Goal: Task Accomplishment & Management: Use online tool/utility

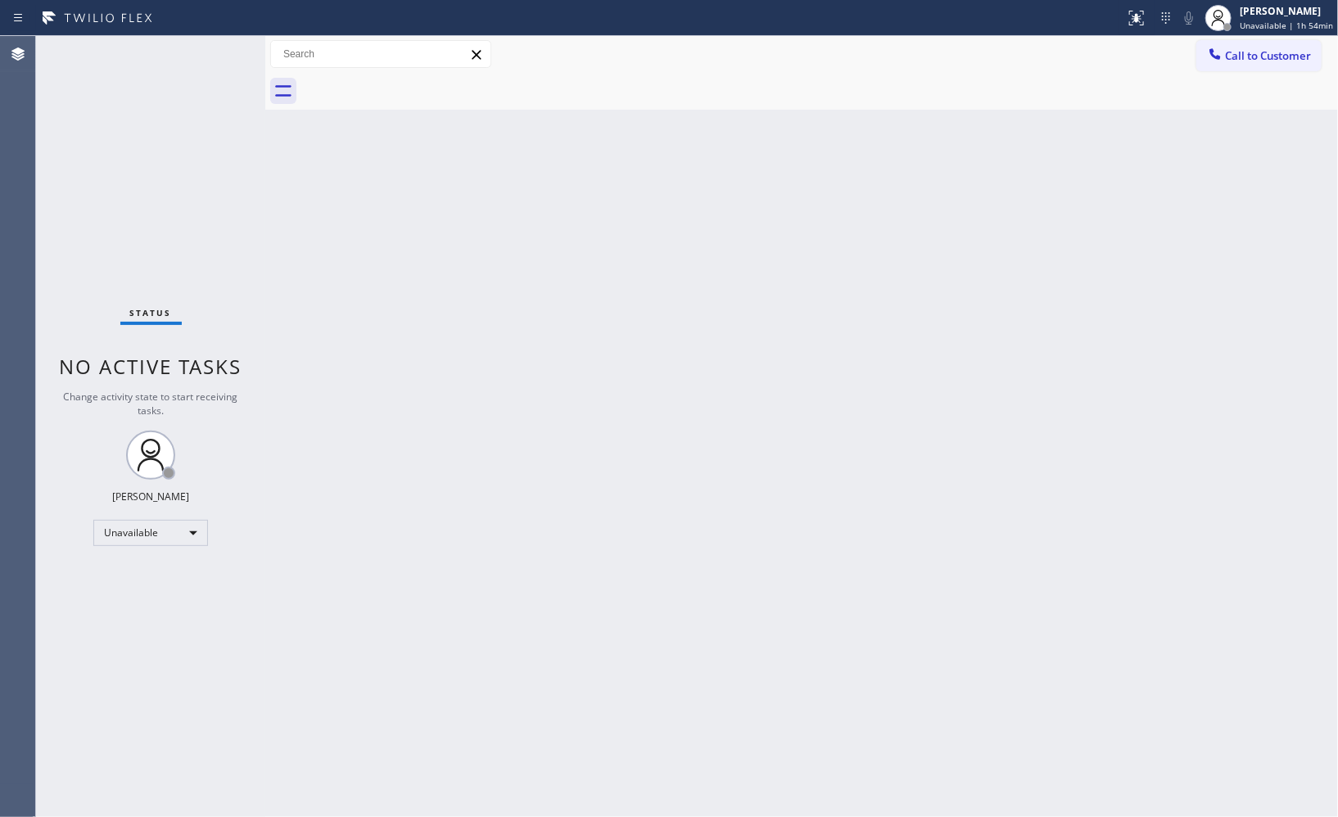
click at [1253, 56] on span "Call to Customer" at bounding box center [1268, 55] width 86 height 15
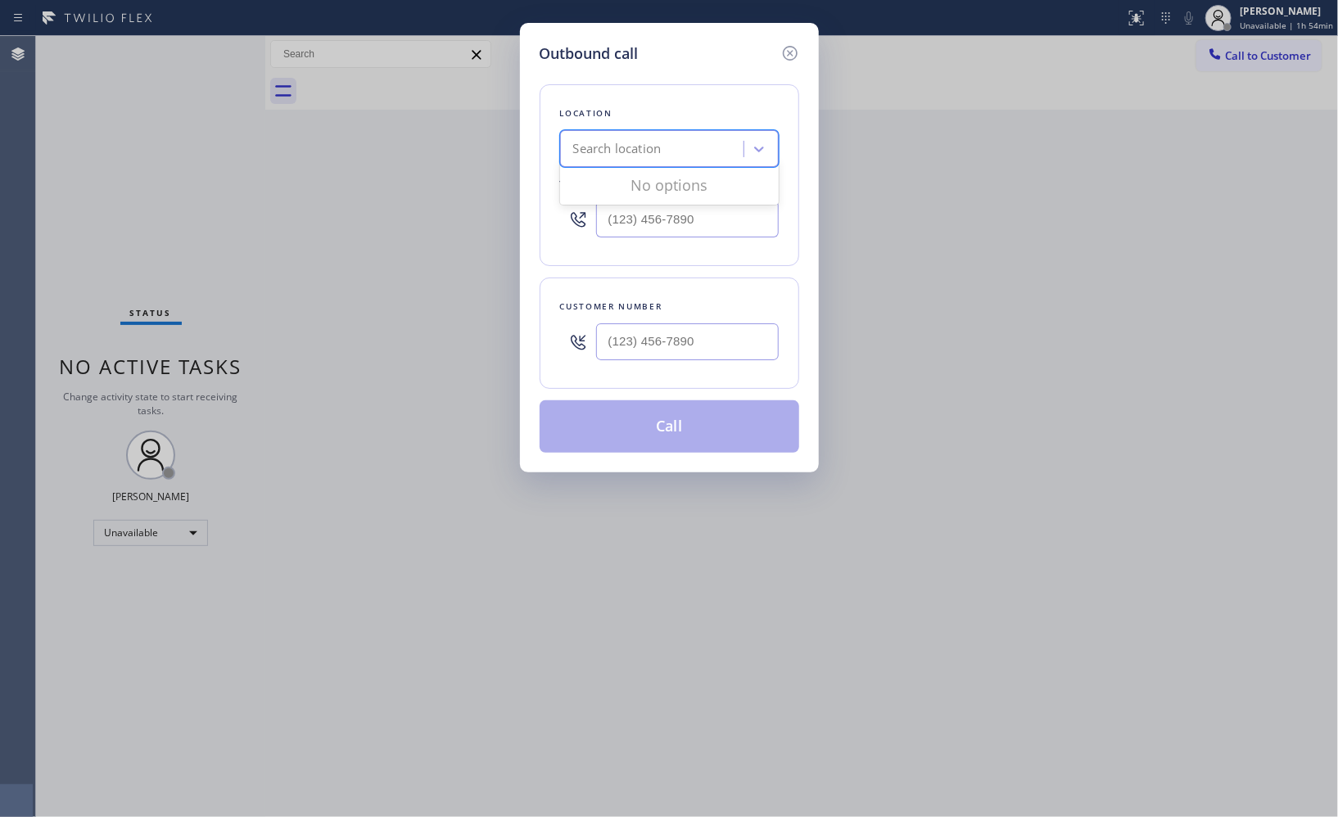
click at [605, 150] on div "Search location" at bounding box center [617, 149] width 88 height 19
paste input "Blue Moon Electrical"
click at [595, 151] on input "Blue Moon Electrical" at bounding box center [652, 150] width 165 height 14
type input "Blue Moon Electrical"
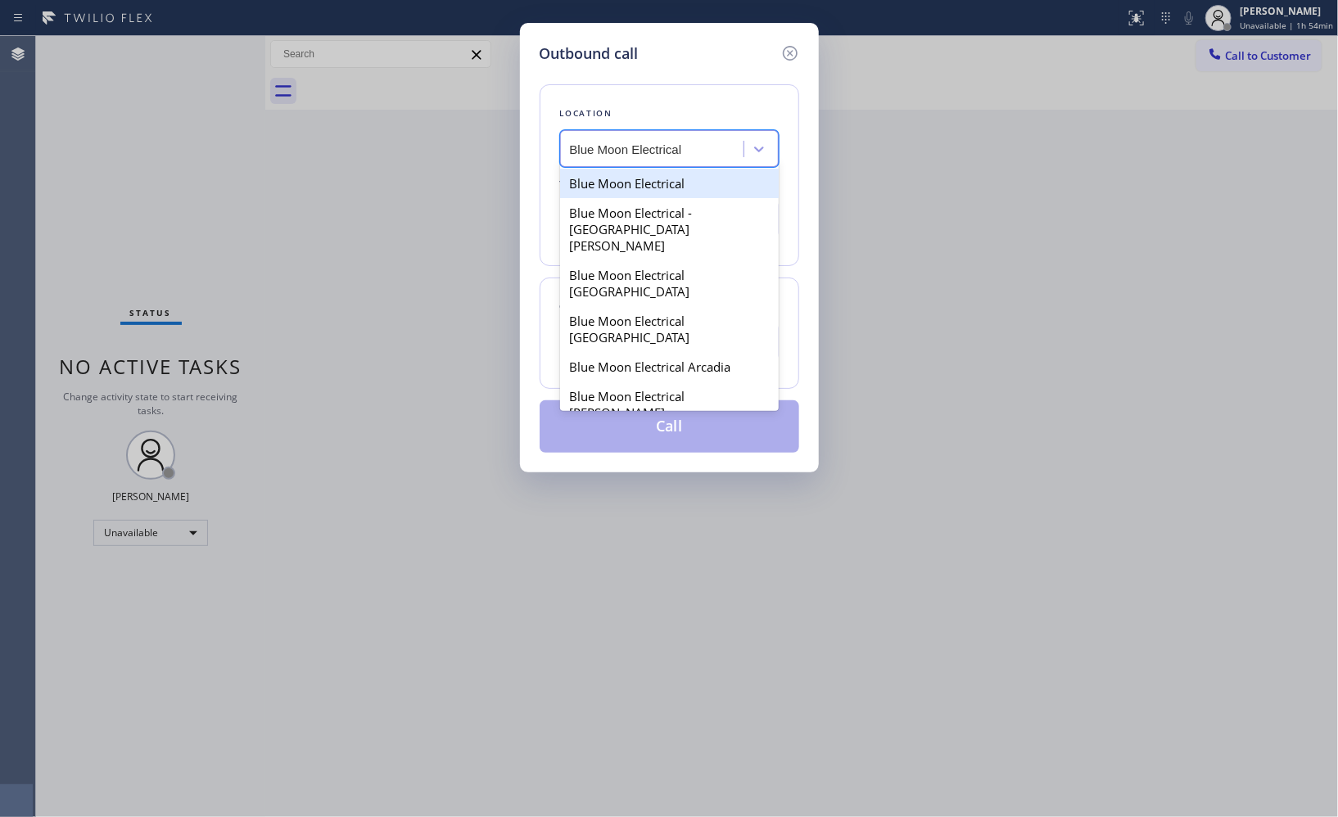
click at [623, 175] on div "Blue Moon Electrical" at bounding box center [669, 183] width 219 height 29
type input "[PHONE_NUMBER]"
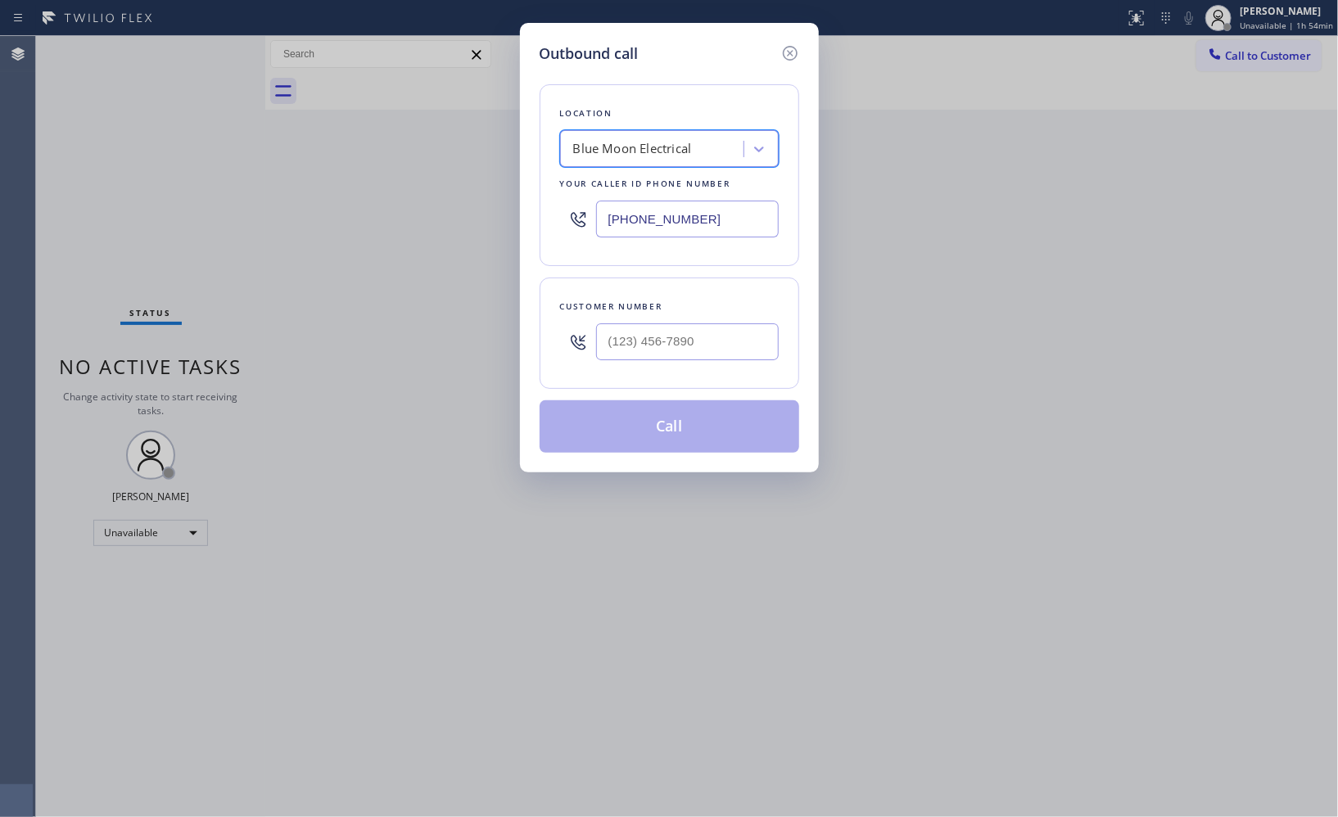
scroll to position [0, 0]
drag, startPoint x: 730, startPoint y: 348, endPoint x: 545, endPoint y: 332, distance: 185.8
click at [545, 332] on div "Customer number (___) ___-____" at bounding box center [670, 333] width 260 height 111
paste input "760) 895-9892"
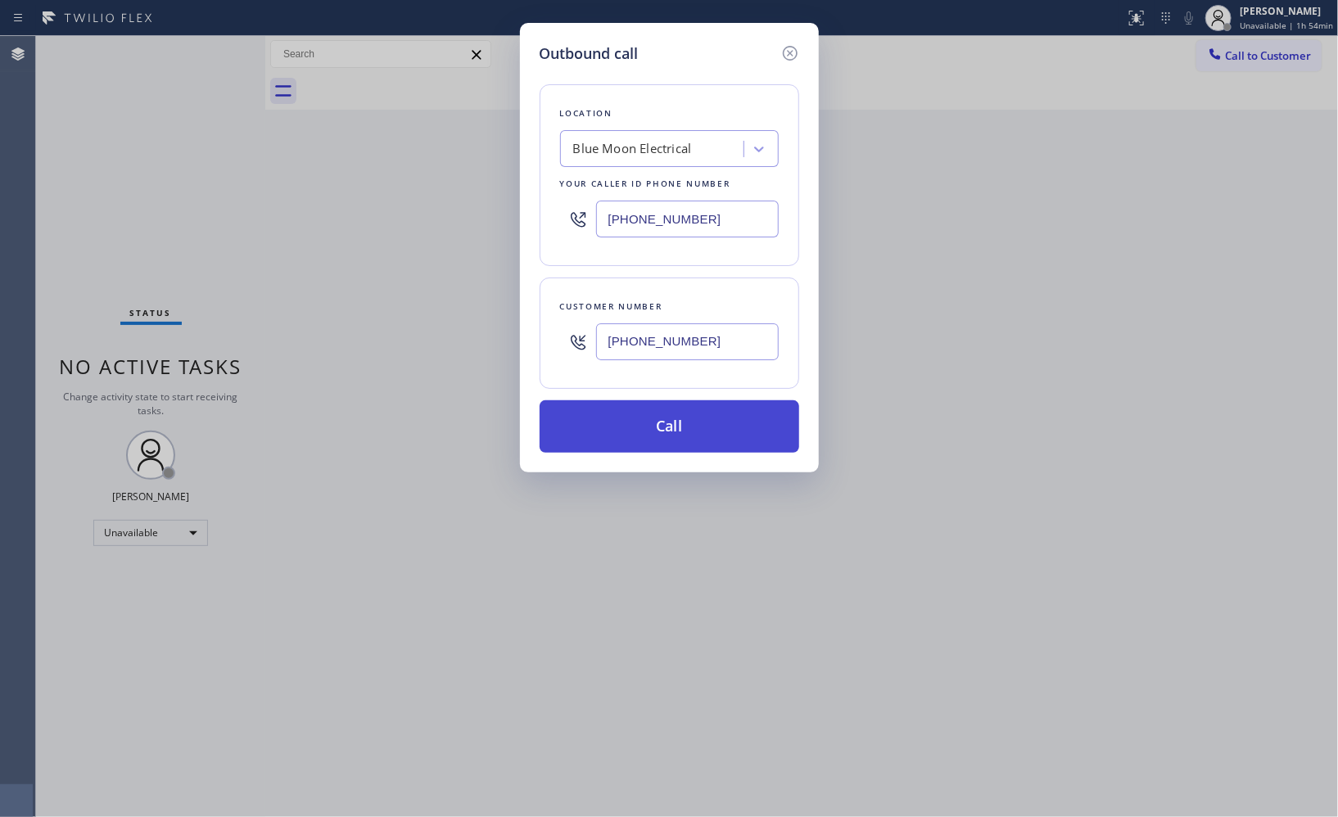
type input "[PHONE_NUMBER]"
click at [743, 437] on button "Call" at bounding box center [670, 427] width 260 height 52
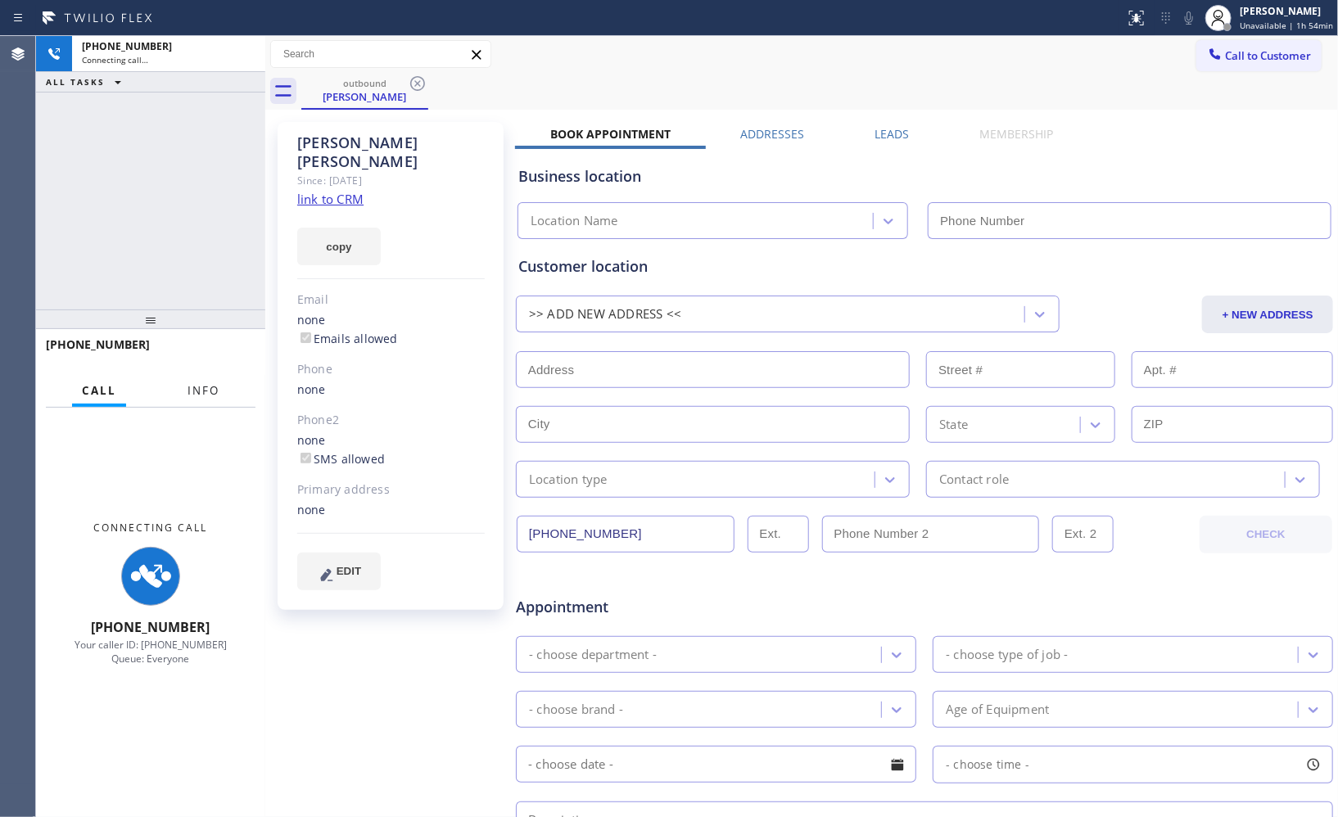
click at [201, 392] on span "Info" at bounding box center [204, 390] width 32 height 15
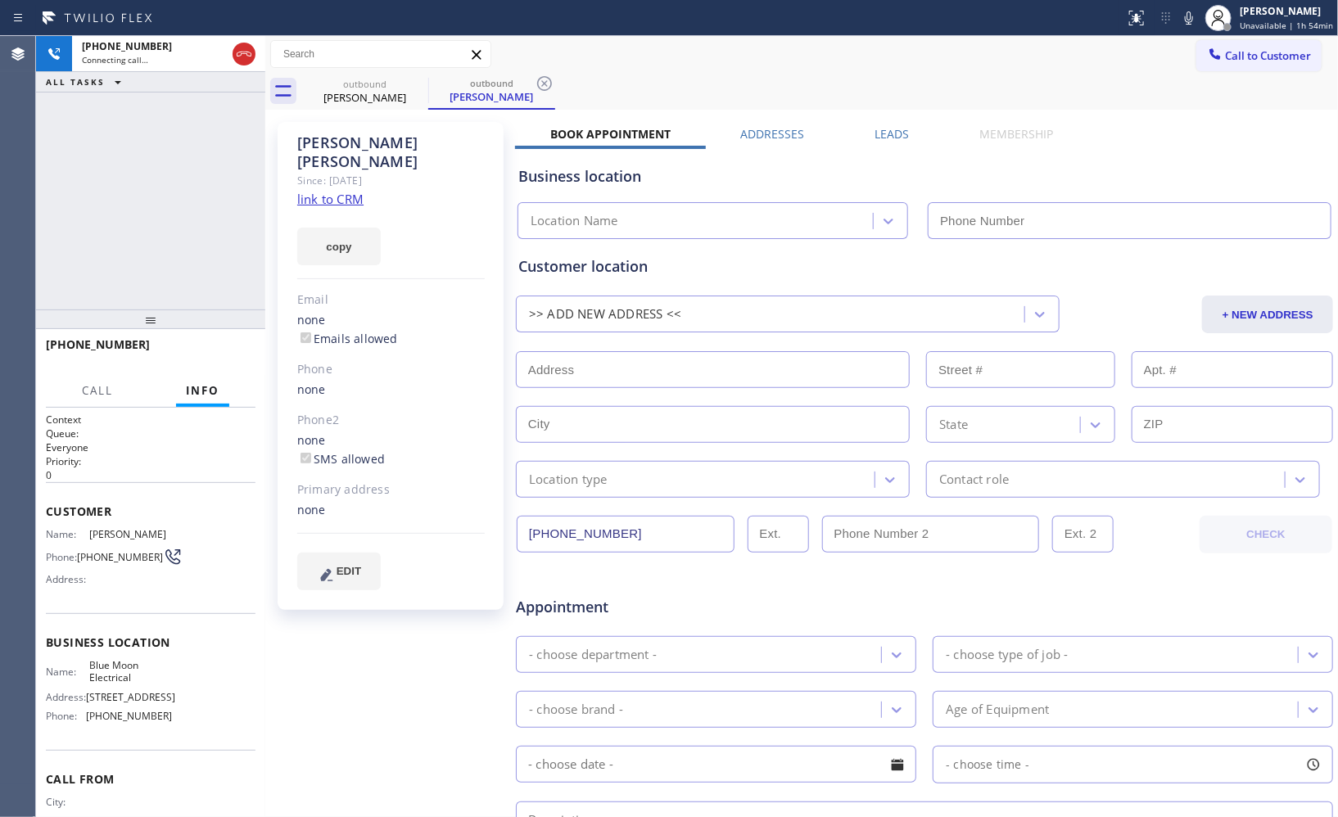
type input "[PHONE_NUMBER]"
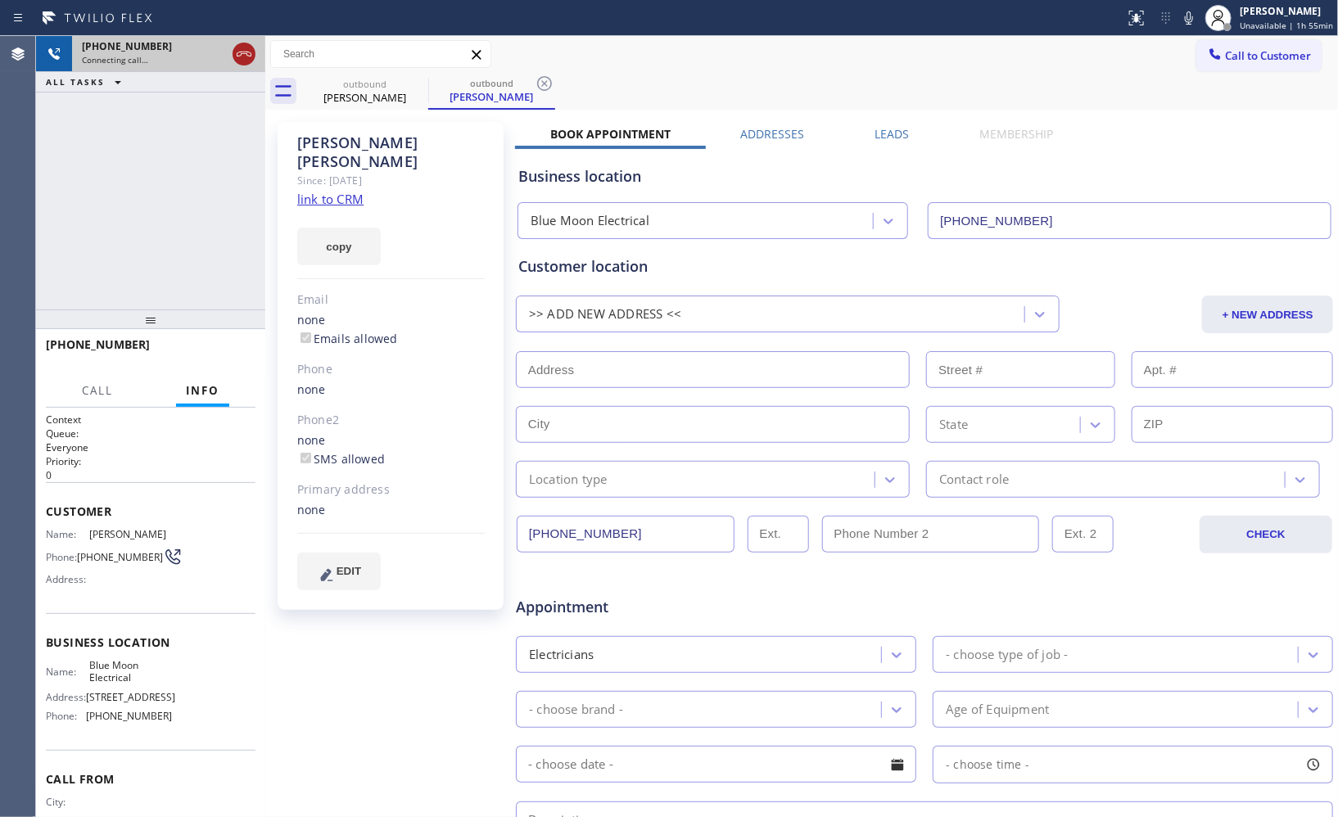
click at [238, 55] on icon at bounding box center [244, 54] width 15 height 5
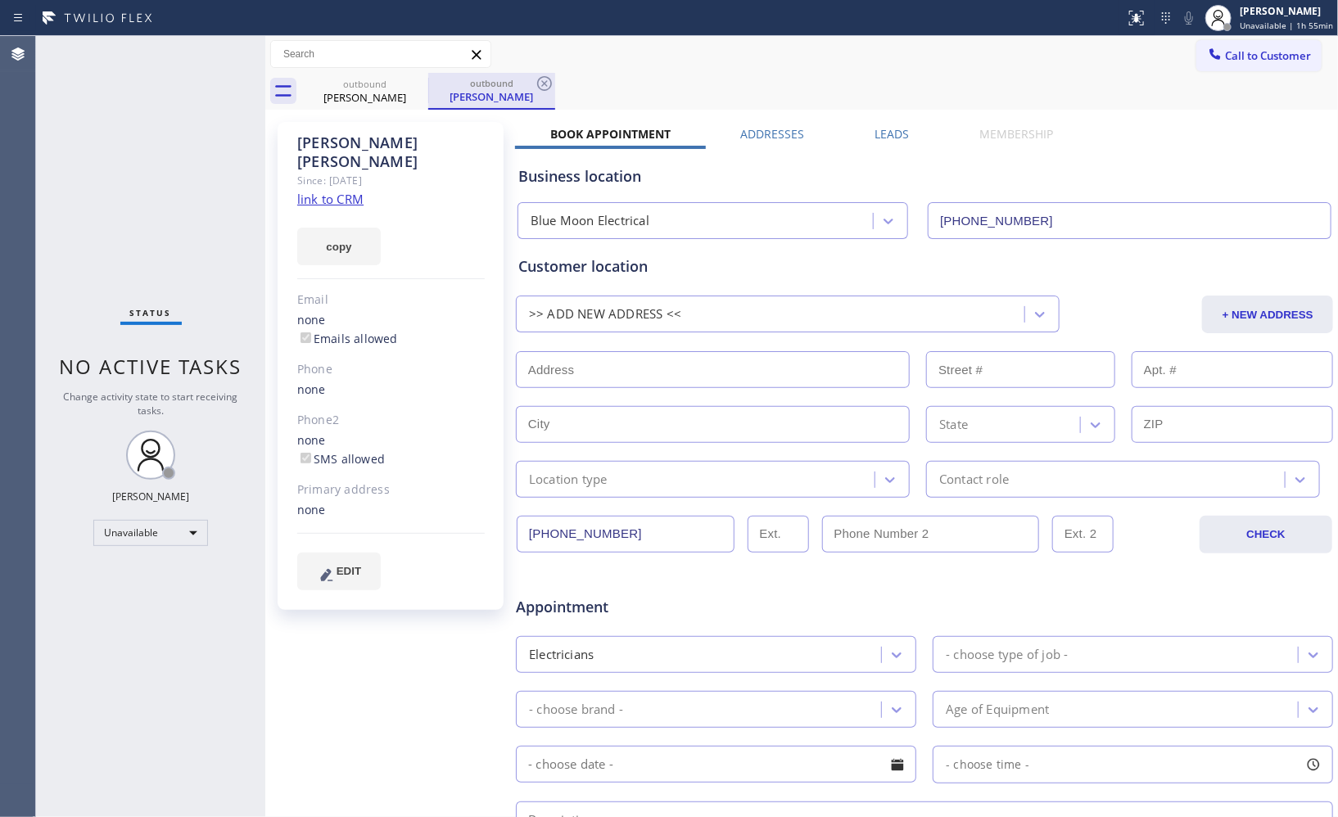
click at [555, 86] on div "outbound [PERSON_NAME]" at bounding box center [491, 91] width 127 height 37
click at [543, 80] on icon at bounding box center [545, 84] width 20 height 20
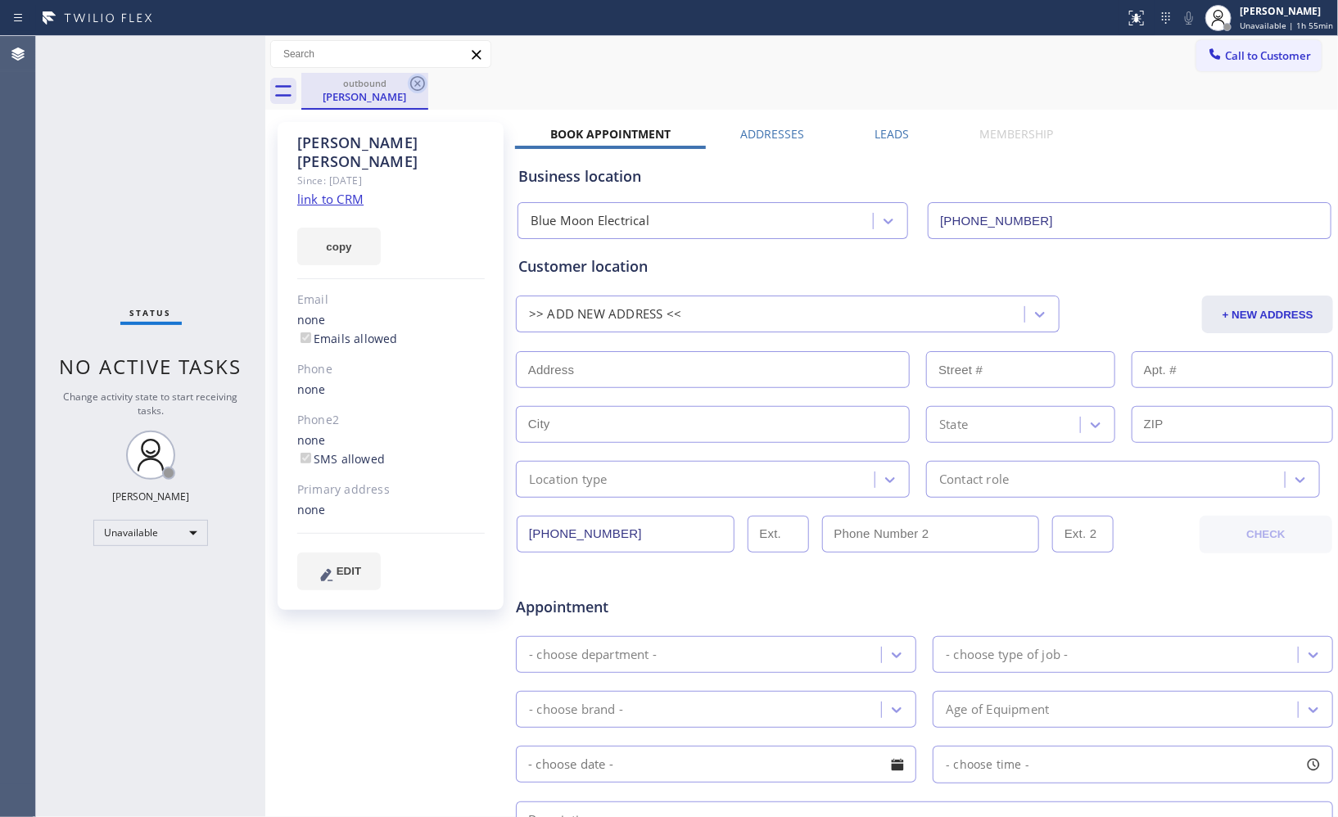
click at [422, 83] on icon at bounding box center [418, 84] width 20 height 20
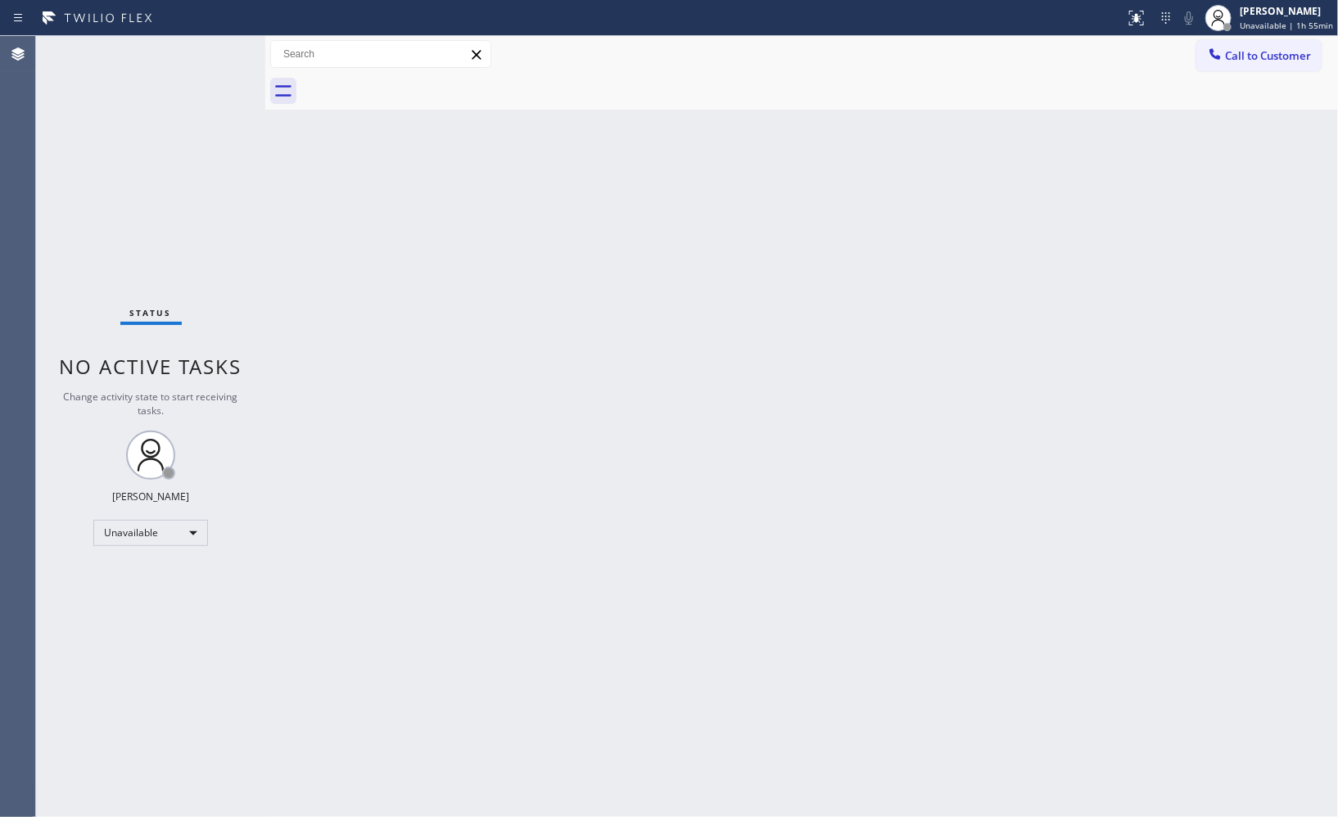
click at [1191, 398] on div "Back to Dashboard Change Sender ID Customers Technicians Select a contact Outbo…" at bounding box center [801, 426] width 1073 height 781
click at [1250, 61] on span "Call to Customer" at bounding box center [1268, 55] width 86 height 15
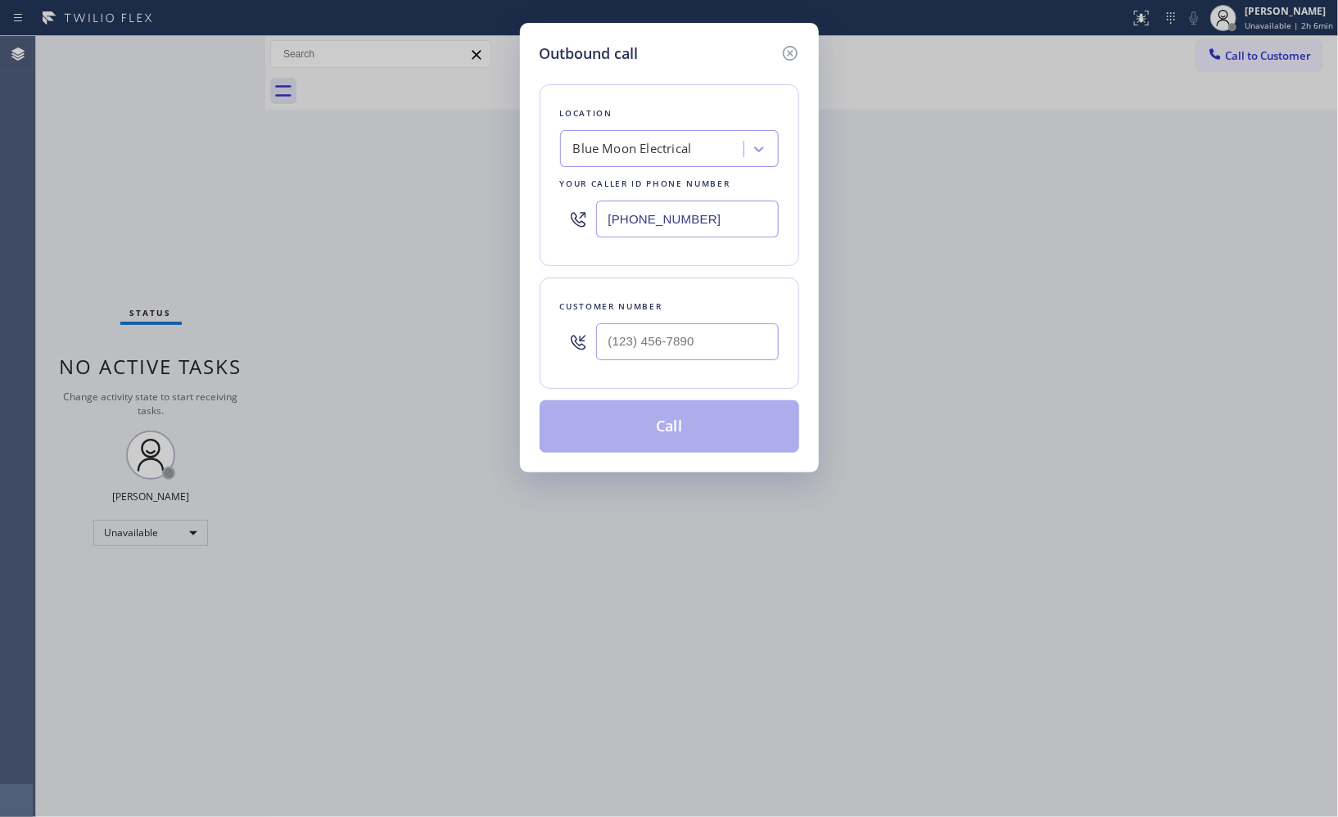
drag, startPoint x: 701, startPoint y: 207, endPoint x: 463, endPoint y: 123, distance: 252.9
click at [528, 175] on div "Outbound call Location Blue Moon Electrical Your caller id phone number [PHONE_…" at bounding box center [669, 248] width 299 height 450
paste input "8) 923-46"
type input "[PHONE_NUMBER]"
click at [686, 342] on input "(___) ___-____" at bounding box center [687, 342] width 183 height 37
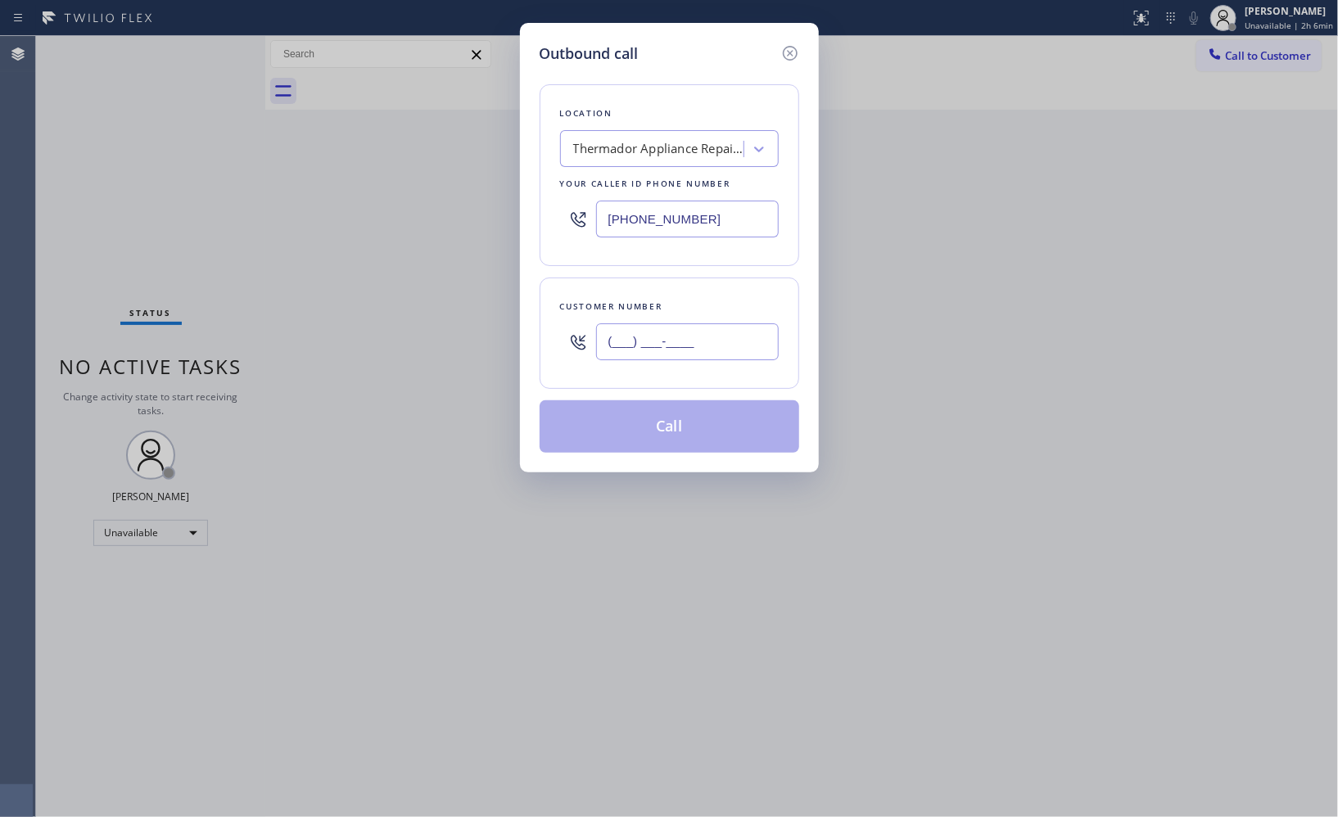
paste input "303) 808-2948"
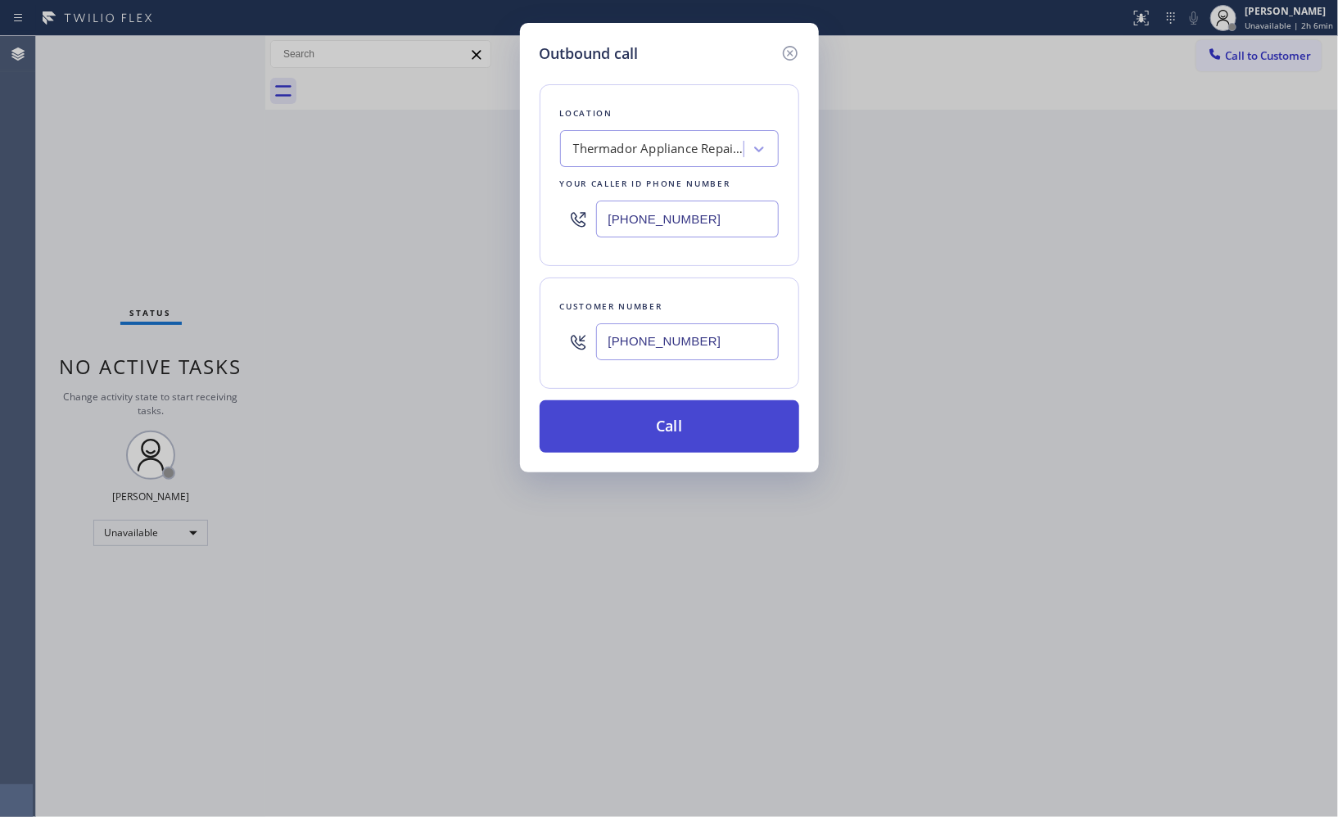
type input "[PHONE_NUMBER]"
click at [707, 426] on button "Call" at bounding box center [670, 427] width 260 height 52
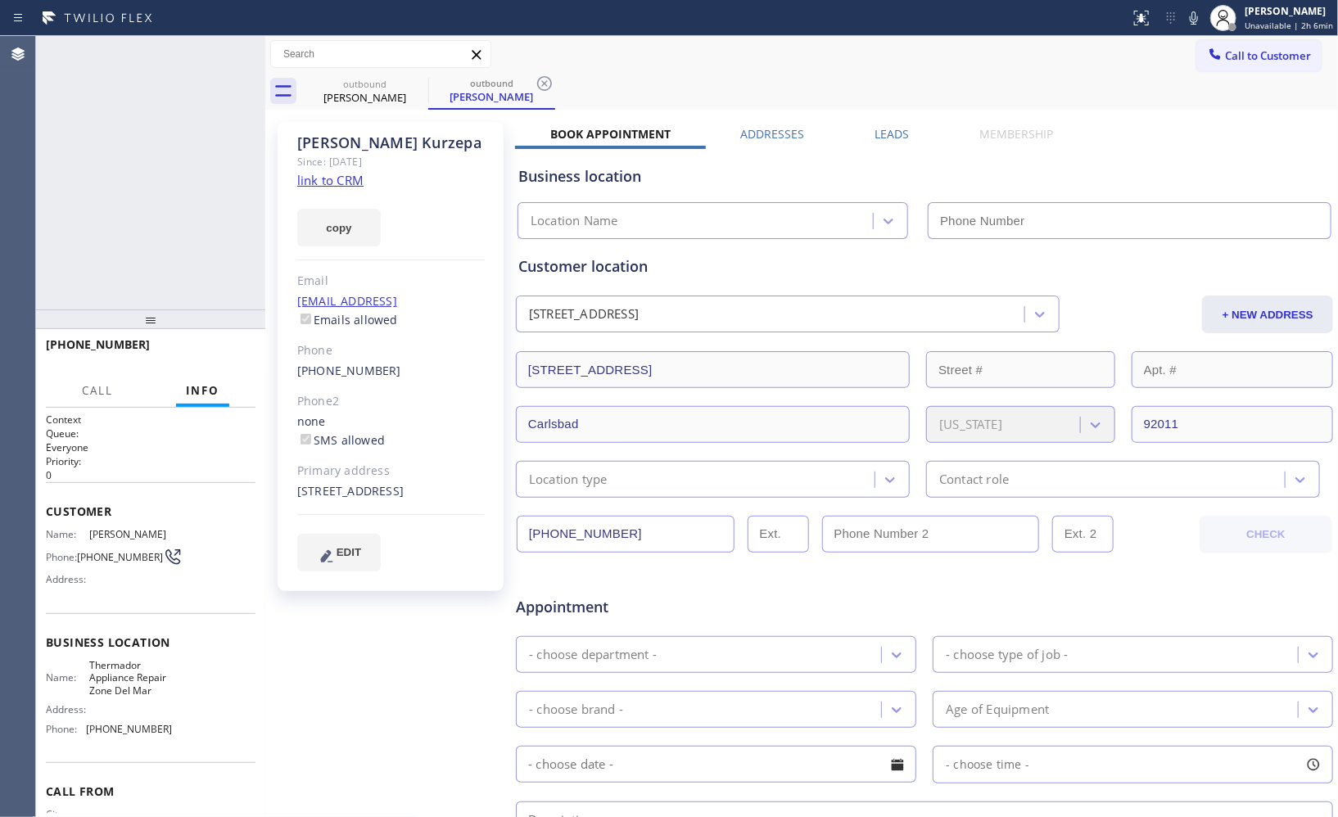
type input "[PHONE_NUMBER]"
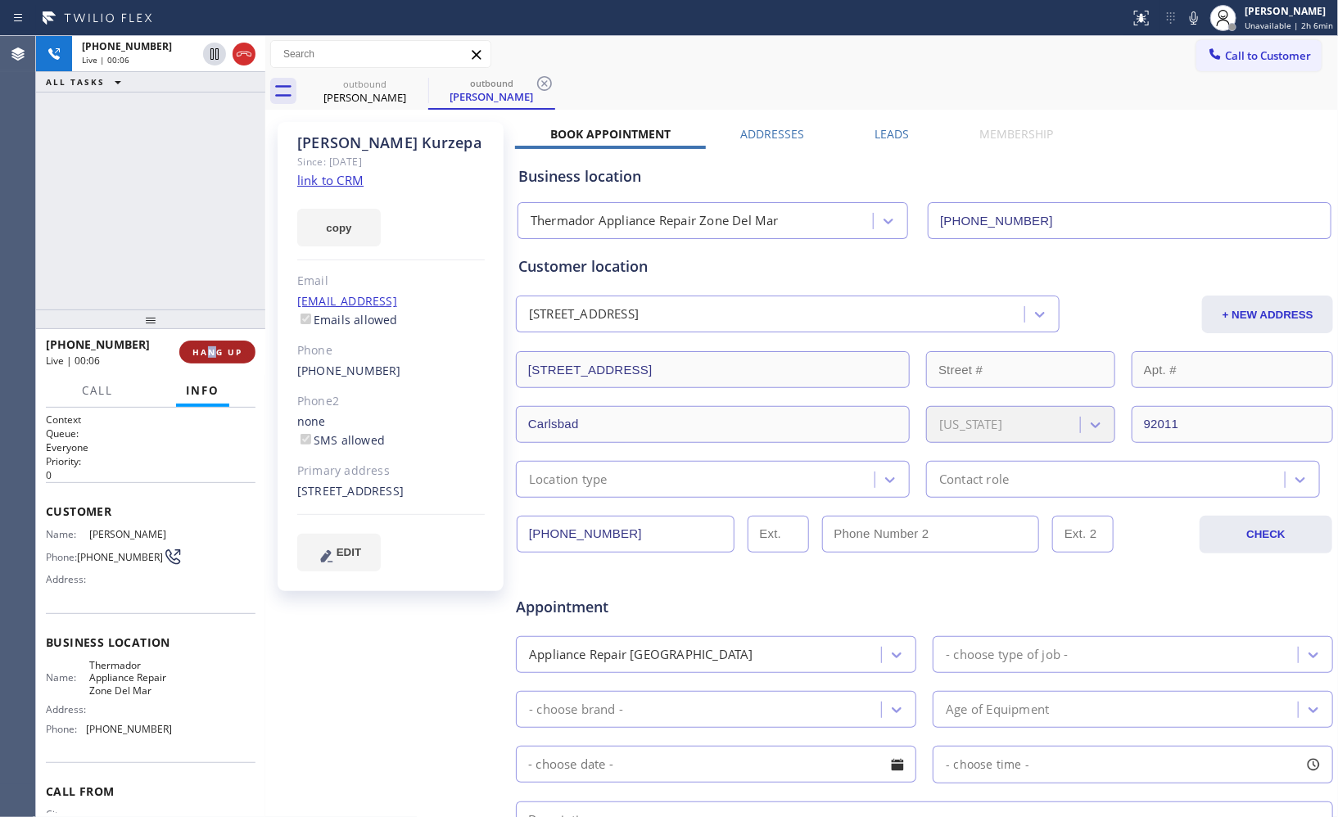
drag, startPoint x: 216, startPoint y: 366, endPoint x: 211, endPoint y: 358, distance: 10.0
click at [211, 358] on div "[PHONE_NUMBER] Live | 00:06 HANG UP" at bounding box center [151, 352] width 210 height 43
click at [250, 46] on icon at bounding box center [244, 54] width 20 height 20
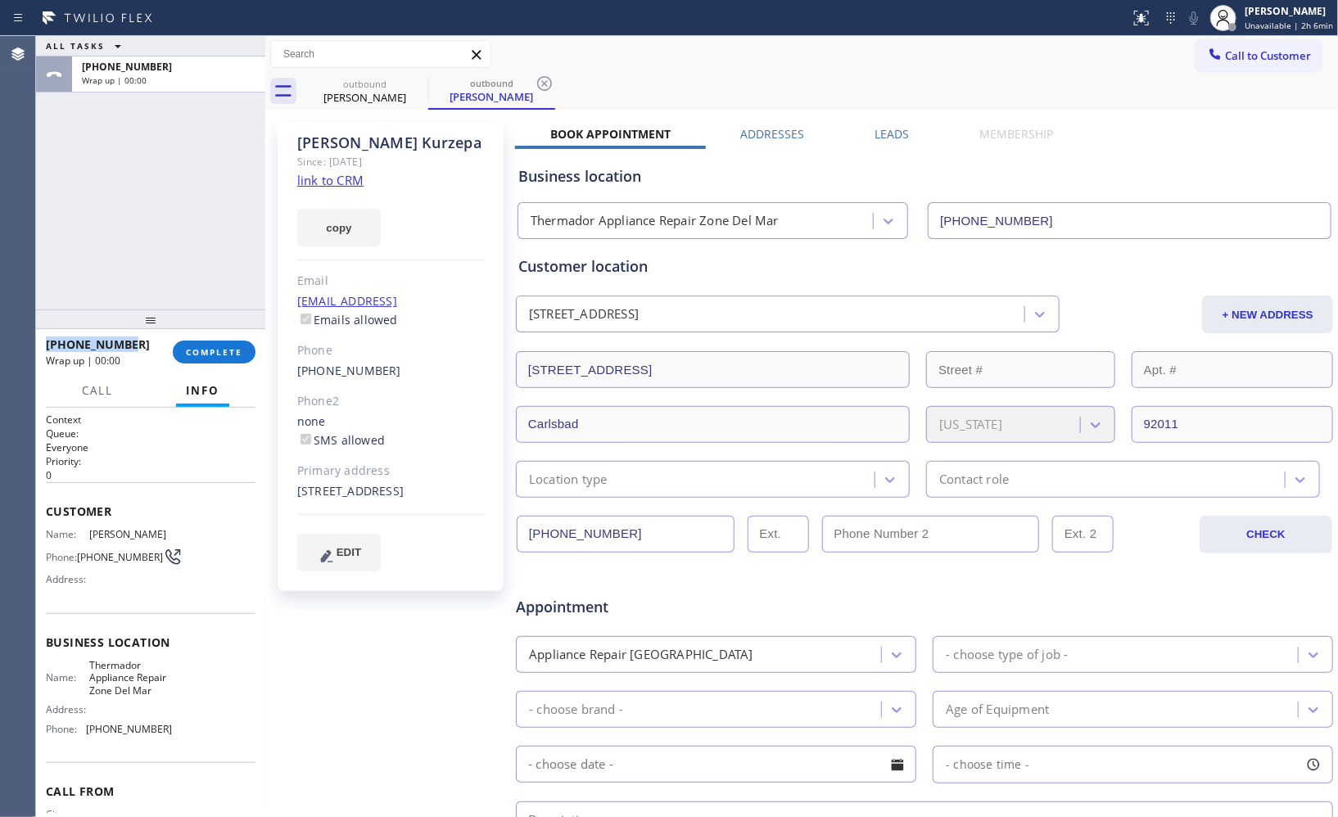
drag, startPoint x: 132, startPoint y: 337, endPoint x: 83, endPoint y: 284, distance: 72.5
click at [61, 325] on div "ALL TASKS ALL TASKS ACTIVE TASKS TASKS IN WRAP UP [PHONE_NUMBER] Wrap up | 00:0…" at bounding box center [150, 426] width 229 height 781
click at [134, 256] on div "ALL TASKS ALL TASKS ACTIVE TASKS TASKS IN WRAP UP [PHONE_NUMBER] Wrap up | 00:01" at bounding box center [150, 173] width 229 height 274
drag, startPoint x: 129, startPoint y: 346, endPoint x: 44, endPoint y: 346, distance: 84.4
click at [44, 346] on div "[PHONE_NUMBER] Wrap up | 00:03 COMPLETE" at bounding box center [150, 352] width 229 height 46
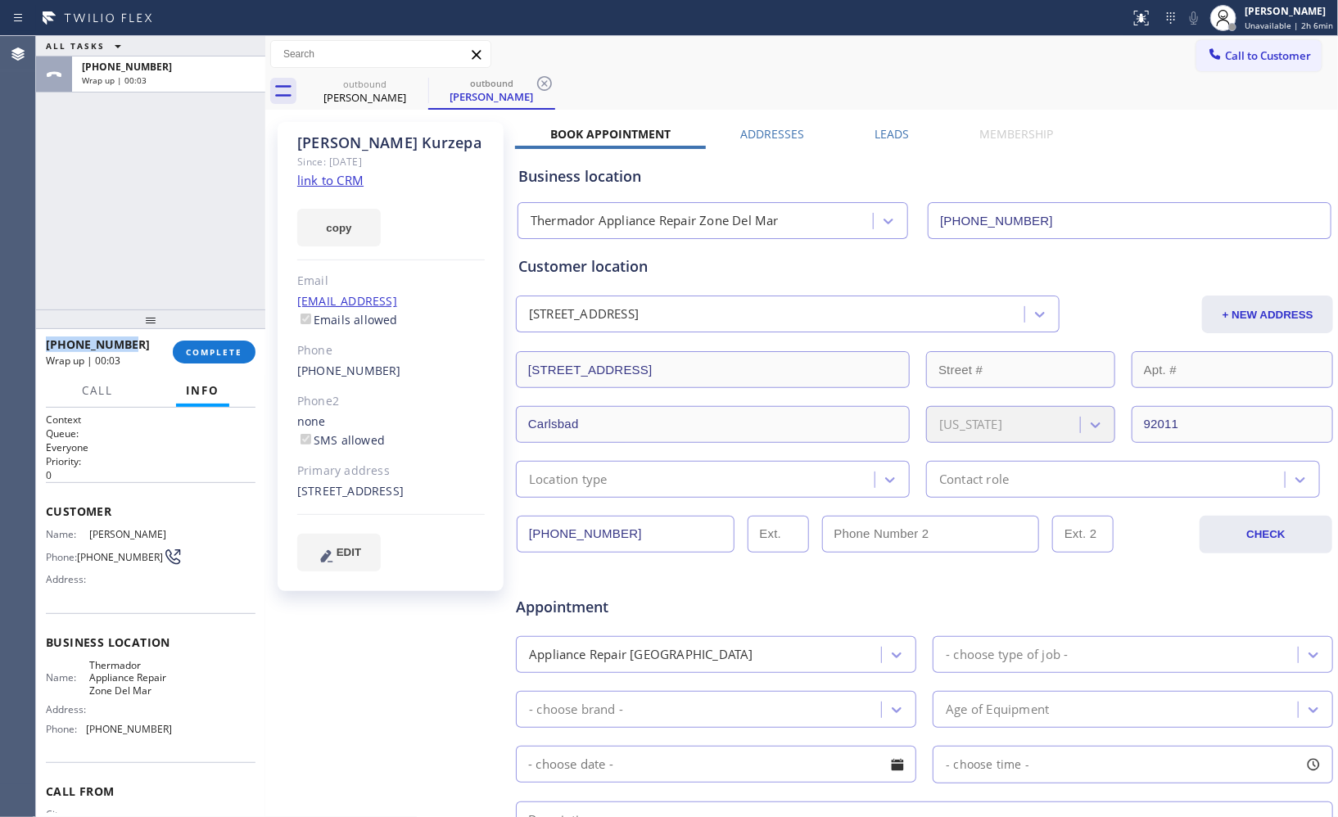
copy span "[PHONE_NUMBER]"
click at [202, 355] on span "COMPLETE" at bounding box center [214, 351] width 57 height 11
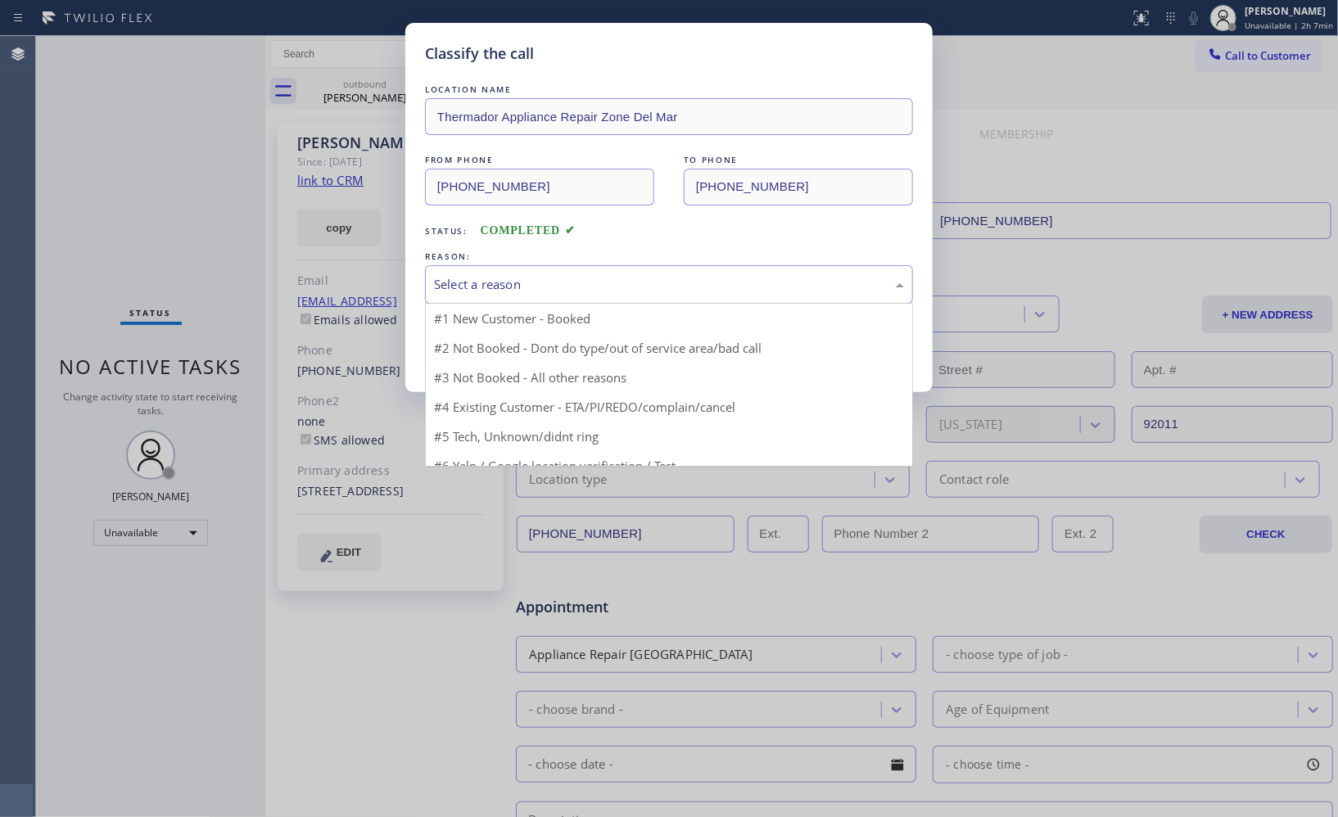
click at [636, 280] on div "Select a reason" at bounding box center [669, 284] width 470 height 19
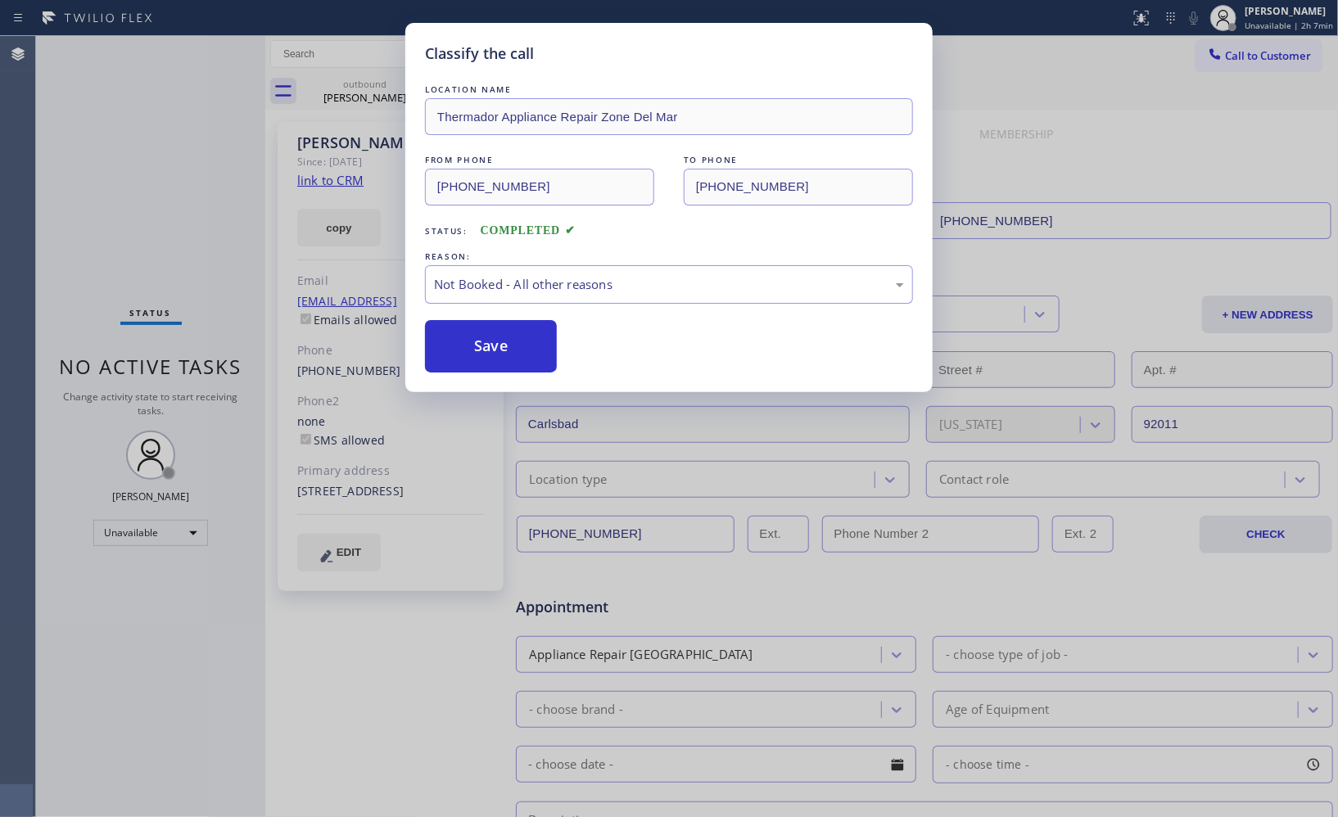
click at [488, 344] on button "Save" at bounding box center [491, 346] width 132 height 52
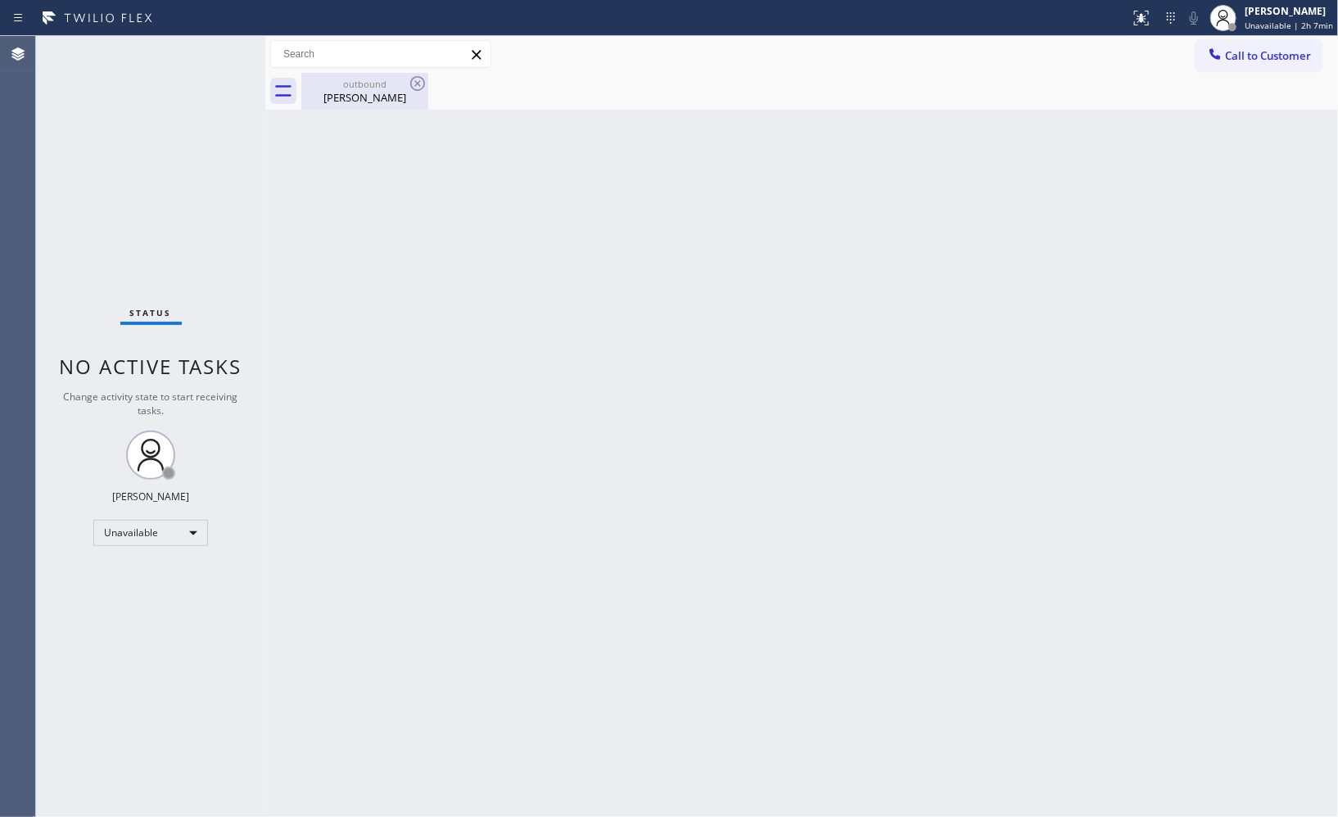
click at [358, 84] on div "outbound" at bounding box center [365, 84] width 124 height 12
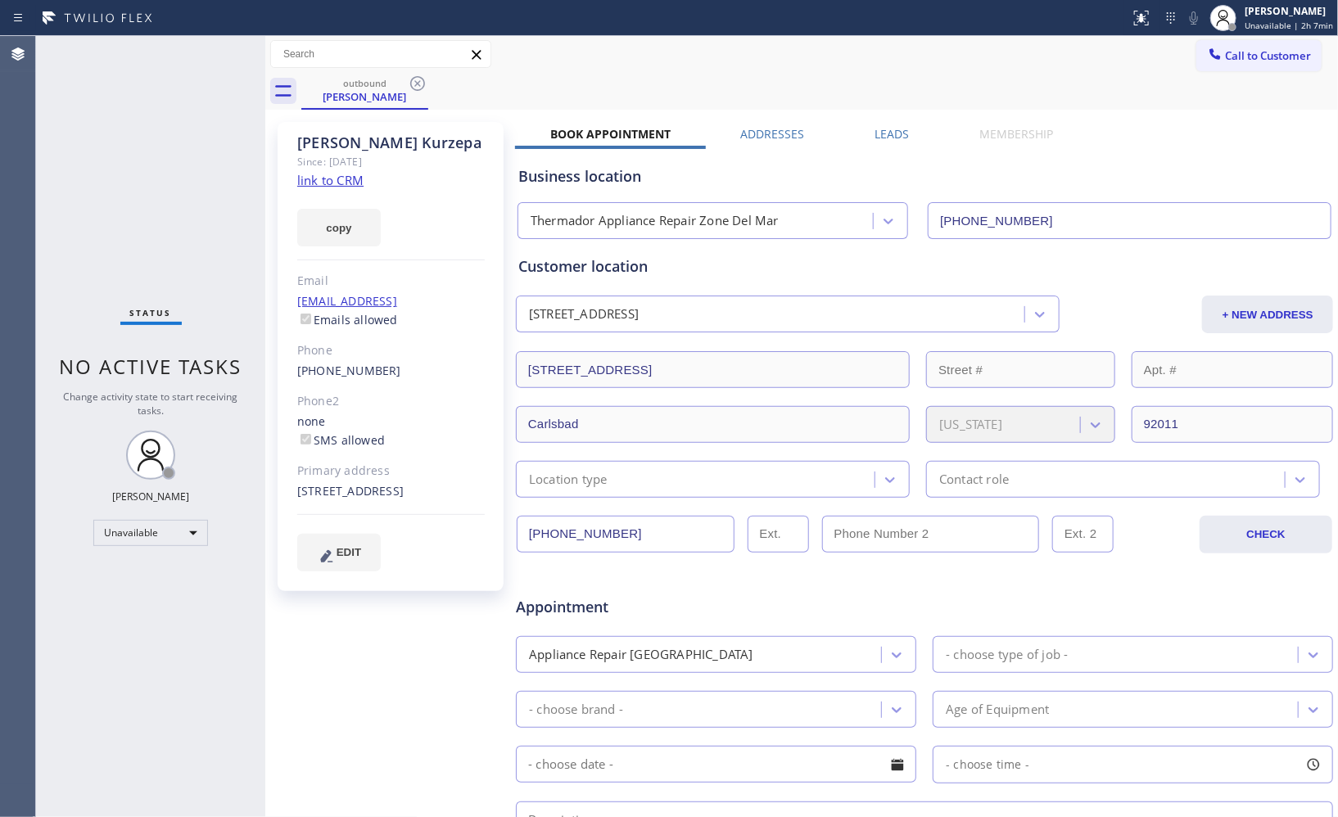
click at [432, 84] on div "outbound [PERSON_NAME]" at bounding box center [819, 91] width 1037 height 37
click at [419, 82] on icon at bounding box center [417, 83] width 15 height 15
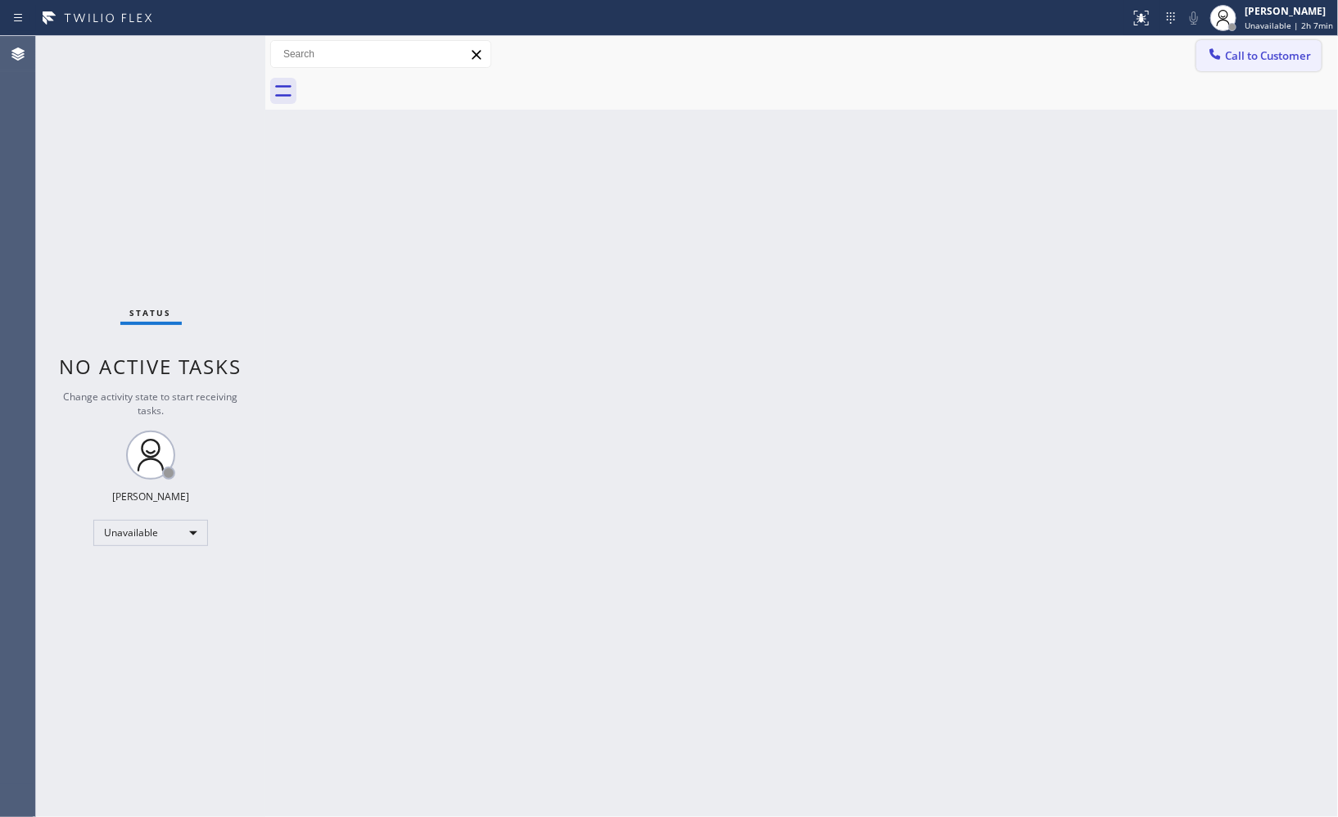
click at [1272, 48] on span "Call to Customer" at bounding box center [1268, 55] width 86 height 15
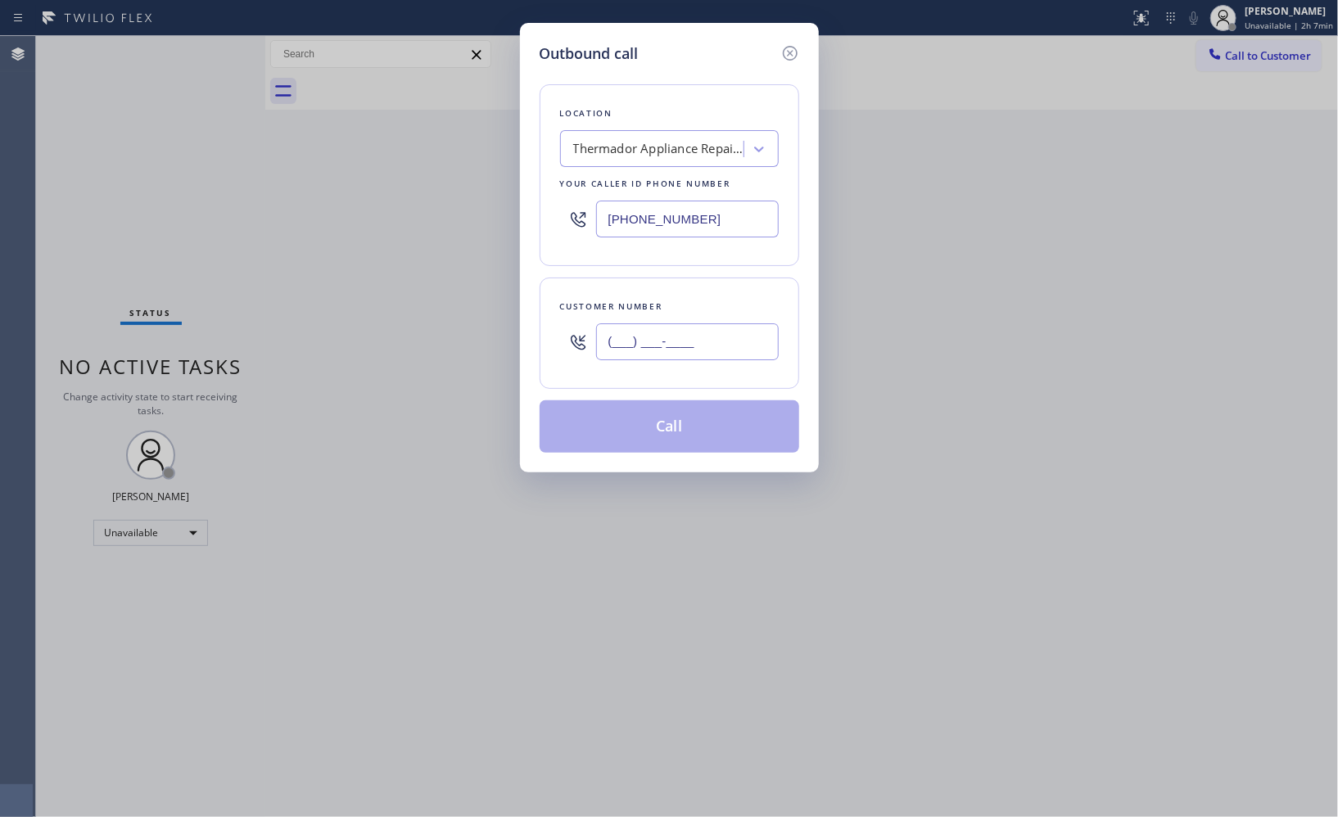
drag, startPoint x: 742, startPoint y: 332, endPoint x: 481, endPoint y: 262, distance: 270.4
click at [546, 336] on div "Customer number (___) ___-____" at bounding box center [670, 333] width 260 height 111
paste input "303) 808-2948"
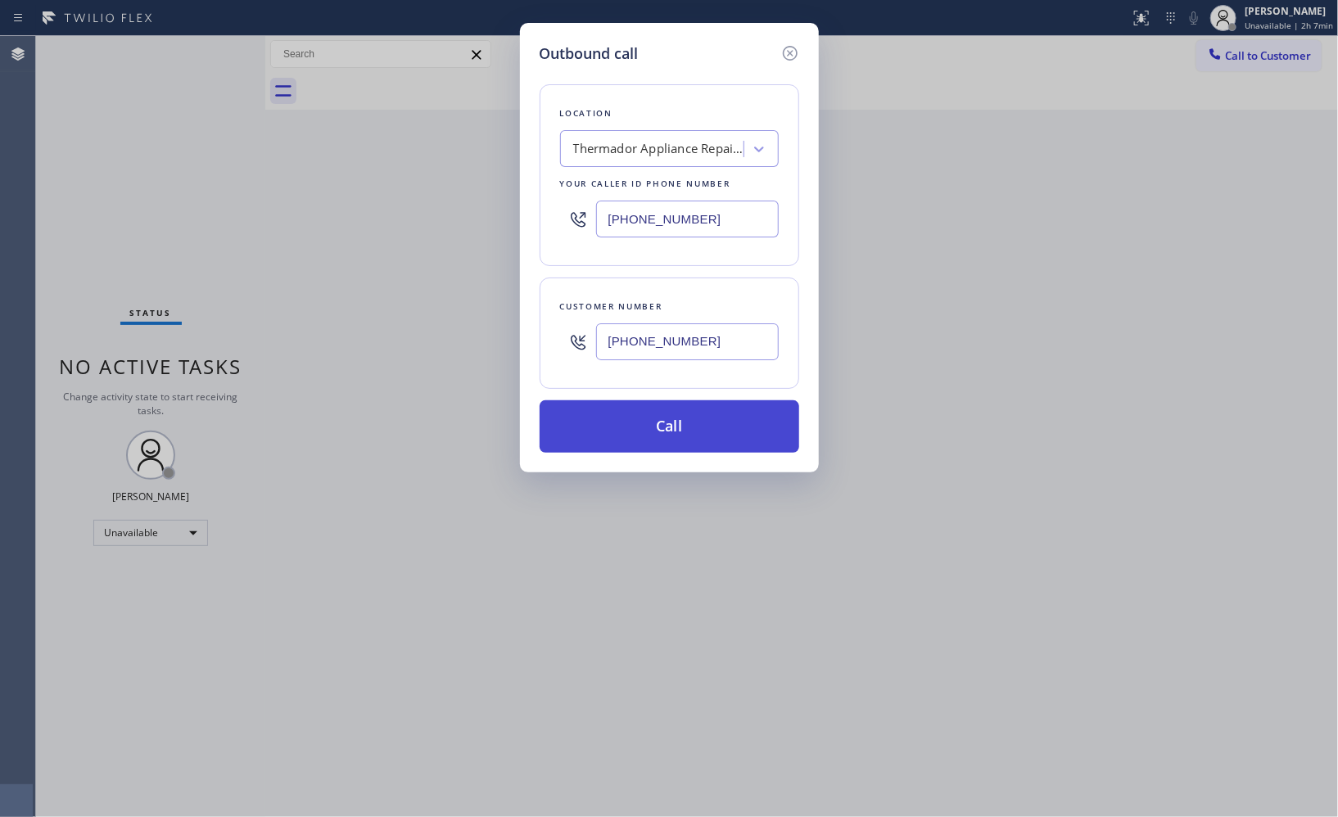
type input "[PHONE_NUMBER]"
click at [752, 432] on button "Call" at bounding box center [670, 427] width 260 height 52
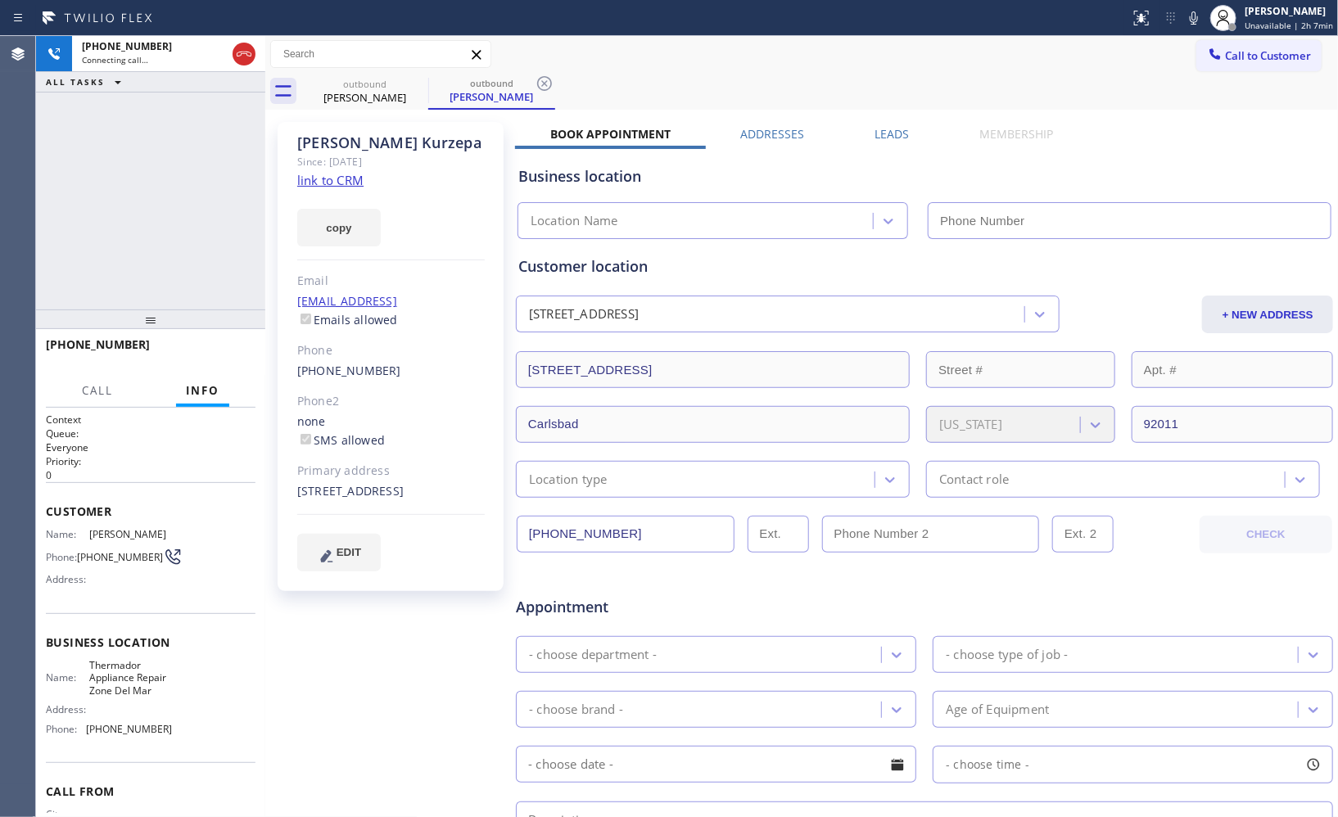
type input "[PHONE_NUMBER]"
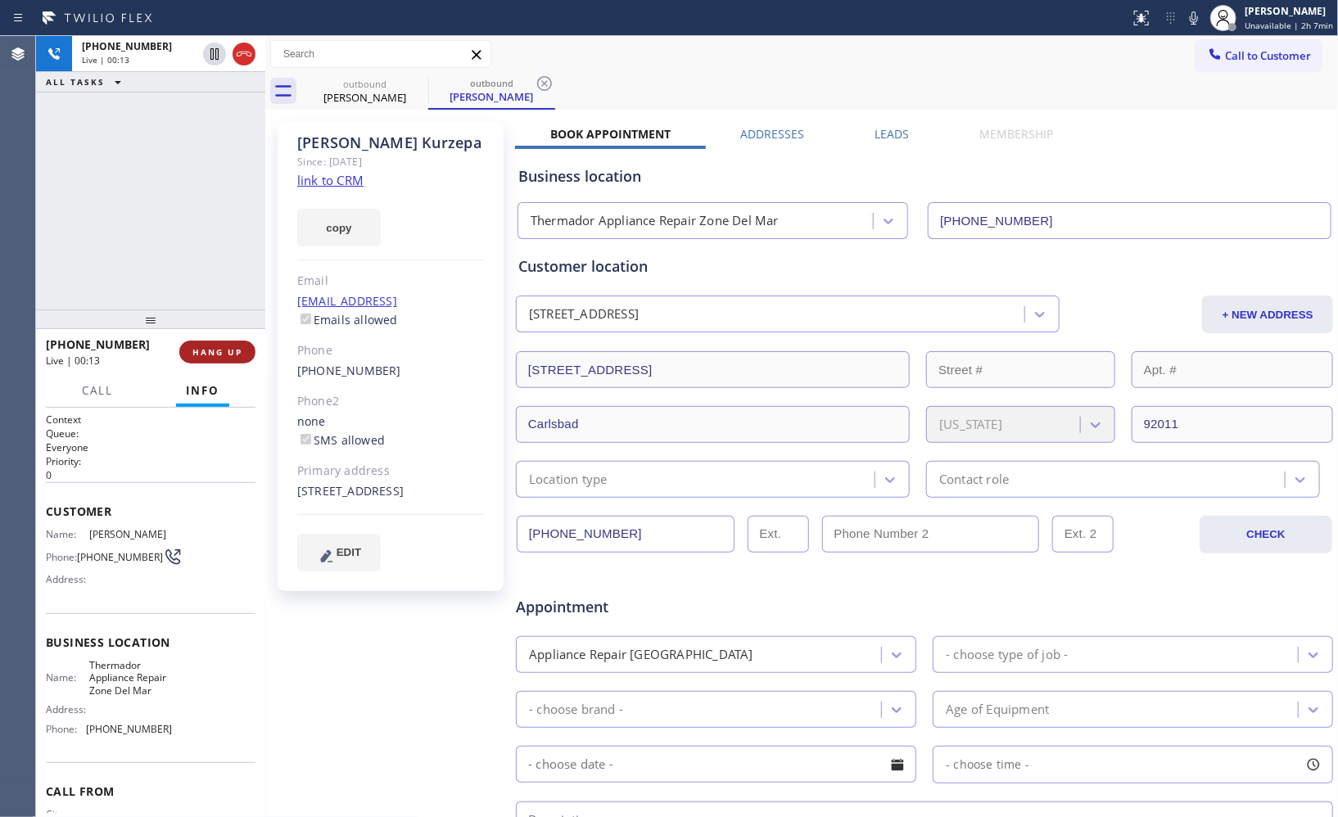
click at [210, 355] on span "HANG UP" at bounding box center [217, 351] width 50 height 11
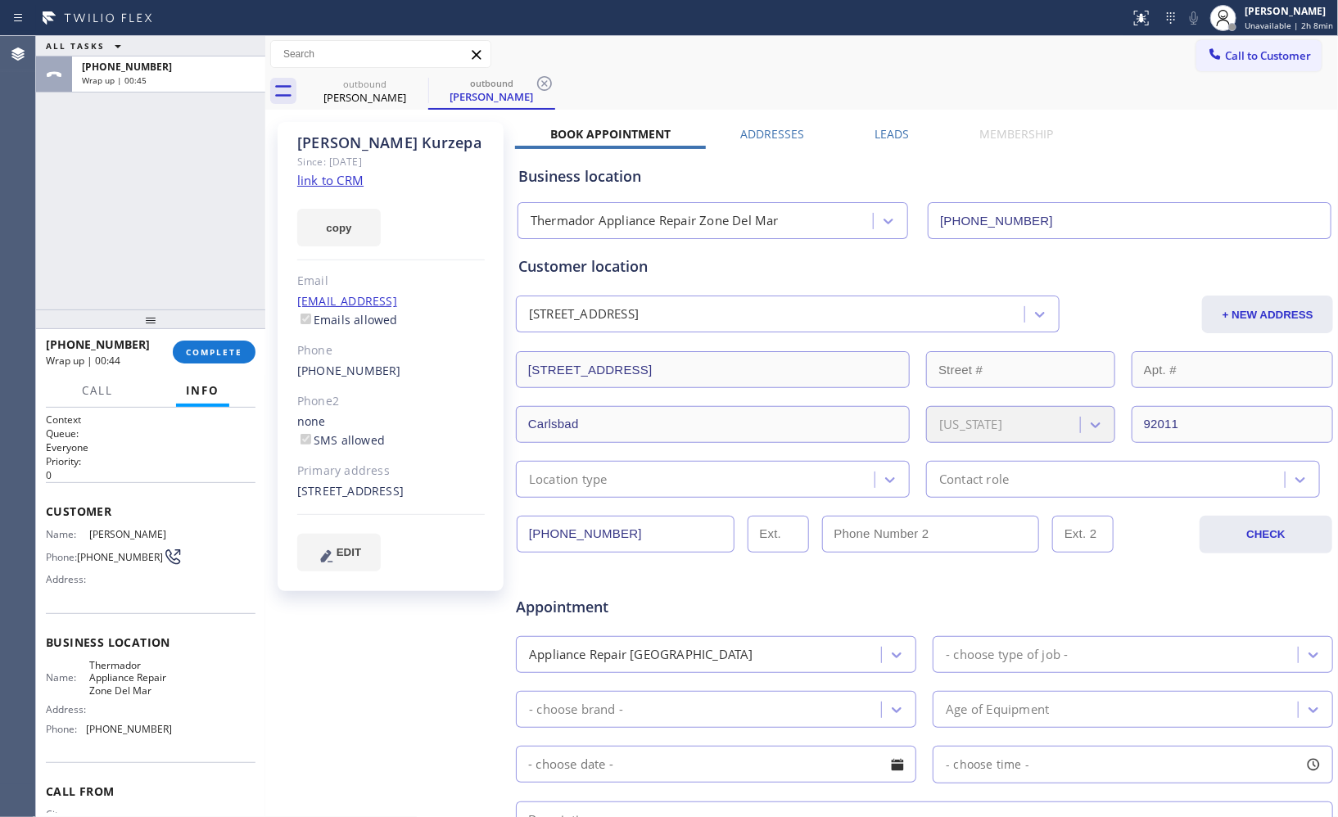
click at [318, 138] on div "[PERSON_NAME]" at bounding box center [391, 143] width 188 height 19
copy div "[PERSON_NAME]"
click at [227, 349] on span "COMPLETE" at bounding box center [214, 351] width 57 height 11
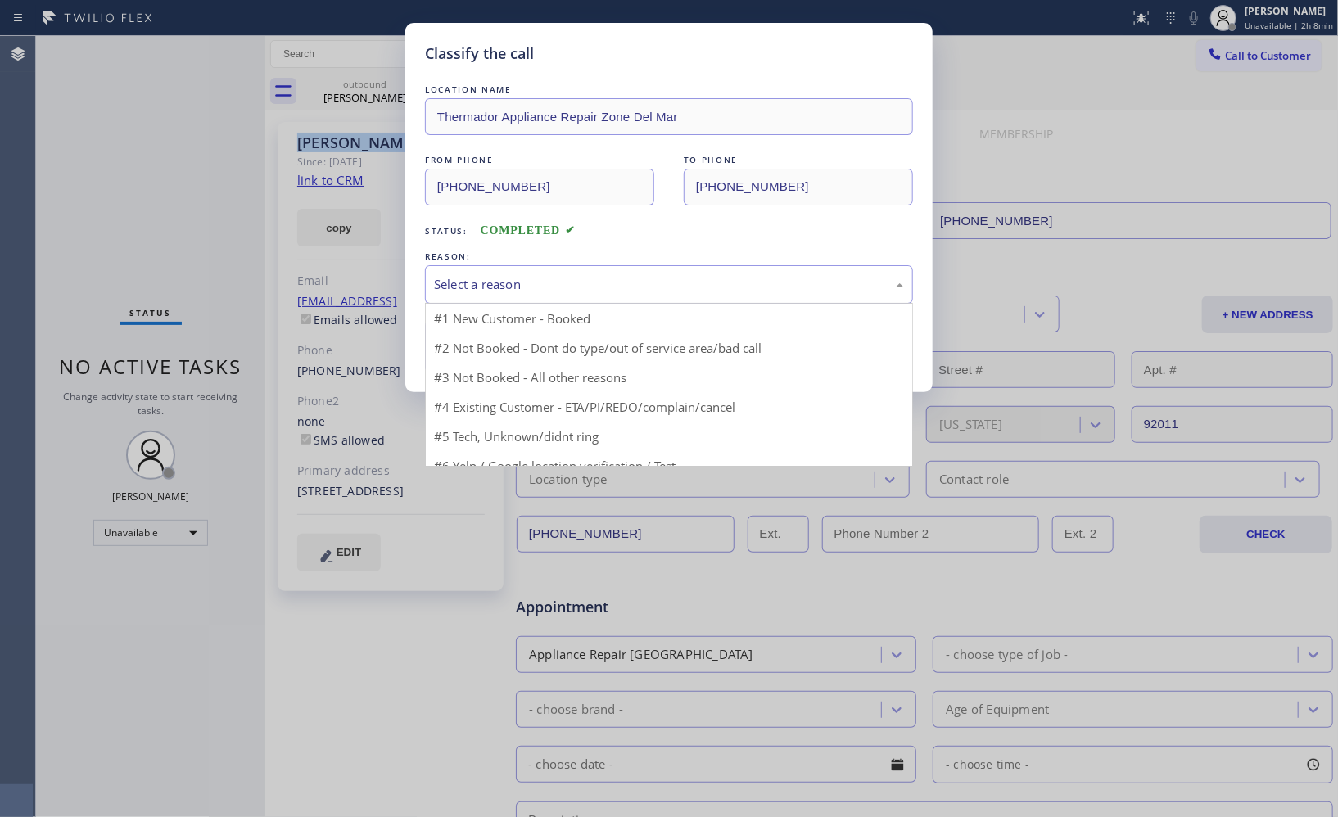
click at [618, 295] on div "Select a reason" at bounding box center [669, 284] width 488 height 38
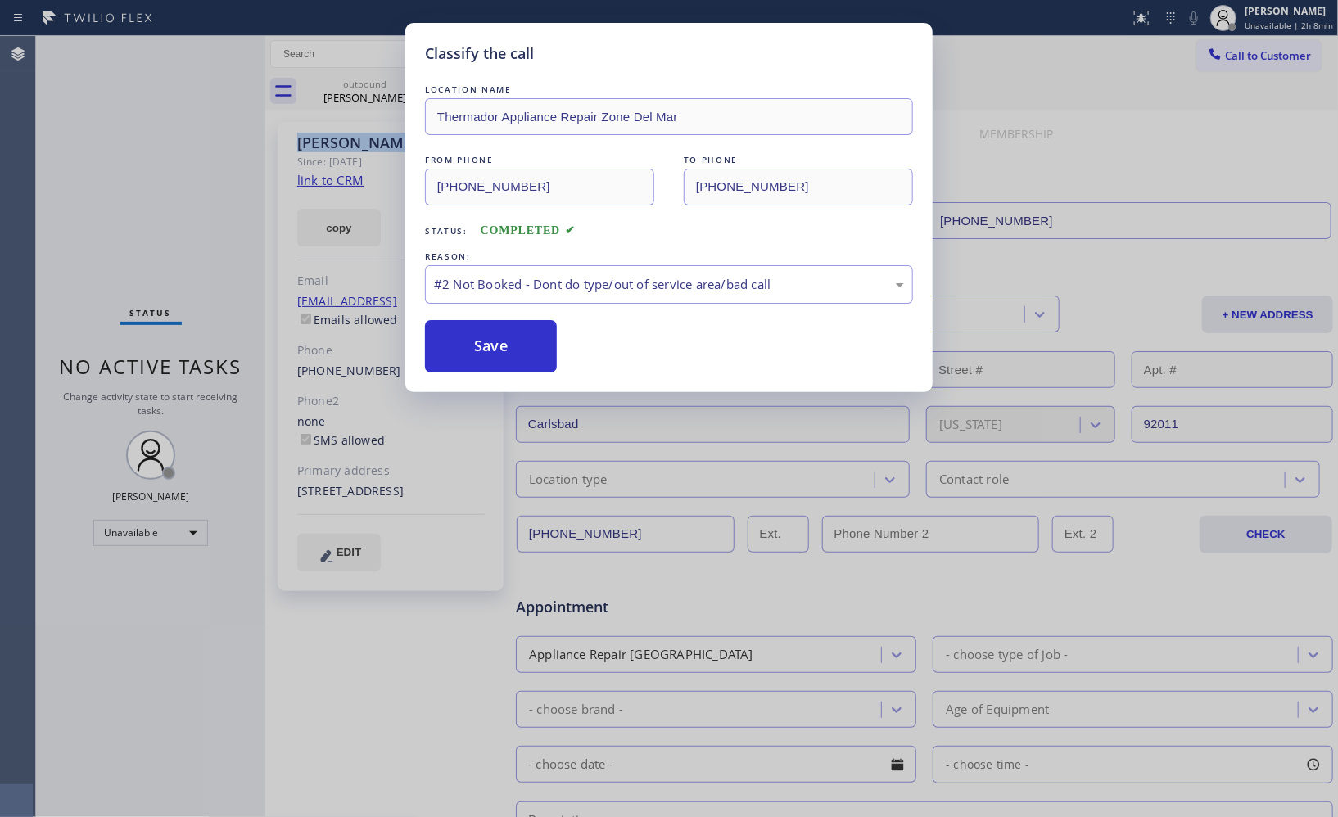
click at [524, 342] on button "Save" at bounding box center [491, 346] width 132 height 52
click at [494, 347] on div "Classify the call LOCATION NAME Thermador Appliance Repair Zone Del Mar FROM PH…" at bounding box center [687, 426] width 1302 height 781
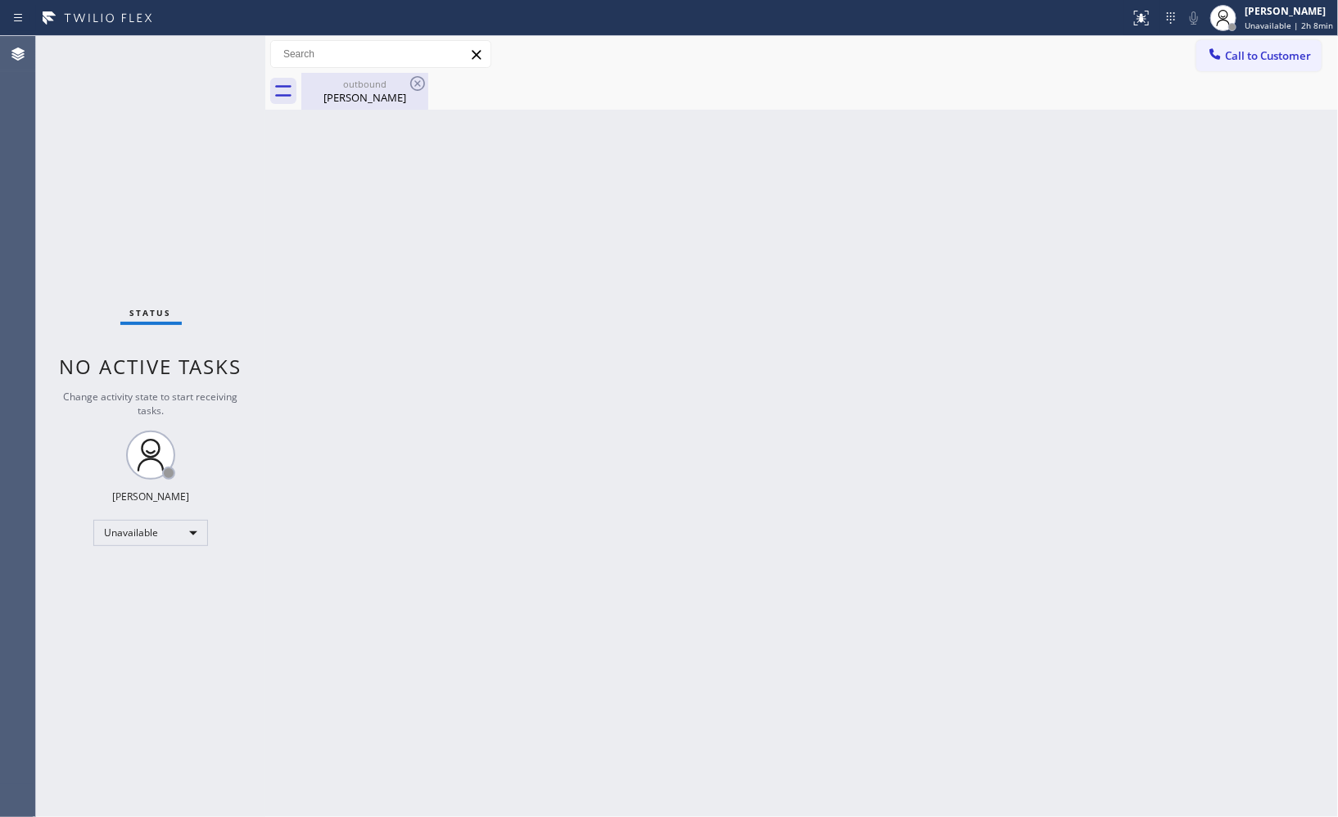
click at [360, 78] on div "outbound" at bounding box center [365, 84] width 124 height 12
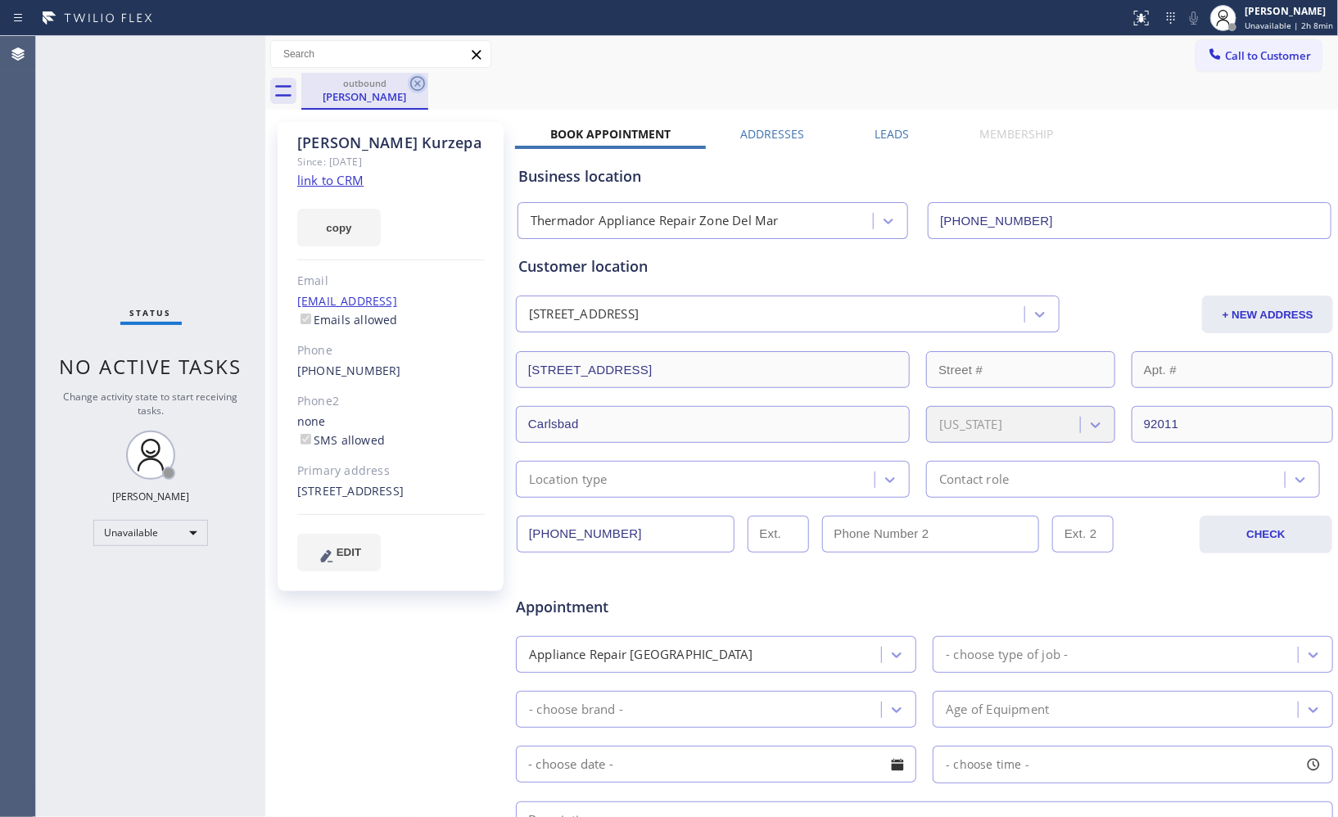
click at [421, 82] on icon at bounding box center [418, 84] width 20 height 20
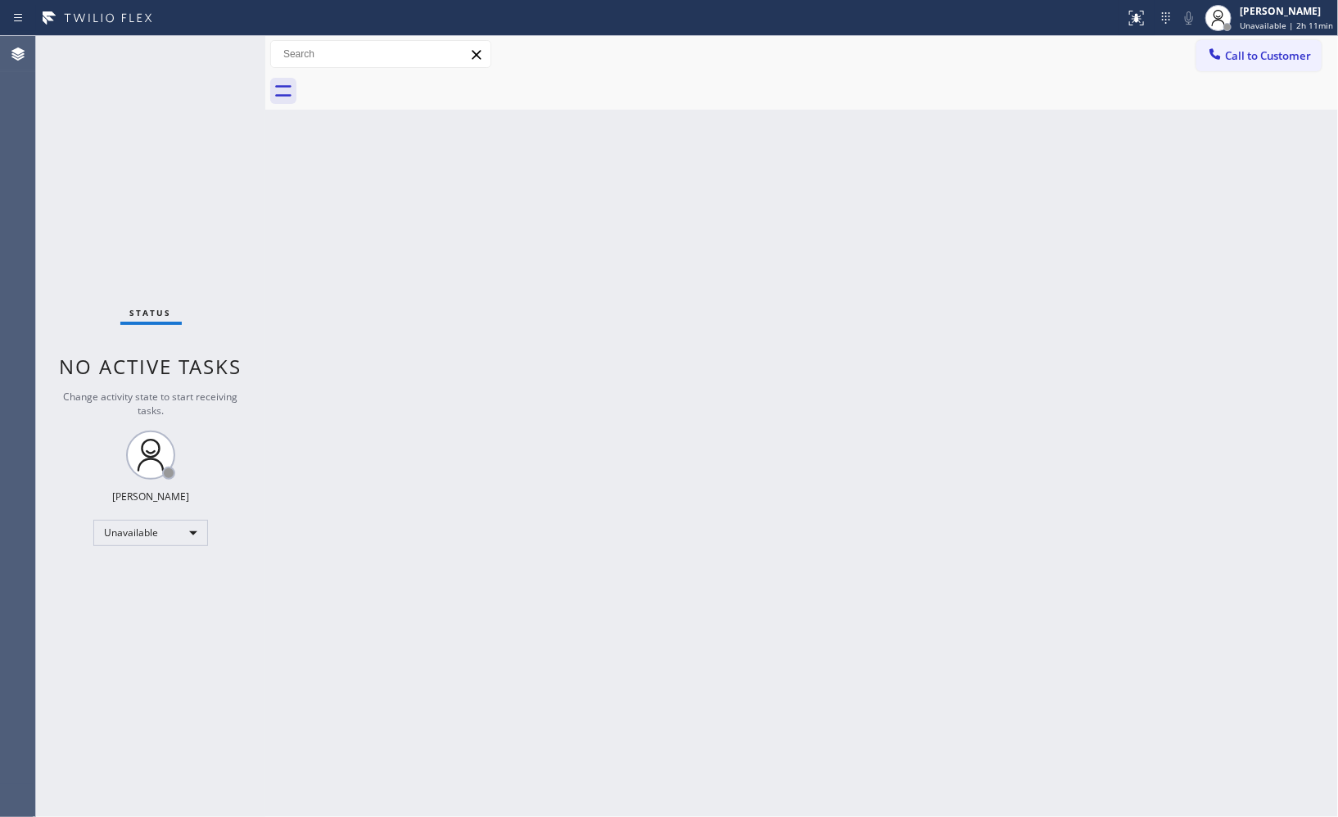
drag, startPoint x: 983, startPoint y: 421, endPoint x: 746, endPoint y: 397, distance: 237.9
click at [983, 421] on div "Back to Dashboard Change Sender ID Customers Technicians Select a contact Outbo…" at bounding box center [801, 426] width 1073 height 781
click at [172, 528] on div "Unavailable" at bounding box center [150, 533] width 115 height 26
click at [144, 612] on li "Break" at bounding box center [149, 618] width 111 height 20
click at [1270, 20] on span "Break | 8:06" at bounding box center [1276, 25] width 49 height 11
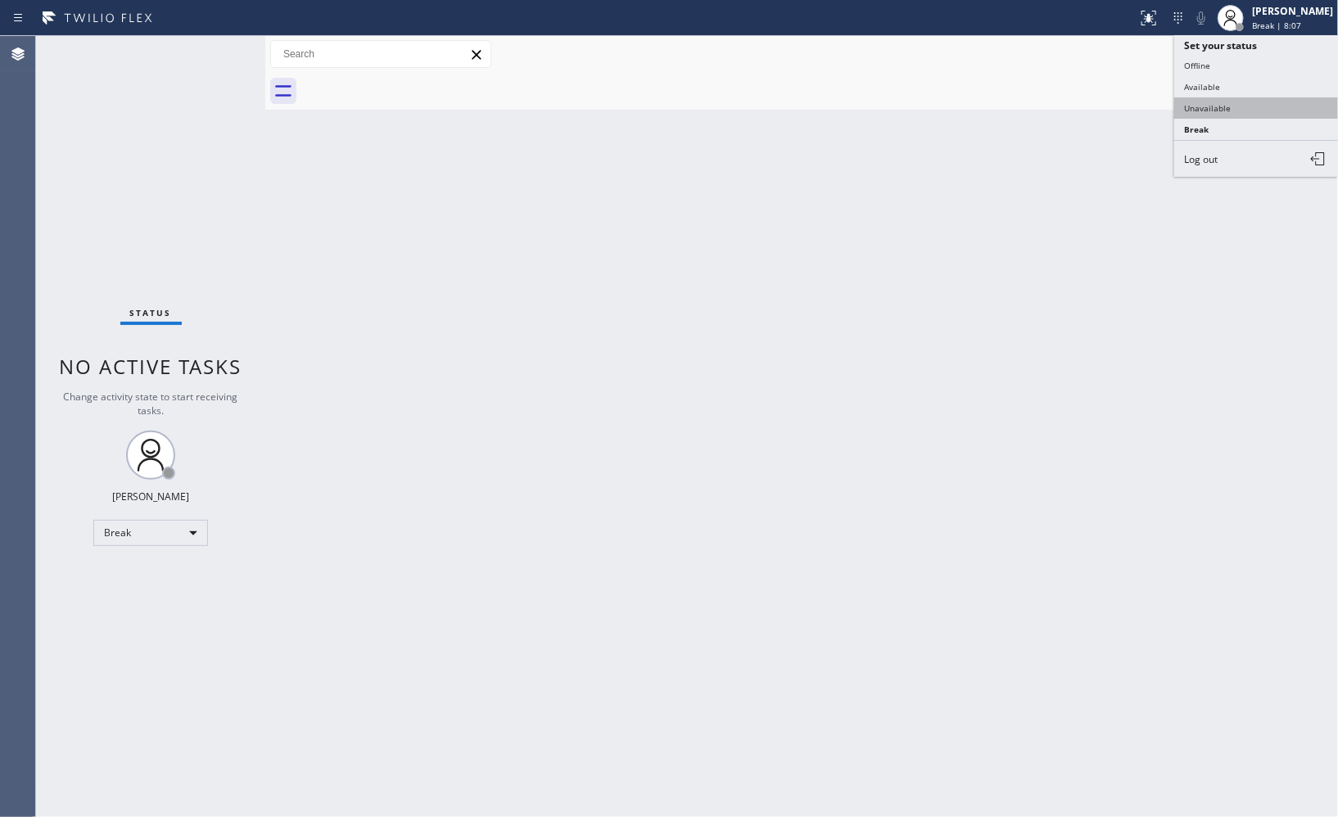
click at [1227, 113] on button "Unavailable" at bounding box center [1257, 107] width 164 height 21
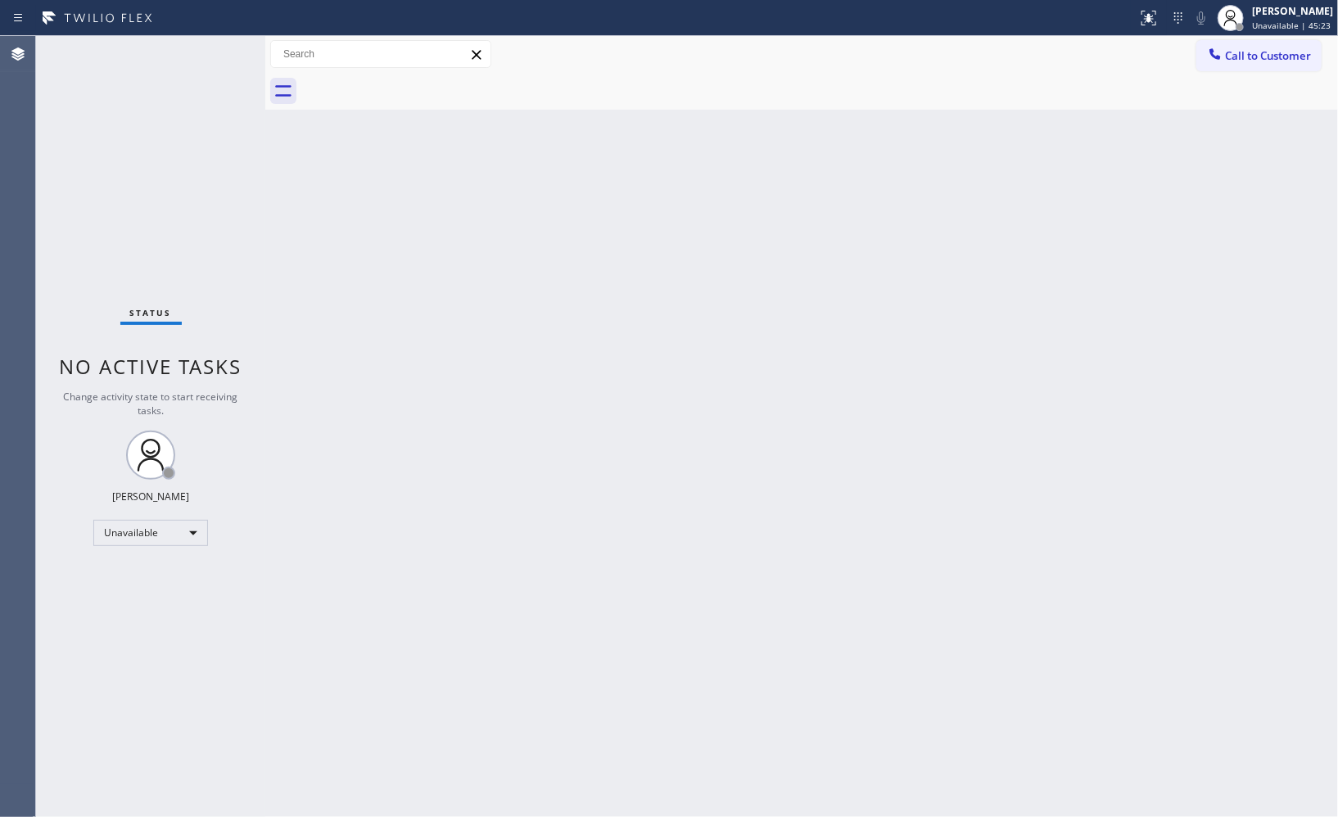
drag, startPoint x: 1275, startPoint y: 53, endPoint x: 1186, endPoint y: 58, distance: 89.4
click at [1271, 53] on span "Call to Customer" at bounding box center [1268, 55] width 86 height 15
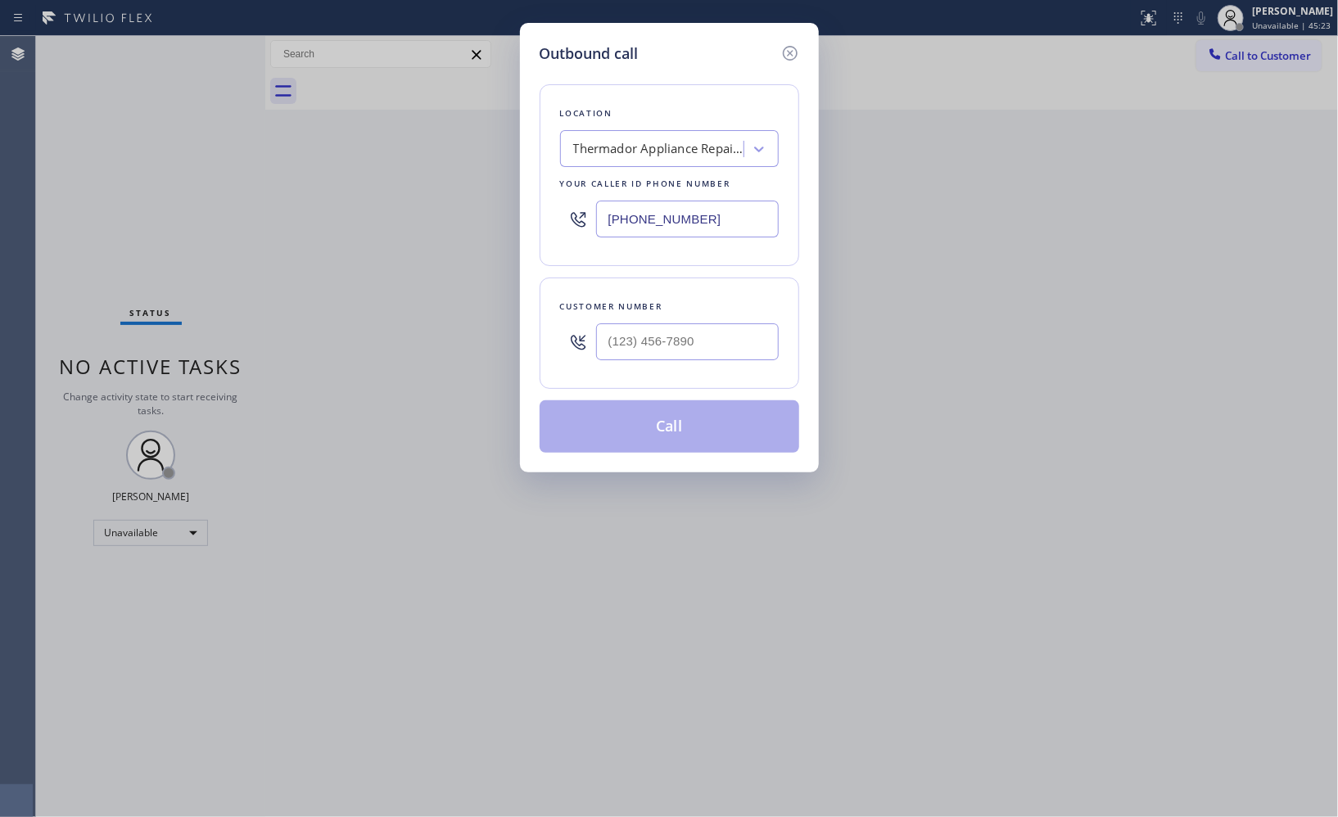
drag, startPoint x: 721, startPoint y: 209, endPoint x: 514, endPoint y: 166, distance: 210.8
click at [528, 179] on div "Outbound call Location Thermador Appliance Repair Zone Del Mar Your caller id p…" at bounding box center [669, 248] width 299 height 450
paste input "415) 371-9413"
drag, startPoint x: 711, startPoint y: 214, endPoint x: 489, endPoint y: 184, distance: 223.9
click at [505, 201] on div "Outbound call Location [GEOGRAPHIC_DATA] Expert HVAC Your caller id phone numbe…" at bounding box center [669, 408] width 1338 height 817
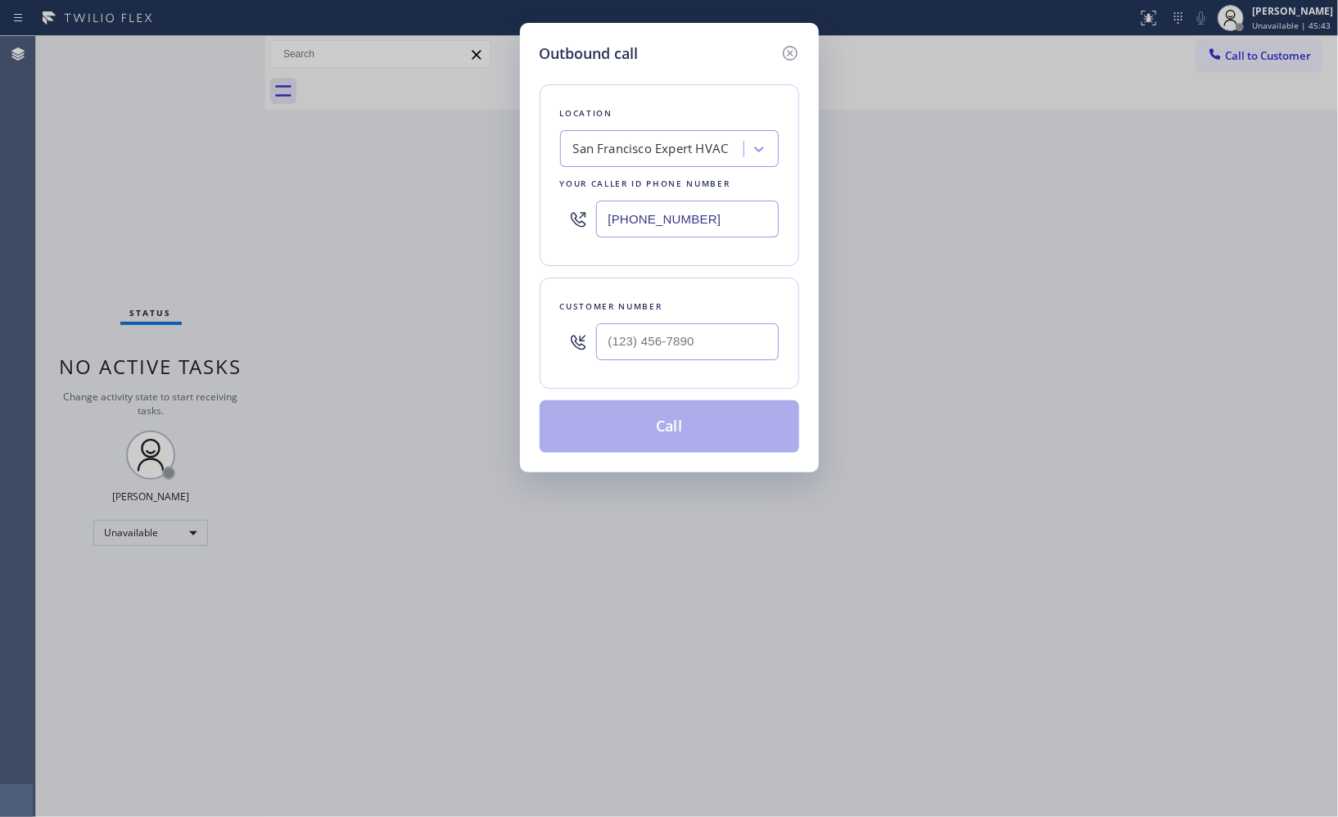
paste input "text"
type input "[PHONE_NUMBER]"
drag, startPoint x: 726, startPoint y: 348, endPoint x: 485, endPoint y: 333, distance: 241.3
click at [494, 337] on div "Outbound call Location [GEOGRAPHIC_DATA] Expert HVAC Your caller id phone numbe…" at bounding box center [669, 408] width 1338 height 817
paste input "415) 627-8142"
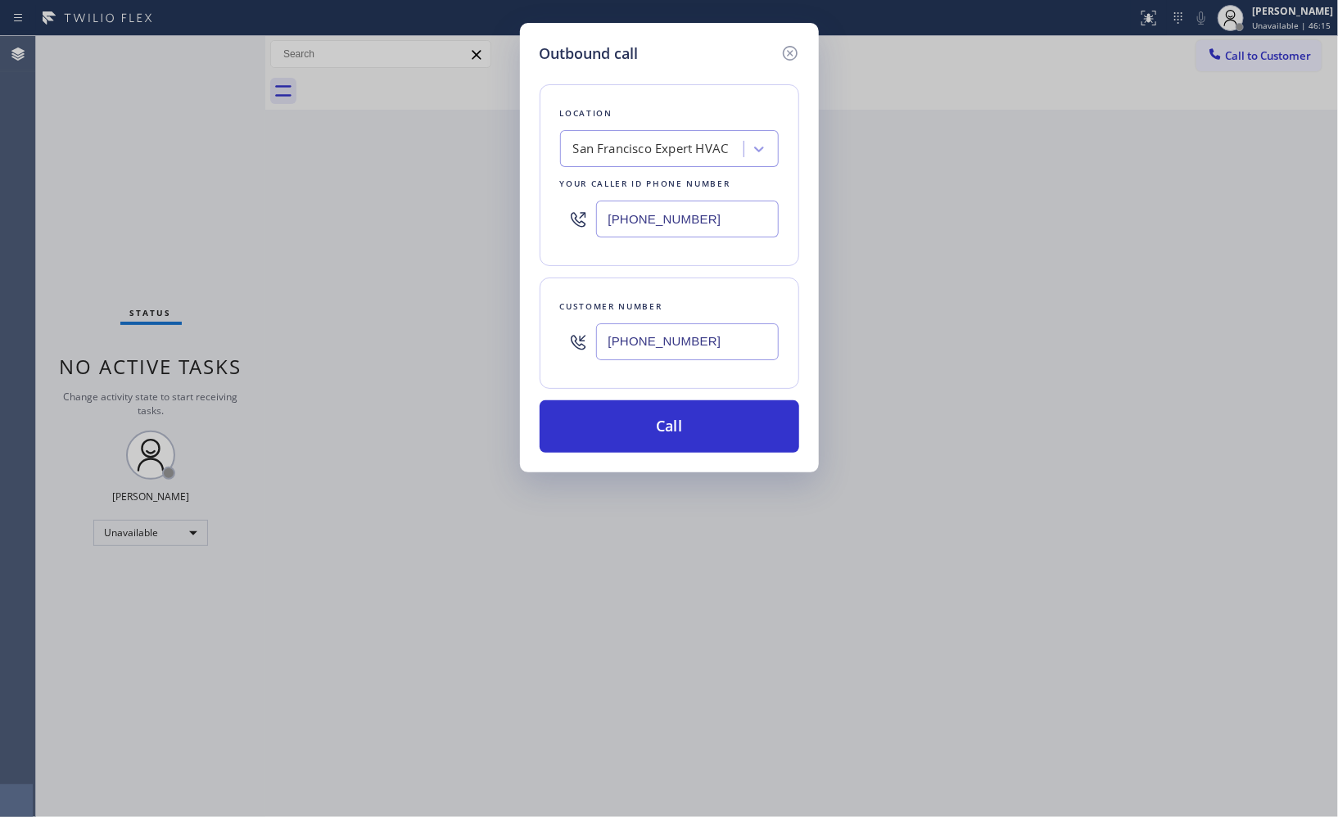
drag, startPoint x: 760, startPoint y: 333, endPoint x: 568, endPoint y: 325, distance: 192.7
click at [568, 325] on div "[PHONE_NUMBER]" at bounding box center [669, 341] width 219 height 53
paste input "202) 550-2803"
type input "[PHONE_NUMBER]"
click at [688, 422] on button "Call" at bounding box center [670, 427] width 260 height 52
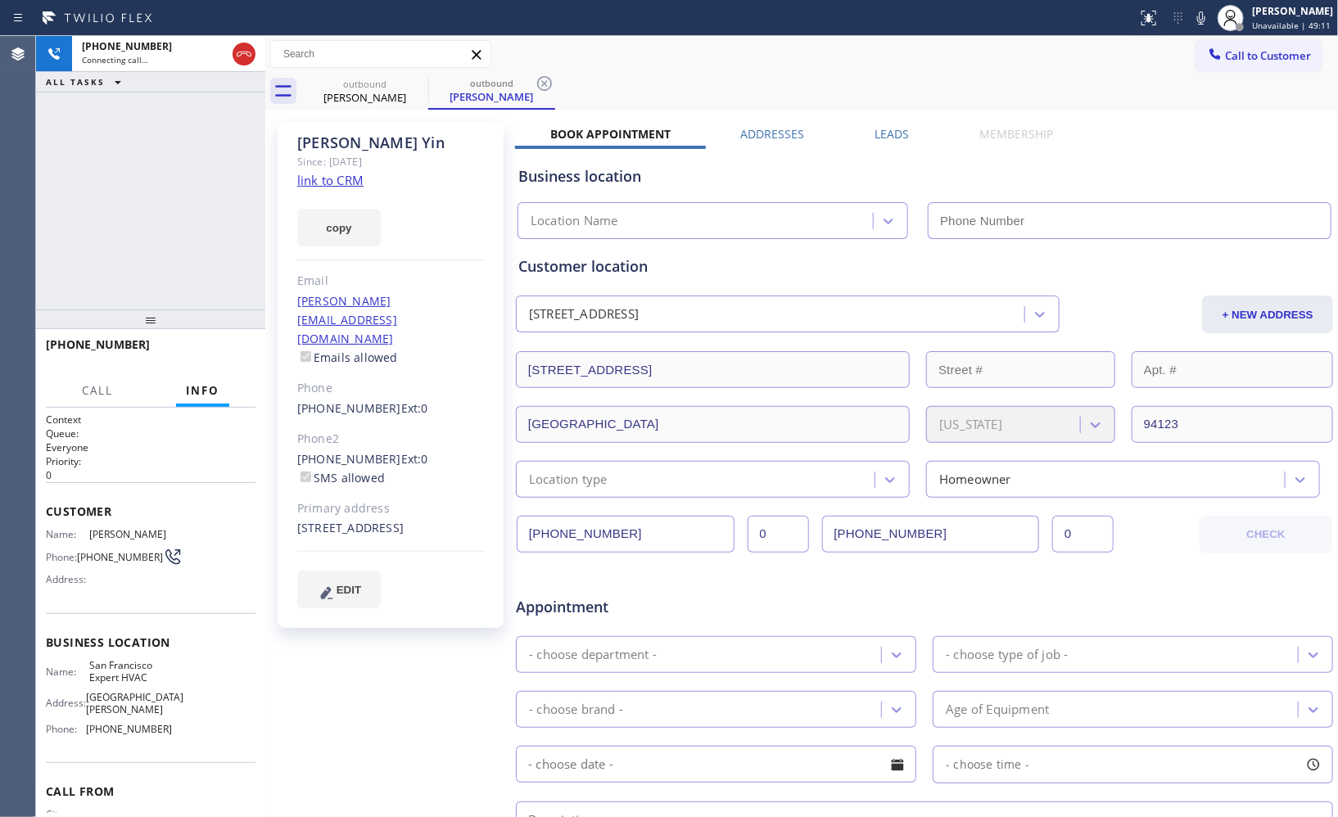
type input "[PHONE_NUMBER]"
click at [541, 77] on icon at bounding box center [544, 83] width 15 height 15
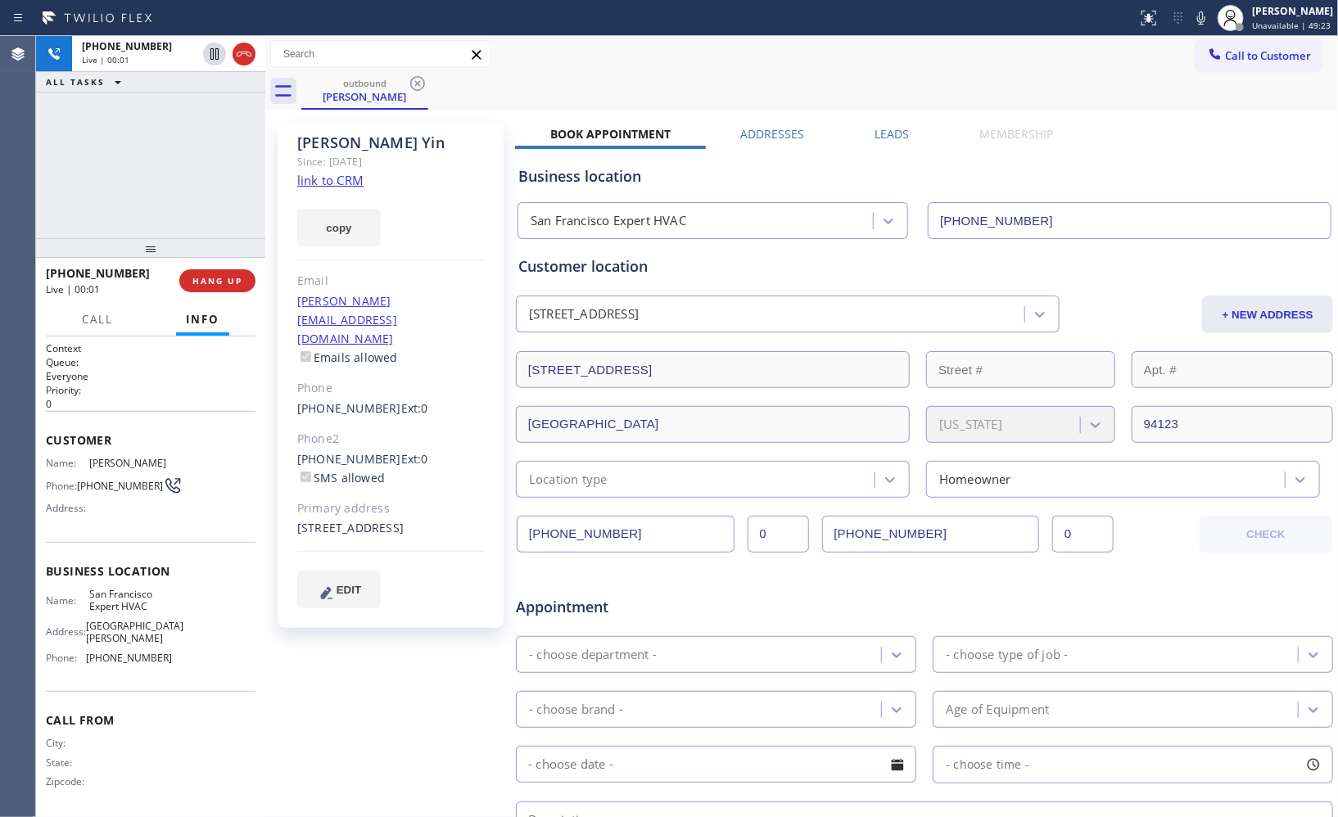
drag, startPoint x: 168, startPoint y: 324, endPoint x: 177, endPoint y: 252, distance: 71.8
click at [177, 252] on div at bounding box center [150, 248] width 229 height 20
click at [247, 56] on icon at bounding box center [244, 54] width 20 height 20
drag, startPoint x: 226, startPoint y: 283, endPoint x: 194, endPoint y: 250, distance: 45.8
click at [225, 280] on span "COMPLETE" at bounding box center [214, 280] width 57 height 11
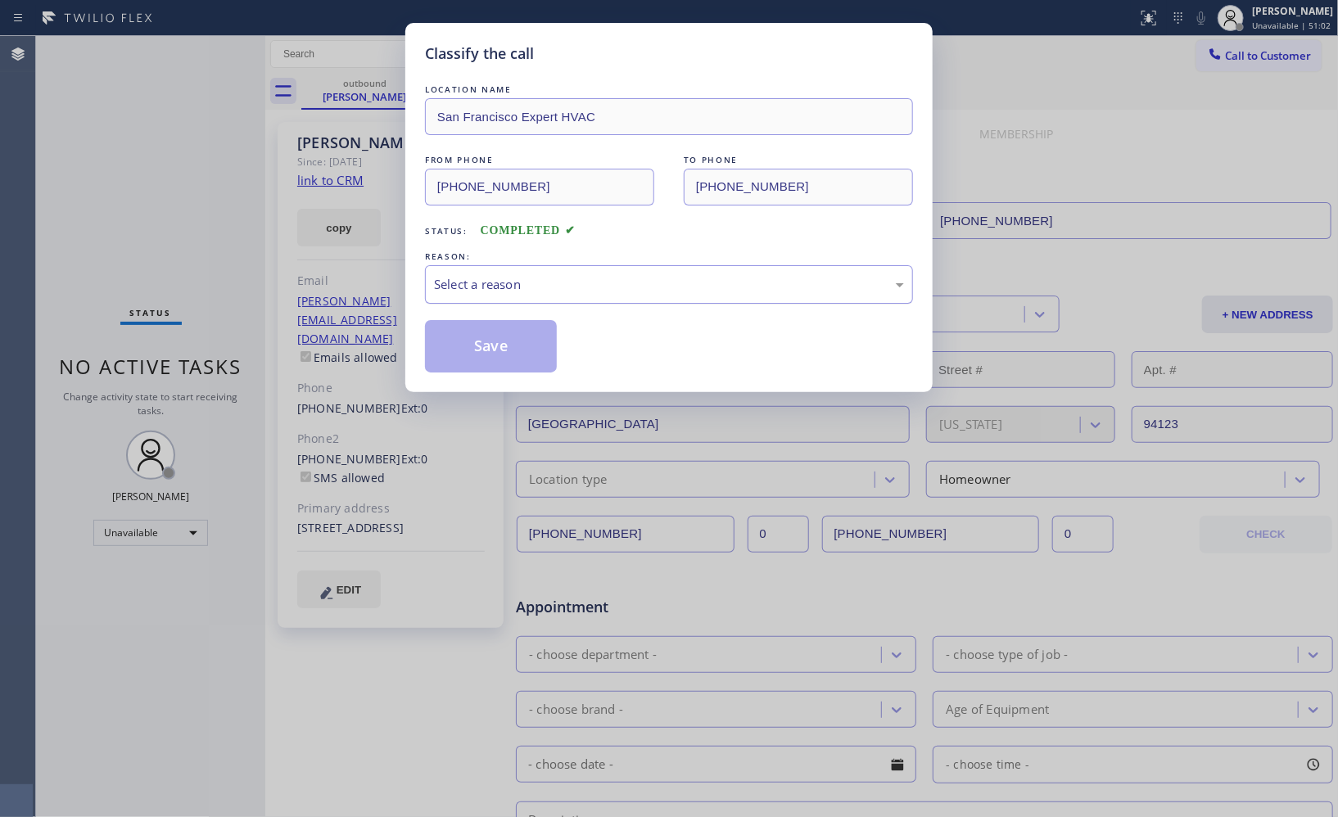
click at [591, 291] on div "Select a reason" at bounding box center [669, 284] width 470 height 19
click at [489, 350] on button "Save" at bounding box center [491, 346] width 132 height 52
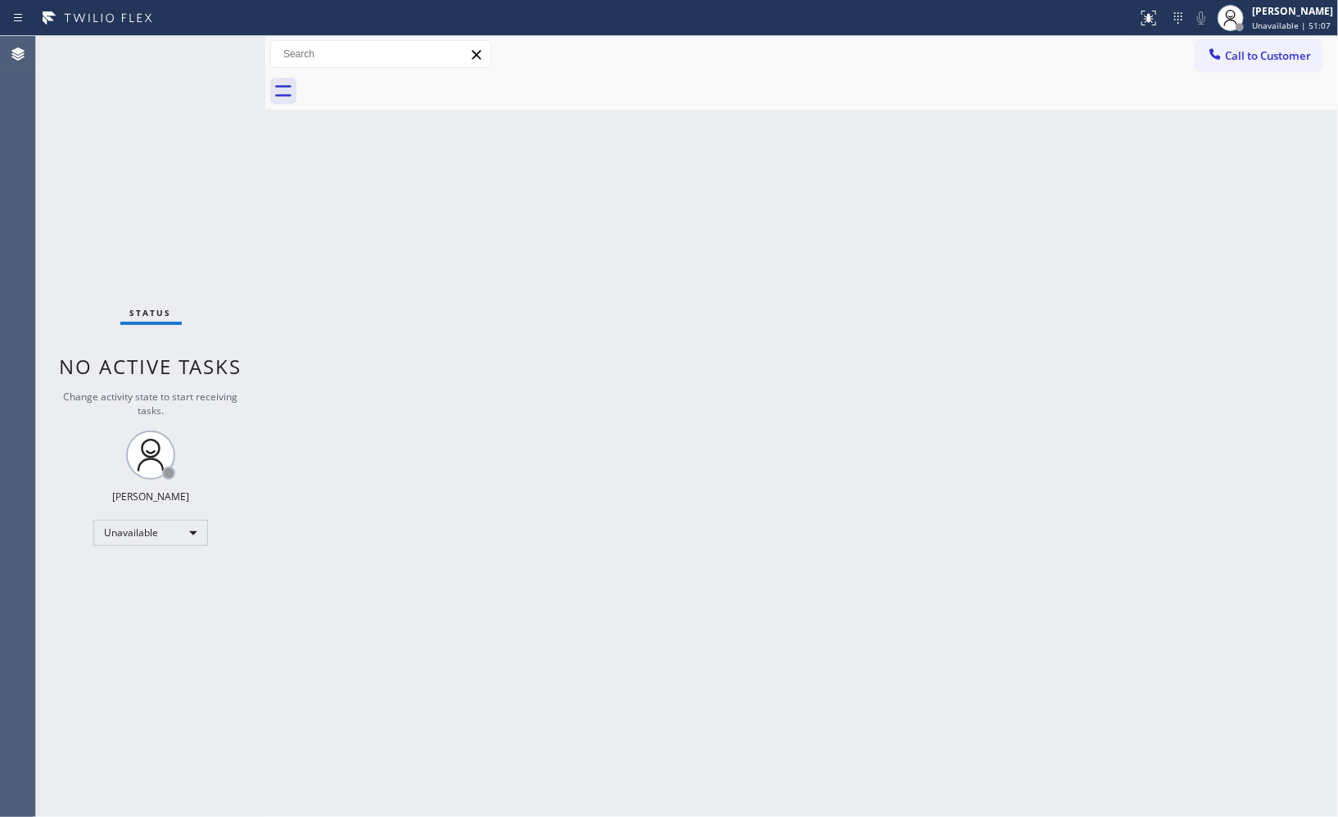
click at [1037, 322] on div "Back to Dashboard Change Sender ID Customers Technicians Select a contact Outbo…" at bounding box center [801, 426] width 1073 height 781
drag, startPoint x: 1218, startPoint y: 68, endPoint x: 736, endPoint y: 172, distance: 493.5
click at [1216, 68] on button "Call to Customer" at bounding box center [1259, 55] width 125 height 31
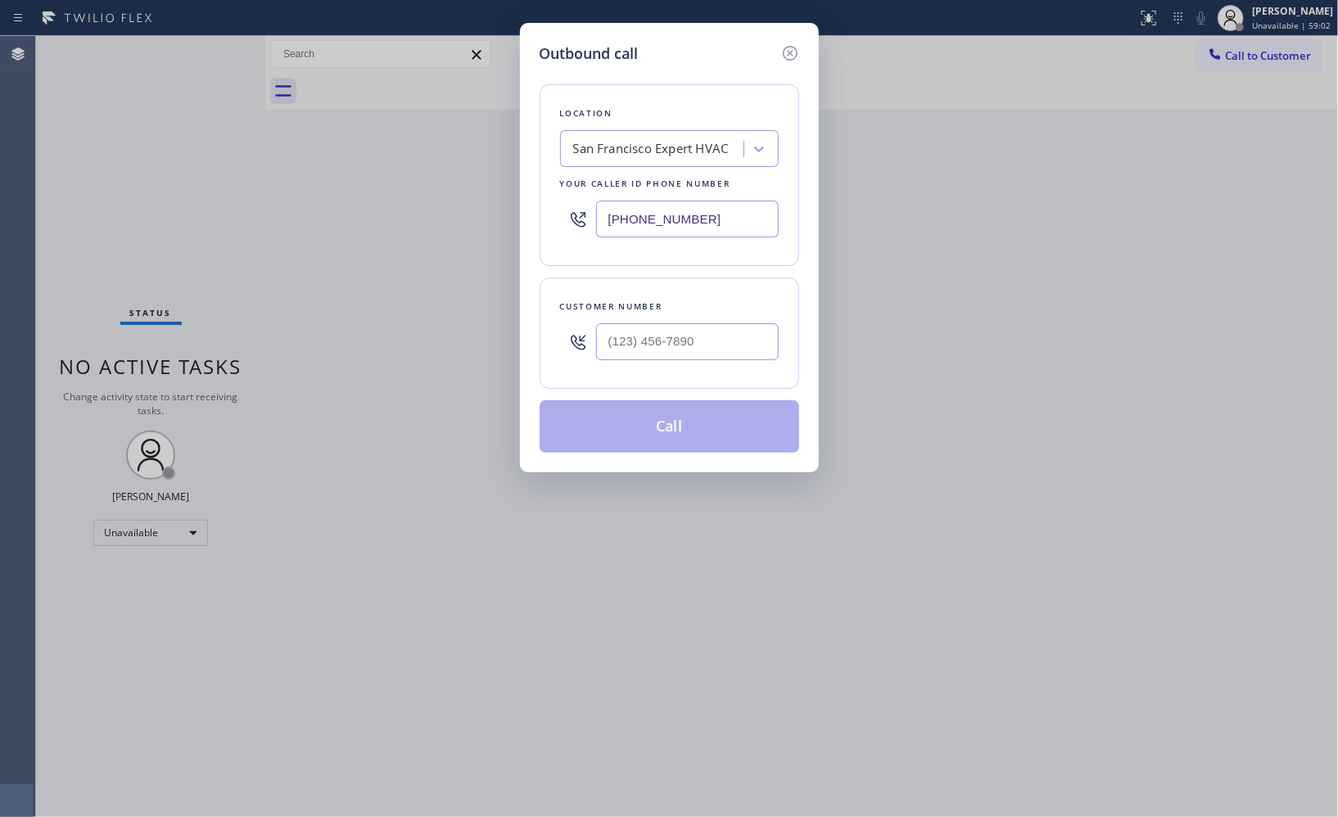
drag, startPoint x: 722, startPoint y: 220, endPoint x: 511, endPoint y: 129, distance: 229.7
click at [522, 150] on div "Outbound call Location [GEOGRAPHIC_DATA] Expert HVAC Your caller id phone numbe…" at bounding box center [669, 248] width 299 height 450
paste input "548-9787"
type input "[PHONE_NUMBER]"
drag, startPoint x: 547, startPoint y: 321, endPoint x: 521, endPoint y: 264, distance: 63.0
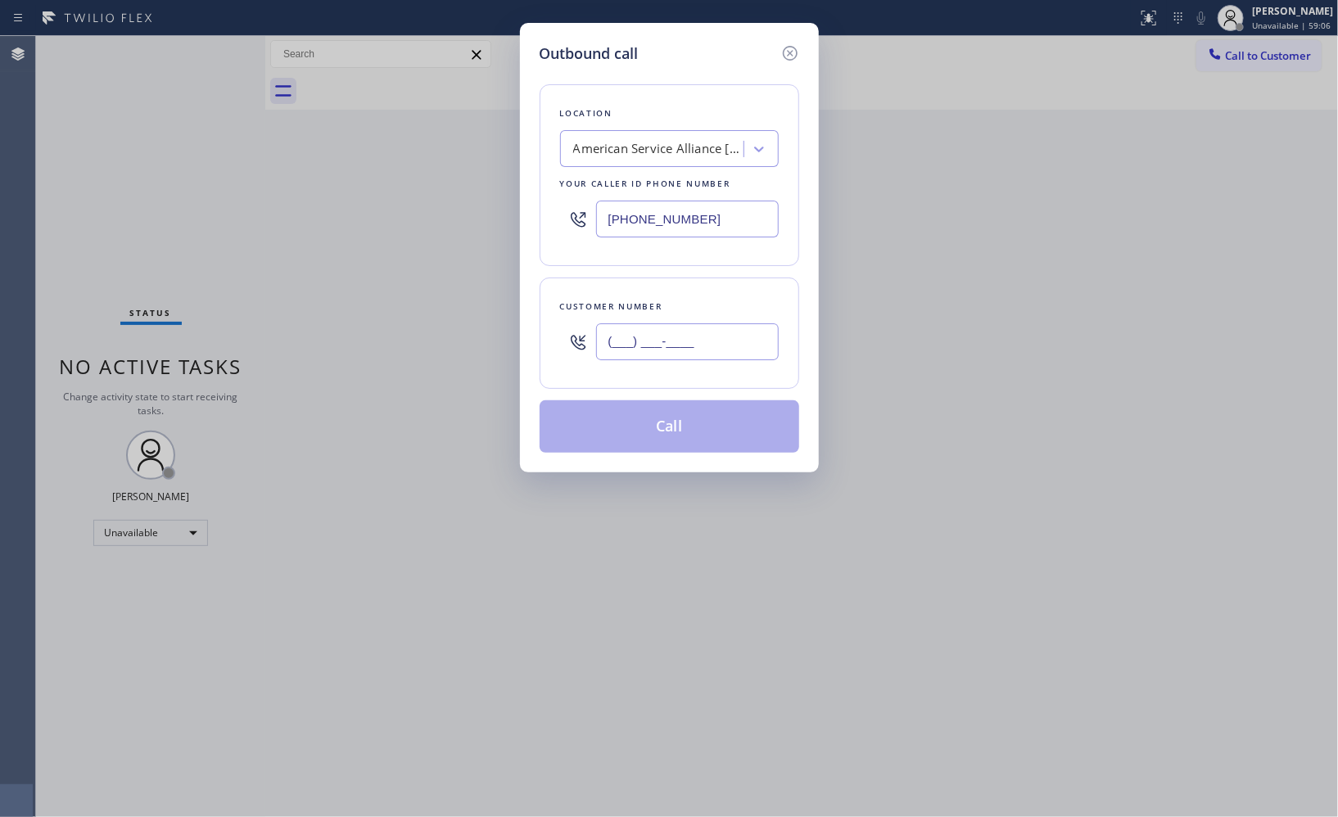
click at [542, 315] on div "Customer number (___) ___-____" at bounding box center [670, 333] width 260 height 111
paste input "415) 535-4744"
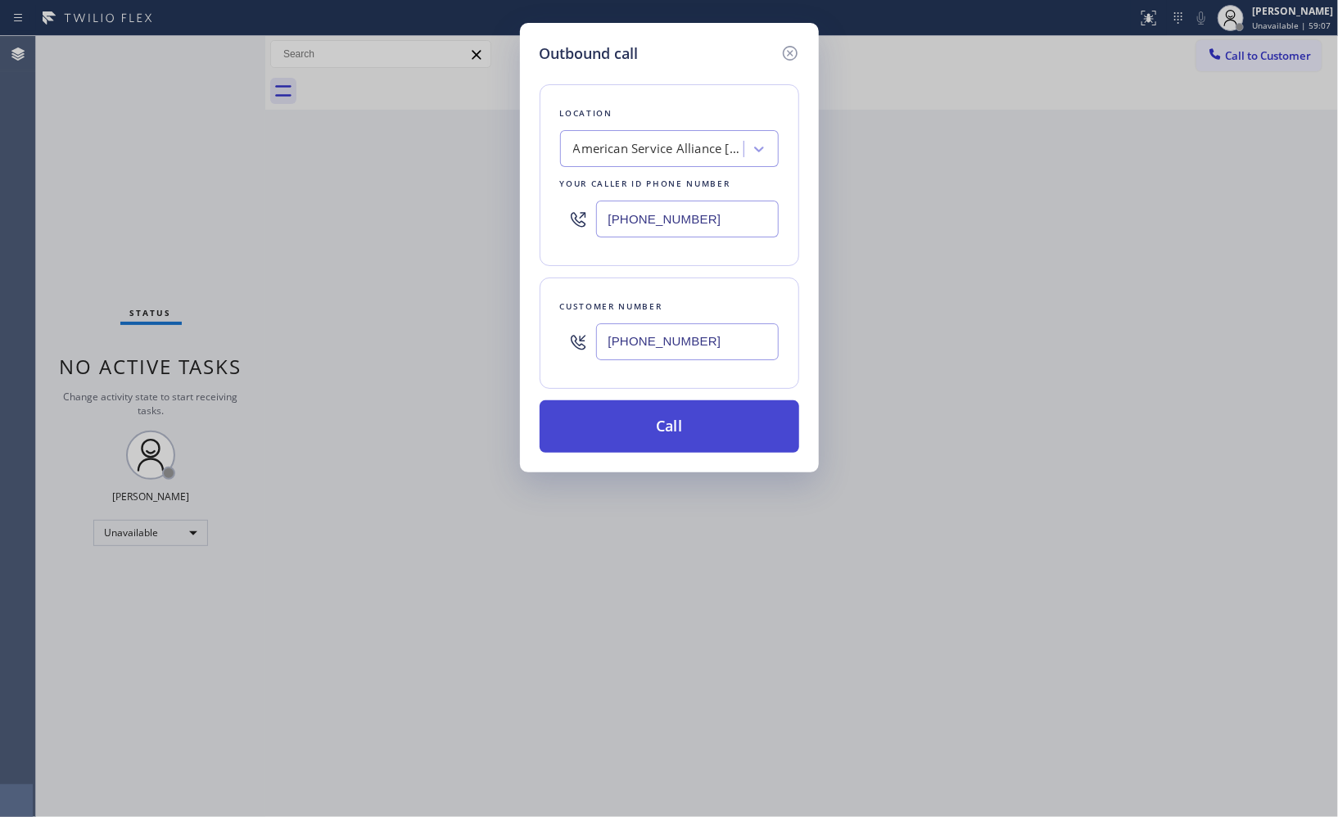
type input "[PHONE_NUMBER]"
click at [735, 435] on button "Call" at bounding box center [670, 427] width 260 height 52
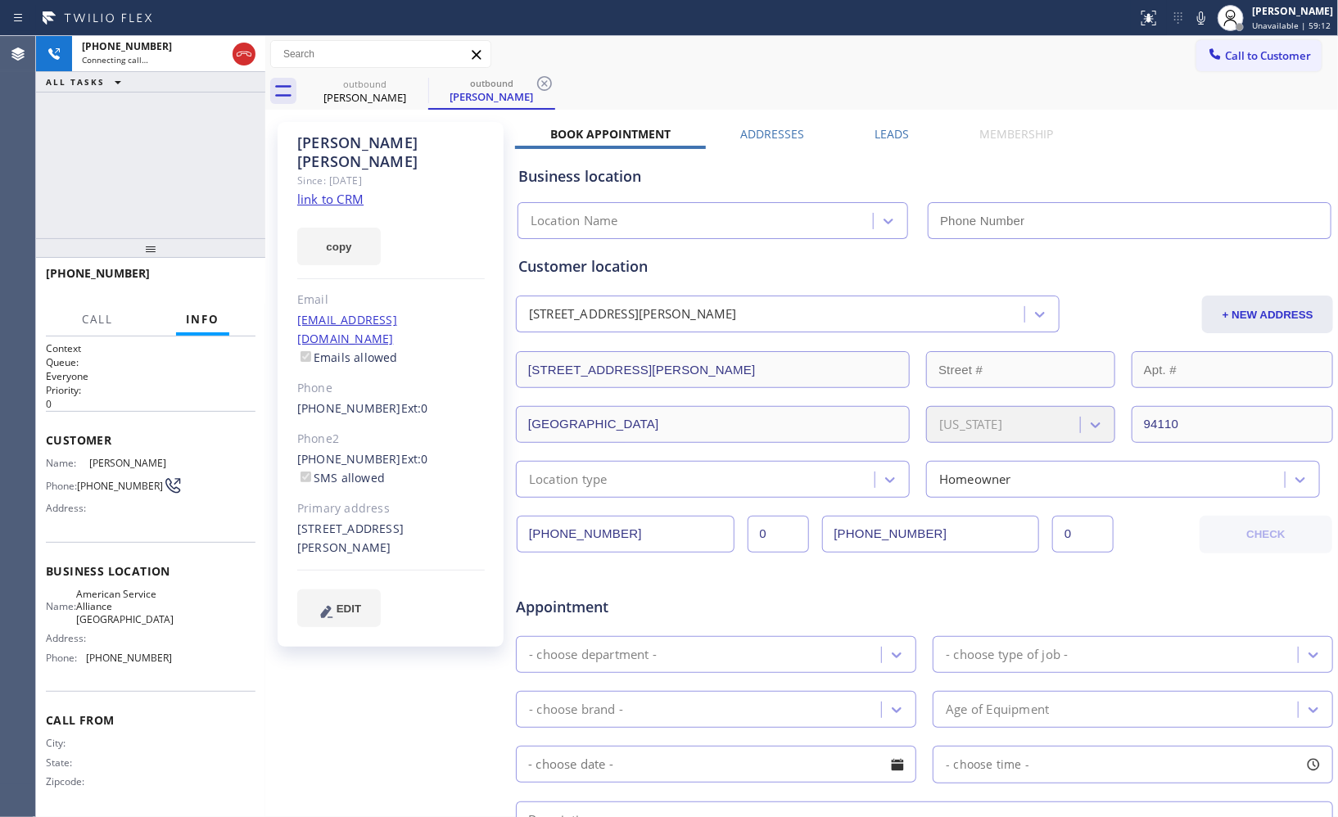
type input "[PHONE_NUMBER]"
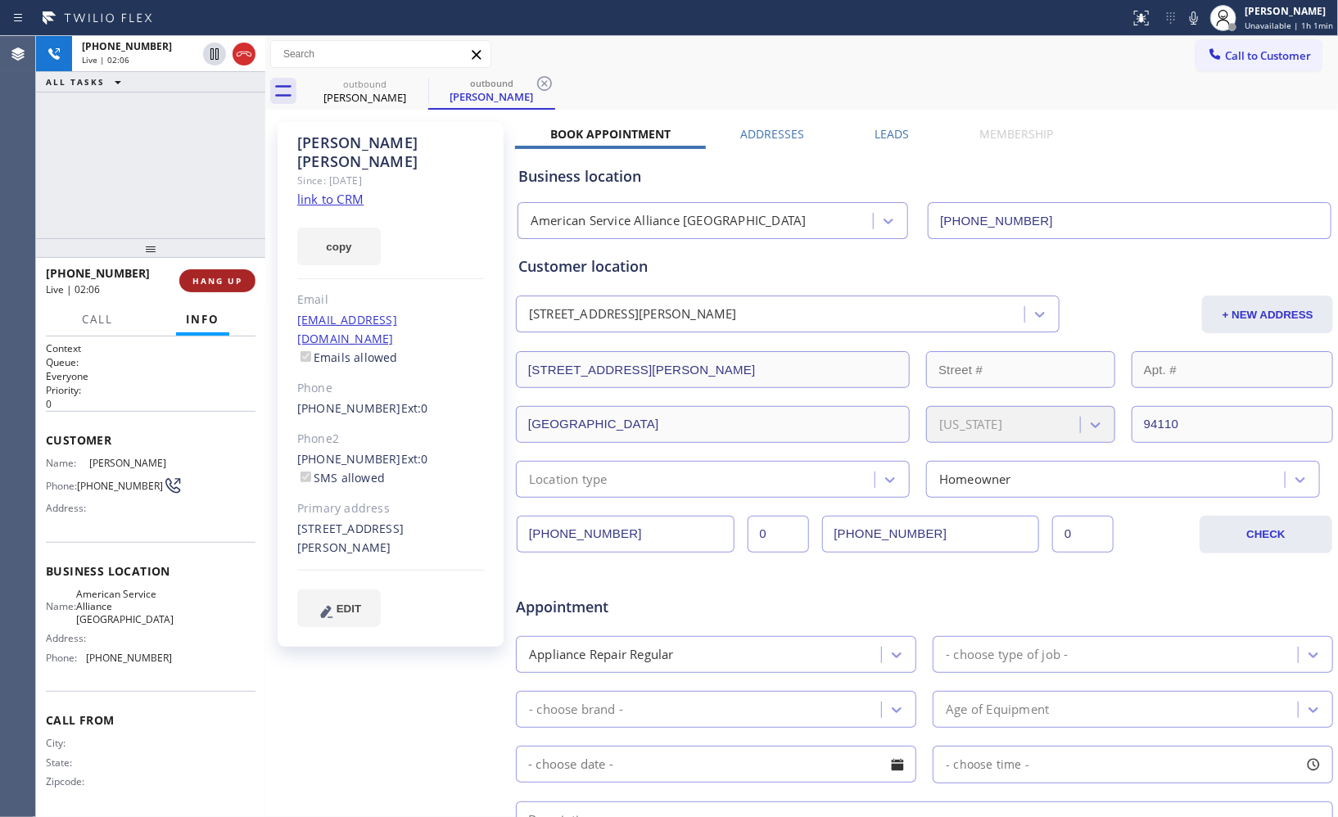
click at [228, 284] on span "HANG UP" at bounding box center [217, 280] width 50 height 11
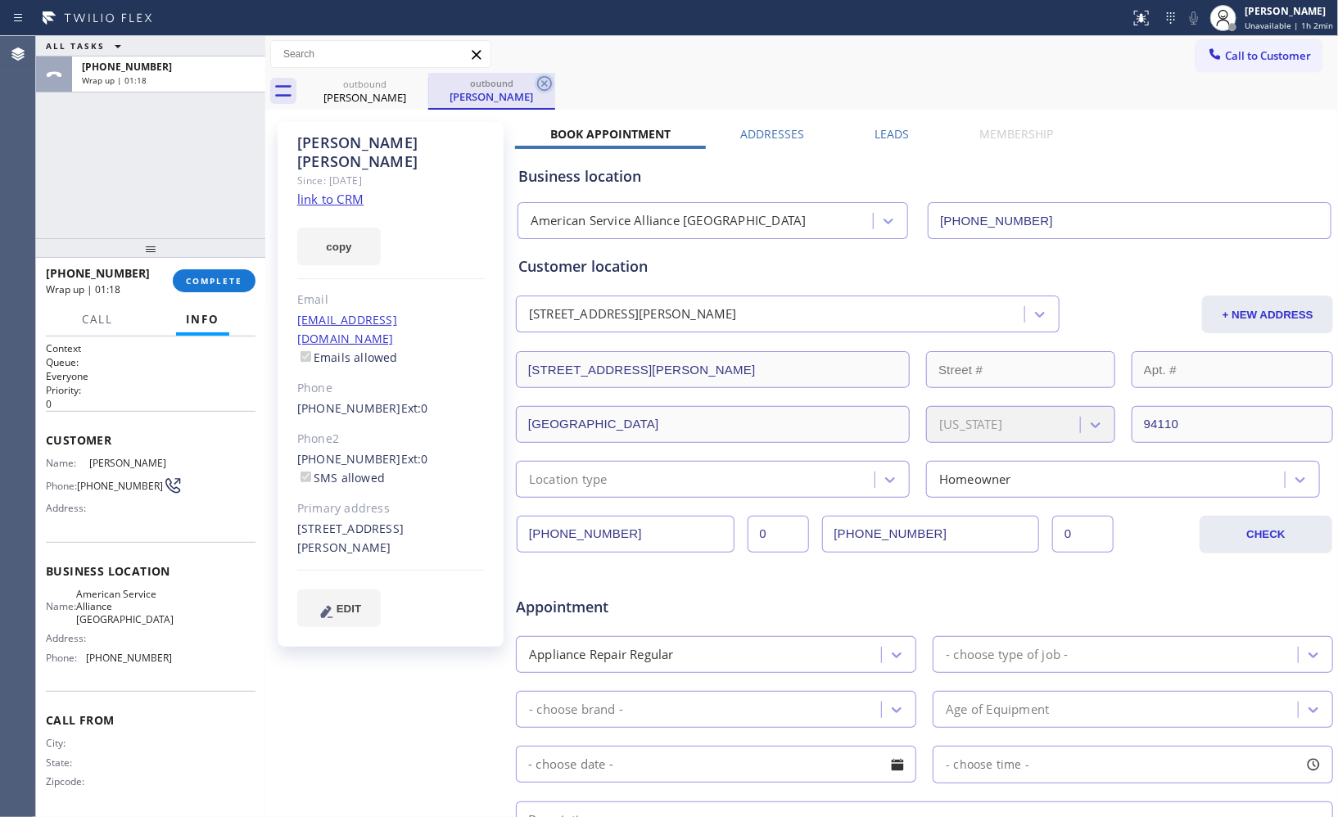
click at [545, 84] on icon at bounding box center [544, 83] width 15 height 15
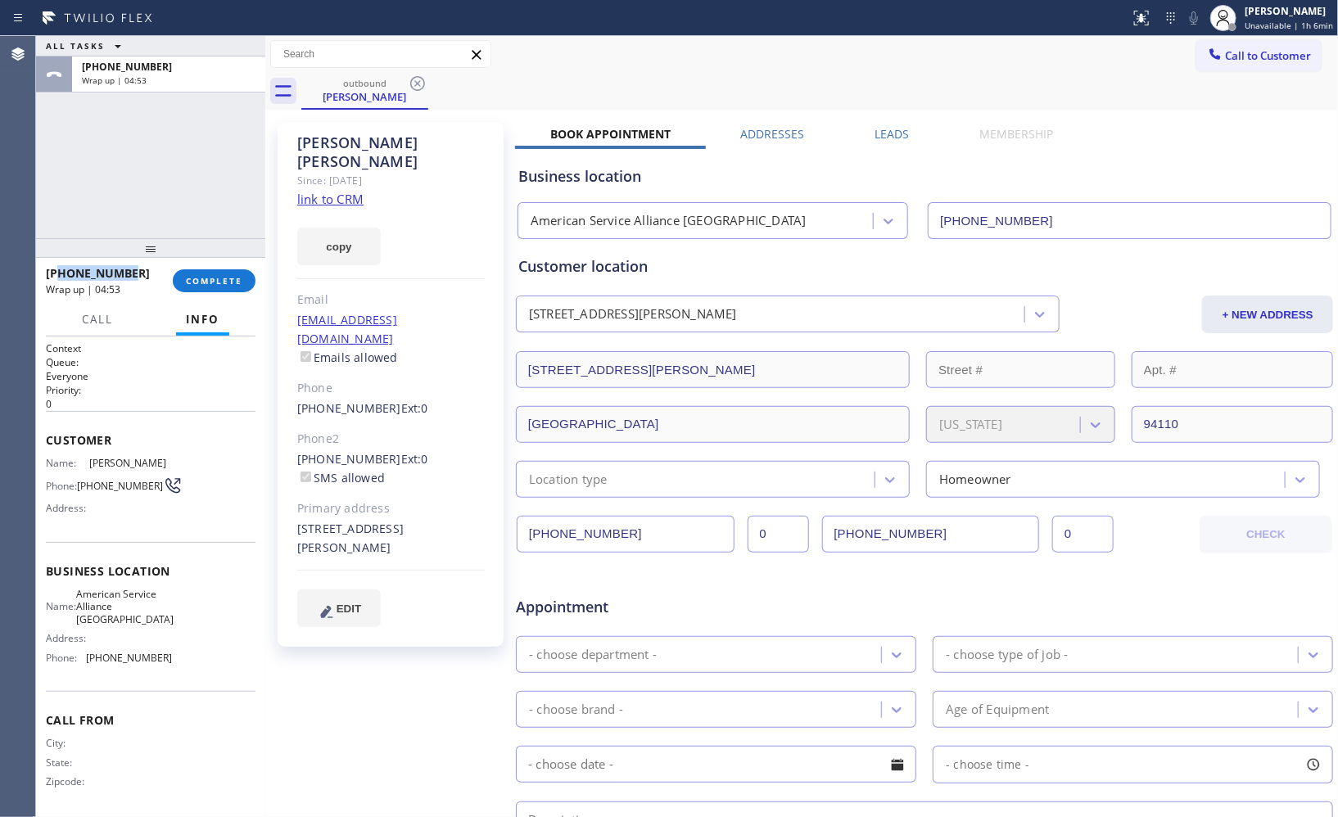
drag, startPoint x: 141, startPoint y: 274, endPoint x: 59, endPoint y: 269, distance: 82.1
click at [59, 269] on div "[PHONE_NUMBER]" at bounding box center [103, 273] width 115 height 16
copy span "4155354744"
click at [210, 277] on span "COMPLETE" at bounding box center [214, 280] width 57 height 11
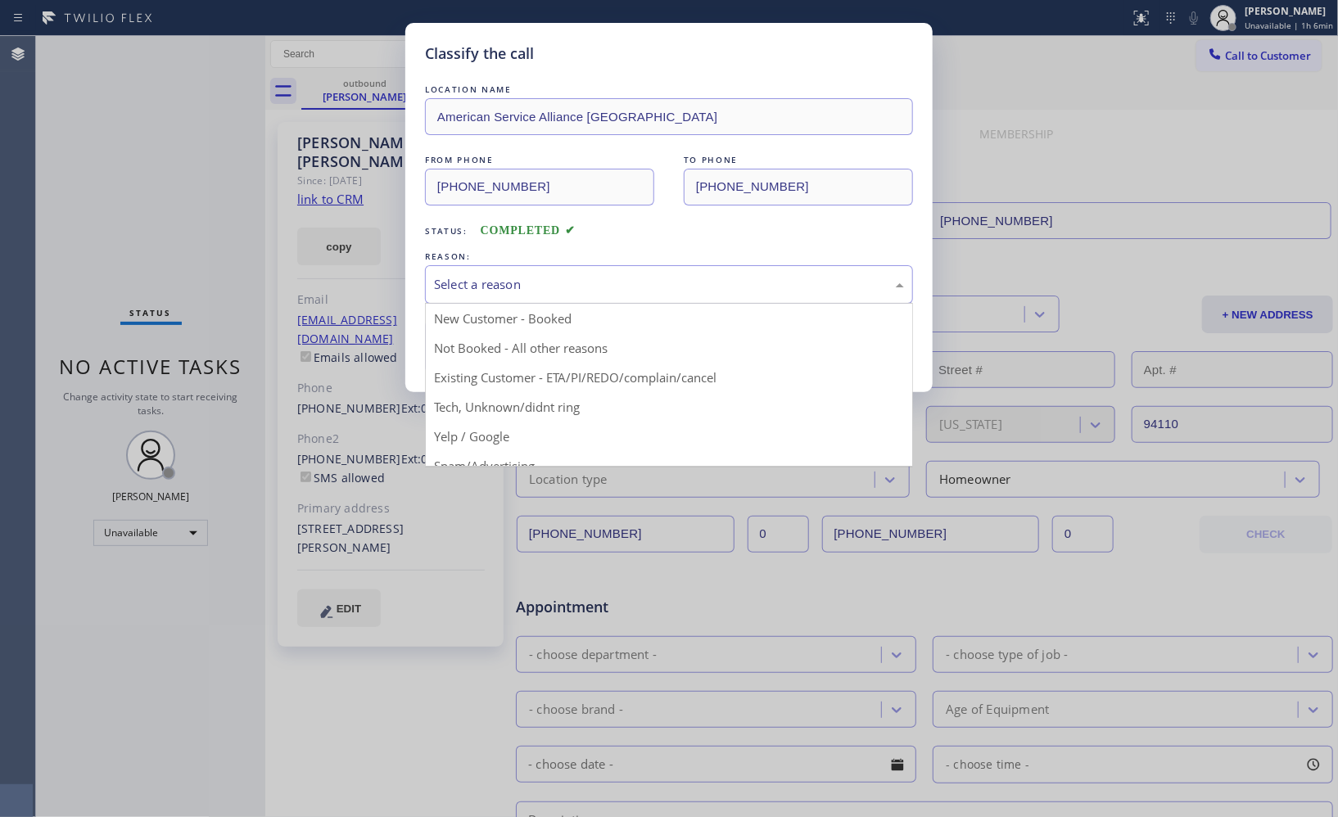
click at [676, 276] on div "Select a reason" at bounding box center [669, 284] width 470 height 19
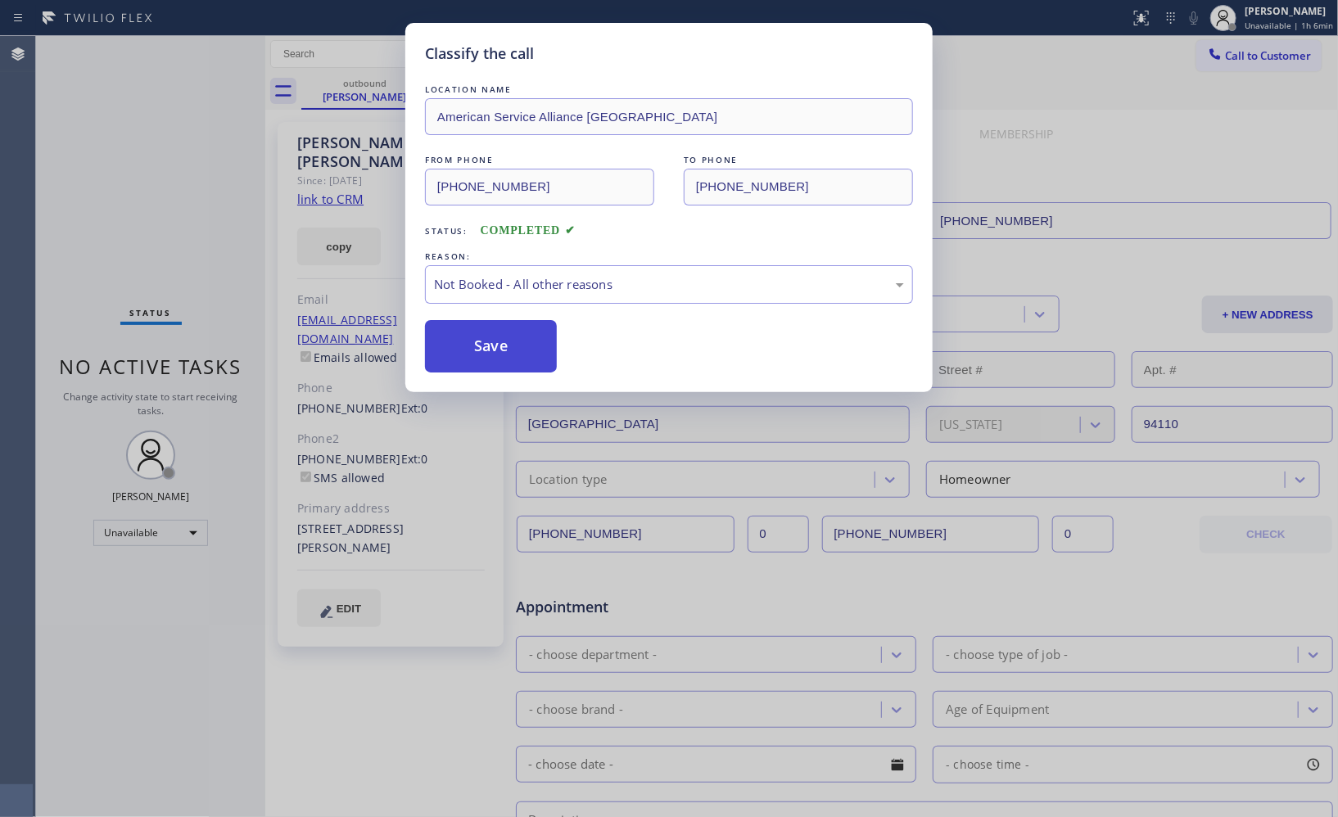
click at [516, 353] on button "Save" at bounding box center [491, 346] width 132 height 52
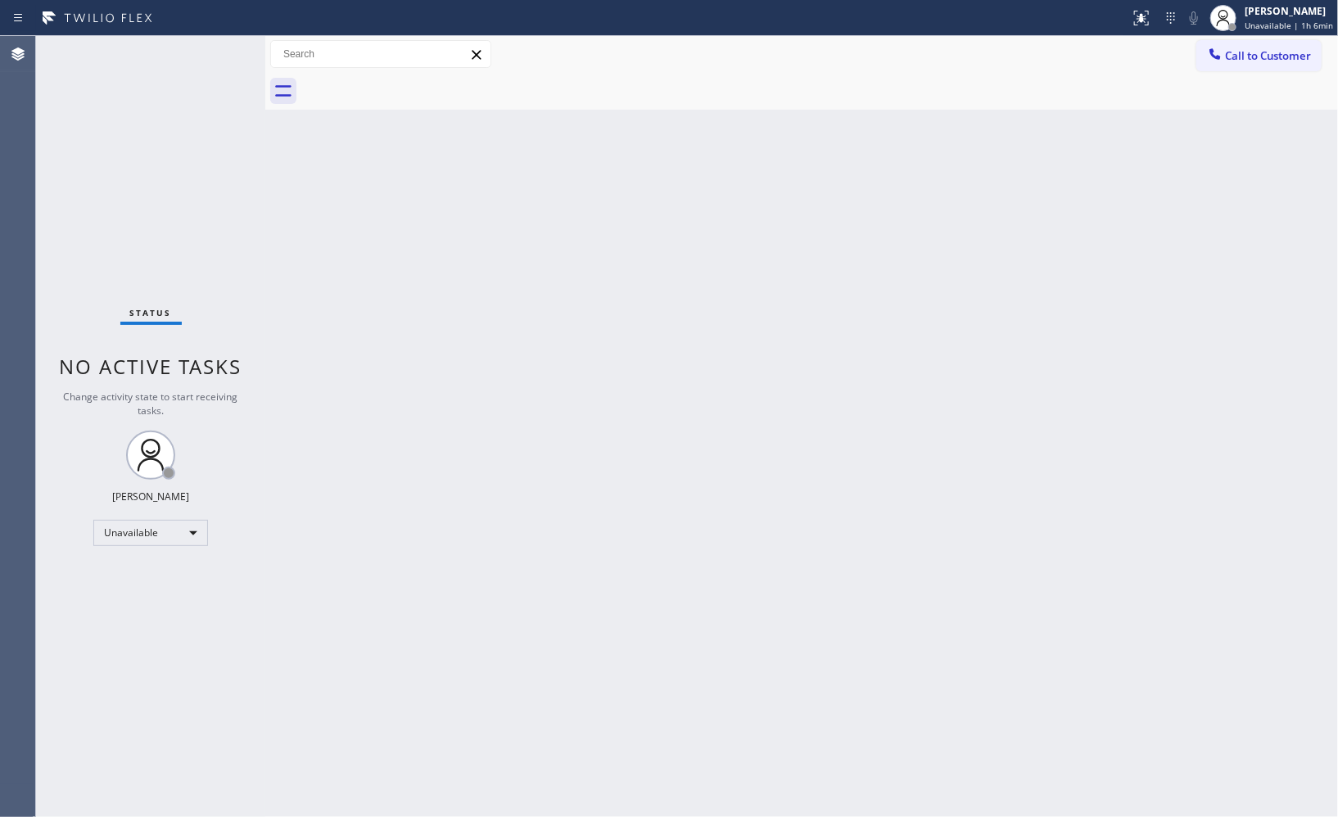
drag, startPoint x: 1061, startPoint y: 364, endPoint x: 1189, endPoint y: 192, distance: 214.8
click at [1061, 364] on div "Back to Dashboard Change Sender ID Customers Technicians Select a contact Outbo…" at bounding box center [801, 426] width 1073 height 781
click at [1266, 58] on span "Call to Customer" at bounding box center [1268, 55] width 86 height 15
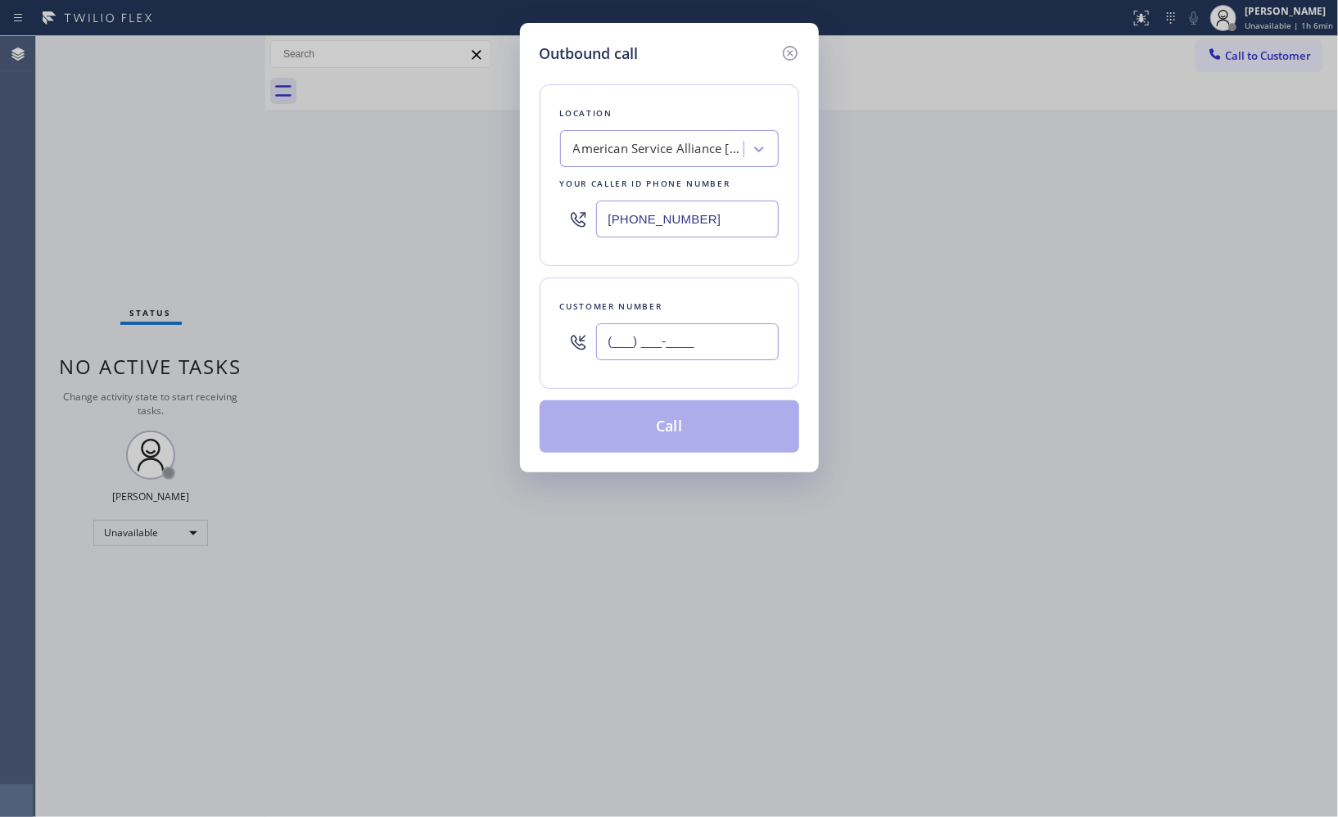
drag, startPoint x: 635, startPoint y: 338, endPoint x: 423, endPoint y: 274, distance: 221.0
click at [475, 333] on div "Outbound call Location American Service Alliance [GEOGRAPHIC_DATA] Your caller …" at bounding box center [669, 408] width 1338 height 817
paste input "415) 535-4744"
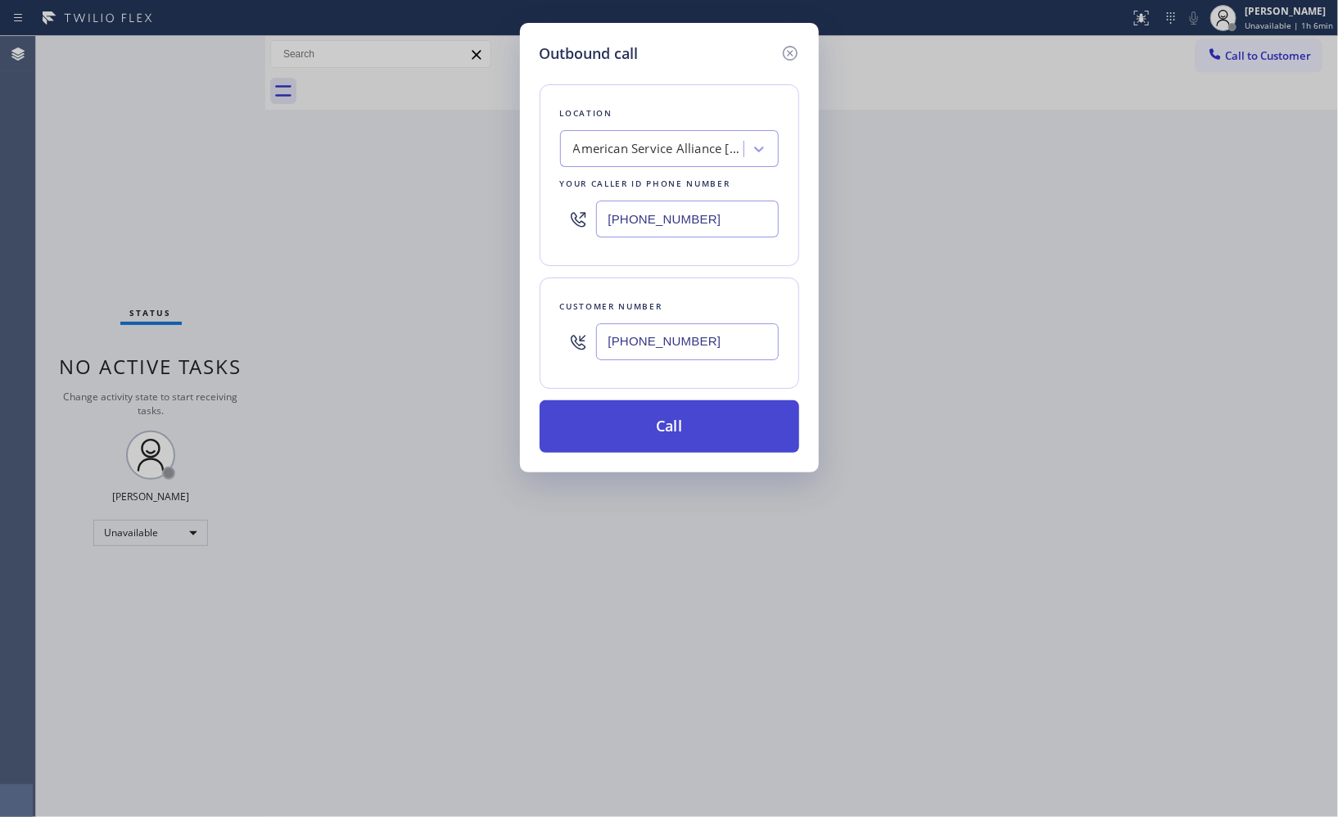
type input "[PHONE_NUMBER]"
drag, startPoint x: 691, startPoint y: 428, endPoint x: 709, endPoint y: 405, distance: 29.3
click at [691, 428] on button "Call" at bounding box center [670, 427] width 260 height 52
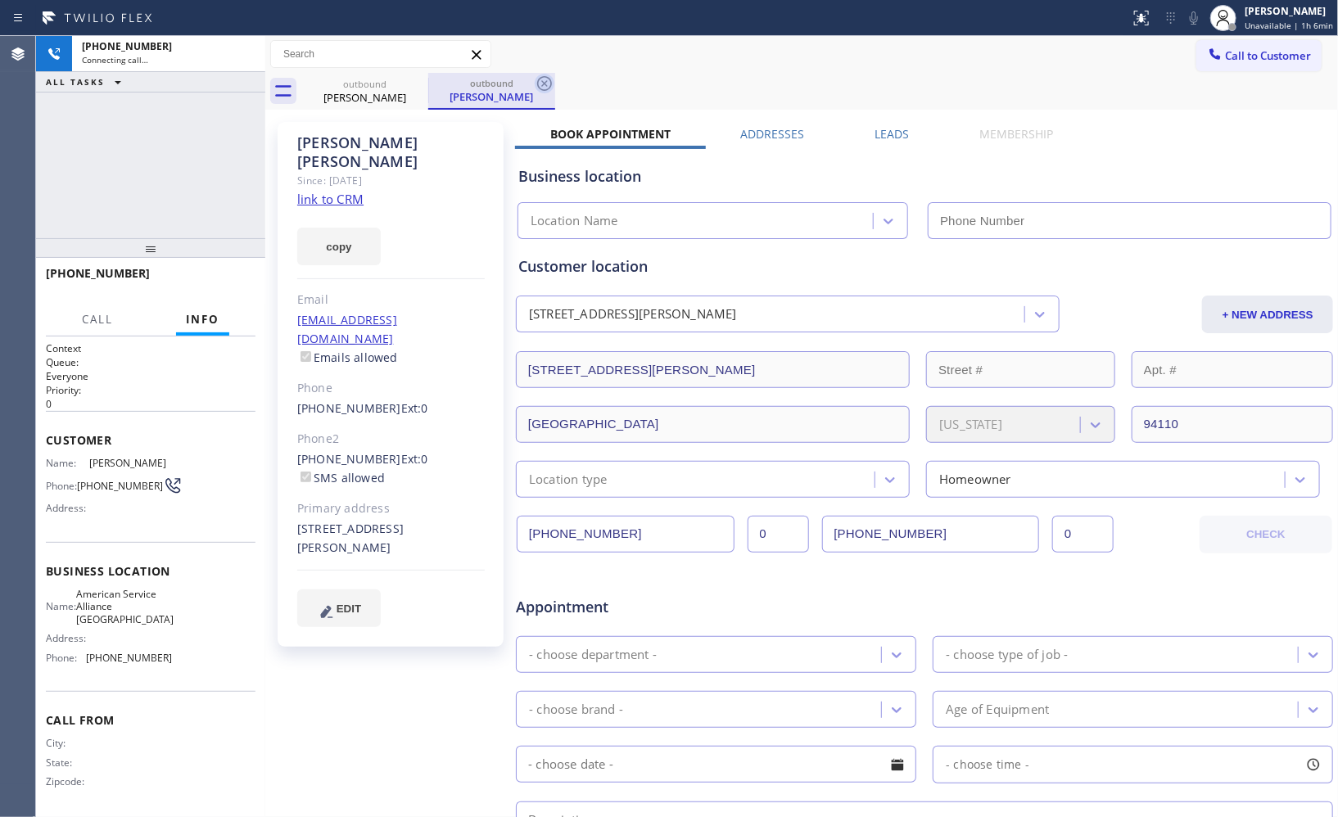
click at [539, 82] on icon at bounding box center [545, 84] width 20 height 20
type input "[PHONE_NUMBER]"
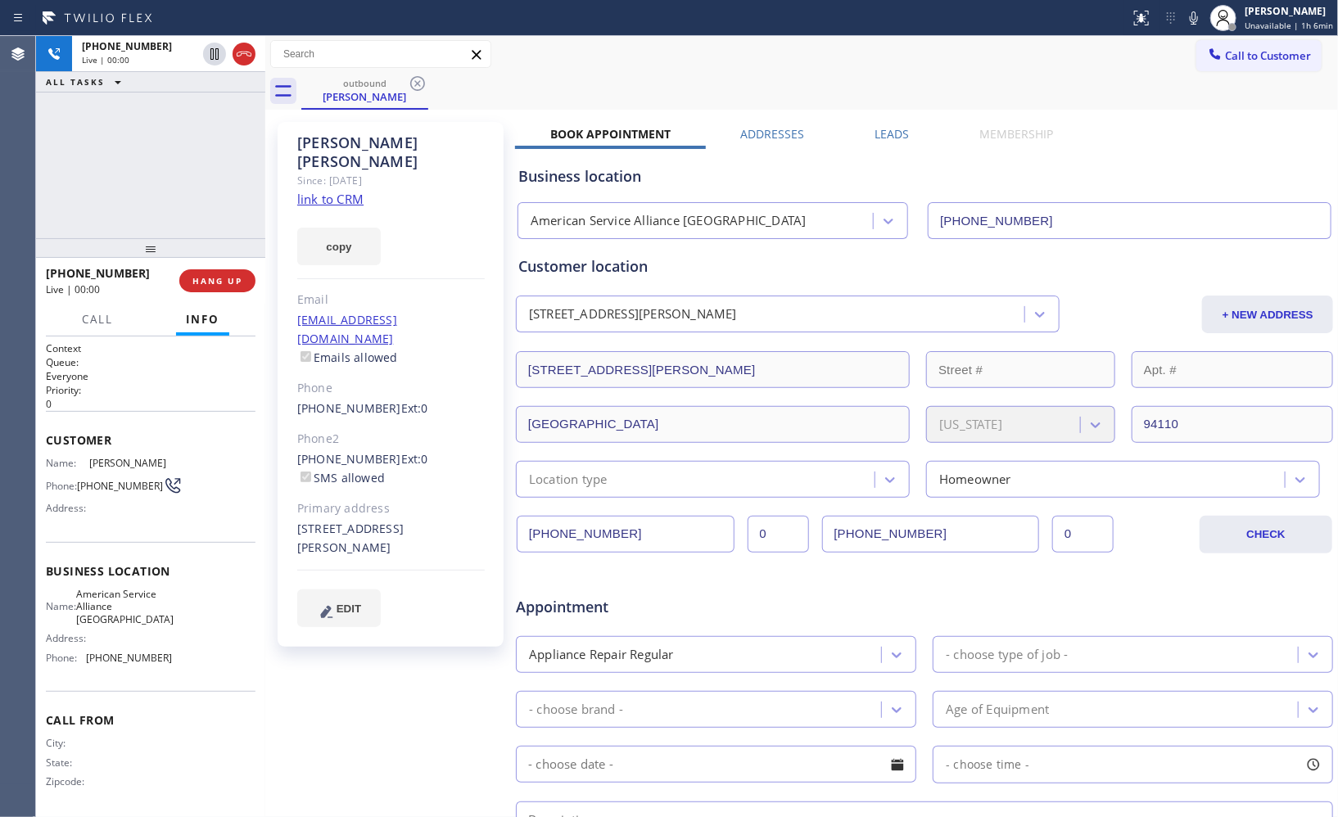
click at [831, 95] on div "outbound [PERSON_NAME]" at bounding box center [819, 91] width 1037 height 37
click at [215, 273] on button "HANG UP" at bounding box center [217, 280] width 76 height 23
drag, startPoint x: 950, startPoint y: 98, endPoint x: 940, endPoint y: 96, distance: 10.9
click at [950, 98] on div "outbound [PERSON_NAME]" at bounding box center [819, 91] width 1037 height 37
click at [225, 289] on button "COMPLETE" at bounding box center [214, 280] width 83 height 23
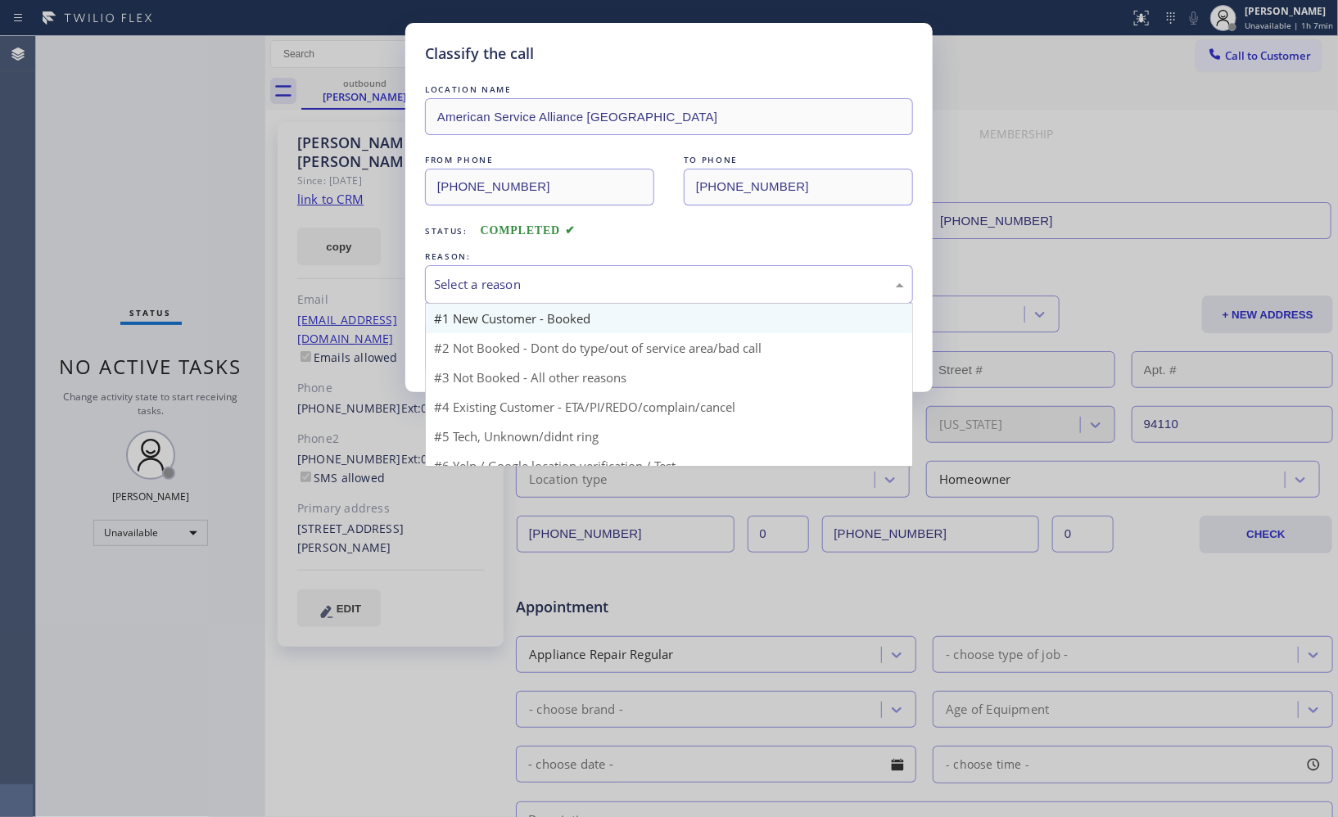
drag, startPoint x: 658, startPoint y: 290, endPoint x: 521, endPoint y: 306, distance: 137.7
click at [655, 290] on div "Select a reason" at bounding box center [669, 284] width 470 height 19
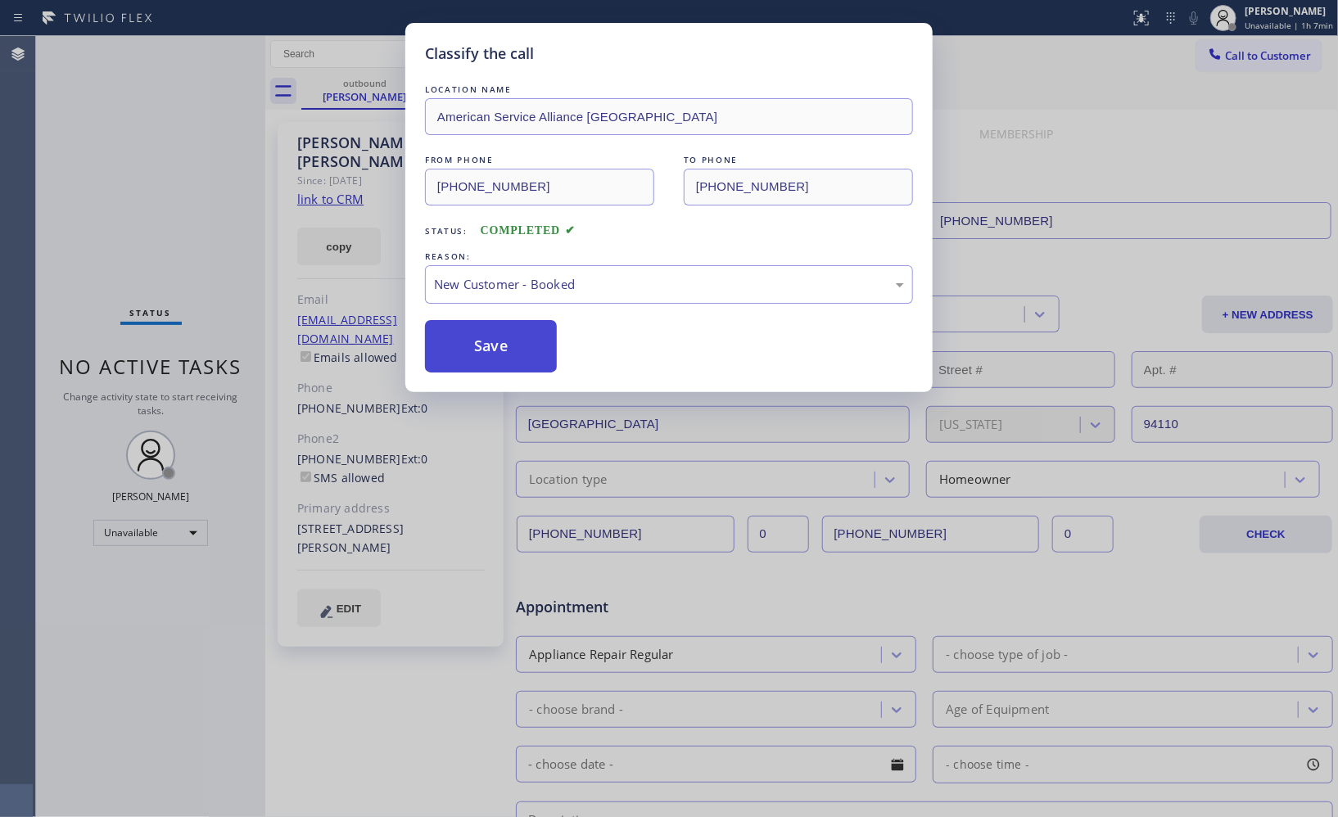
click at [506, 354] on button "Save" at bounding box center [491, 346] width 132 height 52
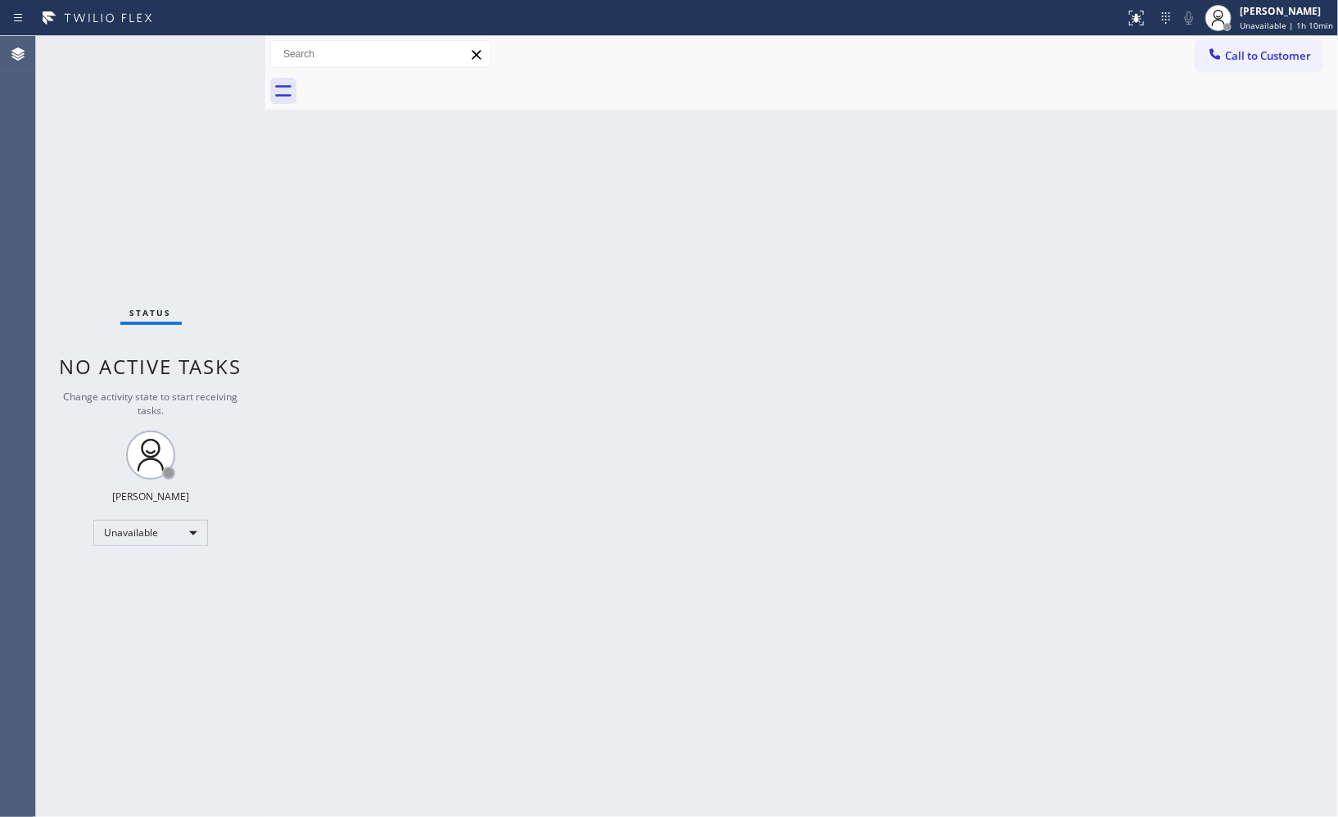
click at [772, 260] on div "Back to Dashboard Change Sender ID Customers Technicians Select a contact Outbo…" at bounding box center [801, 426] width 1073 height 781
click at [814, 317] on div "Back to Dashboard Change Sender ID Customers Technicians Select a contact Outbo…" at bounding box center [801, 426] width 1073 height 781
click at [985, 308] on div "Back to Dashboard Change Sender ID Customers Technicians Select a contact Outbo…" at bounding box center [801, 426] width 1073 height 781
click at [1257, 50] on span "Call to Customer" at bounding box center [1268, 55] width 86 height 15
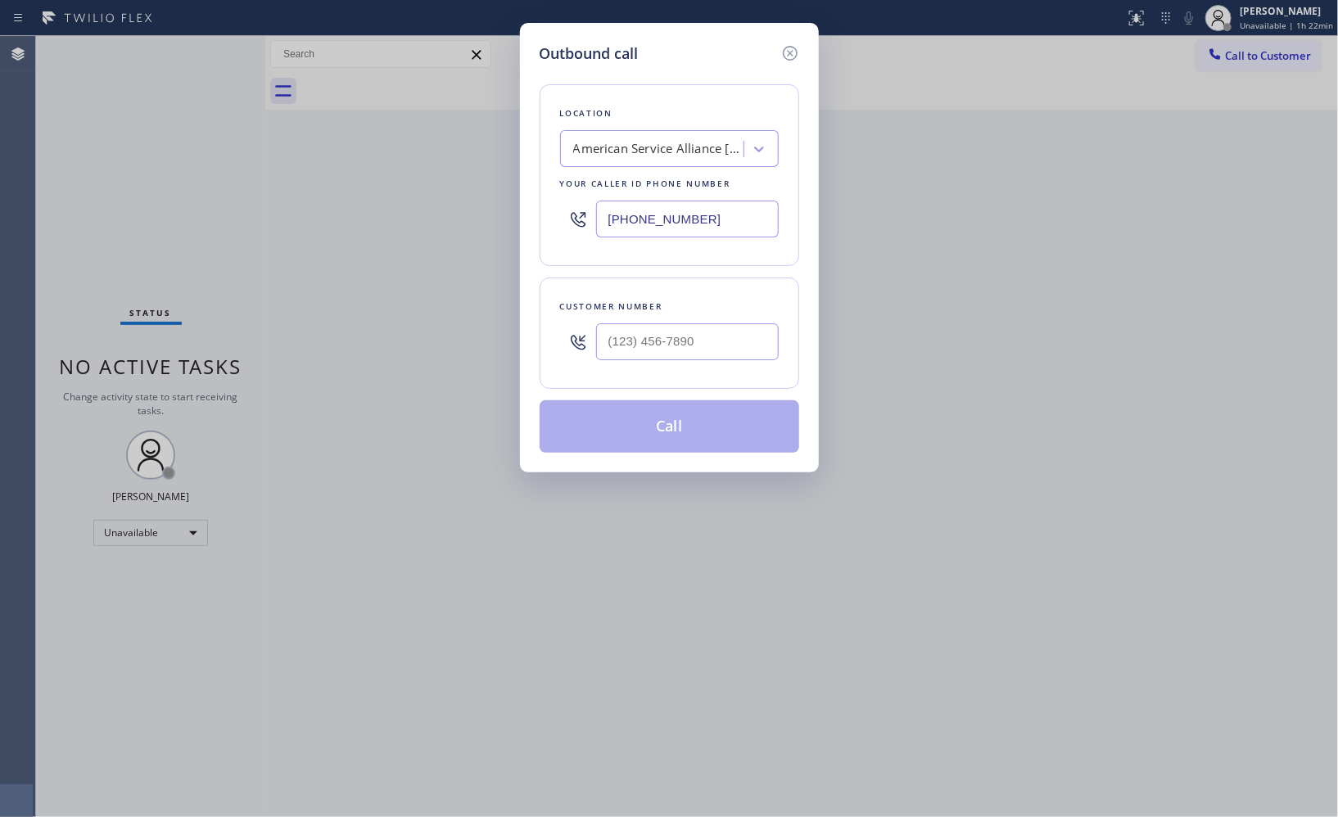
drag, startPoint x: 596, startPoint y: 206, endPoint x: 478, endPoint y: 152, distance: 129.4
click at [514, 189] on div "Outbound call Location American Service Alliance [GEOGRAPHIC_DATA] Your caller …" at bounding box center [669, 408] width 1338 height 817
paste input "914) 873-0795"
type input "[PHONE_NUMBER]"
drag, startPoint x: 725, startPoint y: 326, endPoint x: 520, endPoint y: 244, distance: 220.6
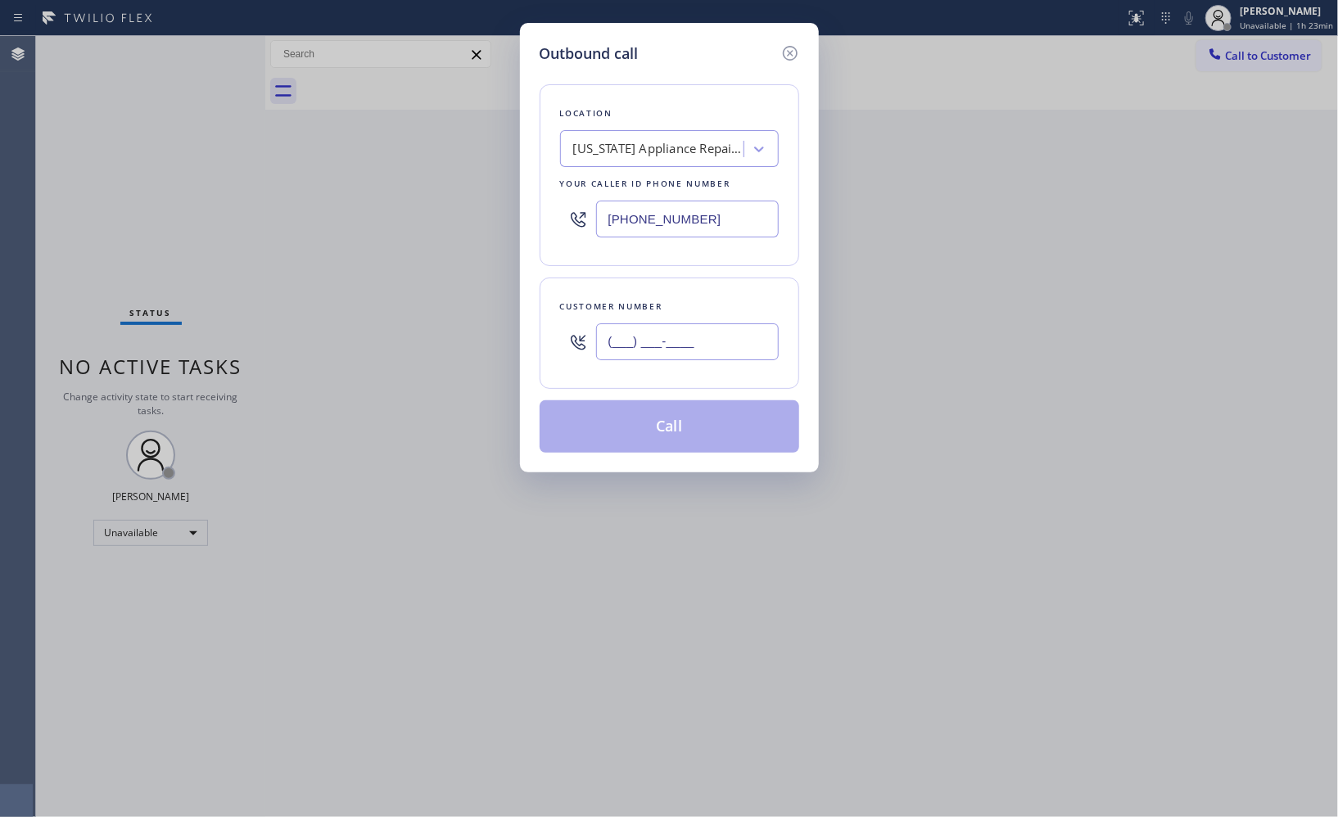
click at [540, 321] on div "Customer number (___) ___-____" at bounding box center [670, 333] width 260 height 111
paste input "917) 510-7863"
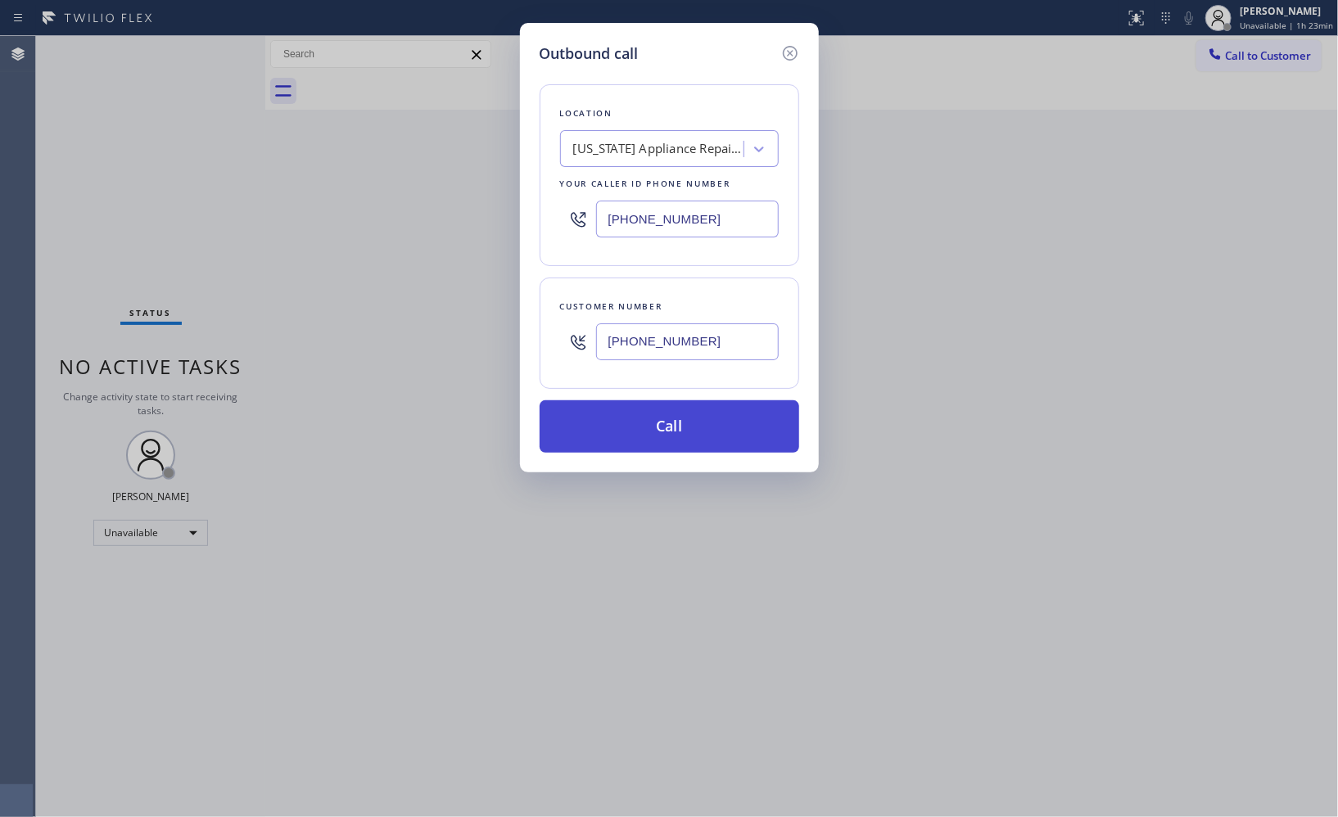
type input "[PHONE_NUMBER]"
click at [718, 435] on button "Call" at bounding box center [670, 427] width 260 height 52
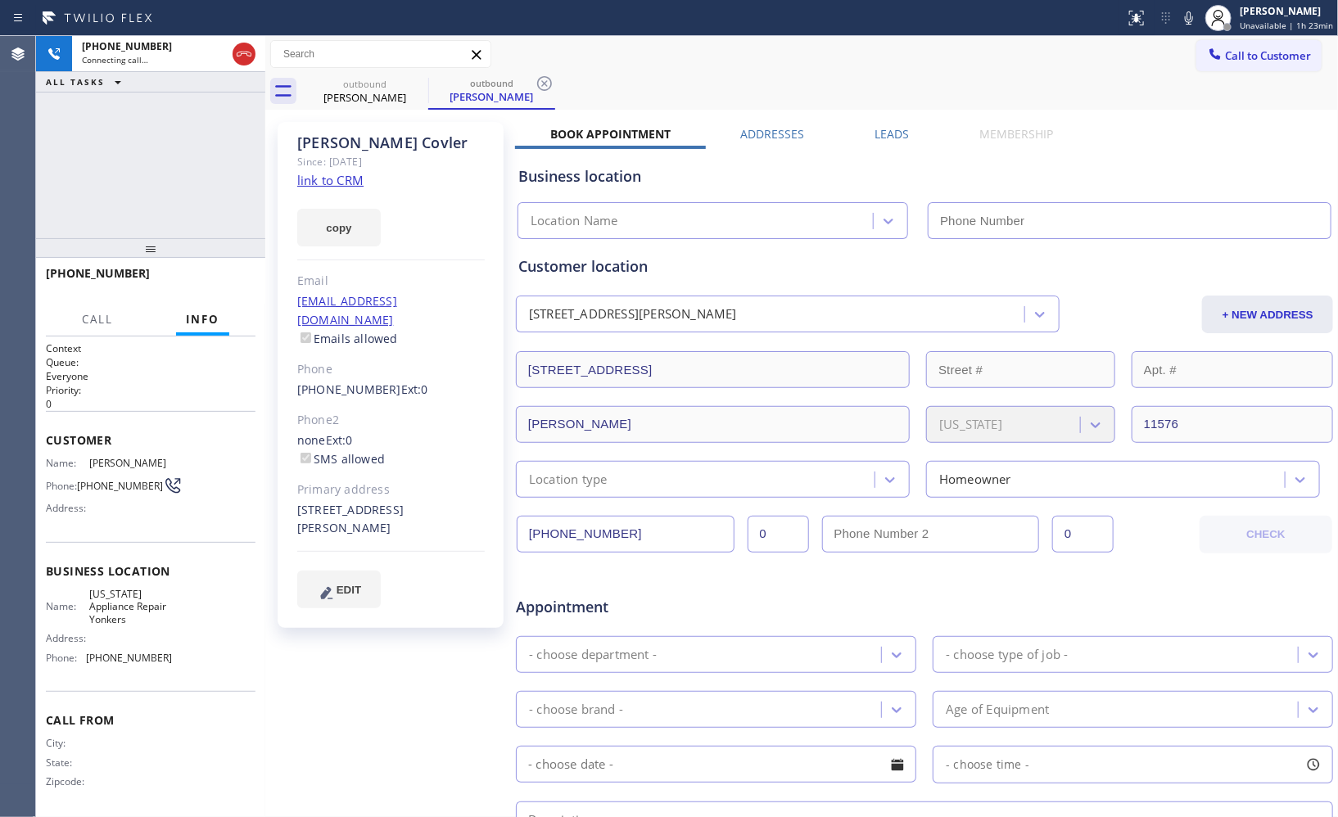
type input "[PHONE_NUMBER]"
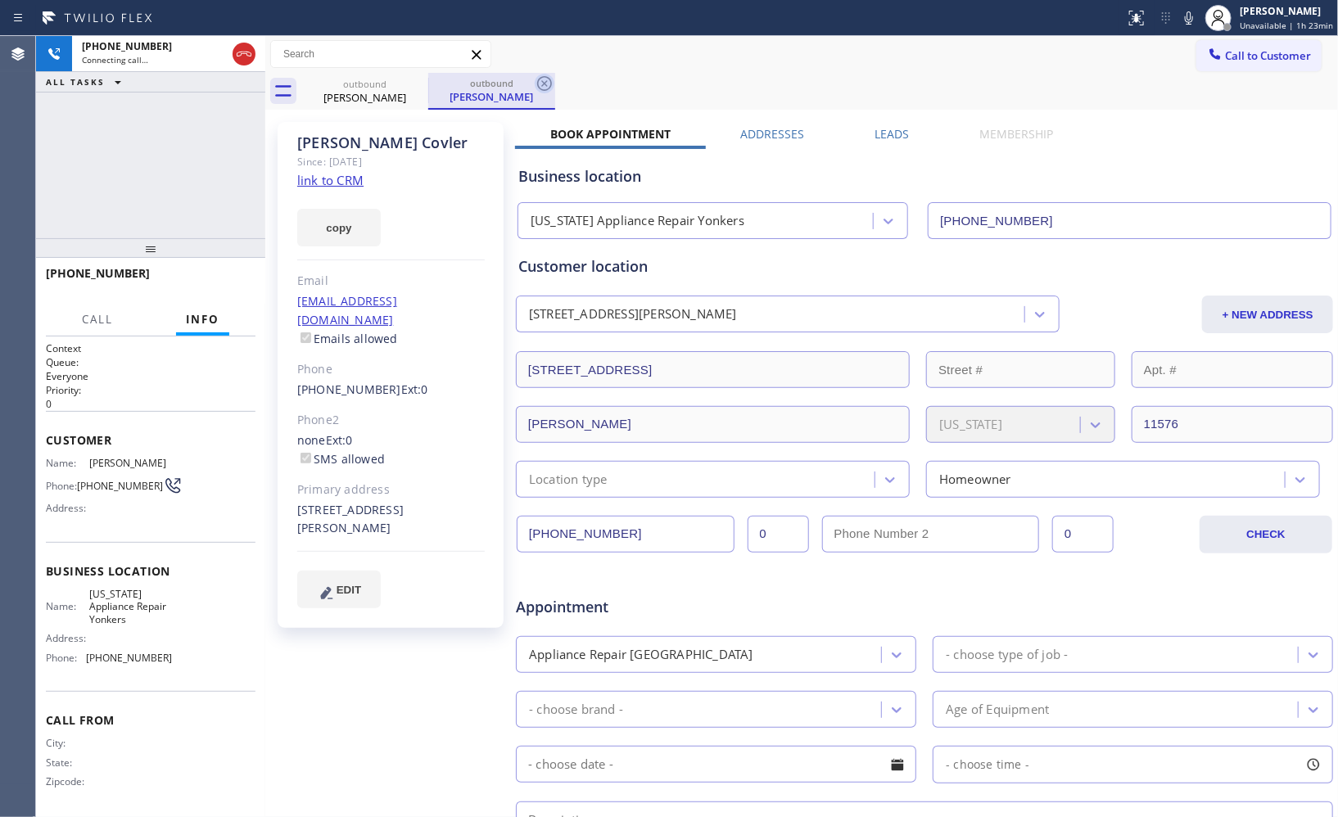
click at [546, 84] on icon at bounding box center [545, 84] width 20 height 20
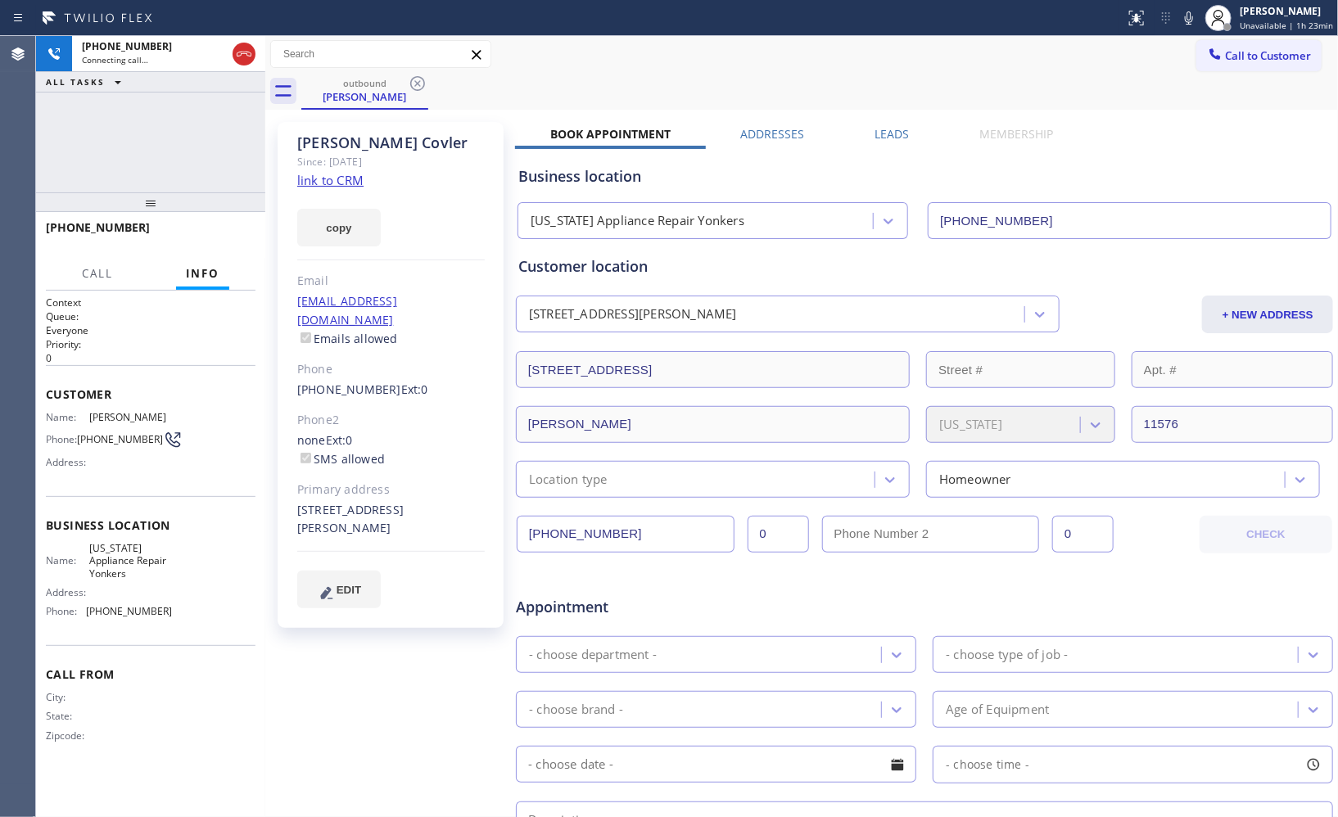
drag, startPoint x: 143, startPoint y: 252, endPoint x: 169, endPoint y: 140, distance: 115.1
click at [169, 140] on div "[PHONE_NUMBER] Connecting call… ALL TASKS ALL TASKS ACTIVE TASKS TASKS IN WRAP …" at bounding box center [150, 426] width 229 height 781
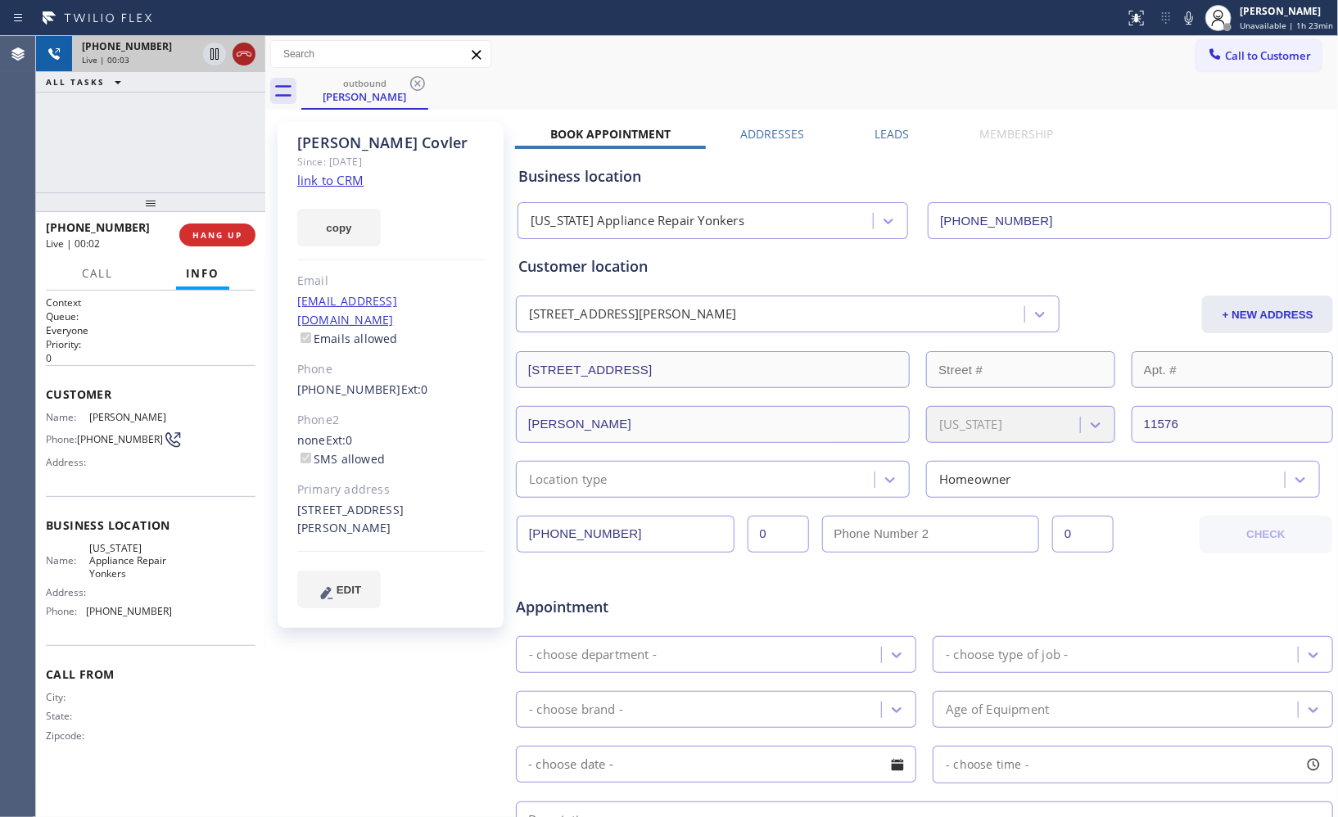
click at [249, 57] on icon at bounding box center [244, 54] width 20 height 20
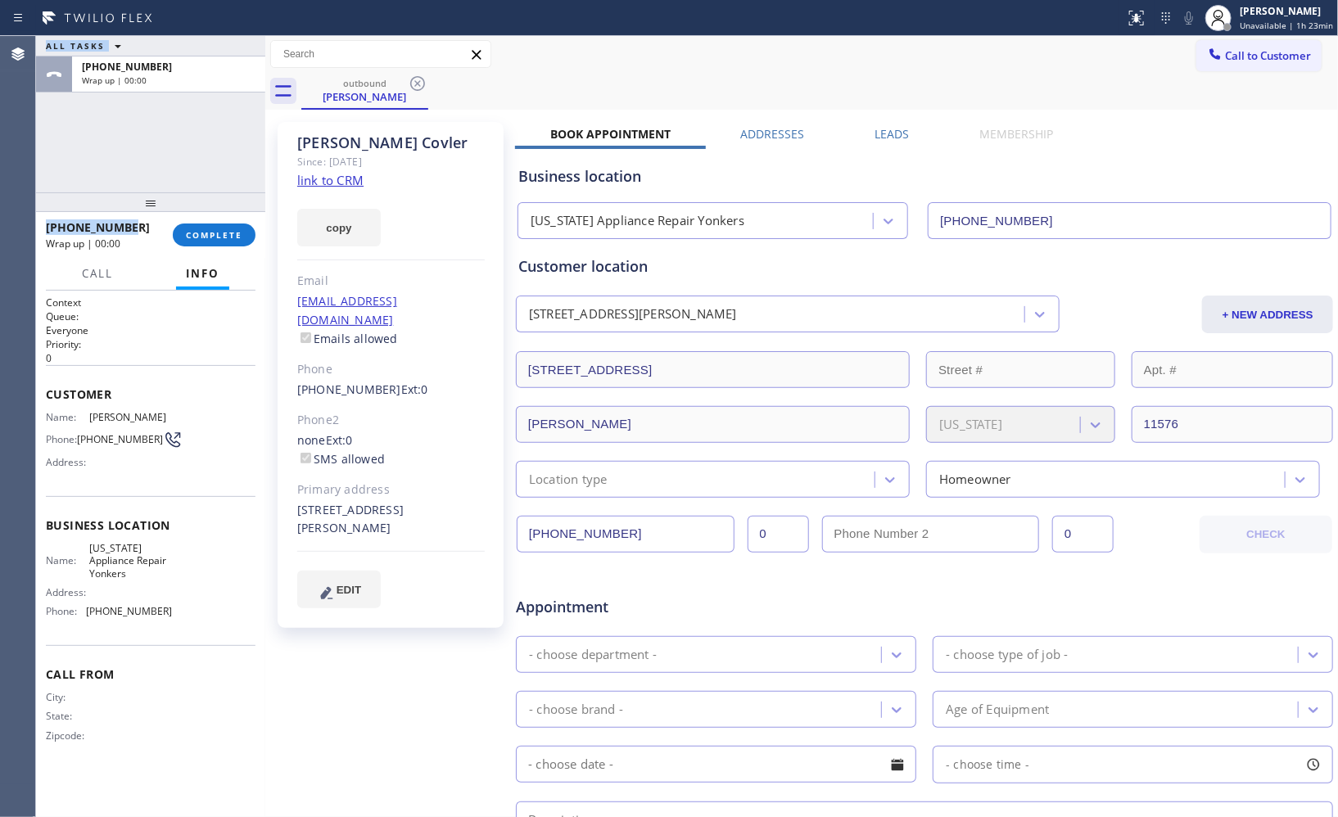
drag, startPoint x: 134, startPoint y: 227, endPoint x: 30, endPoint y: 228, distance: 104.0
click at [30, 228] on div "Agent Desktop Classify the call LOCATION NAME Thermador Appliance Repair Zone D…" at bounding box center [669, 426] width 1338 height 781
copy div "Classify the call LOCATION NAME FROM PHONE TO PHONE Status: COMPLETED REASON: N…"
click at [221, 240] on span "COMPLETE" at bounding box center [214, 234] width 57 height 11
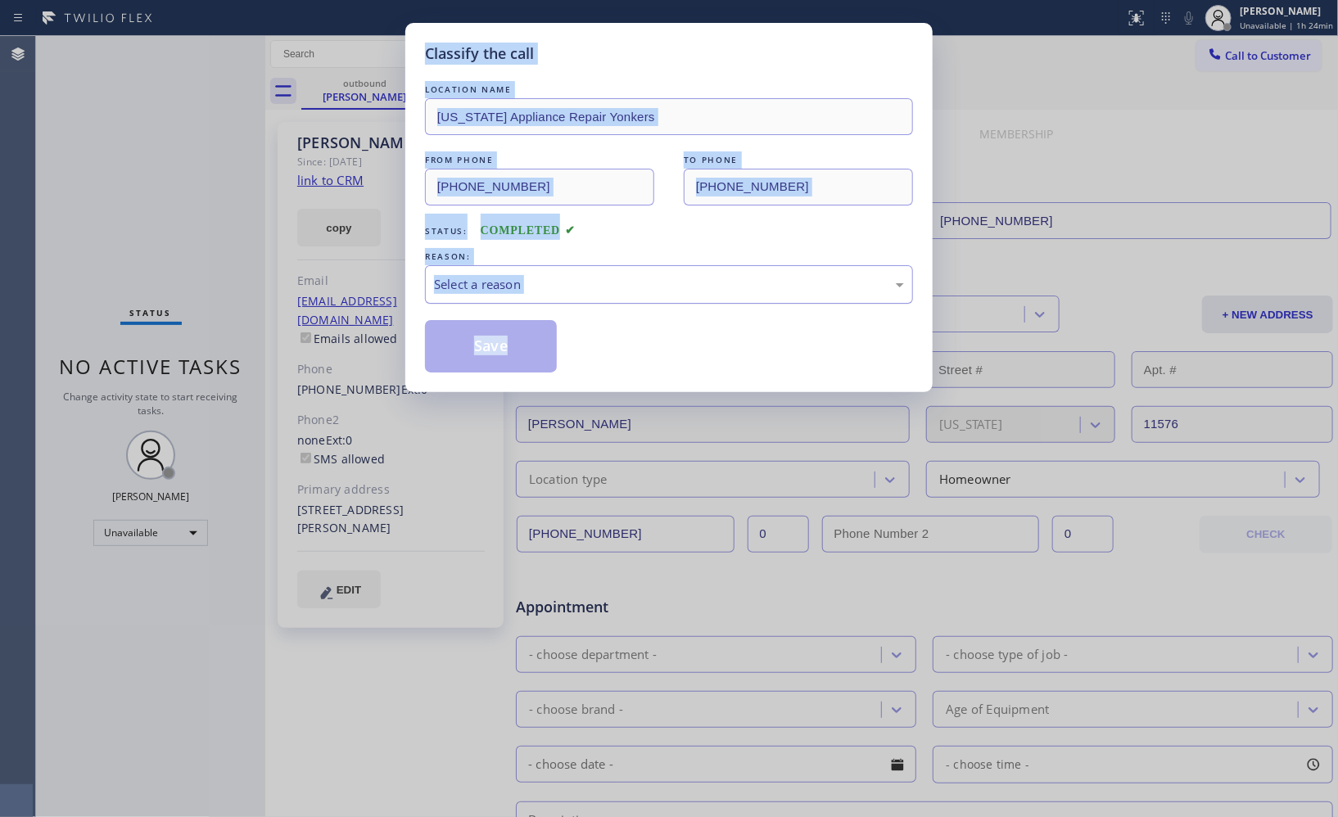
drag, startPoint x: 641, startPoint y: 292, endPoint x: 593, endPoint y: 296, distance: 48.5
click at [639, 291] on div "Select a reason" at bounding box center [669, 284] width 470 height 19
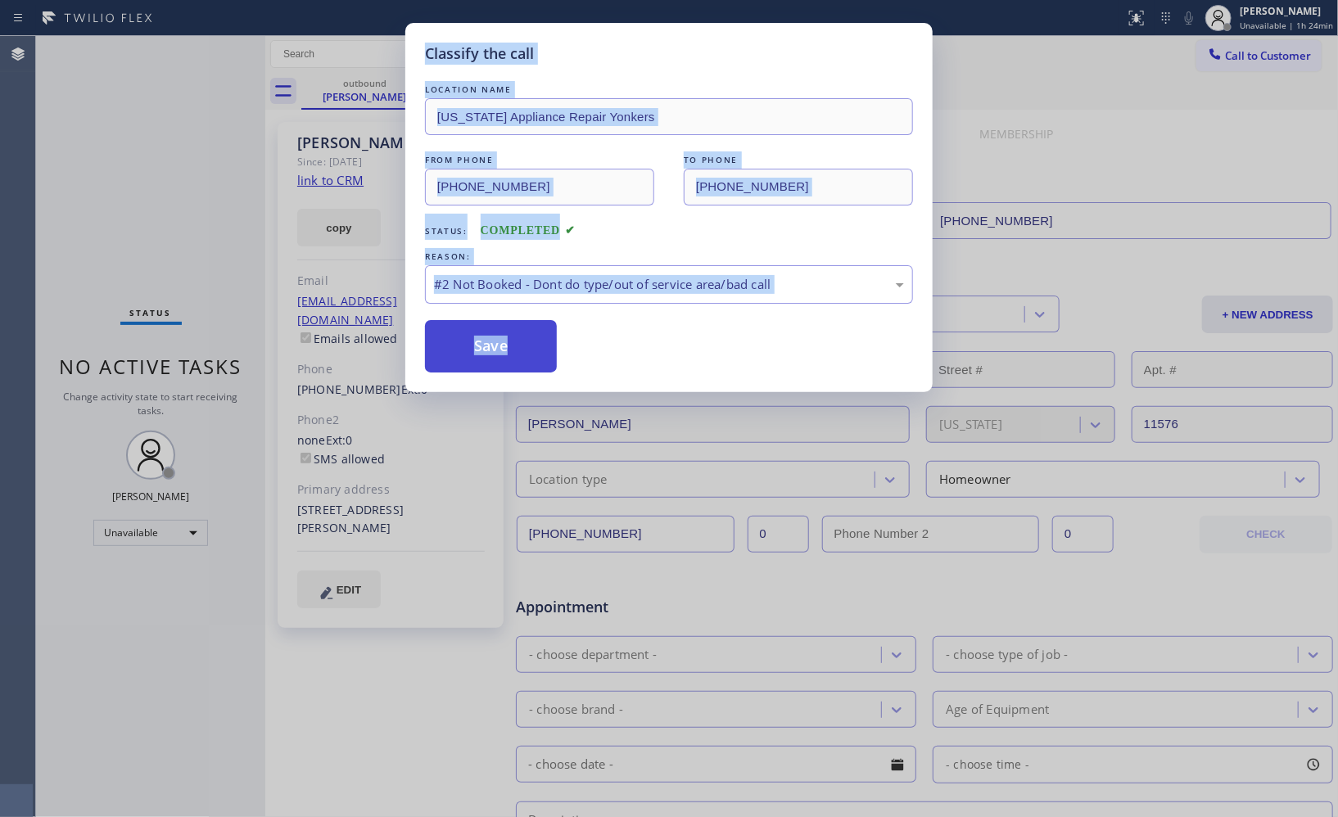
click at [500, 347] on button "Save" at bounding box center [491, 346] width 132 height 52
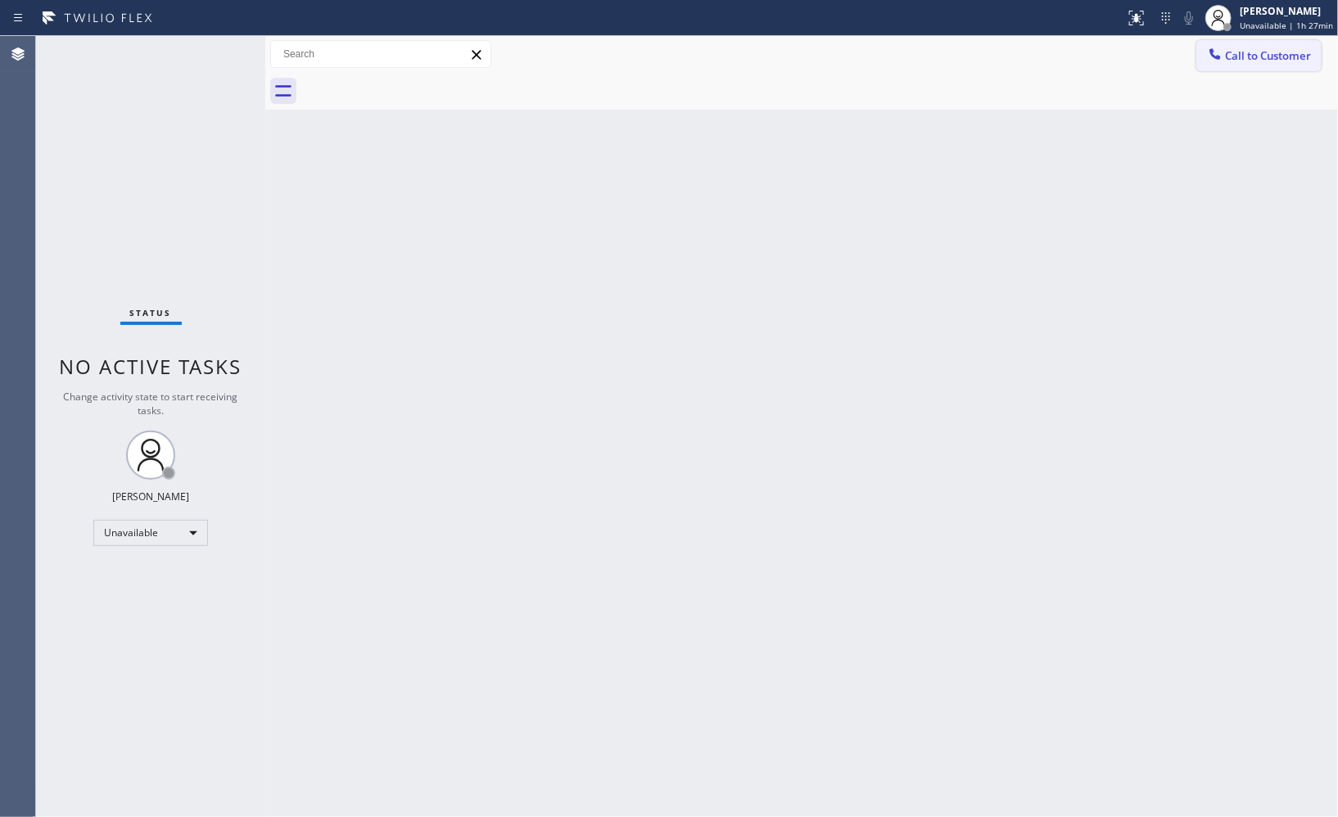
click at [1270, 48] on span "Call to Customer" at bounding box center [1268, 55] width 86 height 15
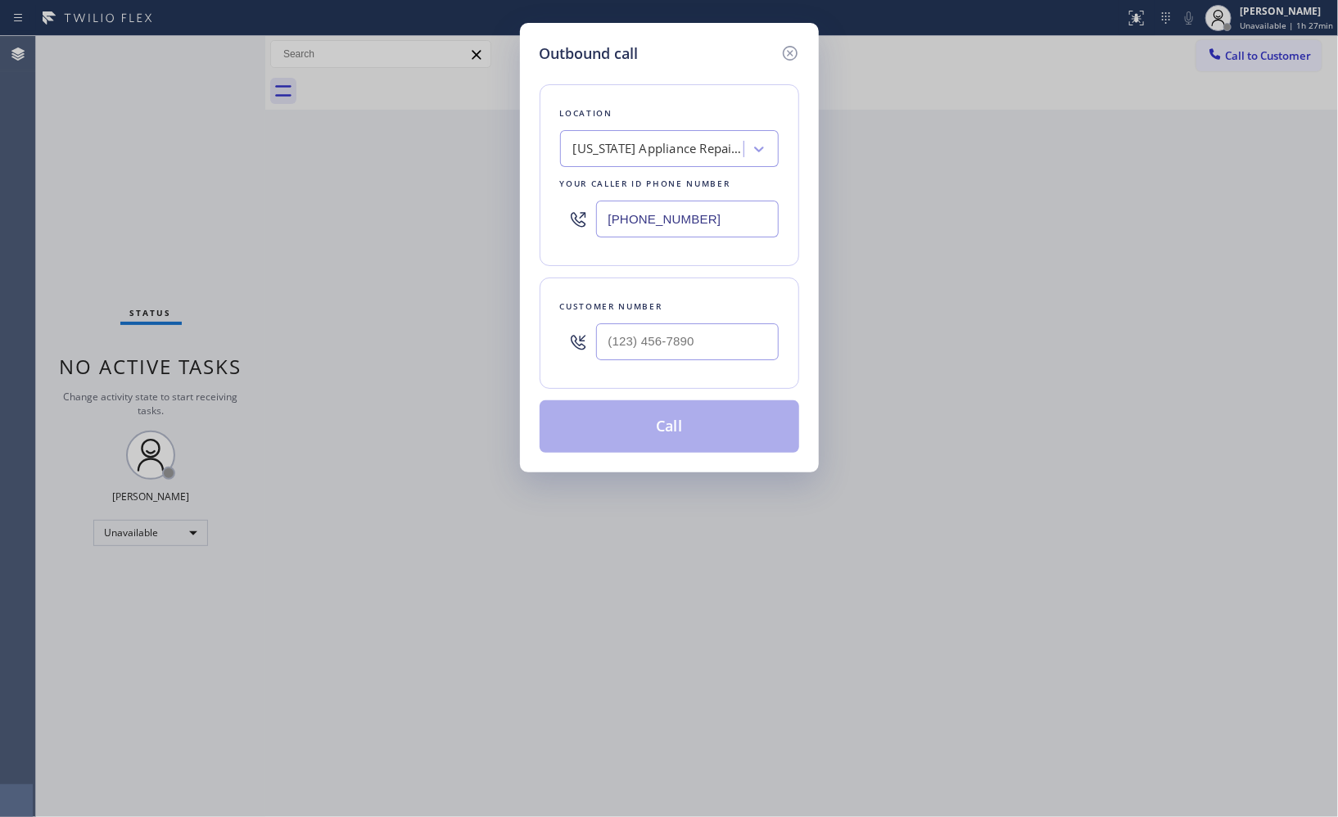
drag, startPoint x: 707, startPoint y: 211, endPoint x: 555, endPoint y: 199, distance: 152.8
click at [568, 203] on div "[PHONE_NUMBER]" at bounding box center [669, 218] width 219 height 53
paste input "7) 935-4352"
type input "[PHONE_NUMBER]"
drag, startPoint x: 700, startPoint y: 326, endPoint x: 528, endPoint y: 255, distance: 186.2
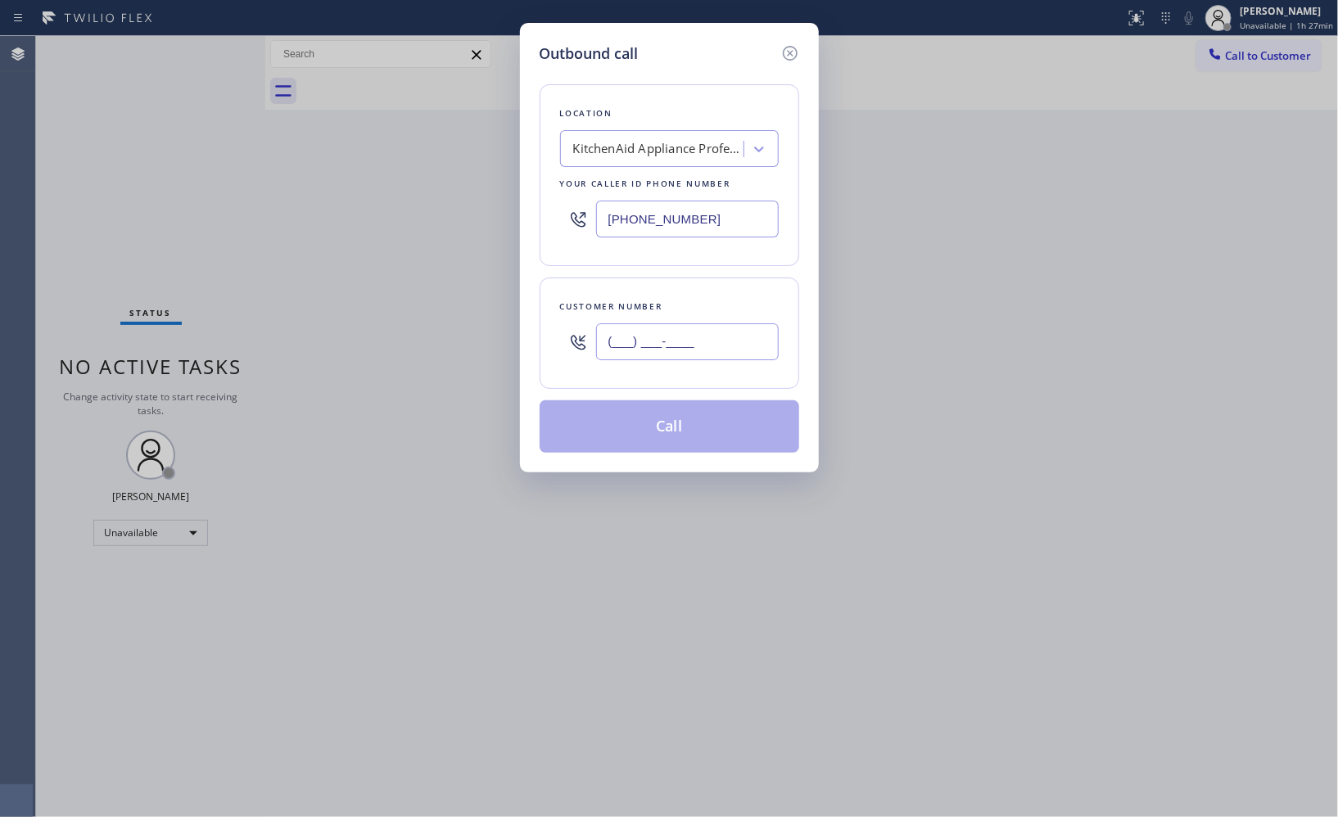
click at [567, 326] on div "(___) ___-____" at bounding box center [669, 341] width 219 height 53
paste input "516) 780-2211"
click at [718, 337] on input "[PHONE_NUMBER]" at bounding box center [687, 342] width 183 height 37
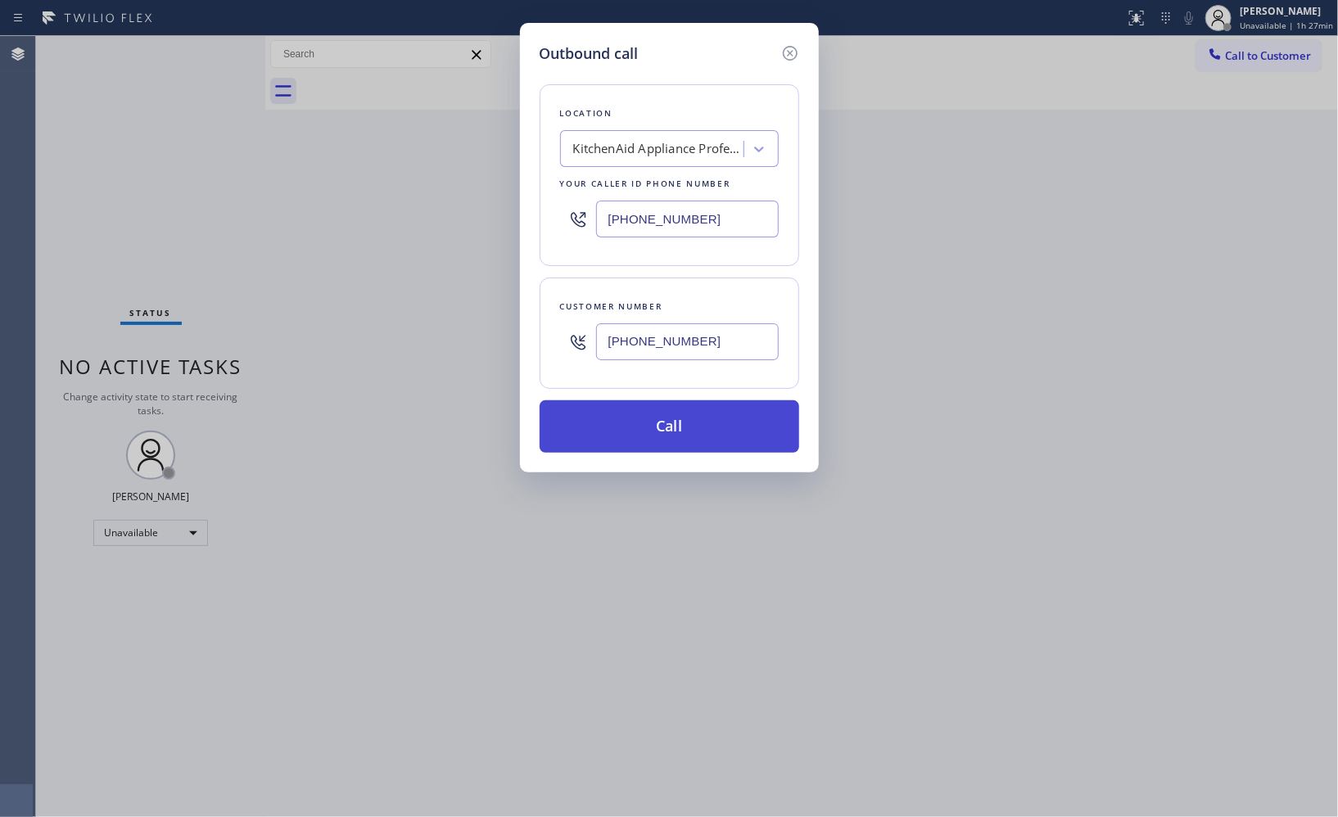
click at [668, 437] on button "Call" at bounding box center [670, 427] width 260 height 52
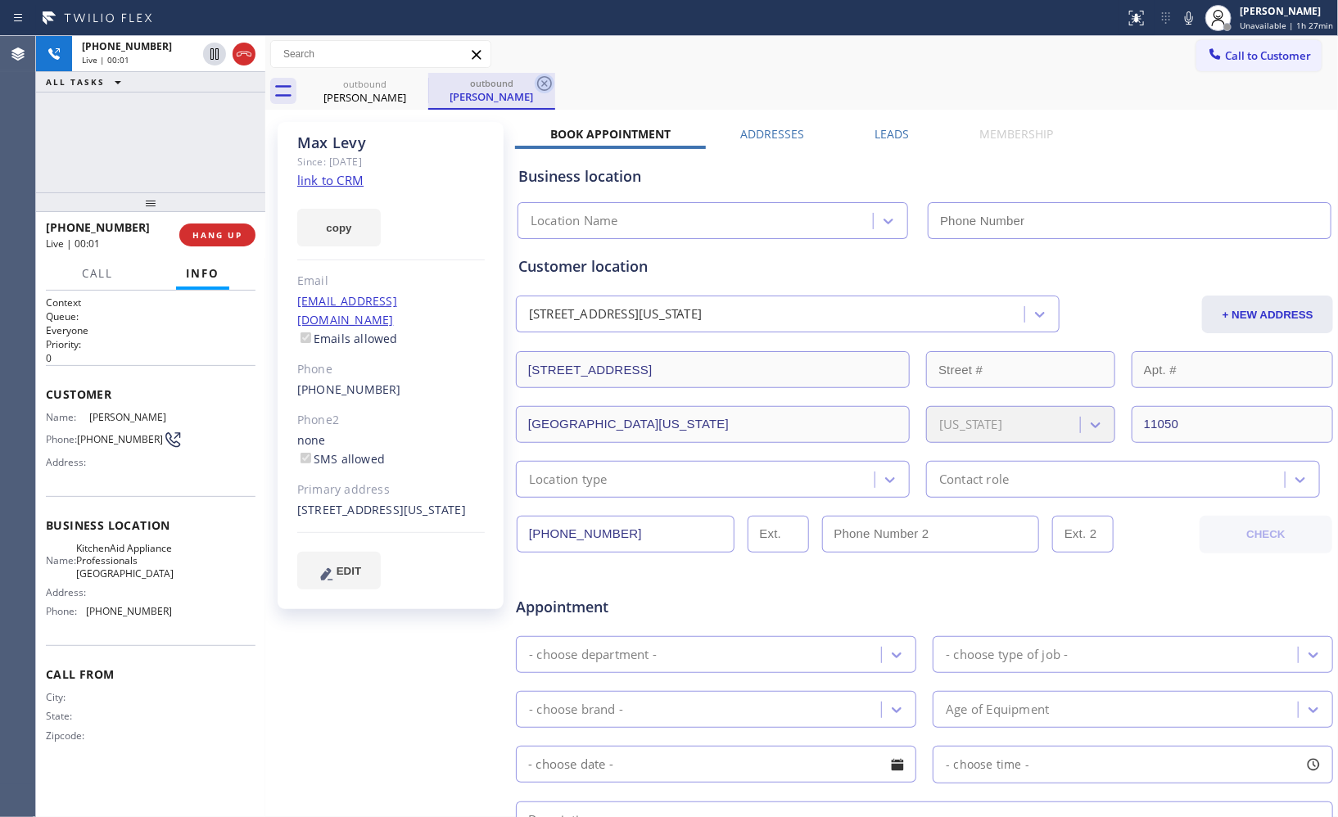
click at [542, 85] on icon at bounding box center [544, 83] width 15 height 15
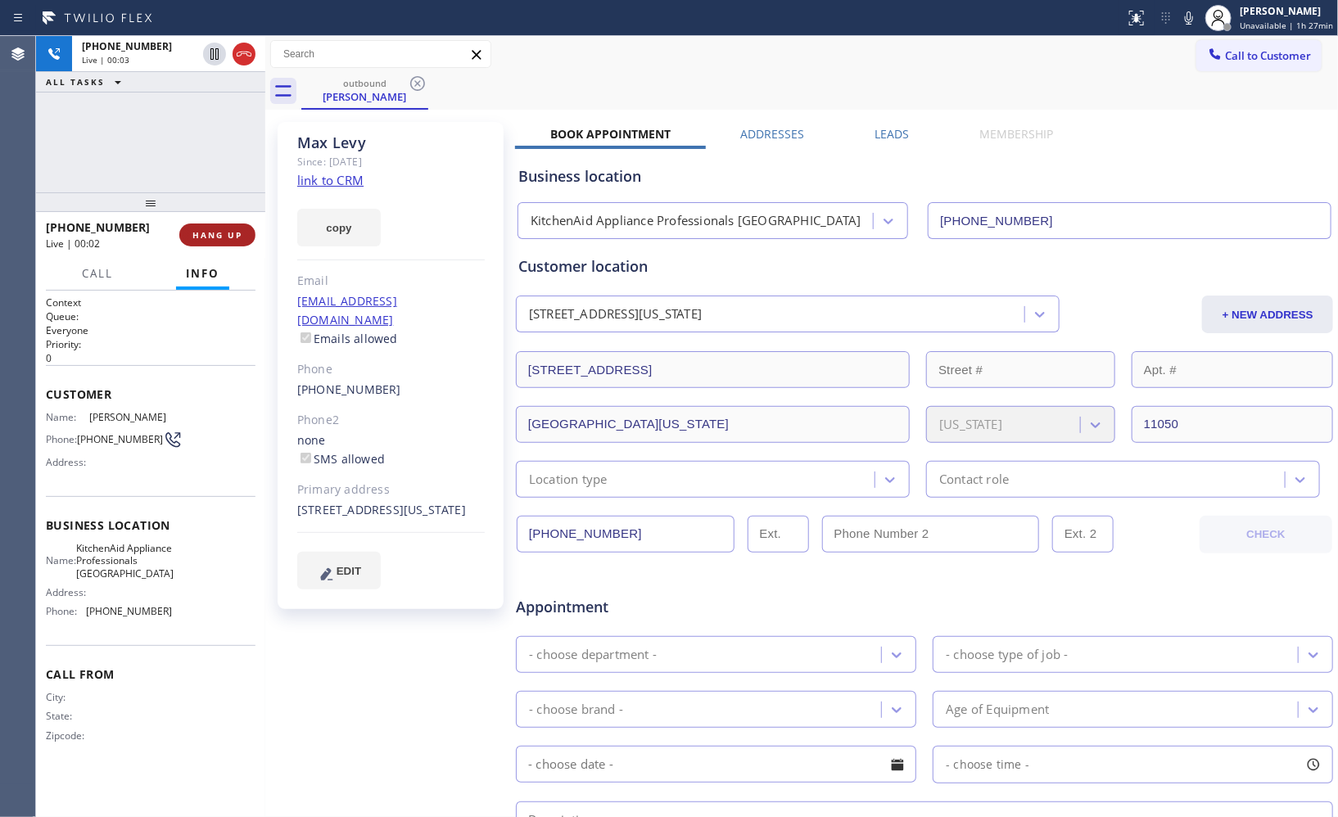
drag, startPoint x: 218, startPoint y: 241, endPoint x: 120, endPoint y: 239, distance: 97.5
click at [217, 241] on button "HANG UP" at bounding box center [217, 235] width 76 height 23
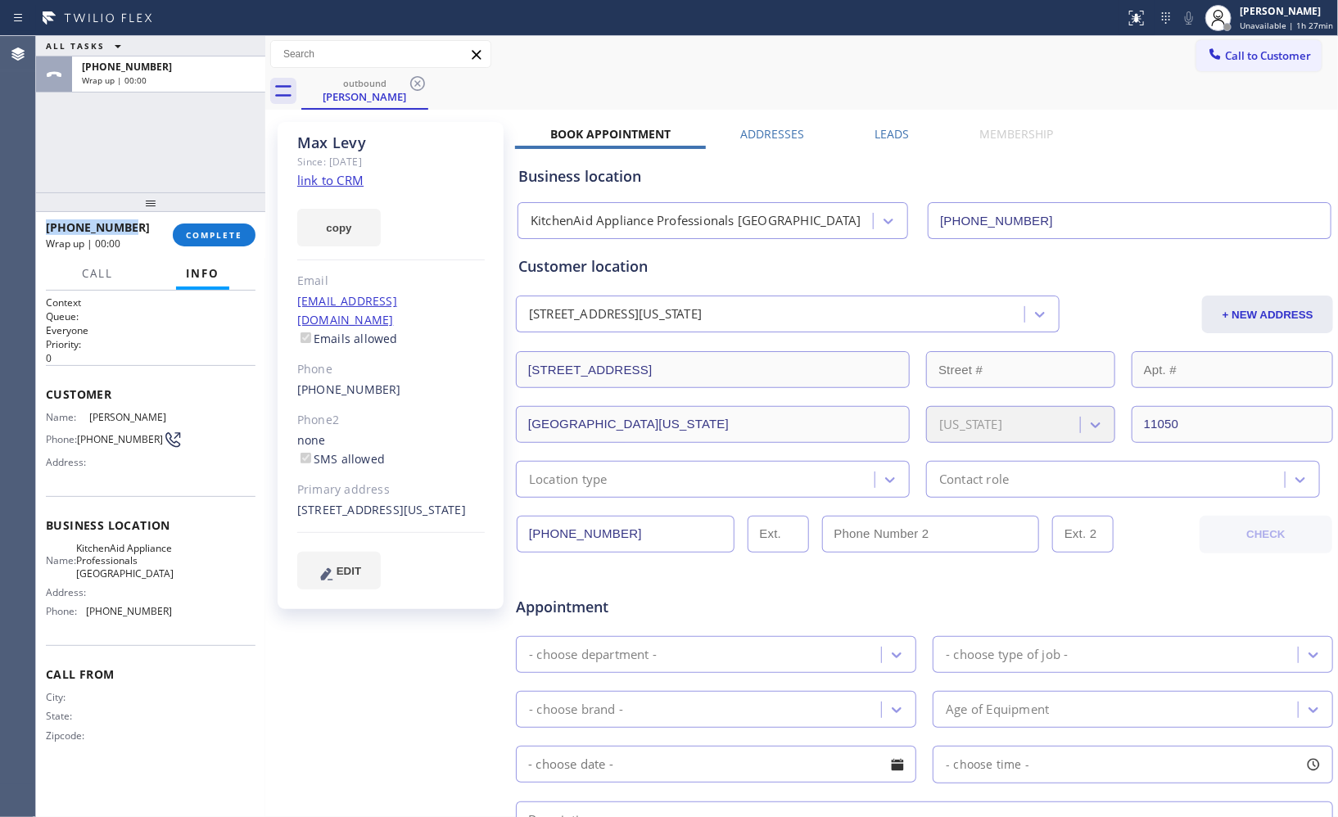
copy span "[PHONE_NUMBER]"
drag, startPoint x: 124, startPoint y: 230, endPoint x: 45, endPoint y: 225, distance: 78.8
click at [46, 225] on div "[PHONE_NUMBER]" at bounding box center [103, 228] width 115 height 16
click at [236, 233] on span "COMPLETE" at bounding box center [214, 234] width 57 height 11
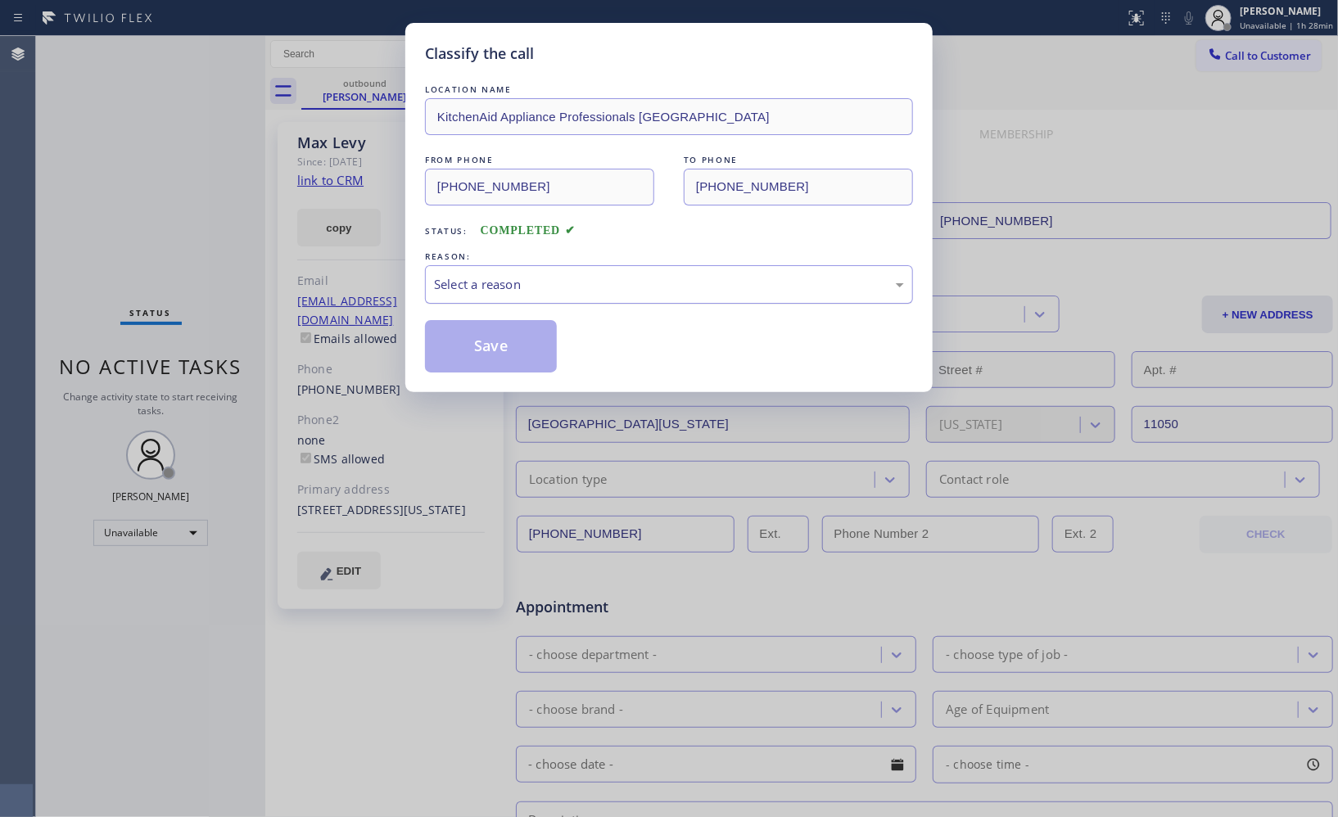
drag, startPoint x: 661, startPoint y: 297, endPoint x: 644, endPoint y: 298, distance: 17.3
click at [659, 297] on div "Select a reason" at bounding box center [669, 284] width 488 height 38
click at [513, 346] on button "Save" at bounding box center [491, 346] width 132 height 52
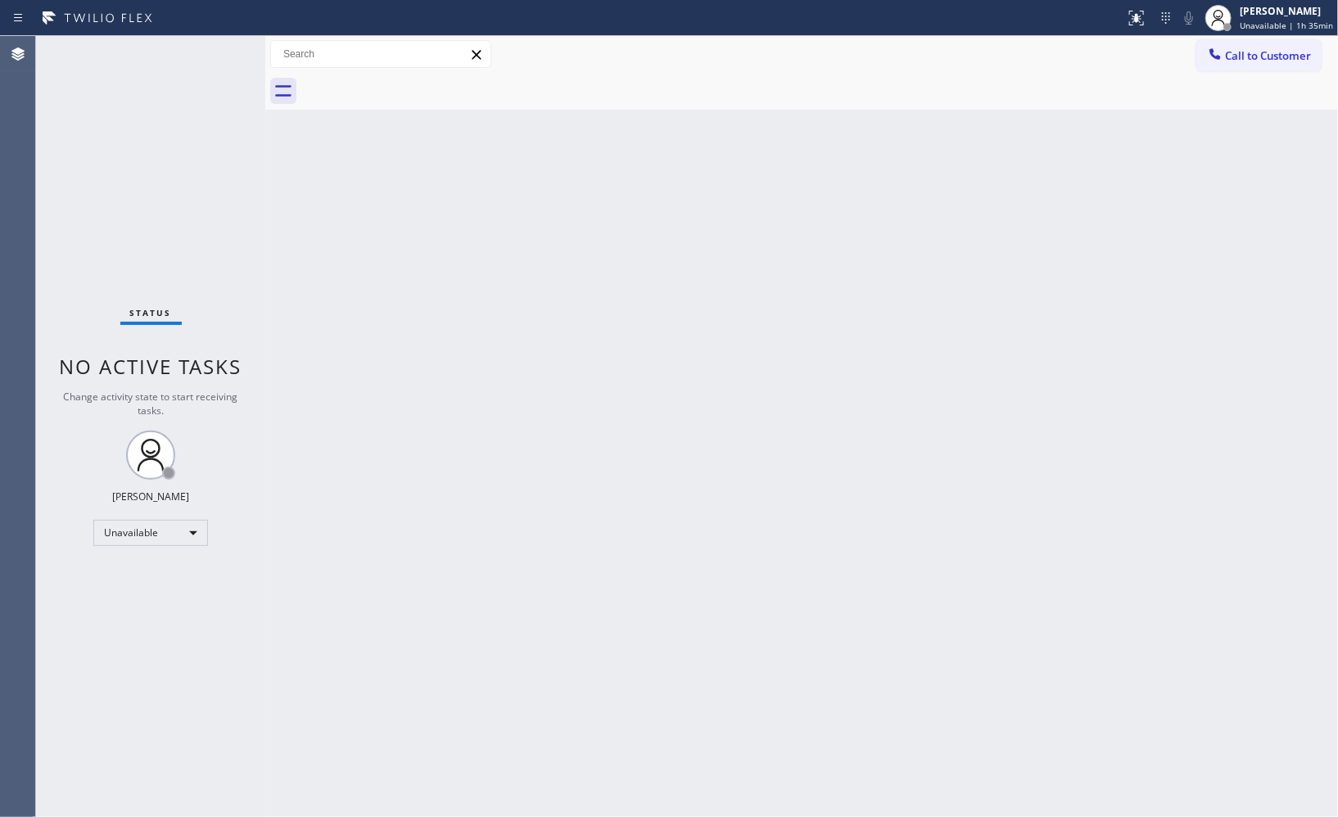
drag, startPoint x: 1272, startPoint y: 50, endPoint x: 719, endPoint y: 161, distance: 564.0
click at [1266, 51] on span "Call to Customer" at bounding box center [1268, 55] width 86 height 15
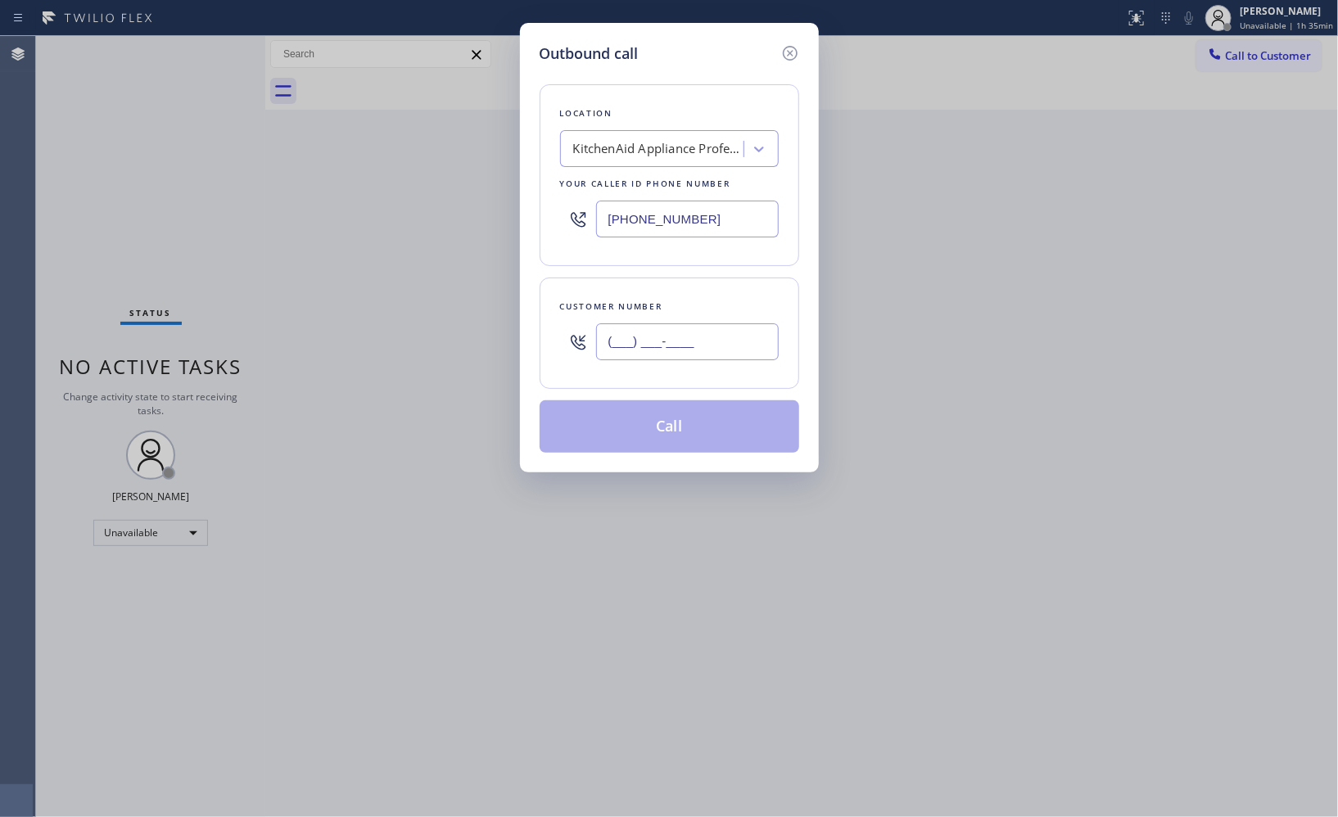
drag, startPoint x: 677, startPoint y: 346, endPoint x: 461, endPoint y: 268, distance: 229.8
click at [518, 314] on div "Outbound call Location KitchenAid Appliance Professionals [GEOGRAPHIC_DATA] You…" at bounding box center [669, 408] width 1338 height 817
paste input "916) 220-7831"
type input "[PHONE_NUMBER]"
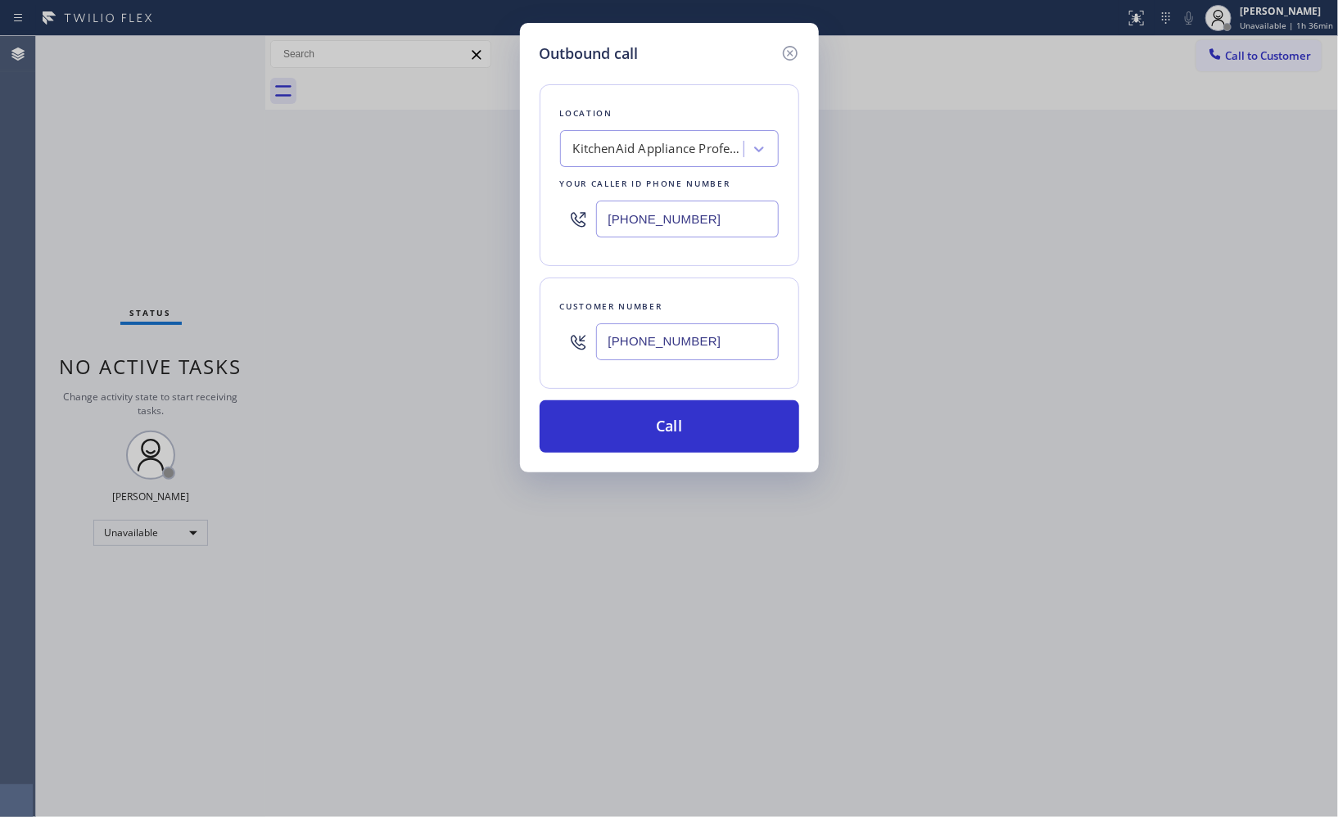
drag, startPoint x: 660, startPoint y: 215, endPoint x: 559, endPoint y: 152, distance: 119.6
click at [590, 205] on div "[PHONE_NUMBER]" at bounding box center [669, 218] width 219 height 53
paste input "650) 933-4988"
type input "[PHONE_NUMBER]"
drag, startPoint x: 632, startPoint y: 408, endPoint x: 618, endPoint y: 374, distance: 36.4
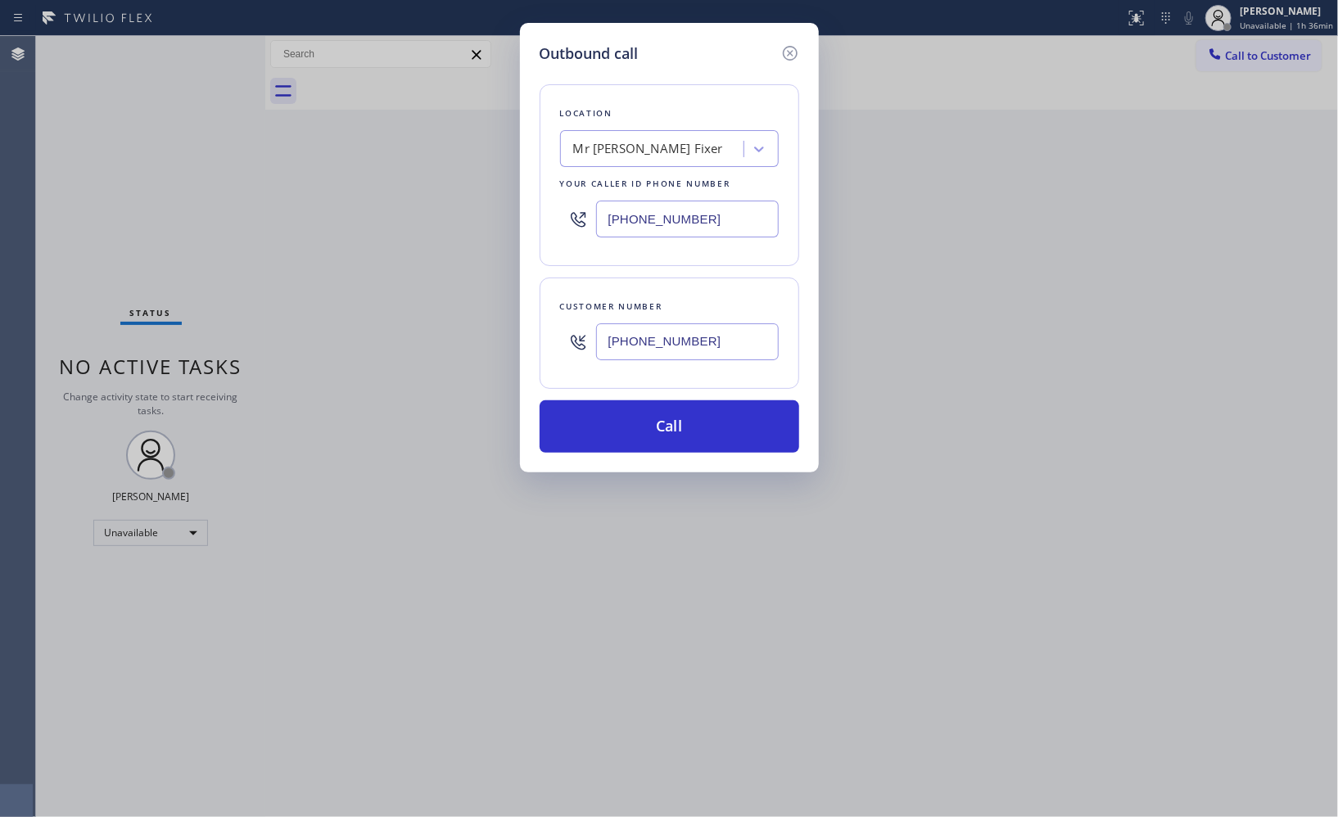
click at [632, 410] on button "Call" at bounding box center [670, 427] width 260 height 52
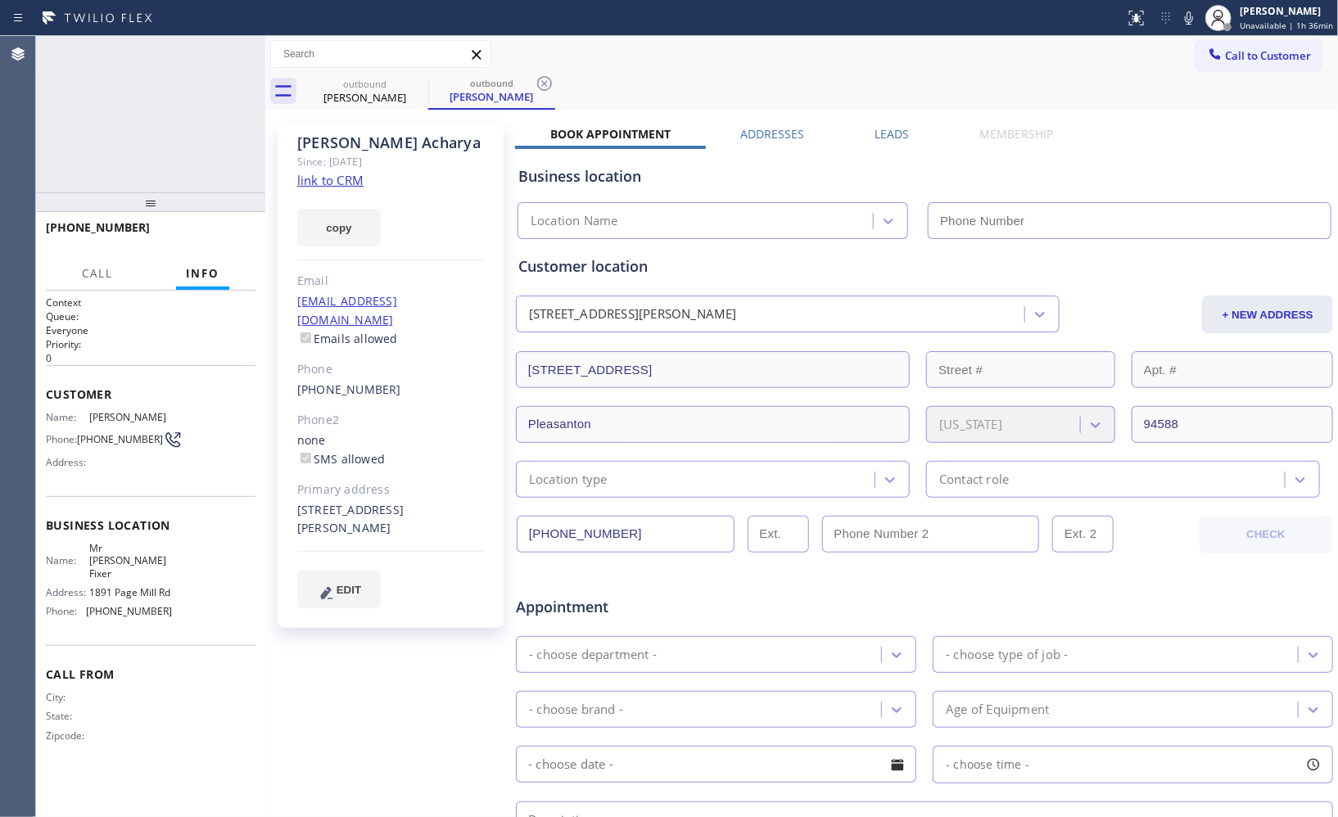
type input "[PHONE_NUMBER]"
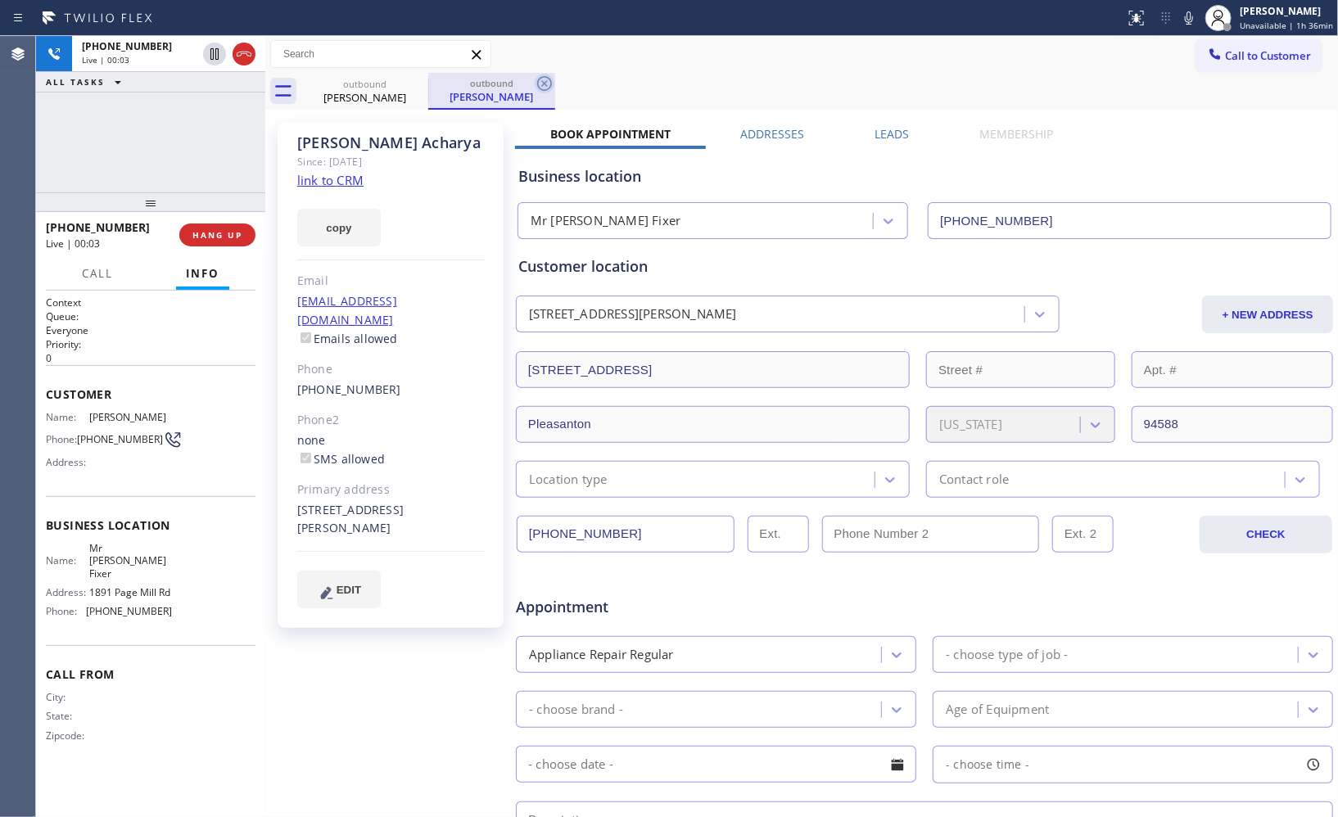
click at [541, 80] on icon at bounding box center [545, 84] width 20 height 20
click at [1193, 16] on icon at bounding box center [1189, 17] width 8 height 13
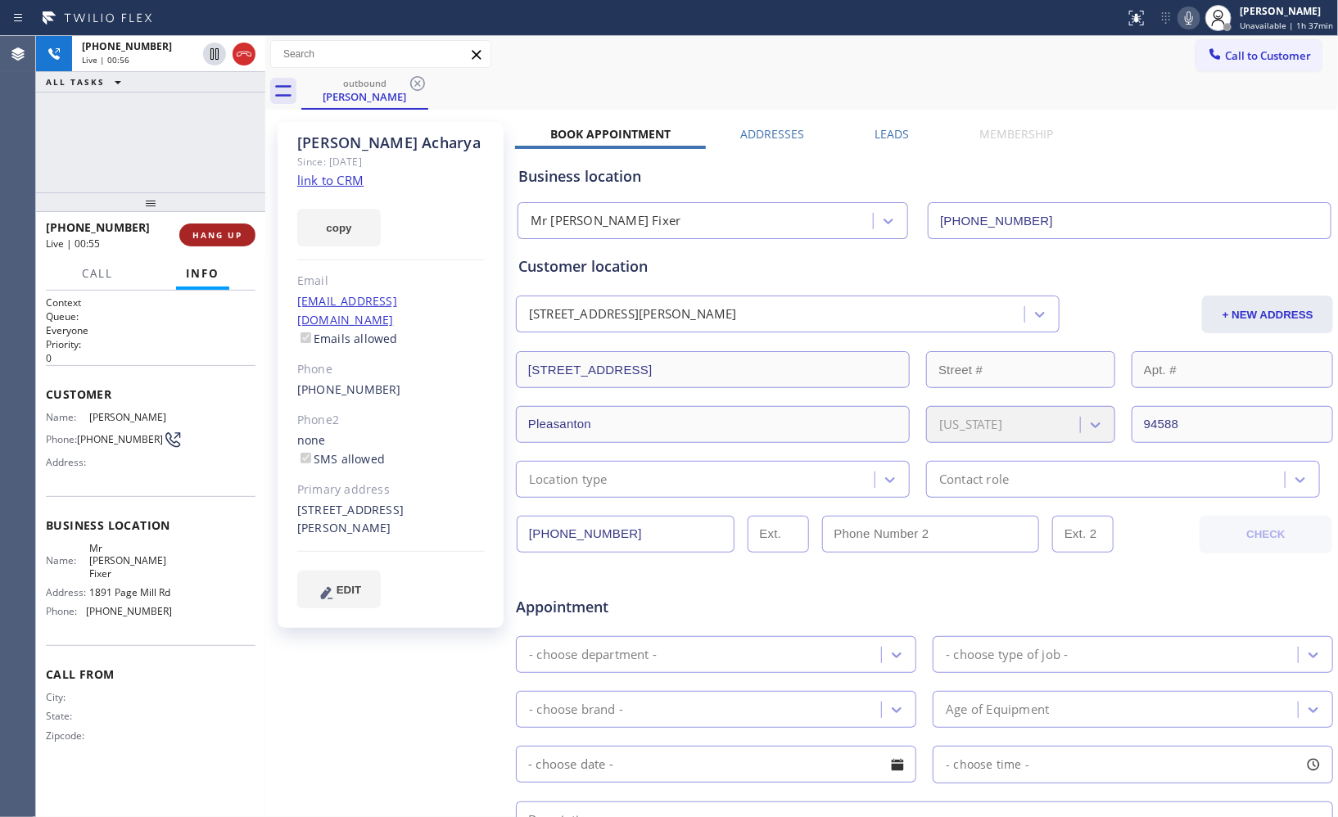
click at [234, 235] on span "HANG UP" at bounding box center [217, 234] width 50 height 11
click at [224, 235] on span "HANG UP" at bounding box center [217, 234] width 50 height 11
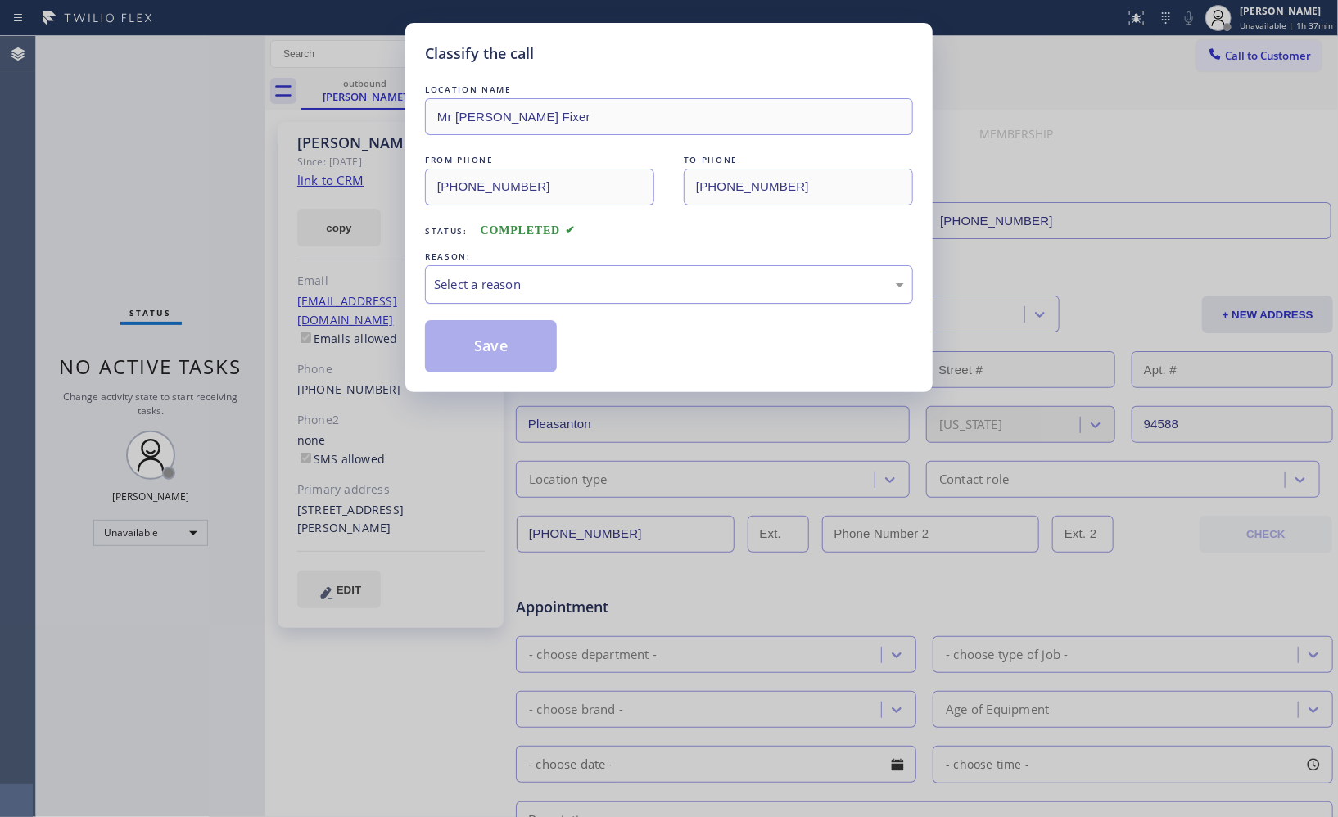
click at [623, 288] on div "Select a reason" at bounding box center [669, 284] width 470 height 19
click at [522, 354] on button "Save" at bounding box center [491, 346] width 132 height 52
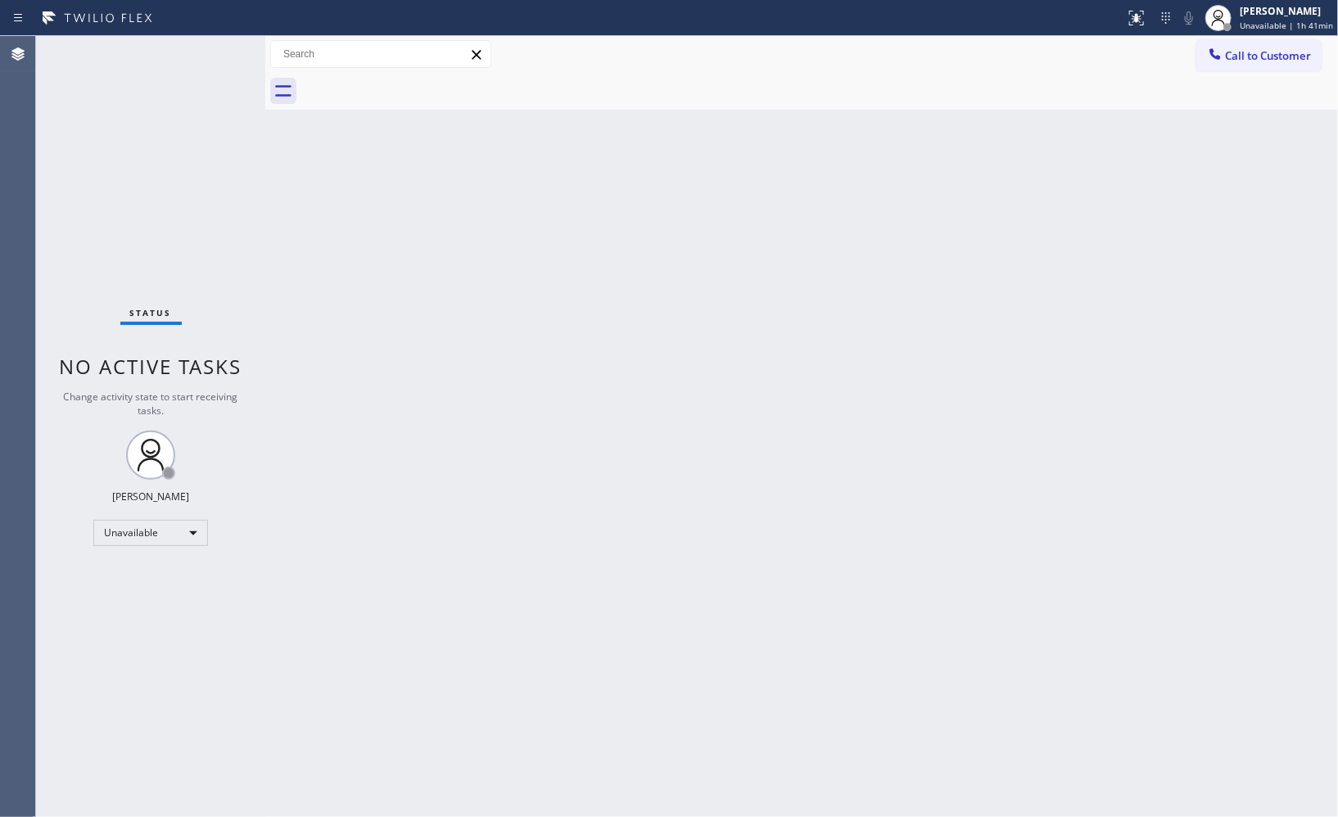
click at [954, 320] on div "Back to Dashboard Change Sender ID Customers Technicians Select a contact Outbo…" at bounding box center [801, 426] width 1073 height 781
click at [1238, 55] on span "Call to Customer" at bounding box center [1268, 55] width 86 height 15
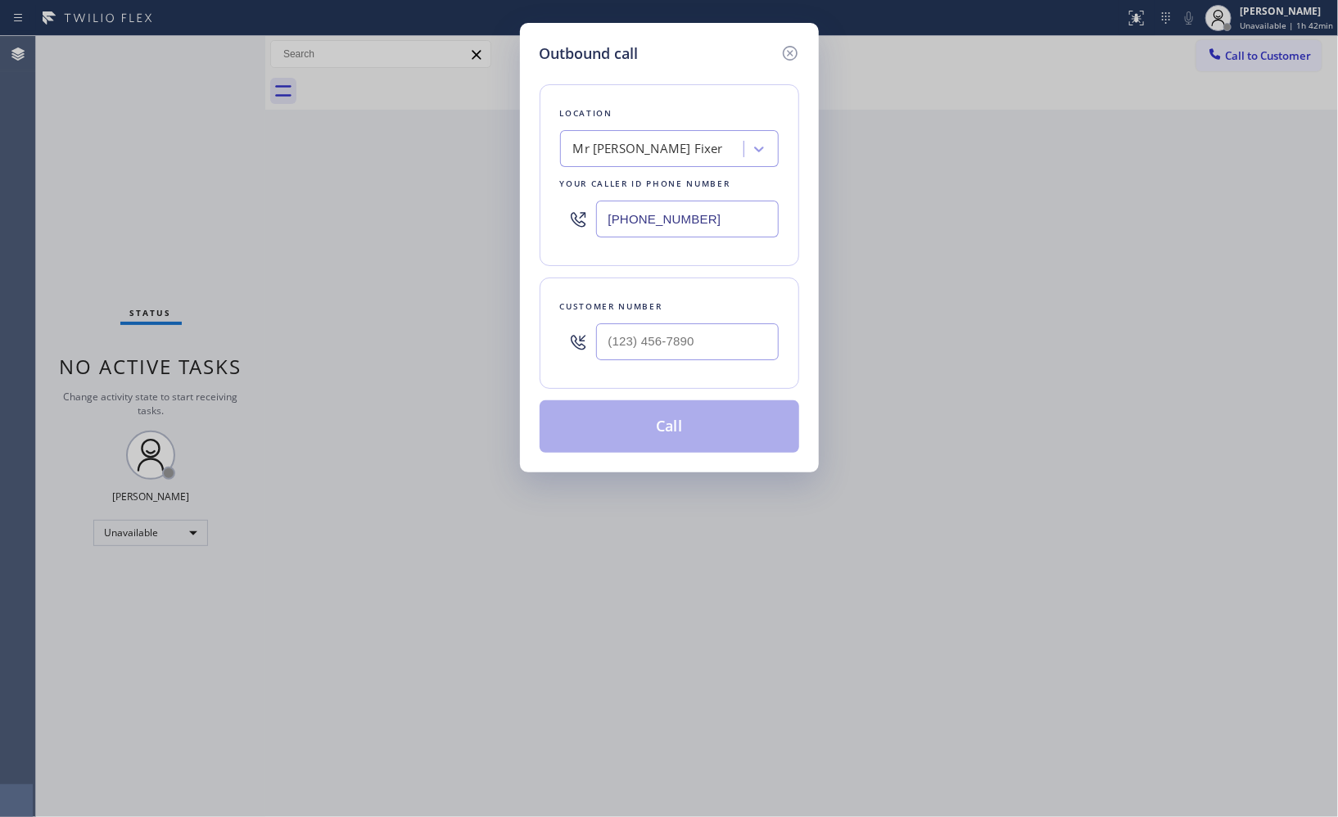
drag, startPoint x: 743, startPoint y: 216, endPoint x: 520, endPoint y: 72, distance: 265.4
click at [564, 186] on div "Location Mr Appliance Fixer Your caller id phone number [PHONE_NUMBER]" at bounding box center [670, 175] width 260 height 182
paste input "510) 756-4242"
type input "[PHONE_NUMBER]"
drag, startPoint x: 739, startPoint y: 349, endPoint x: 555, endPoint y: 332, distance: 185.1
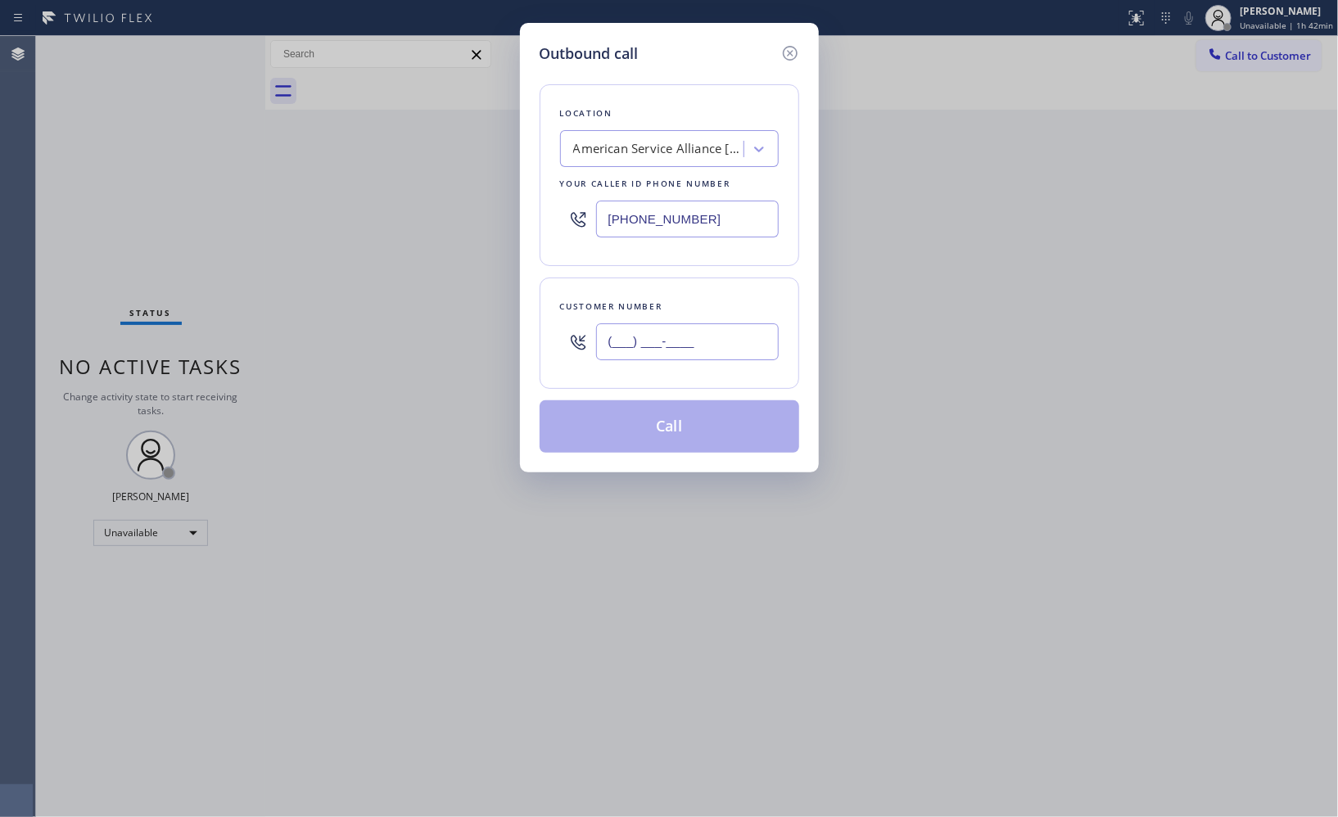
click at [555, 332] on div "Customer number (___) ___-____" at bounding box center [670, 333] width 260 height 111
paste input "510) 467-8903"
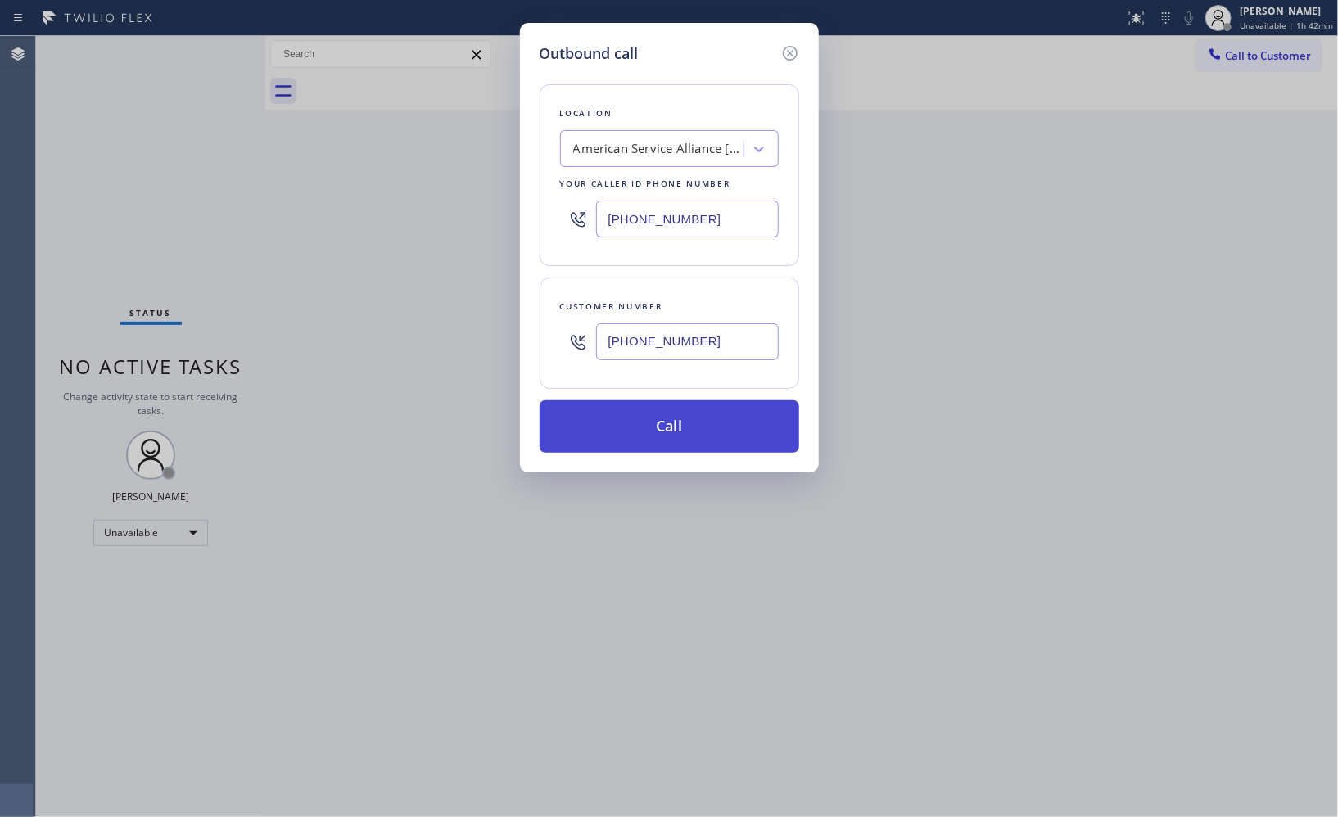
type input "[PHONE_NUMBER]"
click at [707, 435] on button "Call" at bounding box center [670, 427] width 260 height 52
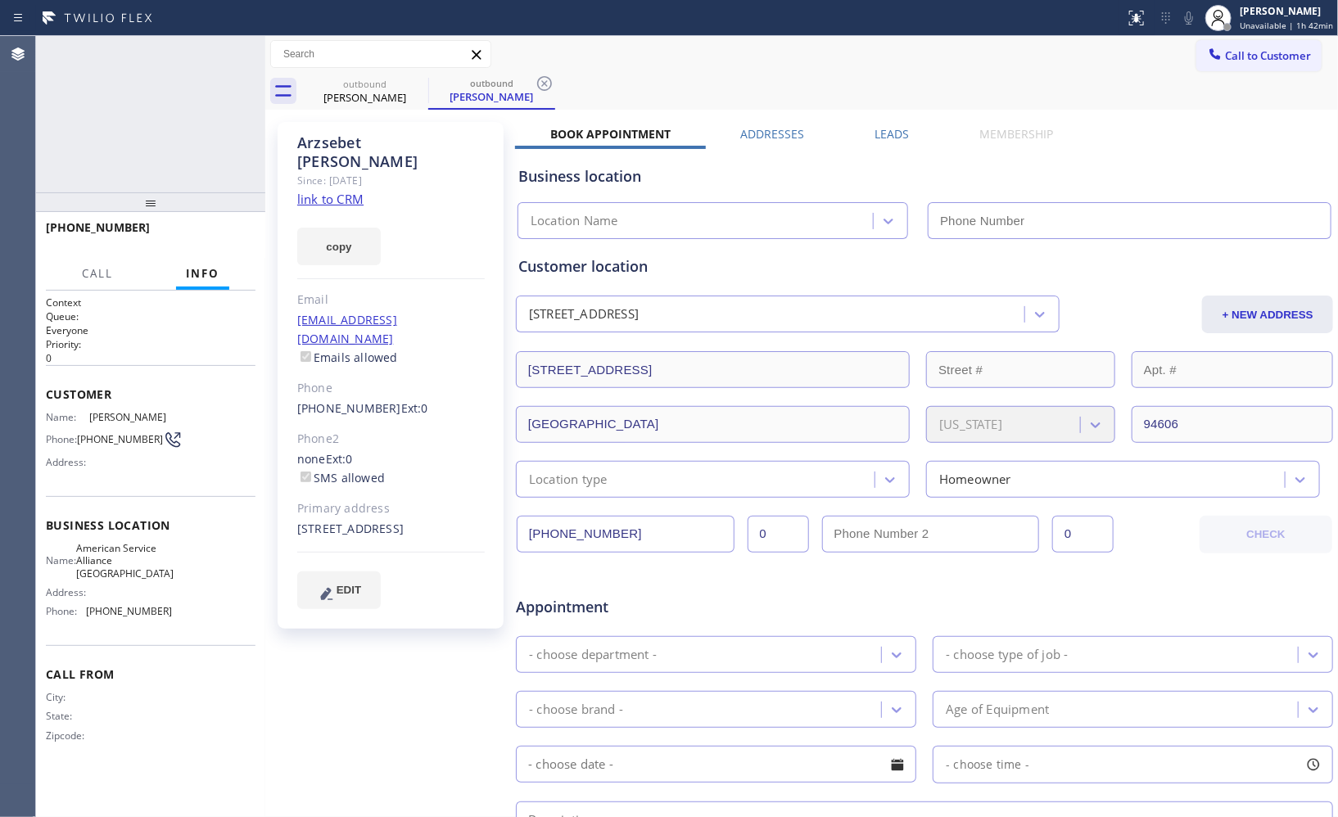
type input "[PHONE_NUMBER]"
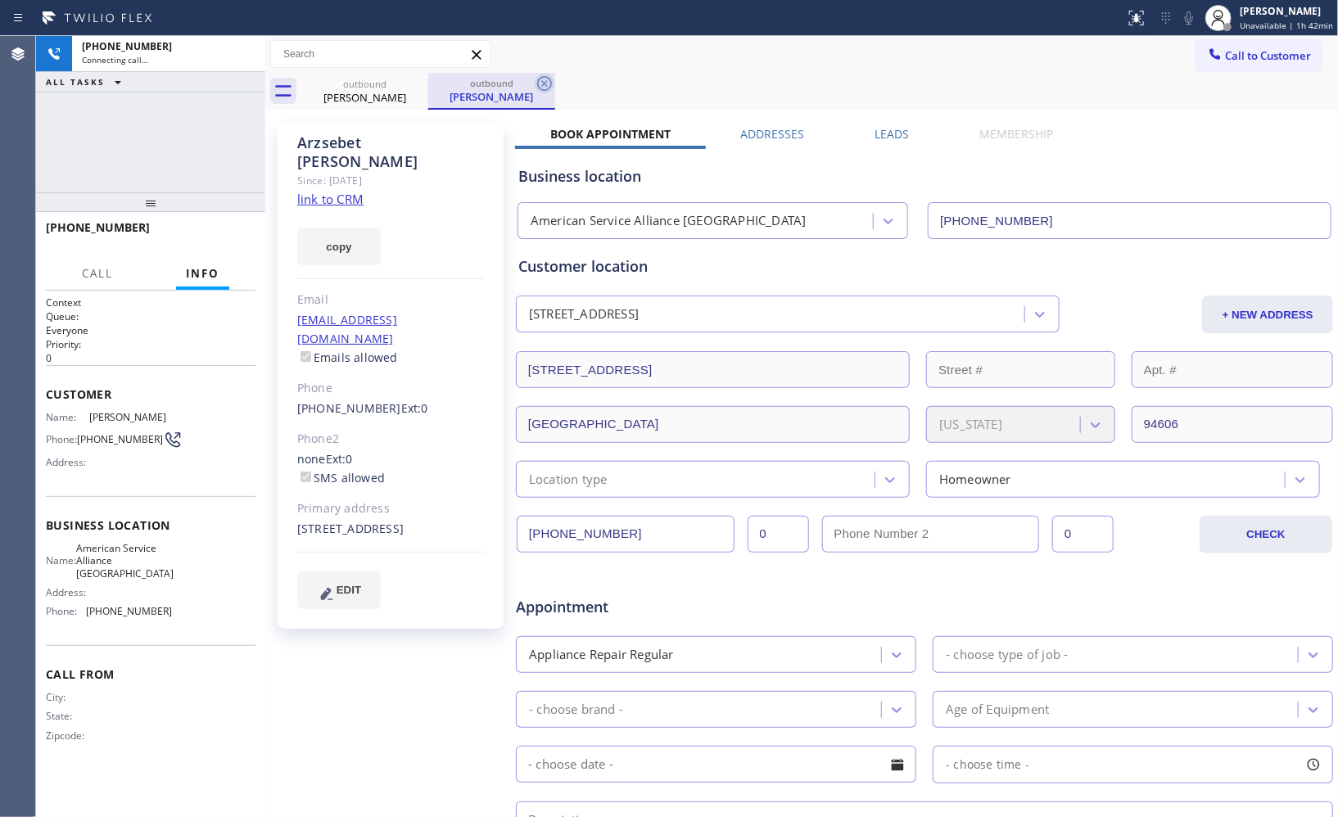
click at [537, 80] on icon at bounding box center [545, 84] width 20 height 20
drag, startPoint x: 147, startPoint y: 211, endPoint x: 169, endPoint y: 139, distance: 75.2
click at [168, 141] on div "[PHONE_NUMBER] Connecting call… ALL TASKS ALL TASKS ACTIVE TASKS TASKS IN WRAP …" at bounding box center [150, 426] width 229 height 781
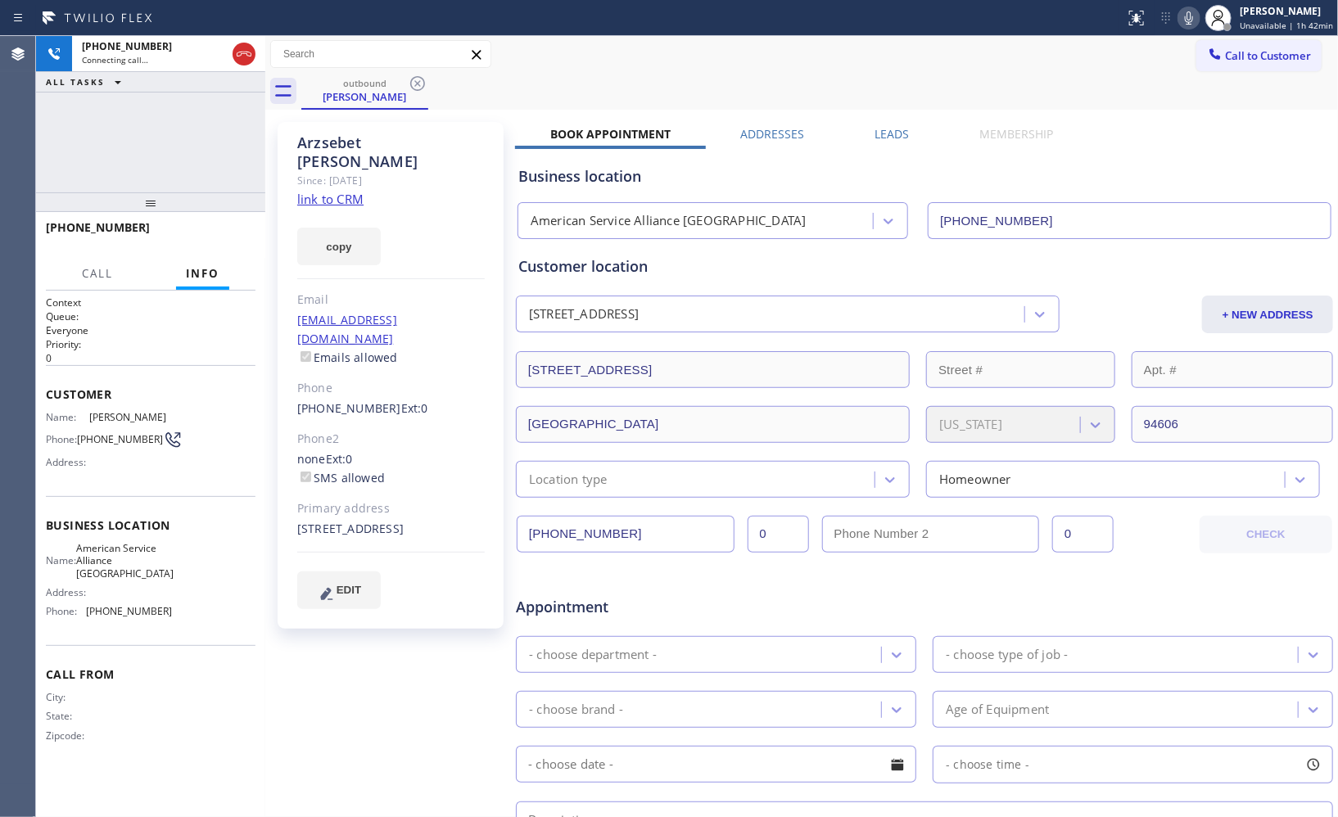
click at [111, 411] on span "[PERSON_NAME]" at bounding box center [130, 417] width 82 height 12
copy span "Arzsebet"
drag, startPoint x: 134, startPoint y: 233, endPoint x: 36, endPoint y: 225, distance: 98.6
click at [36, 225] on div "[PHONE_NUMBER]" at bounding box center [150, 235] width 229 height 46
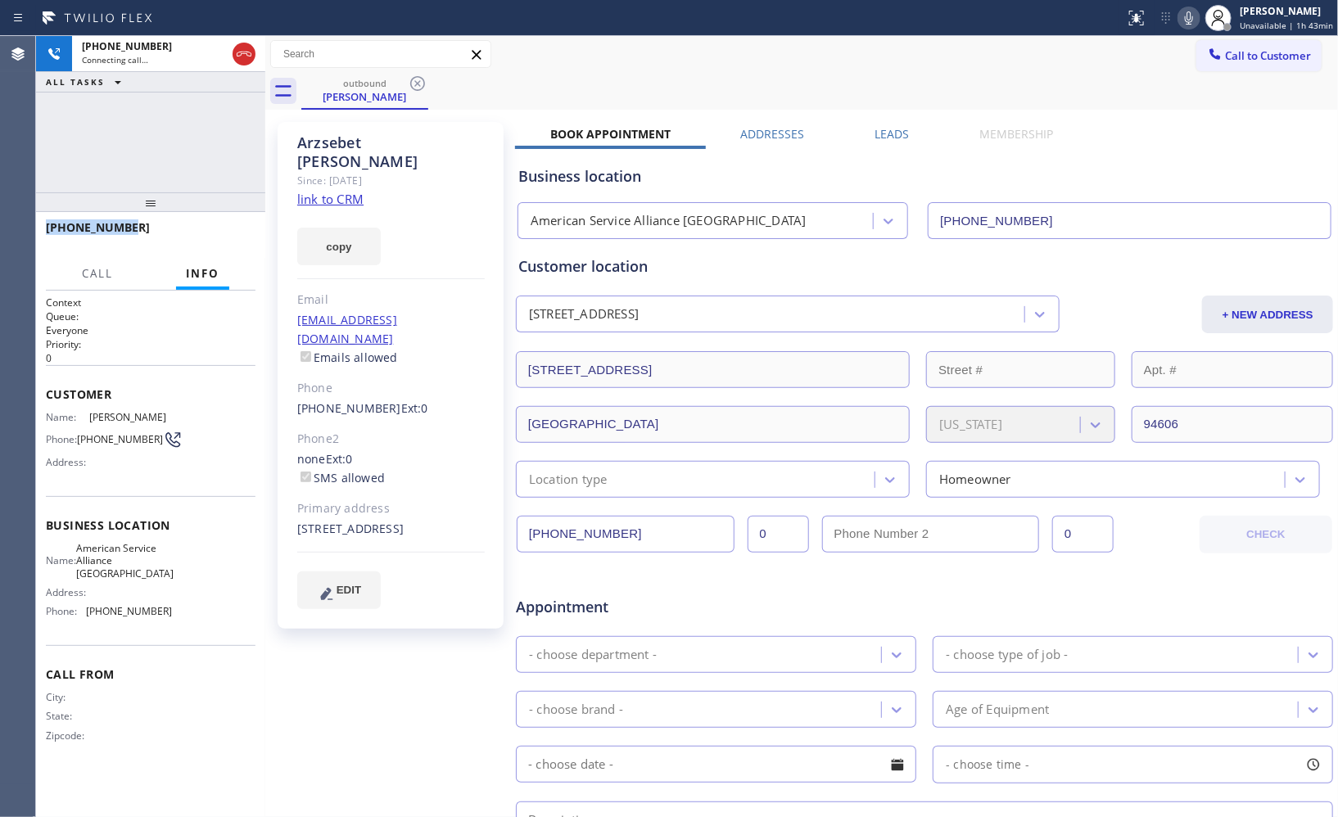
copy span "[PHONE_NUMBER]"
click at [234, 233] on span "HANG UP" at bounding box center [217, 234] width 50 height 11
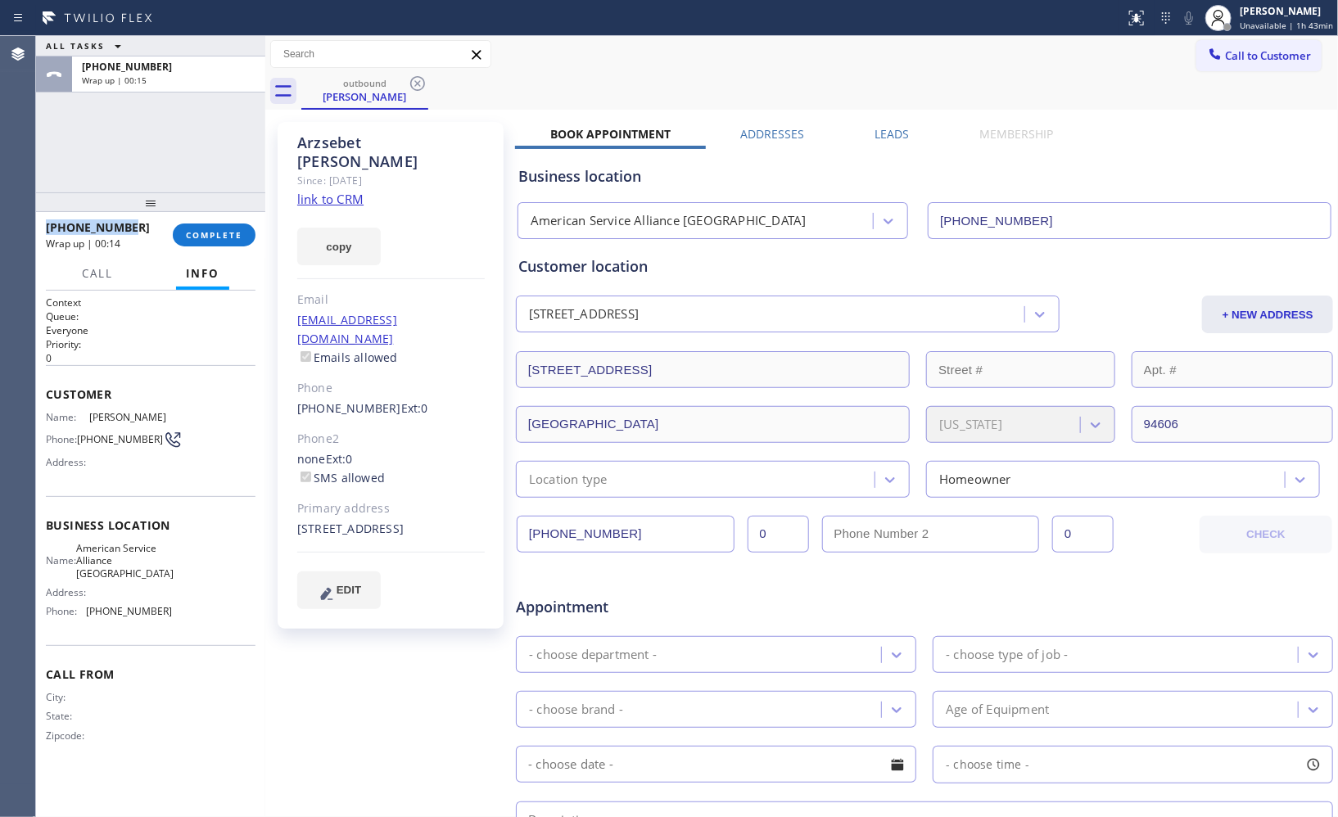
click at [139, 228] on div "[PHONE_NUMBER]" at bounding box center [103, 228] width 115 height 16
drag, startPoint x: 144, startPoint y: 225, endPoint x: 60, endPoint y: 219, distance: 84.6
click at [60, 220] on div "[PHONE_NUMBER]" at bounding box center [103, 228] width 115 height 16
copy span "5104678903"
click at [207, 233] on span "COMPLETE" at bounding box center [214, 234] width 57 height 11
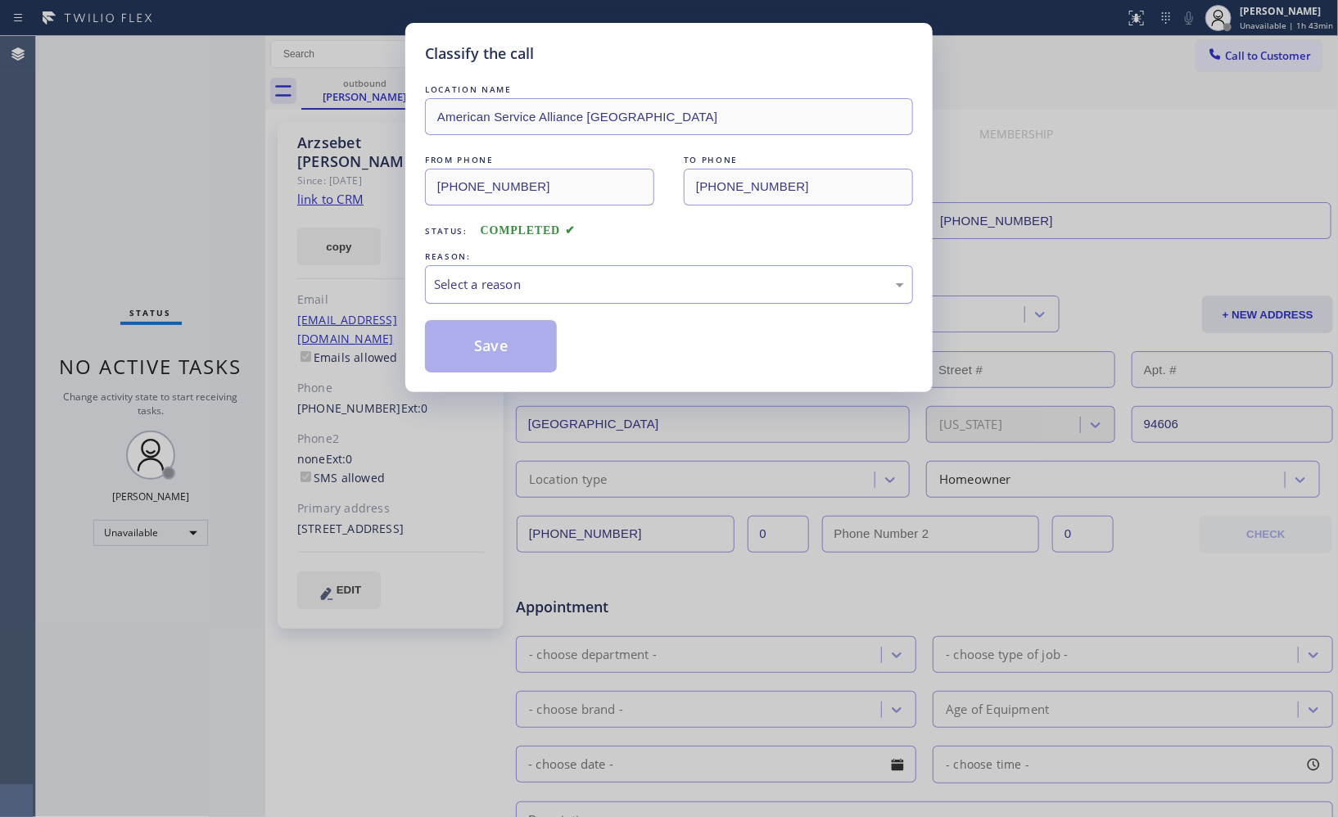
drag, startPoint x: 777, startPoint y: 291, endPoint x: 724, endPoint y: 299, distance: 53.1
click at [724, 299] on div "Select a reason" at bounding box center [669, 284] width 488 height 38
click at [488, 347] on button "Save" at bounding box center [491, 346] width 132 height 52
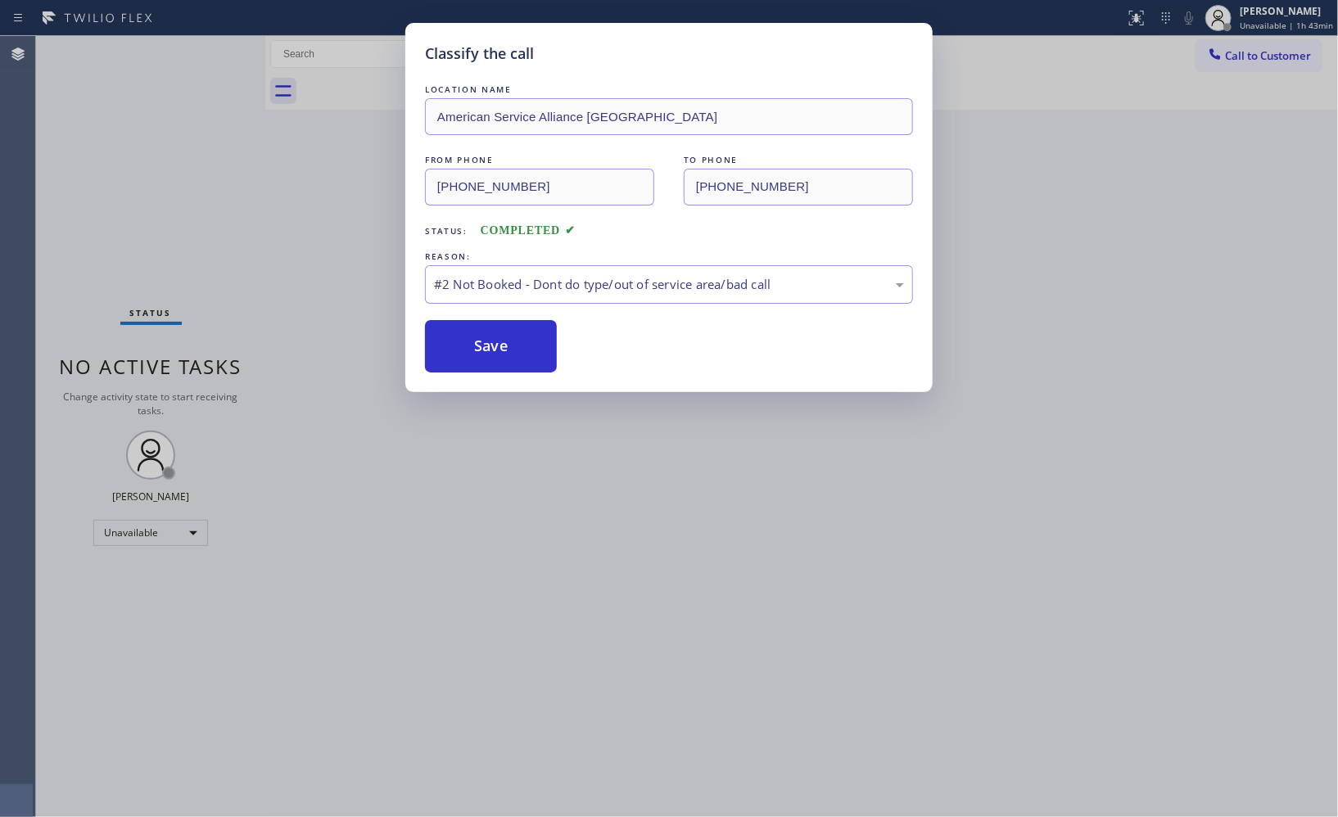
click at [1243, 64] on div "Classify the call LOCATION NAME American Service Alliance Oakland FROM PHONE [P…" at bounding box center [669, 408] width 1338 height 817
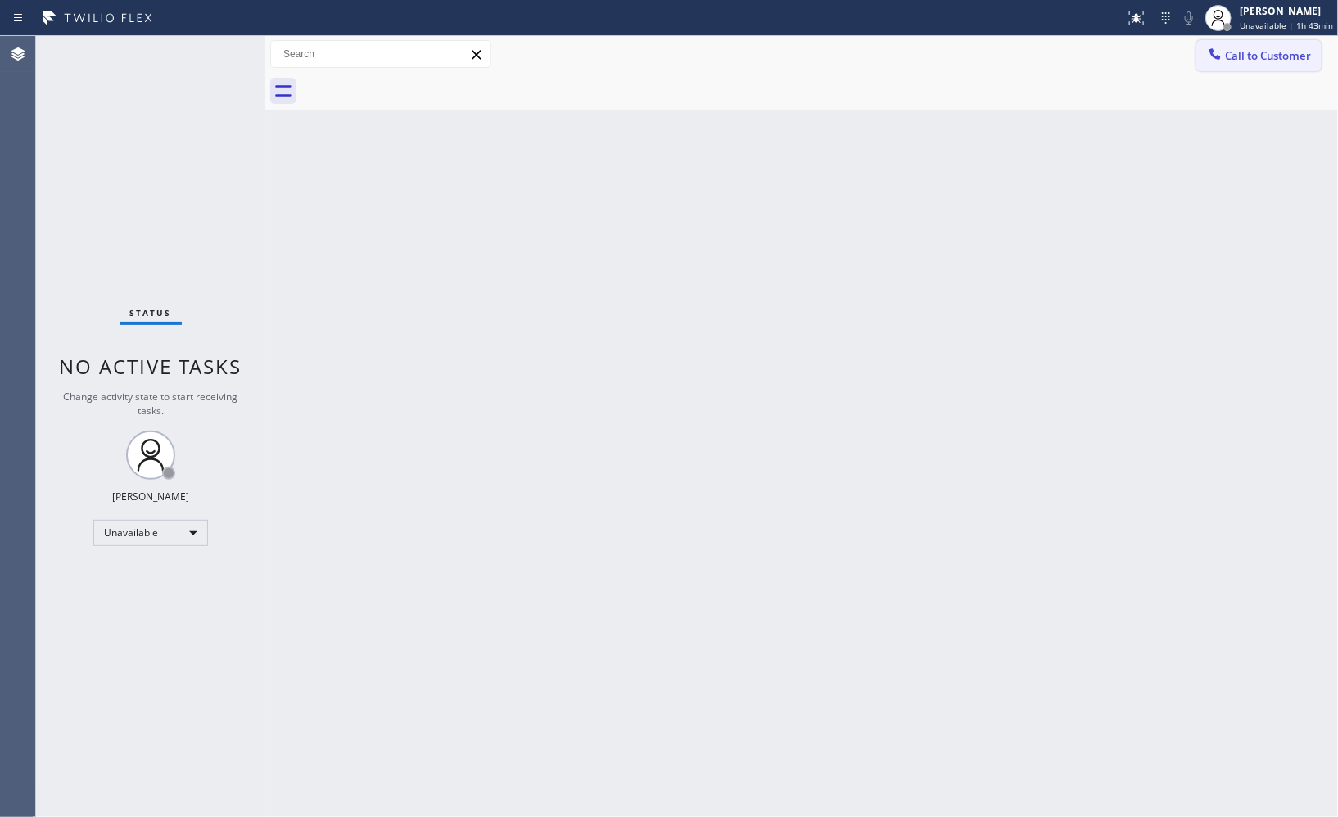
click at [1282, 64] on button "Call to Customer" at bounding box center [1259, 55] width 125 height 31
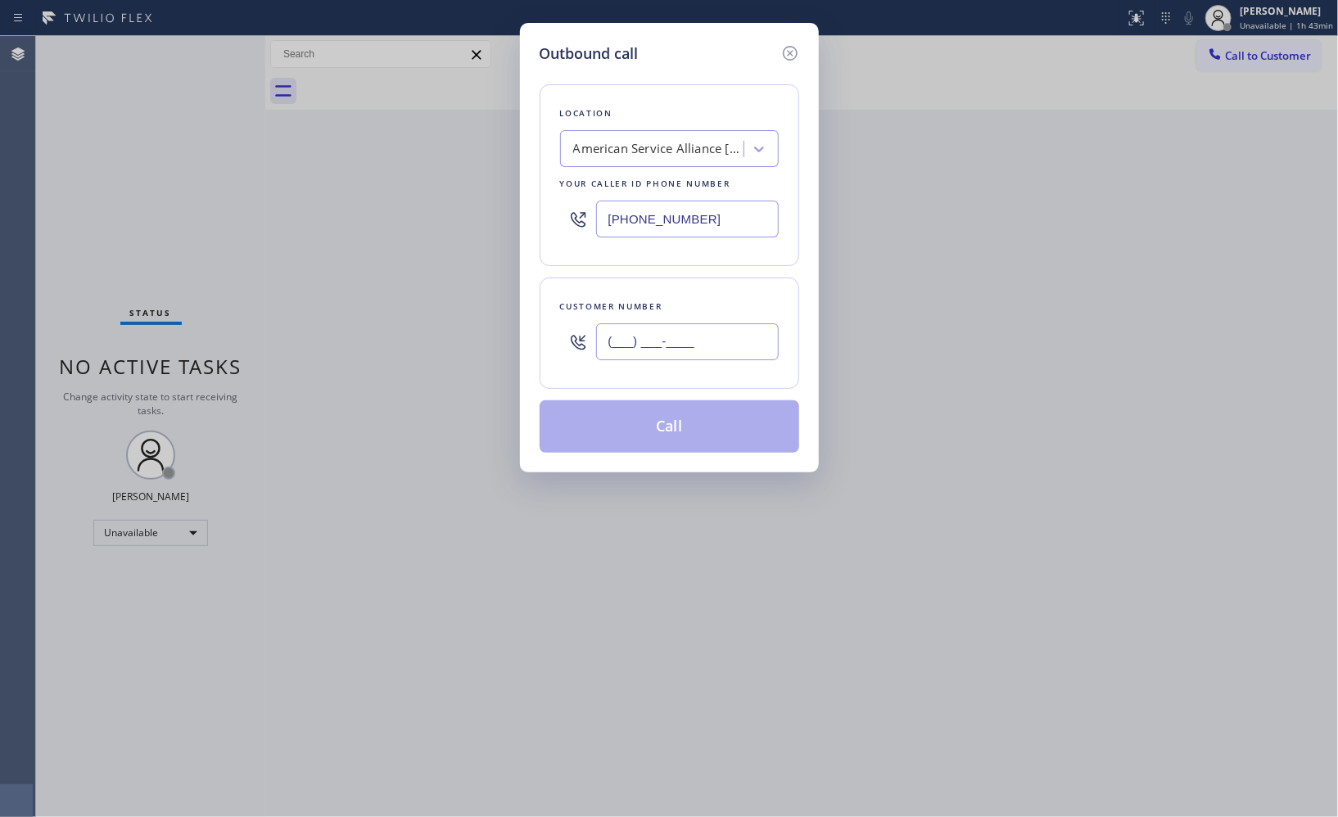
drag, startPoint x: 721, startPoint y: 348, endPoint x: 525, endPoint y: 275, distance: 208.9
click at [528, 322] on div "Outbound call Location American Service Alliance [GEOGRAPHIC_DATA] Your caller …" at bounding box center [669, 248] width 299 height 450
paste input "510) 467-8903"
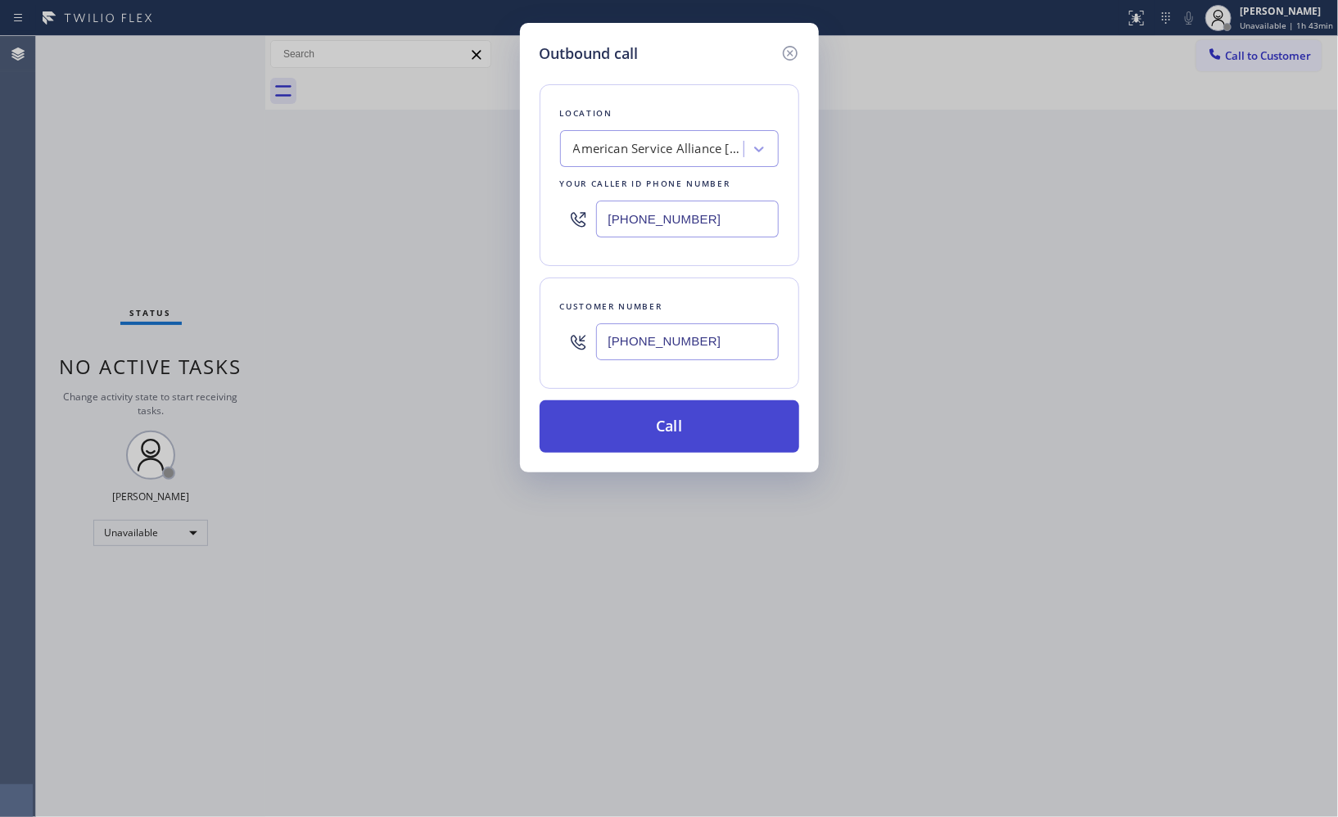
type input "[PHONE_NUMBER]"
click at [731, 424] on button "Call" at bounding box center [670, 427] width 260 height 52
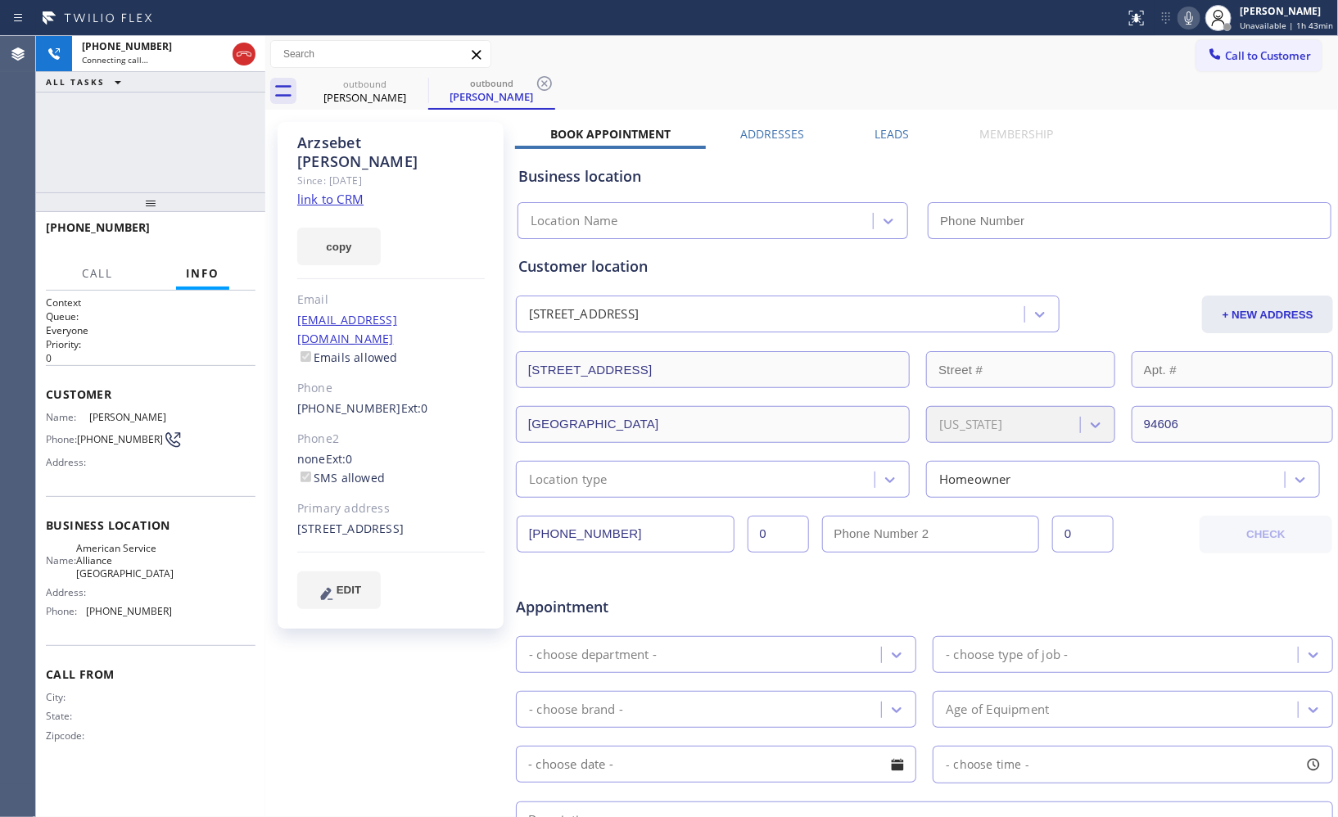
type input "[PHONE_NUMBER]"
click at [551, 91] on icon at bounding box center [545, 84] width 20 height 20
drag, startPoint x: 143, startPoint y: 214, endPoint x: 145, endPoint y: 178, distance: 36.1
click at [145, 178] on div "[PHONE_NUMBER] Connecting call… ALL TASKS ALL TASKS ACTIVE TASKS TASKS IN WRAP …" at bounding box center [150, 426] width 229 height 781
click at [777, 52] on div "Call to Customer Outbound call Location American Service Alliance [GEOGRAPHIC_D…" at bounding box center [801, 54] width 1073 height 29
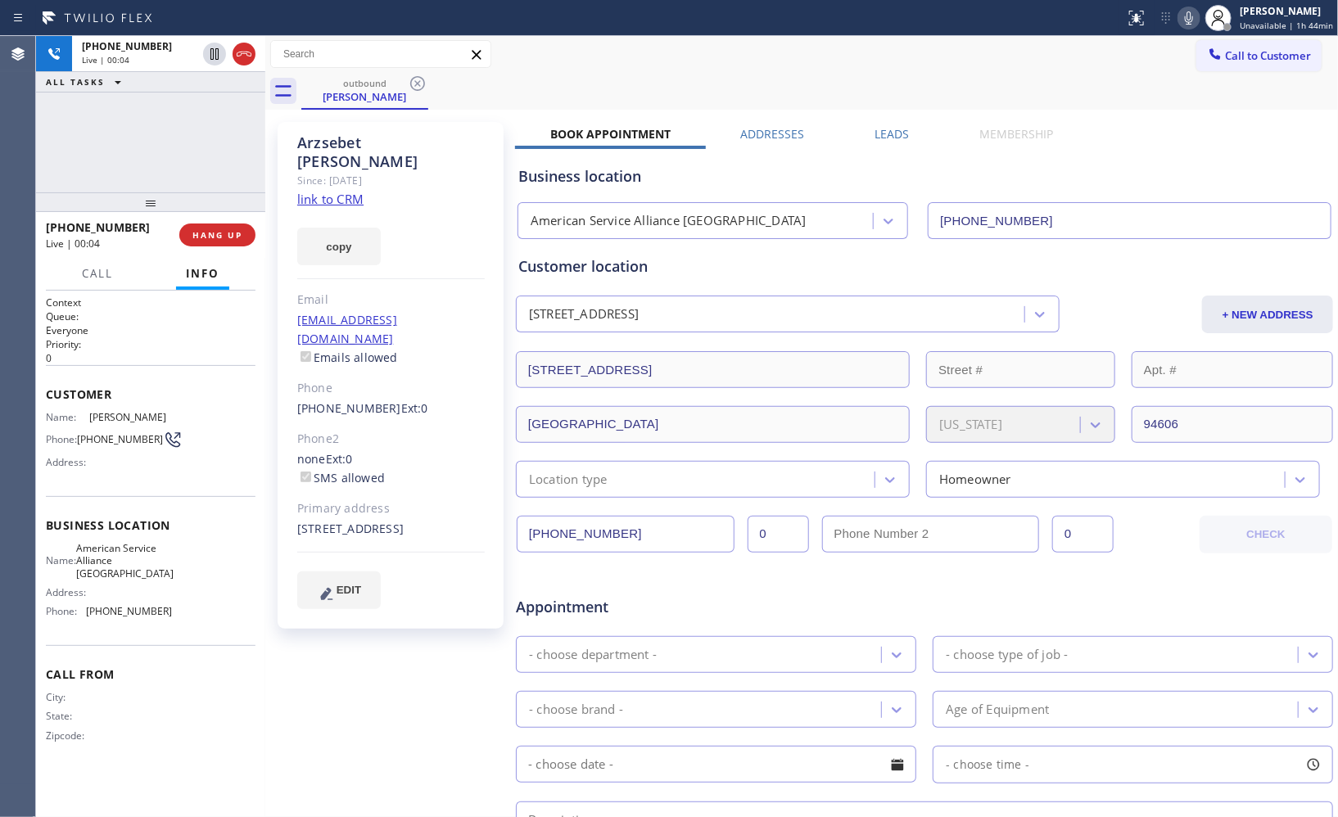
drag, startPoint x: 246, startPoint y: 52, endPoint x: 546, endPoint y: 64, distance: 300.9
click at [546, 64] on div "[PHONE_NUMBER] Live | 00:04 ALL TASKS ALL TASKS ACTIVE TASKS TASKS IN WRAP UP […" at bounding box center [687, 426] width 1302 height 781
click at [229, 232] on span "HANG UP" at bounding box center [217, 234] width 50 height 11
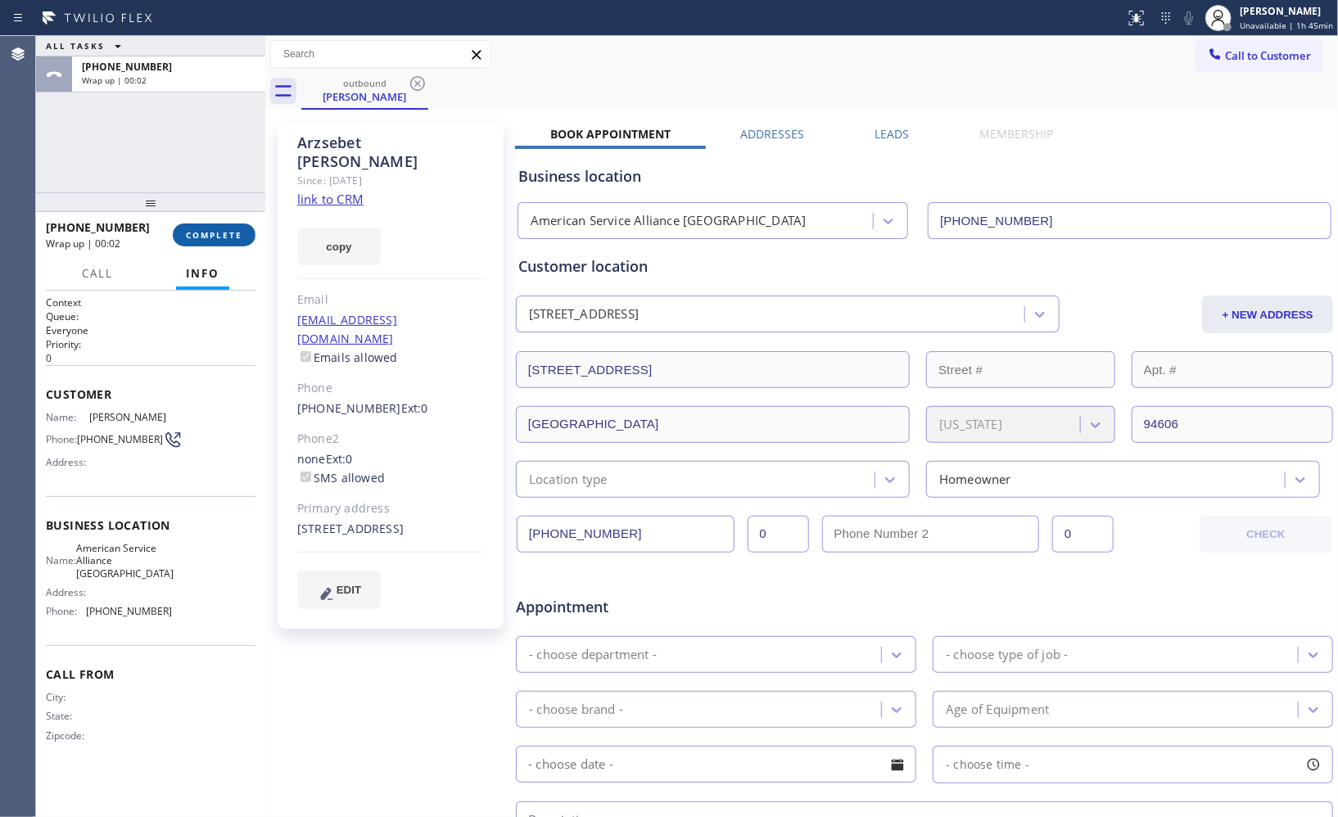
click at [218, 239] on span "COMPLETE" at bounding box center [214, 234] width 57 height 11
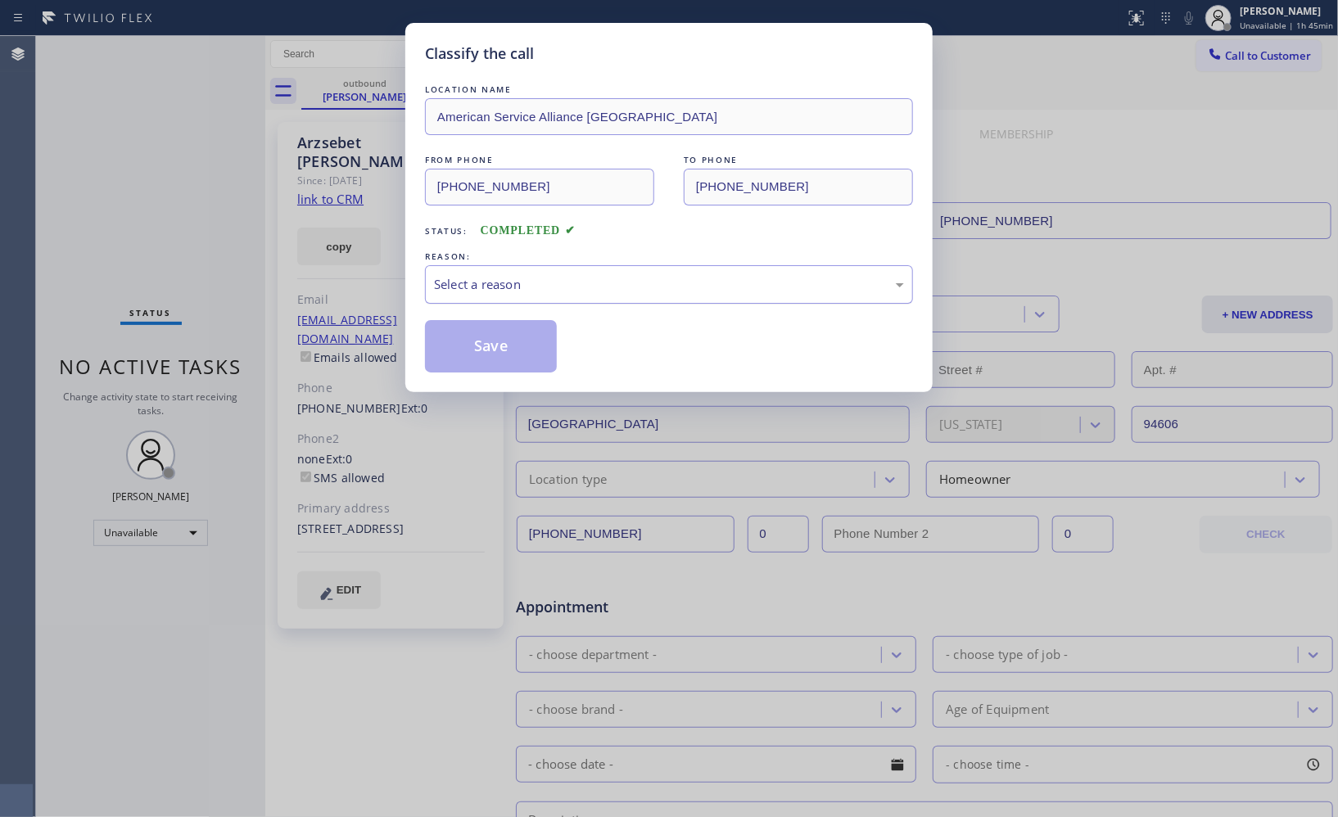
click at [696, 291] on div "Select a reason" at bounding box center [669, 284] width 470 height 19
click at [523, 353] on button "Save" at bounding box center [491, 346] width 132 height 52
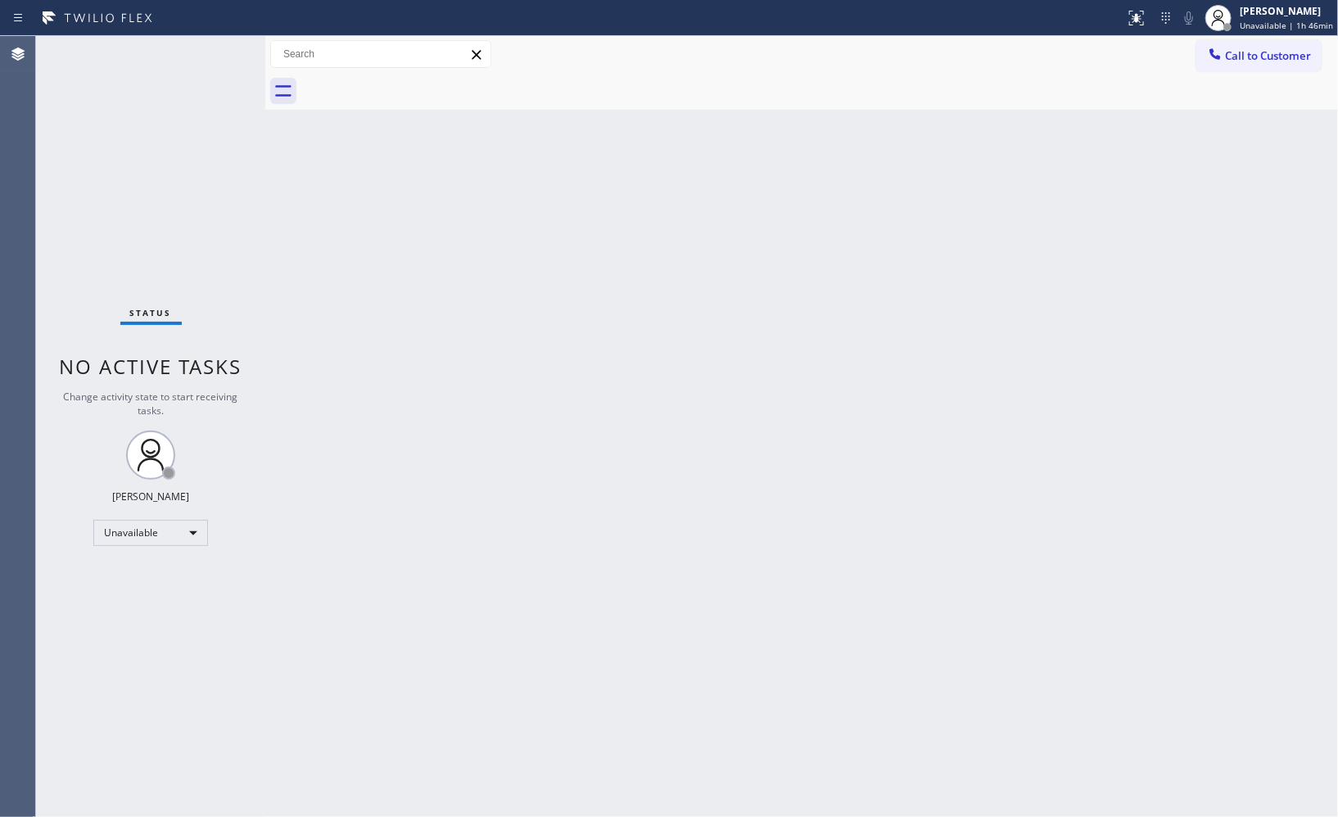
drag, startPoint x: 1284, startPoint y: 54, endPoint x: 984, endPoint y: 61, distance: 300.7
click at [1280, 54] on span "Call to Customer" at bounding box center [1268, 55] width 86 height 15
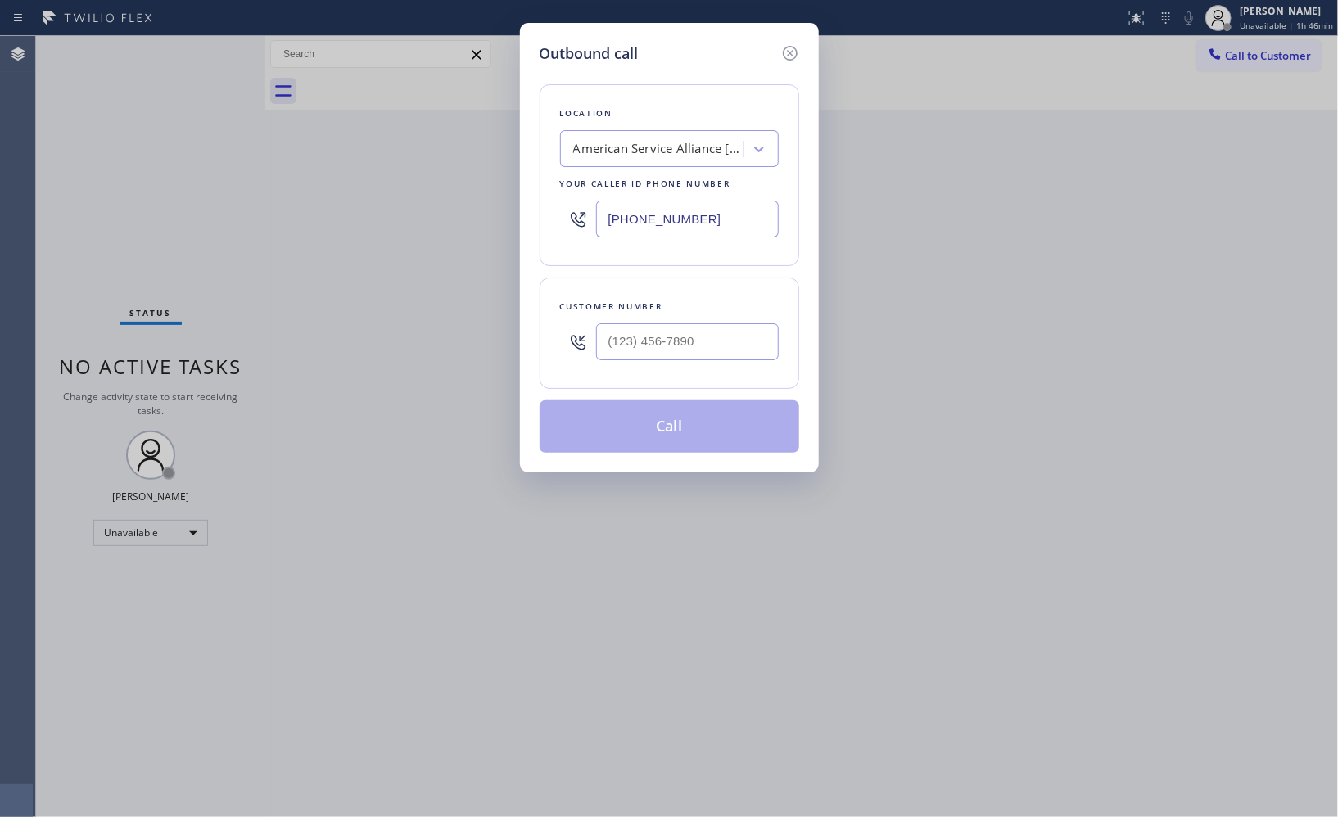
drag, startPoint x: 715, startPoint y: 222, endPoint x: 501, endPoint y: 23, distance: 292.1
click at [544, 170] on div "Location American Service Alliance [GEOGRAPHIC_DATA] Your caller id phone numbe…" at bounding box center [670, 175] width 260 height 182
paste input "623) 292-5313"
type input "[PHONE_NUMBER]"
drag, startPoint x: 746, startPoint y: 342, endPoint x: 553, endPoint y: 297, distance: 198.5
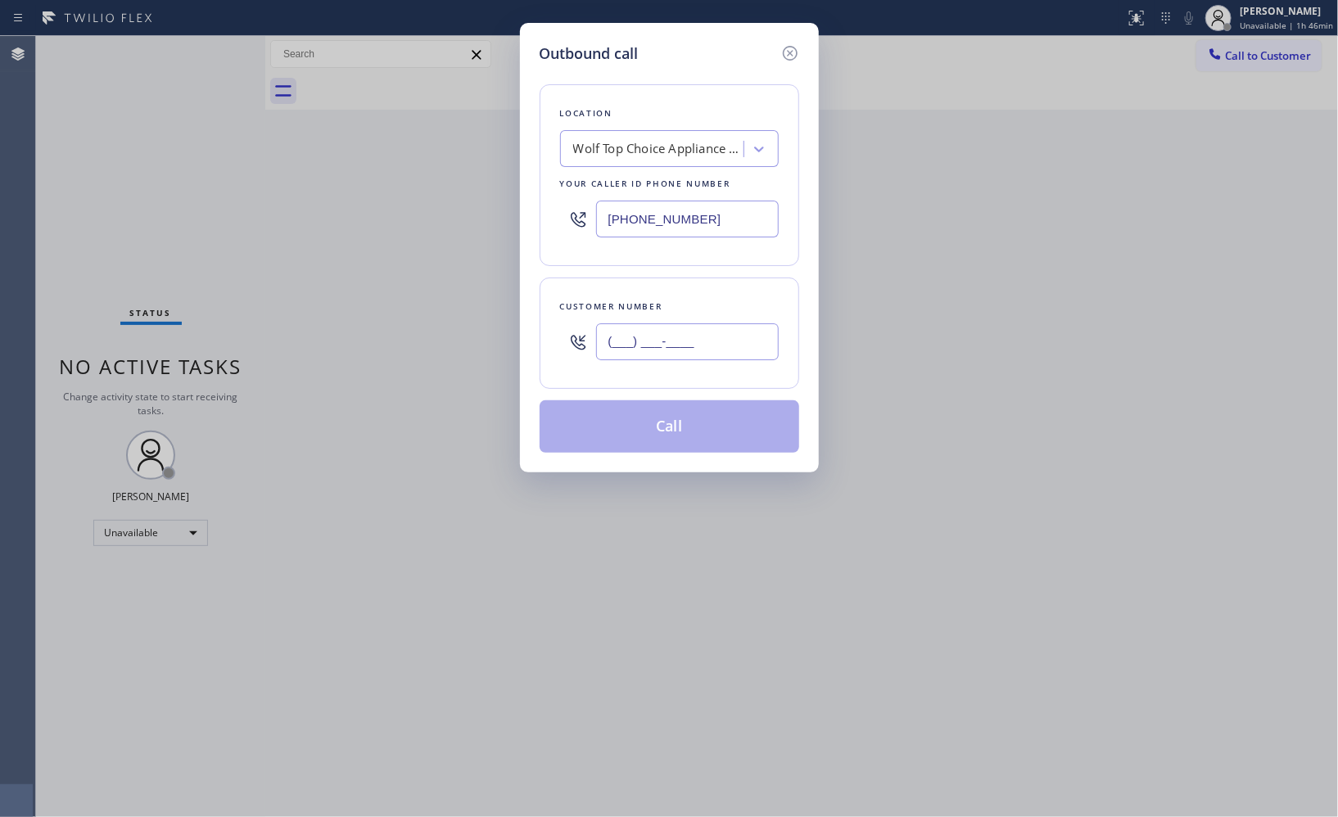
click at [579, 333] on div "(___) ___-____" at bounding box center [669, 341] width 219 height 53
paste input "480) 371-8013"
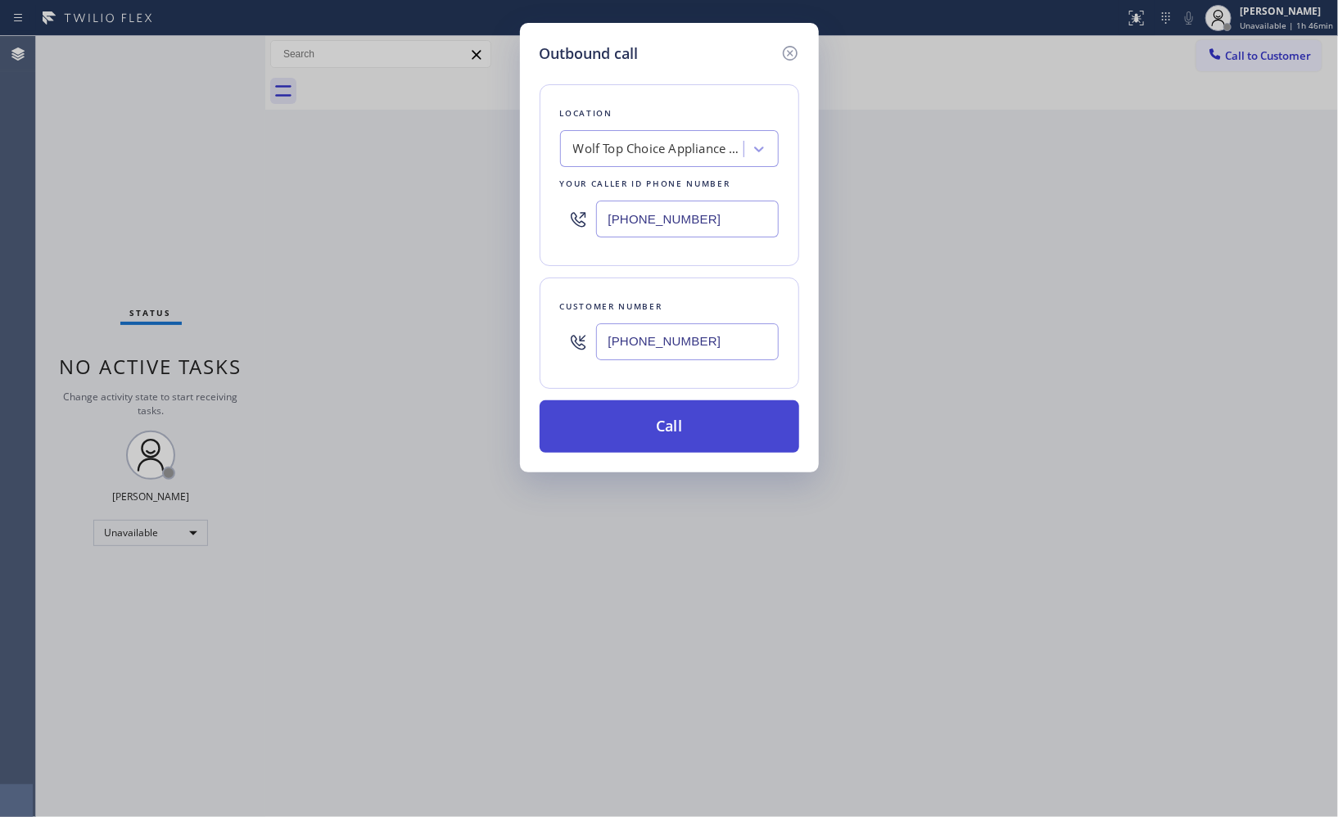
type input "[PHONE_NUMBER]"
click at [719, 439] on button "Call" at bounding box center [670, 427] width 260 height 52
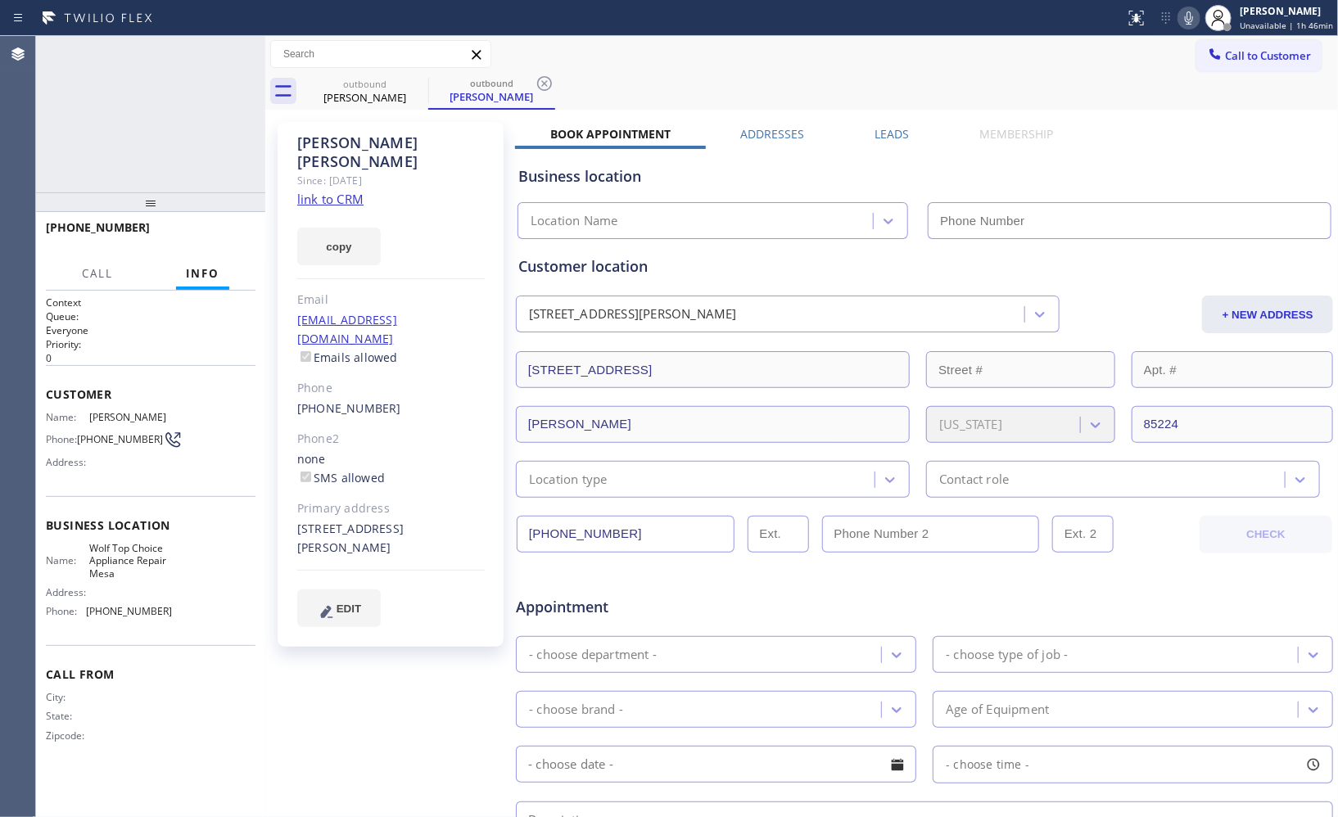
type input "[PHONE_NUMBER]"
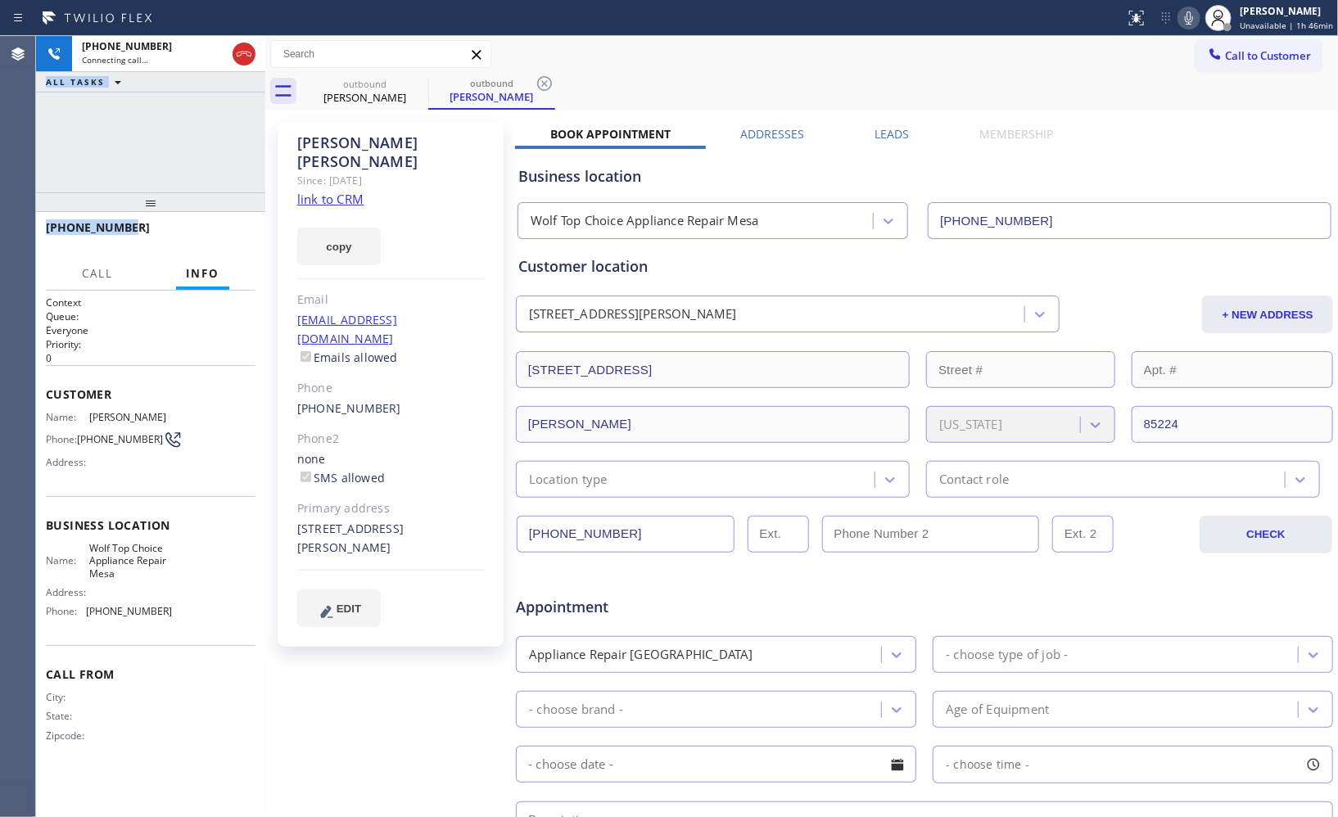
drag, startPoint x: 149, startPoint y: 231, endPoint x: 11, endPoint y: 227, distance: 137.7
click at [11, 227] on div "Agent Desktop Classify the call LOCATION NAME Thermador Appliance Repair Zone D…" at bounding box center [669, 426] width 1338 height 781
copy div "Classify the call LOCATION NAME FROM PHONE TO PHONE Status: COMPLETED REASON: N…"
click at [249, 235] on button "HANG UP" at bounding box center [217, 235] width 76 height 23
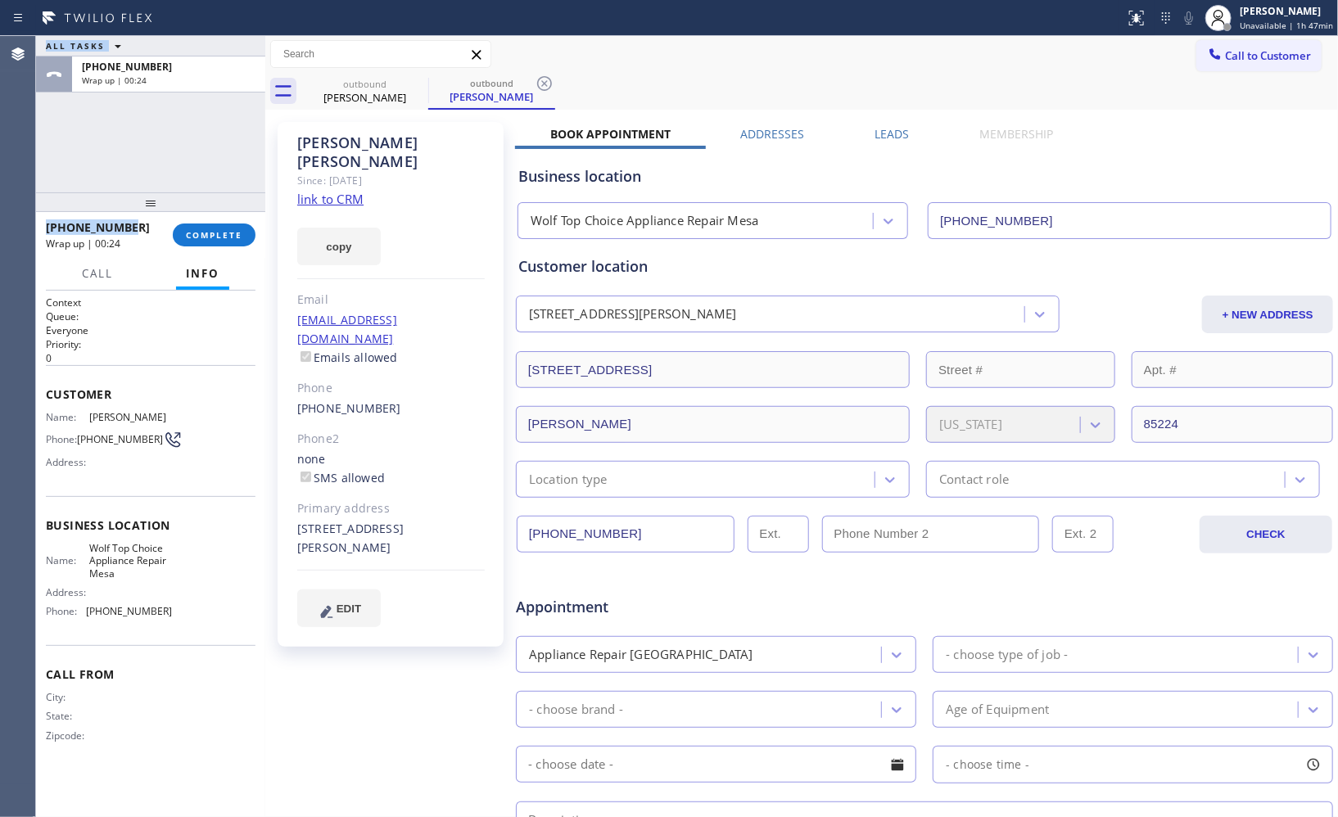
click at [134, 228] on div "[PHONE_NUMBER]" at bounding box center [103, 228] width 115 height 16
drag, startPoint x: 140, startPoint y: 227, endPoint x: 61, endPoint y: 231, distance: 78.7
click at [61, 231] on div "[PHONE_NUMBER]" at bounding box center [103, 228] width 115 height 16
copy span "4803718013"
click at [236, 236] on span "COMPLETE" at bounding box center [214, 234] width 57 height 11
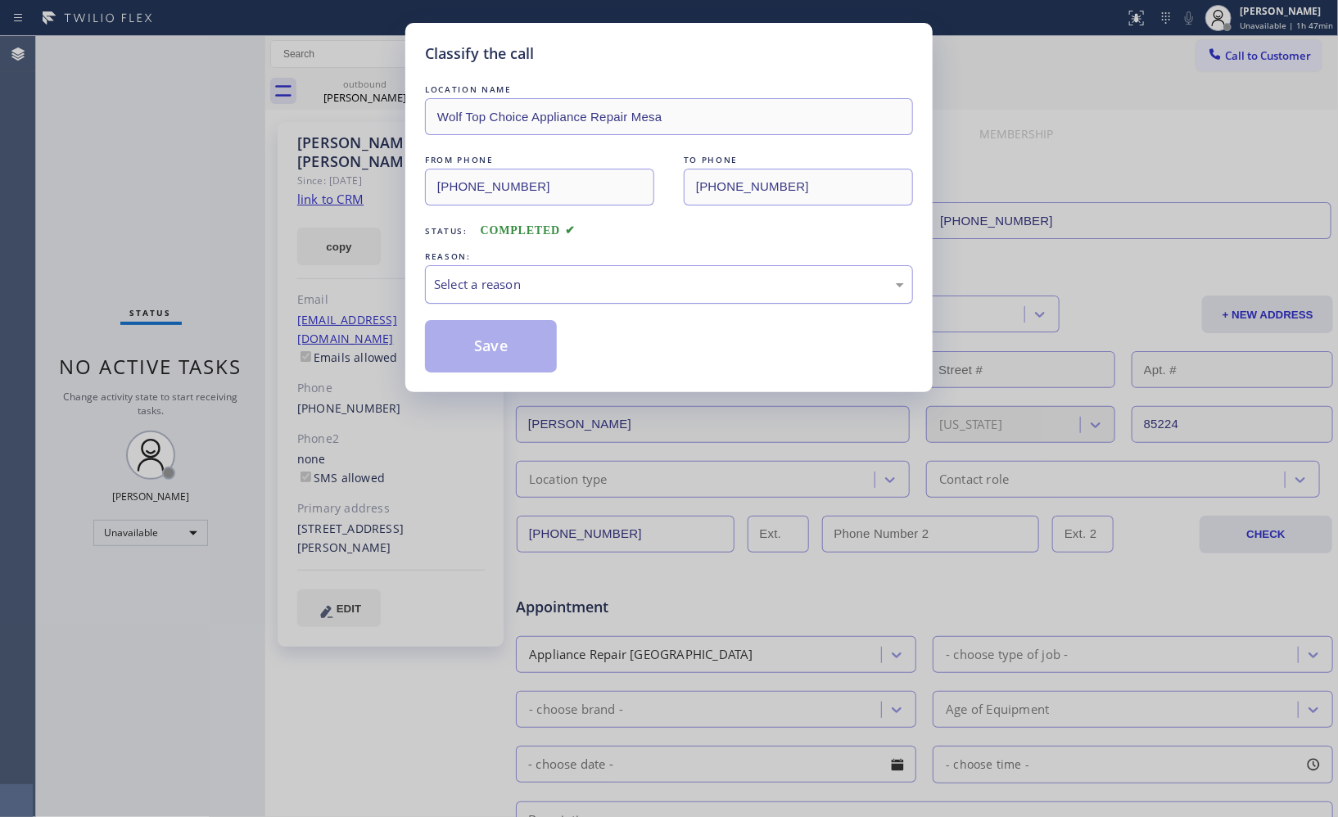
drag, startPoint x: 659, startPoint y: 290, endPoint x: 651, endPoint y: 292, distance: 8.6
click at [653, 292] on div "Select a reason" at bounding box center [669, 284] width 470 height 19
click at [490, 341] on button "Save" at bounding box center [491, 346] width 132 height 52
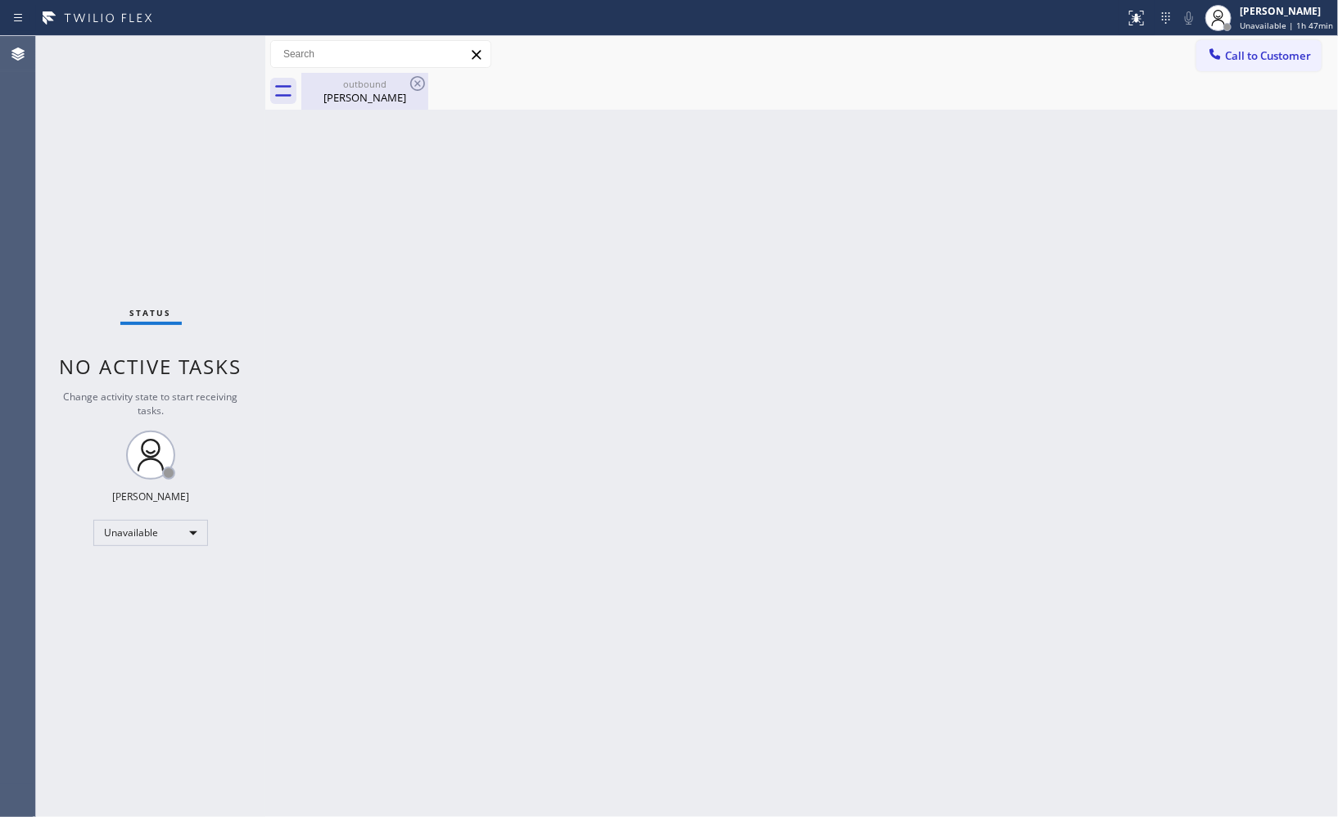
click at [371, 91] on div "[PERSON_NAME]" at bounding box center [365, 97] width 124 height 15
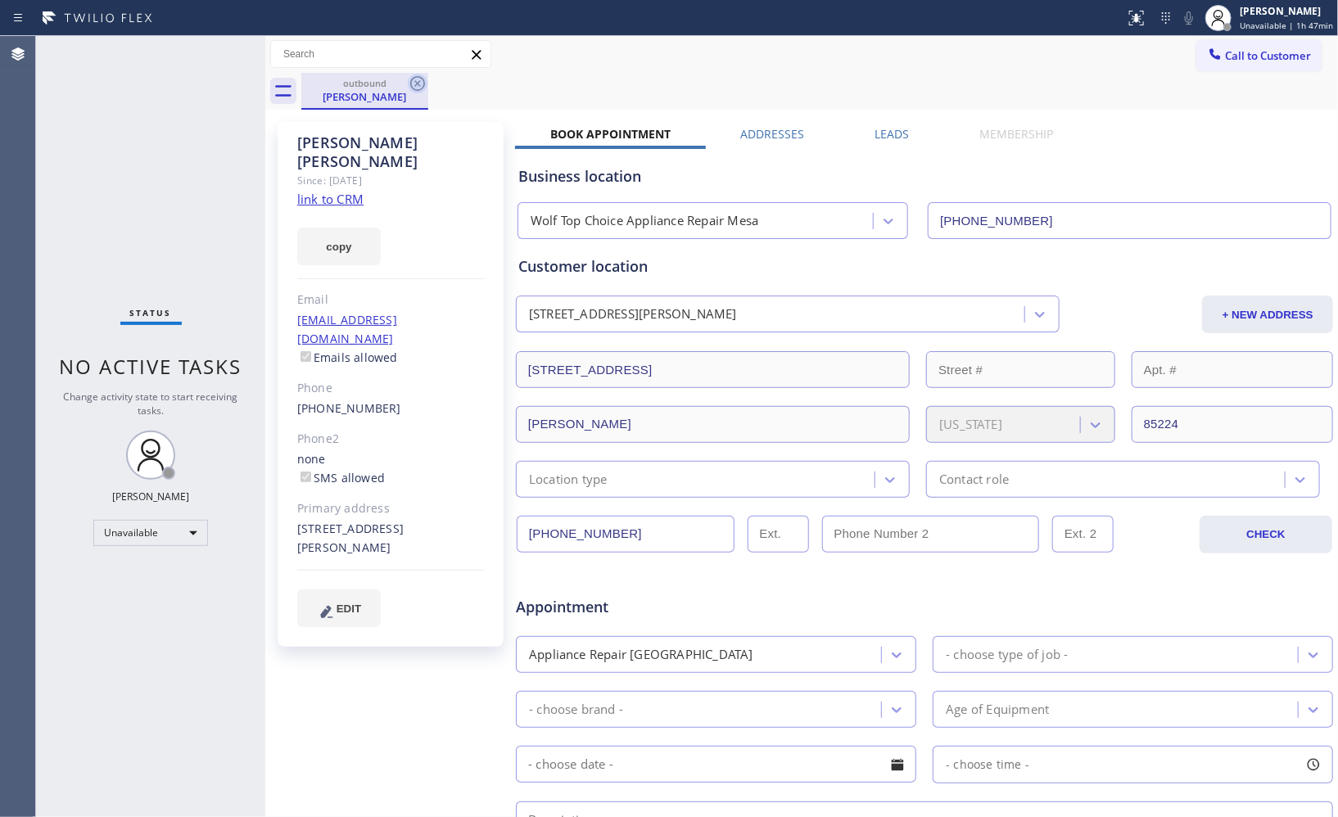
click at [412, 84] on icon at bounding box center [418, 84] width 20 height 20
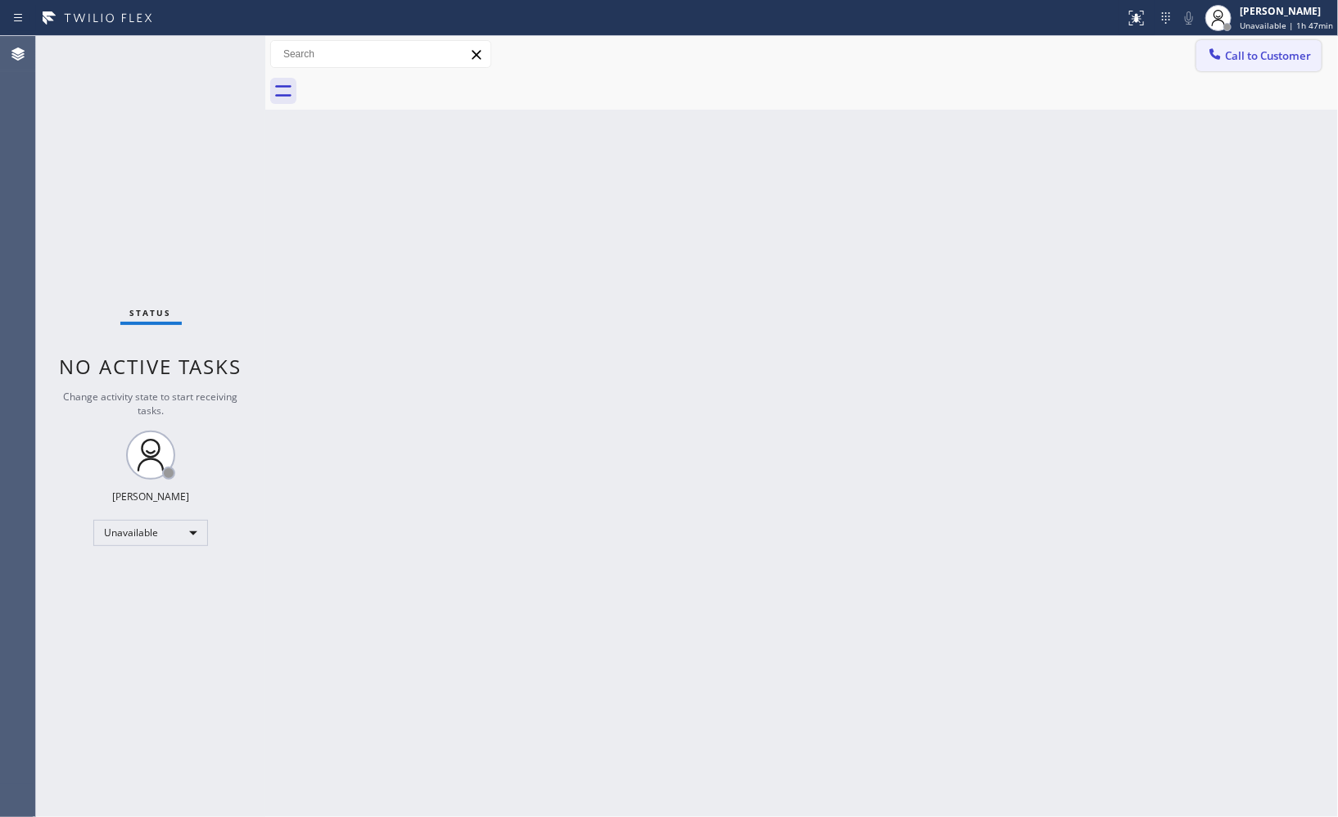
click at [1267, 52] on span "Call to Customer" at bounding box center [1268, 55] width 86 height 15
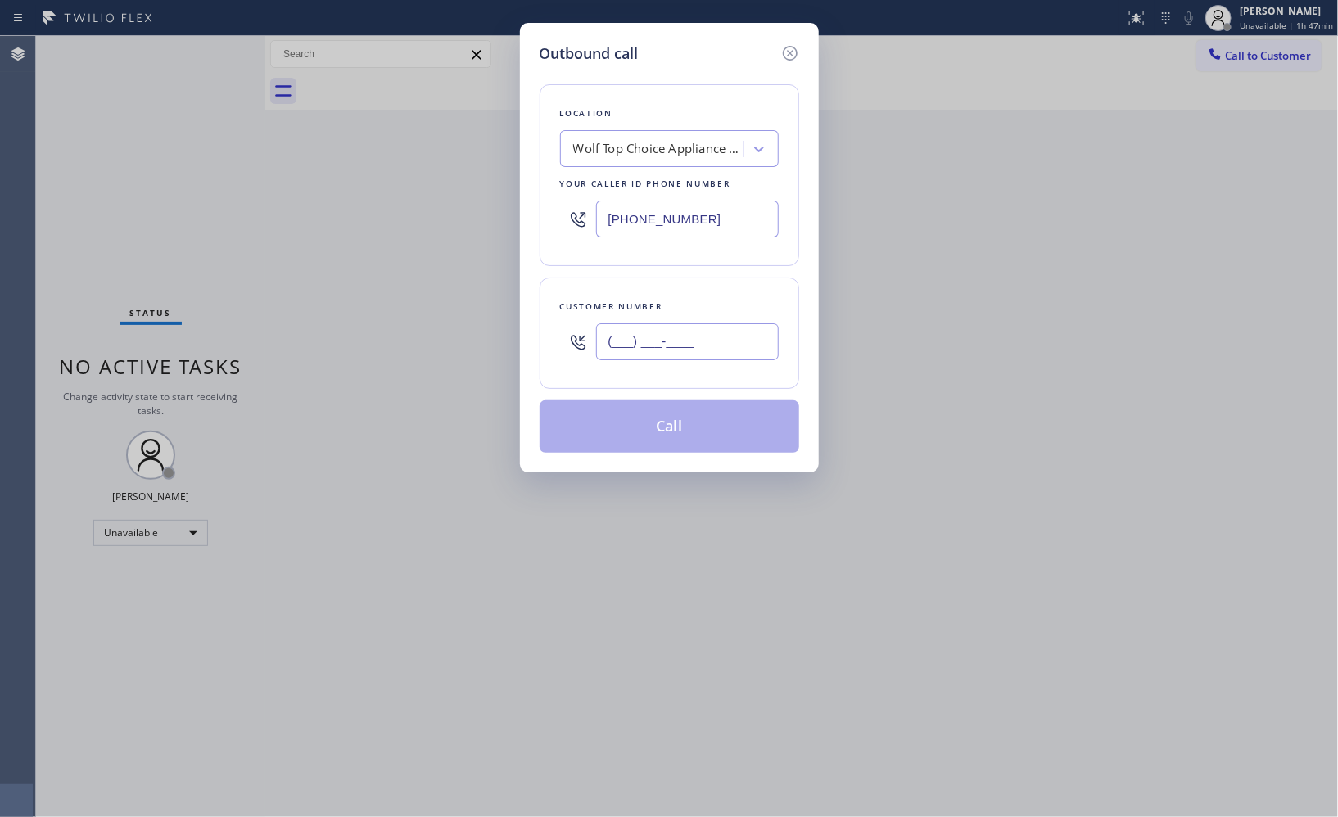
drag, startPoint x: 672, startPoint y: 337, endPoint x: 555, endPoint y: 306, distance: 121.4
click at [595, 329] on div "(___) ___-____" at bounding box center [669, 341] width 219 height 53
paste input "480) 371-8013"
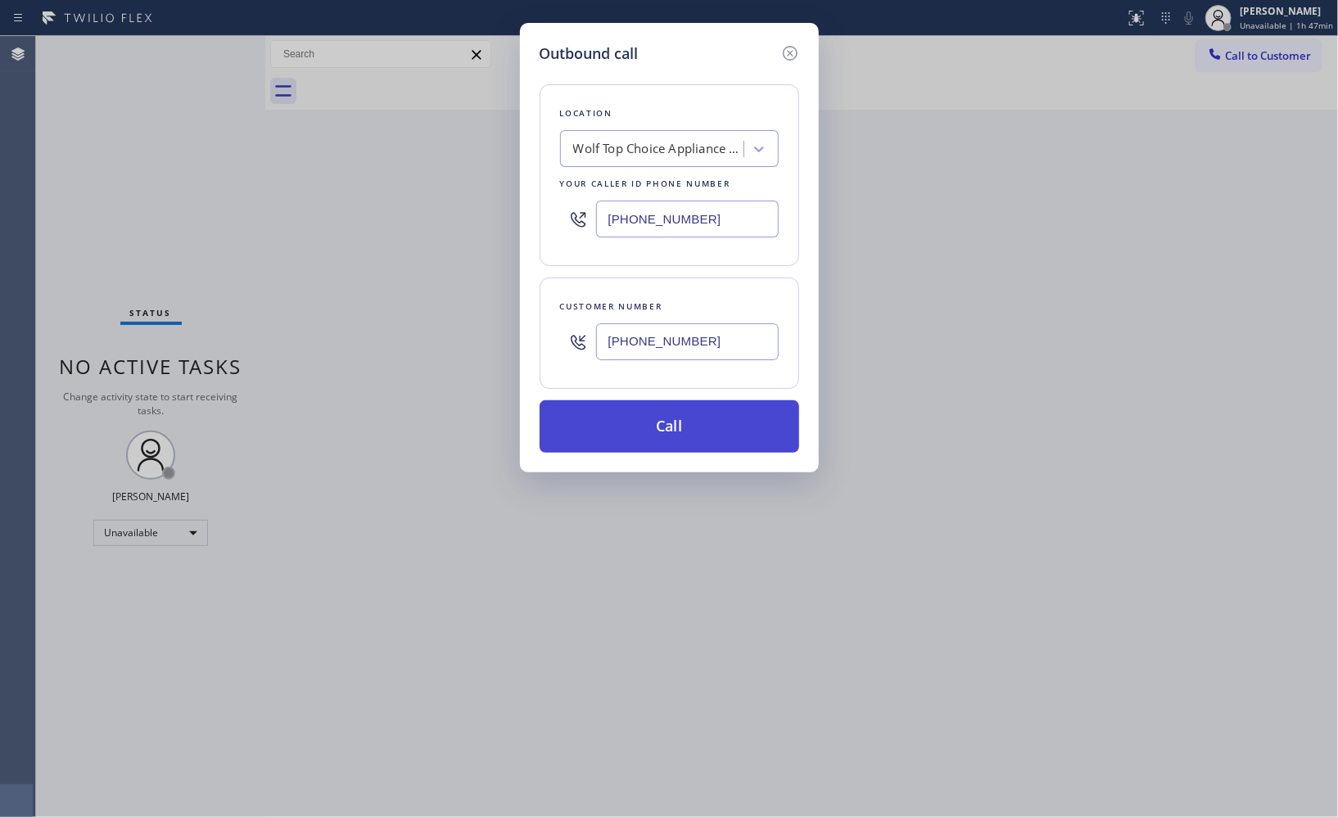
type input "[PHONE_NUMBER]"
click at [693, 432] on button "Call" at bounding box center [670, 427] width 260 height 52
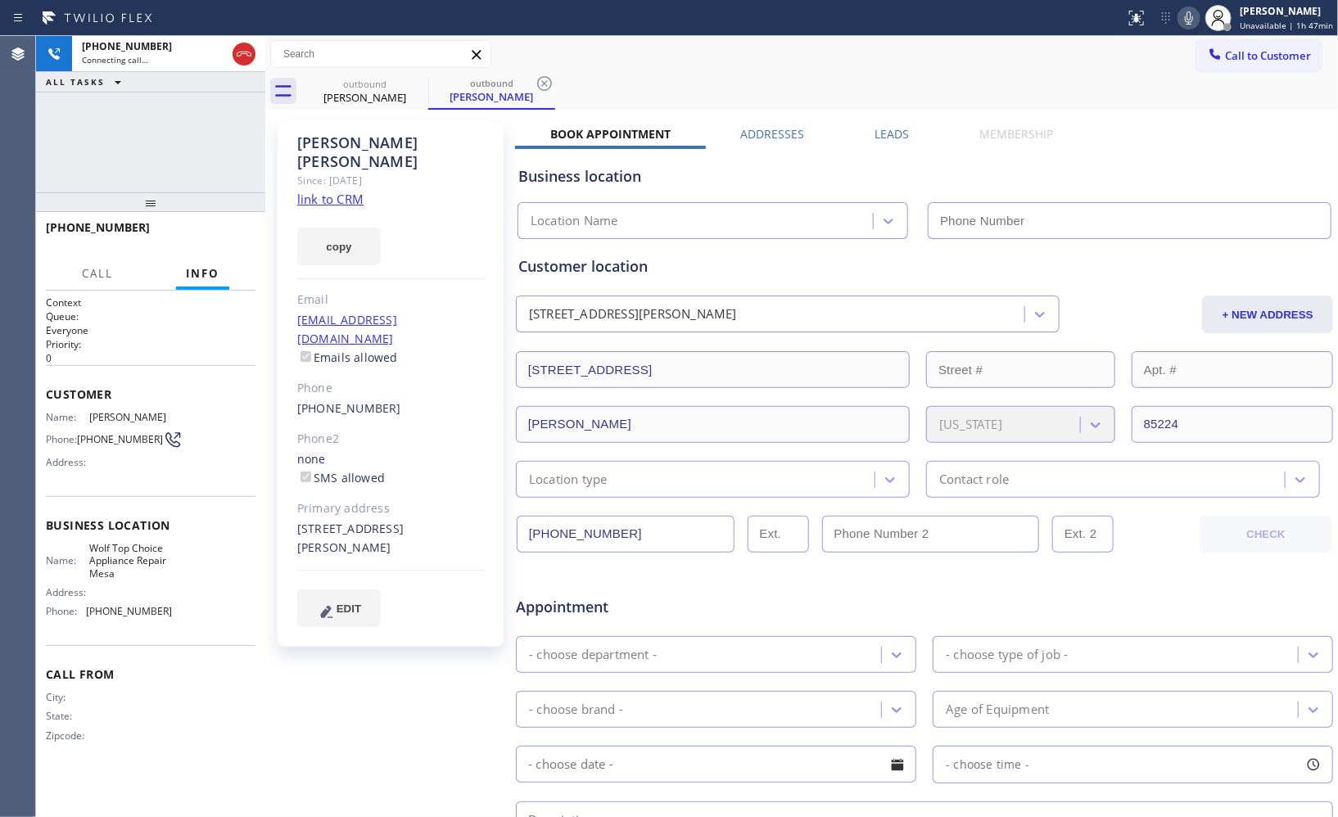
type input "[PHONE_NUMBER]"
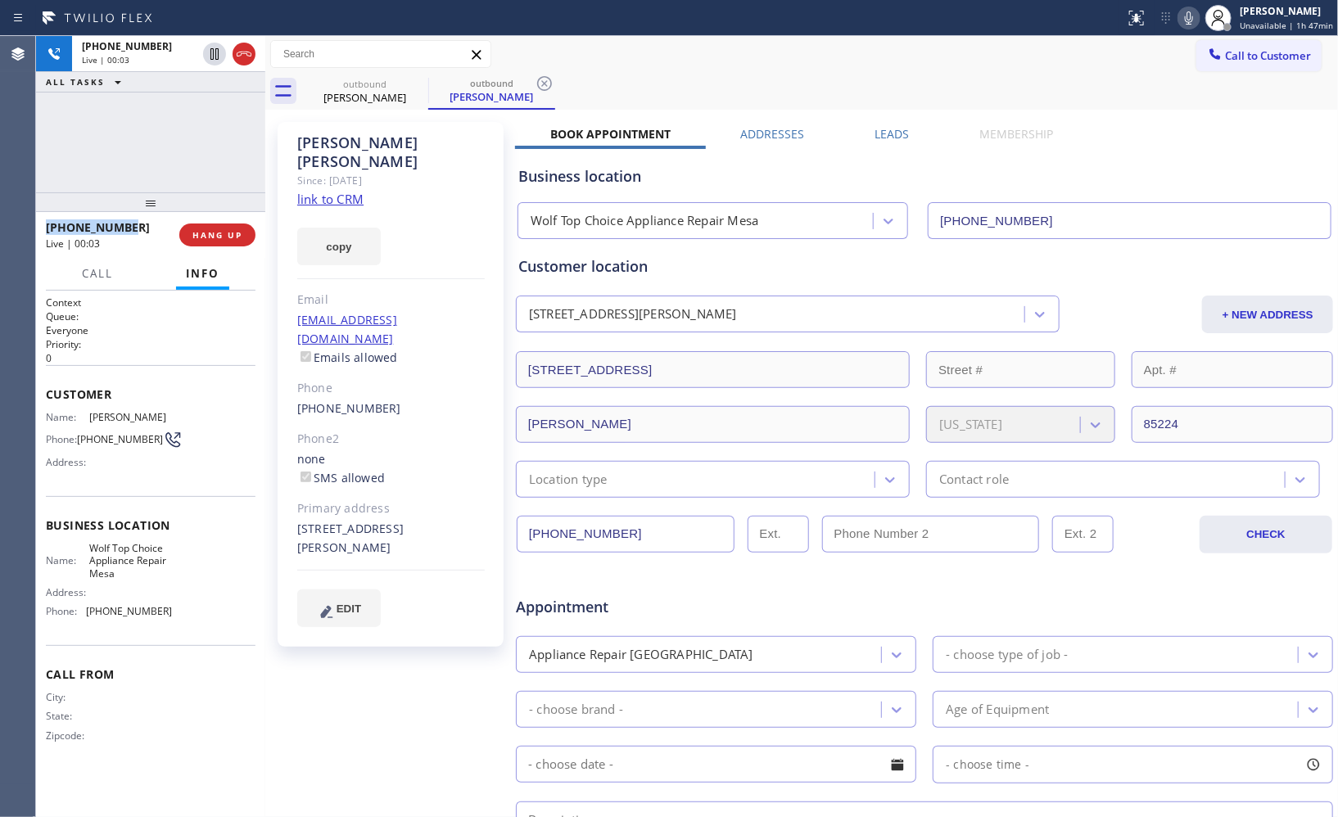
drag, startPoint x: 129, startPoint y: 227, endPoint x: 38, endPoint y: 228, distance: 90.1
click at [38, 228] on div "[PHONE_NUMBER] Live | 00:03 HANG UP" at bounding box center [150, 235] width 229 height 46
click at [228, 231] on span "HANG UP" at bounding box center [217, 234] width 50 height 11
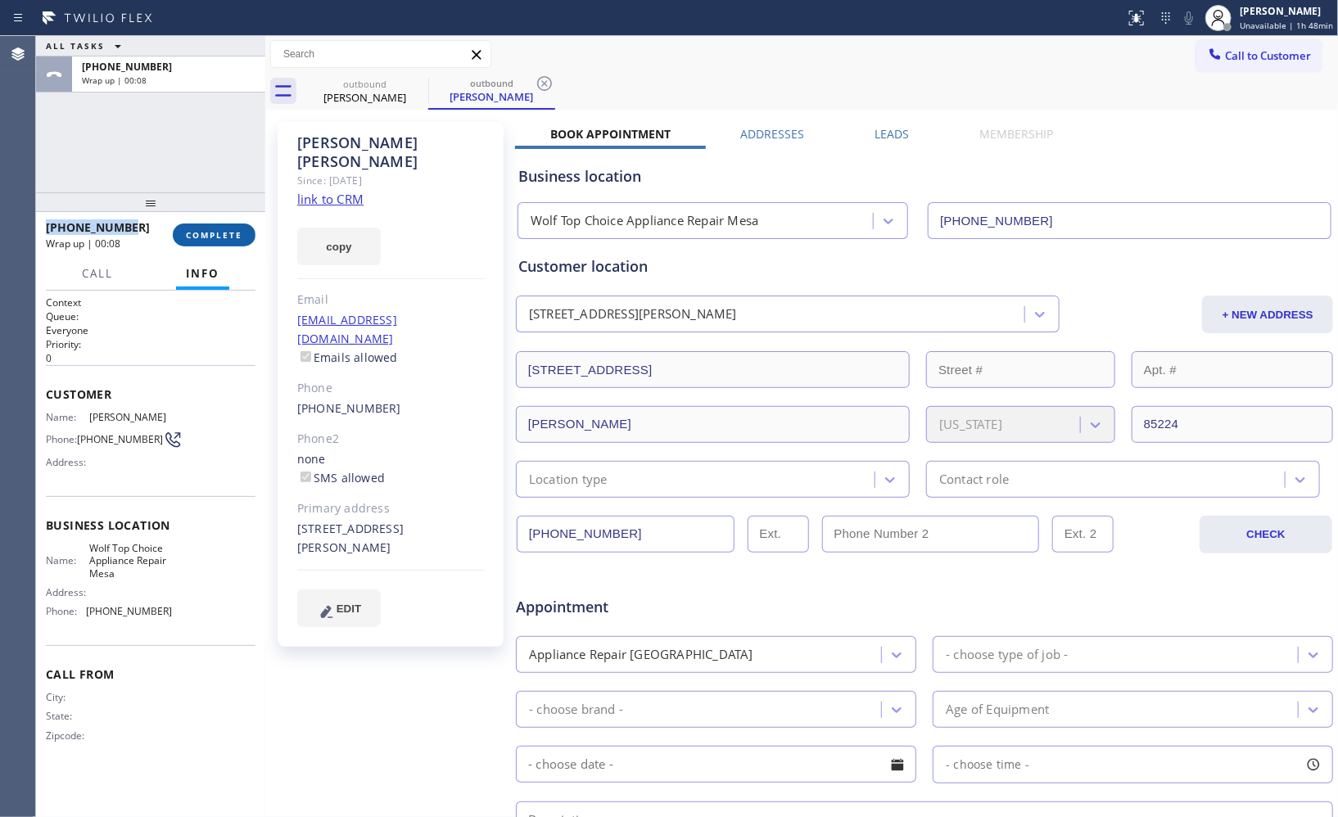
click at [201, 229] on span "COMPLETE" at bounding box center [214, 234] width 57 height 11
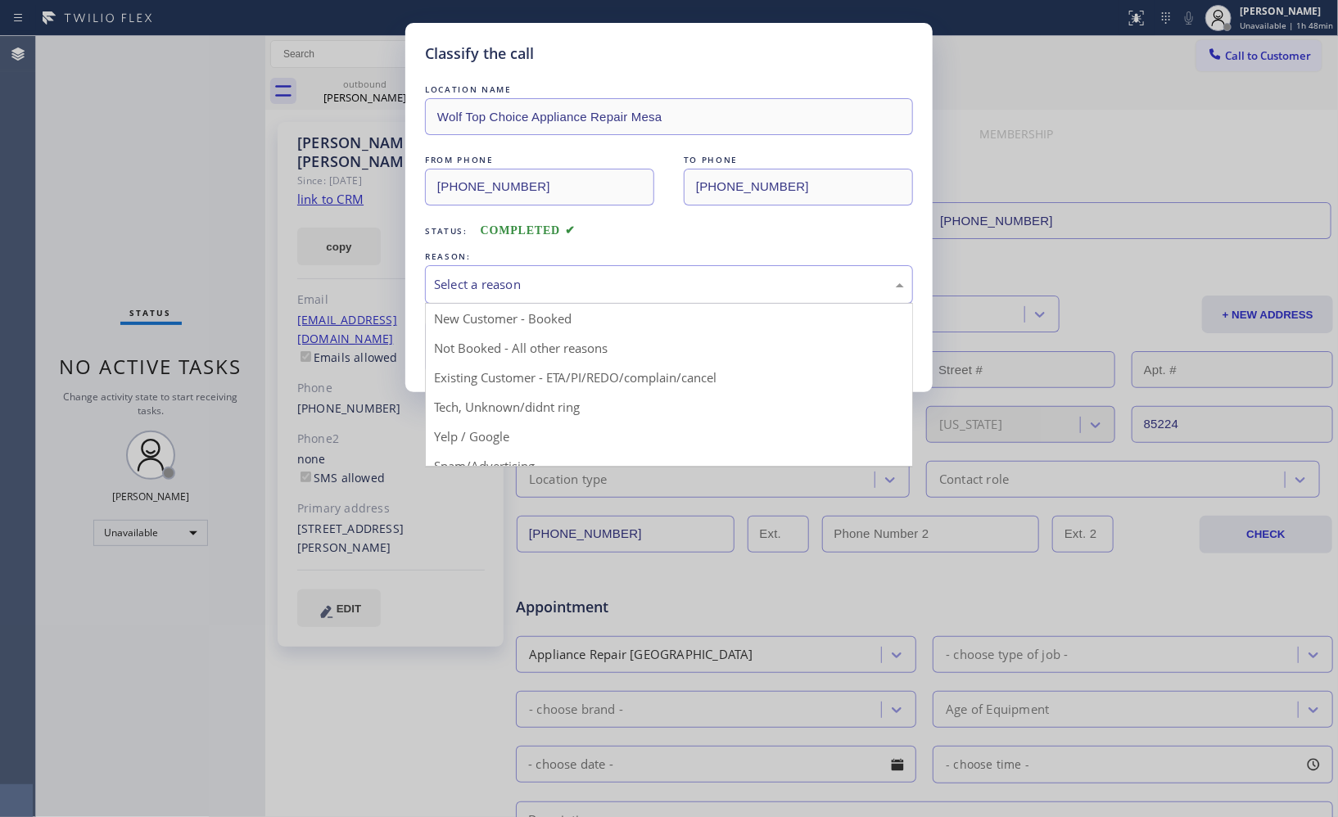
click at [737, 282] on div "Select a reason" at bounding box center [669, 284] width 470 height 19
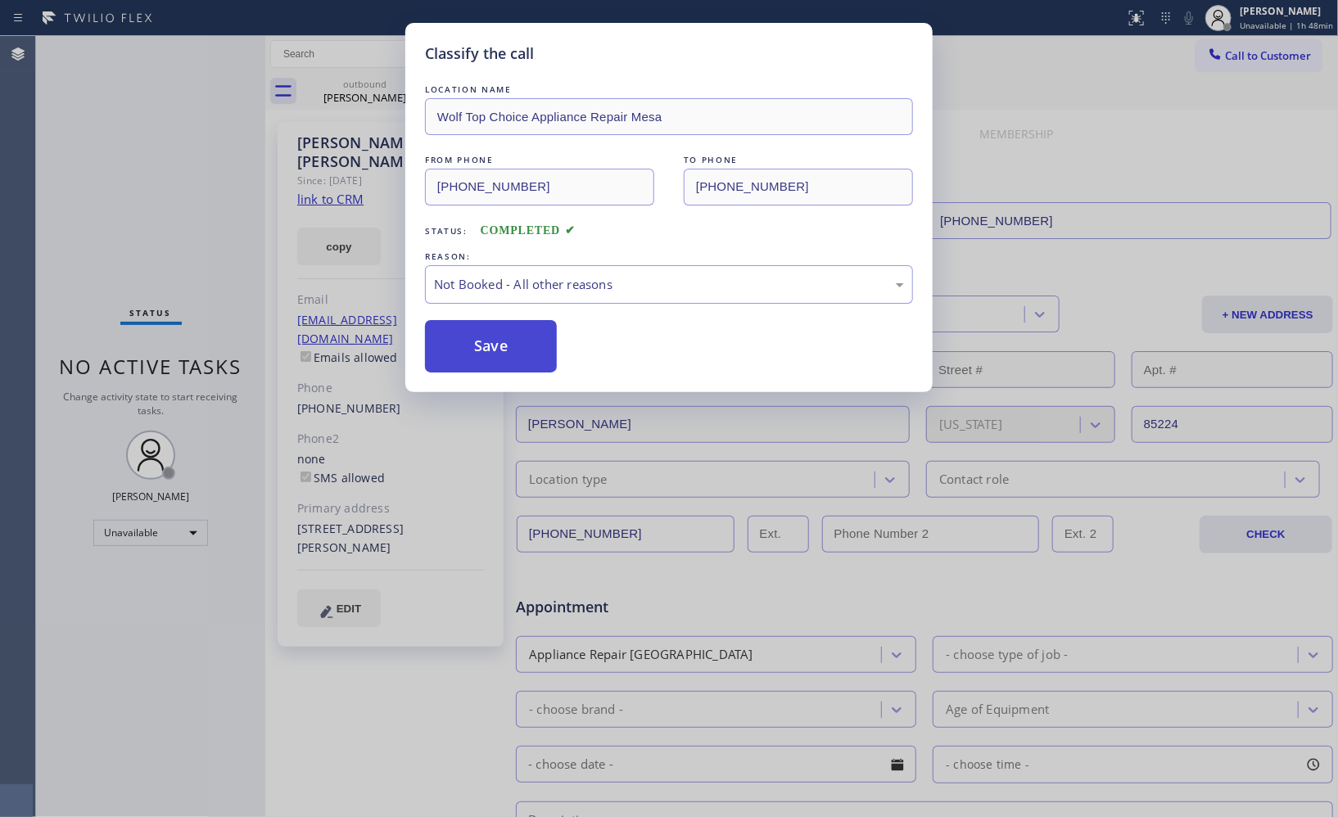
click at [496, 357] on button "Save" at bounding box center [491, 346] width 132 height 52
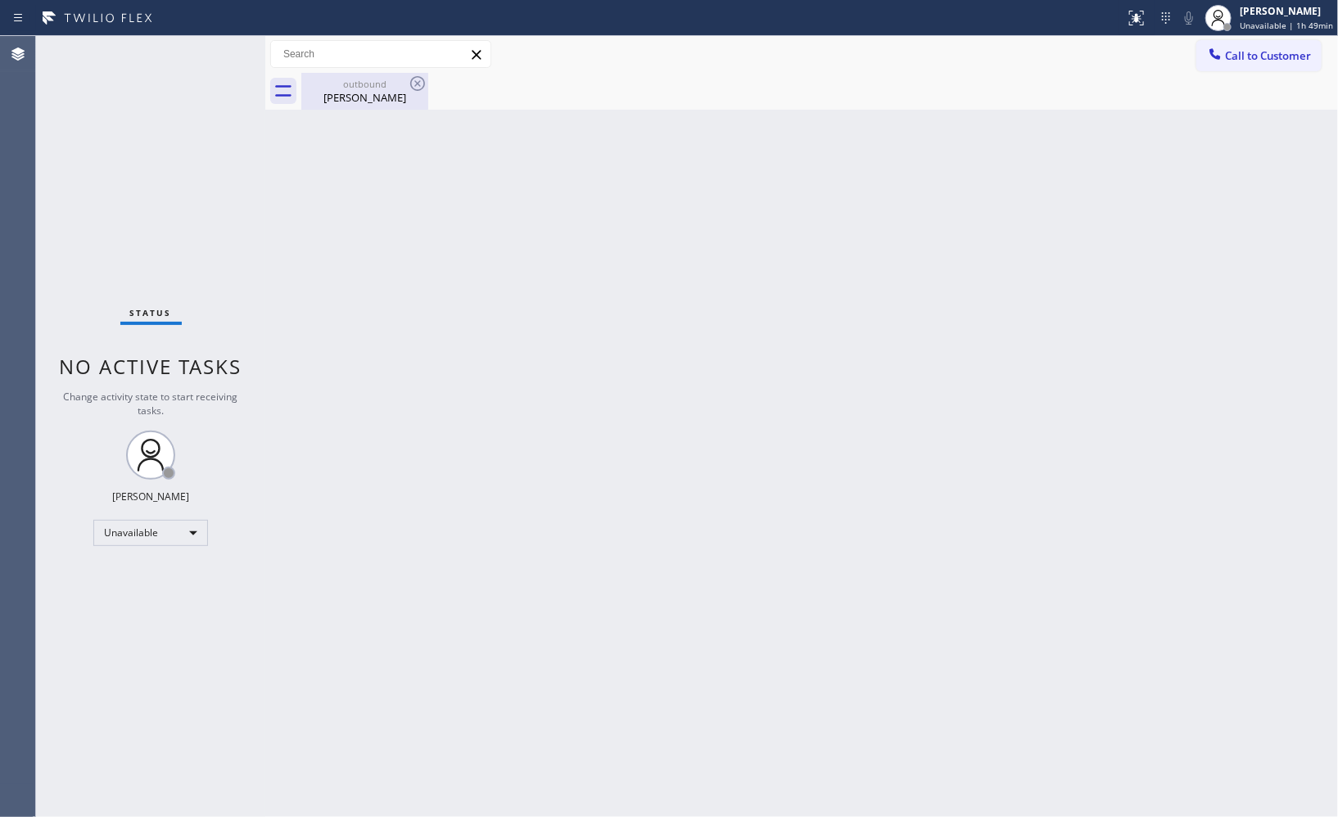
click at [355, 85] on div "outbound" at bounding box center [365, 84] width 124 height 12
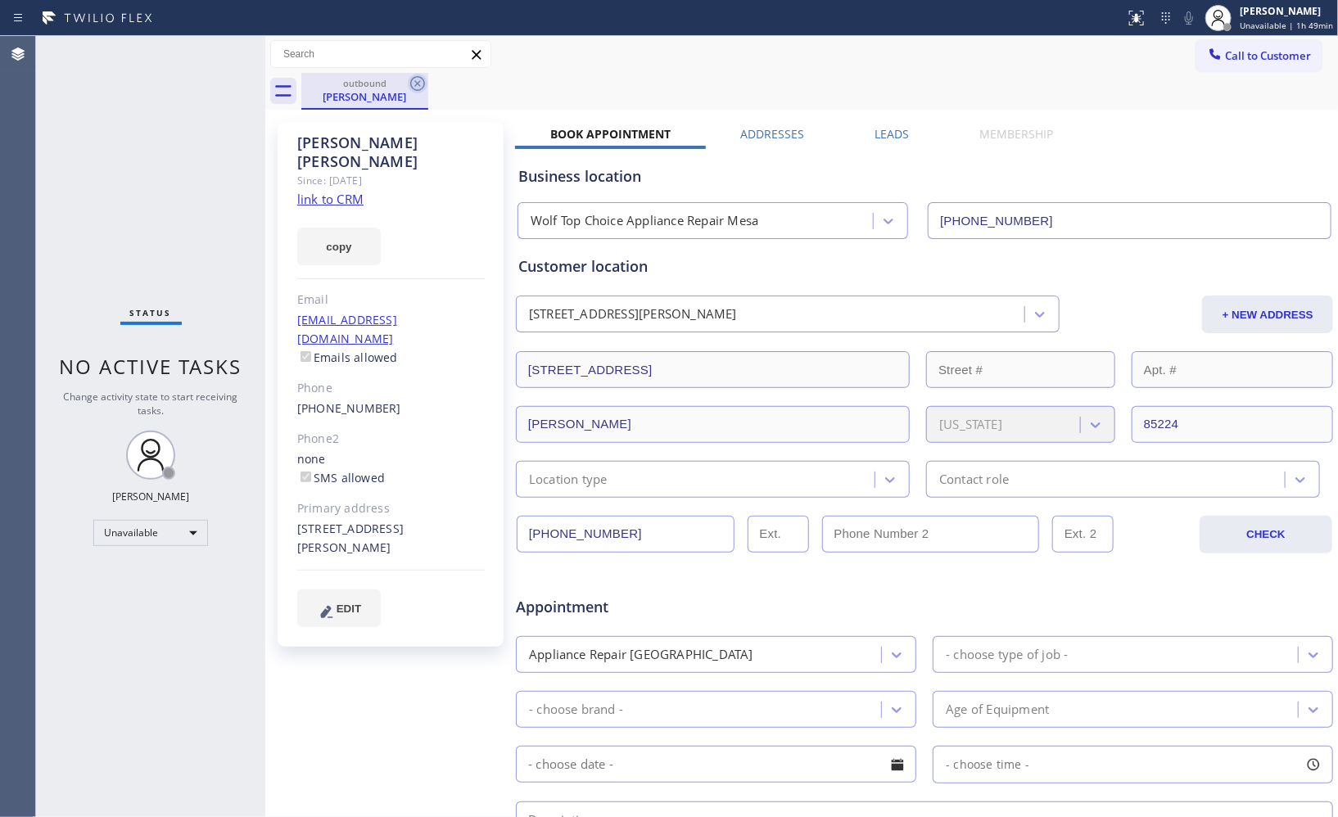
click at [423, 82] on icon at bounding box center [417, 83] width 15 height 15
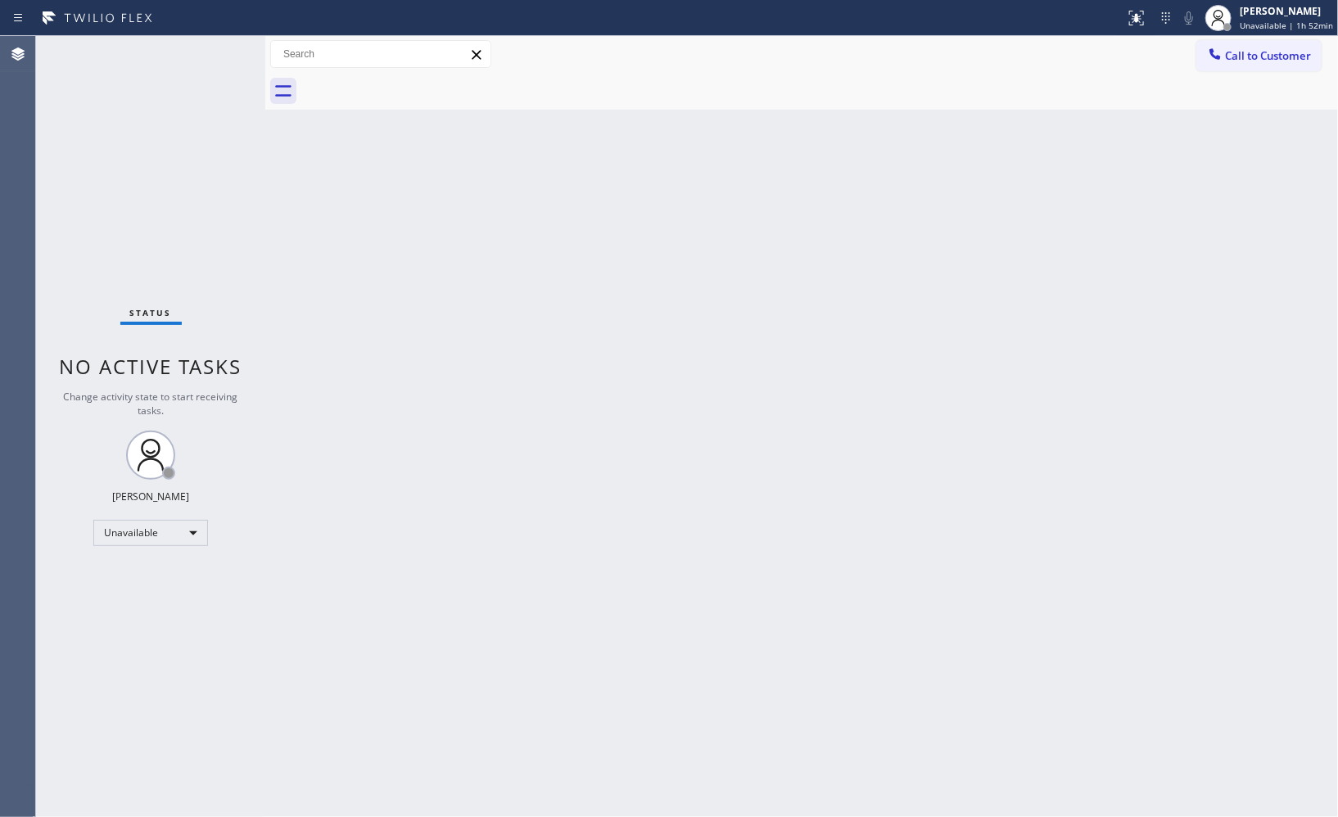
drag, startPoint x: 1254, startPoint y: 61, endPoint x: 748, endPoint y: 134, distance: 511.4
click at [1194, 61] on div "Call to Customer Outbound call Location Wolf Top Choice Appliance Repair [GEOGR…" at bounding box center [801, 54] width 1073 height 29
click at [1237, 70] on button "Call to Customer" at bounding box center [1259, 55] width 125 height 31
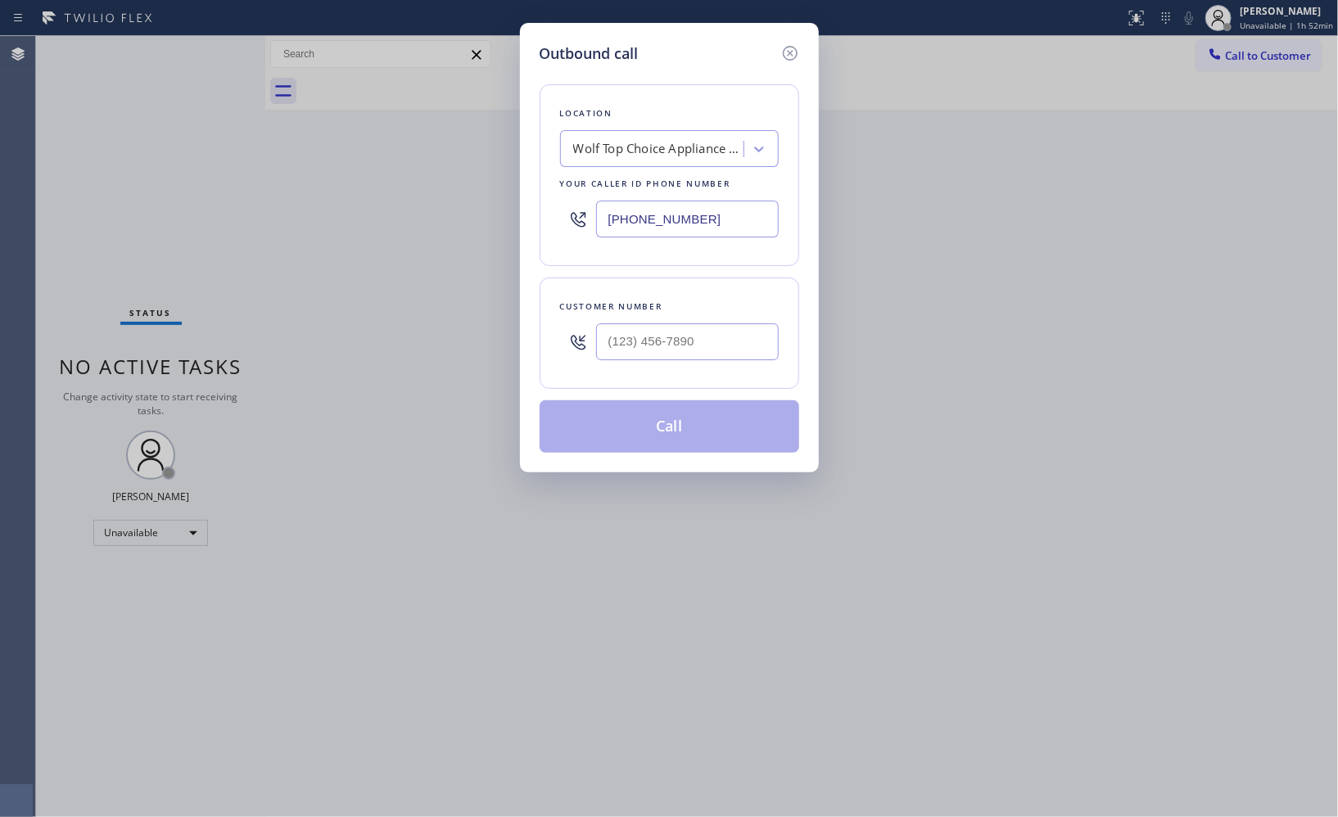
drag, startPoint x: 718, startPoint y: 222, endPoint x: 505, endPoint y: 144, distance: 227.5
click at [511, 151] on div "Outbound call Location Wolf Top Choice Appliance Repair [GEOGRAPHIC_DATA] Your …" at bounding box center [669, 408] width 1338 height 817
paste input "323) 457-1085"
type input "[PHONE_NUMBER]"
drag, startPoint x: 716, startPoint y: 348, endPoint x: 524, endPoint y: 298, distance: 198.1
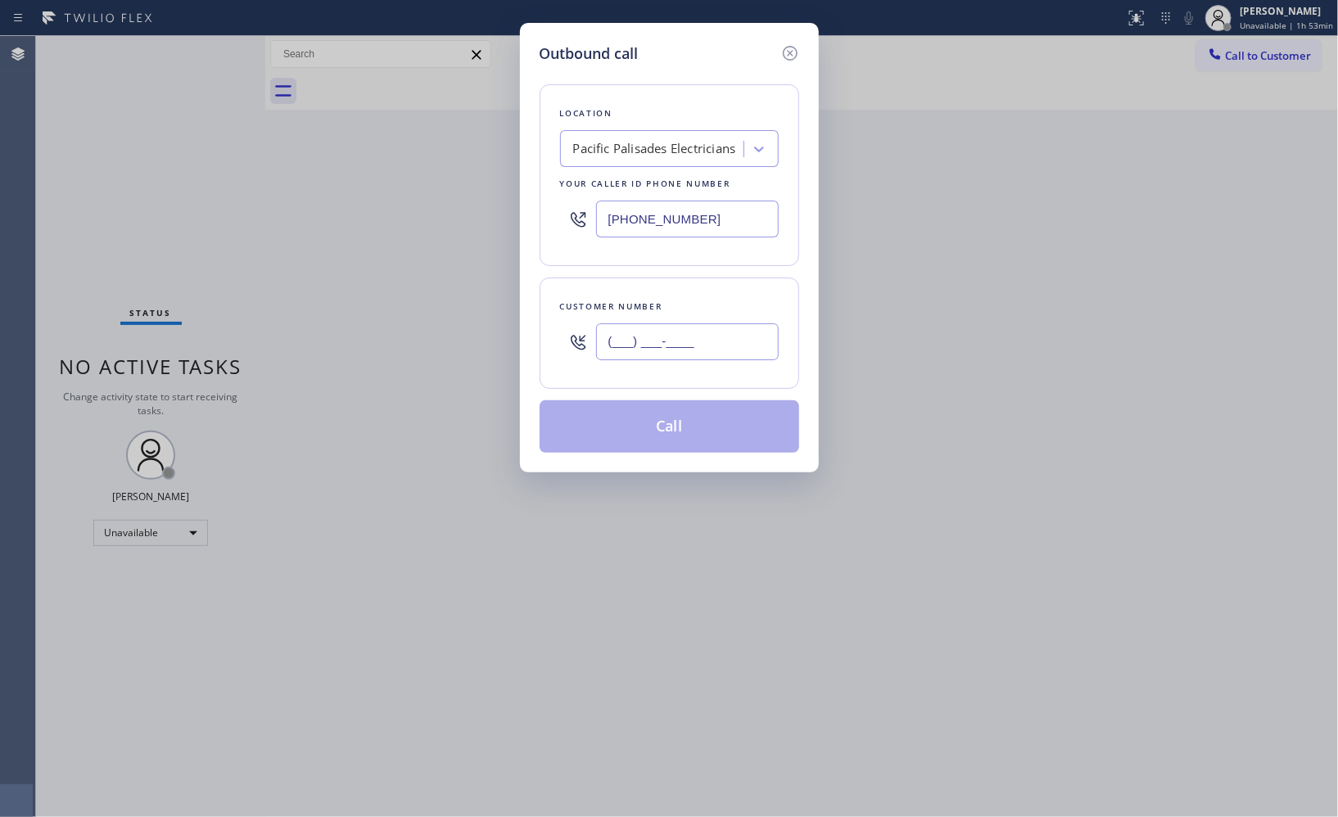
click at [561, 351] on div "(___) ___-____" at bounding box center [669, 341] width 219 height 53
paste input "626) 641-8107"
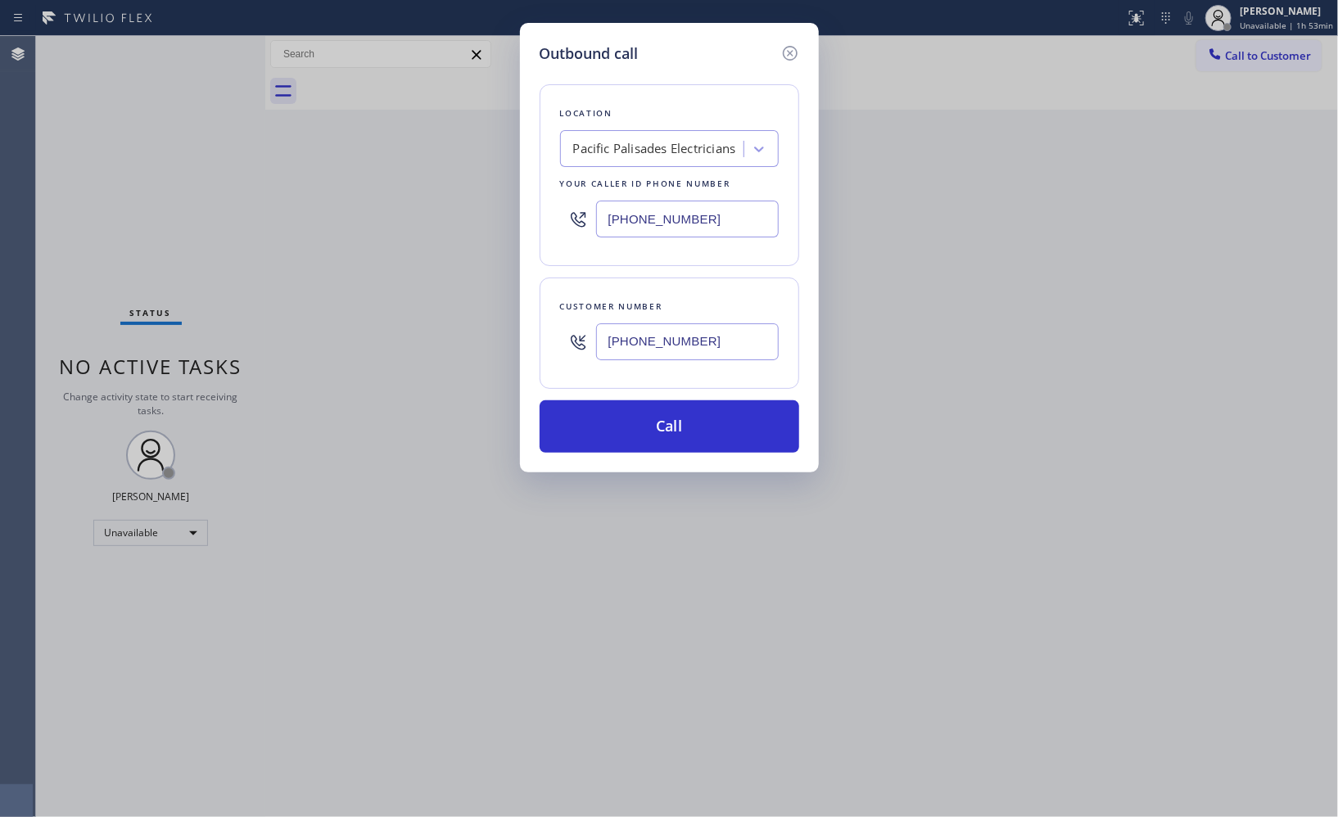
type input "[PHONE_NUMBER]"
click at [709, 442] on button "Call" at bounding box center [670, 427] width 260 height 52
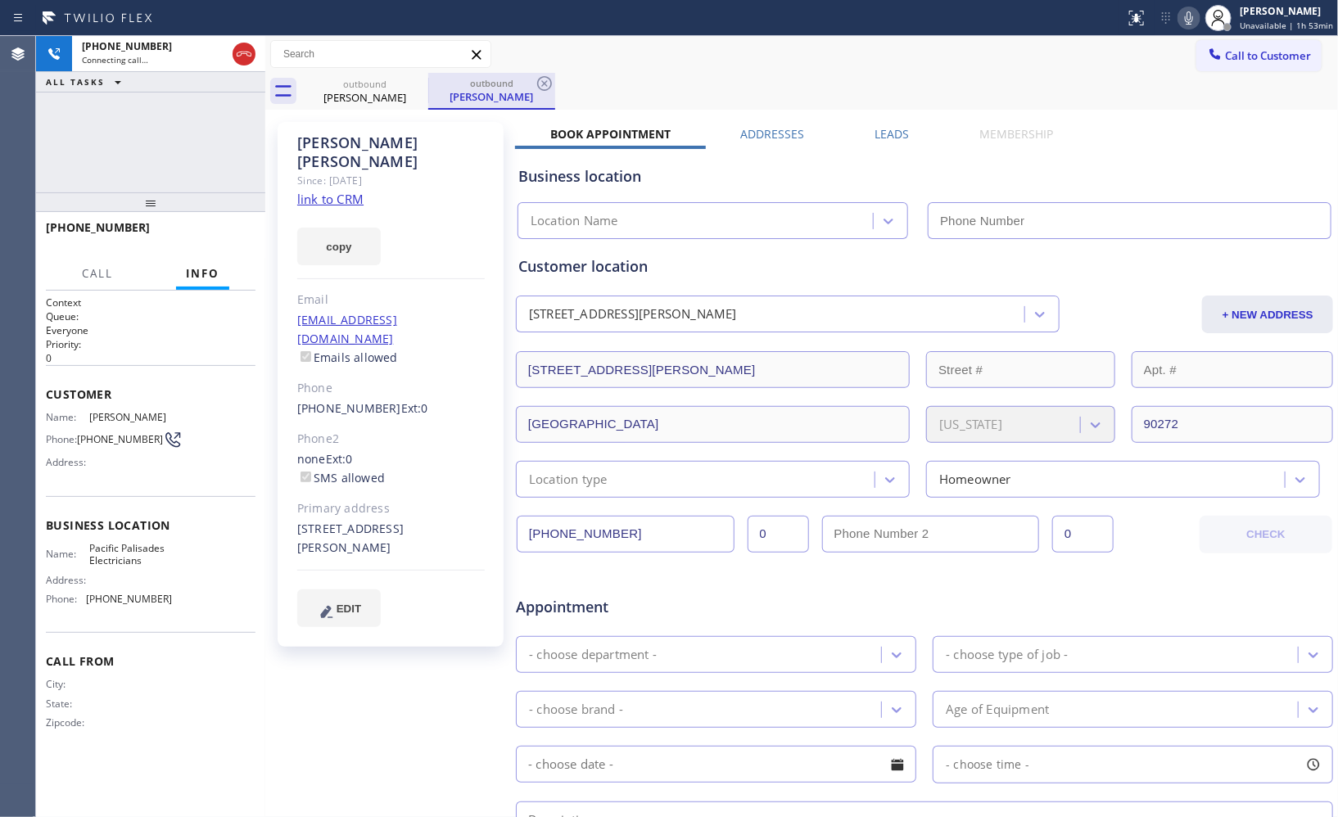
type input "[PHONE_NUMBER]"
drag, startPoint x: 549, startPoint y: 84, endPoint x: 561, endPoint y: 16, distance: 68.3
click at [549, 84] on icon at bounding box center [545, 84] width 20 height 20
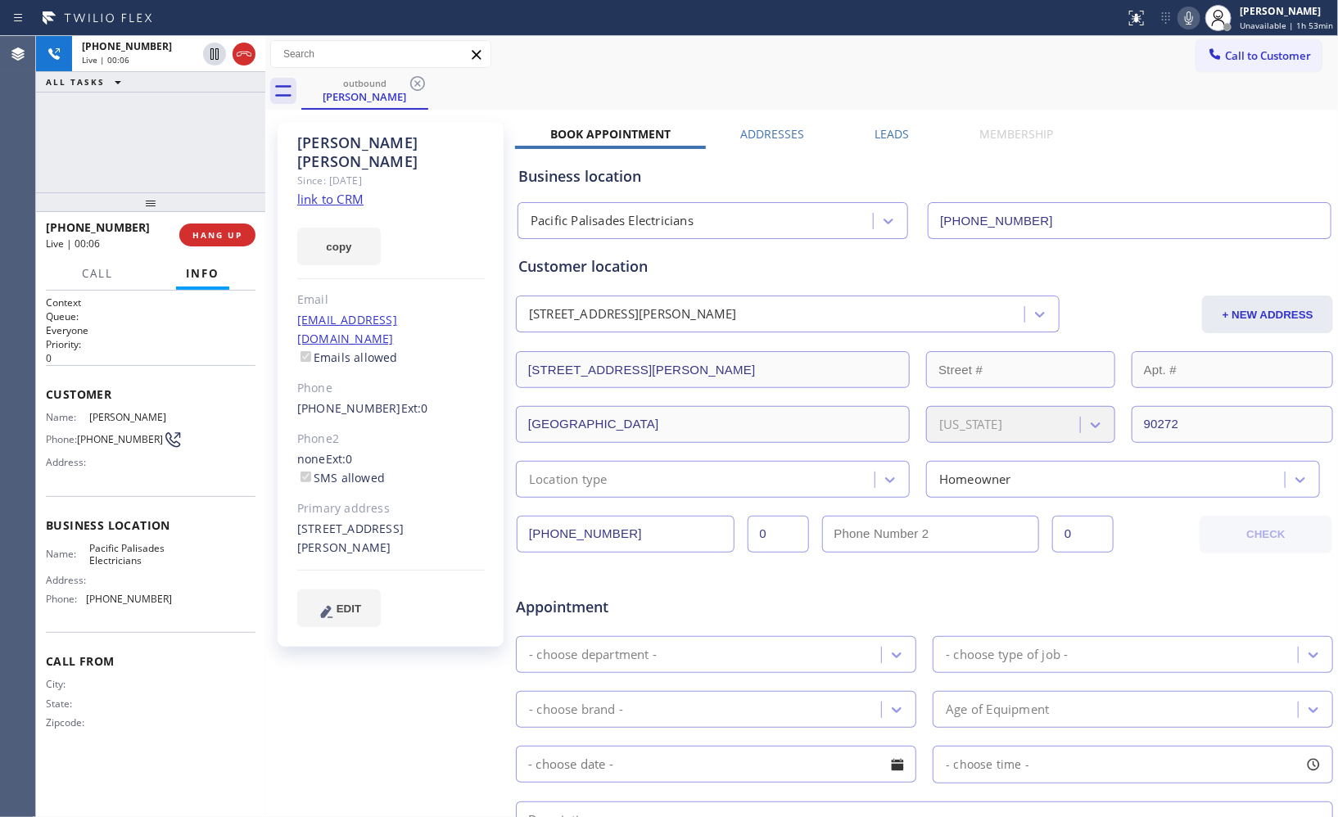
drag, startPoint x: 240, startPoint y: 53, endPoint x: 244, endPoint y: 134, distance: 81.2
click at [244, 60] on icon at bounding box center [244, 54] width 20 height 20
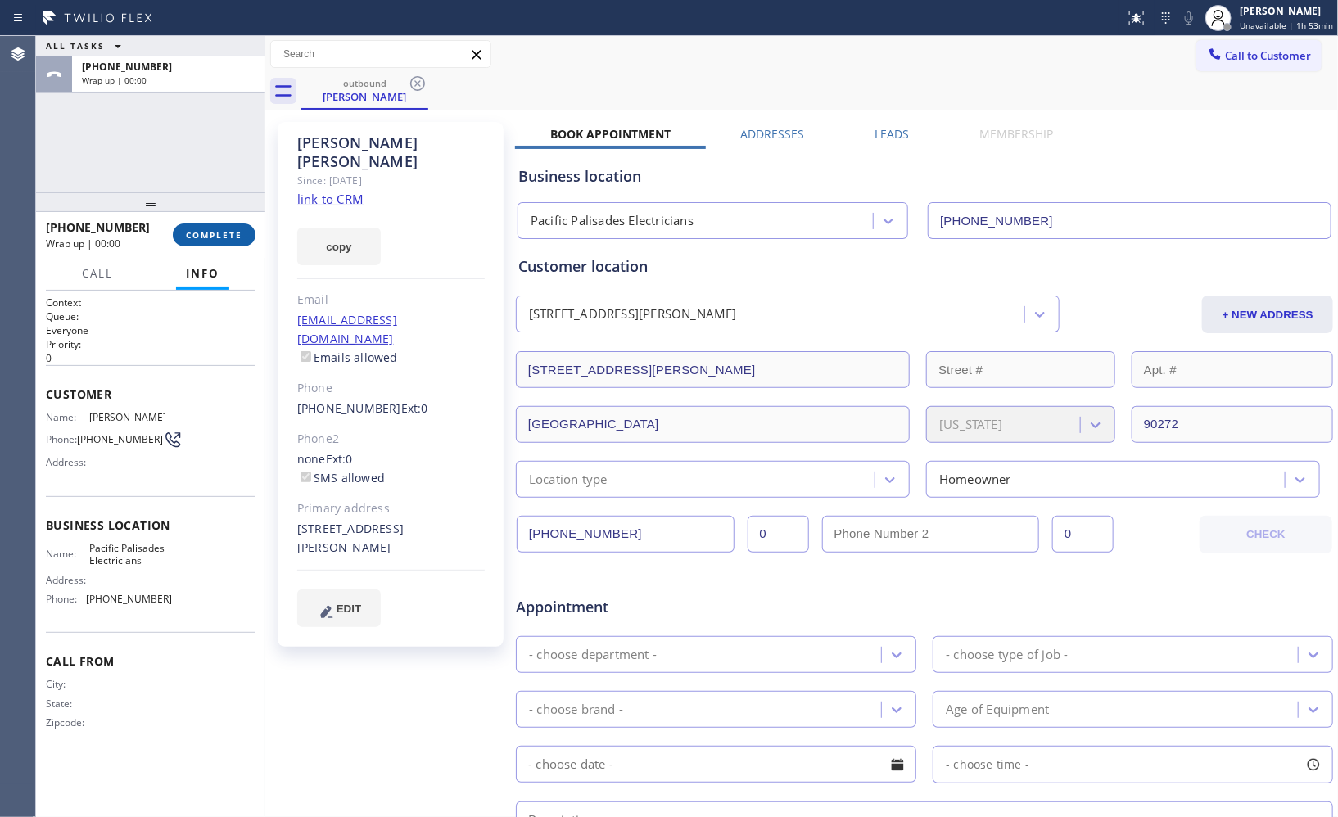
click at [219, 239] on span "COMPLETE" at bounding box center [214, 234] width 57 height 11
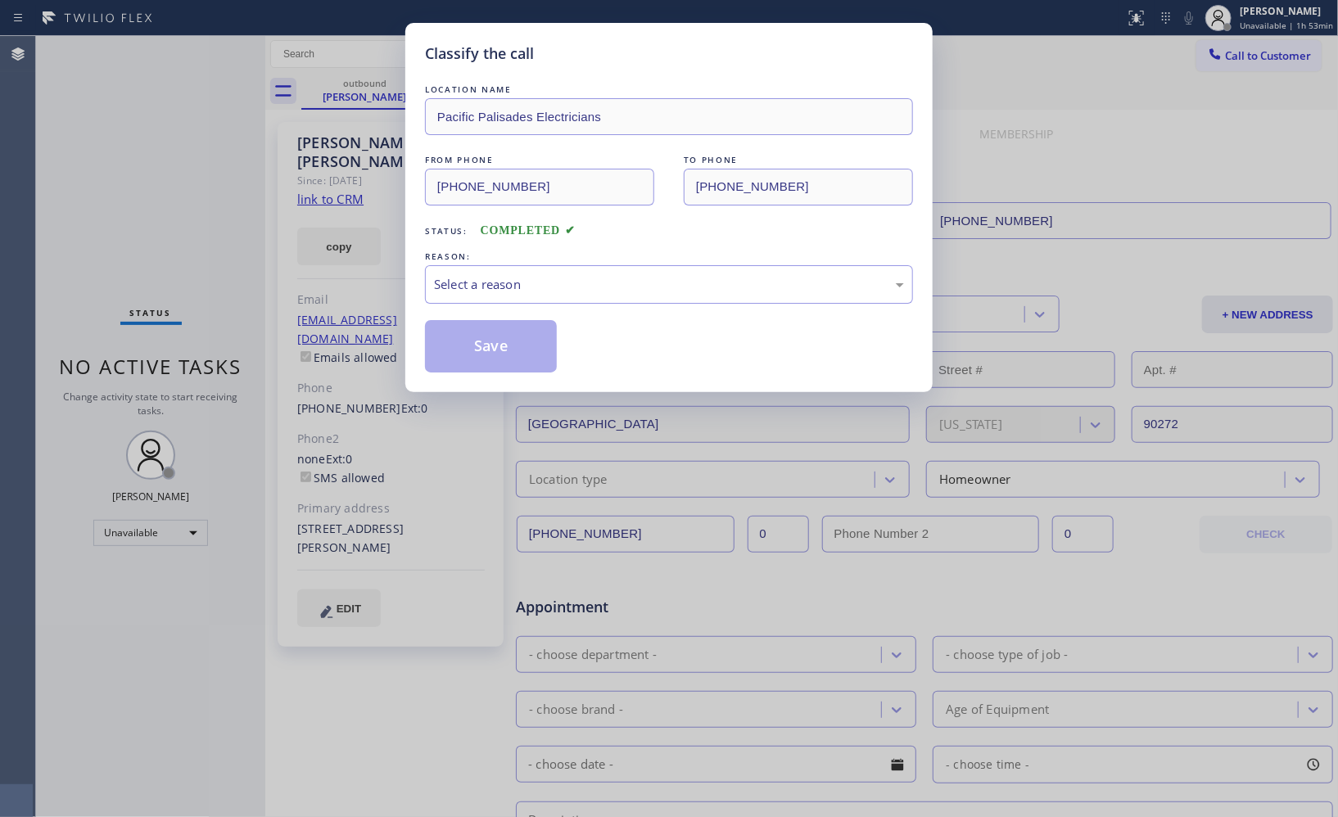
click at [650, 248] on div "REASON:" at bounding box center [669, 256] width 488 height 17
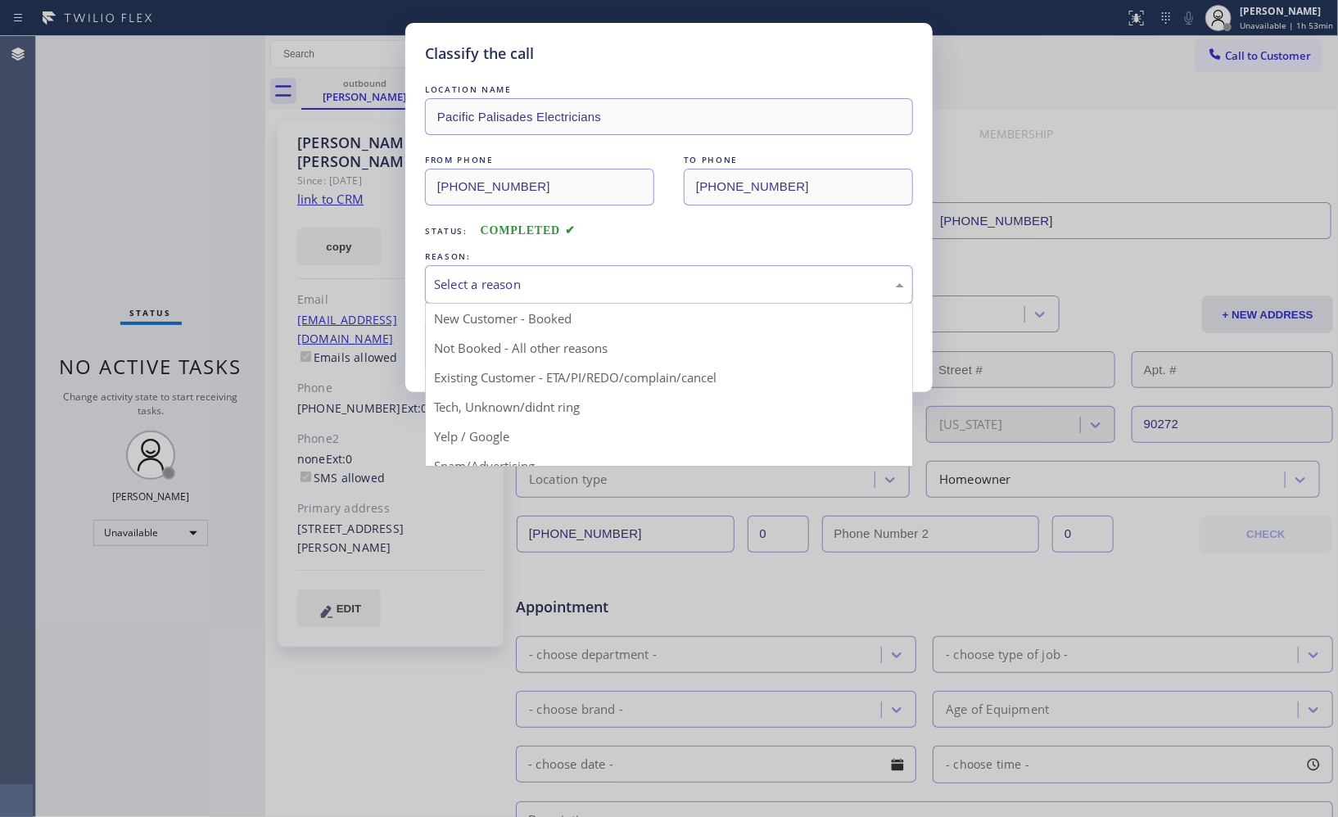
click at [580, 289] on div "Select a reason" at bounding box center [669, 284] width 470 height 19
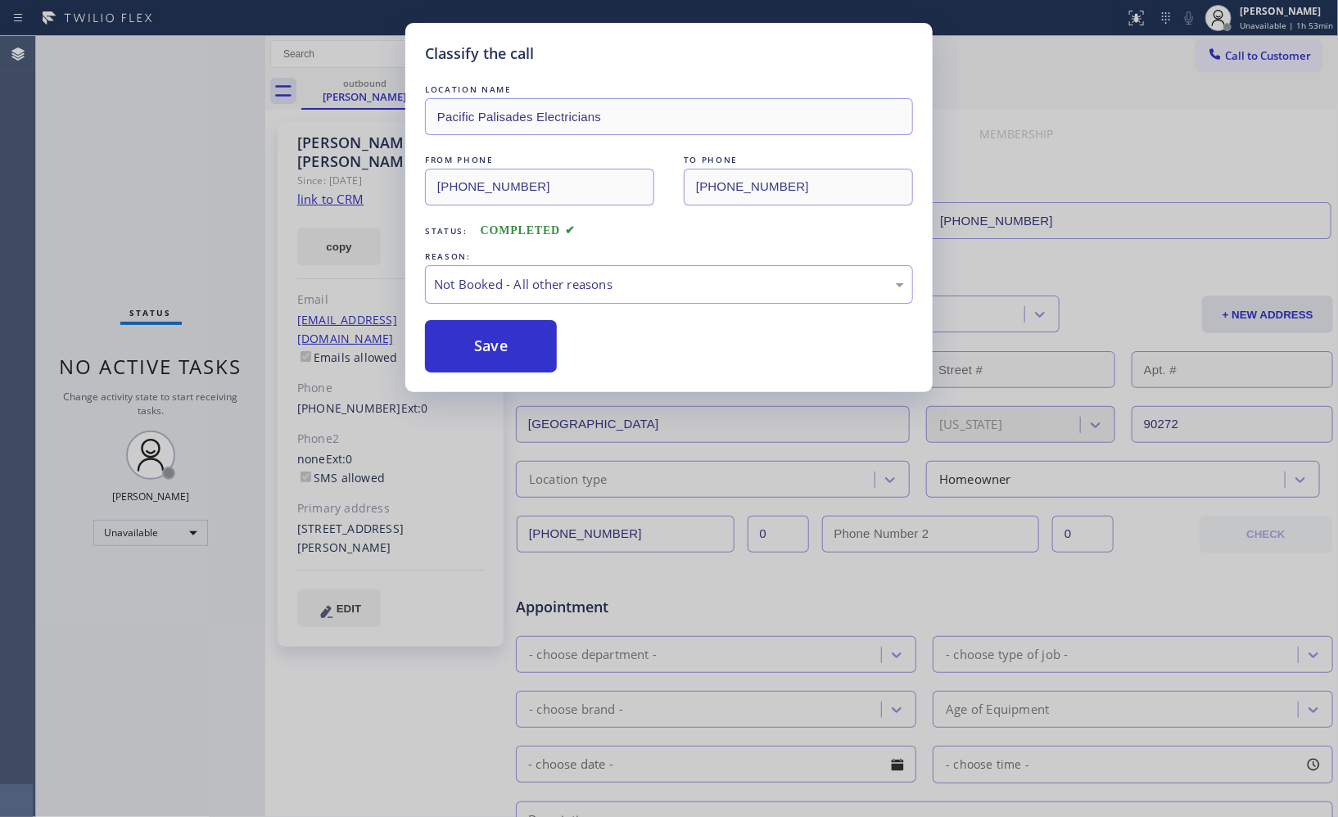
click at [514, 345] on button "Save" at bounding box center [491, 346] width 132 height 52
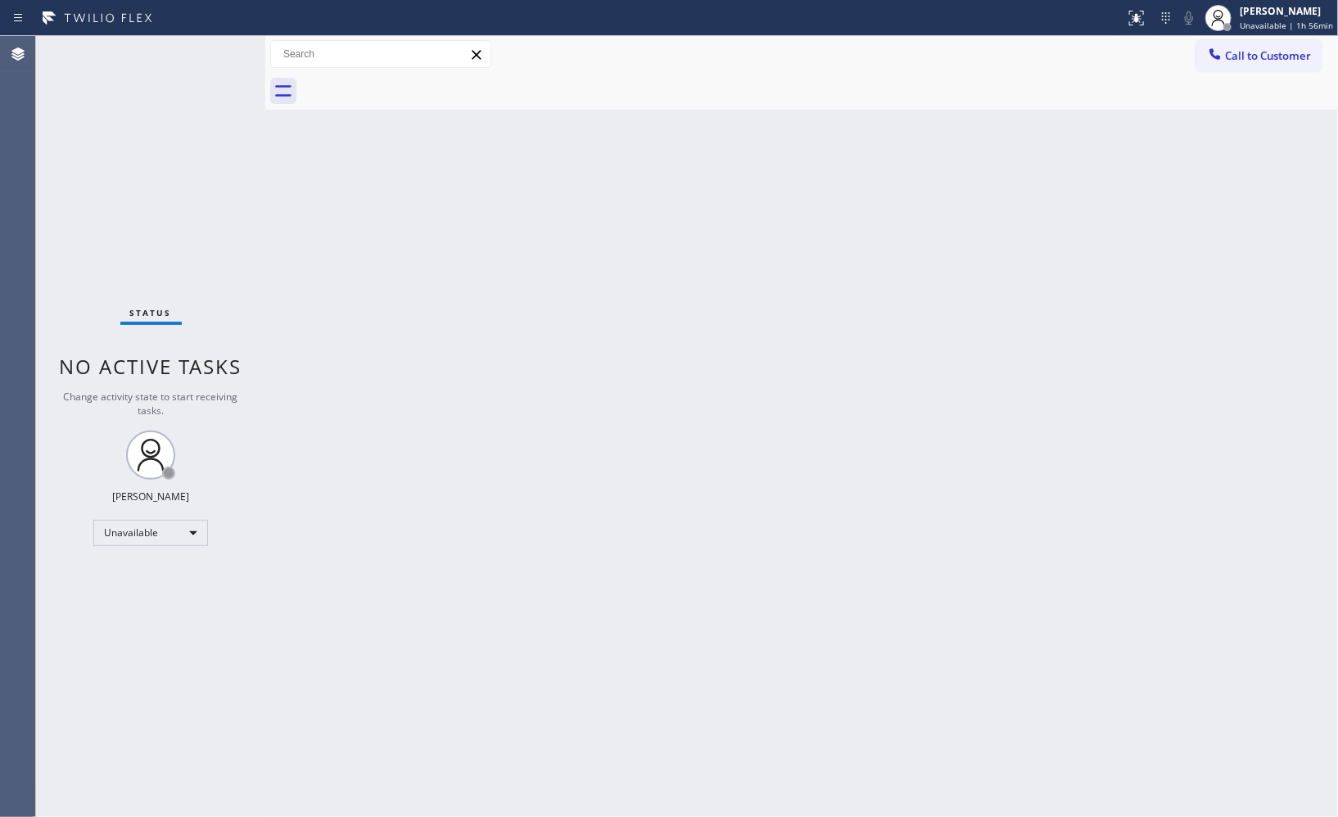
drag, startPoint x: 1279, startPoint y: 50, endPoint x: 686, endPoint y: 219, distance: 616.6
click at [1275, 50] on span "Call to Customer" at bounding box center [1268, 55] width 86 height 15
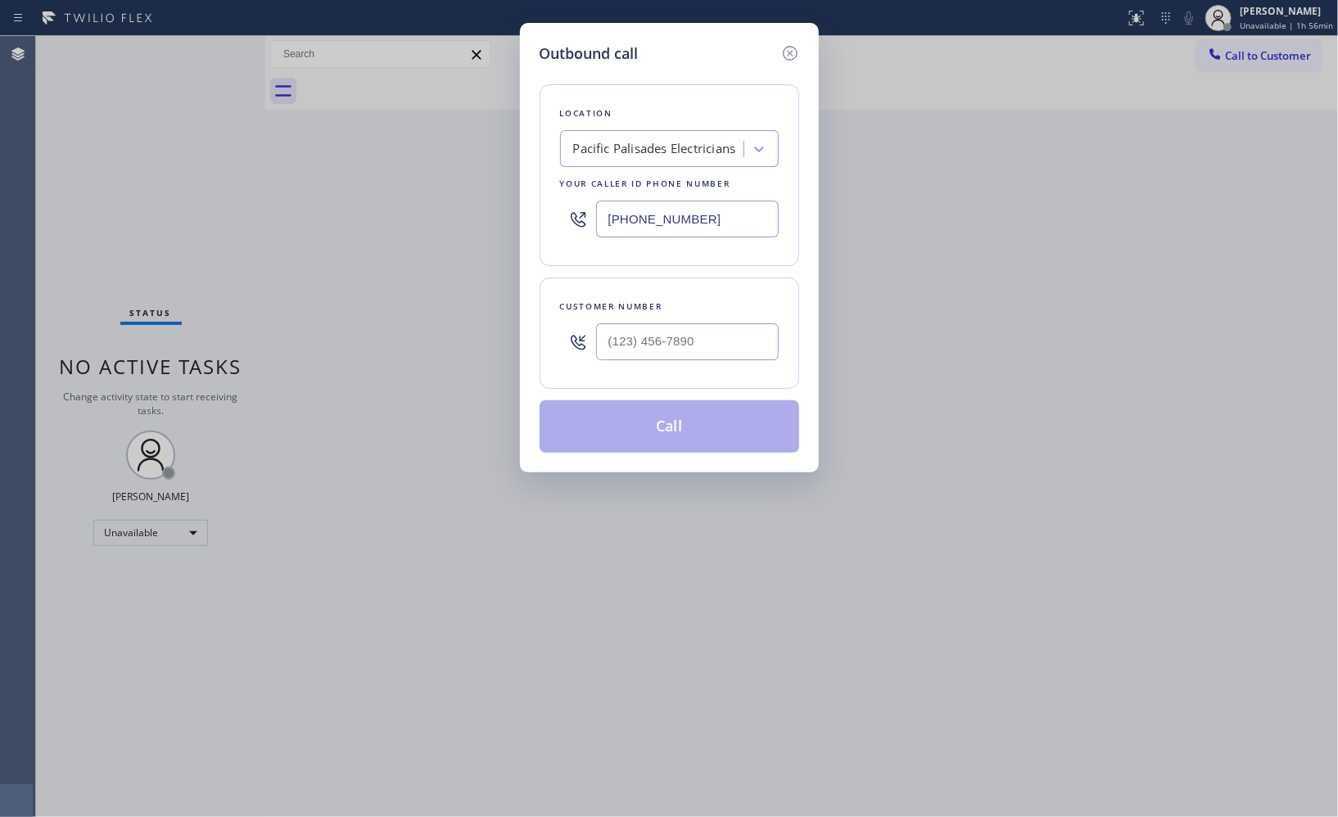
drag, startPoint x: 731, startPoint y: 211, endPoint x: 472, endPoint y: 150, distance: 266.0
click at [498, 173] on div "Outbound call Location [GEOGRAPHIC_DATA] Electricians Your caller id phone numb…" at bounding box center [669, 408] width 1338 height 817
paste input "424) 369-0190"
type input "[PHONE_NUMBER]"
drag, startPoint x: 699, startPoint y: 344, endPoint x: 531, endPoint y: 315, distance: 170.3
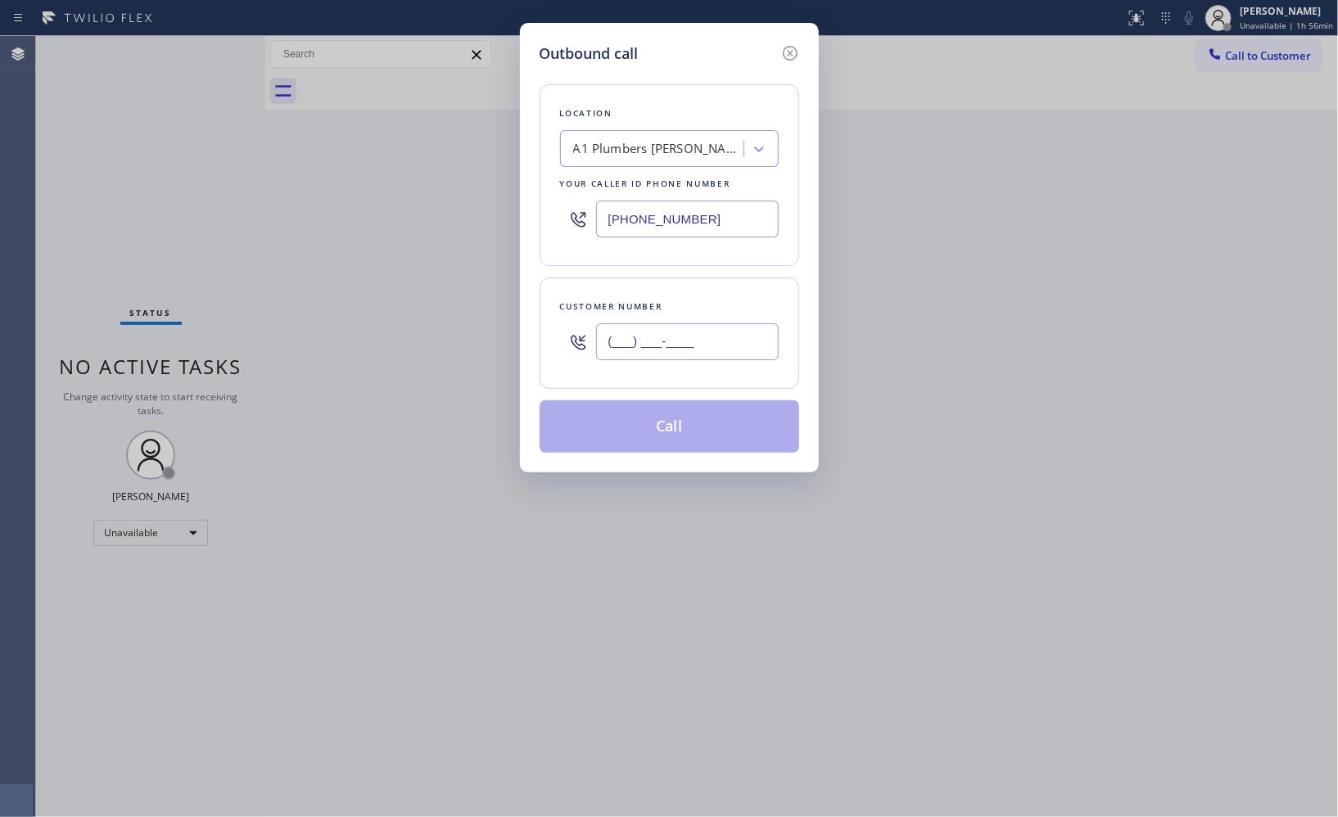
click at [540, 318] on div "Customer number (___) ___-____" at bounding box center [670, 333] width 260 height 111
paste input "310) 663-2370"
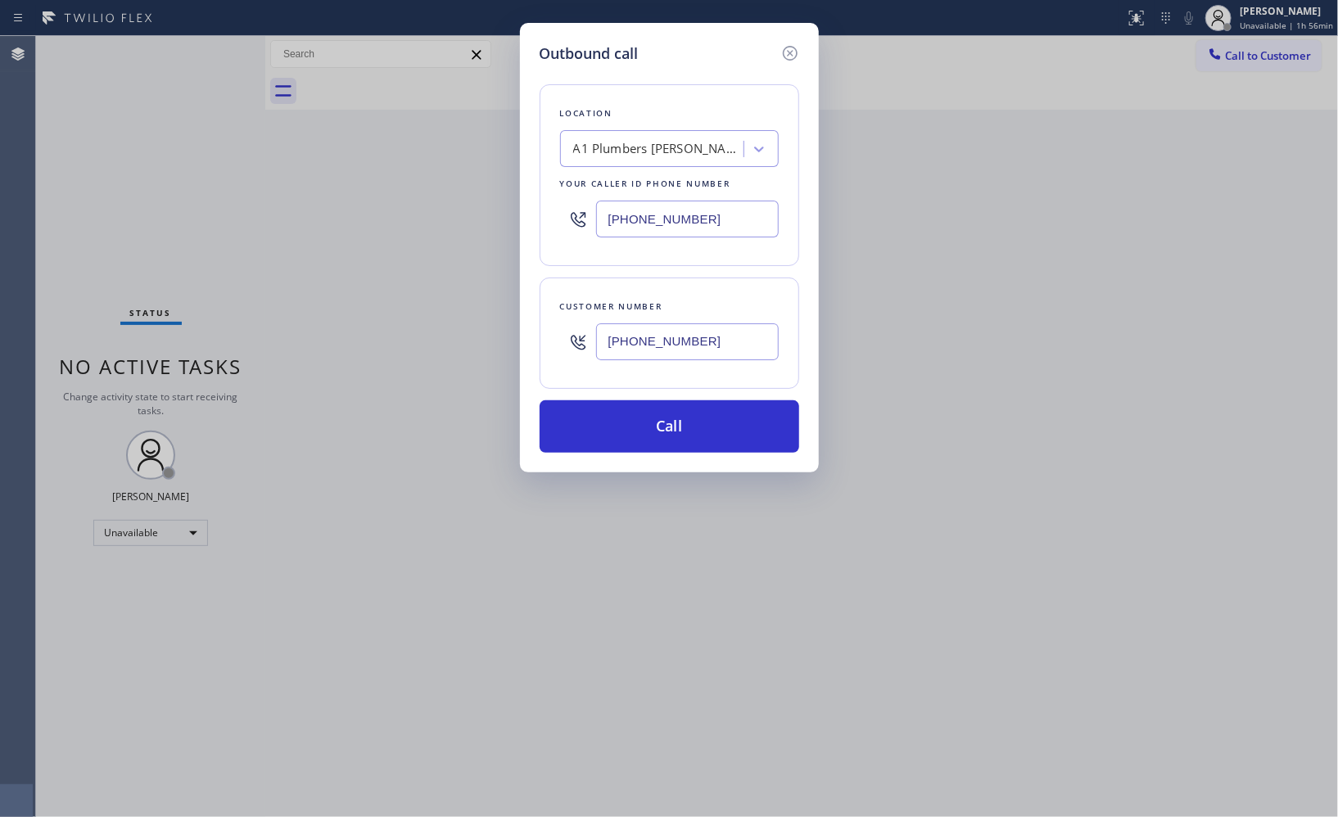
type input "[PHONE_NUMBER]"
drag, startPoint x: 726, startPoint y: 210, endPoint x: 464, endPoint y: 3, distance: 333.6
click at [537, 193] on div "Outbound call Location A1 [GEOGRAPHIC_DATA][PERSON_NAME] Your caller id phone n…" at bounding box center [669, 248] width 299 height 450
paste input "855) 560-8887"
type input "[PHONE_NUMBER]"
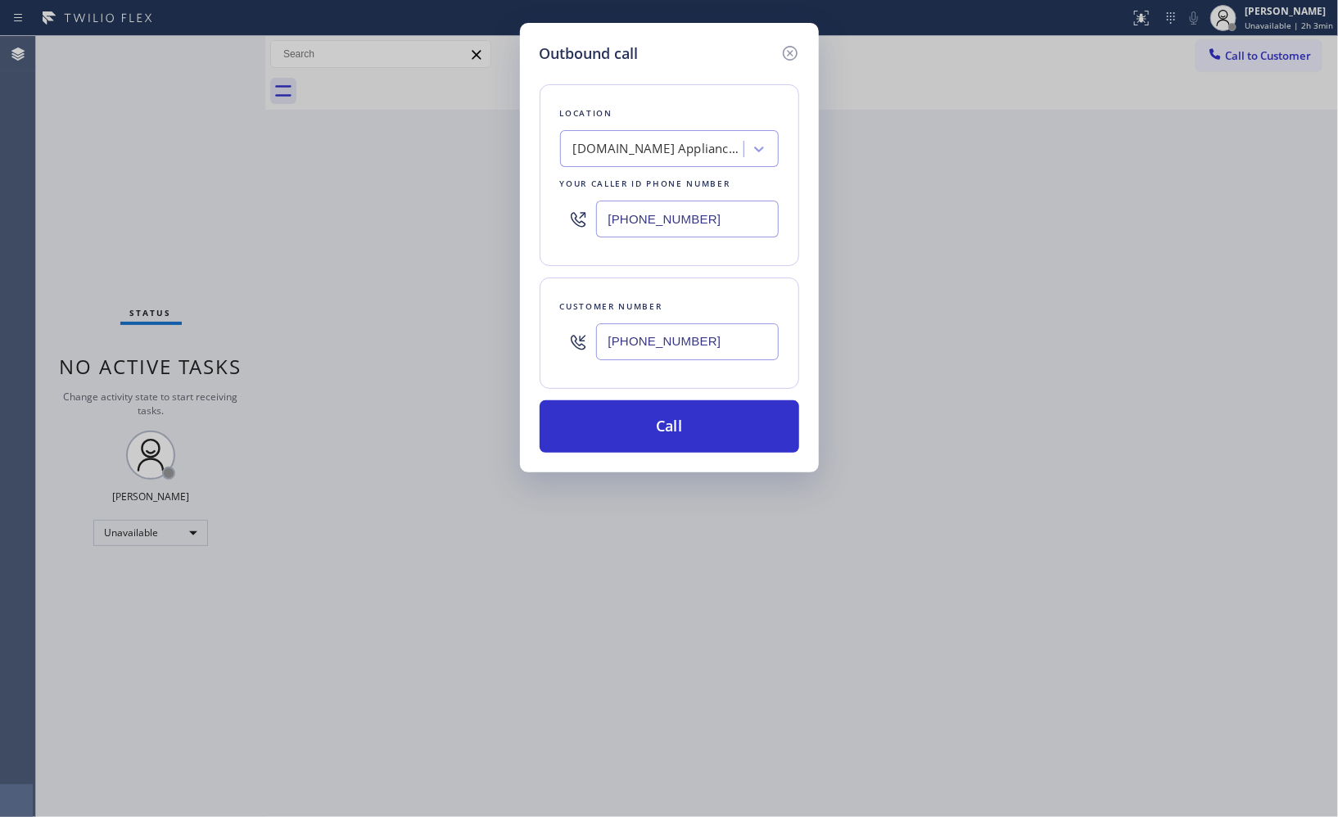
drag, startPoint x: 678, startPoint y: 342, endPoint x: 525, endPoint y: 254, distance: 176.5
click at [585, 332] on div "[PHONE_NUMBER]" at bounding box center [669, 341] width 219 height 53
paste input "661) 478-9171"
type input "[PHONE_NUMBER]"
click at [703, 424] on button "Call" at bounding box center [670, 427] width 260 height 52
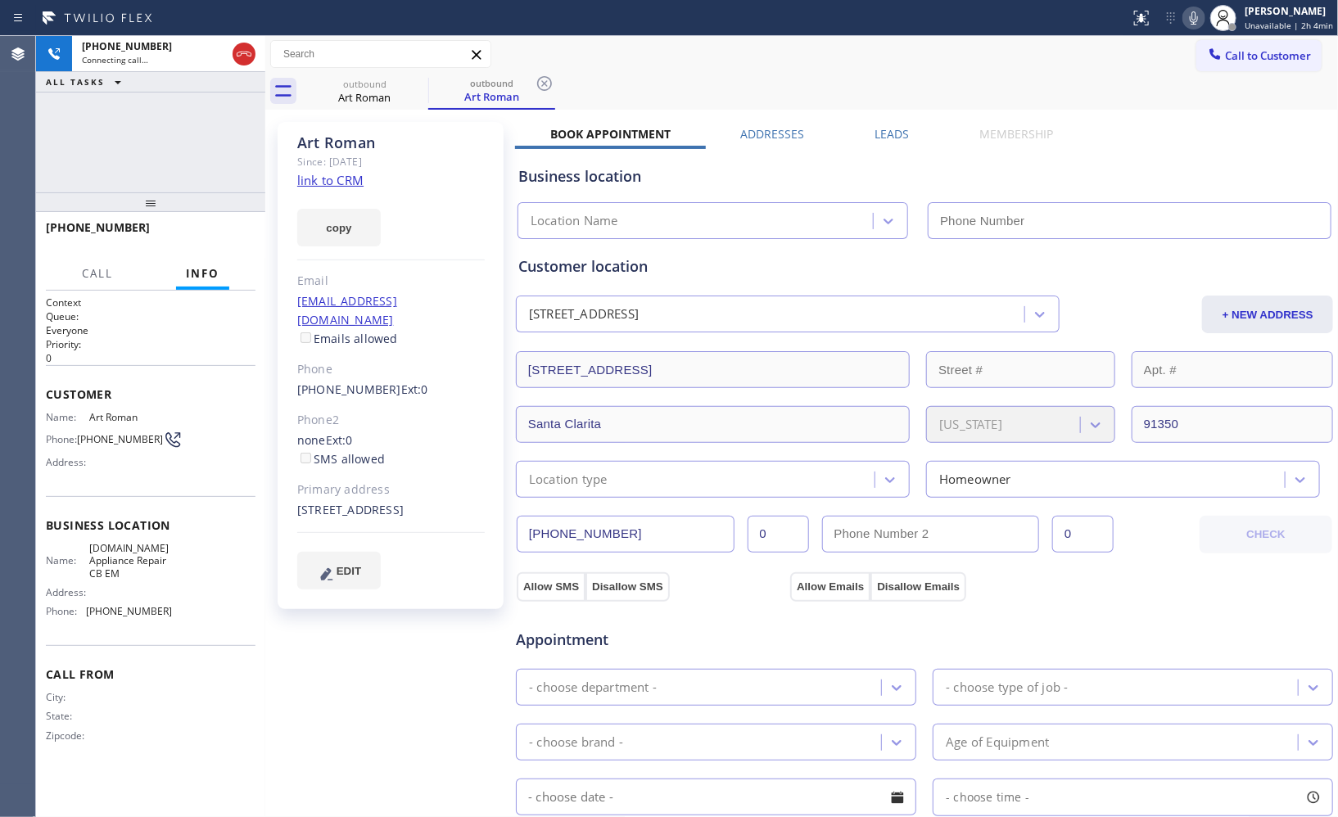
type input "[PHONE_NUMBER]"
drag, startPoint x: 549, startPoint y: 84, endPoint x: 457, endPoint y: 85, distance: 91.8
click at [549, 84] on icon at bounding box center [545, 84] width 20 height 20
drag, startPoint x: 136, startPoint y: 210, endPoint x: 138, endPoint y: 193, distance: 16.5
click at [138, 193] on div at bounding box center [150, 202] width 229 height 20
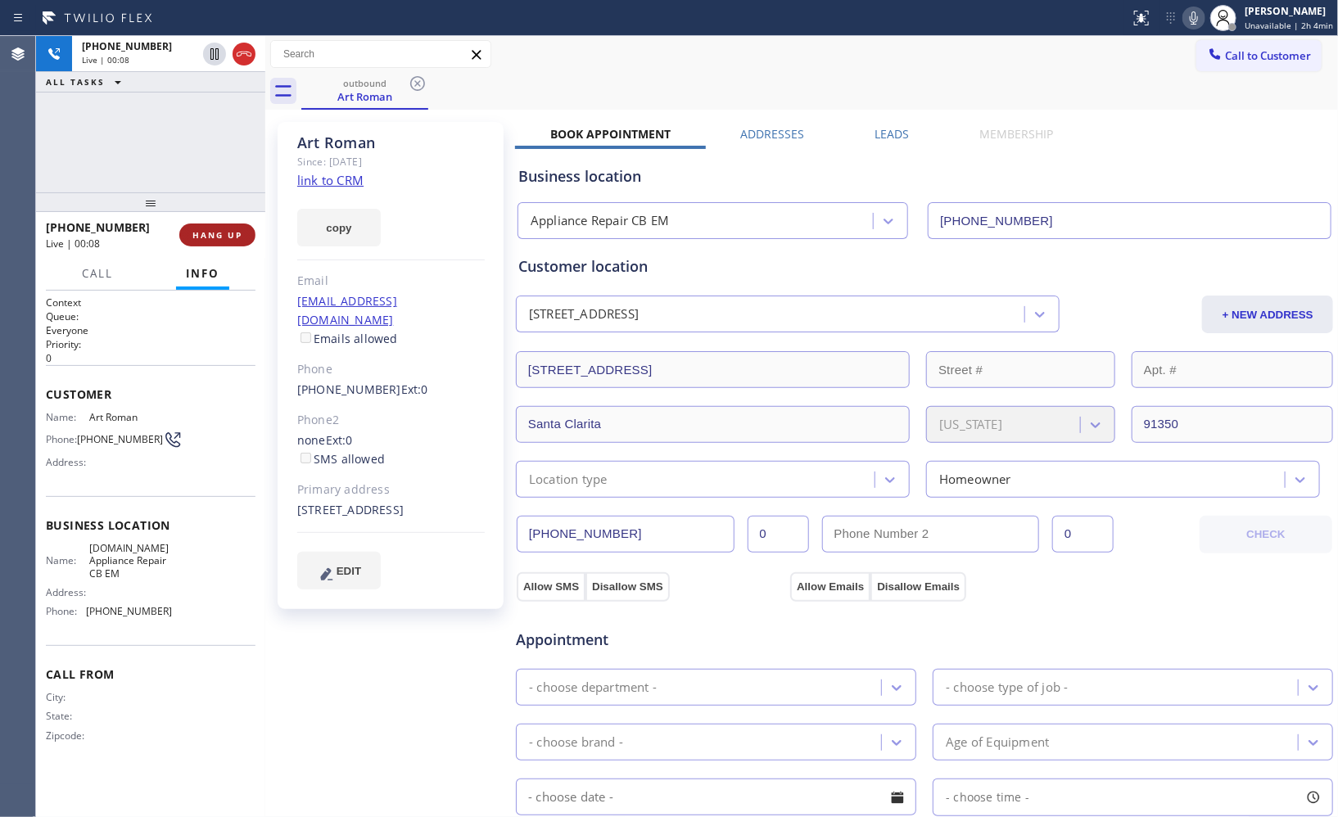
click at [231, 238] on span "HANG UP" at bounding box center [217, 234] width 50 height 11
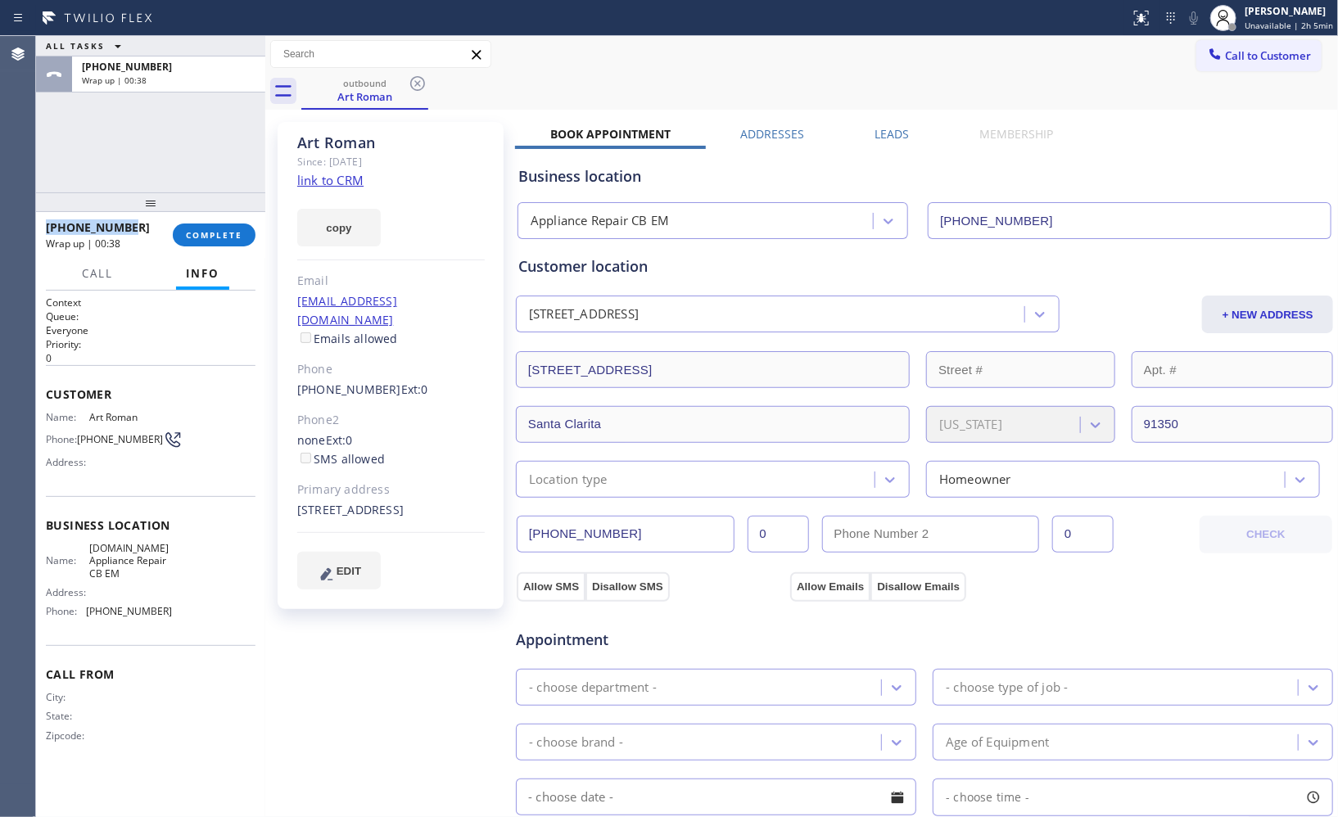
drag, startPoint x: 128, startPoint y: 222, endPoint x: 138, endPoint y: 3, distance: 218.9
click at [43, 218] on div "[PHONE_NUMBER] Wrap up | 00:38 COMPLETE" at bounding box center [150, 235] width 229 height 46
click at [145, 234] on div "[PHONE_NUMBER]" at bounding box center [103, 228] width 115 height 16
drag, startPoint x: 143, startPoint y: 225, endPoint x: 60, endPoint y: 223, distance: 83.6
click at [60, 223] on div "[PHONE_NUMBER]" at bounding box center [103, 228] width 115 height 16
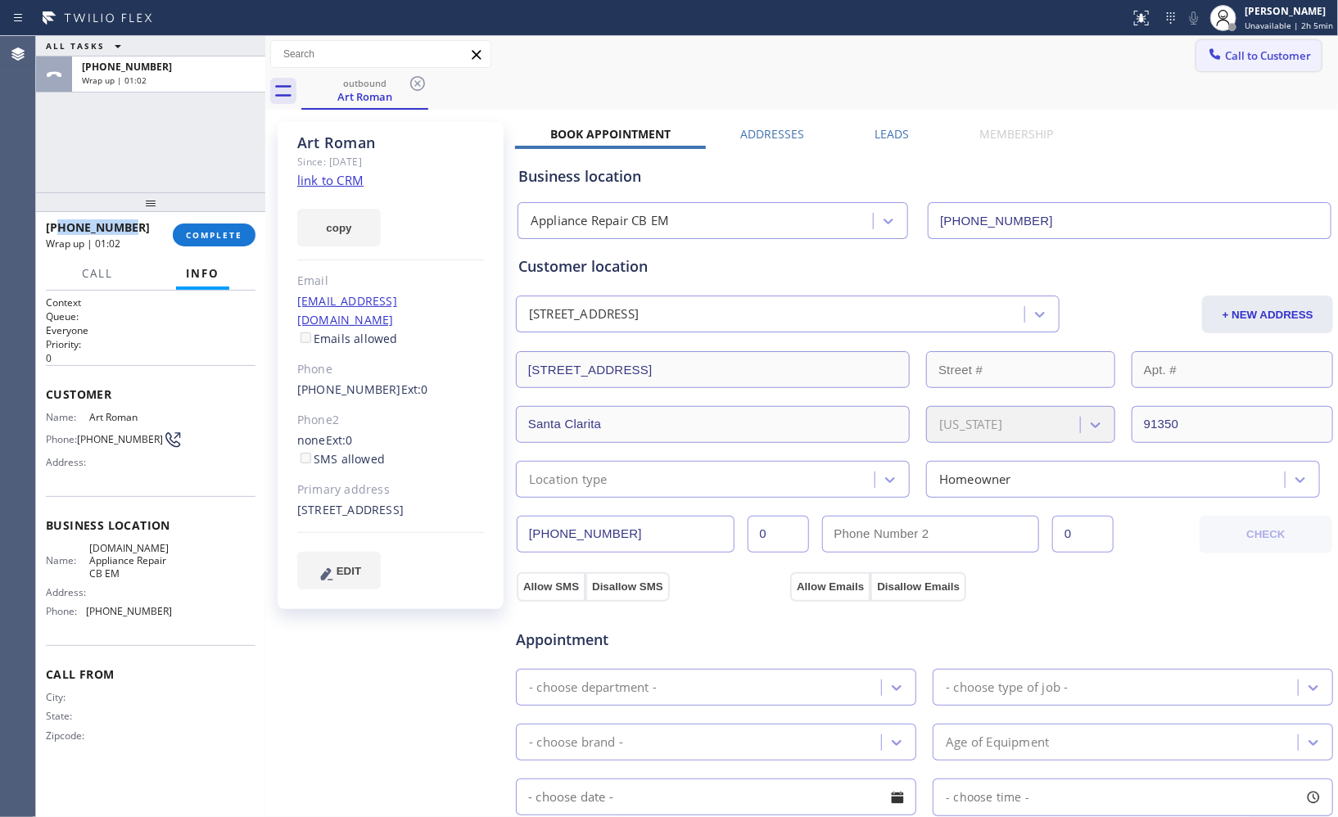
click at [1247, 59] on span "Call to Customer" at bounding box center [1268, 55] width 86 height 15
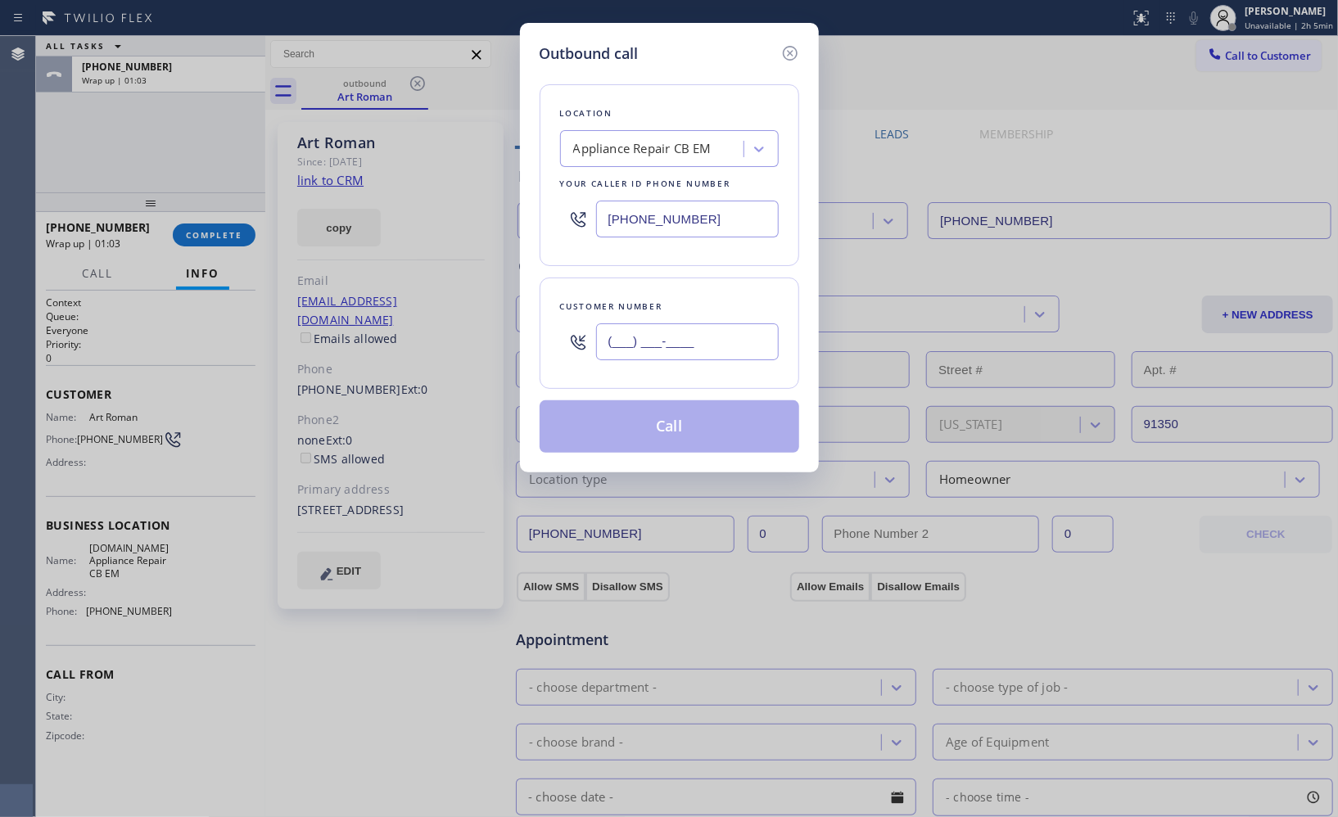
click at [714, 340] on input "(___) ___-____" at bounding box center [687, 342] width 183 height 37
paste input "661) 478-9171"
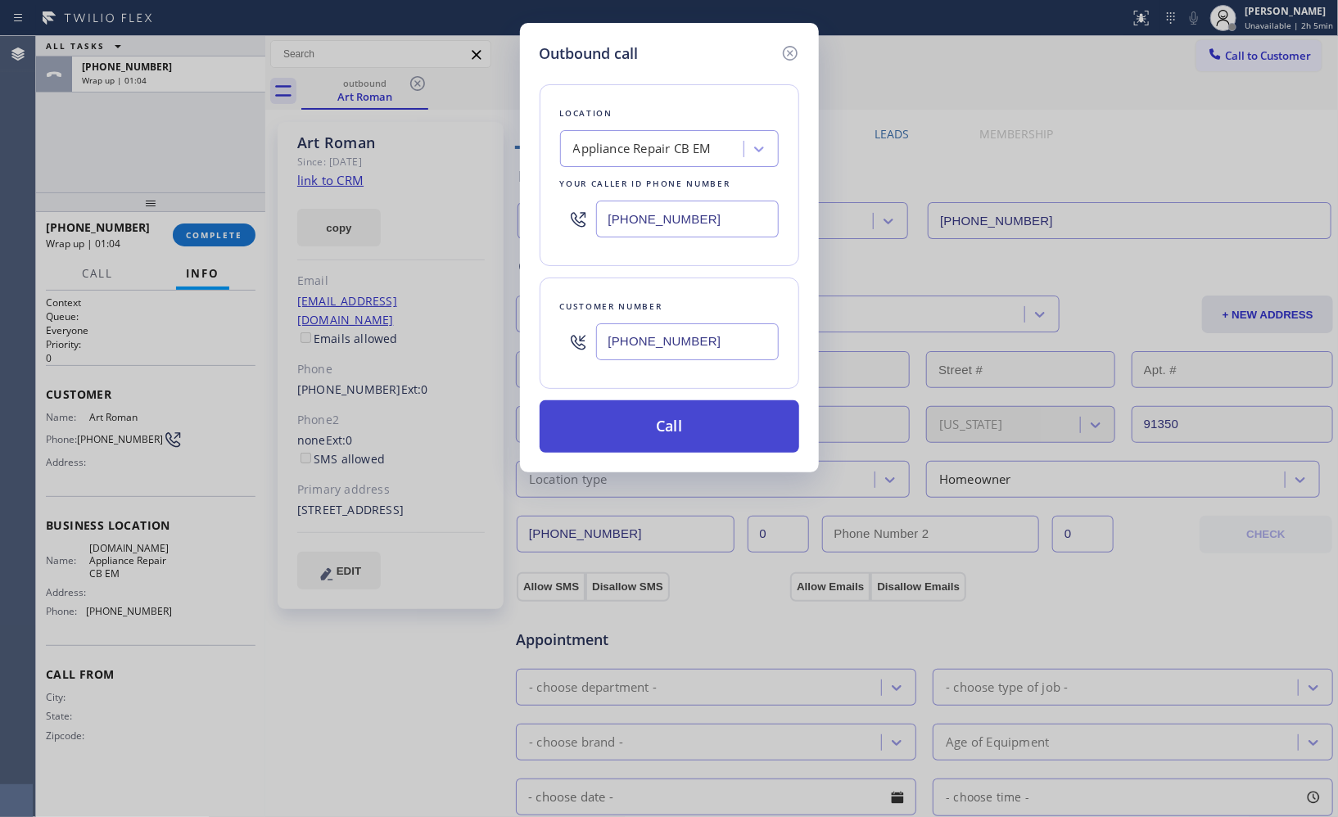
type input "[PHONE_NUMBER]"
click at [681, 445] on button "Call" at bounding box center [670, 427] width 260 height 52
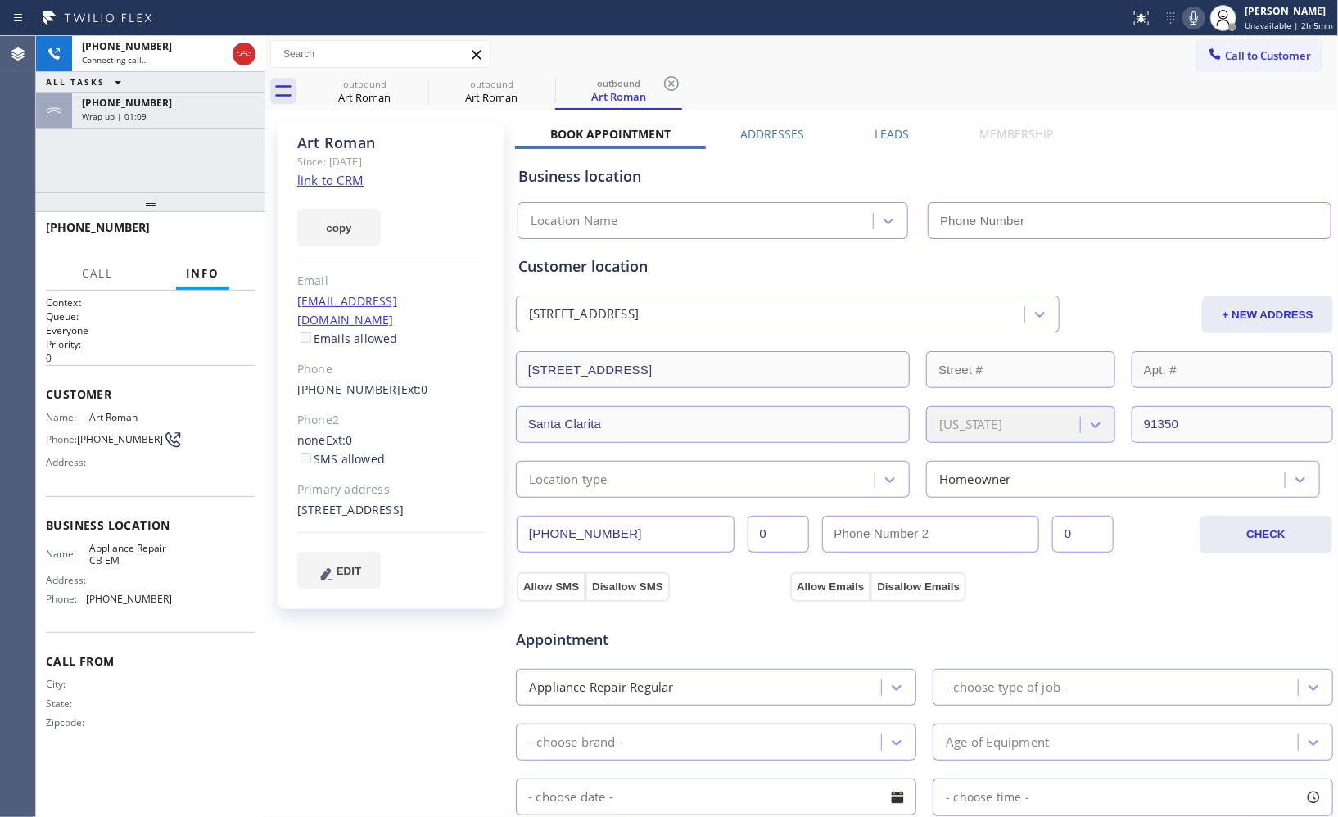
type input "[PHONE_NUMBER]"
click at [178, 132] on div "[PHONE_NUMBER] Connecting call… ALL TASKS ALL TASKS ACTIVE TASKS TASKS IN WRAP …" at bounding box center [150, 114] width 229 height 156
click at [192, 117] on div "Wrap up | 01:12" at bounding box center [169, 116] width 174 height 11
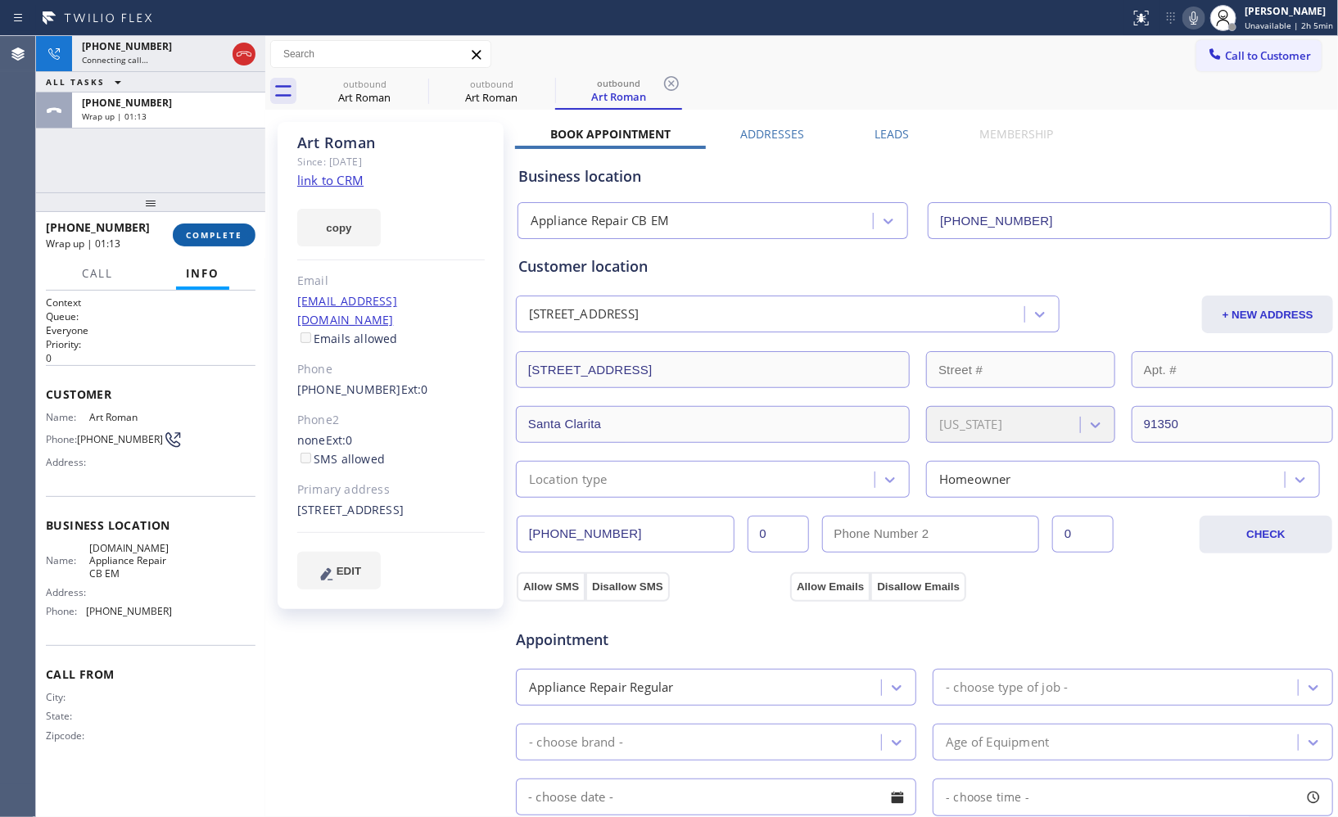
drag, startPoint x: 210, startPoint y: 217, endPoint x: 219, endPoint y: 238, distance: 22.4
click at [211, 224] on div "[PHONE_NUMBER] Wrap up | 01:13 COMPLETE" at bounding box center [151, 235] width 210 height 43
click at [219, 238] on span "COMPLETE" at bounding box center [214, 234] width 57 height 11
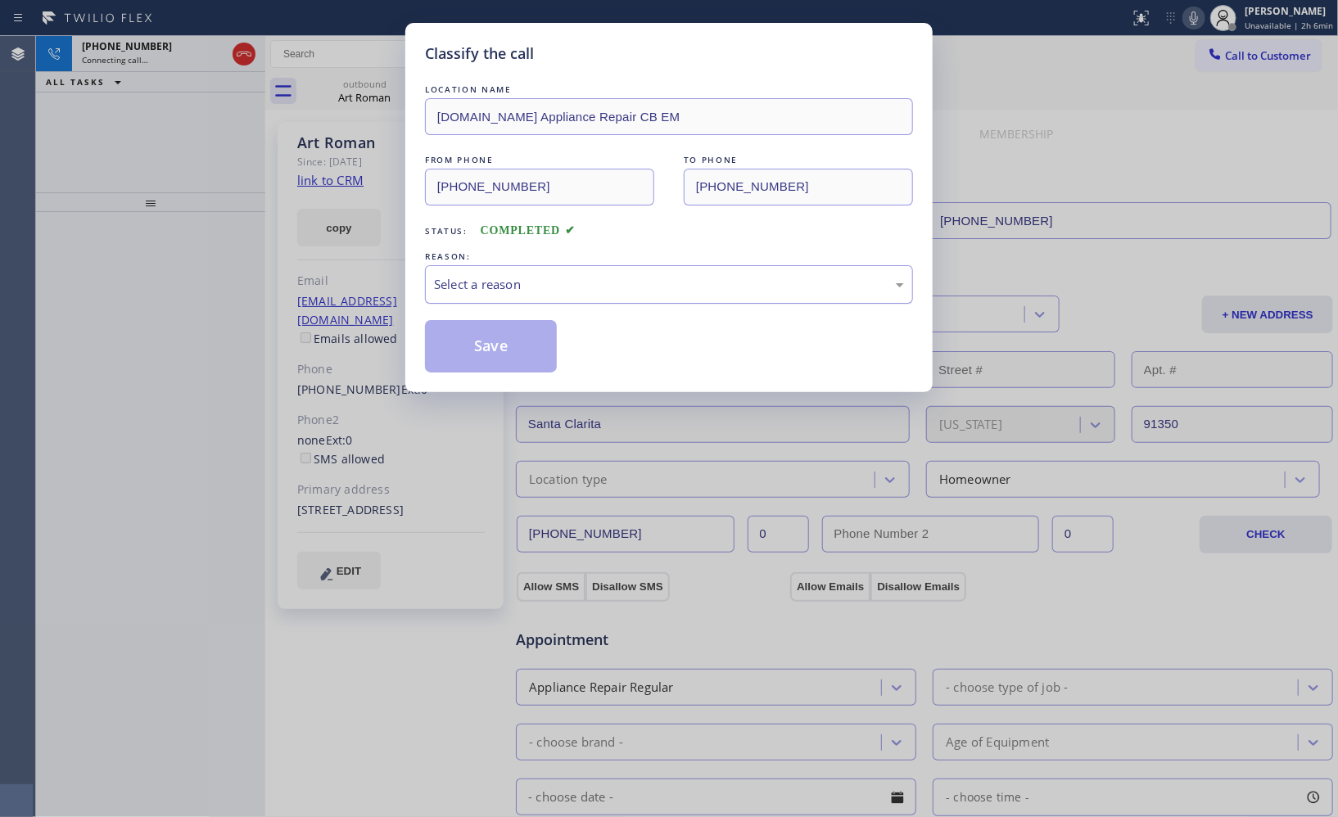
click at [559, 296] on div "Select a reason" at bounding box center [669, 284] width 488 height 38
click at [501, 342] on button "Save" at bounding box center [491, 346] width 132 height 52
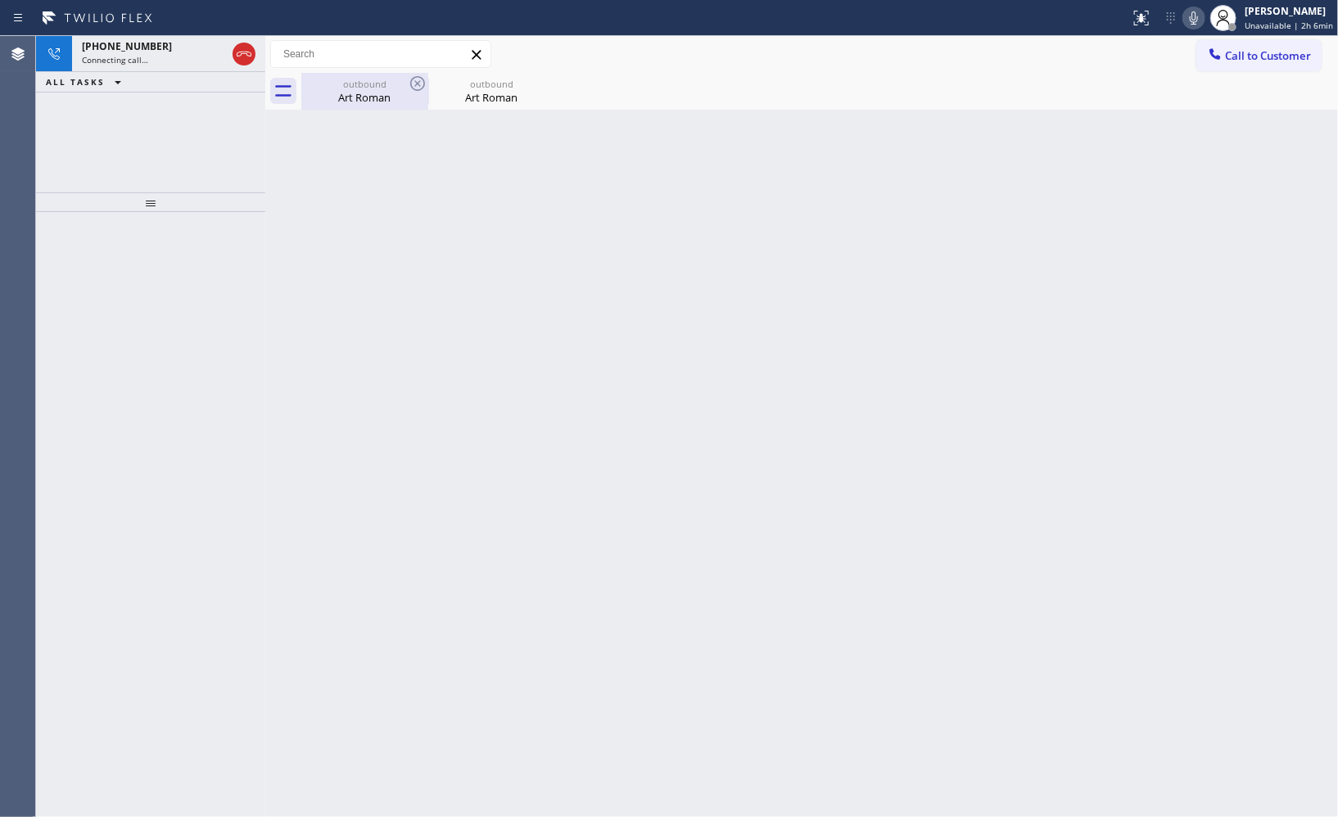
click at [354, 78] on div "outbound" at bounding box center [365, 84] width 124 height 12
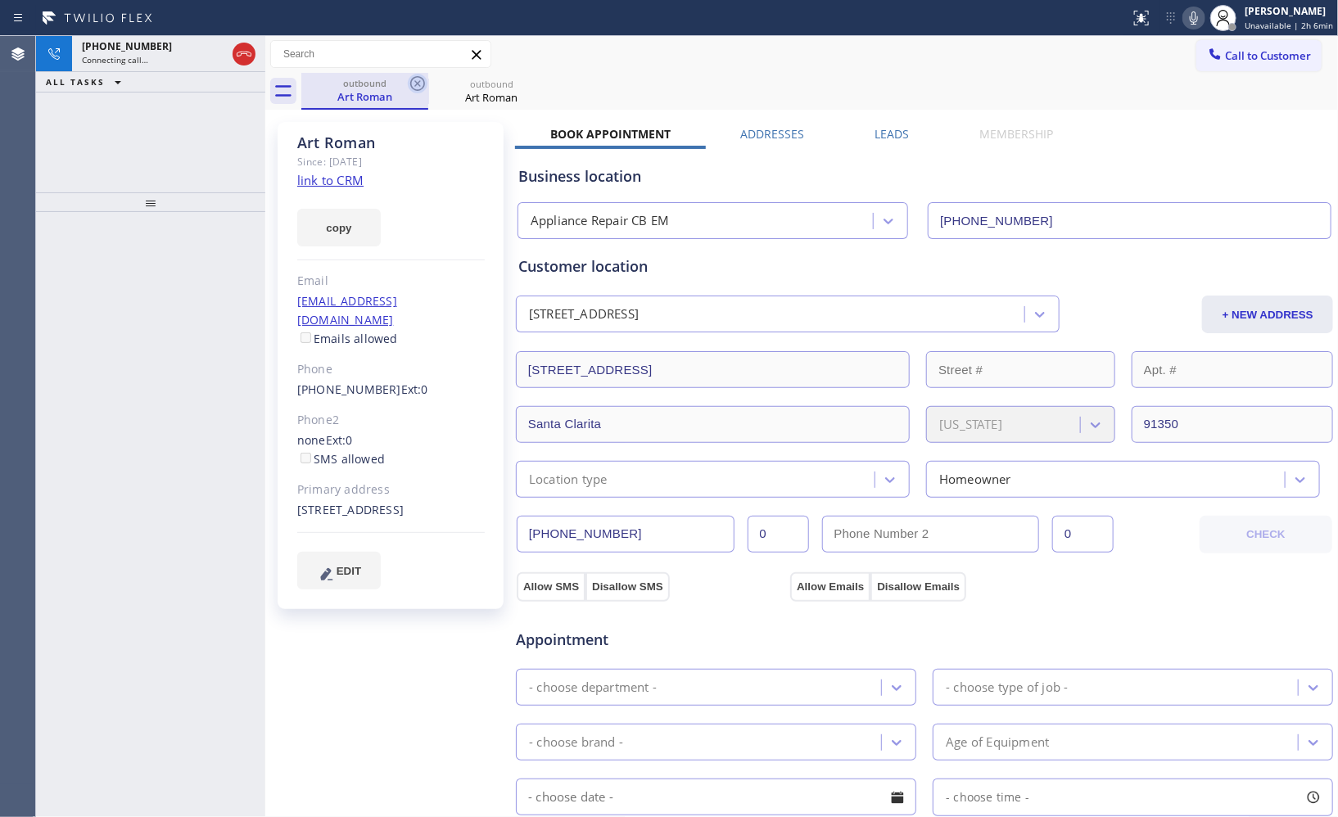
click at [410, 77] on icon at bounding box center [418, 84] width 20 height 20
drag, startPoint x: 881, startPoint y: 68, endPoint x: 390, endPoint y: 52, distance: 491.7
click at [881, 68] on div "Call to Customer Outbound call Location Appliance Repair CB EM Your caller id p…" at bounding box center [801, 54] width 1073 height 29
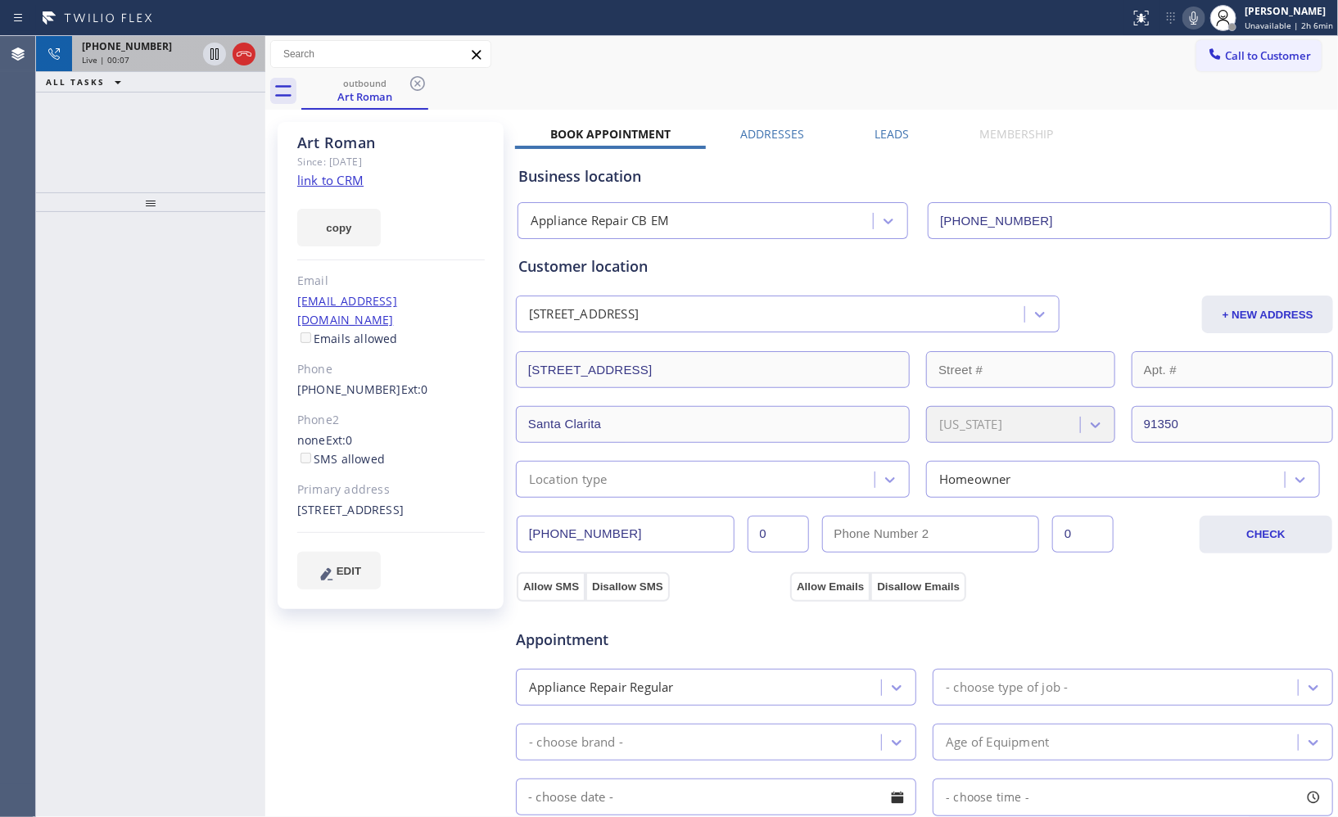
click at [257, 62] on div at bounding box center [229, 54] width 59 height 36
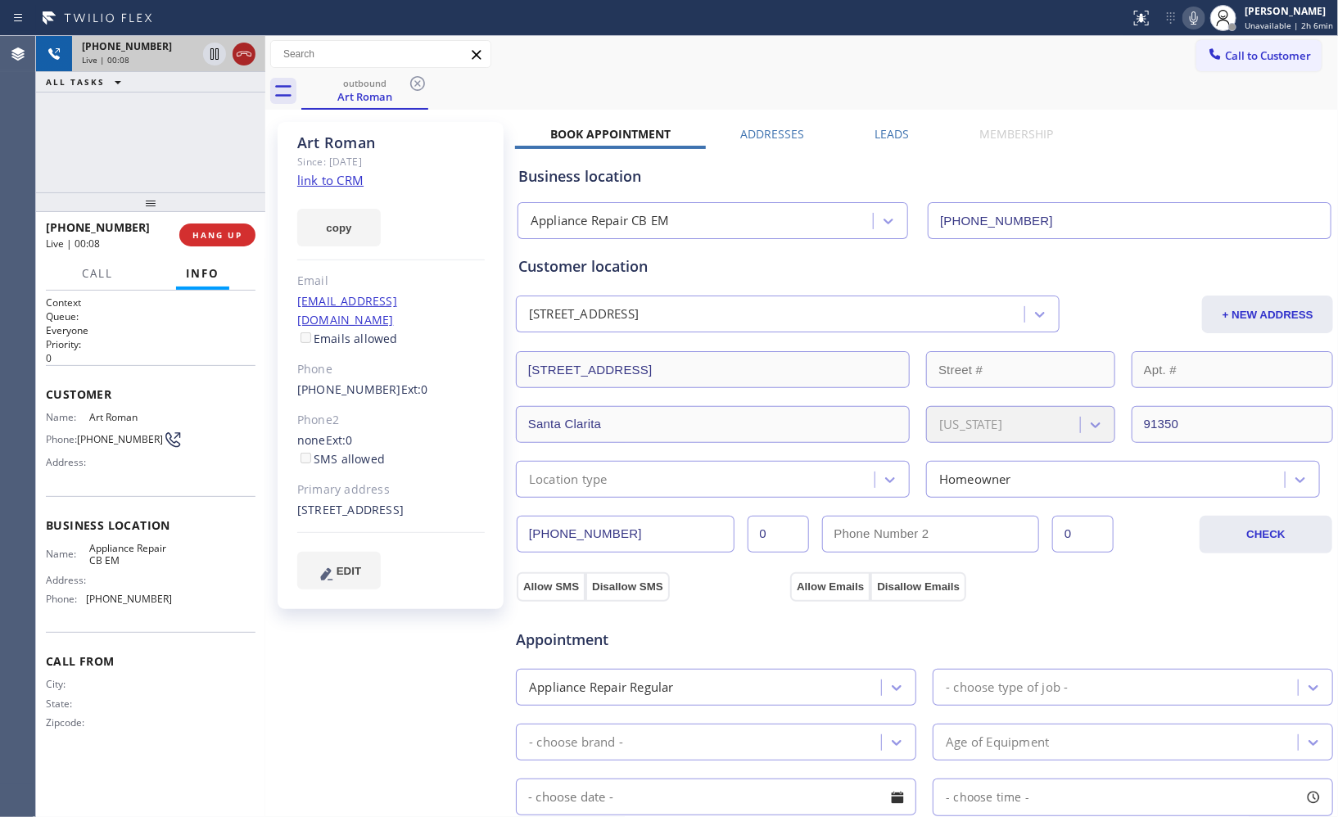
click at [246, 55] on icon at bounding box center [244, 54] width 20 height 20
click at [223, 240] on span "HANG UP" at bounding box center [217, 234] width 50 height 11
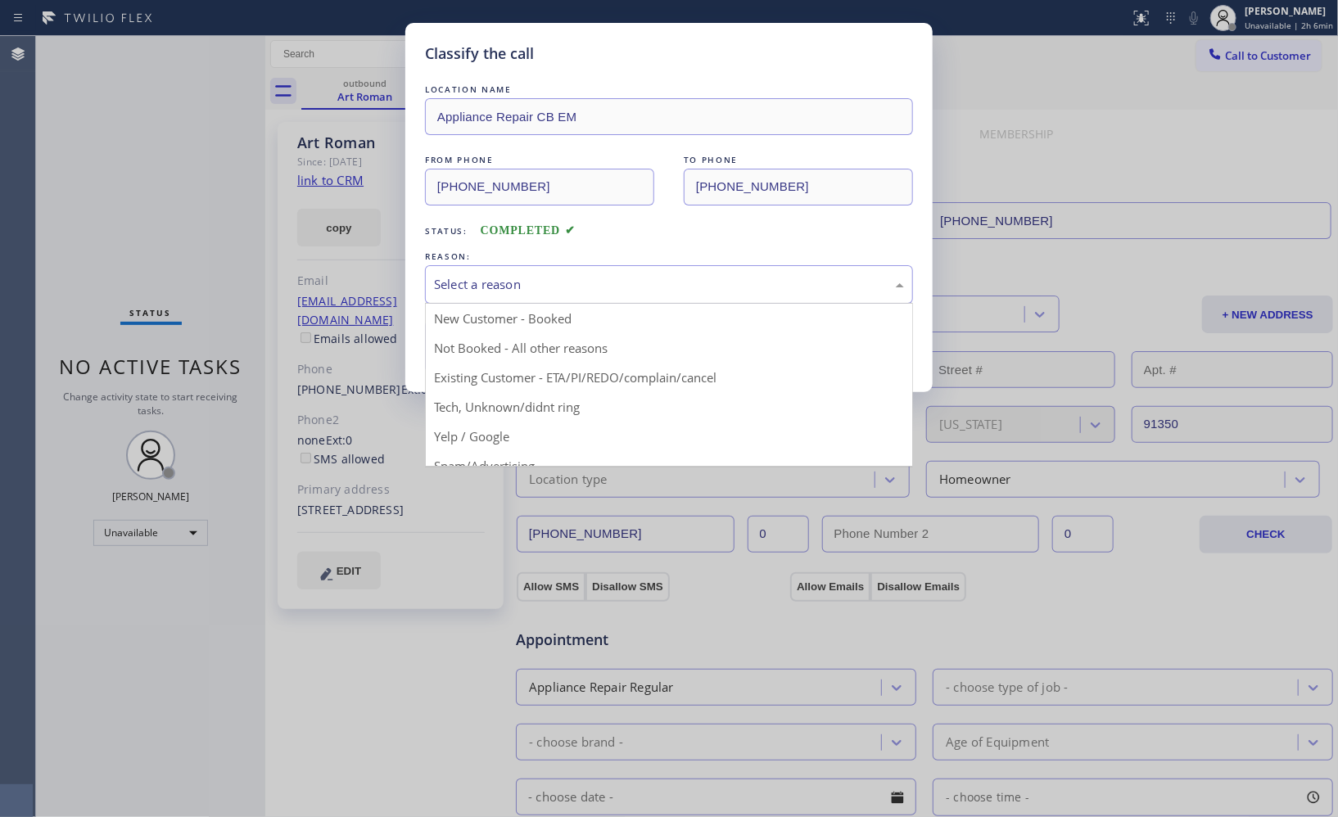
click at [545, 290] on div "Select a reason" at bounding box center [669, 284] width 470 height 19
drag, startPoint x: 532, startPoint y: 334, endPoint x: 532, endPoint y: 346, distance: 11.5
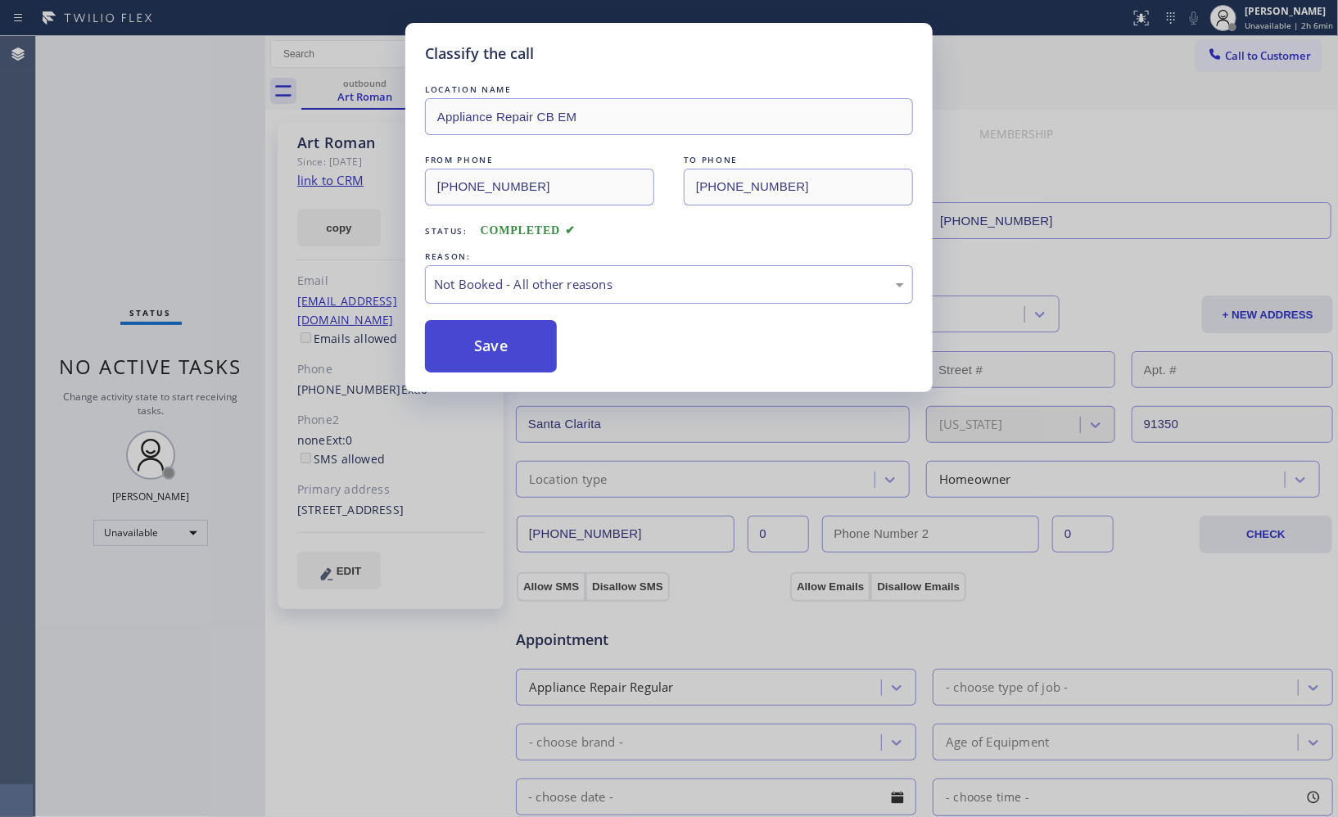
drag, startPoint x: 532, startPoint y: 346, endPoint x: 509, endPoint y: 323, distance: 33.0
click at [532, 349] on button "Save" at bounding box center [491, 346] width 132 height 52
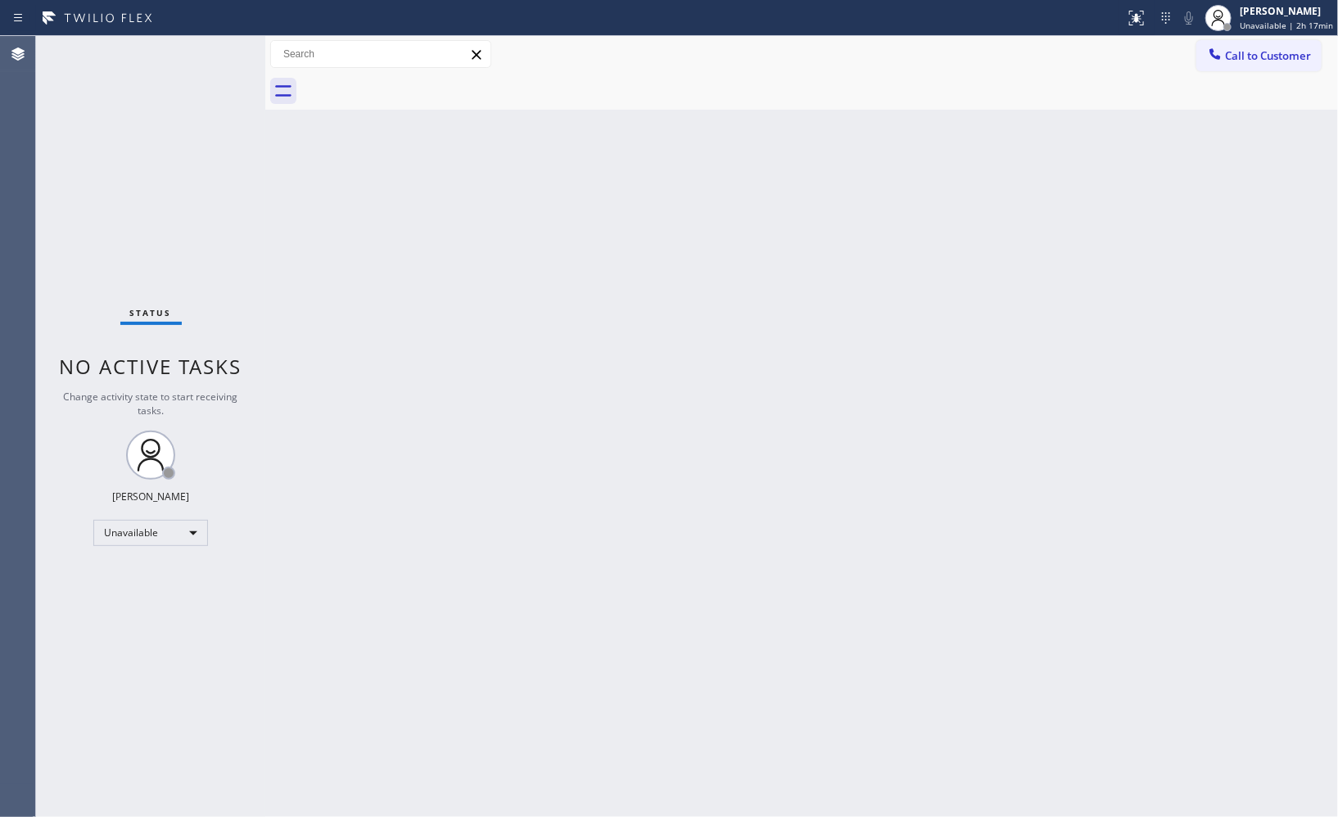
drag, startPoint x: 1264, startPoint y: 60, endPoint x: 899, endPoint y: 83, distance: 366.0
click at [1245, 61] on span "Call to Customer" at bounding box center [1268, 55] width 86 height 15
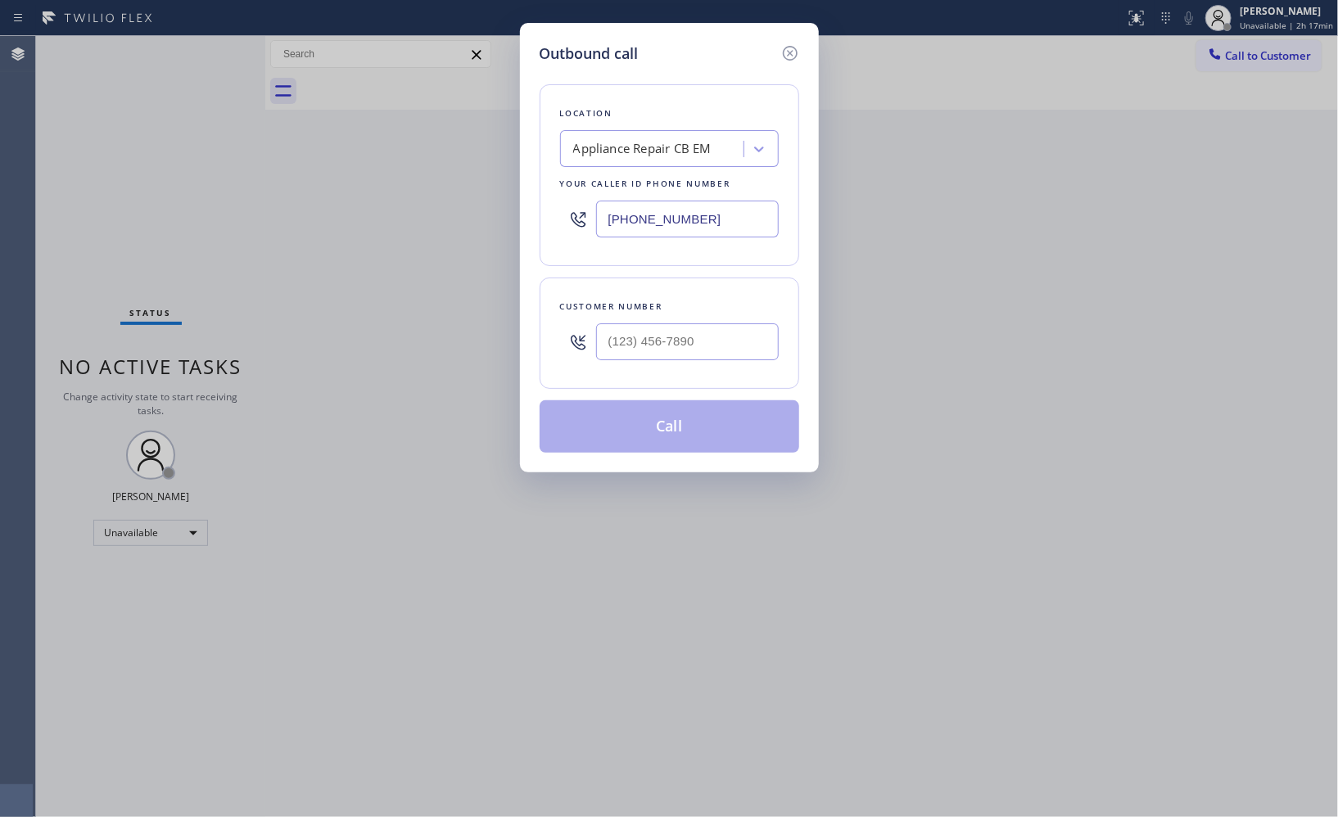
drag, startPoint x: 745, startPoint y: 227, endPoint x: 547, endPoint y: 1, distance: 300.7
click at [567, 172] on div "Location Appliance Repair CB EM Your caller id phone number [PHONE_NUMBER]" at bounding box center [670, 175] width 260 height 182
paste input "44) 760-2924"
type input "[PHONE_NUMBER]"
drag, startPoint x: 718, startPoint y: 347, endPoint x: 502, endPoint y: 285, distance: 224.2
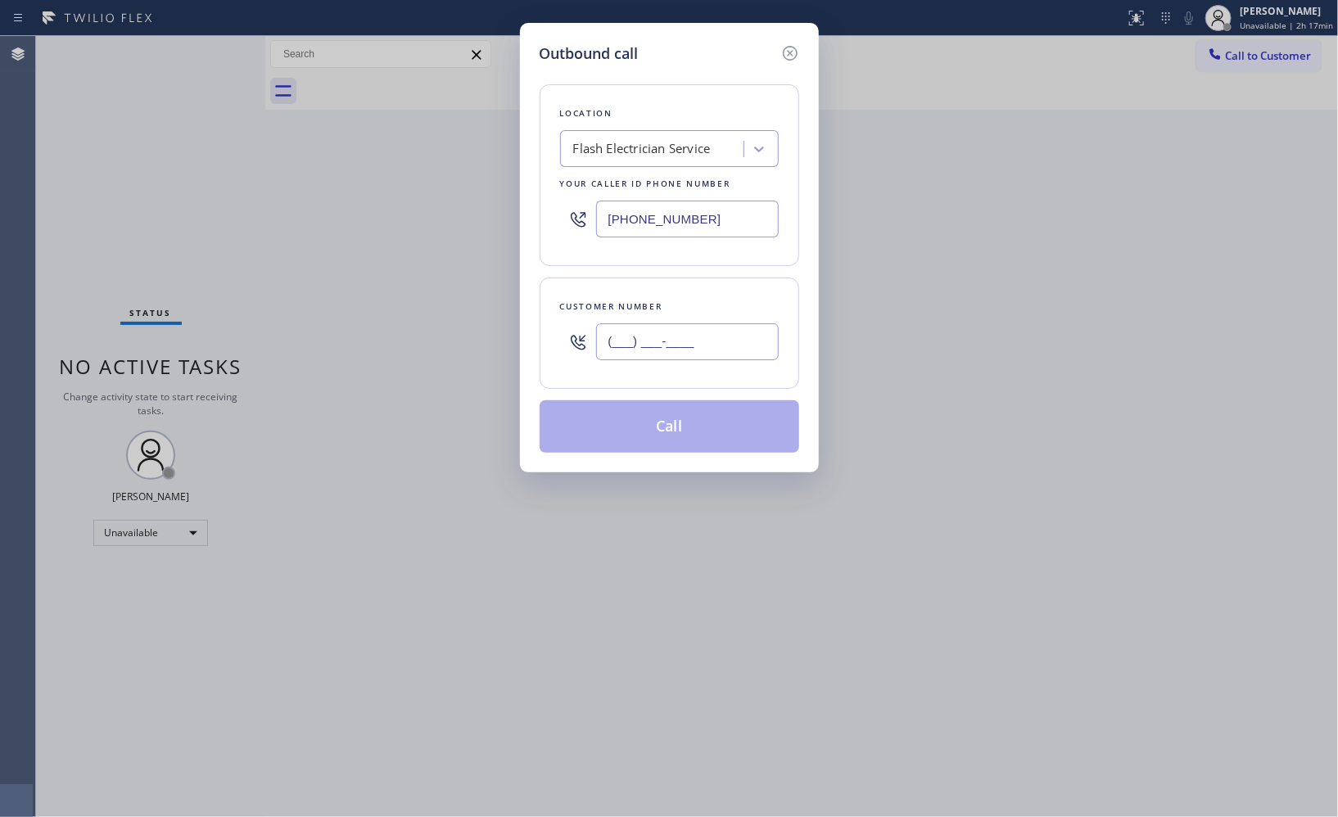
click at [522, 333] on div "Outbound call Location Flash Electrician Service Your caller id phone number [P…" at bounding box center [669, 248] width 299 height 450
paste input "551) 260-1550"
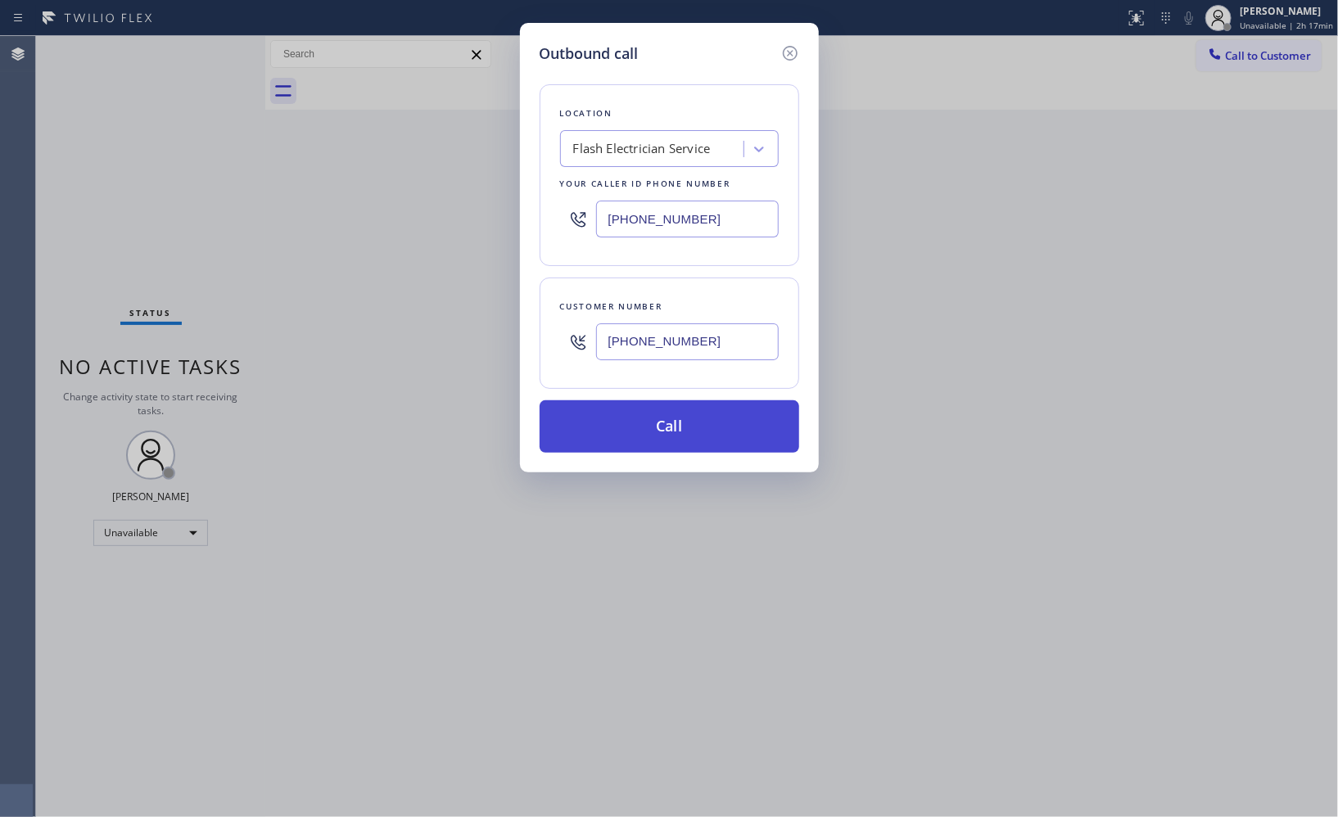
type input "[PHONE_NUMBER]"
click at [708, 432] on button "Call" at bounding box center [670, 427] width 260 height 52
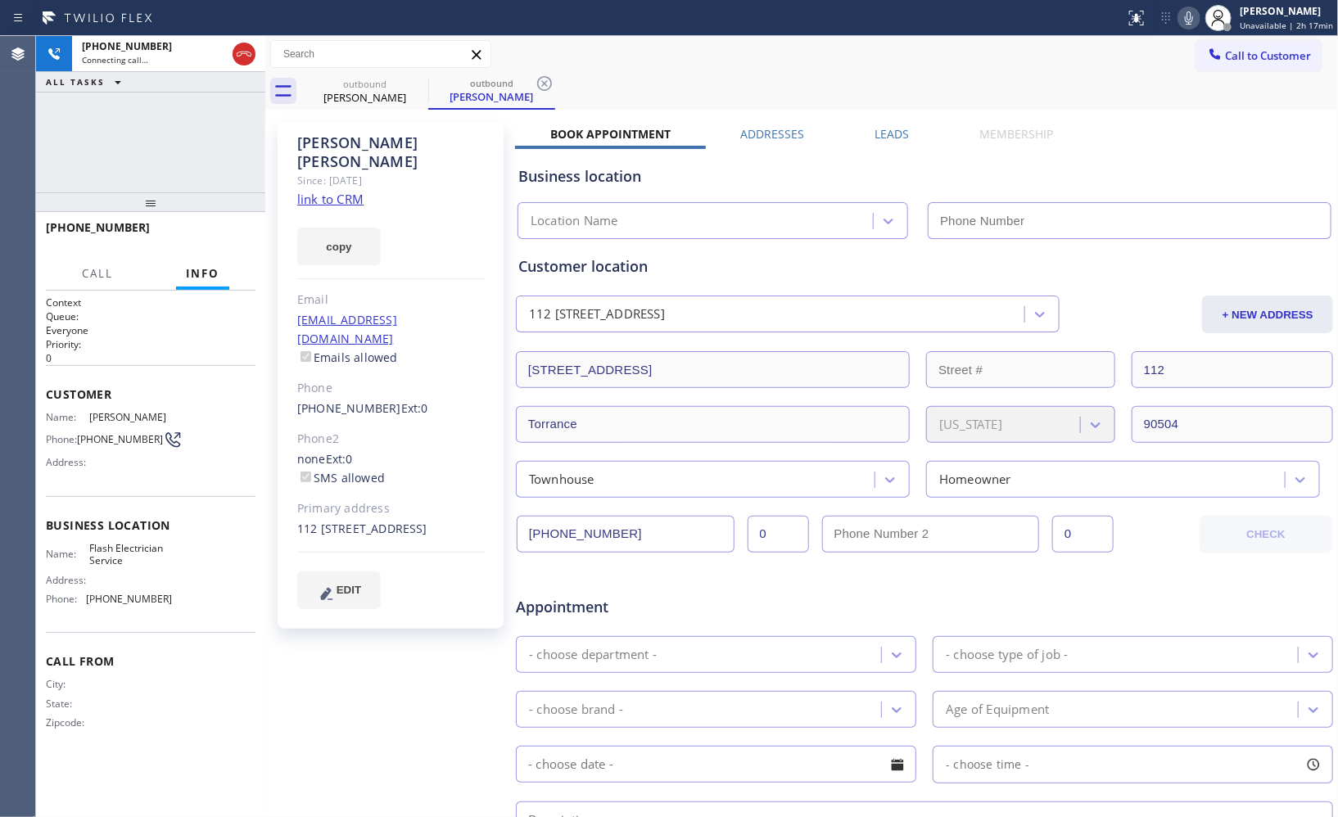
type input "[PHONE_NUMBER]"
click at [544, 80] on icon at bounding box center [545, 84] width 20 height 20
drag, startPoint x: 215, startPoint y: 234, endPoint x: 215, endPoint y: 182, distance: 52.4
click at [215, 182] on div "[PHONE_NUMBER] Live | 00:04 ALL TASKS ALL TASKS ACTIVE TASKS TASKS IN WRAP UP […" at bounding box center [150, 426] width 229 height 781
click at [221, 239] on span "HANG UP" at bounding box center [217, 234] width 50 height 11
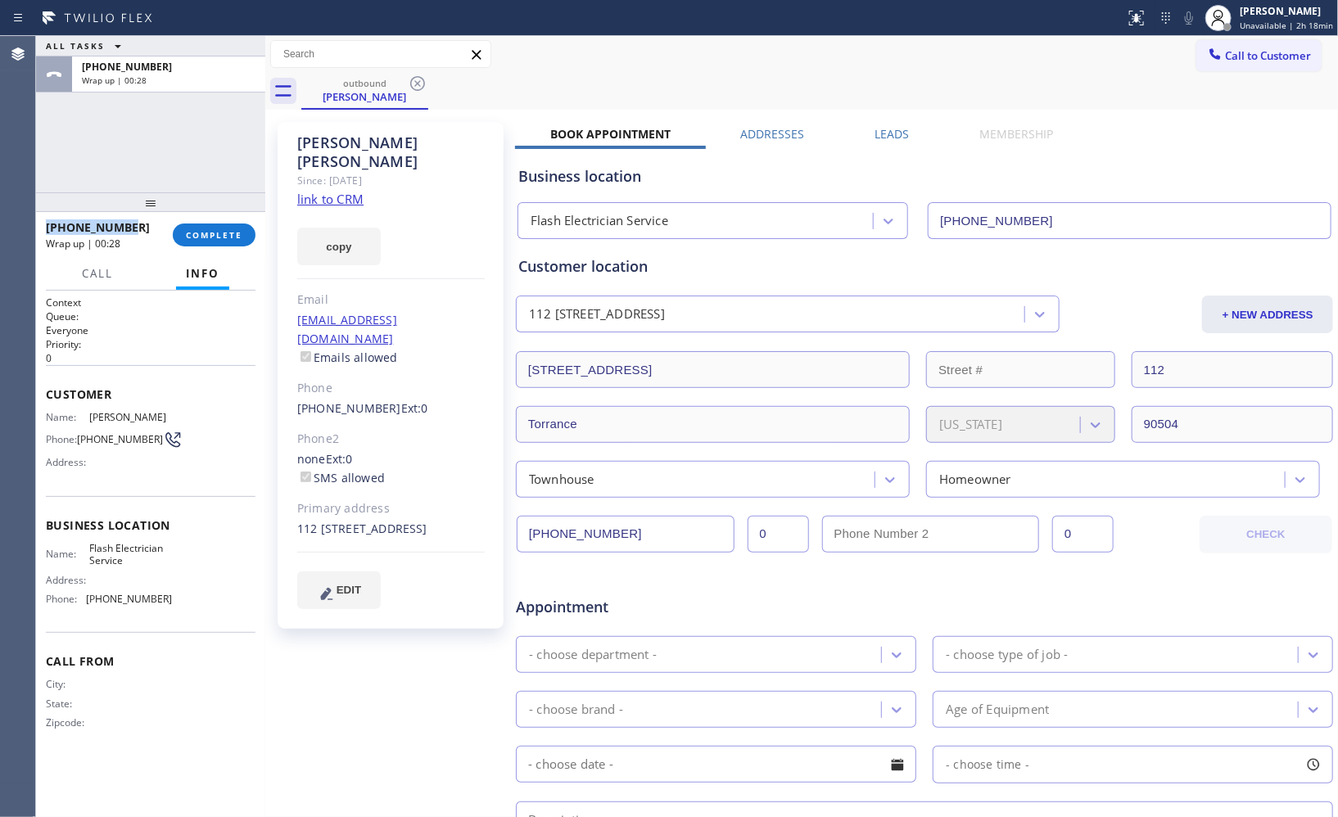
drag, startPoint x: 128, startPoint y: 226, endPoint x: 43, endPoint y: 227, distance: 85.2
click at [43, 227] on div "[PHONE_NUMBER] Wrap up | 00:28 COMPLETE" at bounding box center [150, 235] width 229 height 46
click at [198, 239] on span "COMPLETE" at bounding box center [214, 234] width 57 height 11
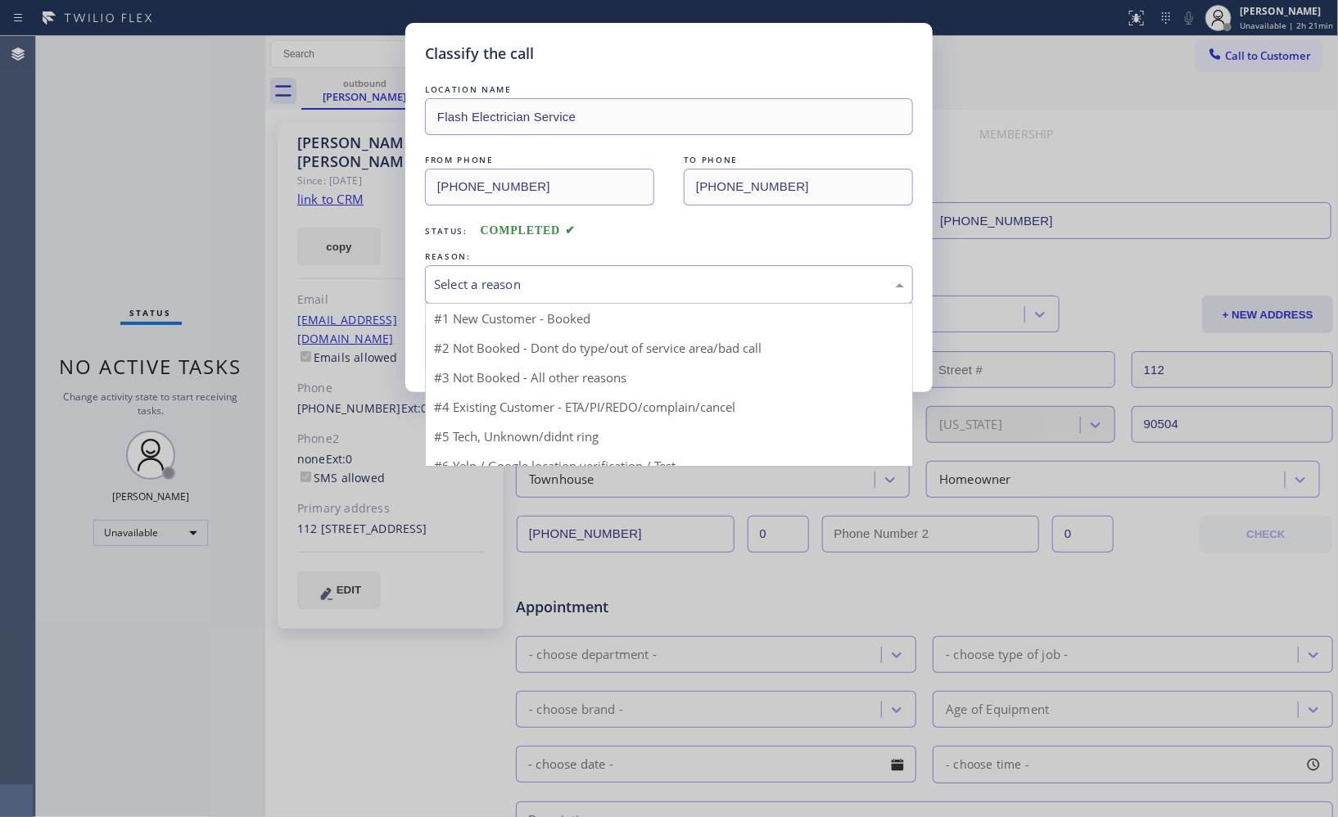
click at [707, 281] on div "Select a reason" at bounding box center [669, 284] width 470 height 19
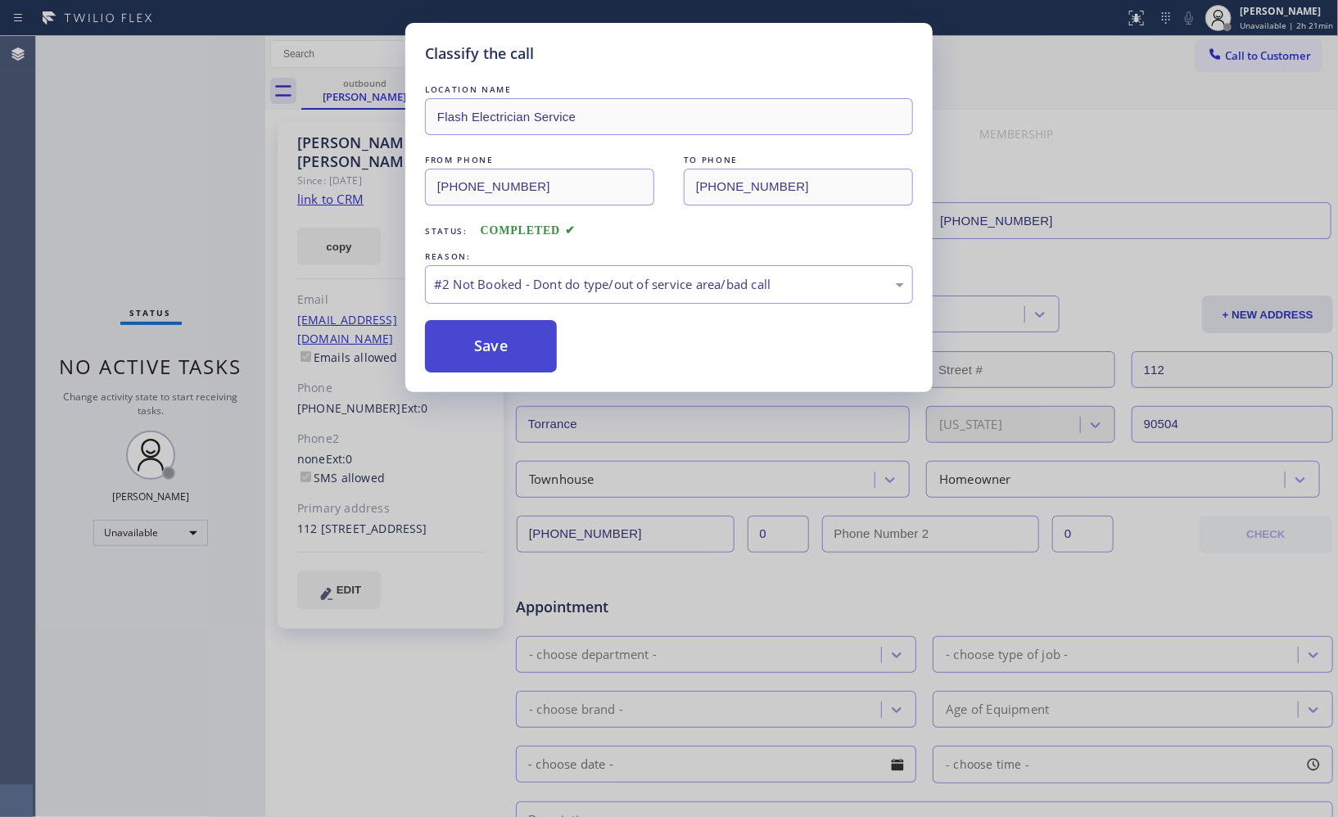
click at [491, 359] on button "Save" at bounding box center [491, 346] width 132 height 52
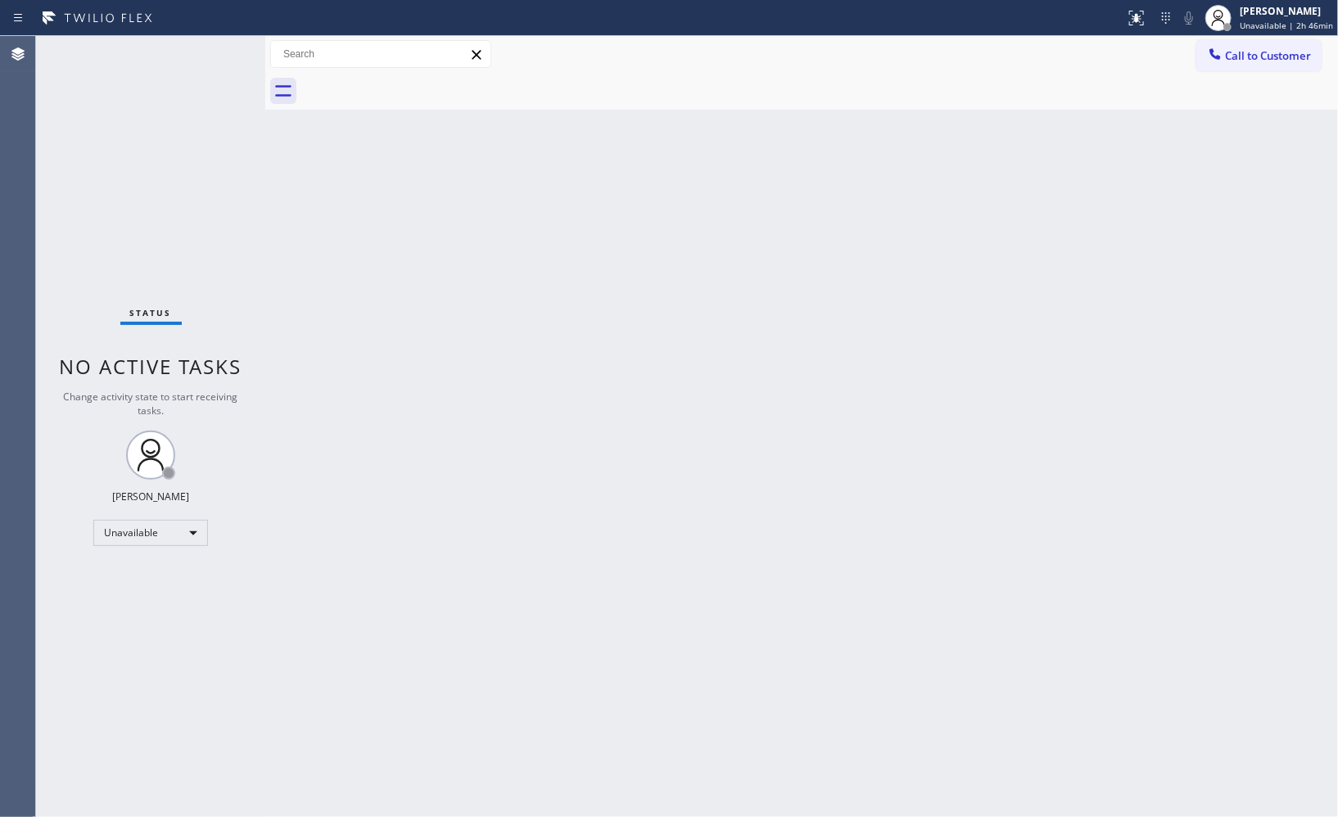
drag, startPoint x: 1275, startPoint y: 61, endPoint x: 709, endPoint y: 207, distance: 584.7
click at [1274, 61] on span "Call to Customer" at bounding box center [1268, 55] width 86 height 15
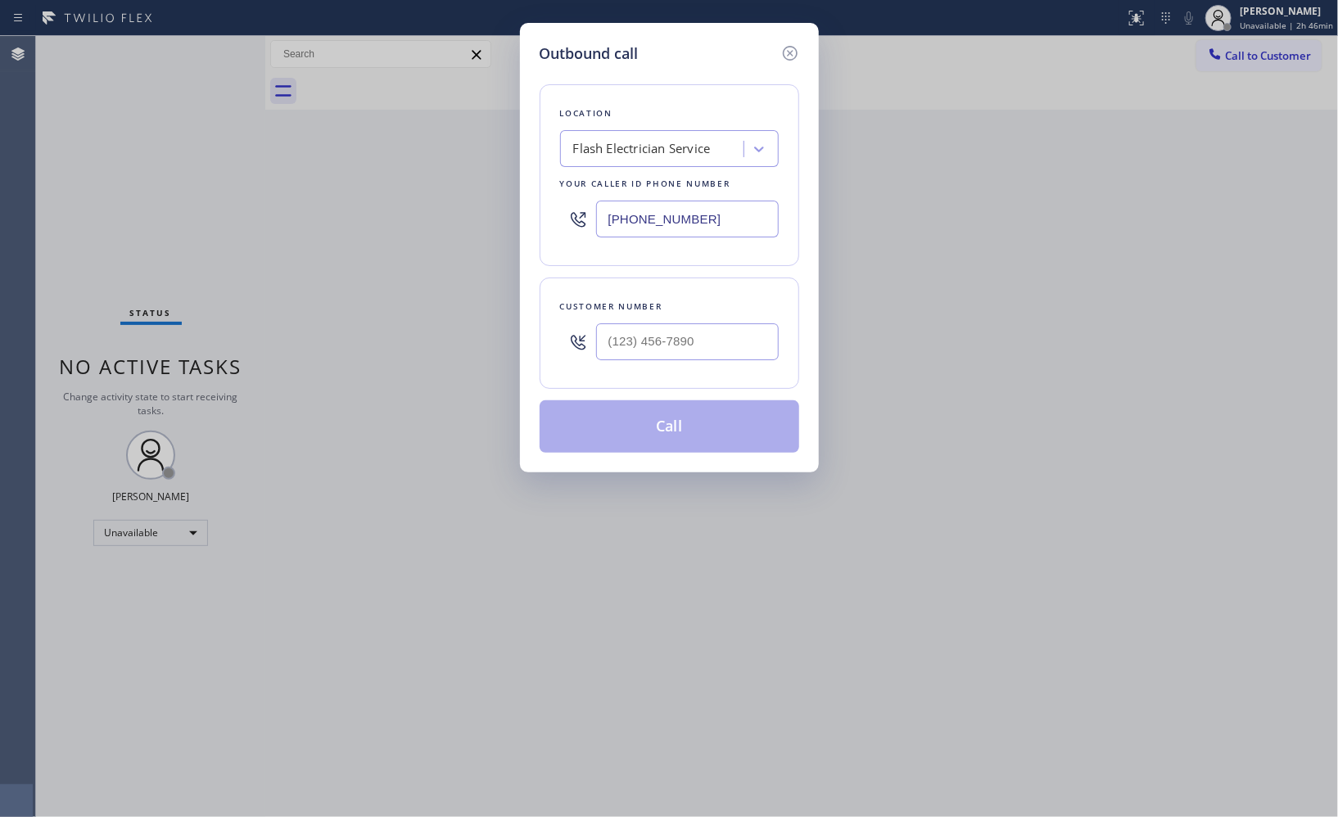
drag, startPoint x: 713, startPoint y: 217, endPoint x: 443, endPoint y: 66, distance: 309.9
click at [483, 142] on div "Outbound call Location Flash Electrician Service Your caller id phone number [P…" at bounding box center [669, 408] width 1338 height 817
paste input "310) 388-406"
type input "[PHONE_NUMBER]"
drag, startPoint x: 719, startPoint y: 346, endPoint x: 565, endPoint y: 318, distance: 156.6
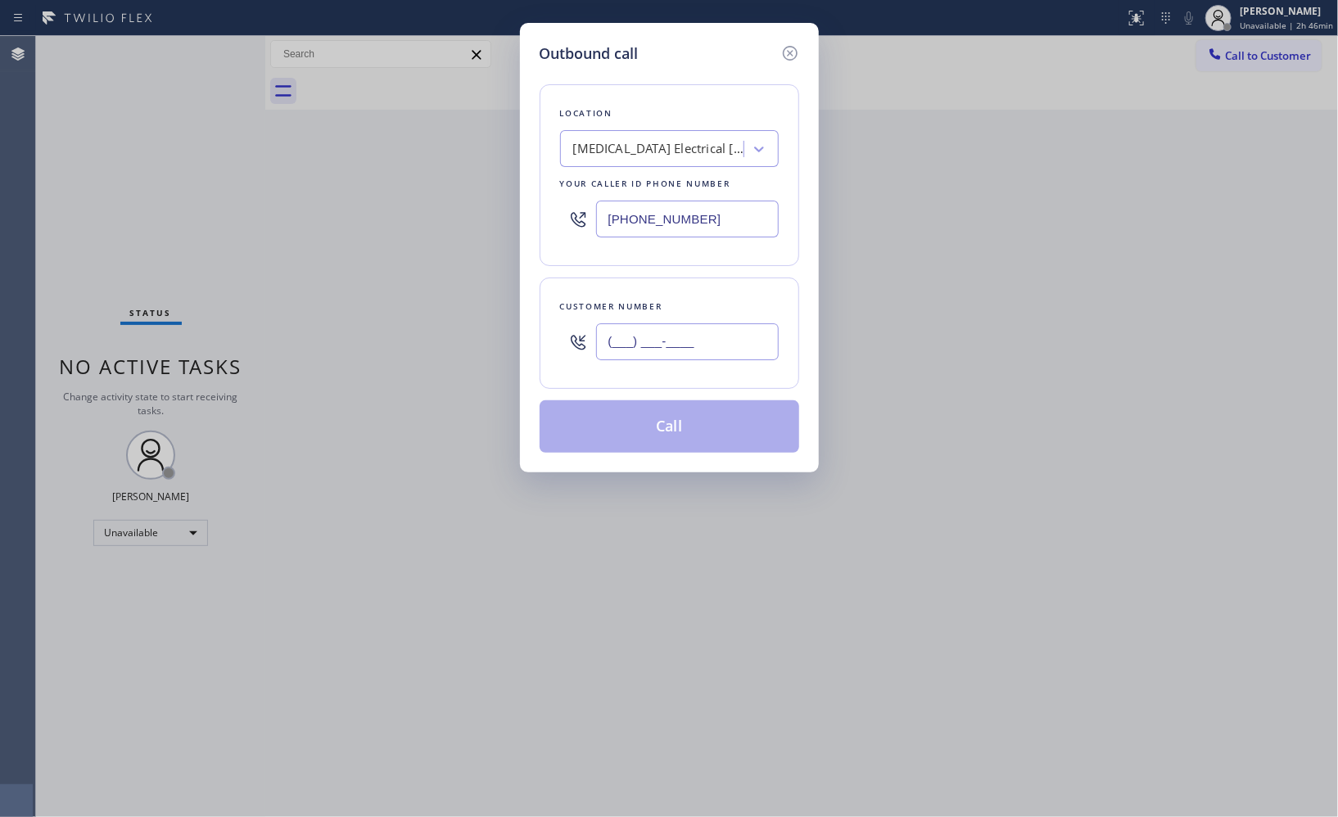
click at [565, 318] on div "(___) ___-____" at bounding box center [669, 341] width 219 height 53
paste input "310) 871-6632"
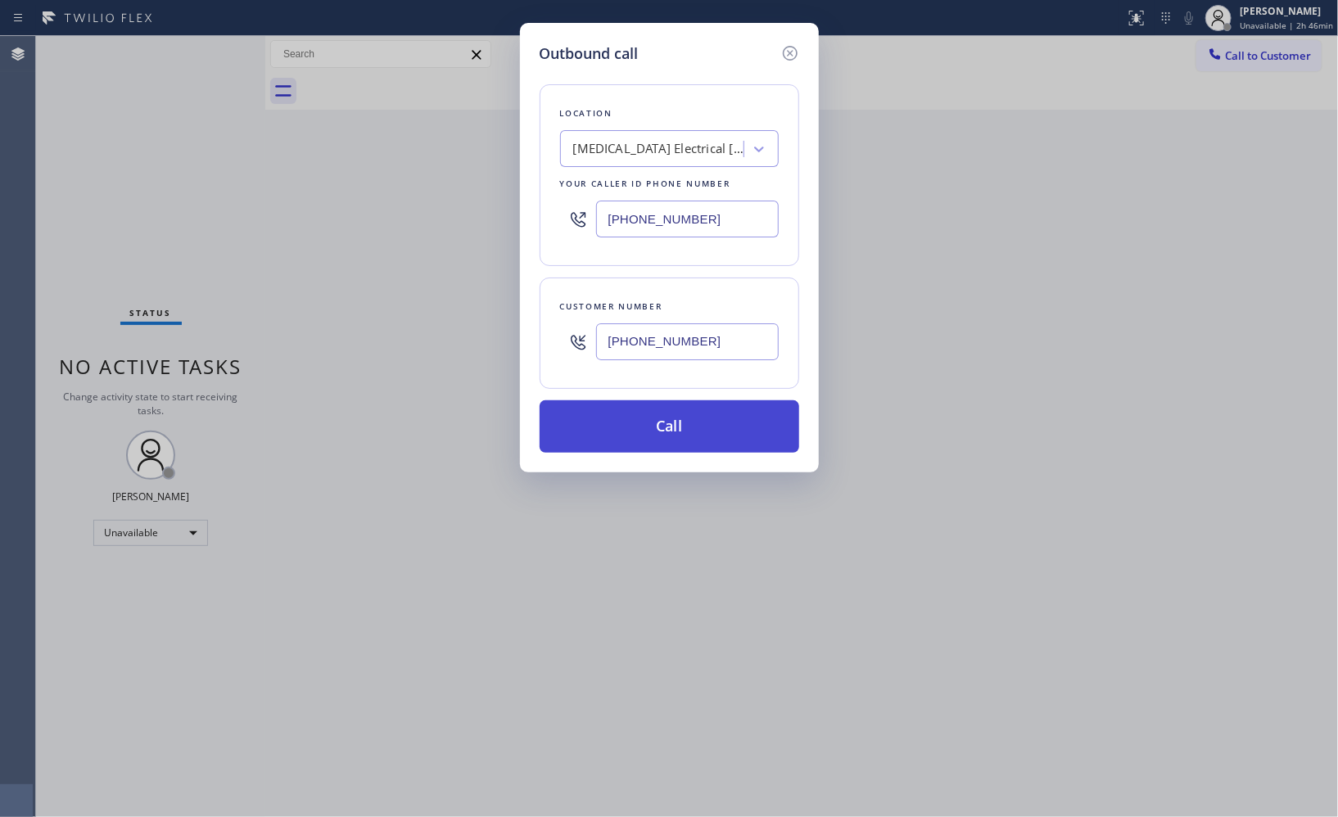
type input "[PHONE_NUMBER]"
click at [686, 426] on button "Call" at bounding box center [670, 427] width 260 height 52
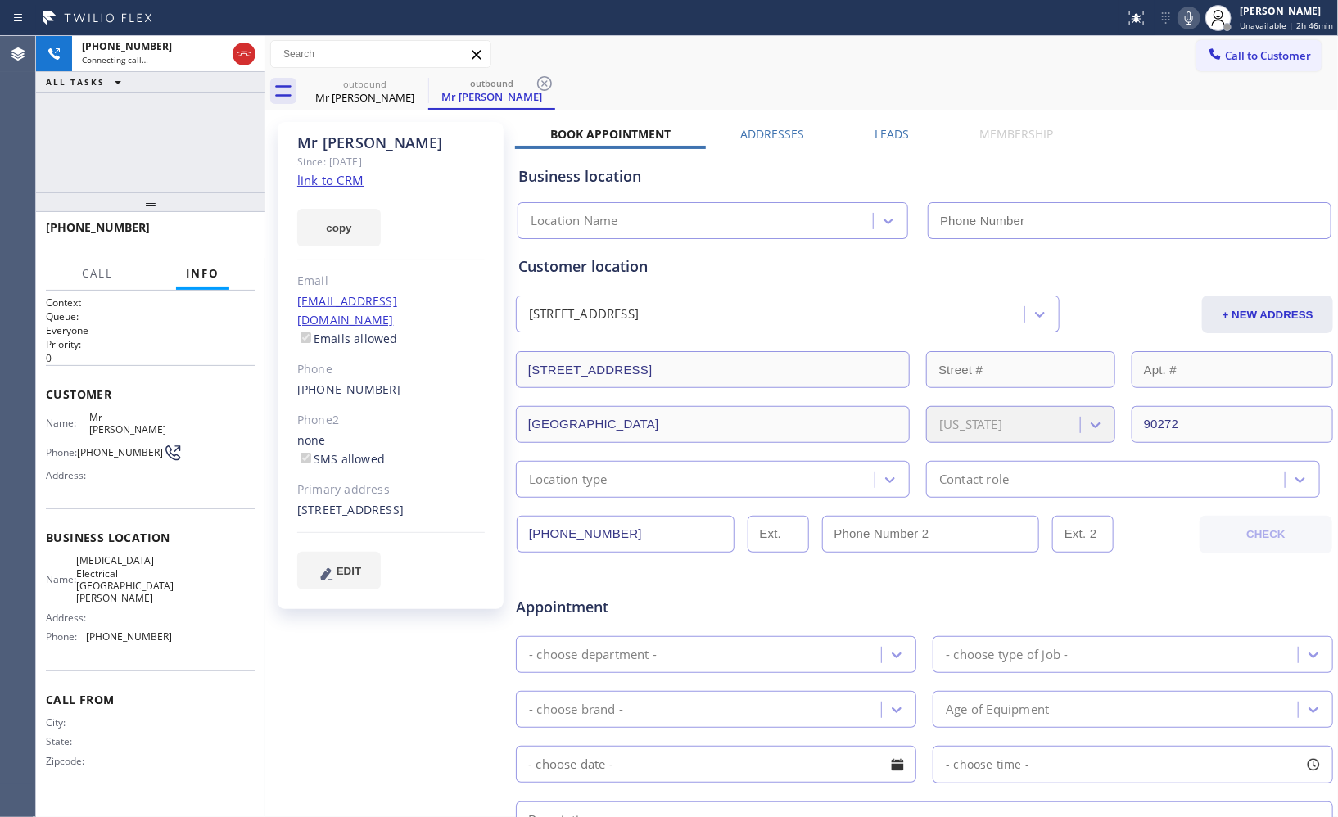
type input "[PHONE_NUMBER]"
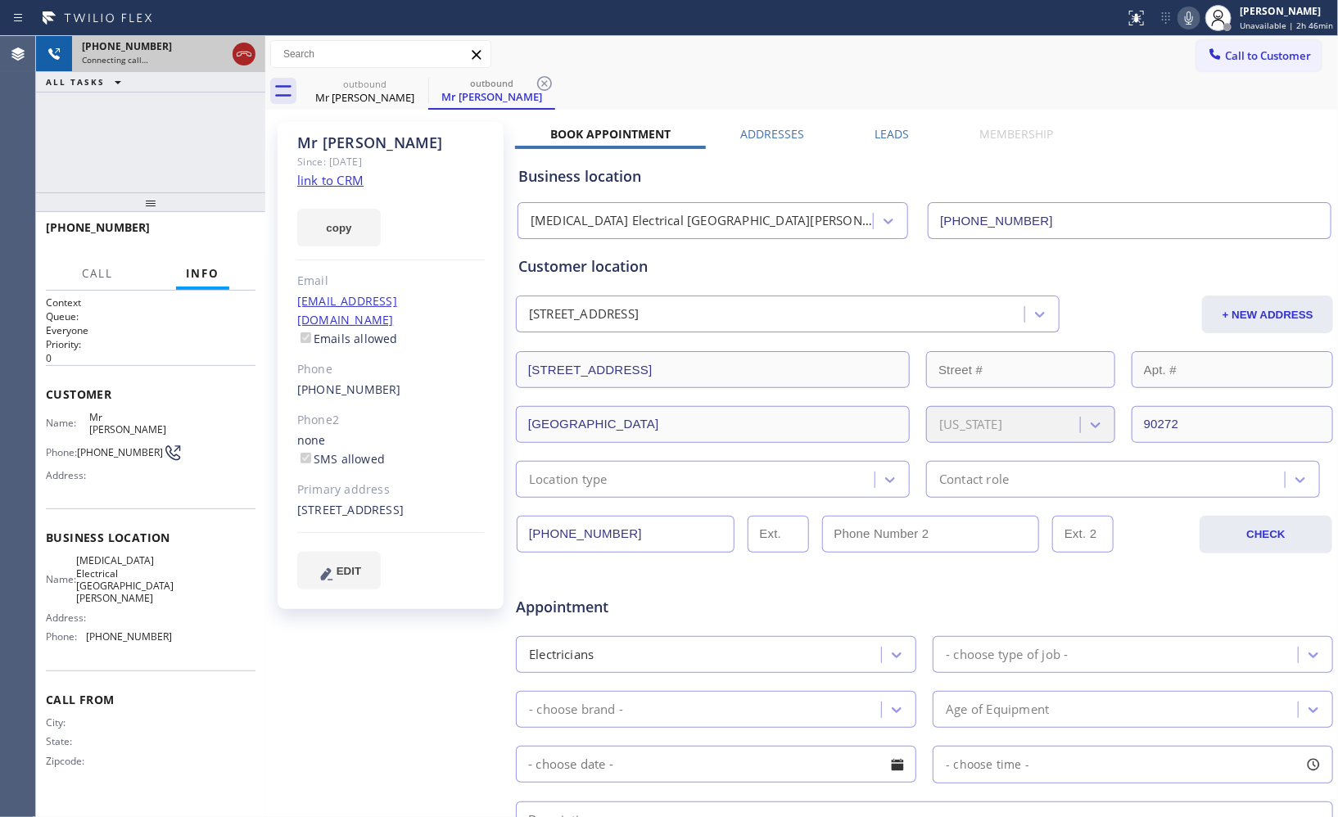
click at [247, 55] on icon at bounding box center [244, 54] width 20 height 20
click at [387, 94] on div "Mr [PERSON_NAME]" at bounding box center [365, 97] width 124 height 15
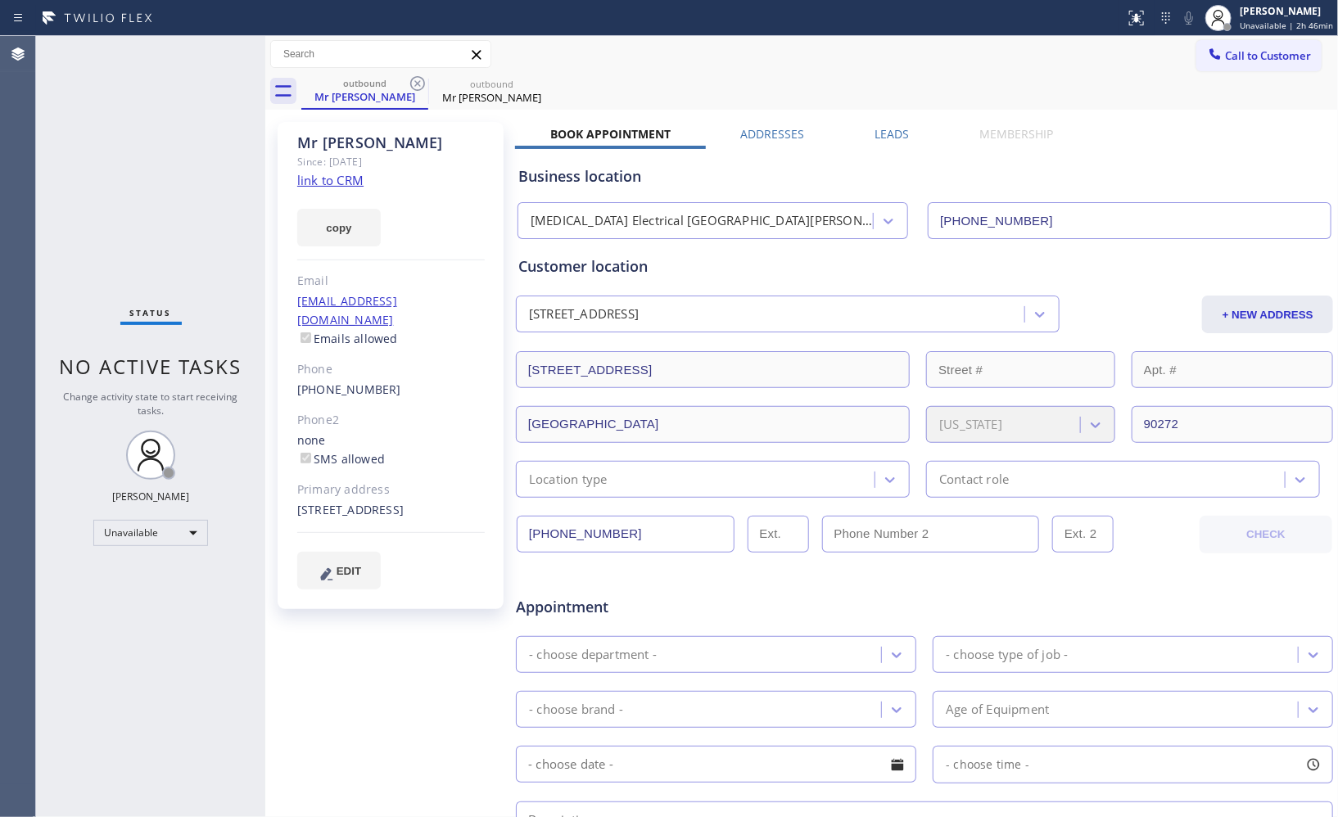
click at [419, 78] on icon at bounding box center [418, 84] width 20 height 20
click at [0, 0] on icon at bounding box center [0, 0] width 0 height 0
click at [418, 80] on div "outbound Mr [PERSON_NAME] outbound Mr [PERSON_NAME]" at bounding box center [819, 91] width 1037 height 37
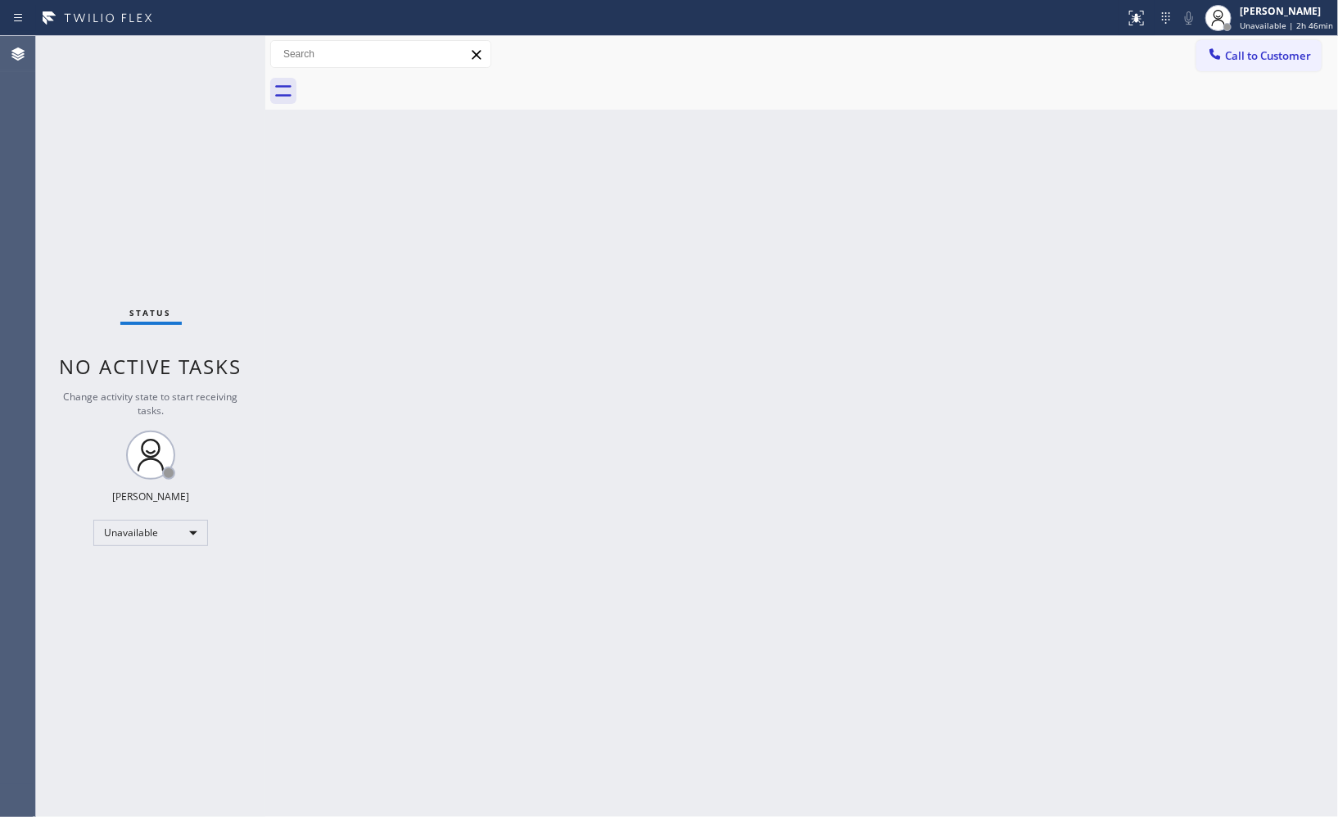
click at [415, 84] on div at bounding box center [819, 91] width 1037 height 37
click at [1275, 48] on span "Call to Customer" at bounding box center [1268, 55] width 86 height 15
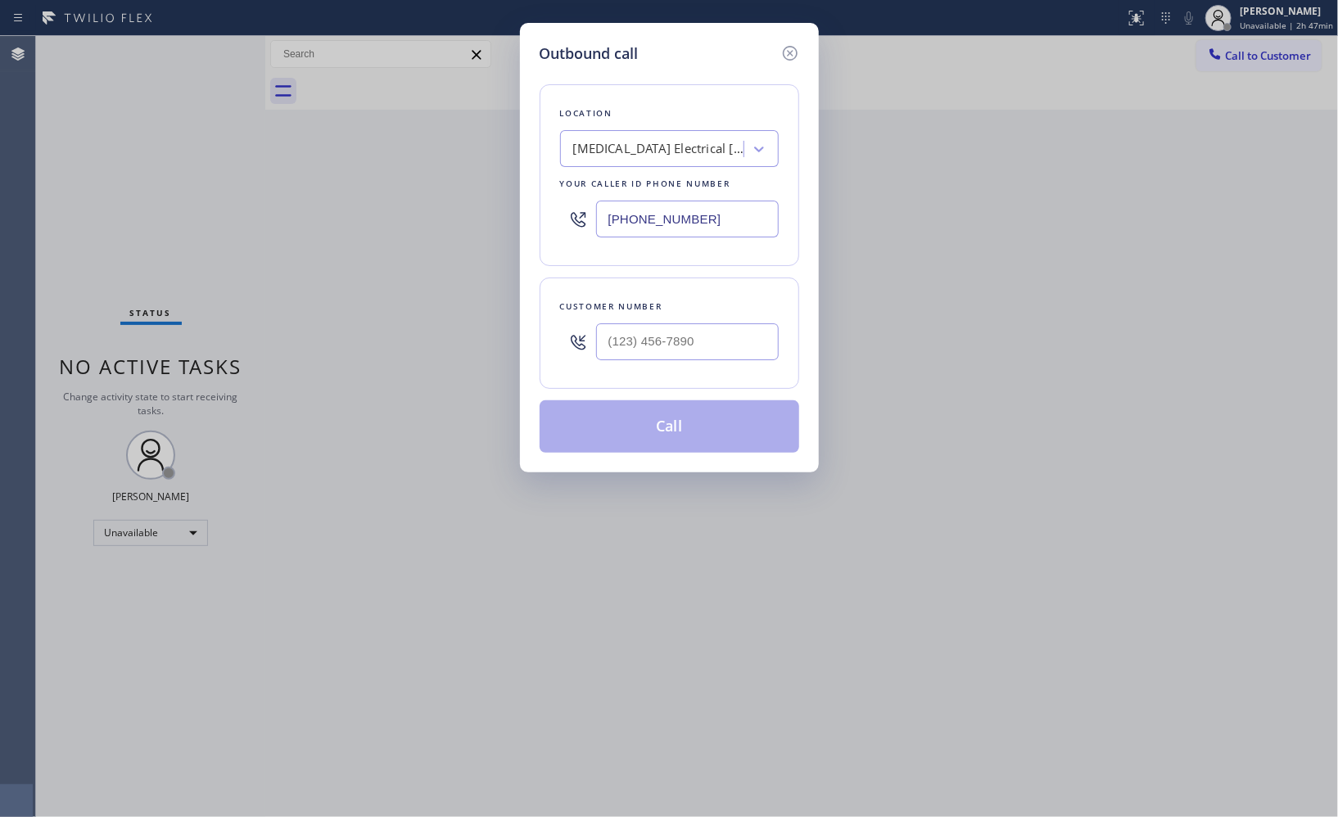
drag, startPoint x: 715, startPoint y: 211, endPoint x: 564, endPoint y: 213, distance: 151.5
click at [567, 215] on div "[PHONE_NUMBER]" at bounding box center [669, 218] width 219 height 53
paste input "7"
type input "[PHONE_NUMBER]"
drag, startPoint x: 706, startPoint y: 345, endPoint x: 513, endPoint y: 298, distance: 198.9
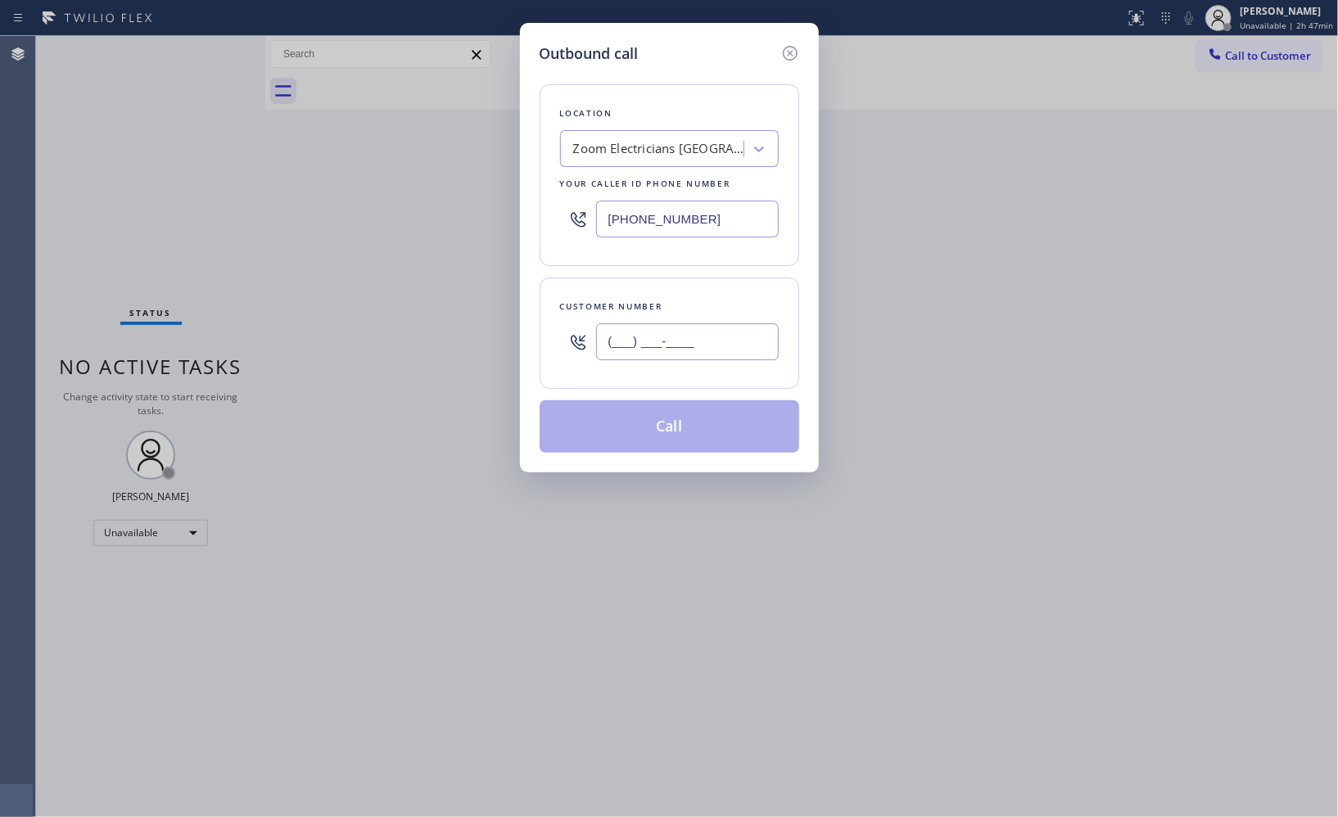
click at [546, 347] on div "Customer number (___) ___-____" at bounding box center [670, 333] width 260 height 111
paste input "310) 871-6632"
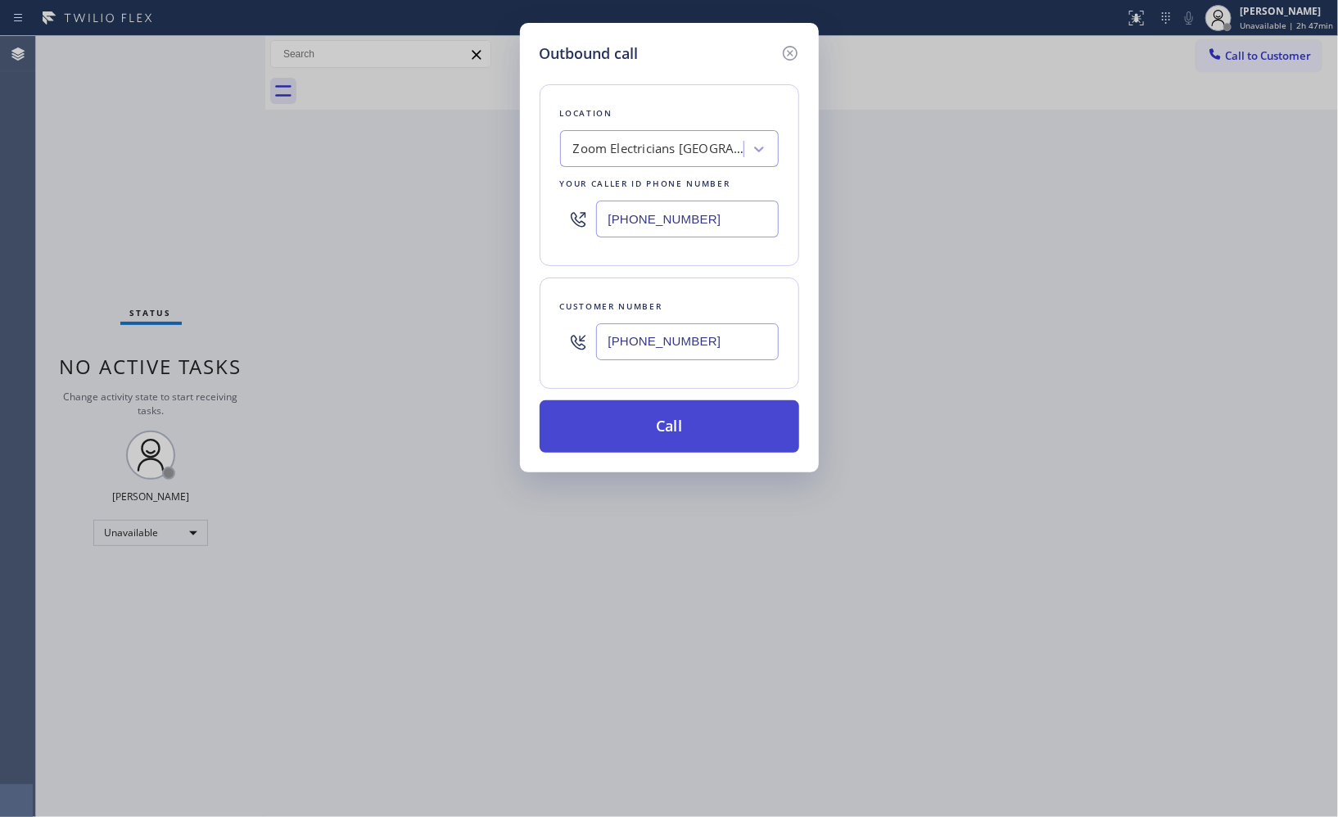
type input "[PHONE_NUMBER]"
click at [702, 430] on button "Call" at bounding box center [670, 427] width 260 height 52
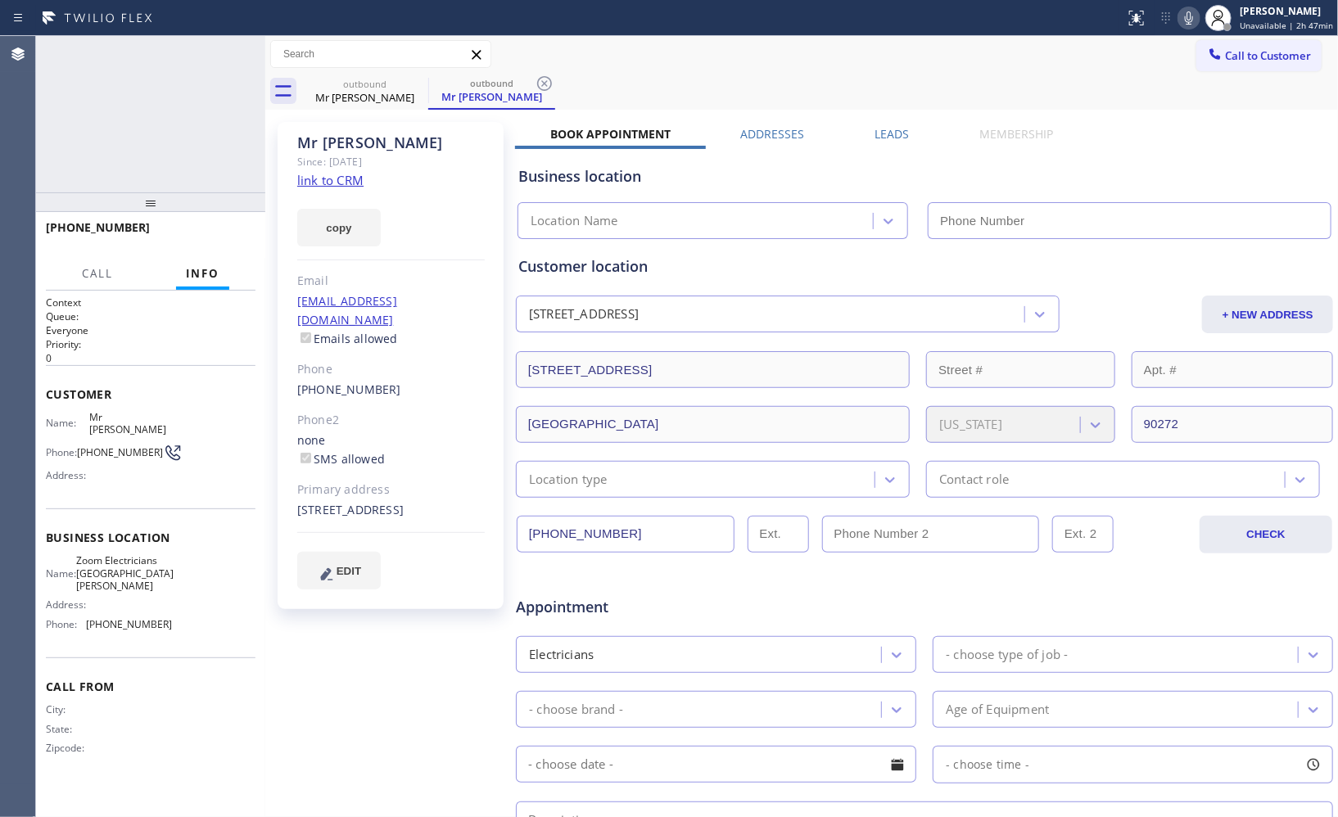
type input "[PHONE_NUMBER]"
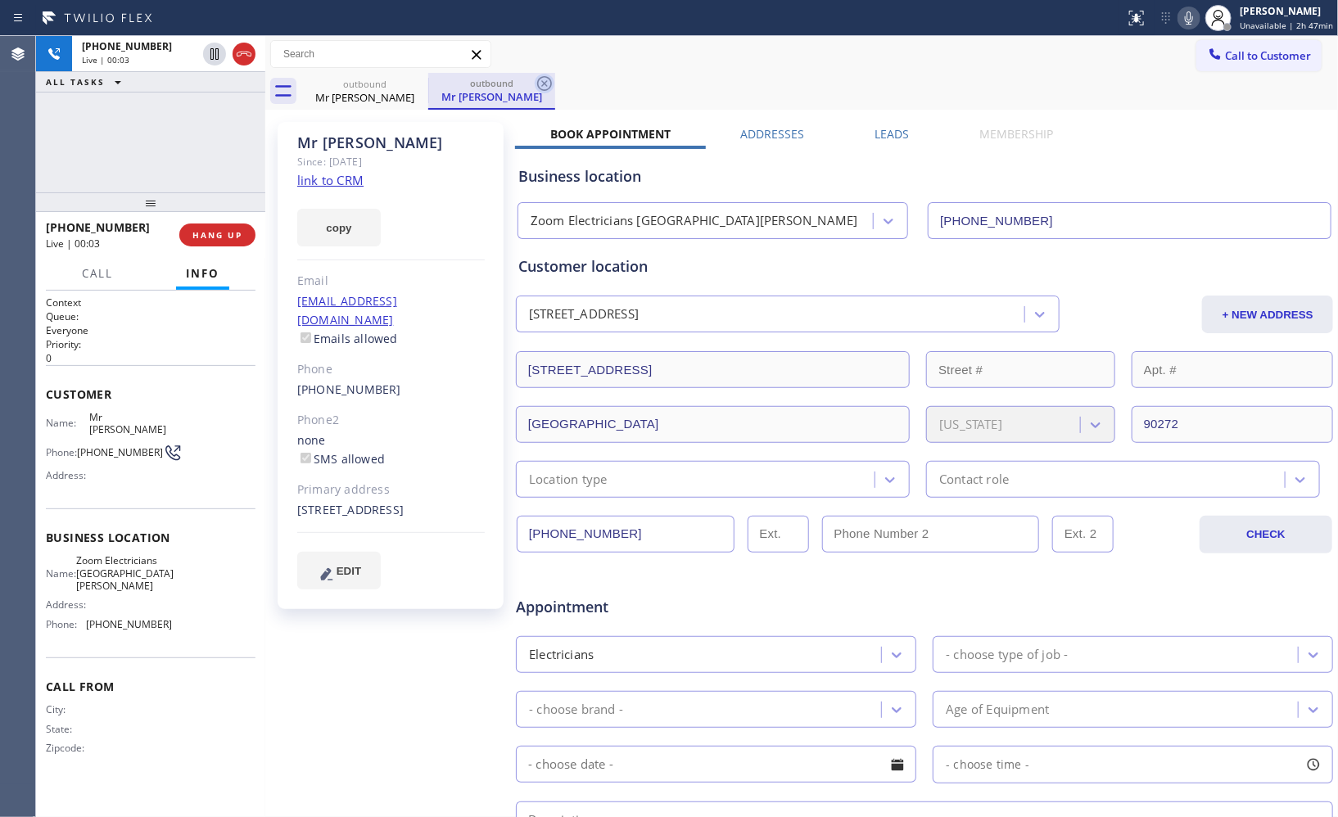
click at [551, 85] on icon at bounding box center [544, 83] width 15 height 15
click at [1193, 25] on icon at bounding box center [1190, 18] width 20 height 20
click at [1062, 90] on div "outbound Mr [PERSON_NAME]" at bounding box center [819, 91] width 1037 height 37
click at [819, 95] on div "outbound Mr [PERSON_NAME]" at bounding box center [819, 91] width 1037 height 37
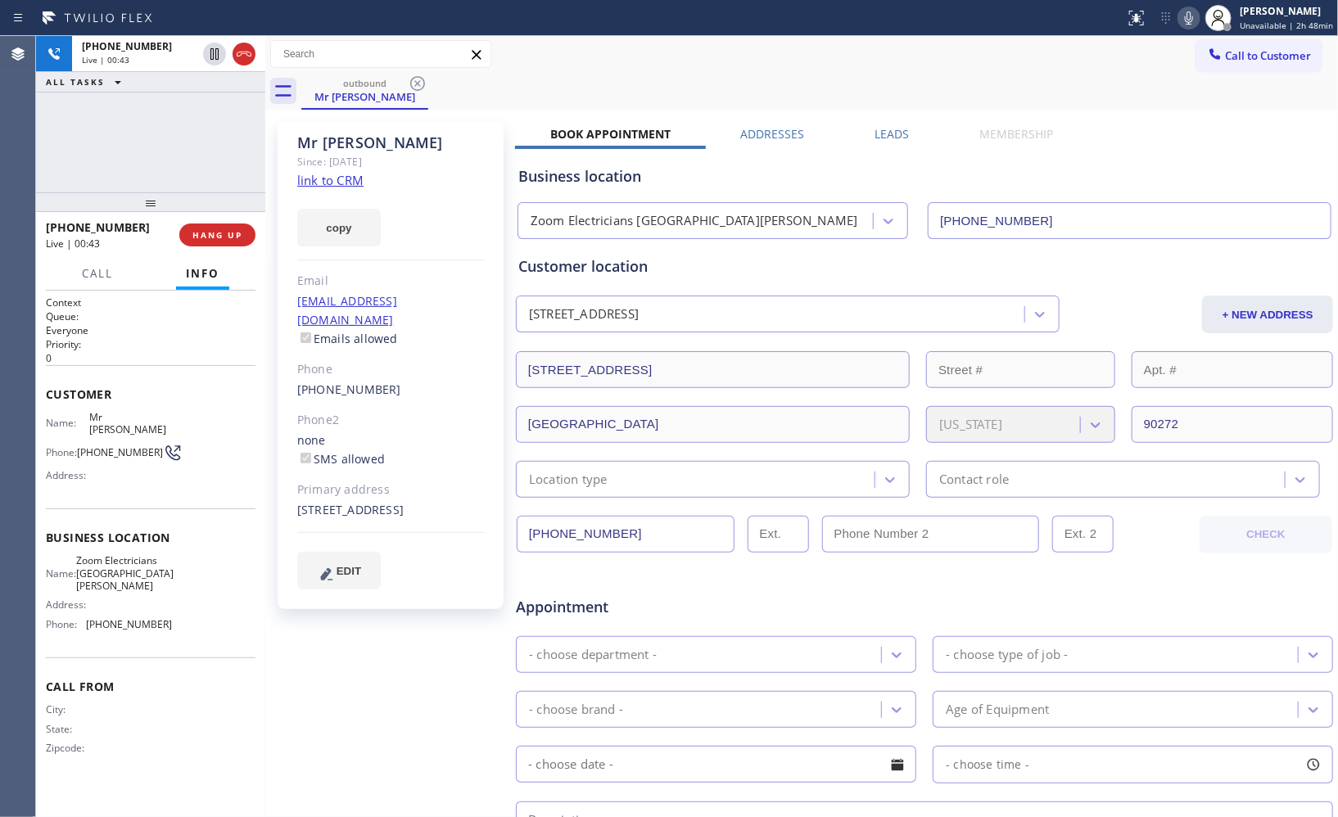
click at [625, 86] on div "outbound Mr [PERSON_NAME]" at bounding box center [819, 91] width 1037 height 37
click at [1188, 19] on icon at bounding box center [1190, 18] width 20 height 20
click at [866, 66] on div "Call to Customer Outbound call Location Zoom Electricians [GEOGRAPHIC_DATA][PER…" at bounding box center [801, 54] width 1073 height 29
click at [193, 117] on div "[PHONE_NUMBER] Live | 00:48 ALL TASKS ALL TASKS ACTIVE TASKS TASKS IN WRAP UP" at bounding box center [150, 114] width 229 height 156
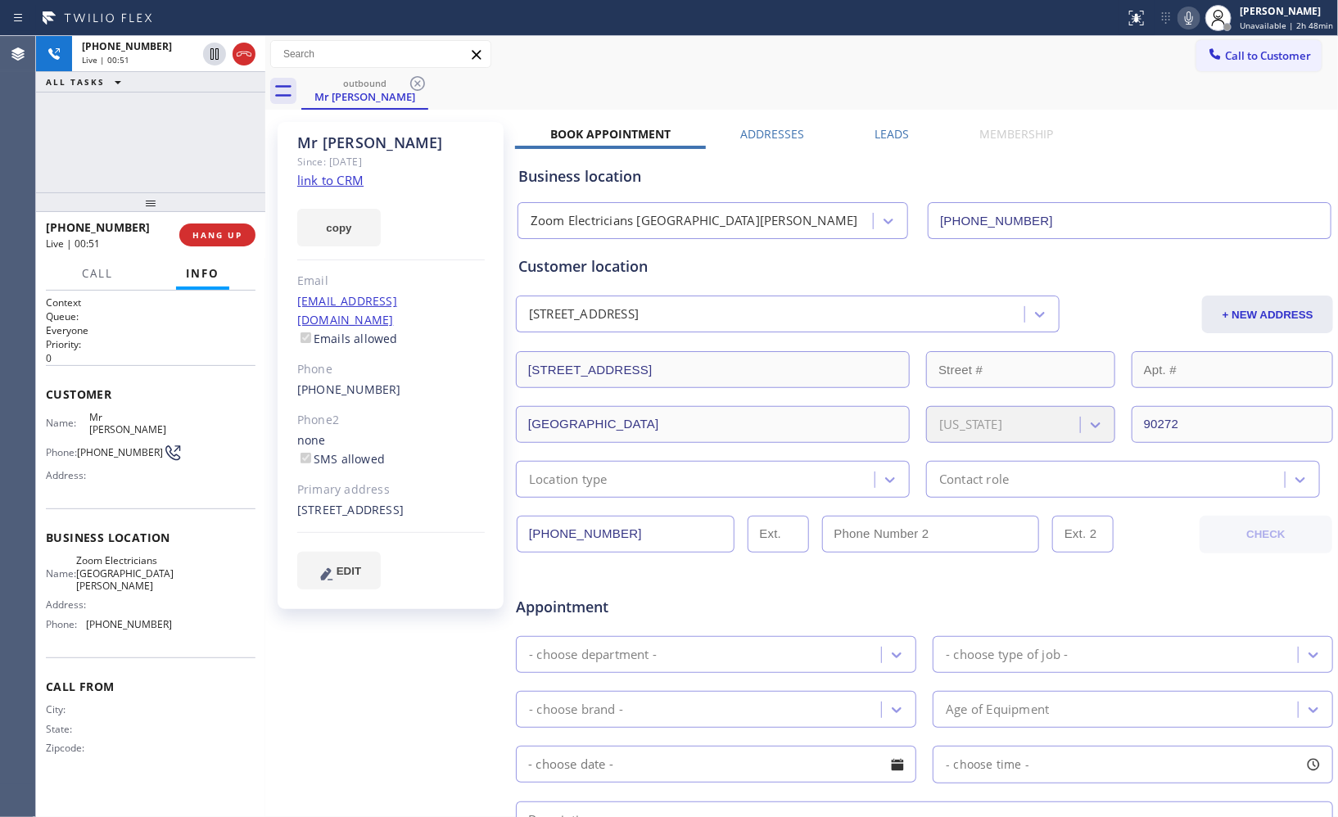
click at [909, 60] on div "Call to Customer Outbound call Location Zoom Electricians [GEOGRAPHIC_DATA][PER…" at bounding box center [801, 54] width 1073 height 29
click at [1188, 25] on icon at bounding box center [1190, 18] width 20 height 20
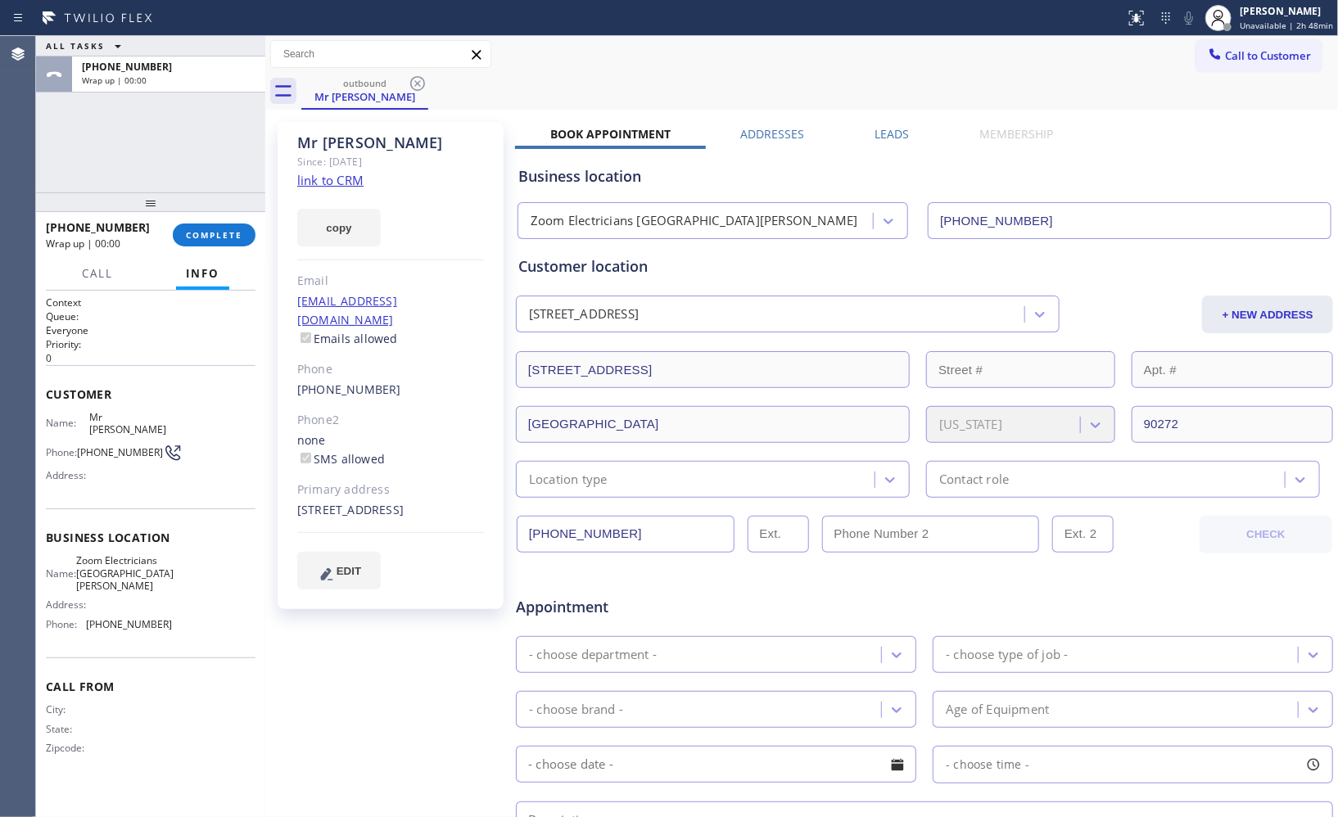
click at [292, 108] on div "Status report No issues detected If you experience an issue, please download th…" at bounding box center [669, 408] width 1338 height 817
drag, startPoint x: 138, startPoint y: 229, endPoint x: 42, endPoint y: 228, distance: 95.8
click at [42, 228] on div "[PHONE_NUMBER] Wrap up | 00:08 COMPLETE" at bounding box center [150, 235] width 229 height 46
click at [219, 229] on span "COMPLETE" at bounding box center [214, 234] width 57 height 11
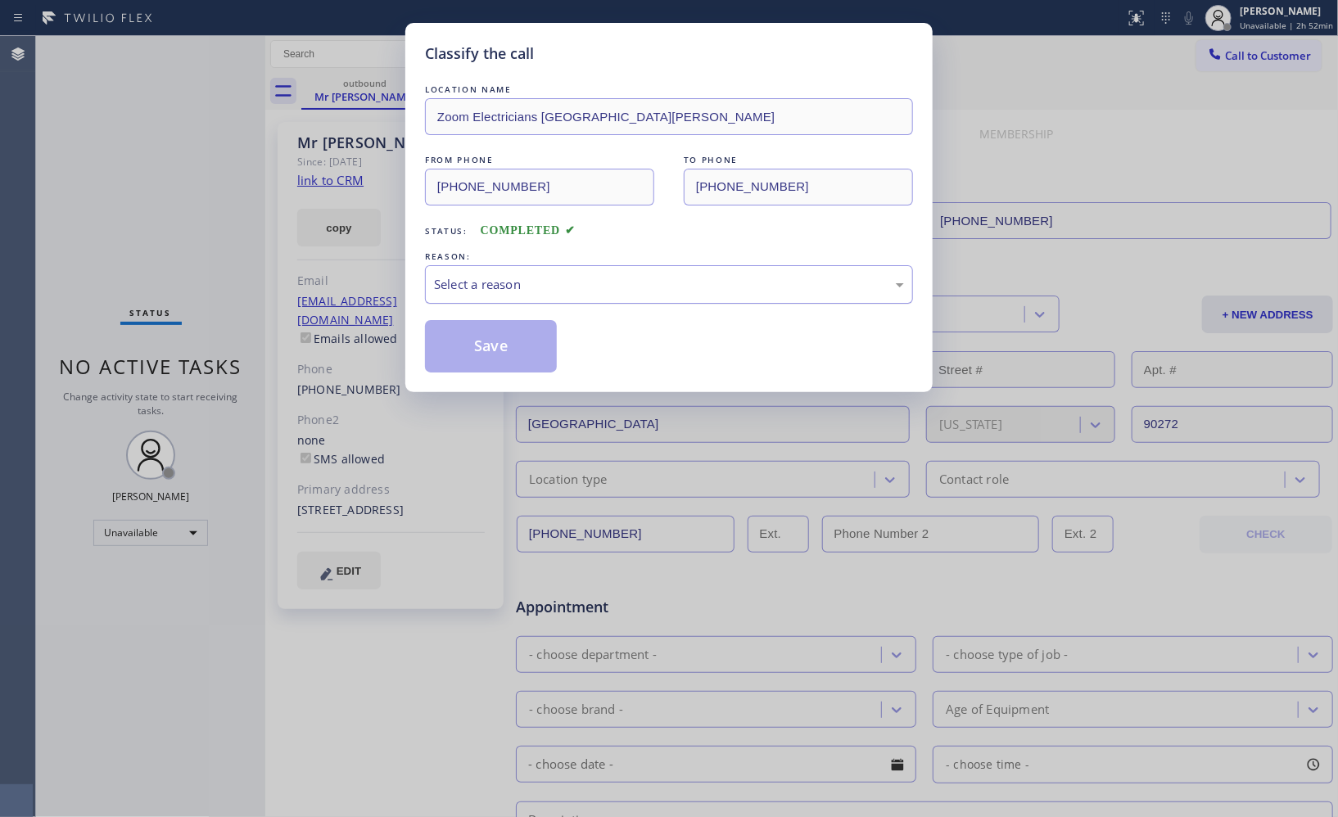
click at [494, 288] on div "Select a reason" at bounding box center [669, 284] width 470 height 19
click at [478, 351] on button "Save" at bounding box center [491, 346] width 132 height 52
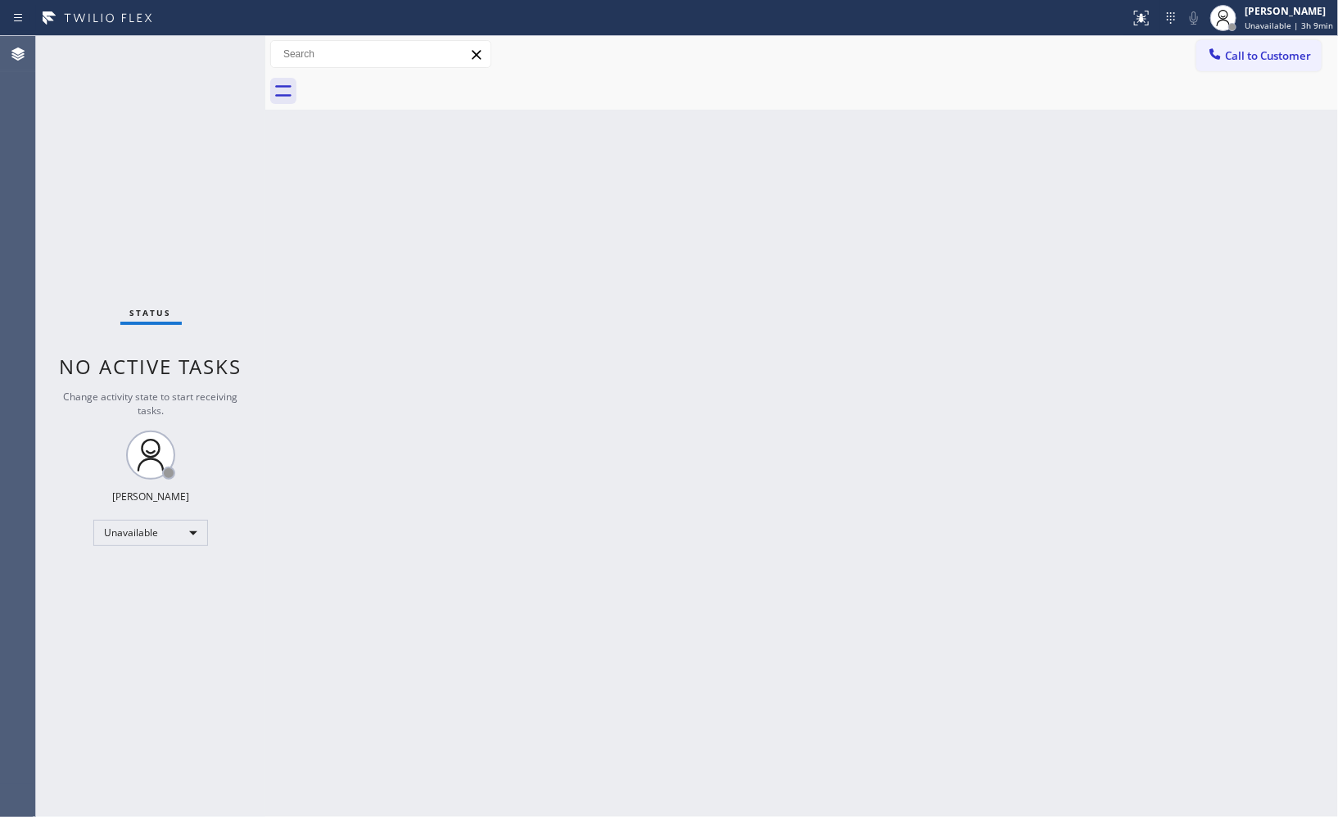
click at [1267, 55] on span "Call to Customer" at bounding box center [1268, 55] width 86 height 15
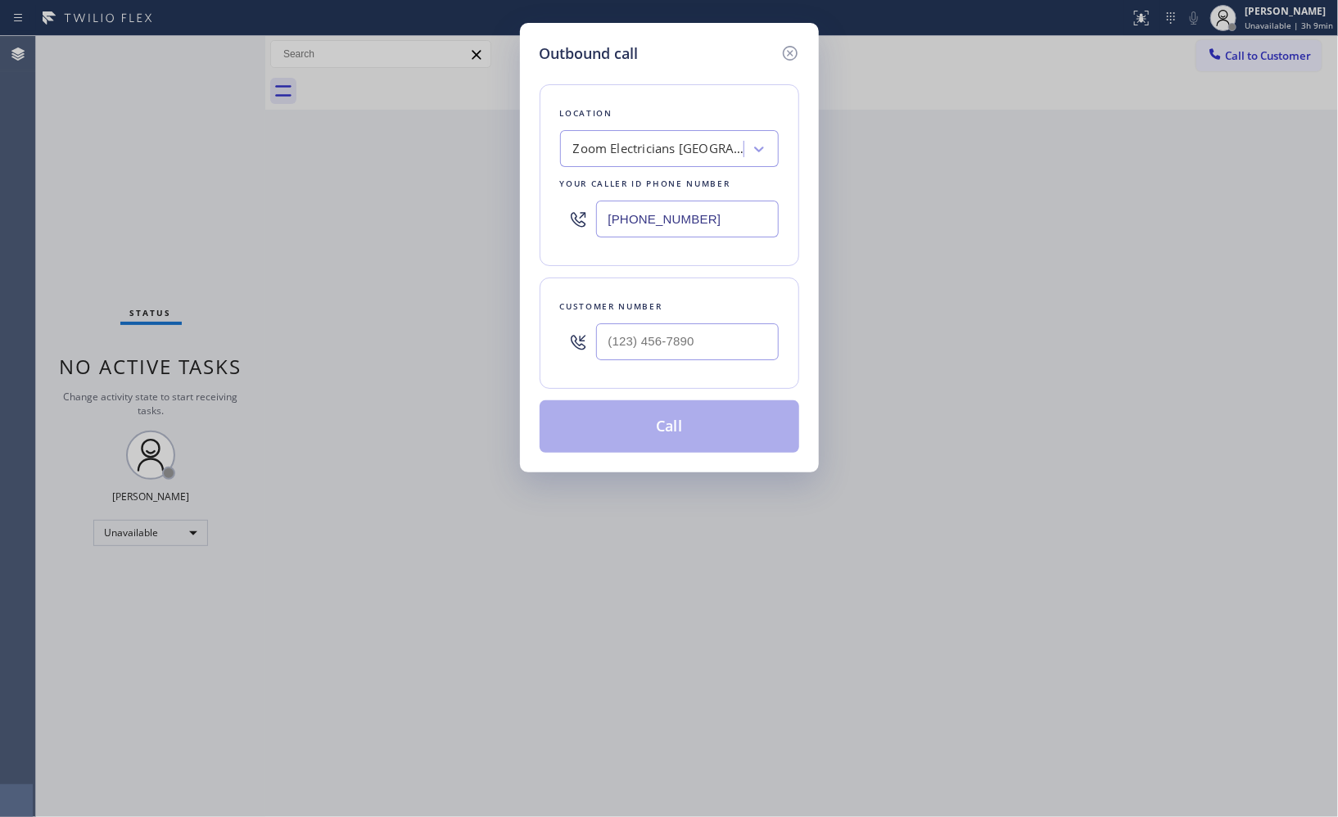
drag, startPoint x: 722, startPoint y: 218, endPoint x: 504, endPoint y: 183, distance: 221.4
click at [510, 195] on div "Outbound call Location Zoom Electricians [GEOGRAPHIC_DATA][PERSON_NAME] Your ca…" at bounding box center [669, 408] width 1338 height 817
paste input "805) 914-0405"
type input "[PHONE_NUMBER]"
drag, startPoint x: 705, startPoint y: 337, endPoint x: 537, endPoint y: 334, distance: 167.9
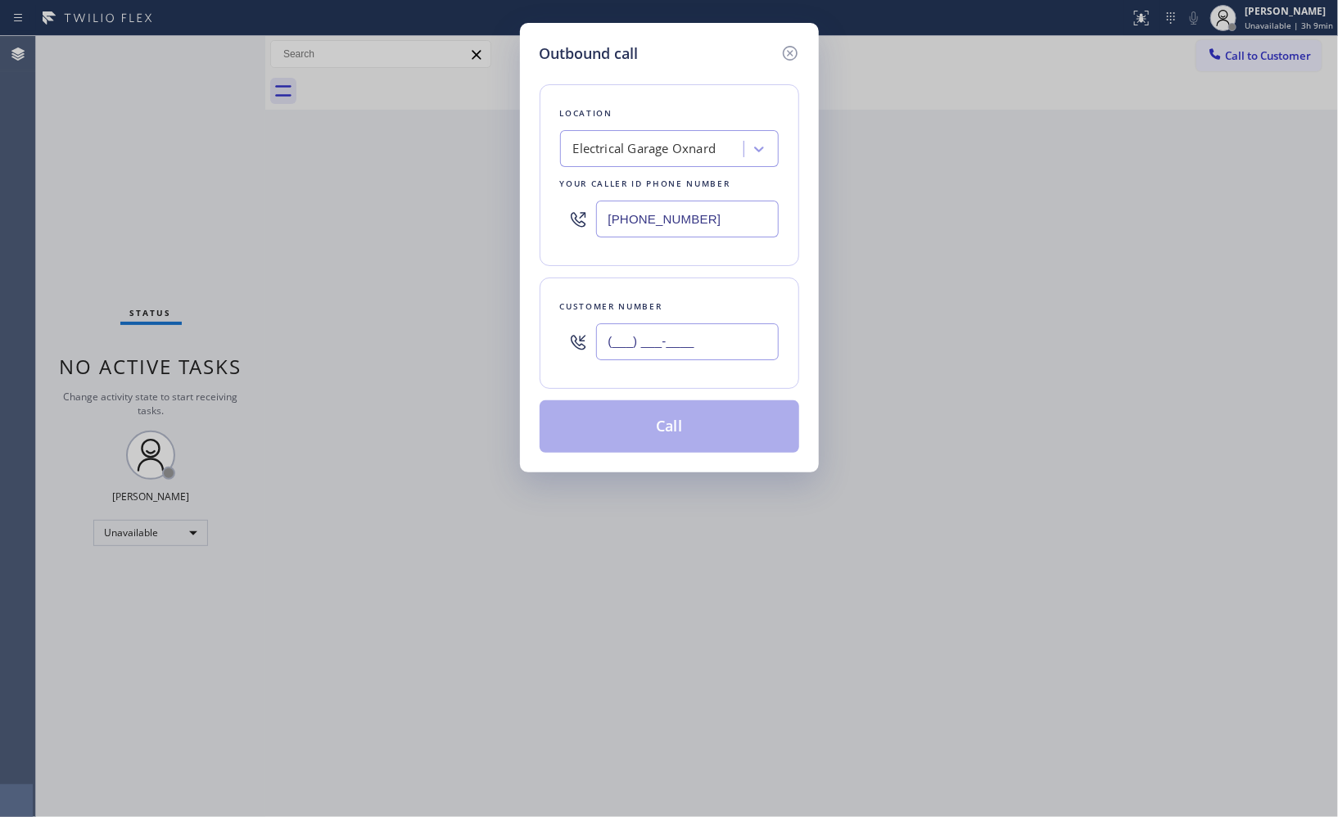
click at [541, 337] on div "Customer number (___) ___-____" at bounding box center [670, 333] width 260 height 111
paste input "205) 329-3003"
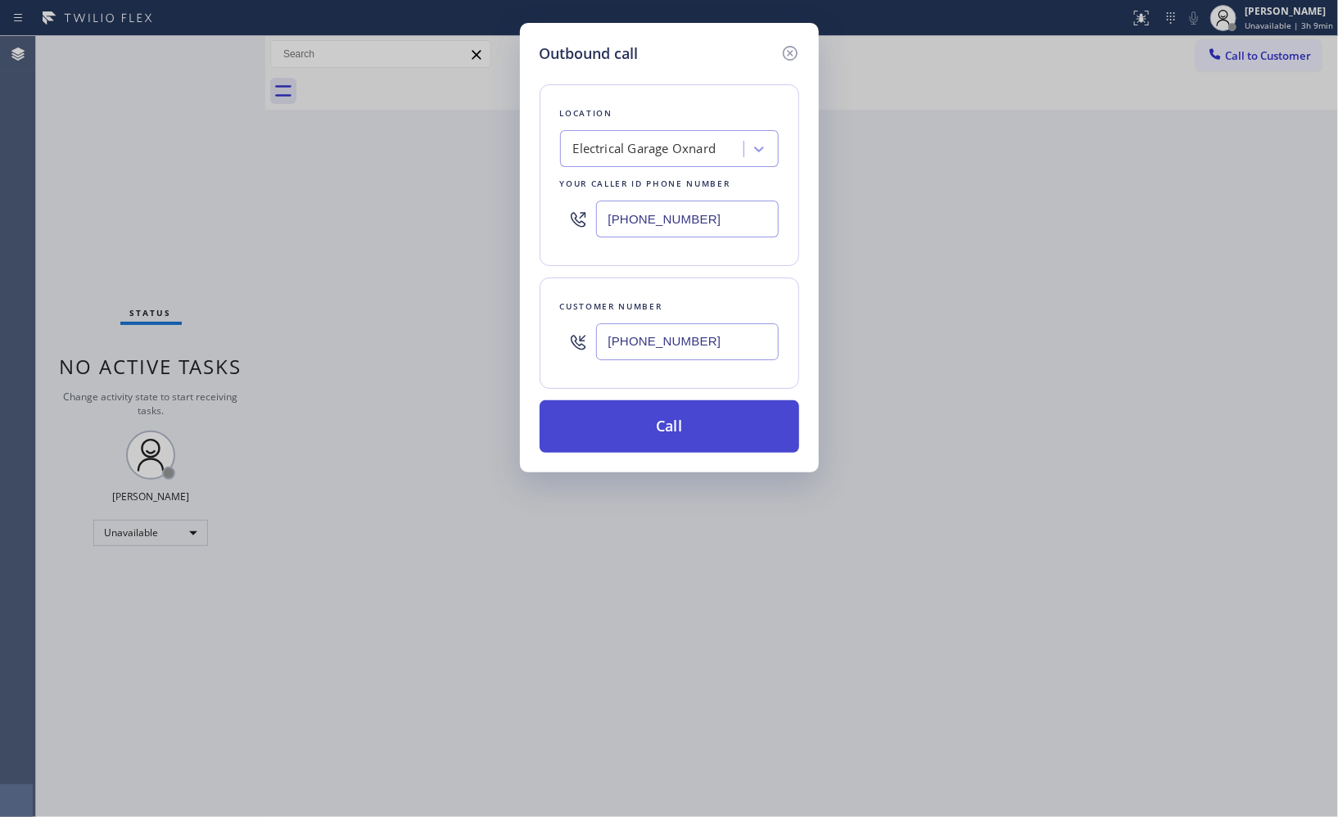
type input "[PHONE_NUMBER]"
click at [688, 432] on button "Call" at bounding box center [670, 427] width 260 height 52
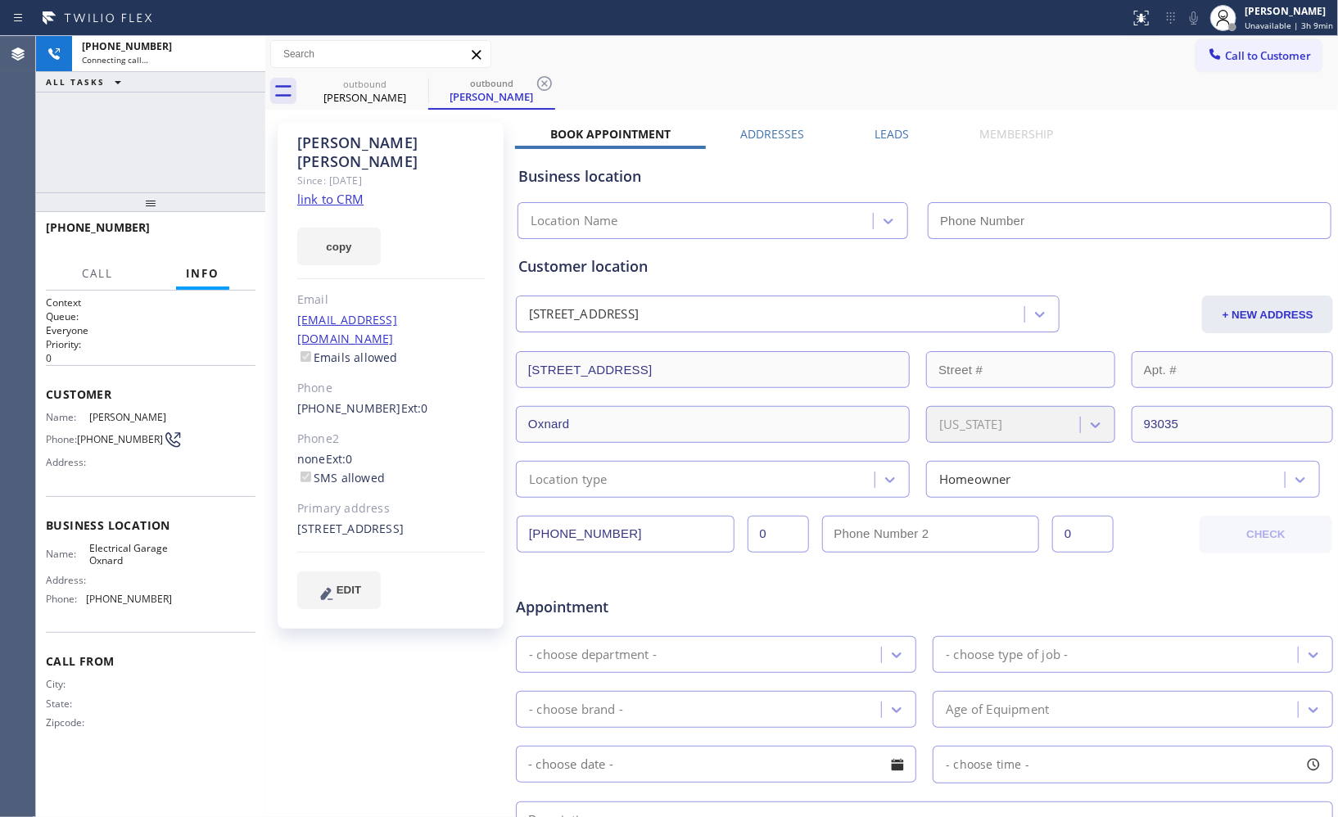
type input "[PHONE_NUMBER]"
click at [539, 83] on icon at bounding box center [545, 84] width 20 height 20
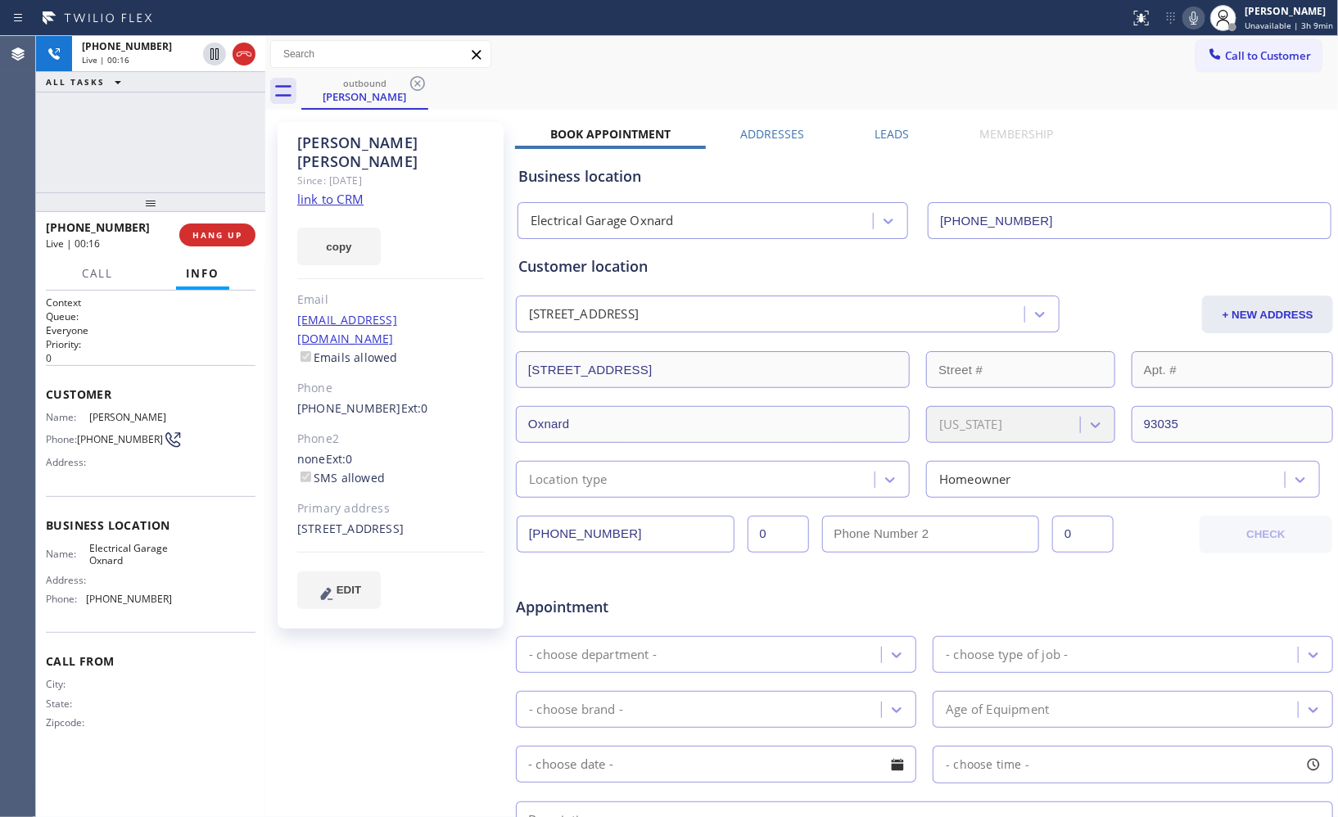
click at [1193, 17] on icon at bounding box center [1194, 18] width 20 height 20
click at [1193, 17] on icon at bounding box center [1190, 18] width 20 height 20
click at [1197, 14] on icon at bounding box center [1190, 18] width 20 height 20
click at [1193, 13] on icon at bounding box center [1189, 17] width 8 height 13
click at [740, 44] on div "Call to Customer Outbound call Location Electrical Garage Oxnard Your caller id…" at bounding box center [801, 54] width 1073 height 29
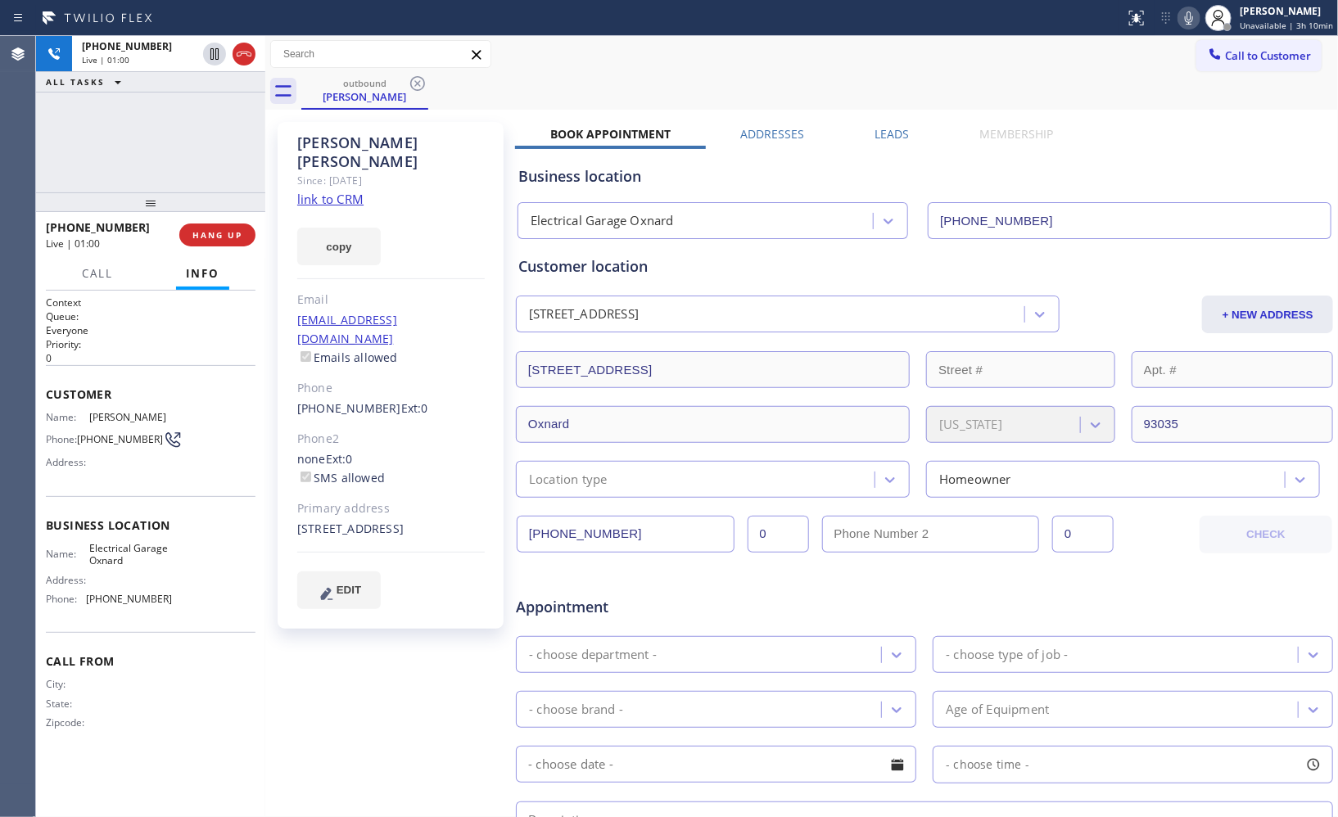
click at [197, 143] on div "[PHONE_NUMBER] Live | 01:00 ALL TASKS ALL TASKS ACTIVE TASKS TASKS IN WRAP UP" at bounding box center [150, 114] width 229 height 156
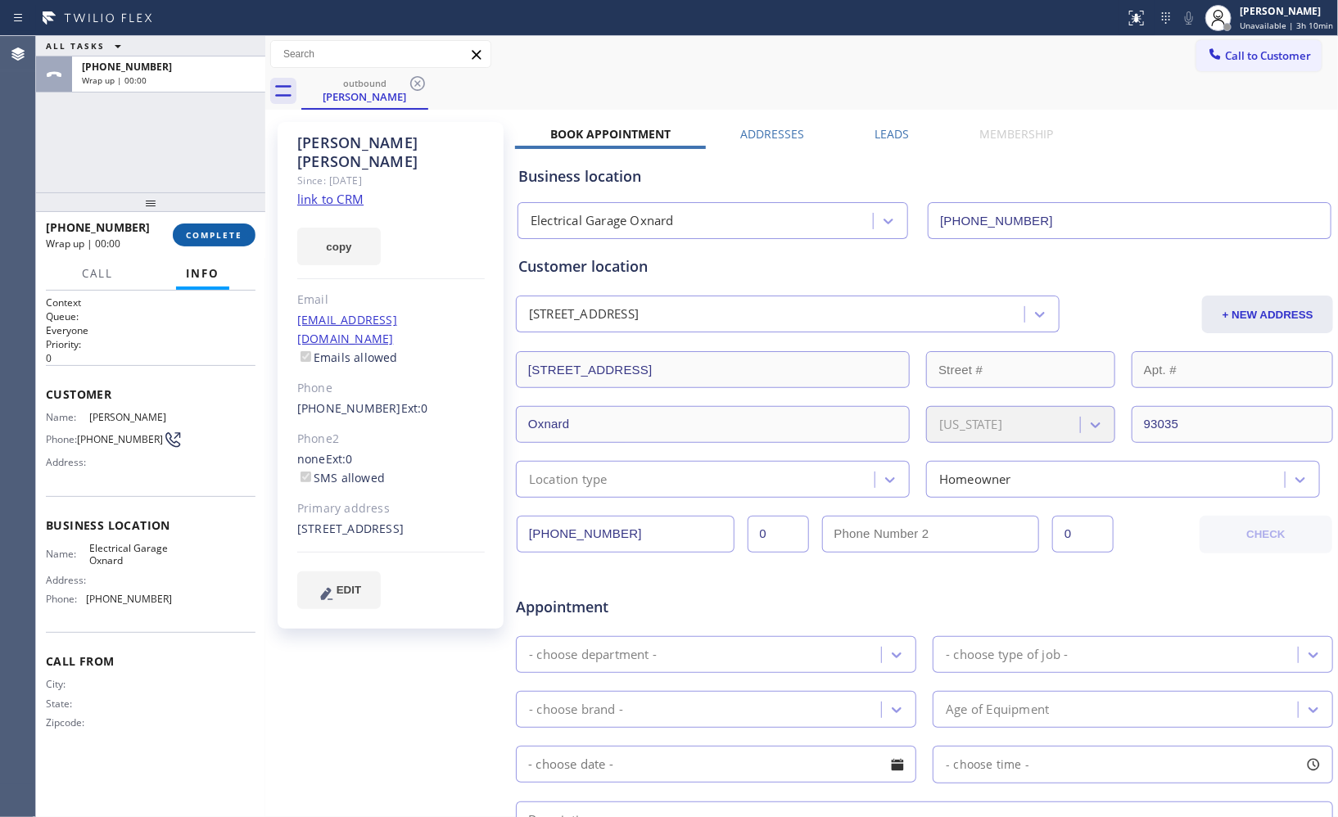
click at [230, 232] on span "COMPLETE" at bounding box center [214, 234] width 57 height 11
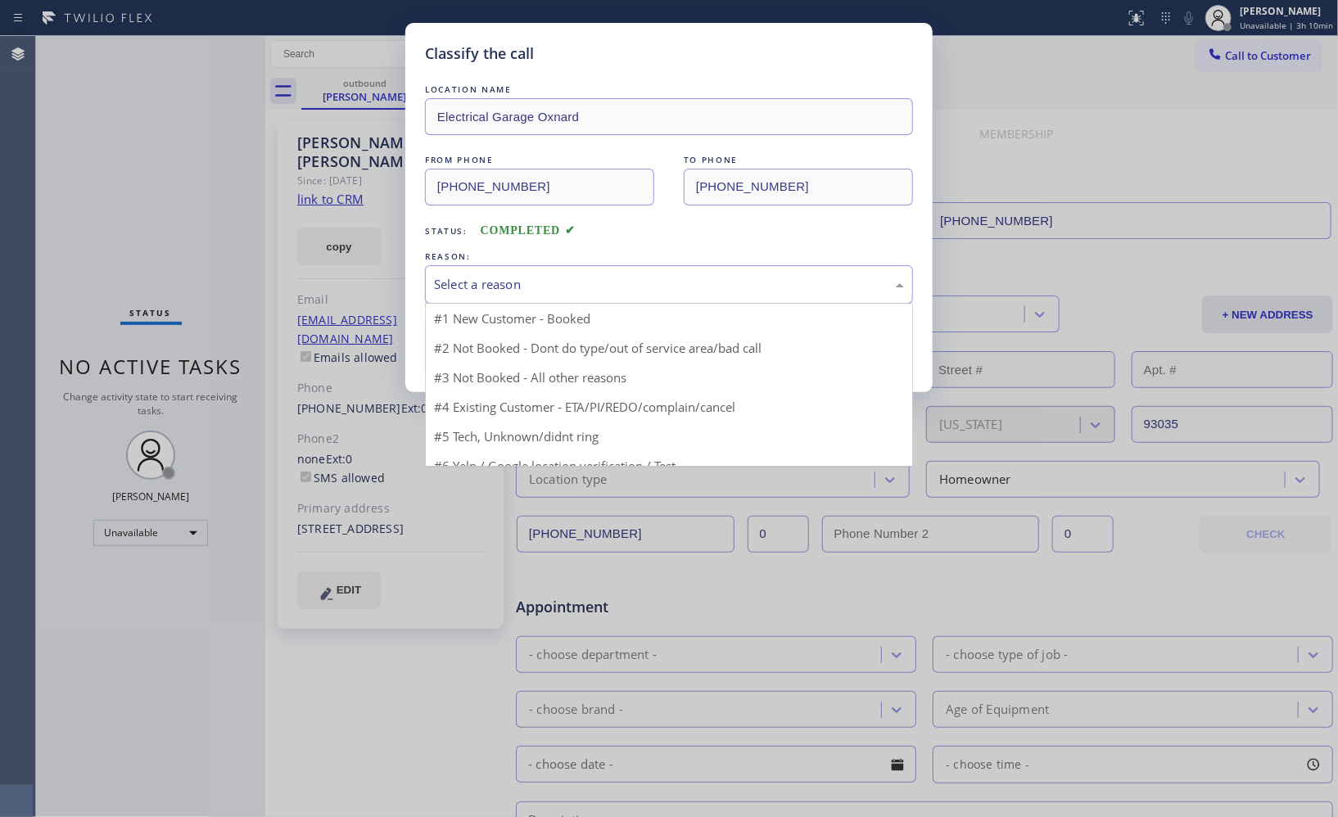
click at [562, 287] on div "Select a reason" at bounding box center [669, 284] width 470 height 19
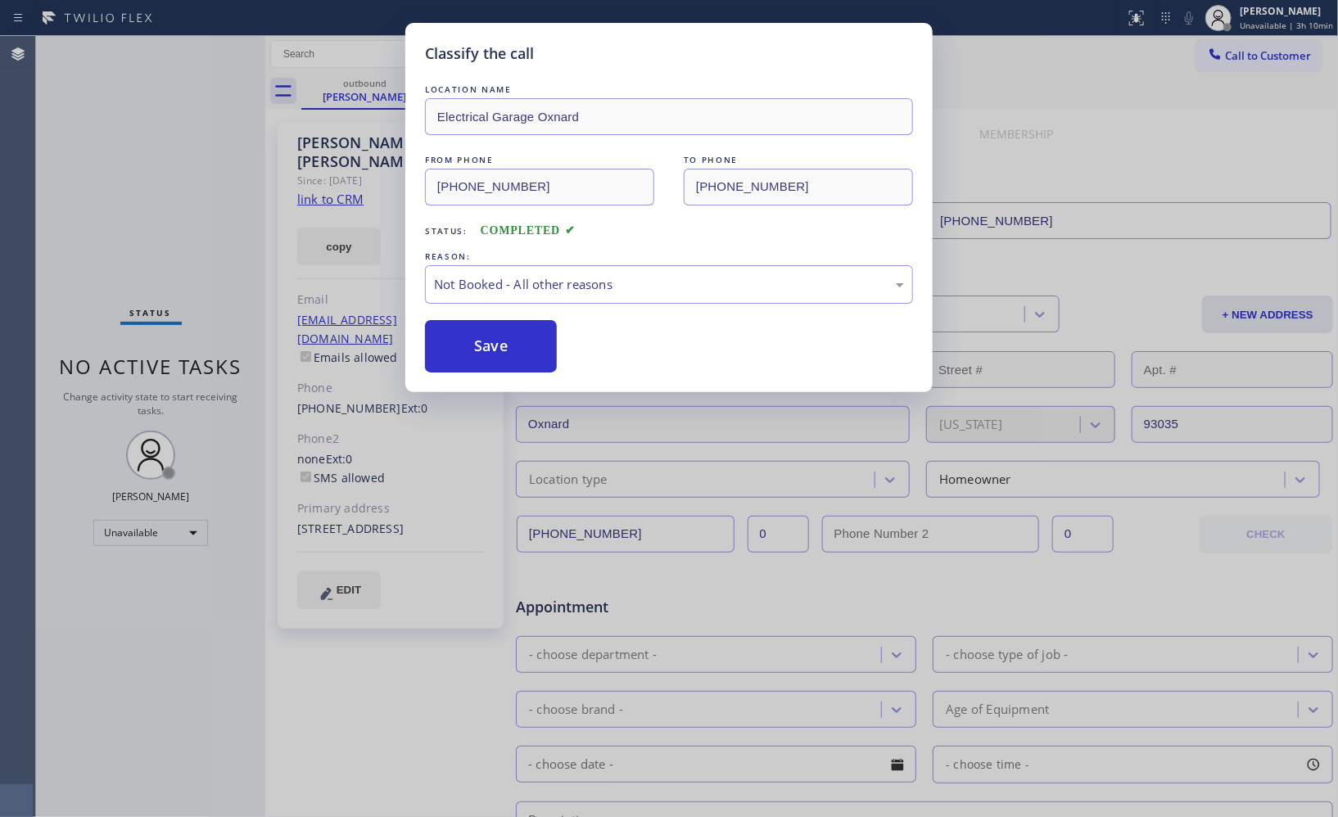
click at [479, 355] on button "Save" at bounding box center [491, 346] width 132 height 52
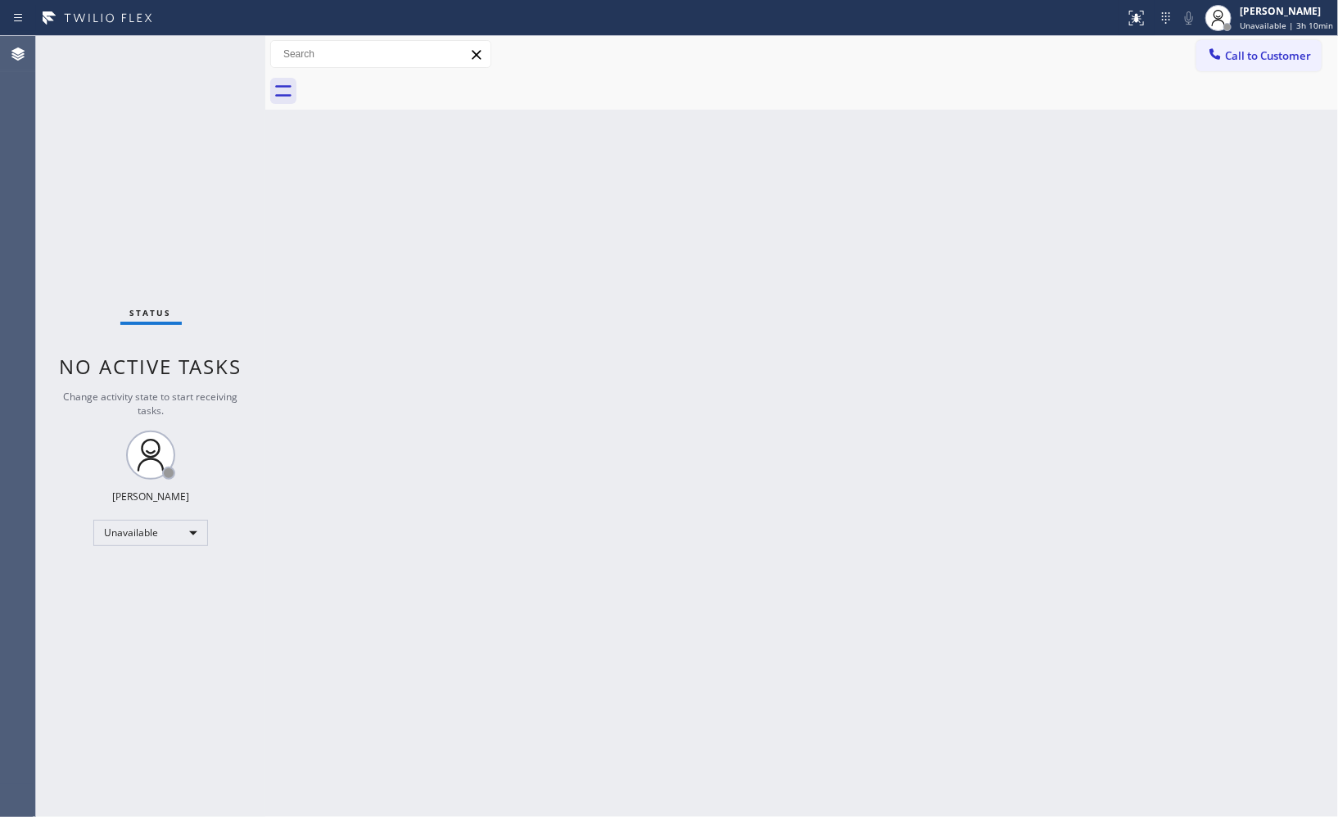
click at [97, 156] on div "Status No active tasks Change activity state to start receiving tasks. [PERSON_…" at bounding box center [150, 426] width 229 height 781
drag, startPoint x: 1279, startPoint y: 57, endPoint x: 832, endPoint y: 153, distance: 457.4
click at [1279, 56] on span "Call to Customer" at bounding box center [1268, 55] width 86 height 15
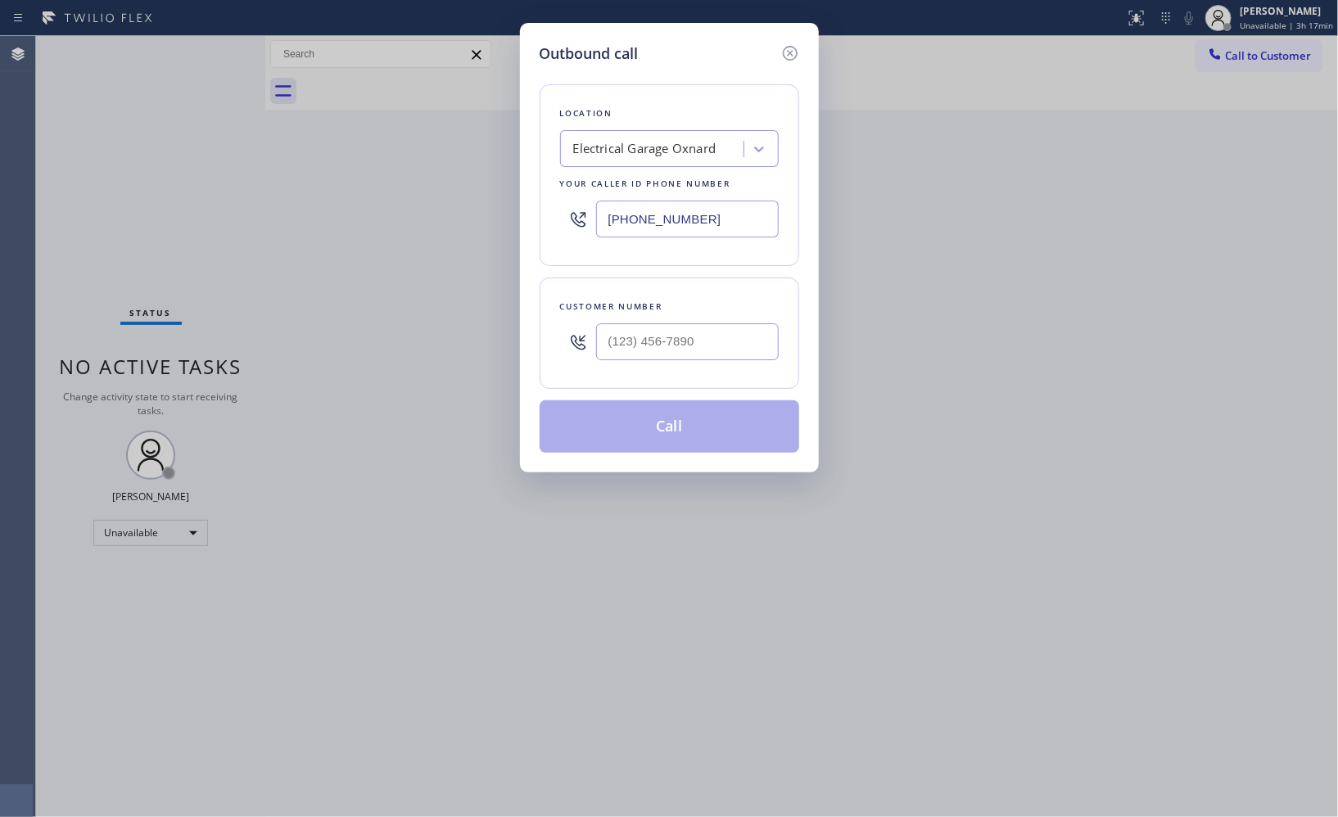
drag, startPoint x: 567, startPoint y: 191, endPoint x: 424, endPoint y: 94, distance: 172.2
click at [467, 152] on div "Outbound call Location Electrical Garage Oxnard Your caller id phone number [PH…" at bounding box center [669, 408] width 1338 height 817
paste input "424) 281-6513"
type input "[PHONE_NUMBER]"
drag, startPoint x: 601, startPoint y: 340, endPoint x: 537, endPoint y: 251, distance: 109.1
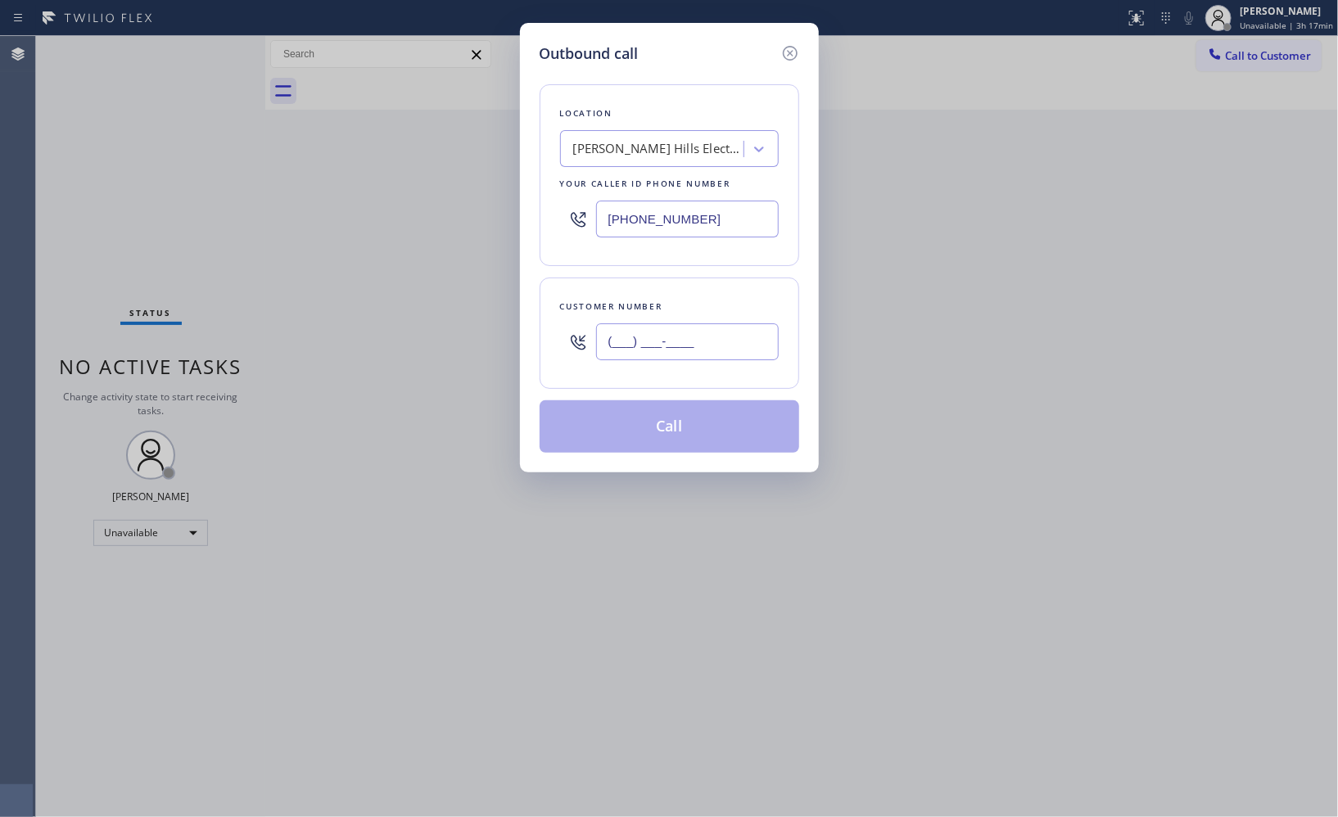
click at [578, 330] on div "(___) ___-____" at bounding box center [669, 341] width 219 height 53
paste input "310) 694-6111"
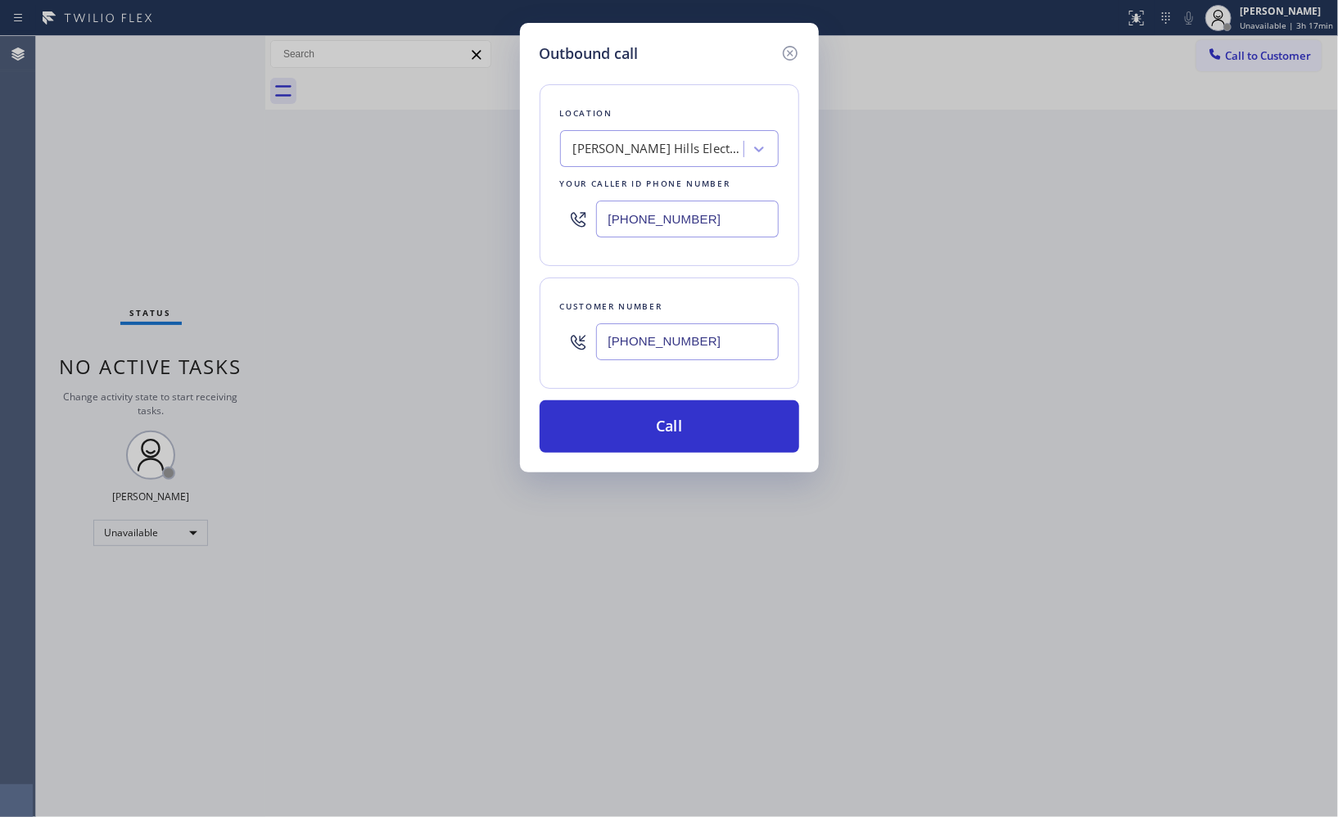
type input "[PHONE_NUMBER]"
click at [737, 435] on button "Call" at bounding box center [670, 427] width 260 height 52
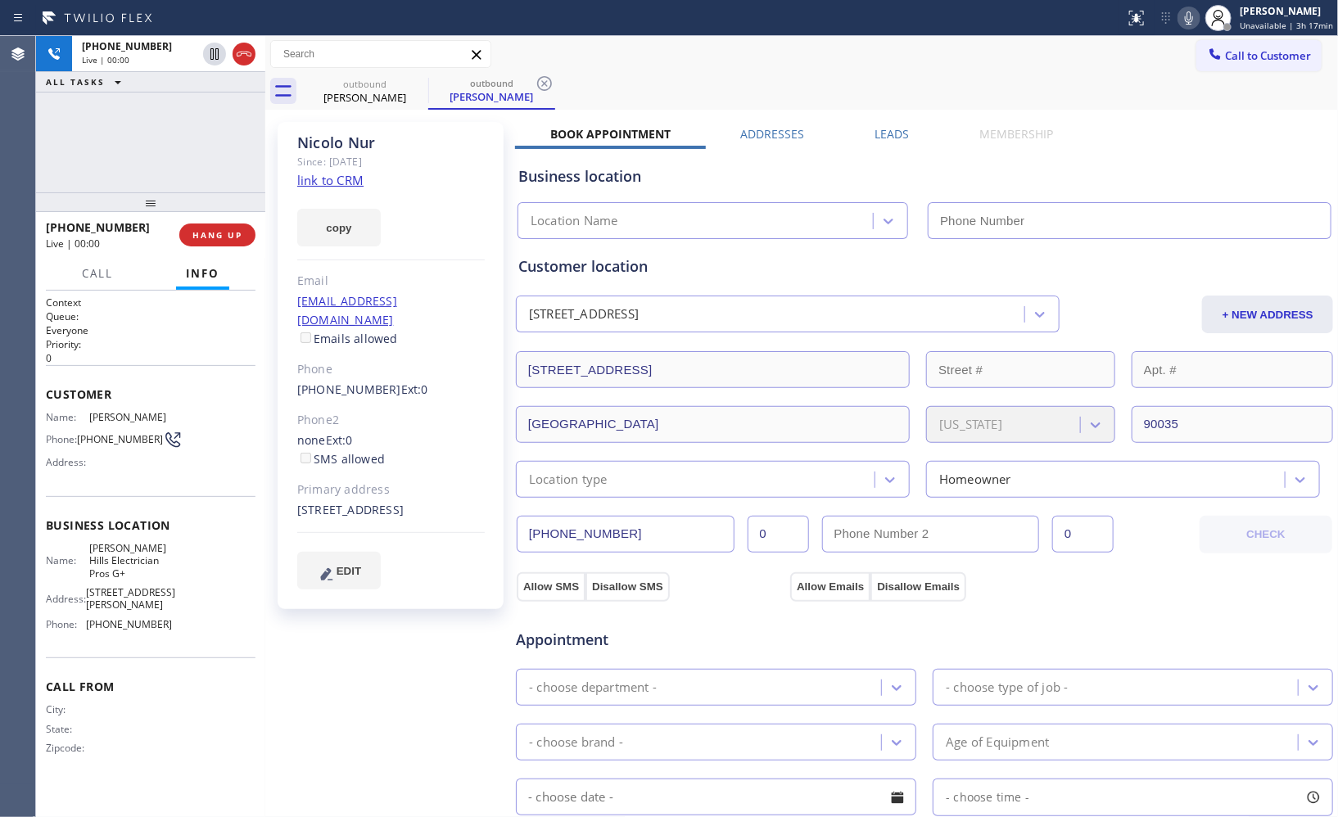
type input "[PHONE_NUMBER]"
drag, startPoint x: 537, startPoint y: 84, endPoint x: 516, endPoint y: 80, distance: 21.7
click at [537, 84] on icon at bounding box center [544, 83] width 15 height 15
click at [241, 236] on span "HANG UP" at bounding box center [217, 234] width 50 height 11
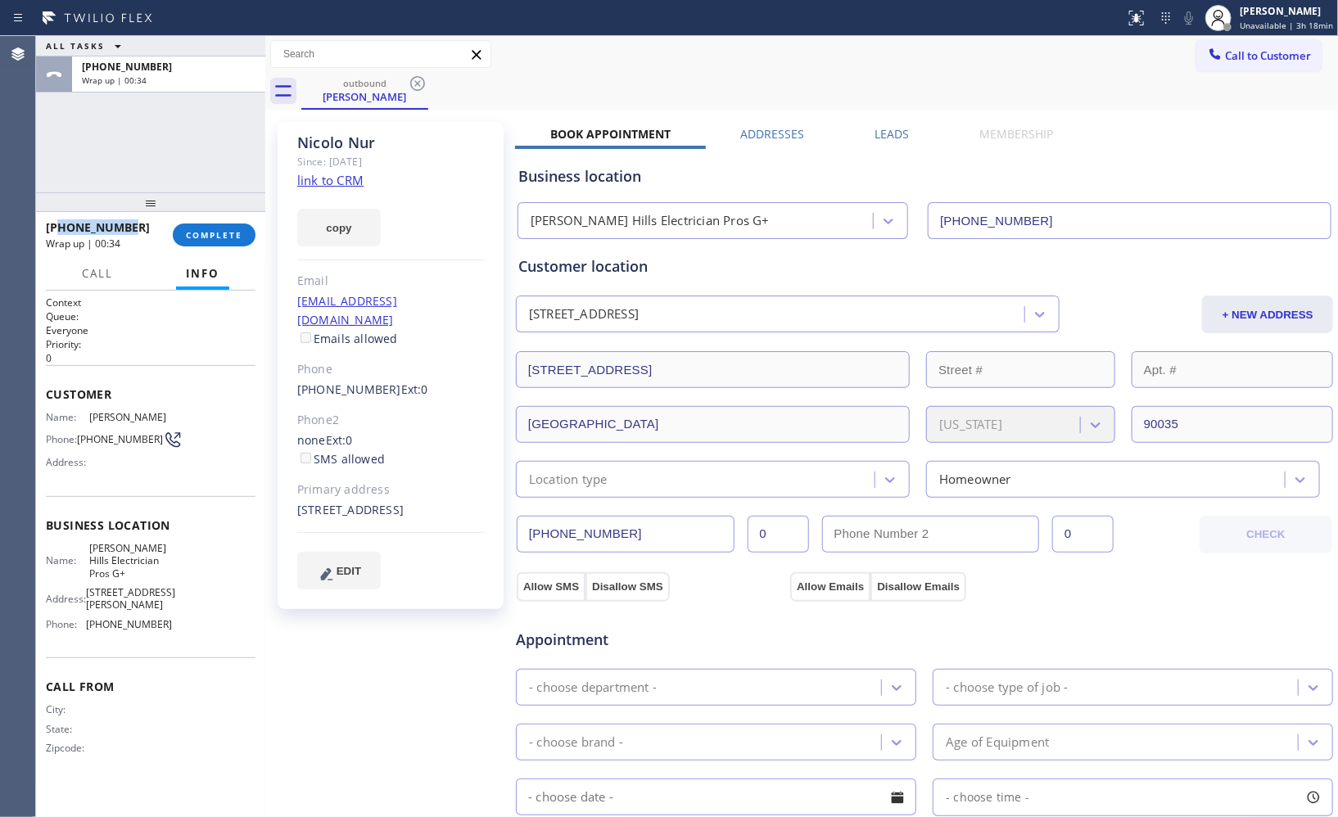
drag, startPoint x: 94, startPoint y: 224, endPoint x: 61, endPoint y: 222, distance: 32.9
click at [61, 222] on div "[PHONE_NUMBER]" at bounding box center [103, 228] width 115 height 16
click at [1232, 61] on span "Call to Customer" at bounding box center [1268, 55] width 86 height 15
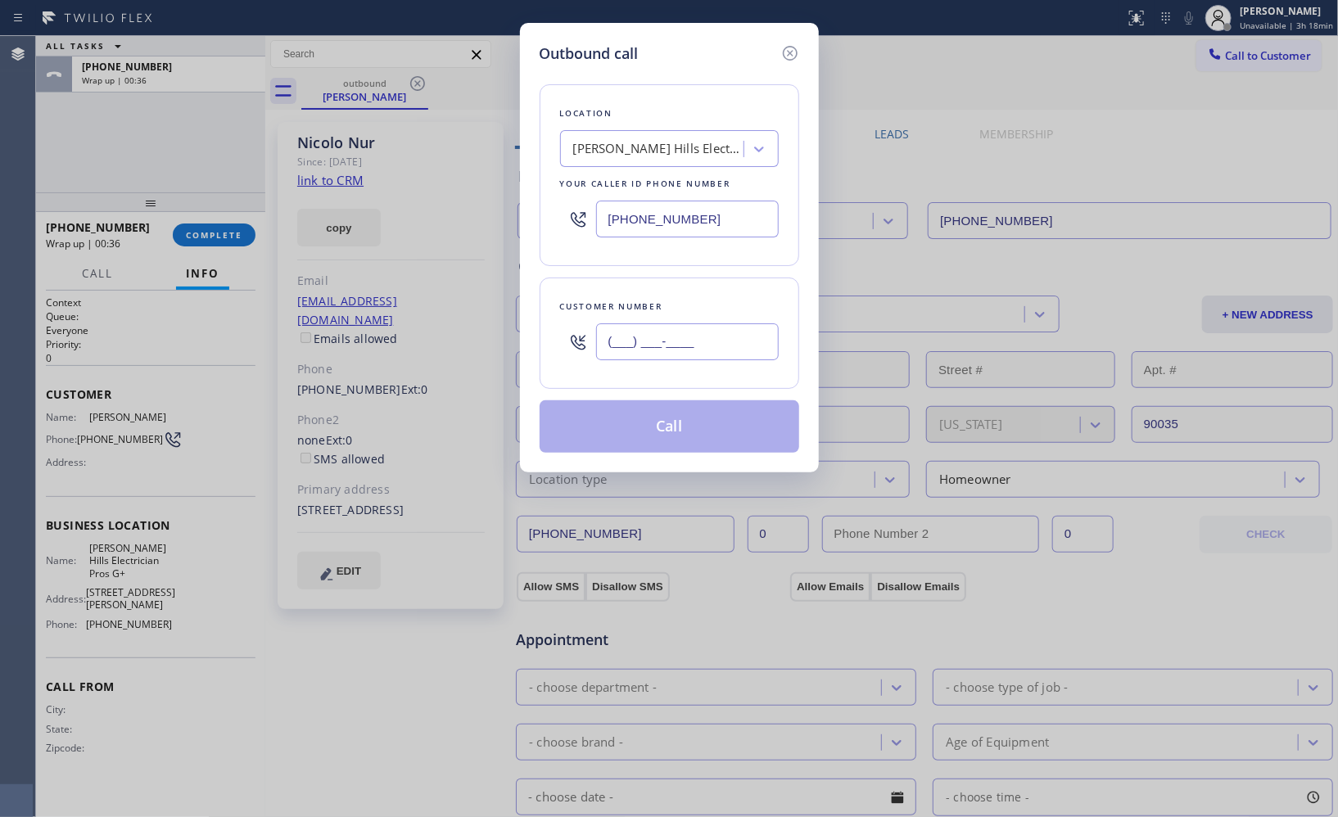
drag, startPoint x: 726, startPoint y: 337, endPoint x: 536, endPoint y: 293, distance: 194.9
click at [582, 324] on div "(___) ___-____" at bounding box center [669, 341] width 219 height 53
paste input "310) 694-6111"
type input "[PHONE_NUMBER]"
click at [700, 437] on button "Call" at bounding box center [670, 427] width 260 height 52
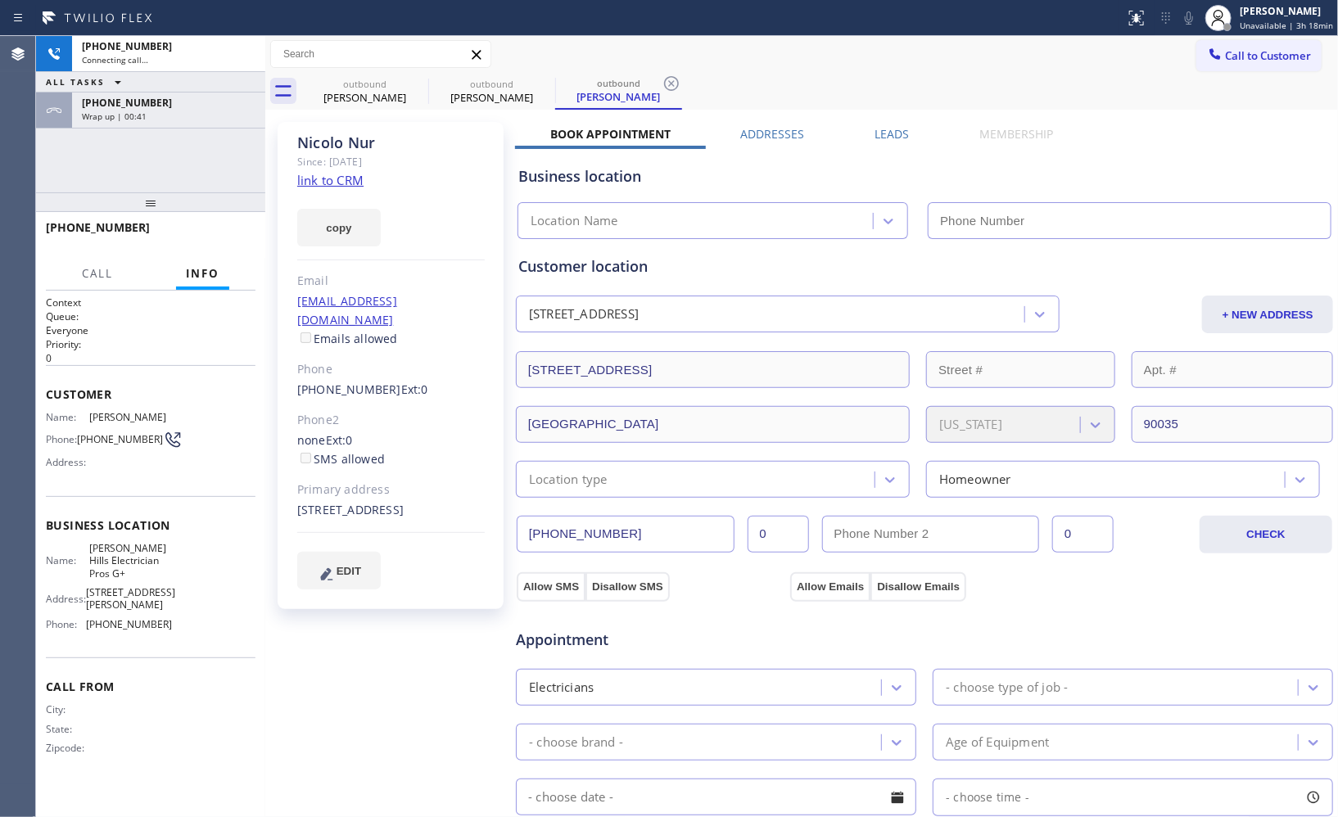
type input "[PHONE_NUMBER]"
drag, startPoint x: 134, startPoint y: 106, endPoint x: 197, endPoint y: 167, distance: 87.5
click at [134, 106] on span "[PHONE_NUMBER]" at bounding box center [127, 103] width 90 height 14
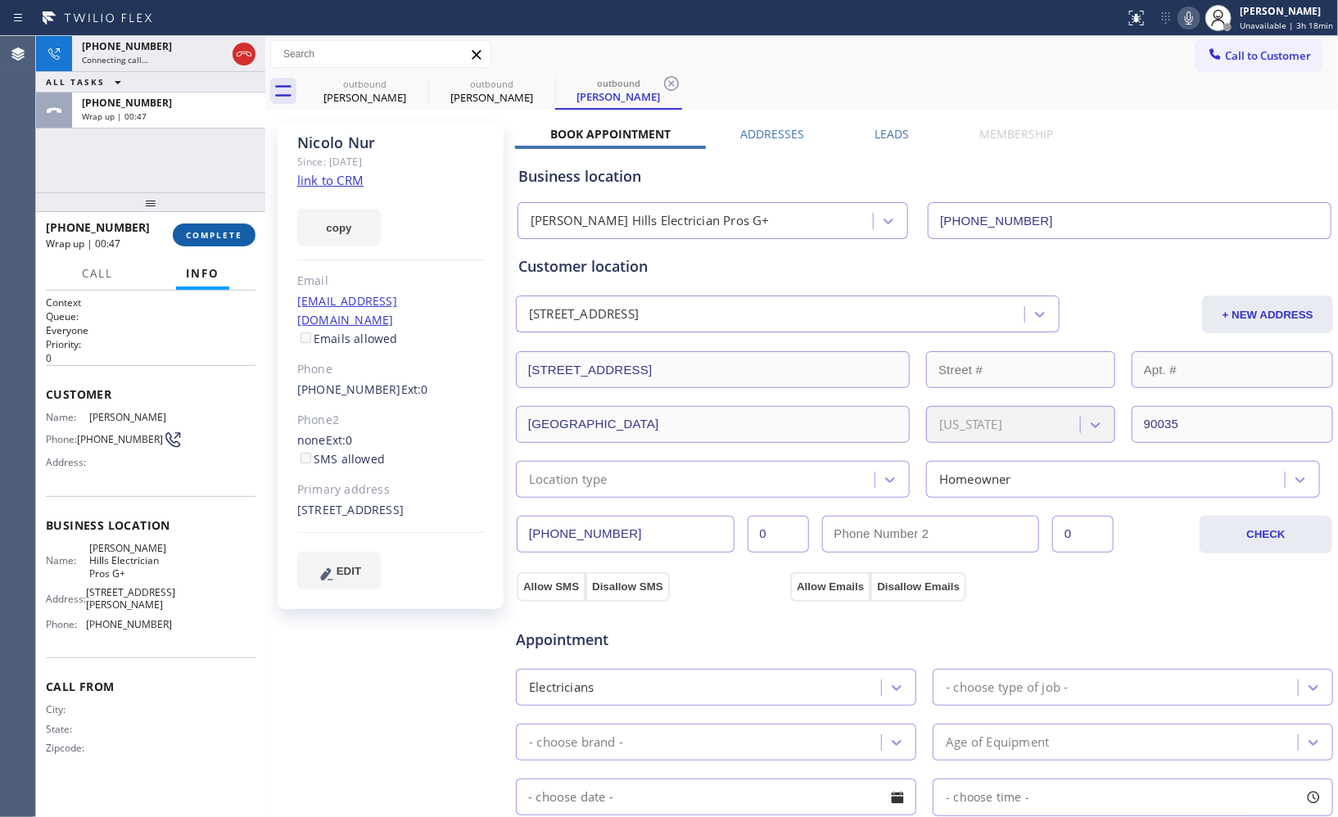
click at [210, 244] on button "COMPLETE" at bounding box center [214, 235] width 83 height 23
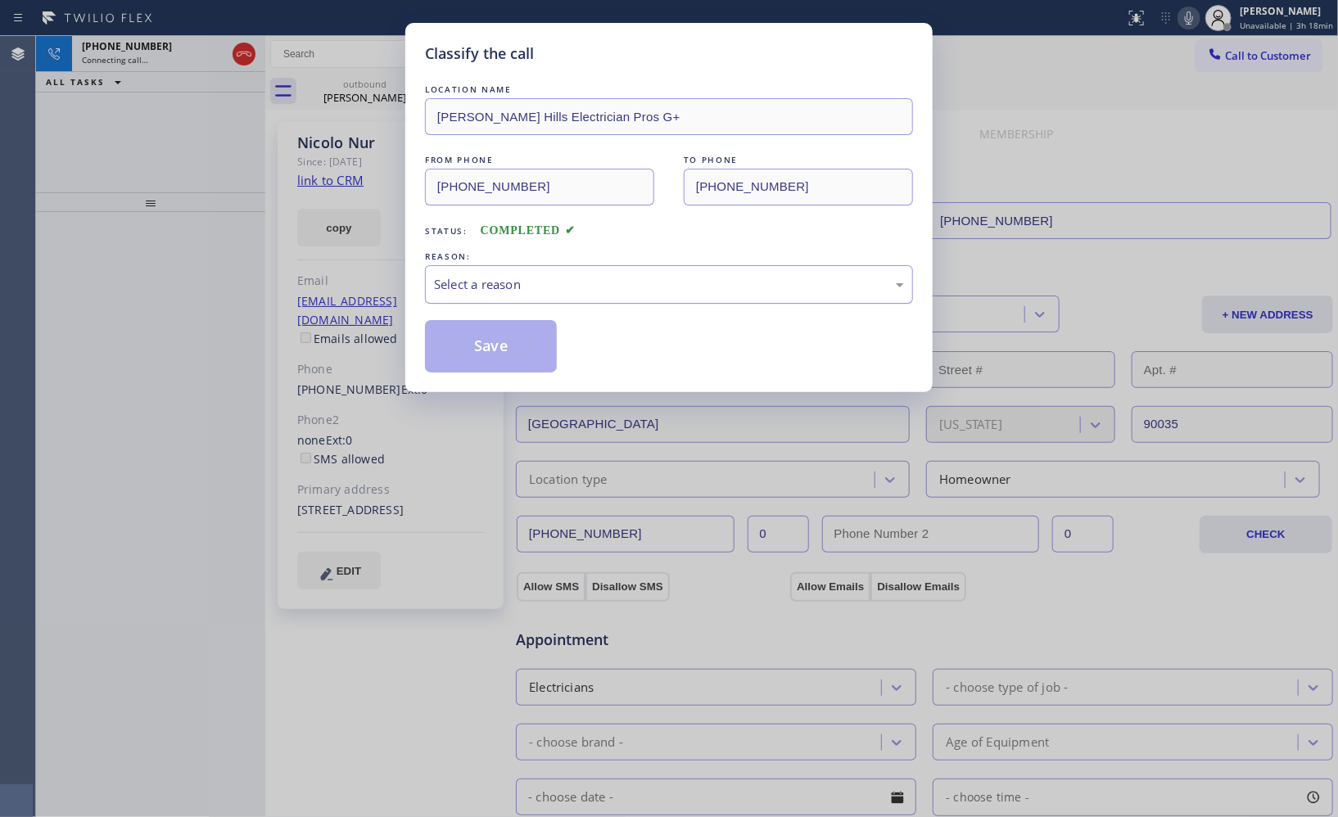
click at [595, 295] on div "Select a reason" at bounding box center [669, 284] width 488 height 38
click at [518, 347] on button "Save" at bounding box center [491, 346] width 132 height 52
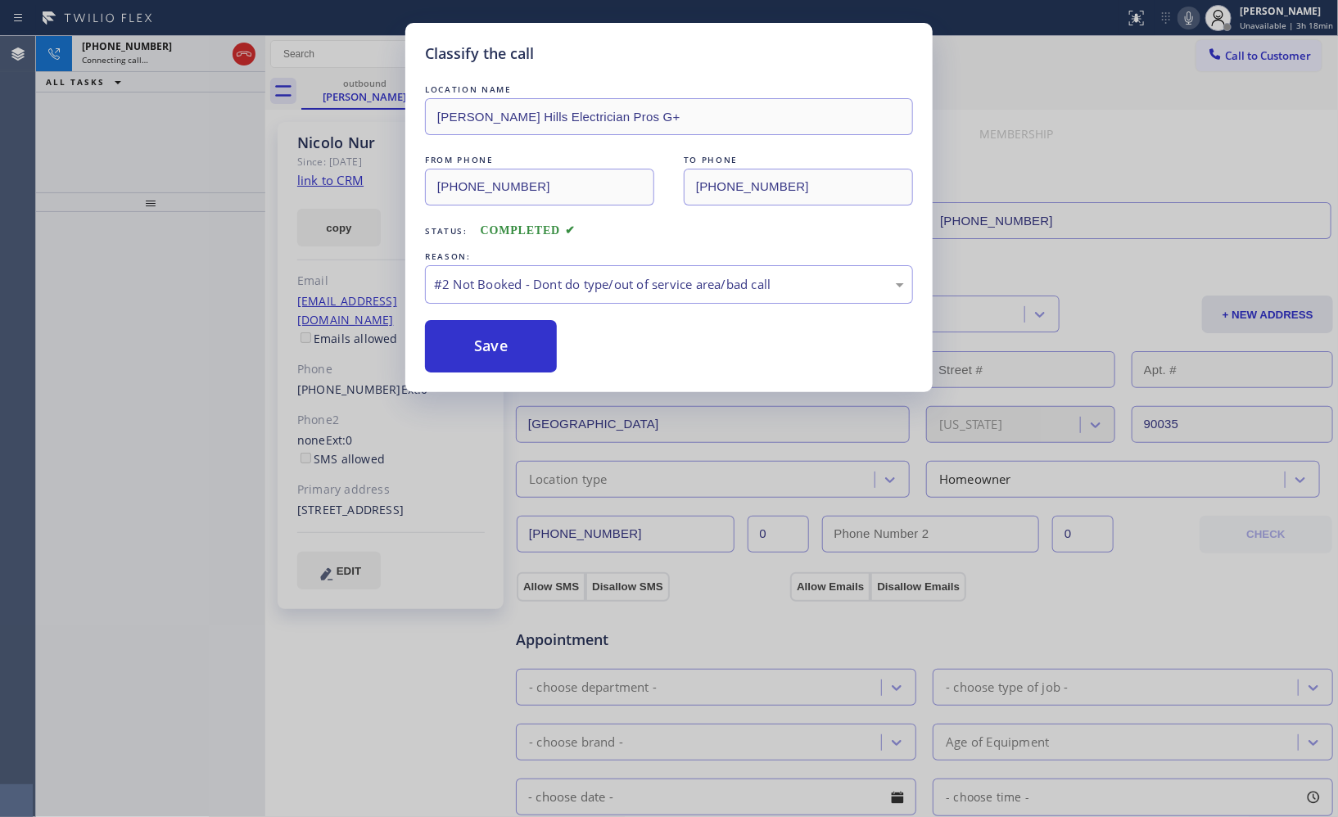
click at [198, 289] on div "Classify the call LOCATION NAME [PERSON_NAME] Hills Electrician Pros G+ FROM PH…" at bounding box center [669, 408] width 1338 height 817
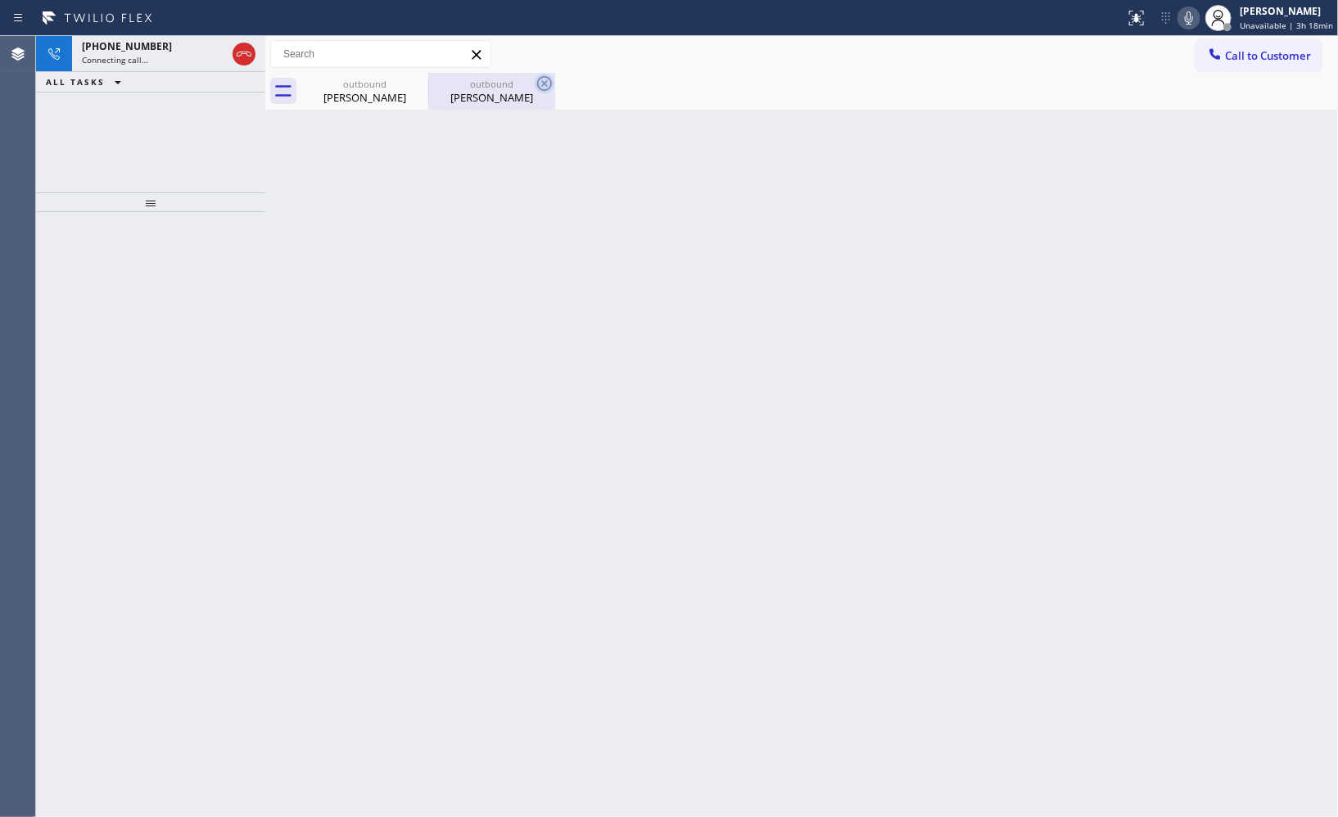
click at [504, 84] on div "outbound" at bounding box center [492, 84] width 124 height 12
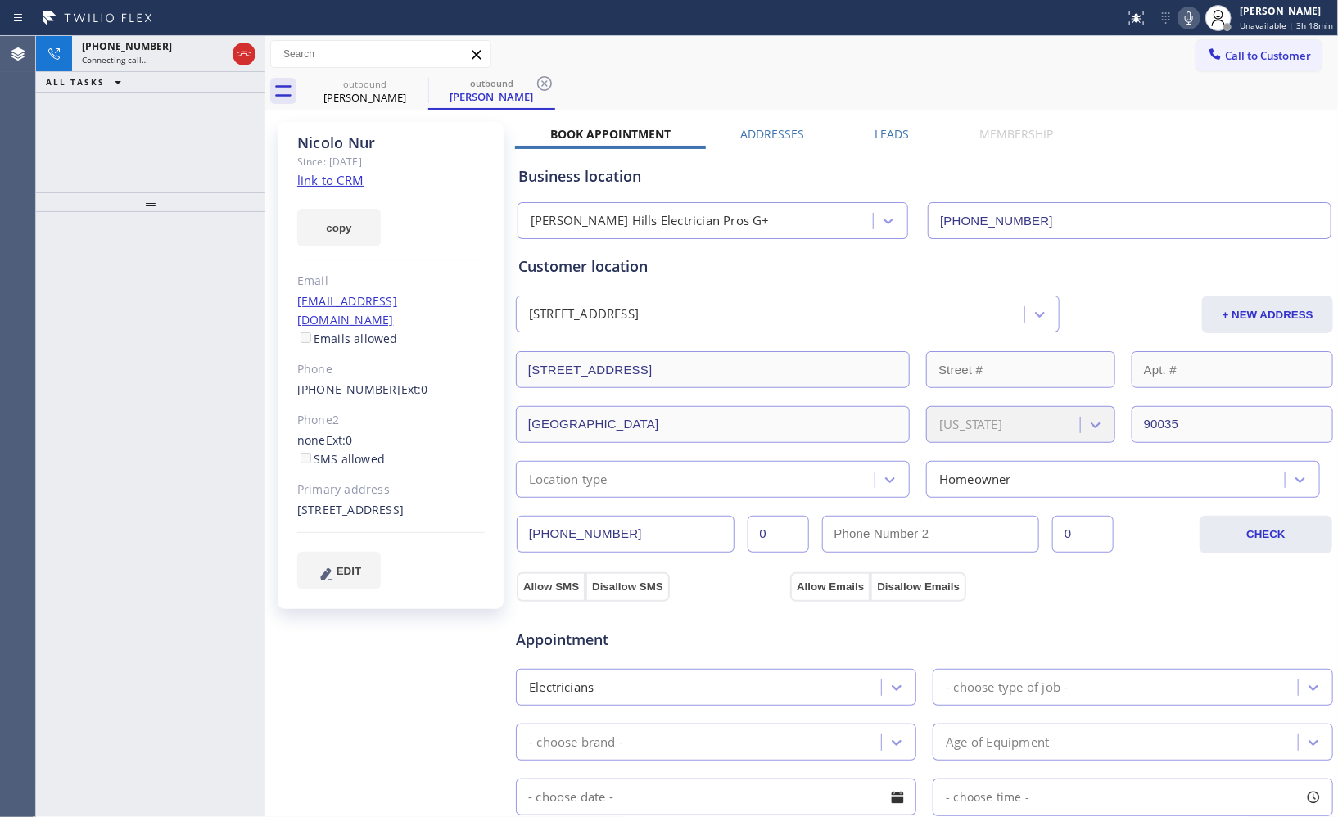
click at [547, 78] on icon at bounding box center [544, 83] width 15 height 15
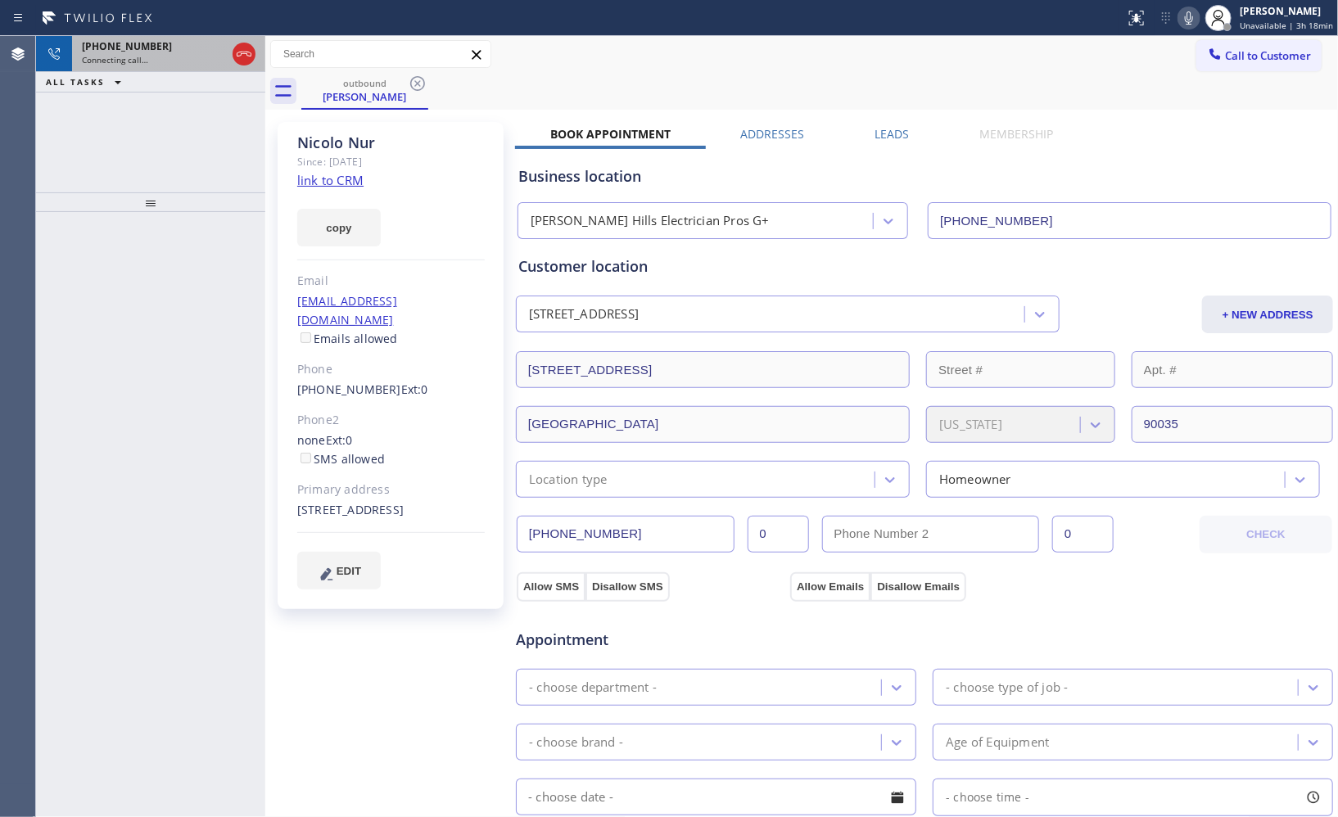
click at [197, 59] on div "Connecting call…" at bounding box center [154, 59] width 144 height 11
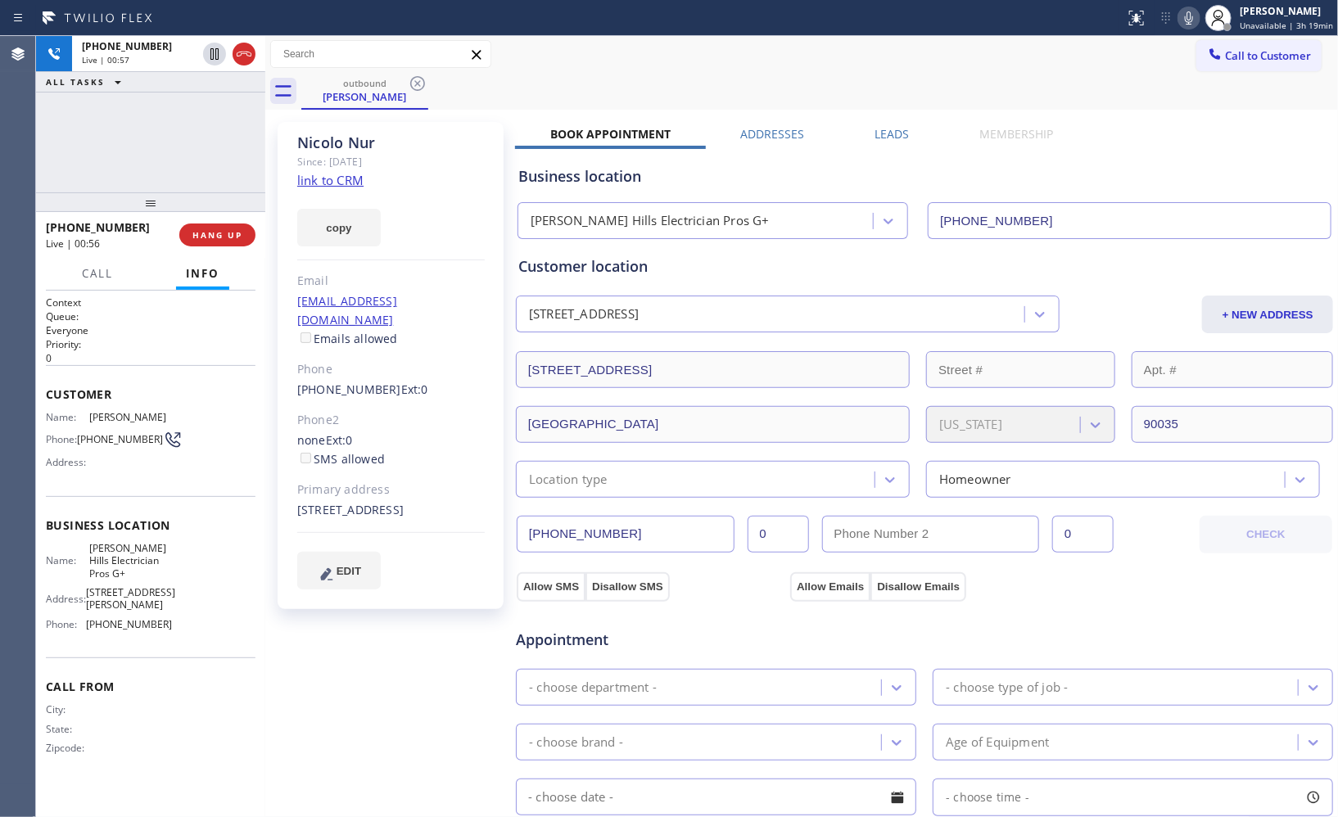
click at [170, 152] on div "[PHONE_NUMBER] Live | 00:57 ALL TASKS ALL TASKS ACTIVE TASKS TASKS IN WRAP UP" at bounding box center [150, 114] width 229 height 156
click at [230, 232] on span "HANG UP" at bounding box center [217, 234] width 50 height 11
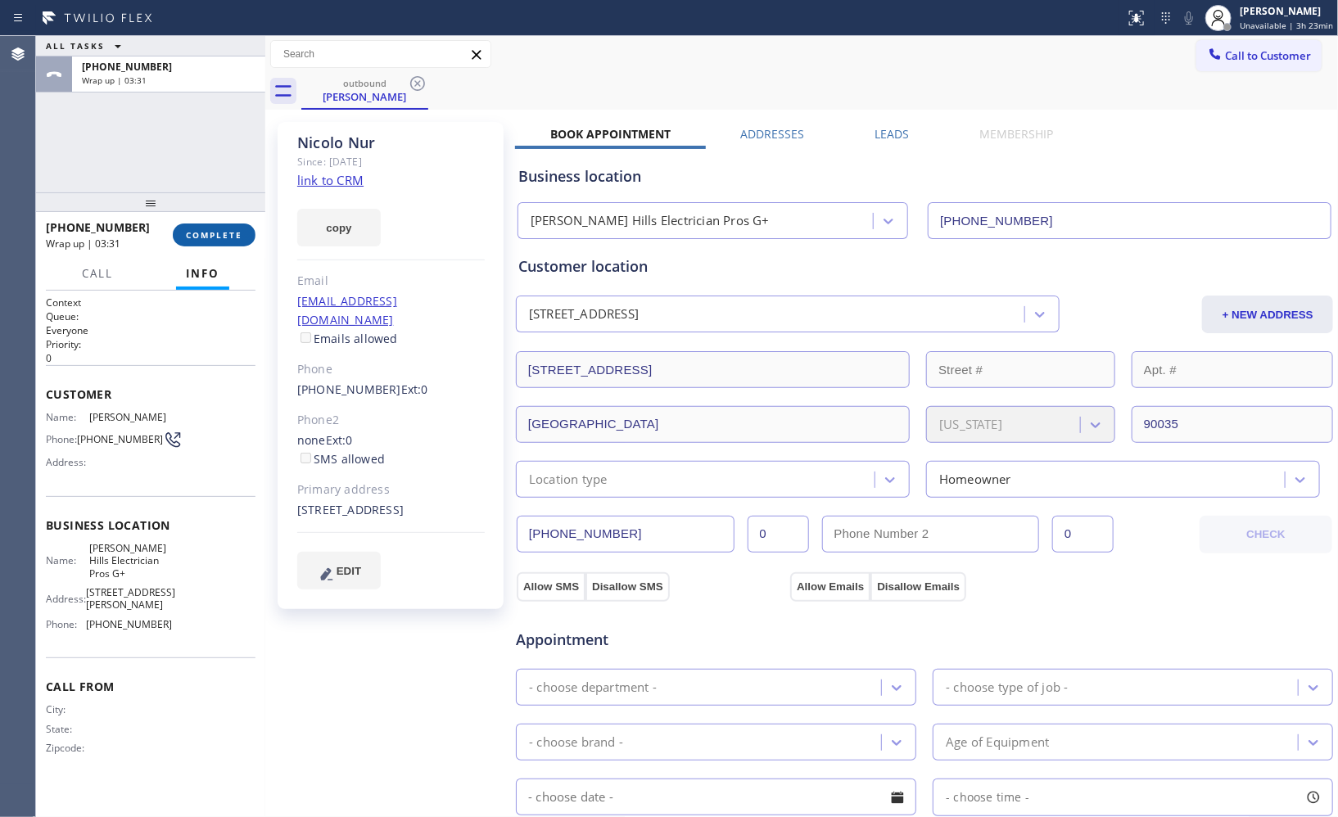
click at [213, 238] on span "COMPLETE" at bounding box center [214, 234] width 57 height 11
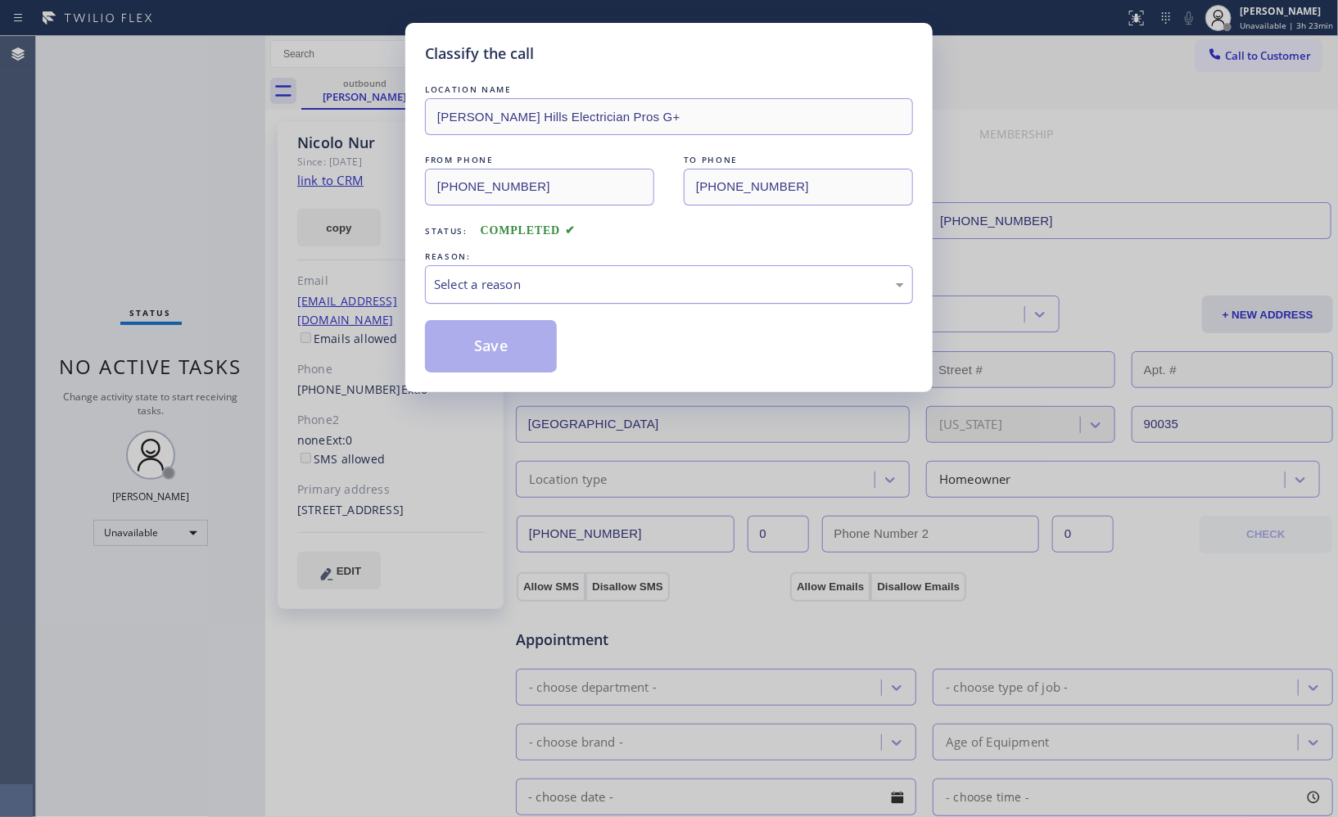
drag, startPoint x: 623, startPoint y: 283, endPoint x: 606, endPoint y: 289, distance: 18.1
click at [620, 284] on div "Select a reason" at bounding box center [669, 284] width 470 height 19
click at [468, 342] on button "Save" at bounding box center [491, 346] width 132 height 52
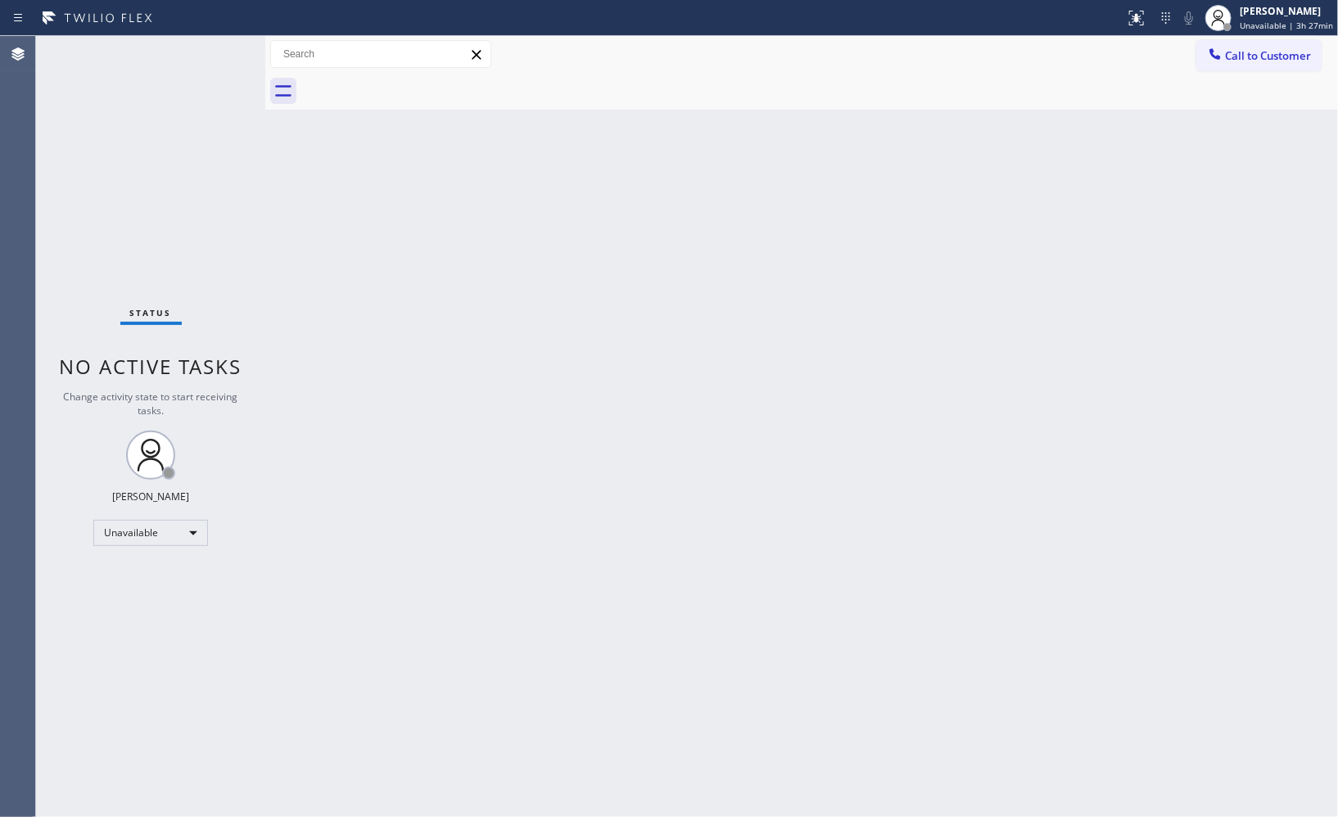
drag, startPoint x: 1302, startPoint y: 568, endPoint x: 1193, endPoint y: 535, distance: 114.0
click at [1302, 568] on div "Back to Dashboard Change Sender ID Customers Technicians Select a contact Outbo…" at bounding box center [801, 426] width 1073 height 781
click at [1274, 58] on span "Call to Customer" at bounding box center [1268, 55] width 86 height 15
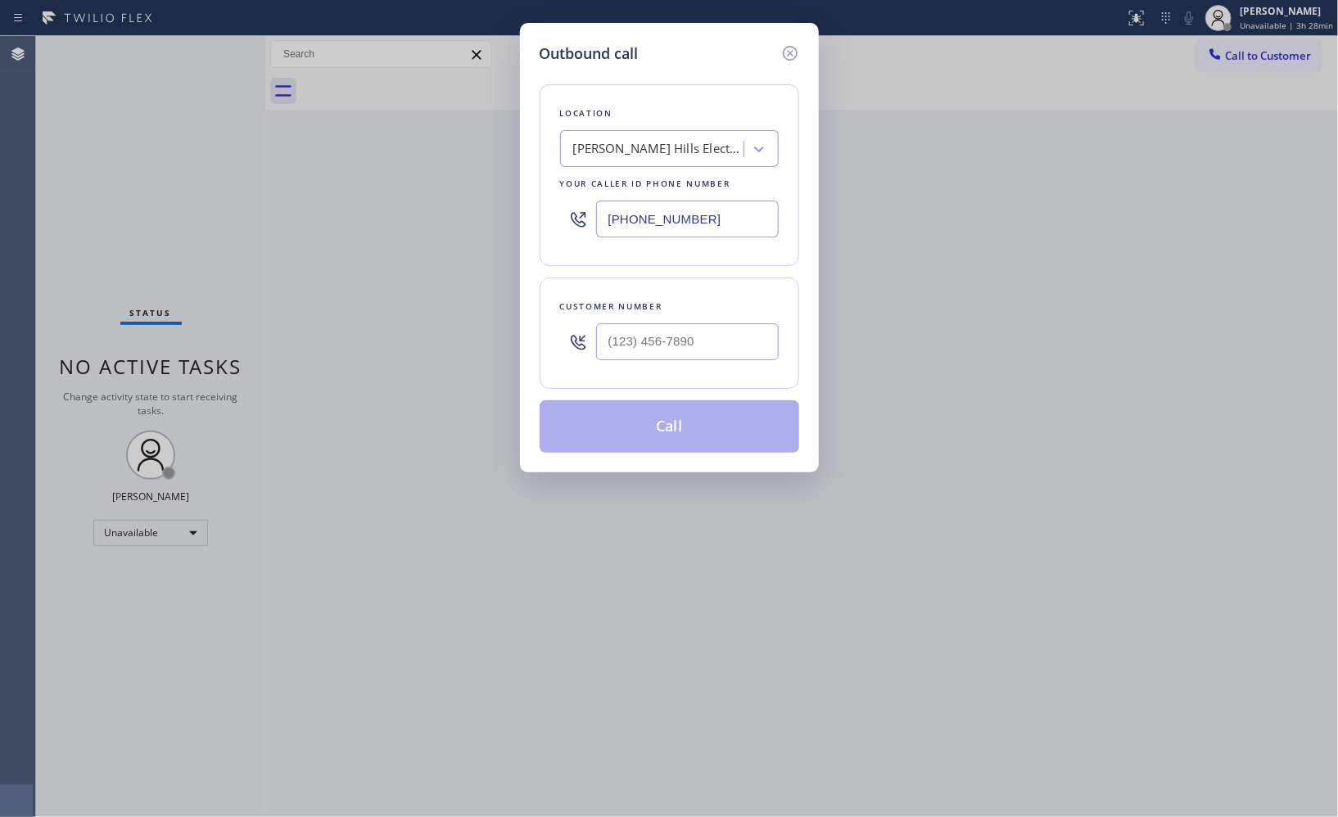
drag, startPoint x: 658, startPoint y: 224, endPoint x: 571, endPoint y: 203, distance: 89.2
click at [585, 211] on div "[PHONE_NUMBER]" at bounding box center [669, 218] width 219 height 53
paste input "818) 532-547"
type input "[PHONE_NUMBER]"
drag, startPoint x: 743, startPoint y: 342, endPoint x: 541, endPoint y: 328, distance: 202.0
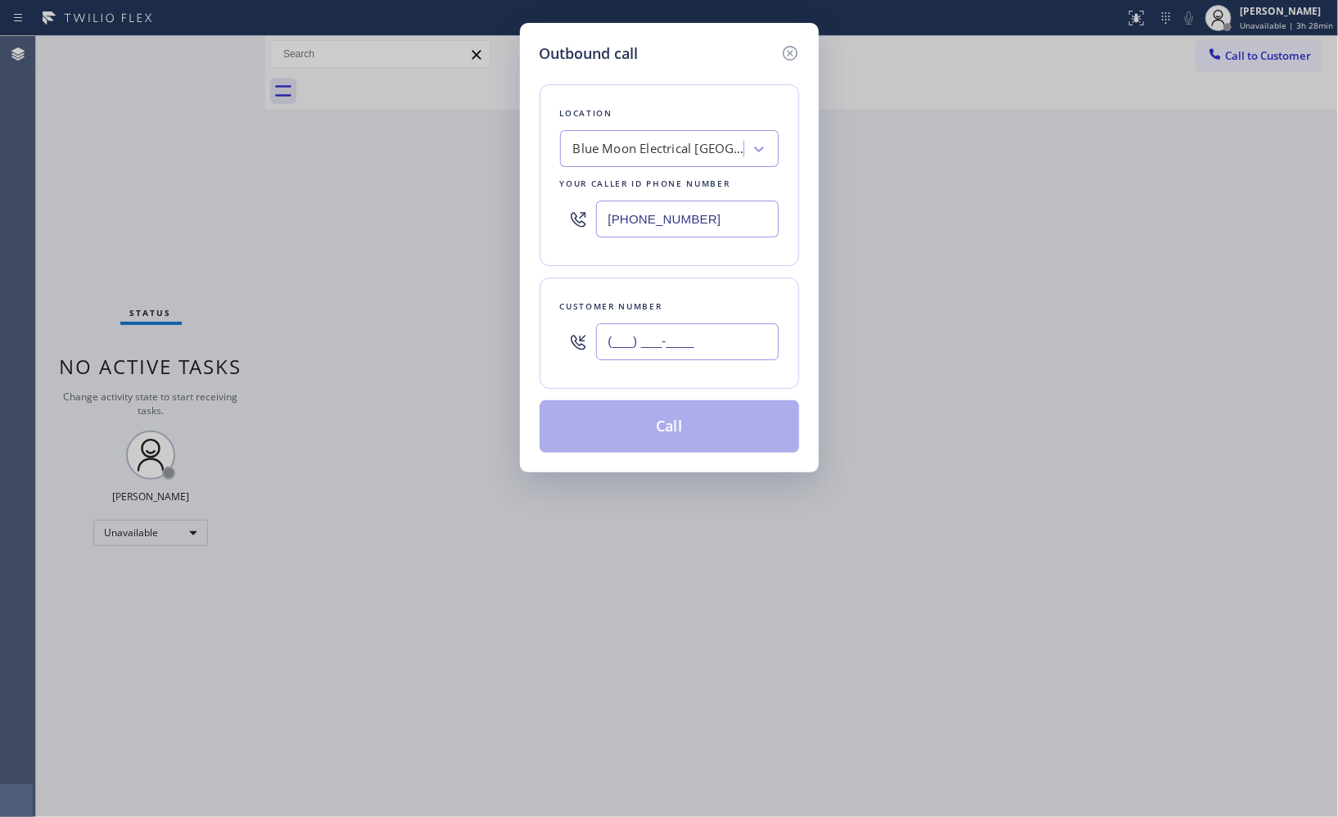
click at [541, 328] on div "Customer number (___) ___-____" at bounding box center [670, 333] width 260 height 111
paste input "617) 372-2669"
type input "[PHONE_NUMBER]"
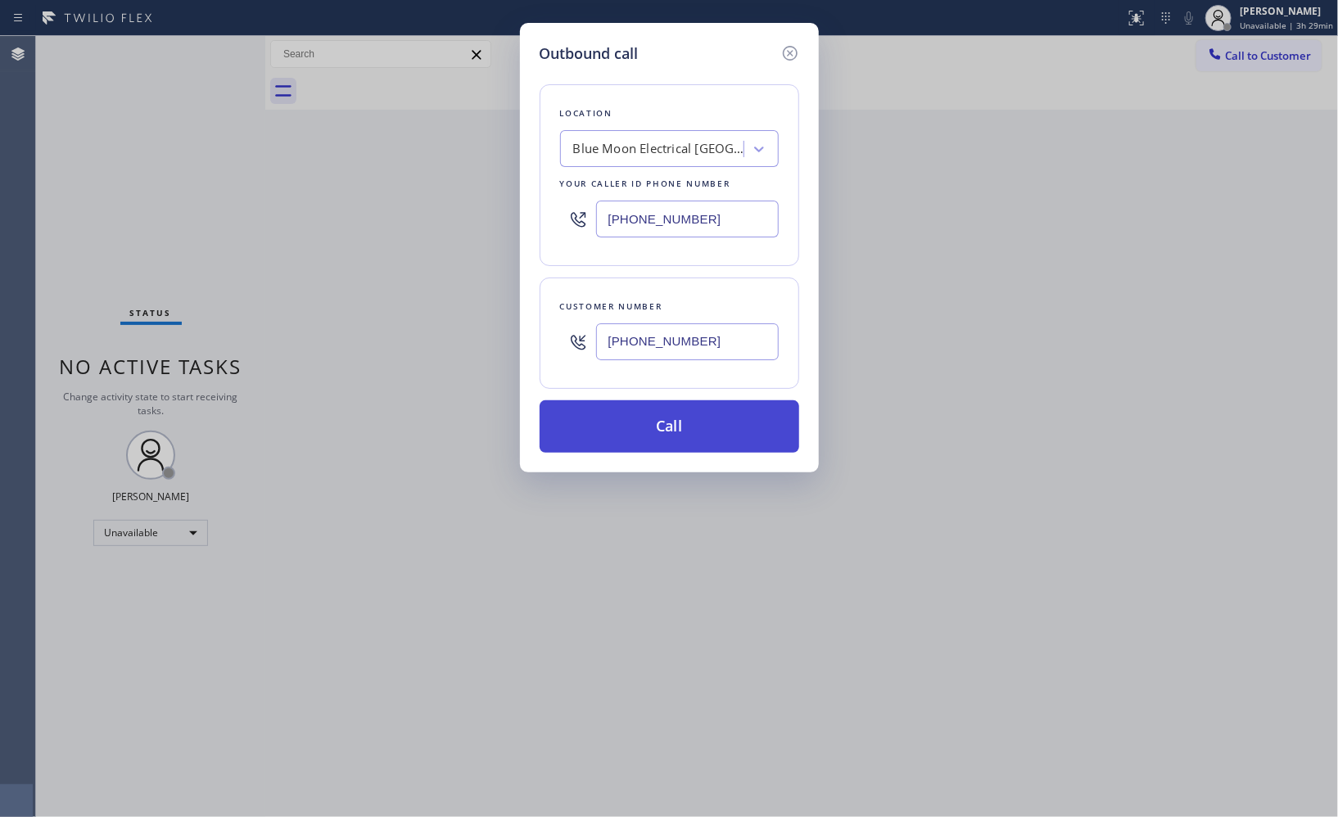
click at [709, 440] on button "Call" at bounding box center [670, 427] width 260 height 52
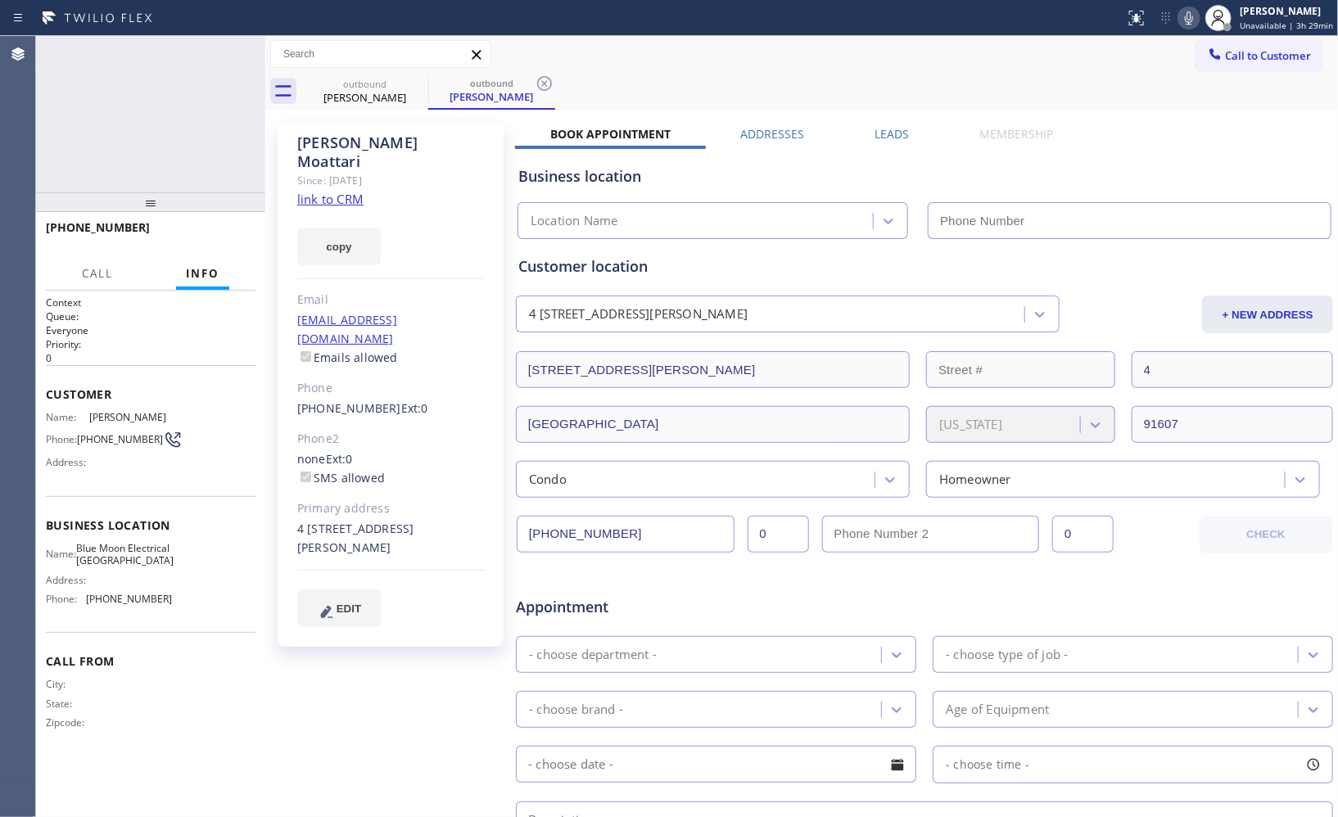
type input "[PHONE_NUMBER]"
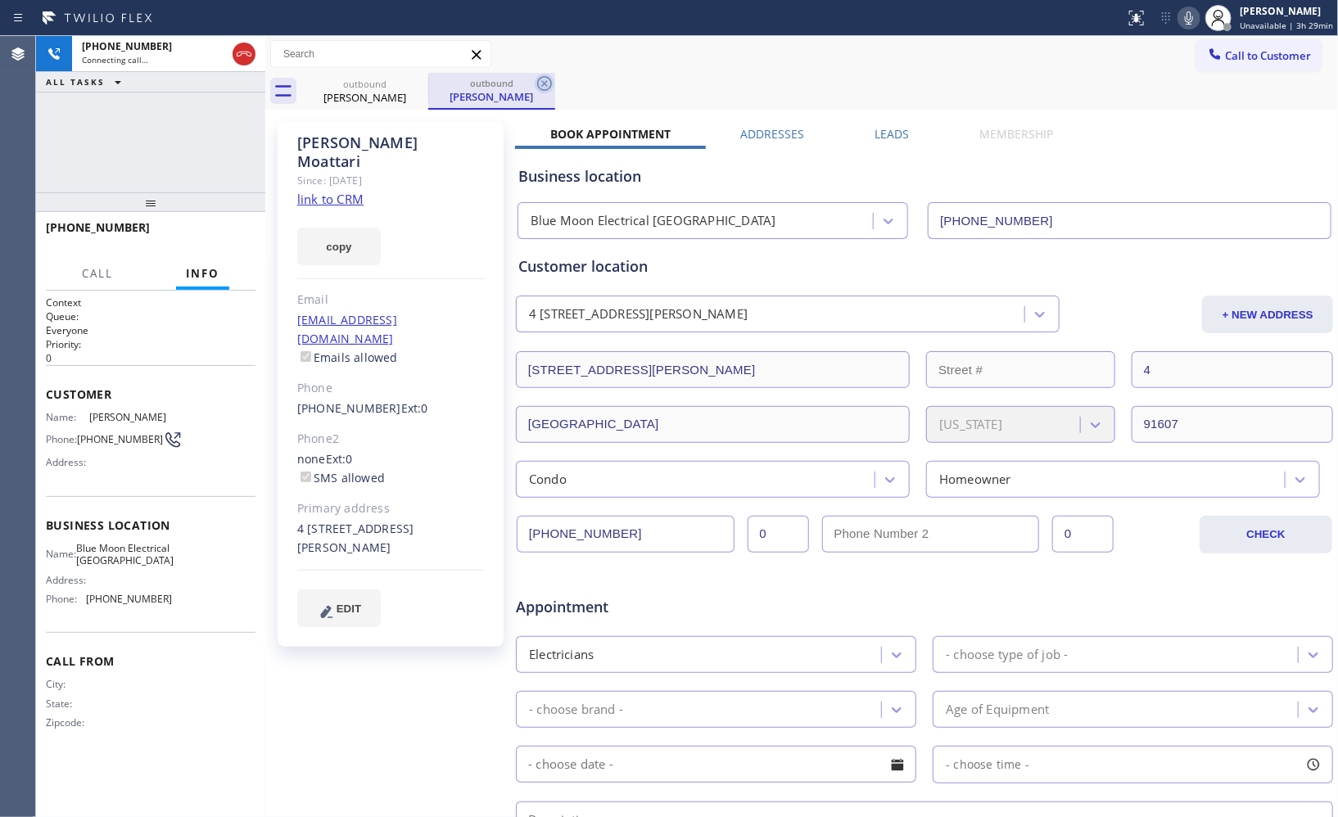
click at [553, 84] on icon at bounding box center [545, 84] width 20 height 20
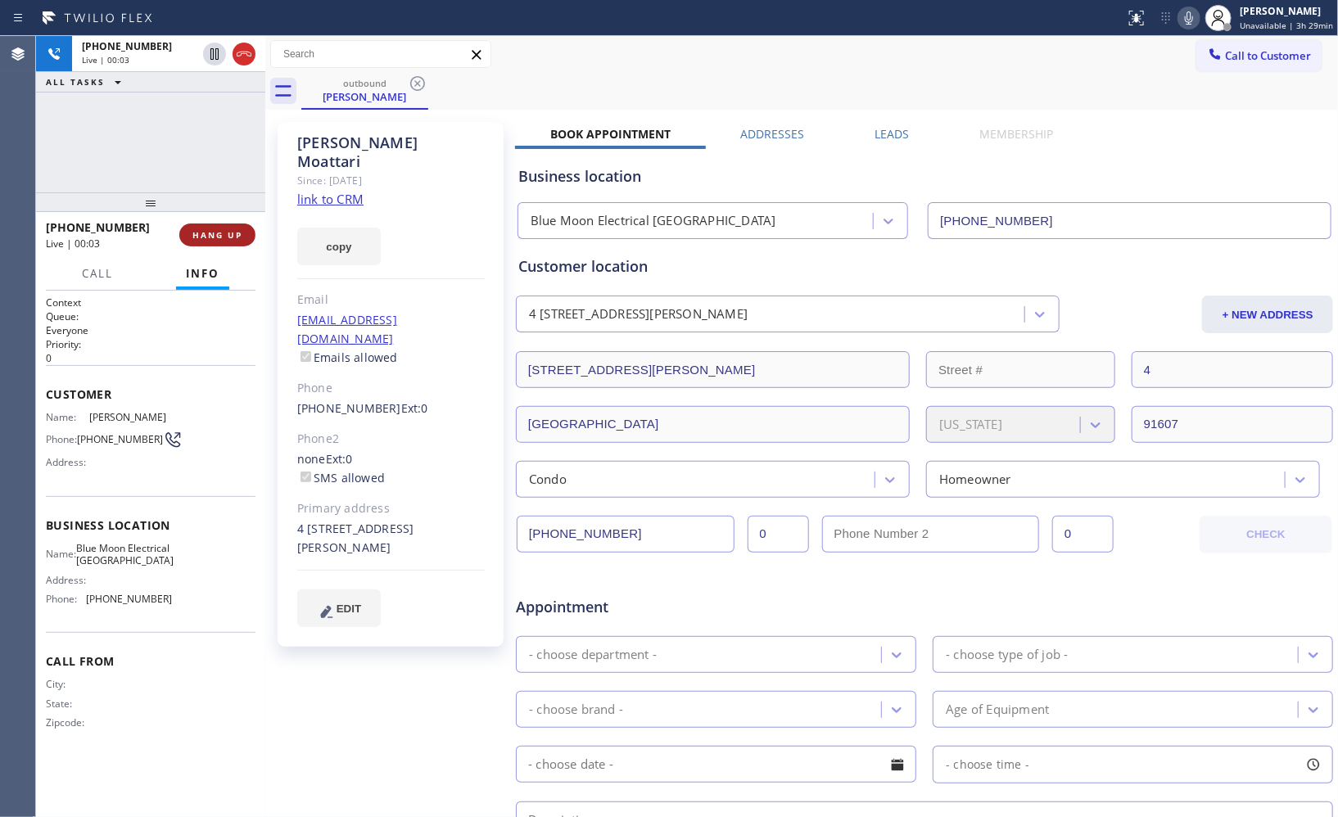
click at [210, 230] on span "HANG UP" at bounding box center [217, 234] width 50 height 11
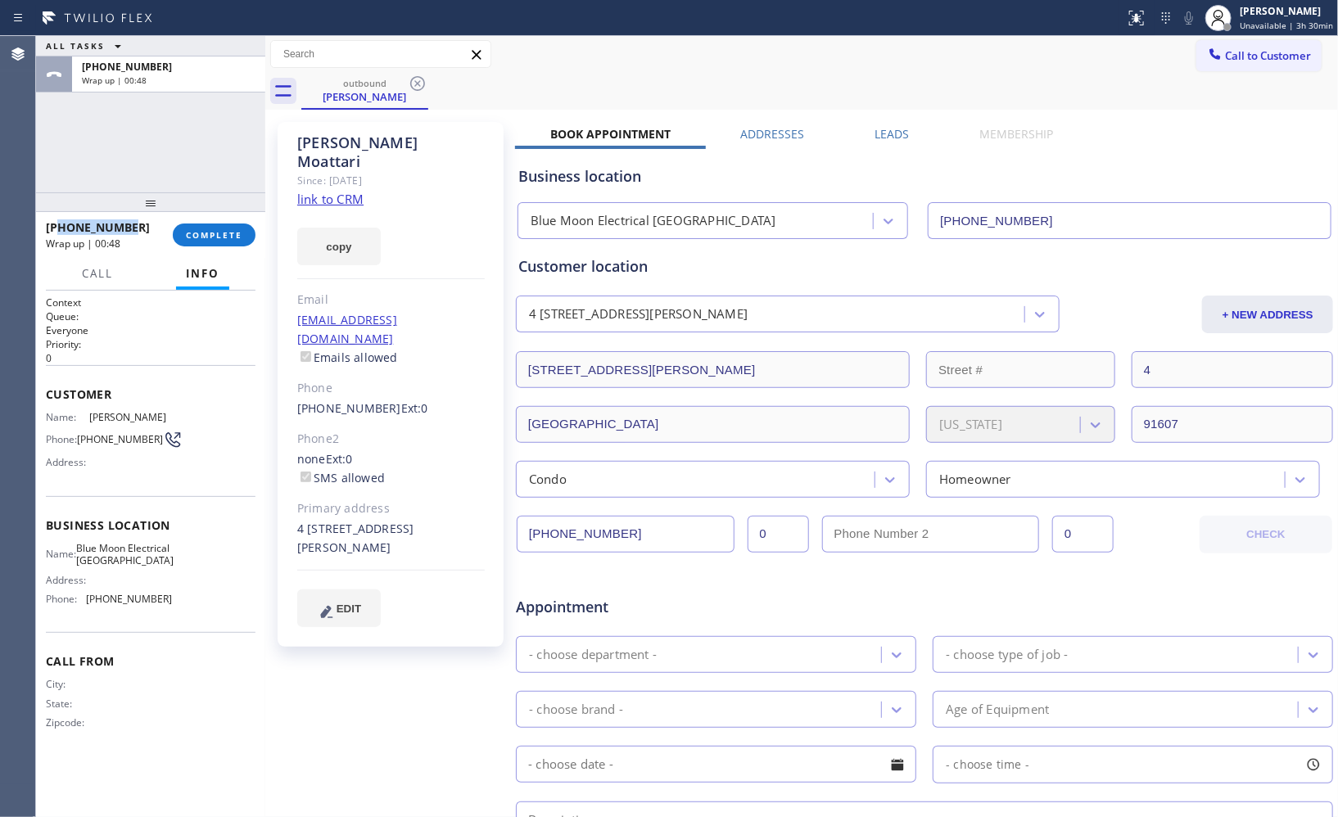
drag, startPoint x: 133, startPoint y: 225, endPoint x: 61, endPoint y: 233, distance: 72.5
click at [61, 233] on div "[PHONE_NUMBER]" at bounding box center [103, 228] width 115 height 16
click at [231, 233] on span "COMPLETE" at bounding box center [214, 234] width 57 height 11
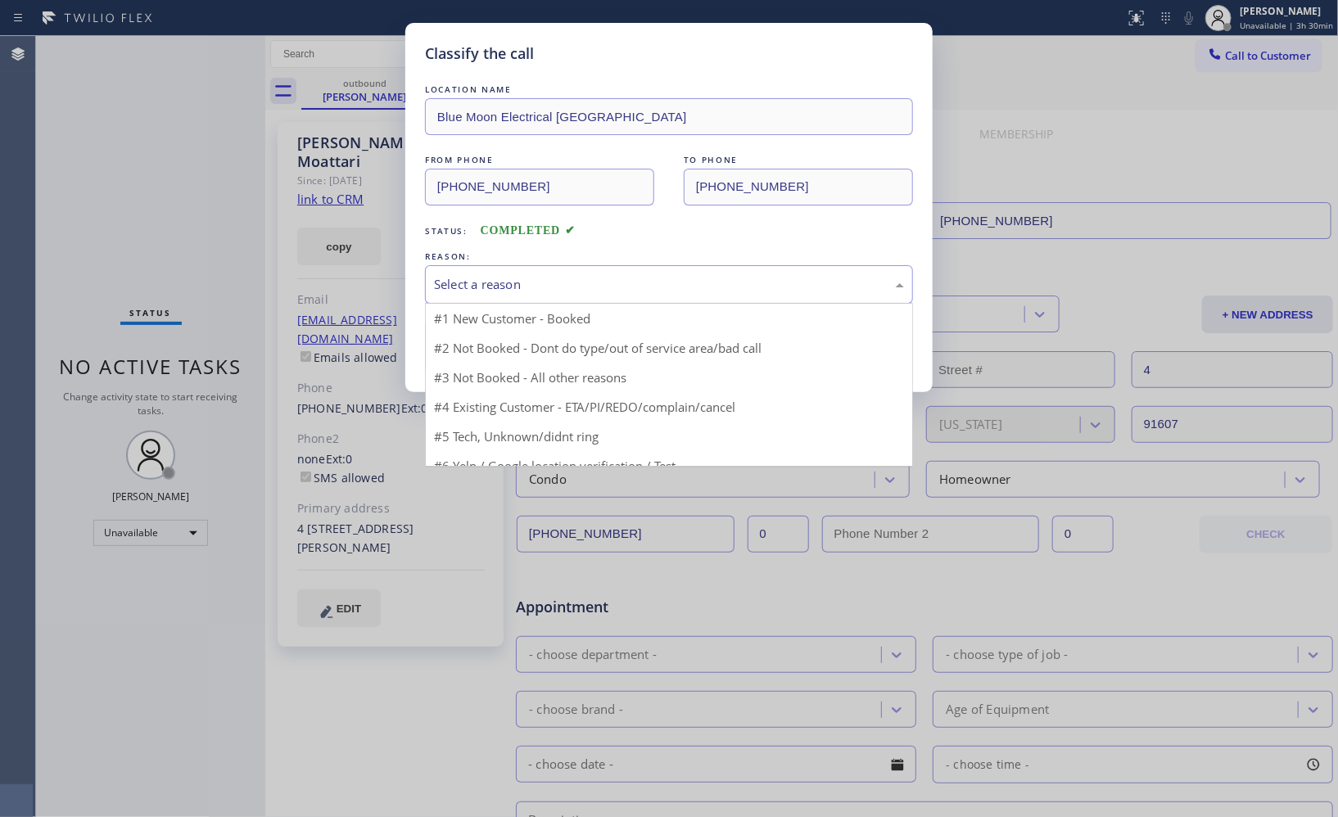
click at [664, 289] on div "Select a reason" at bounding box center [669, 284] width 470 height 19
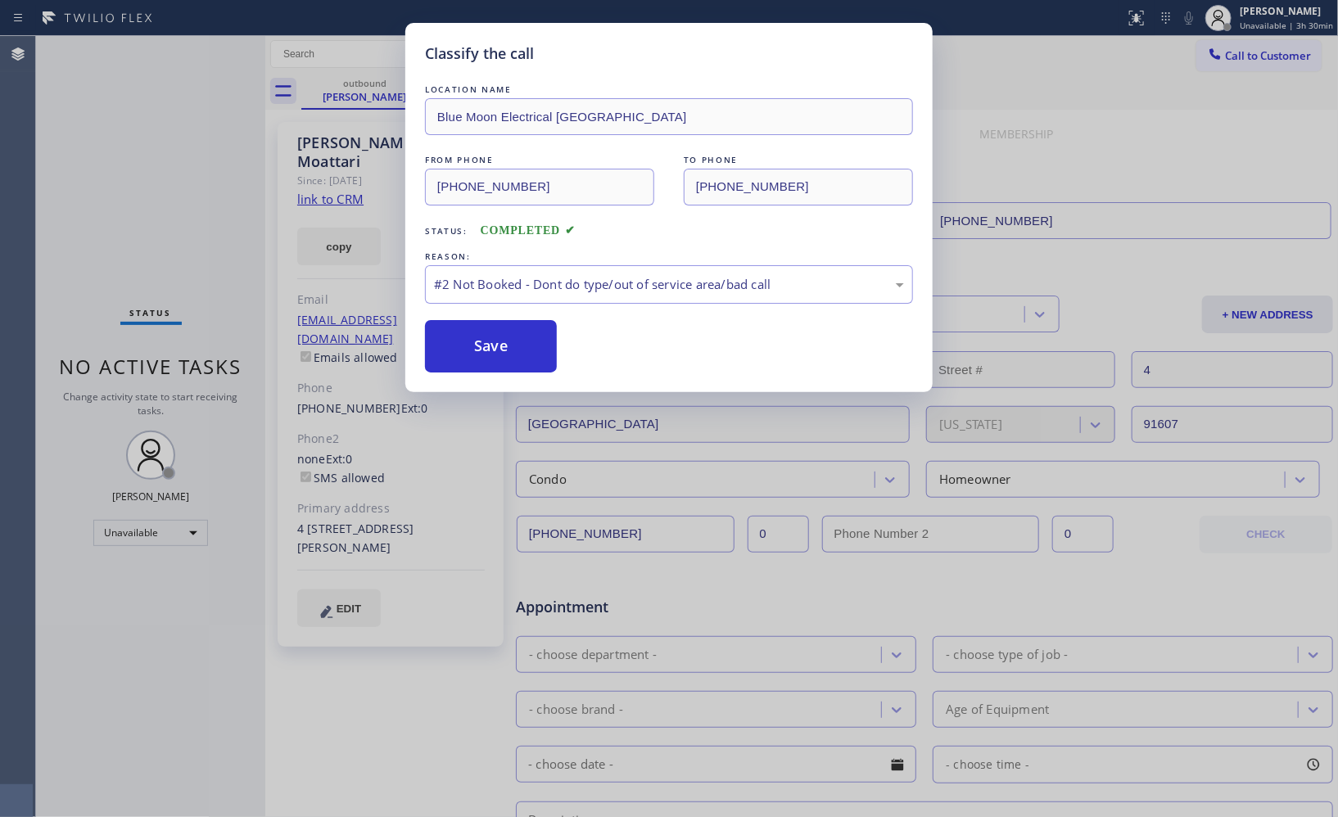
click at [514, 352] on button "Save" at bounding box center [491, 346] width 132 height 52
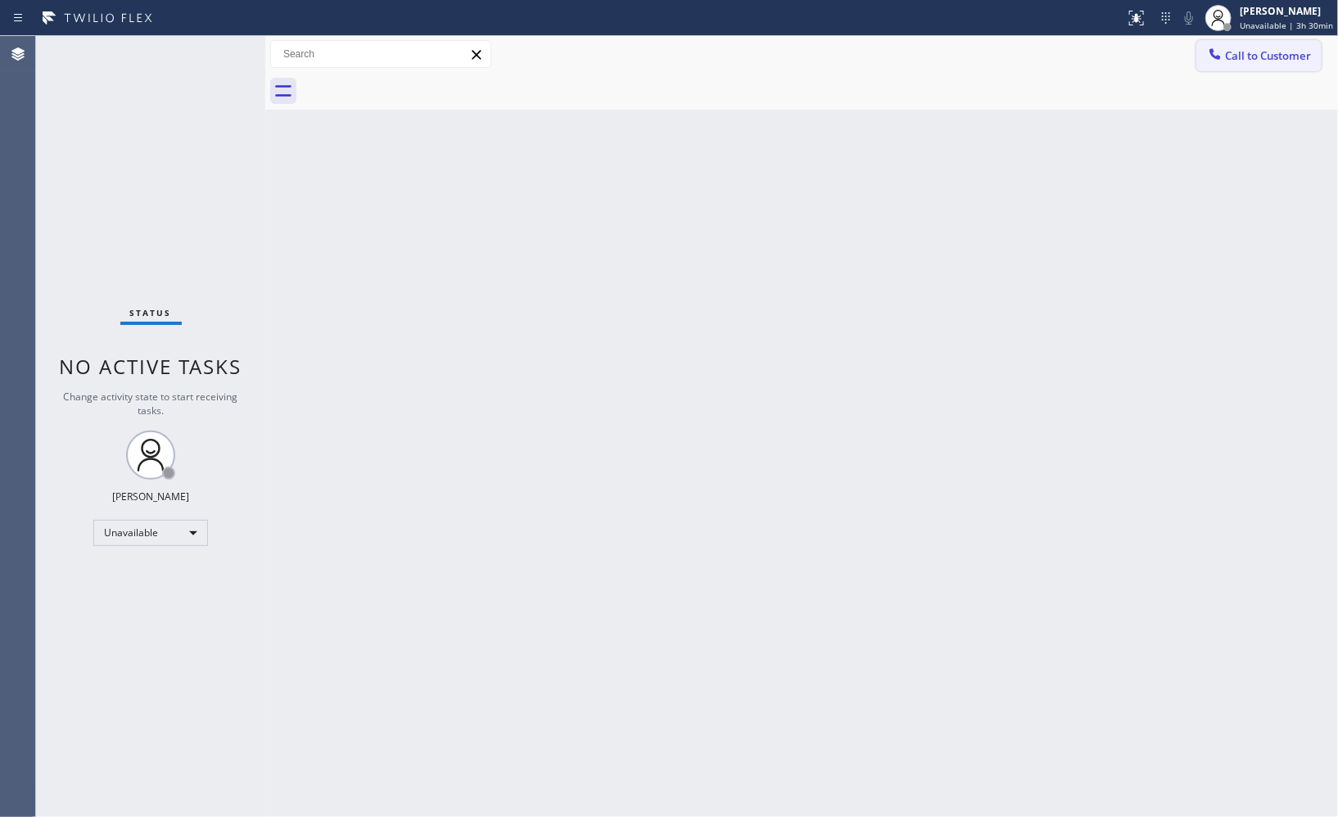
click at [1272, 58] on span "Call to Customer" at bounding box center [1268, 55] width 86 height 15
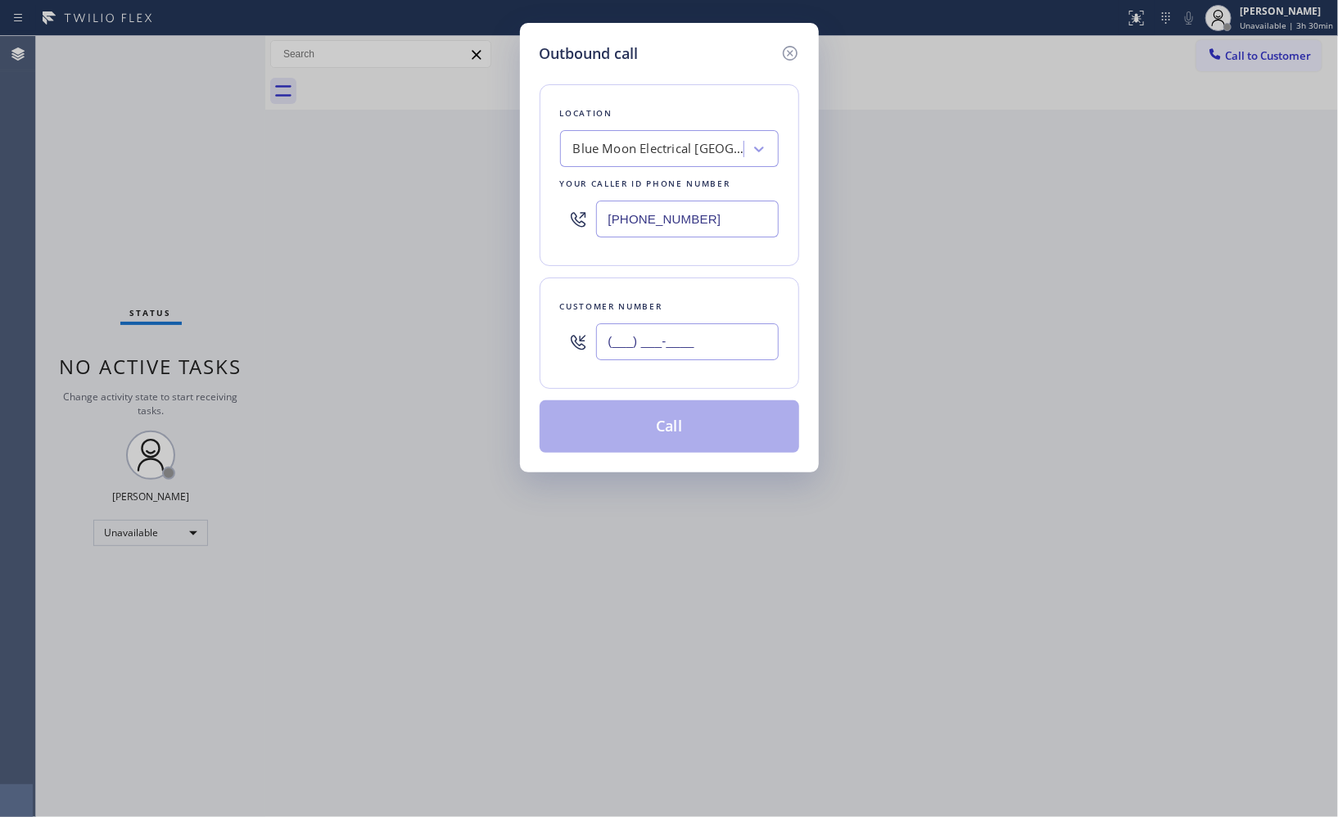
drag, startPoint x: 591, startPoint y: 338, endPoint x: 523, endPoint y: 272, distance: 95.6
click at [579, 337] on div "(___) ___-____" at bounding box center [669, 341] width 219 height 53
paste input "617) 372-2669"
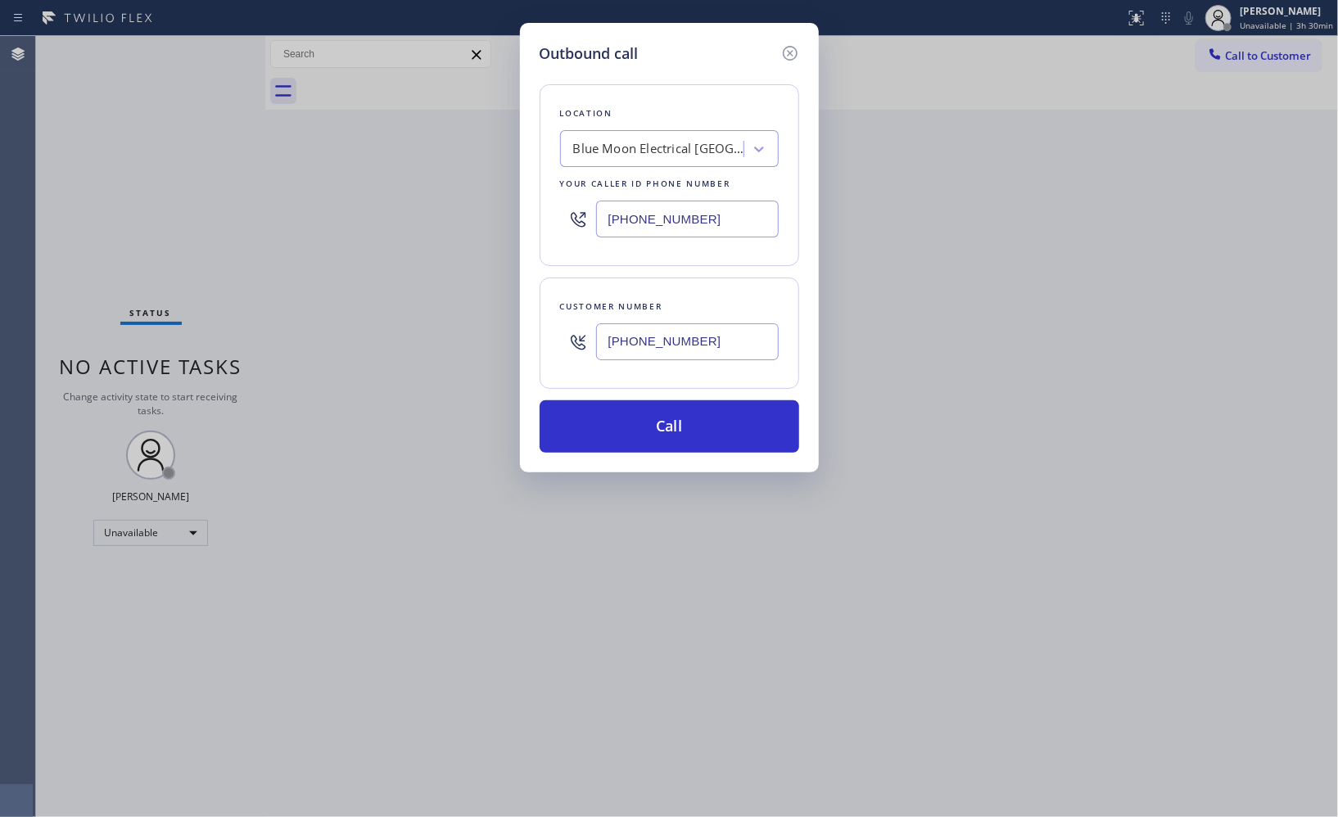
type input "[PHONE_NUMBER]"
click at [757, 443] on button "Call" at bounding box center [670, 427] width 260 height 52
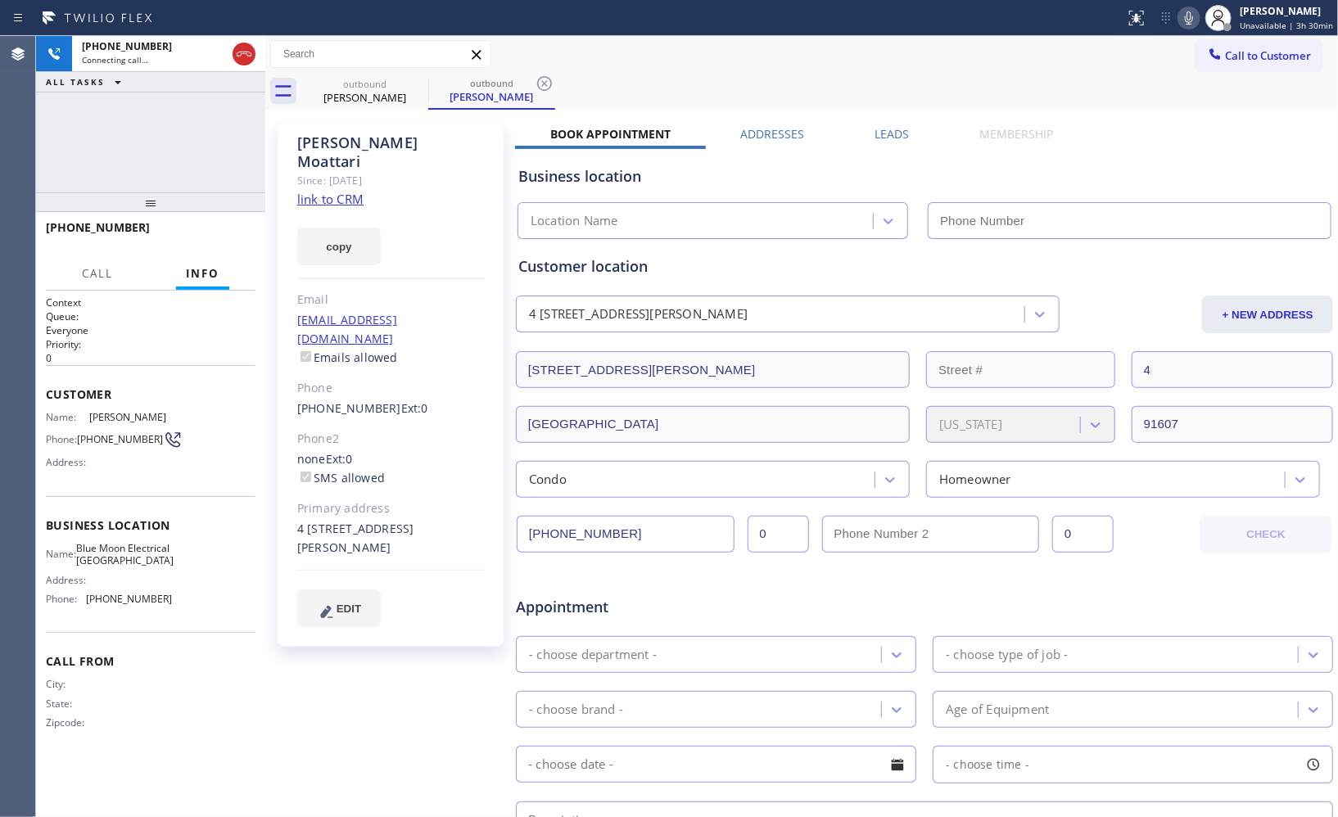
type input "[PHONE_NUMBER]"
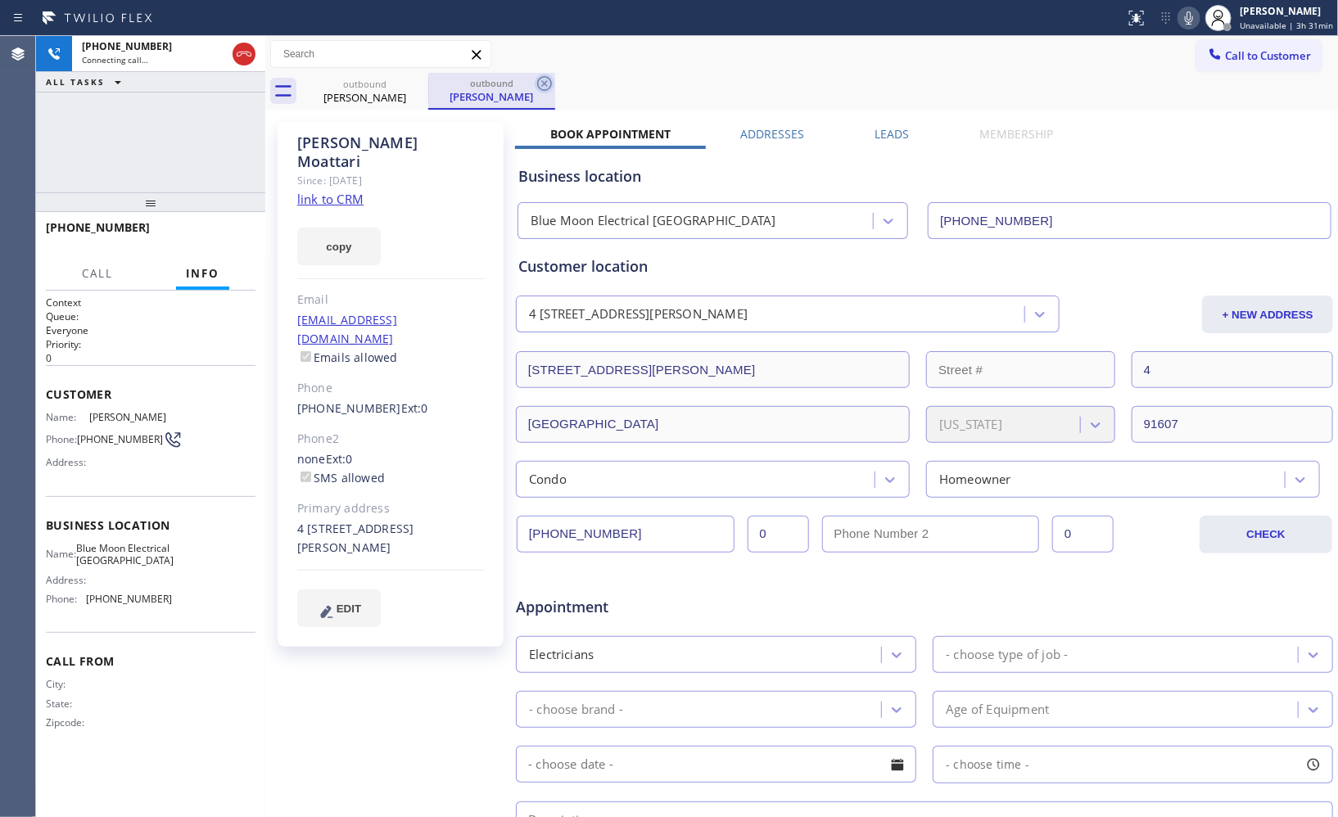
click at [544, 84] on icon at bounding box center [544, 83] width 15 height 15
click at [909, 67] on div "Call to Customer Outbound call Location Blue Moon Electrical [GEOGRAPHIC_DATA] …" at bounding box center [801, 54] width 1073 height 29
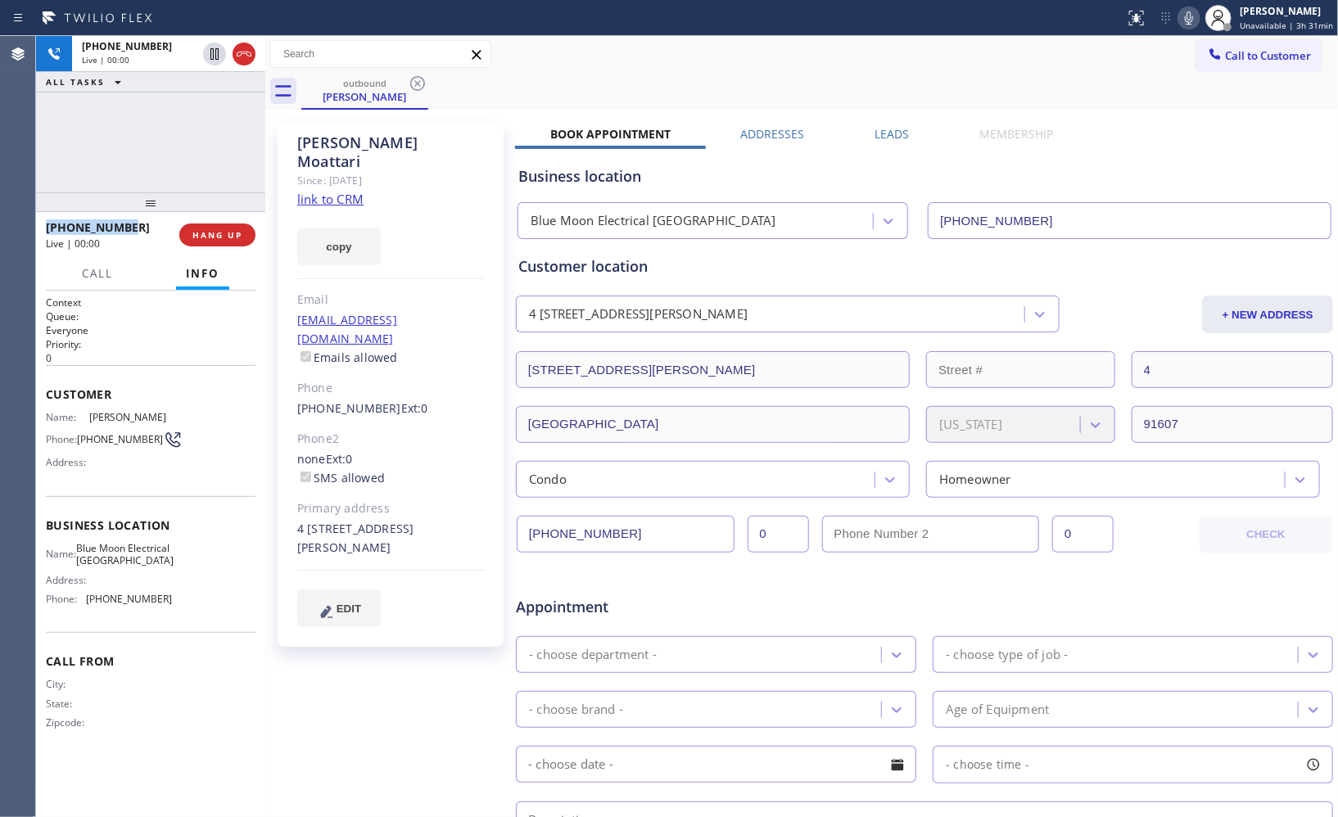
drag, startPoint x: 135, startPoint y: 224, endPoint x: 43, endPoint y: 226, distance: 91.8
click at [43, 226] on div "[PHONE_NUMBER] Live | 00:00 HANG UP" at bounding box center [150, 235] width 229 height 46
click at [225, 238] on span "HANG UP" at bounding box center [217, 234] width 50 height 11
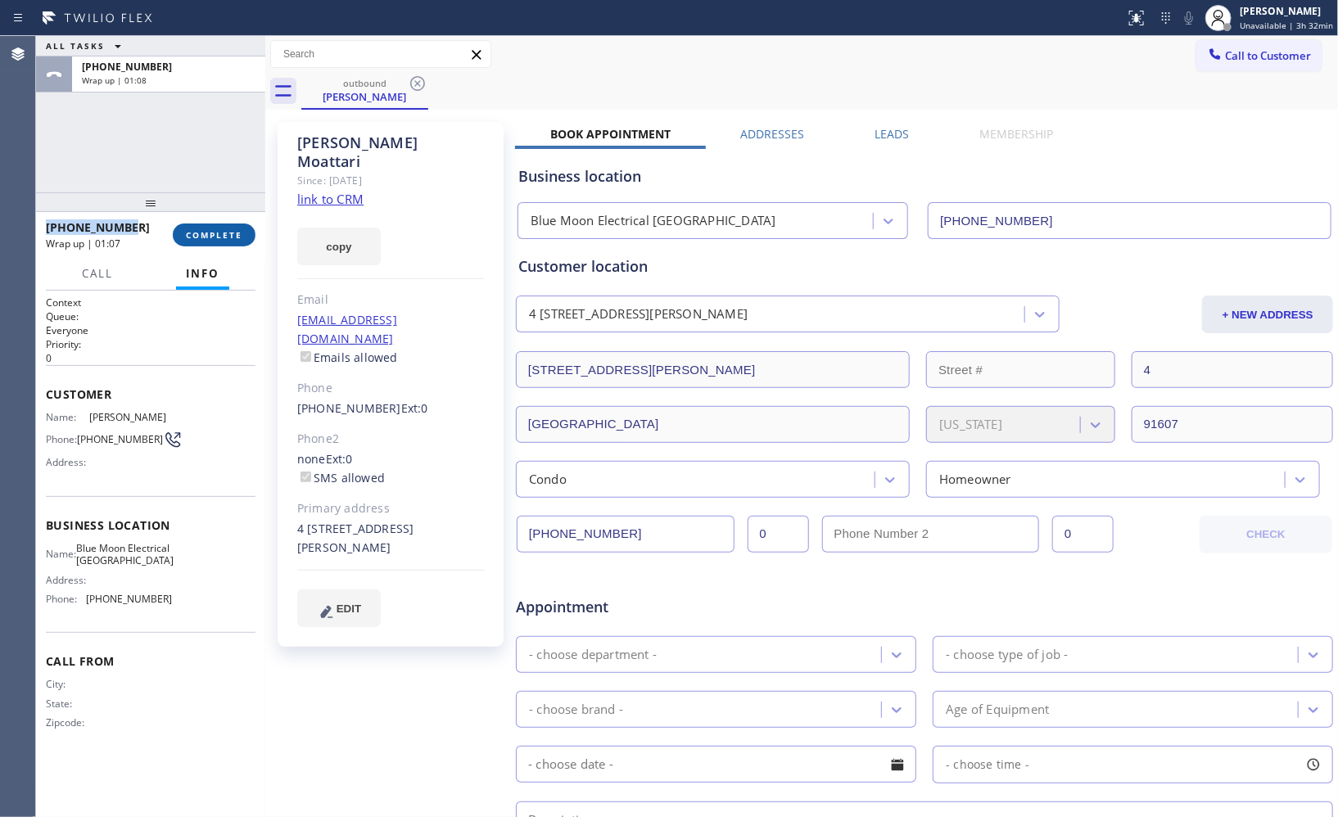
click at [225, 233] on span "COMPLETE" at bounding box center [214, 234] width 57 height 11
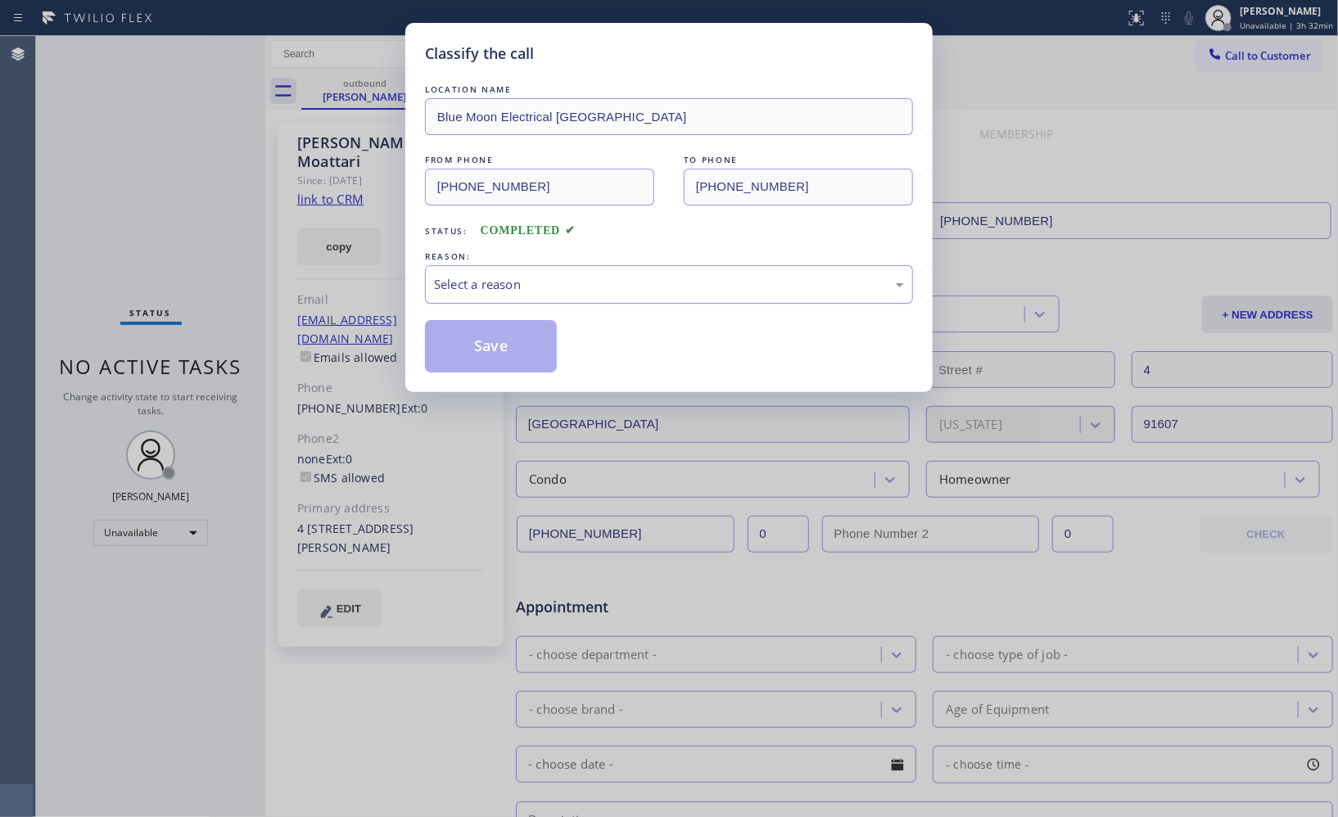
click at [708, 281] on div "Select a reason" at bounding box center [669, 284] width 470 height 19
click at [527, 358] on button "Save" at bounding box center [491, 346] width 132 height 52
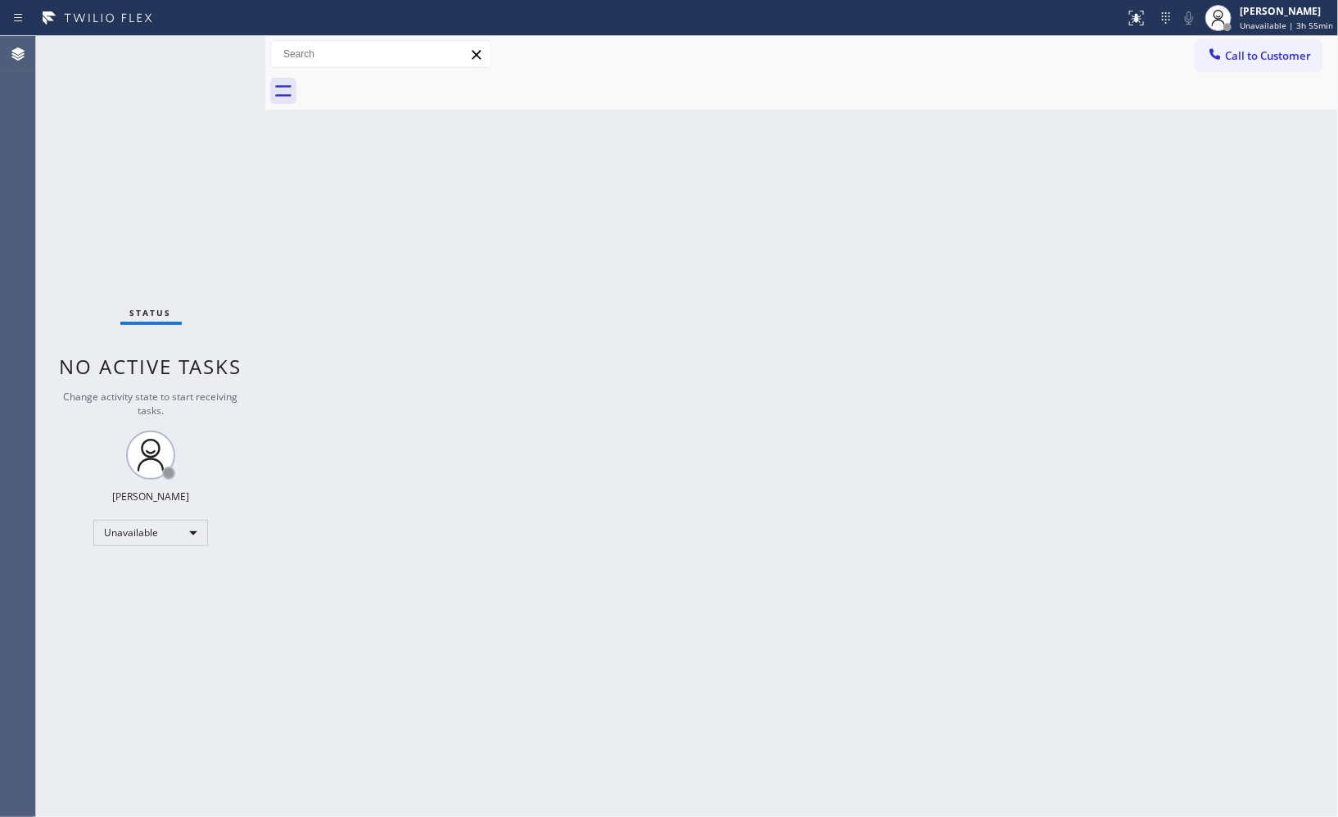
click at [807, 111] on div "Back to Dashboard Change Sender ID Customers Technicians Select a contact Outbo…" at bounding box center [801, 426] width 1073 height 781
drag, startPoint x: 1287, startPoint y: 66, endPoint x: 918, endPoint y: 167, distance: 382.3
click at [1266, 67] on button "Call to Customer" at bounding box center [1259, 55] width 125 height 31
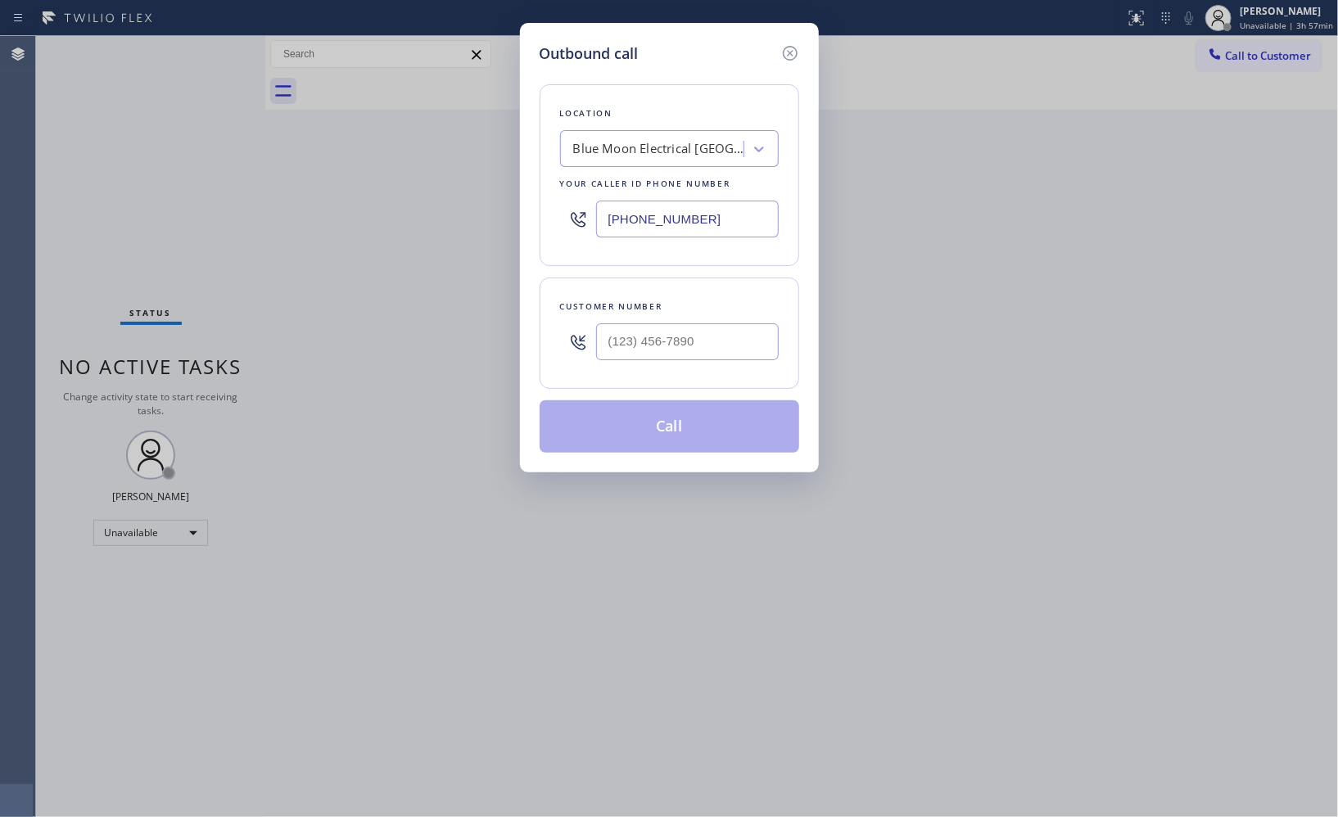
drag, startPoint x: 702, startPoint y: 221, endPoint x: 500, endPoint y: 178, distance: 206.9
click at [500, 178] on div "Outbound call Location Blue Moon Electrical [GEOGRAPHIC_DATA] Your caller id ph…" at bounding box center [669, 408] width 1338 height 817
paste input "630) 394-6070"
type input "[PHONE_NUMBER]"
drag, startPoint x: 741, startPoint y: 342, endPoint x: 580, endPoint y: 341, distance: 161.4
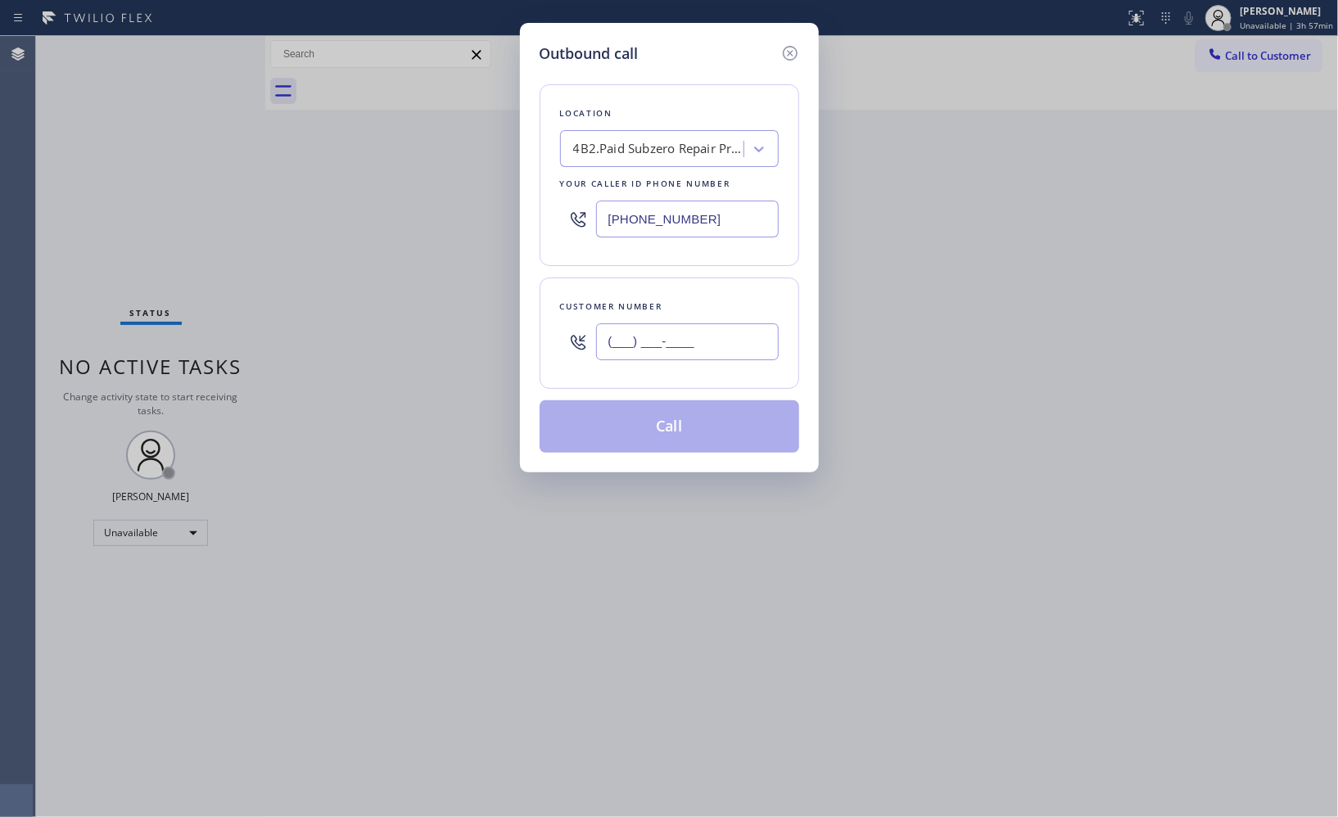
click at [580, 341] on div "(___) ___-____" at bounding box center [669, 341] width 219 height 53
paste input "917) 797-6447"
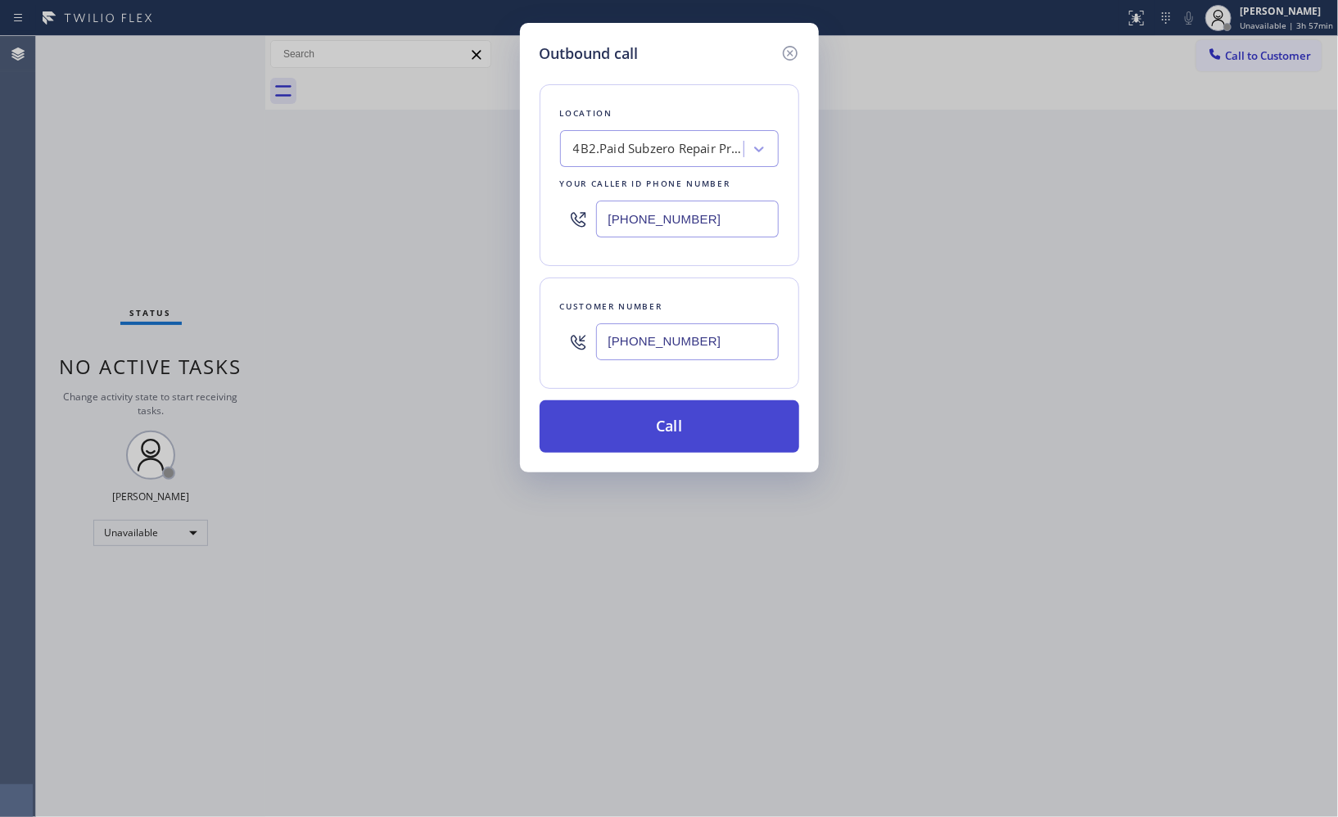
type input "[PHONE_NUMBER]"
click at [704, 422] on button "Call" at bounding box center [670, 427] width 260 height 52
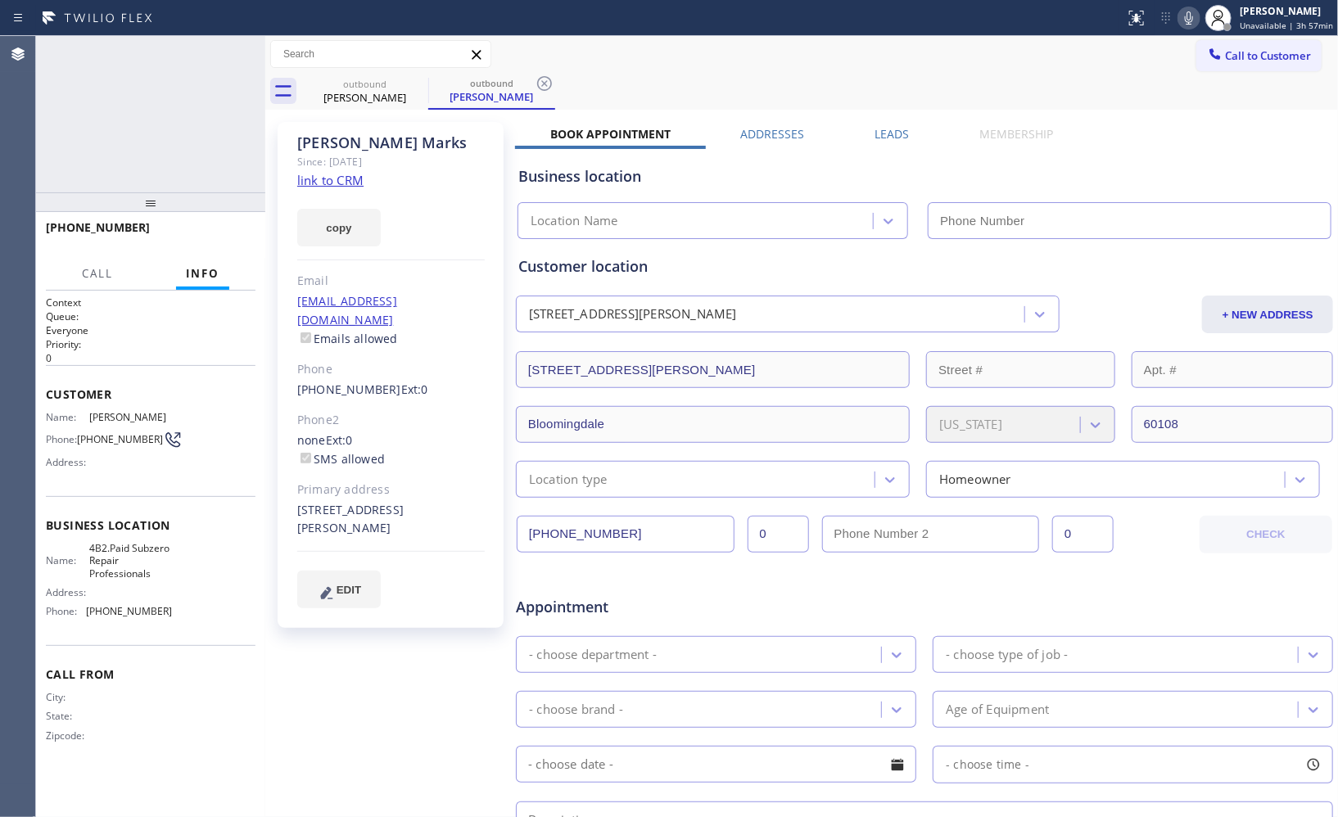
type input "[PHONE_NUMBER]"
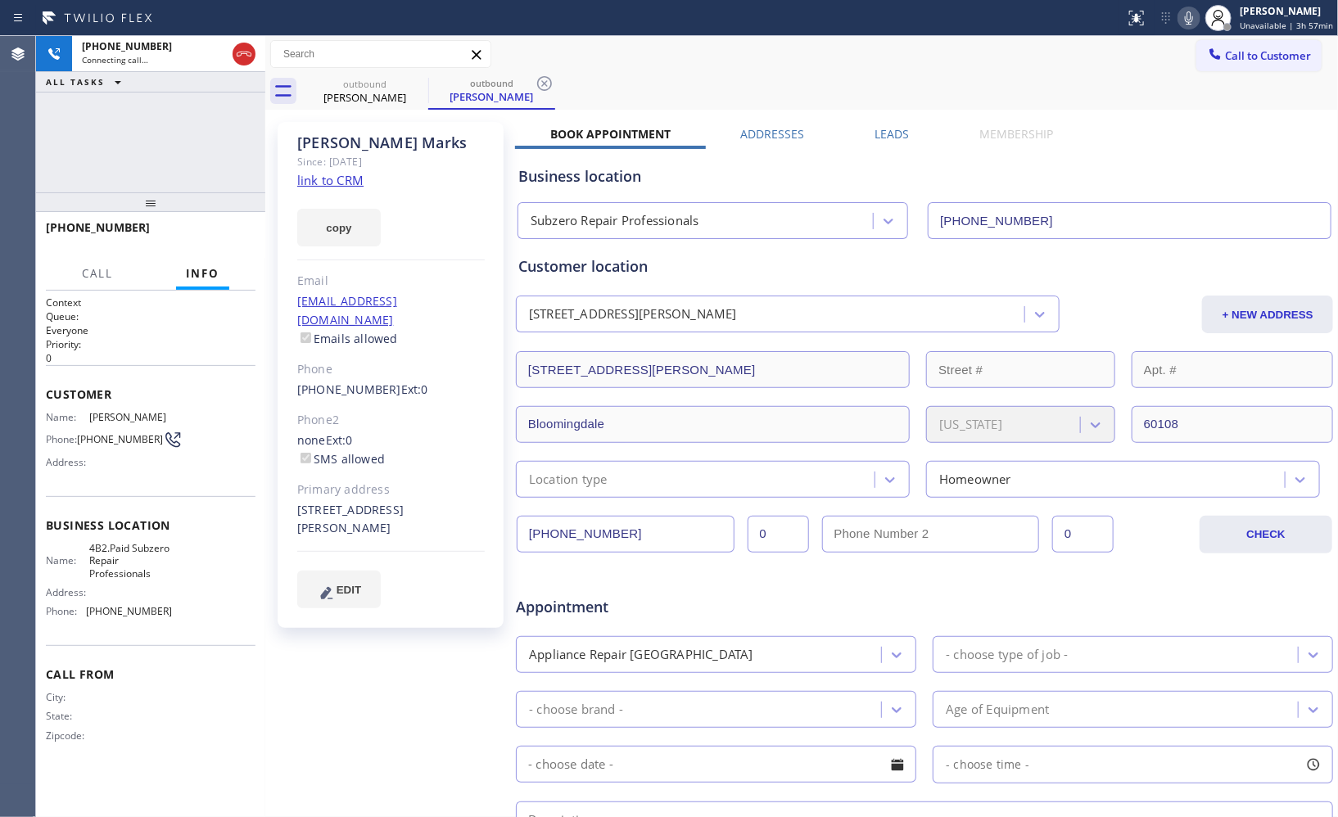
click at [560, 78] on div "outbound [PERSON_NAME] outbound [PERSON_NAME]" at bounding box center [819, 91] width 1037 height 37
click at [546, 84] on icon at bounding box center [544, 83] width 15 height 15
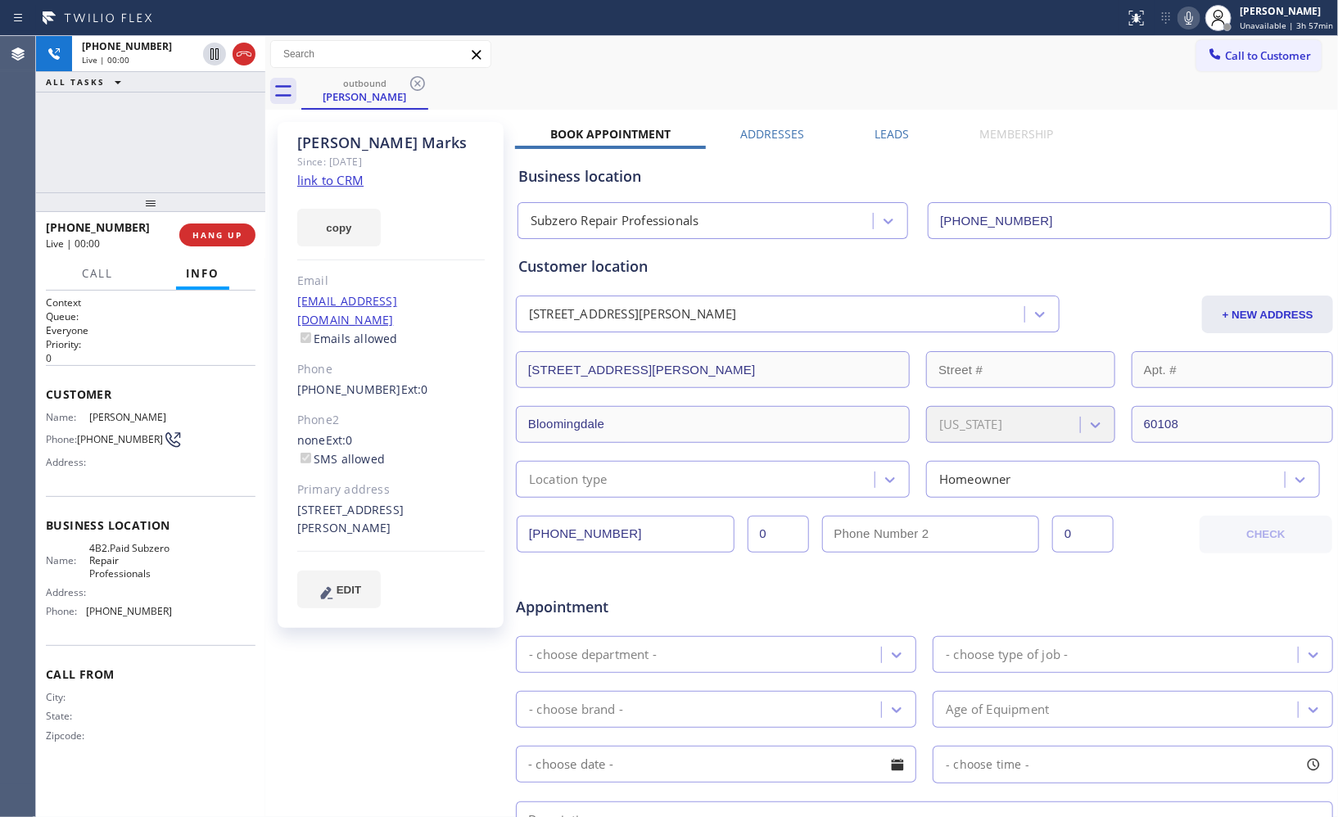
drag, startPoint x: 209, startPoint y: 234, endPoint x: 494, endPoint y: 2, distance: 367.9
click at [209, 233] on span "HANG UP" at bounding box center [217, 234] width 50 height 11
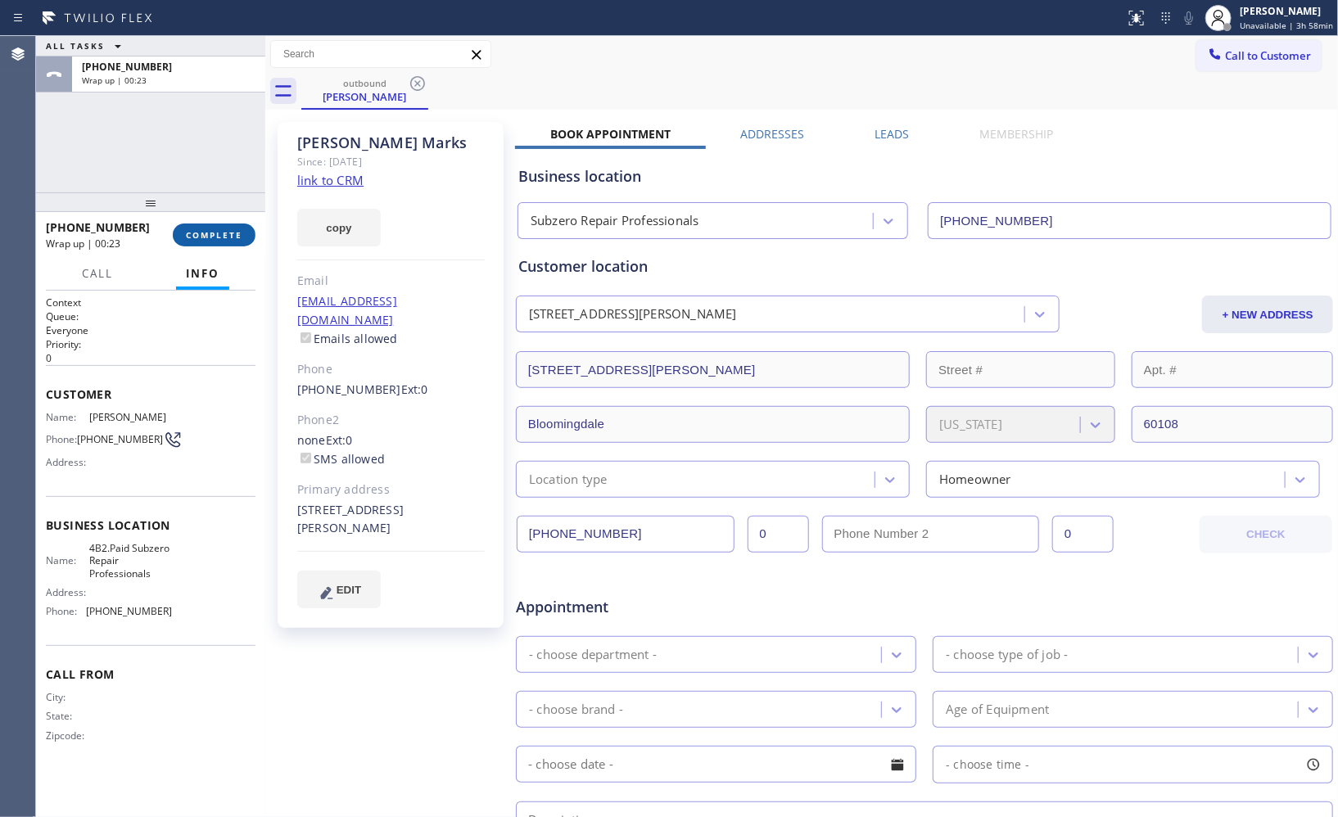
click at [227, 229] on span "COMPLETE" at bounding box center [214, 234] width 57 height 11
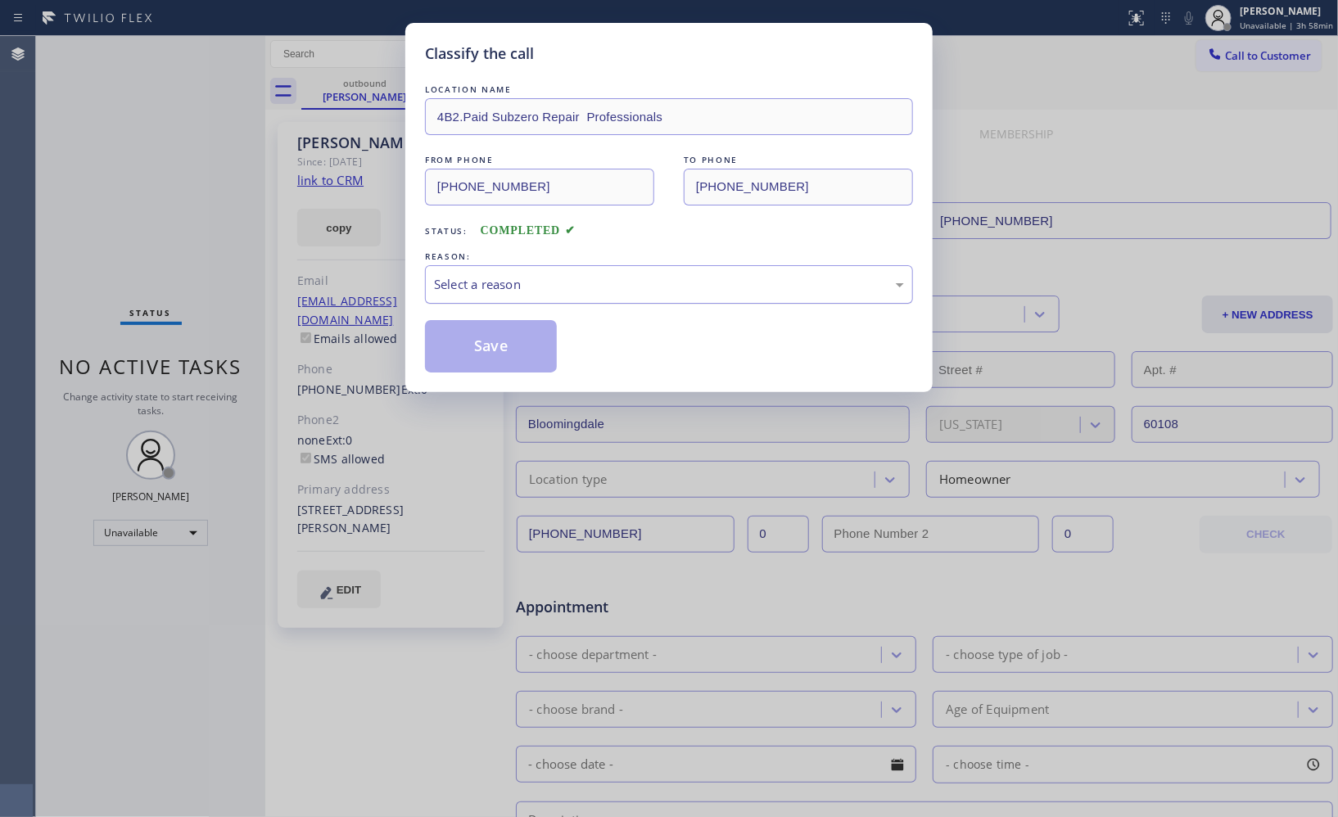
click at [559, 292] on div "Select a reason" at bounding box center [669, 284] width 470 height 19
drag, startPoint x: 508, startPoint y: 348, endPoint x: 448, endPoint y: 2, distance: 350.8
click at [508, 346] on button "Save" at bounding box center [491, 346] width 132 height 52
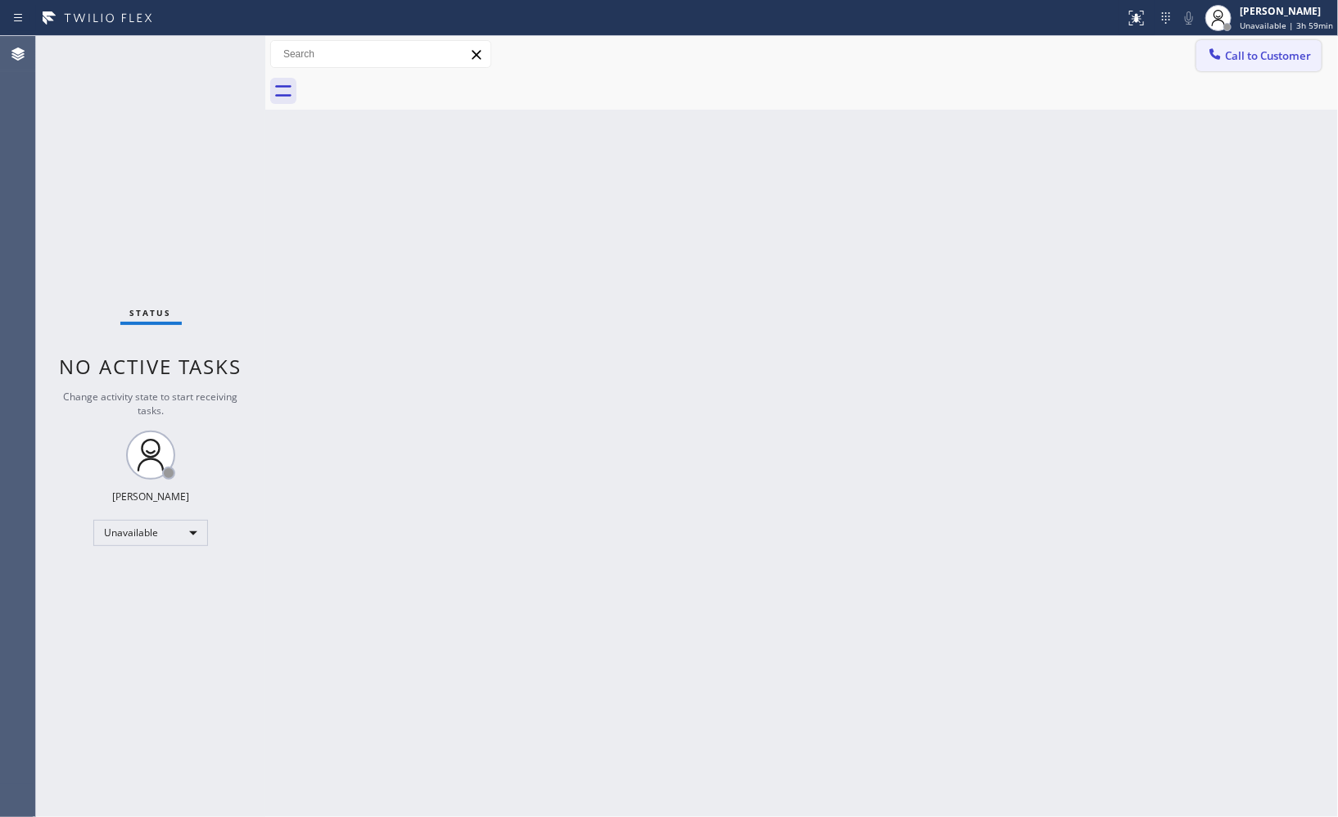
click at [1249, 67] on button "Call to Customer" at bounding box center [1259, 55] width 125 height 31
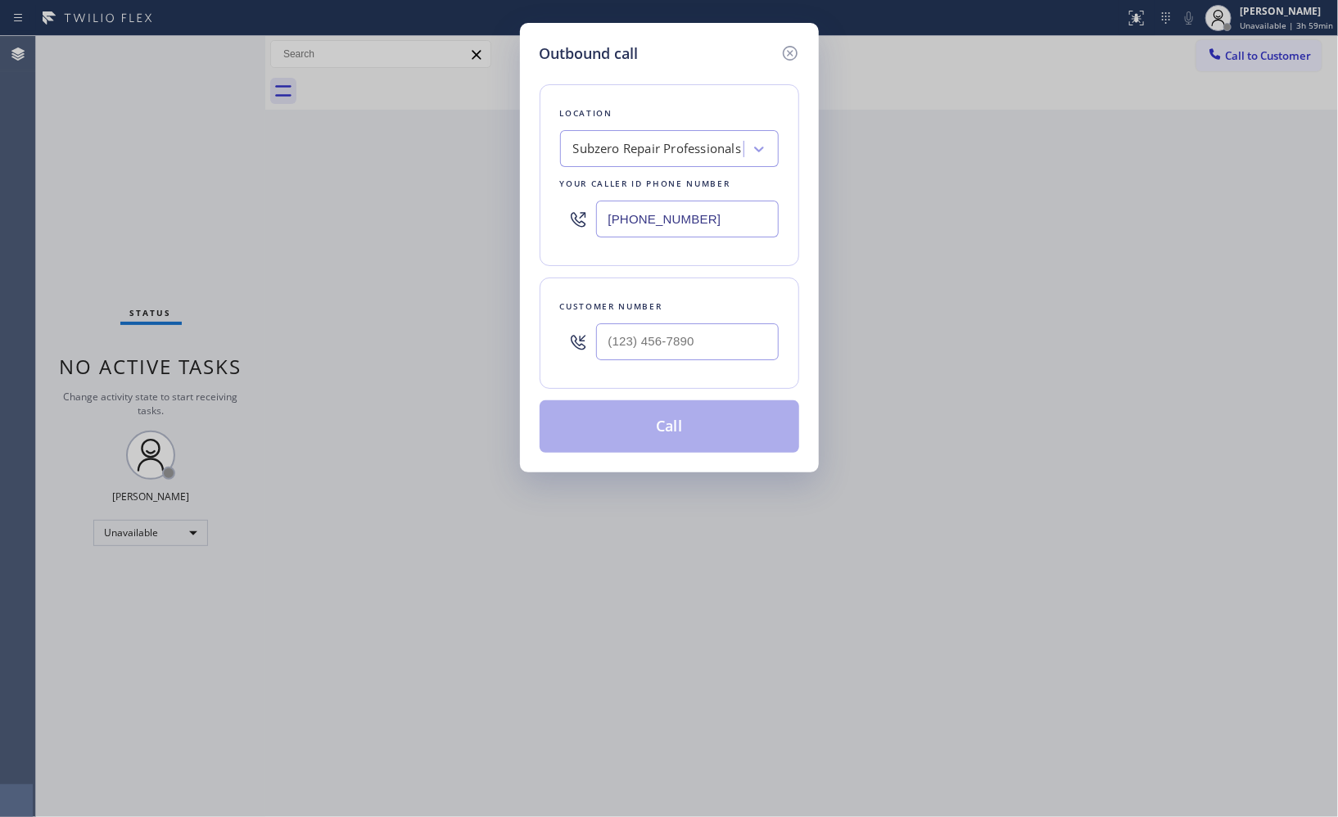
drag, startPoint x: 702, startPoint y: 214, endPoint x: 489, endPoint y: 113, distance: 235.6
click at [501, 182] on div "Outbound call Location Subzero Repair Professionals Your caller id phone number…" at bounding box center [669, 408] width 1338 height 817
paste input "323) 416-2342"
type input "[PHONE_NUMBER]"
drag, startPoint x: 611, startPoint y: 346, endPoint x: 587, endPoint y: 334, distance: 26.7
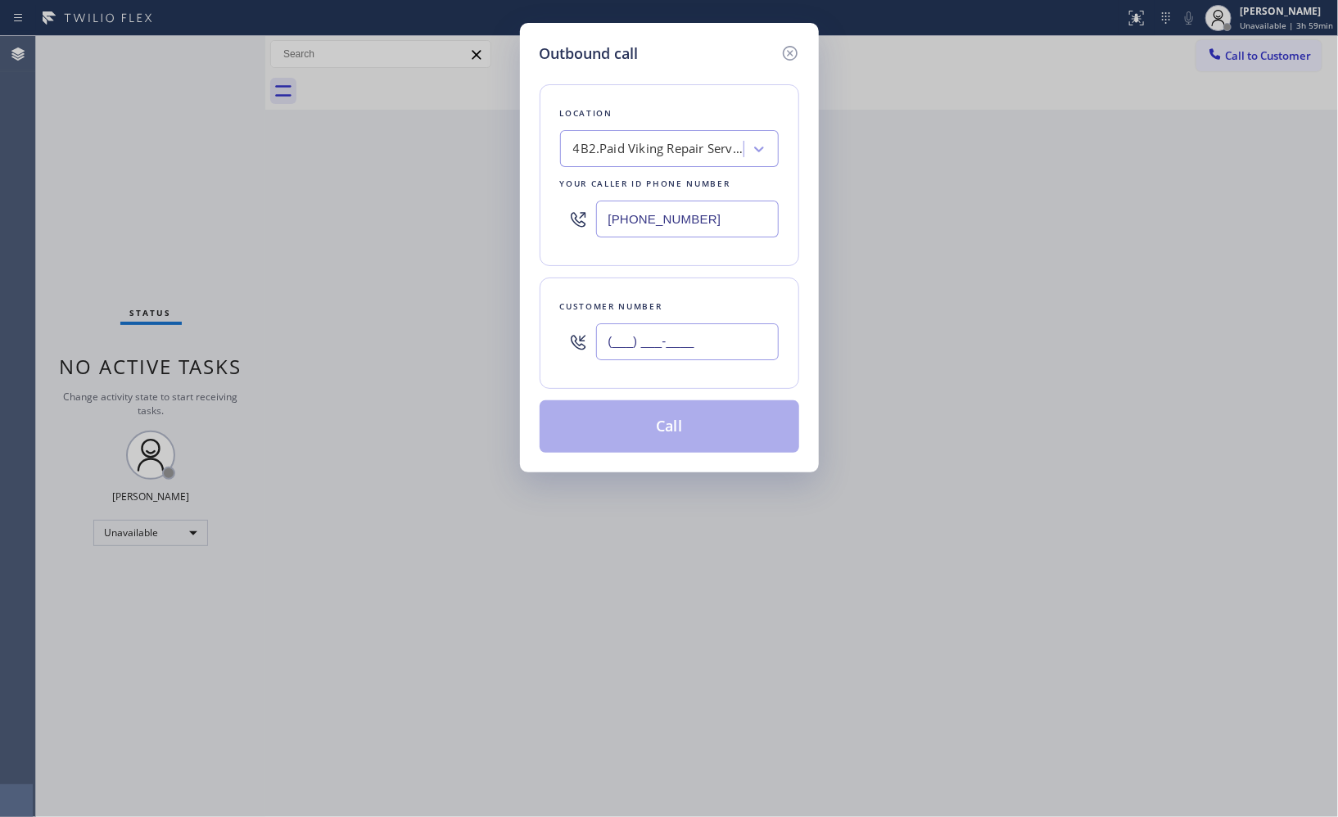
click at [595, 346] on div "(___) ___-____" at bounding box center [669, 341] width 219 height 53
paste input "303) 887-4301"
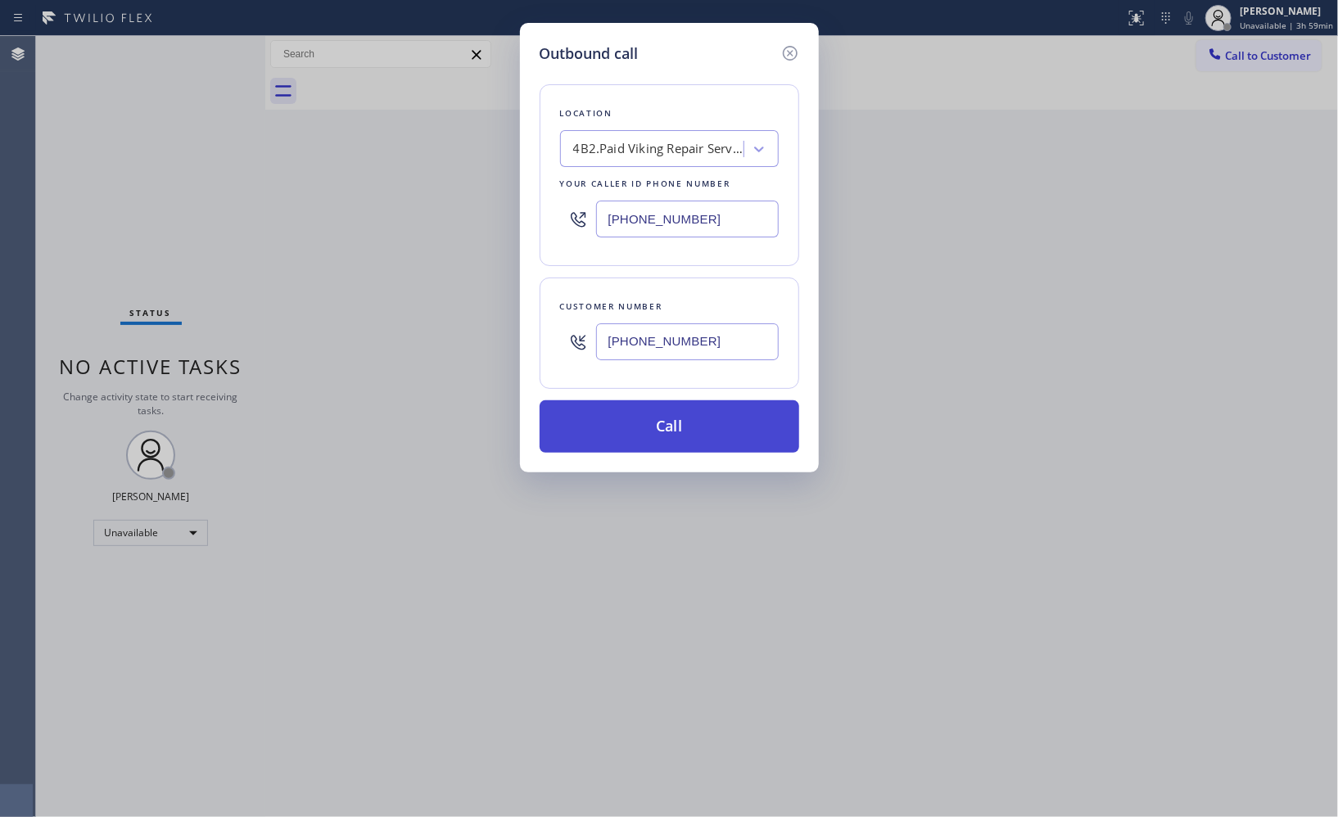
type input "[PHONE_NUMBER]"
click at [708, 423] on button "Call" at bounding box center [670, 427] width 260 height 52
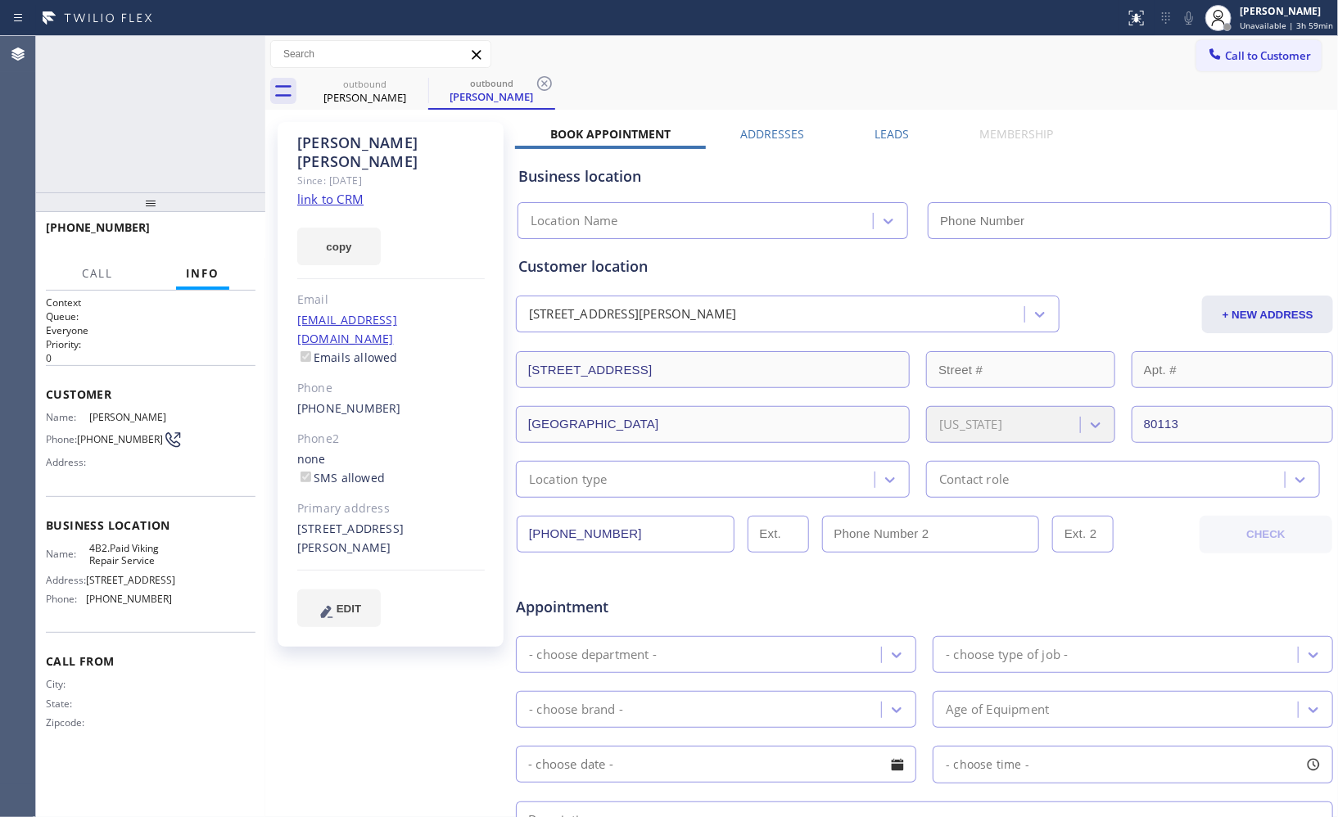
type input "[PHONE_NUMBER]"
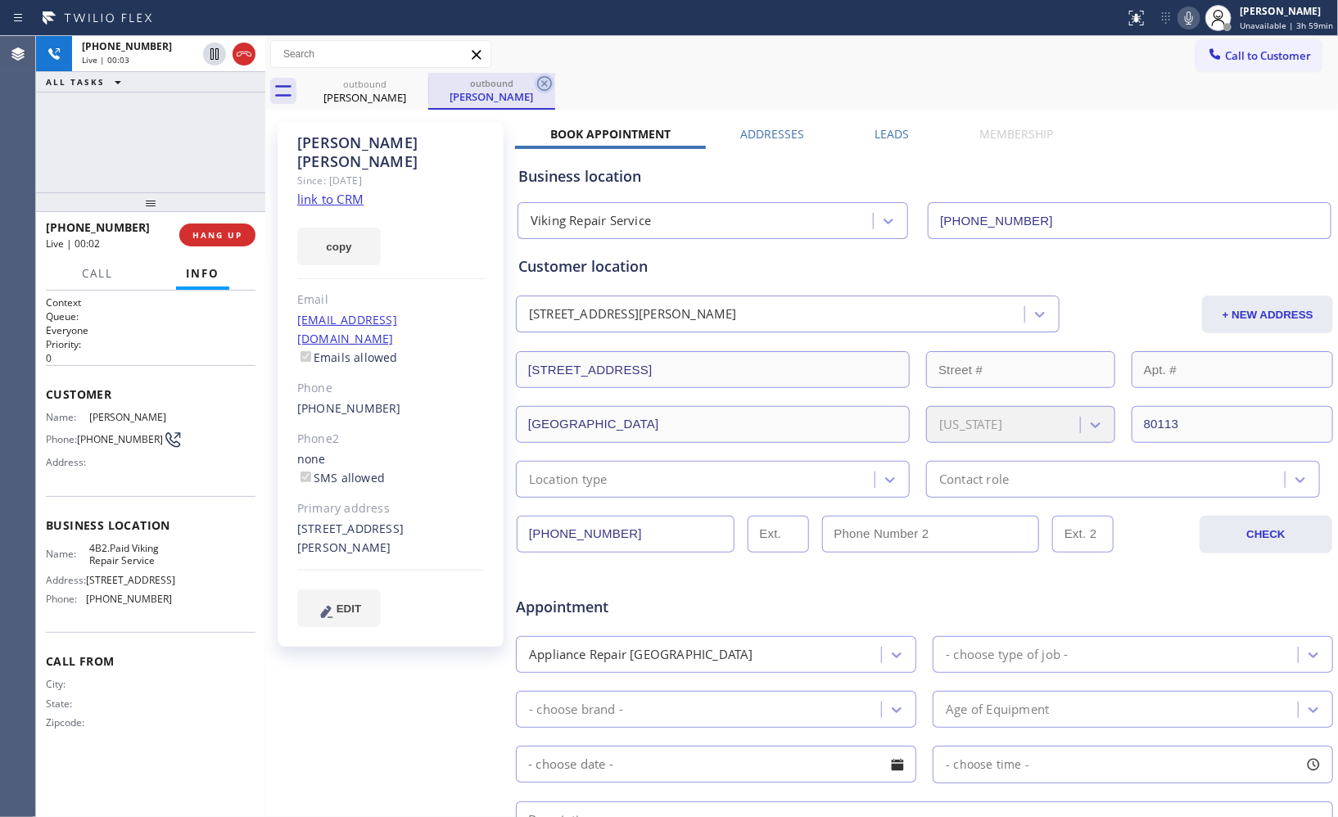
click at [546, 86] on icon at bounding box center [544, 83] width 15 height 15
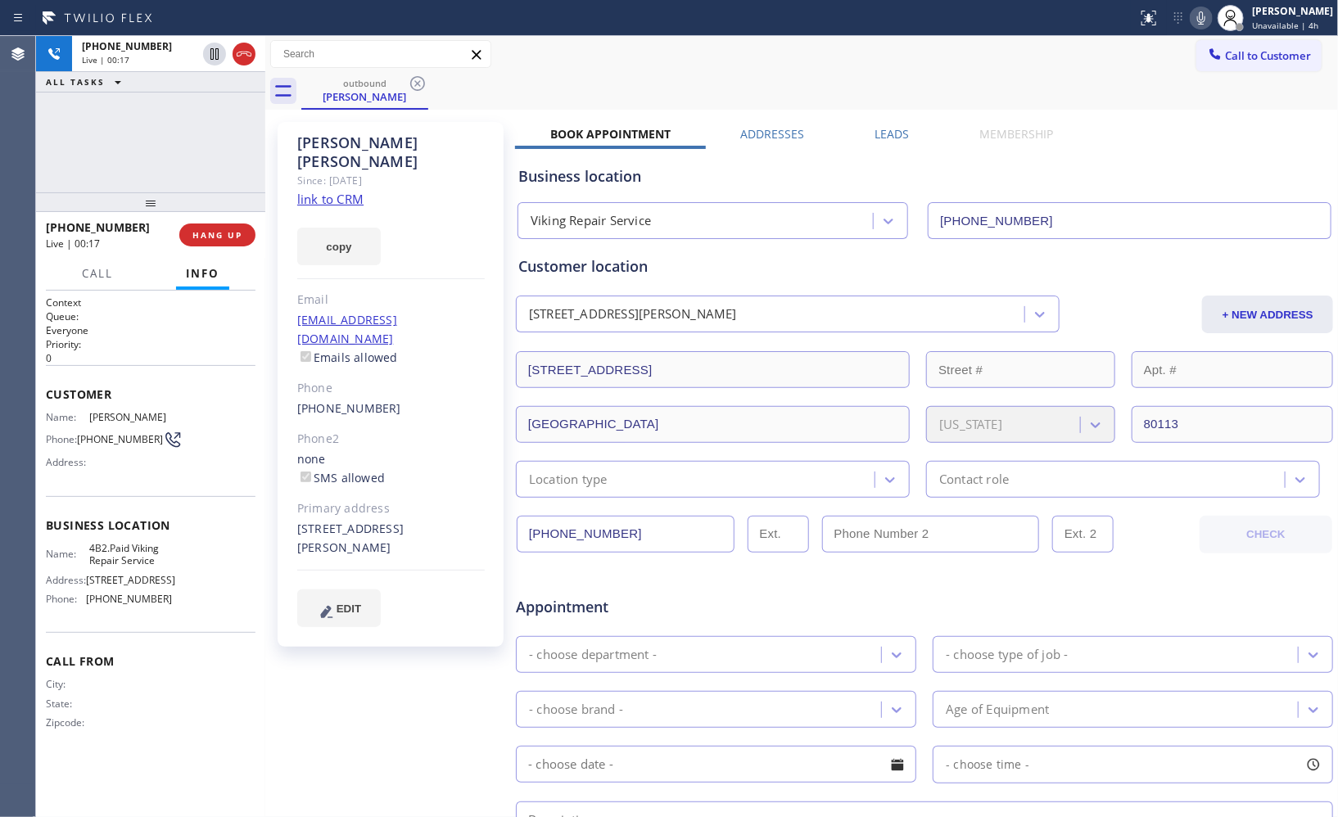
click at [645, 70] on div "Call to Customer Outbound call Location Viking Repair Service Your caller id ph…" at bounding box center [801, 54] width 1073 height 37
click at [143, 152] on div "[PHONE_NUMBER] Live | 00:18 ALL TASKS ALL TASKS ACTIVE TASKS TASKS IN WRAP UP" at bounding box center [150, 114] width 229 height 156
click at [215, 229] on span "HANG UP" at bounding box center [217, 234] width 50 height 11
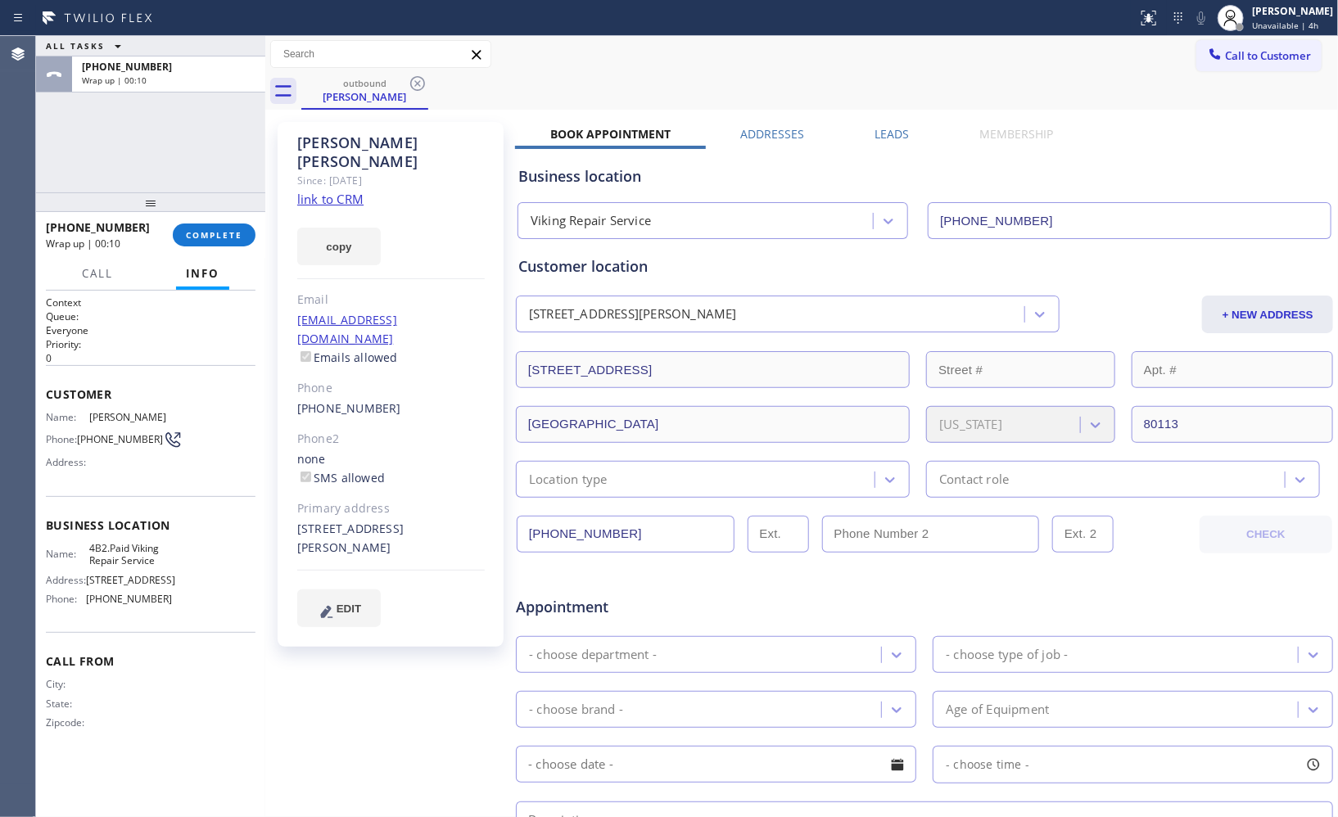
click at [234, 235] on span "COMPLETE" at bounding box center [214, 234] width 57 height 11
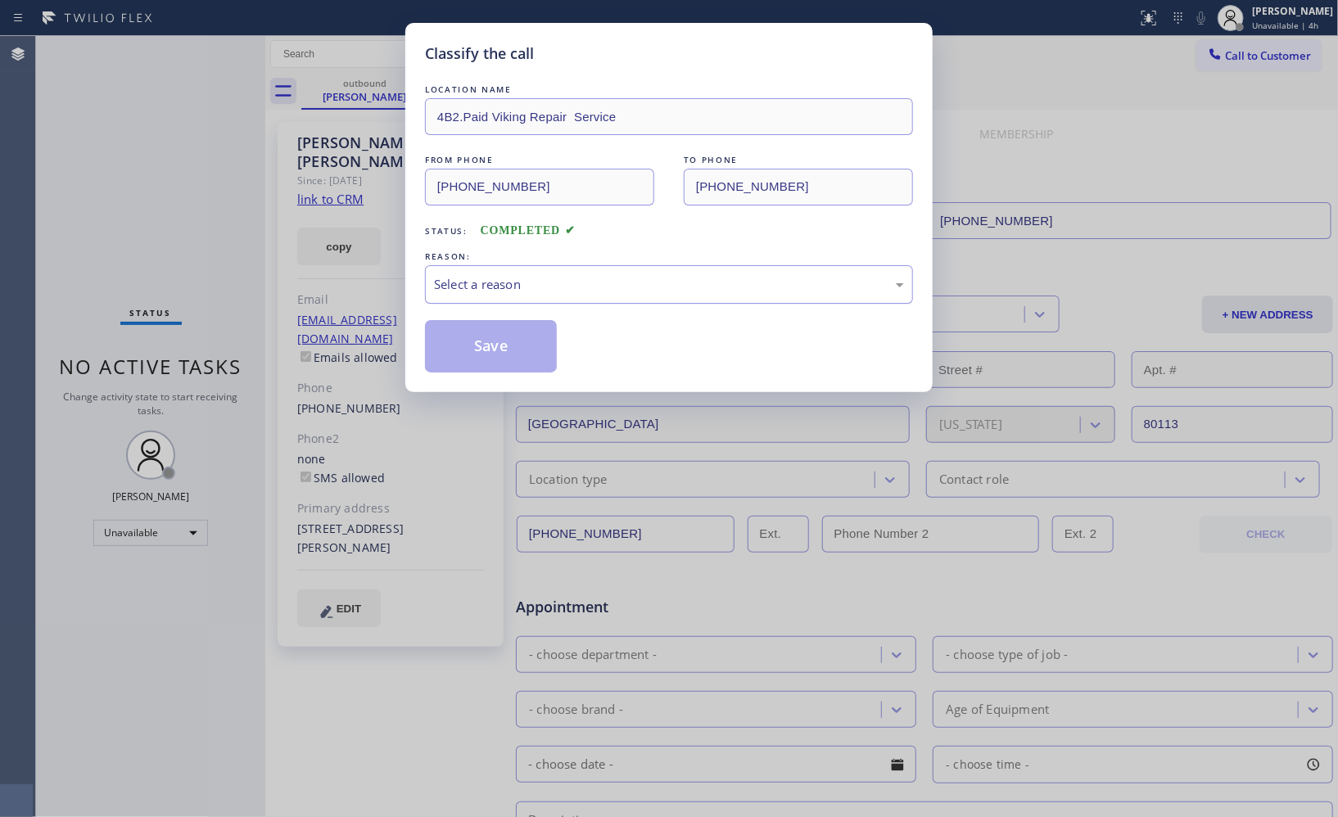
click at [657, 288] on div "Select a reason" at bounding box center [669, 284] width 470 height 19
click at [500, 355] on button "Save" at bounding box center [491, 346] width 132 height 52
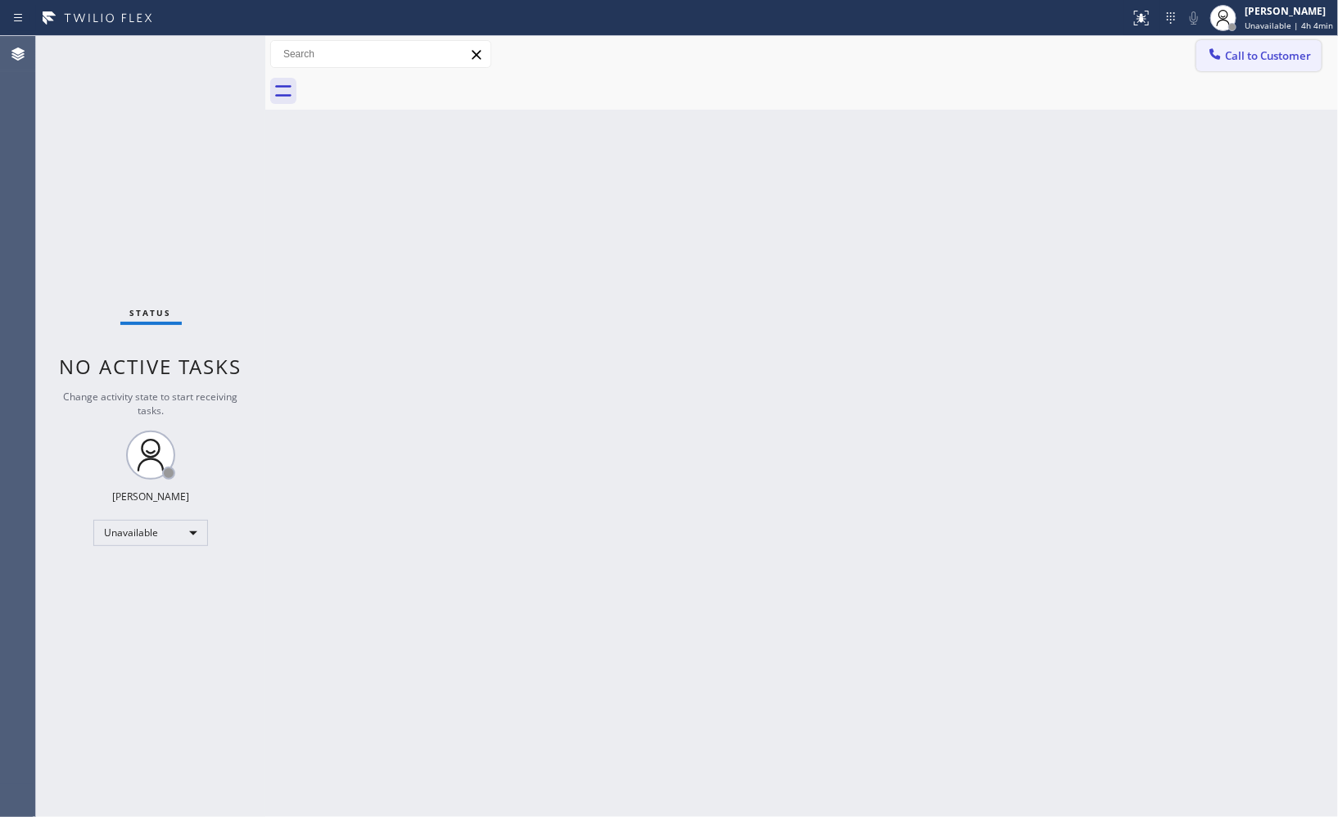
click at [1280, 58] on span "Call to Customer" at bounding box center [1268, 55] width 86 height 15
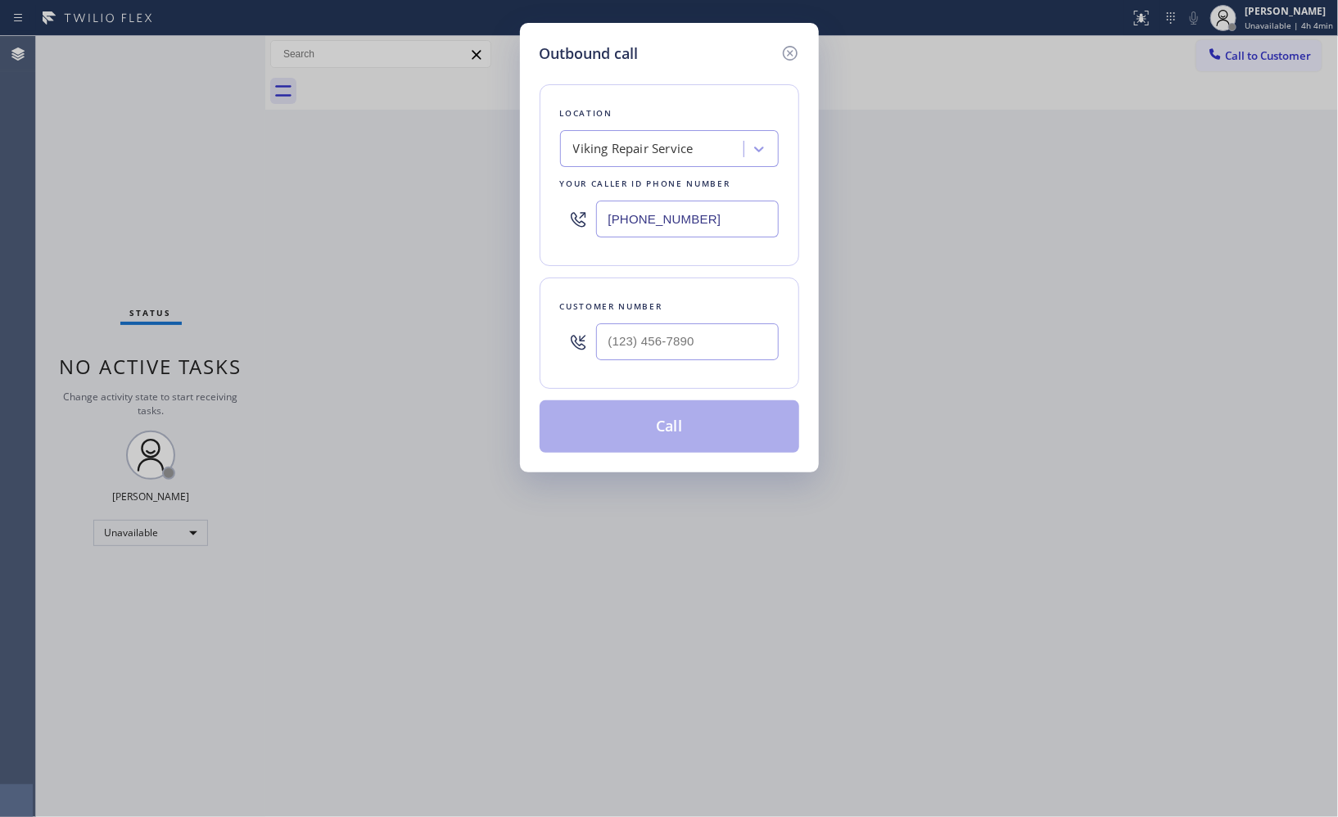
drag, startPoint x: 595, startPoint y: 200, endPoint x: 476, endPoint y: 111, distance: 148.1
click at [528, 168] on div "Outbound call Location Viking Repair Service Your caller id phone number [PHONE…" at bounding box center [669, 248] width 299 height 450
paste input "415) 322-557"
type input "[PHONE_NUMBER]"
drag, startPoint x: 711, startPoint y: 346, endPoint x: 552, endPoint y: 324, distance: 160.6
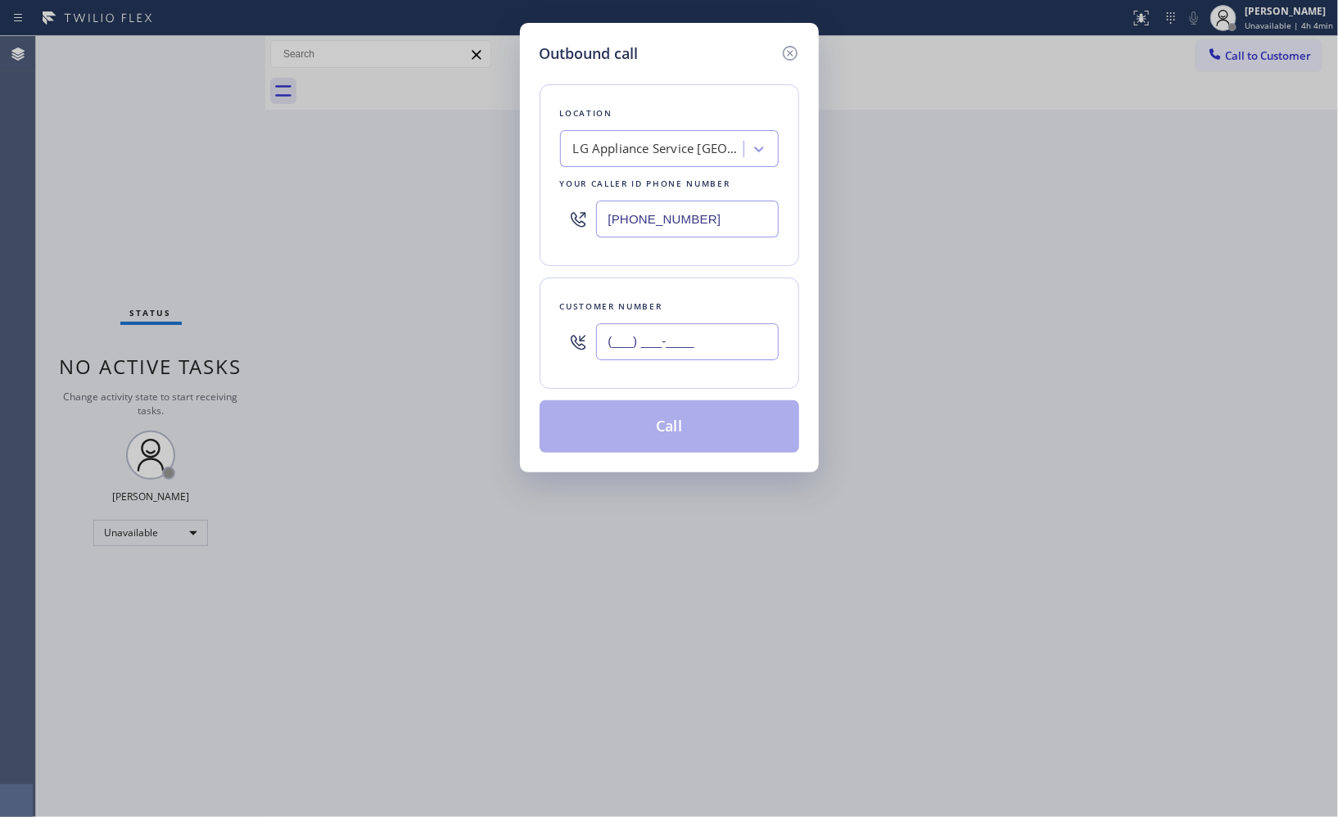
click at [558, 331] on div "Customer number (___) ___-____" at bounding box center [670, 333] width 260 height 111
paste input "415) 309-2964"
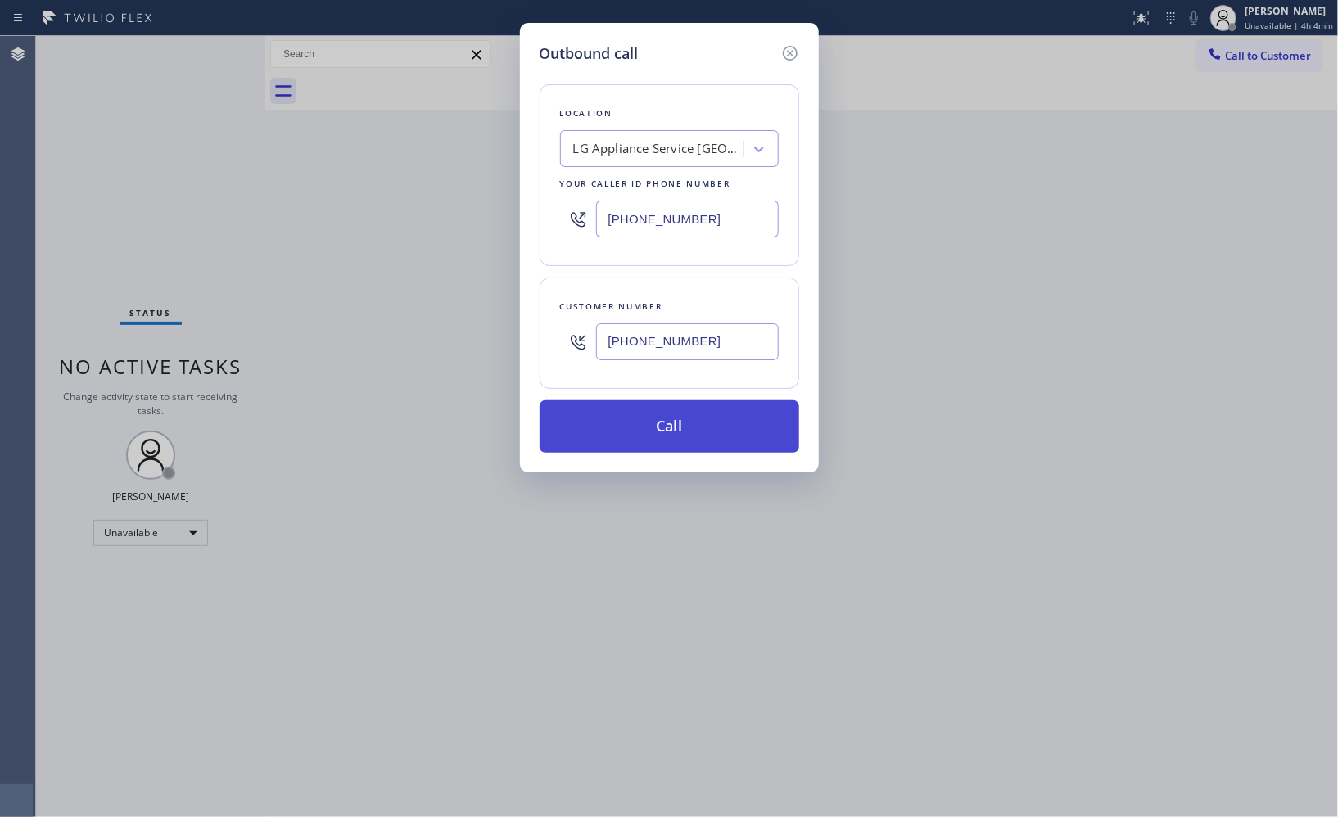
type input "[PHONE_NUMBER]"
click at [702, 427] on button "Call" at bounding box center [670, 427] width 260 height 52
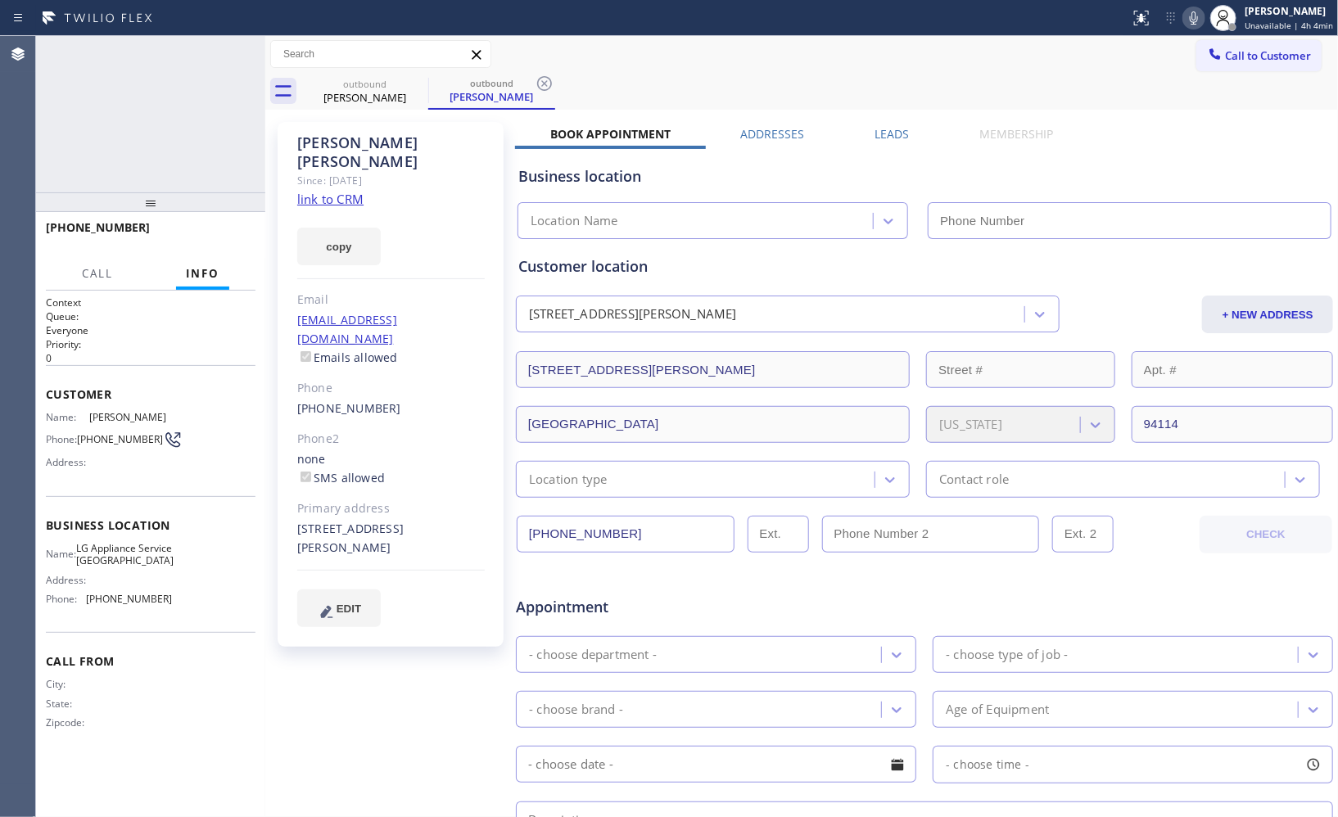
type input "[PHONE_NUMBER]"
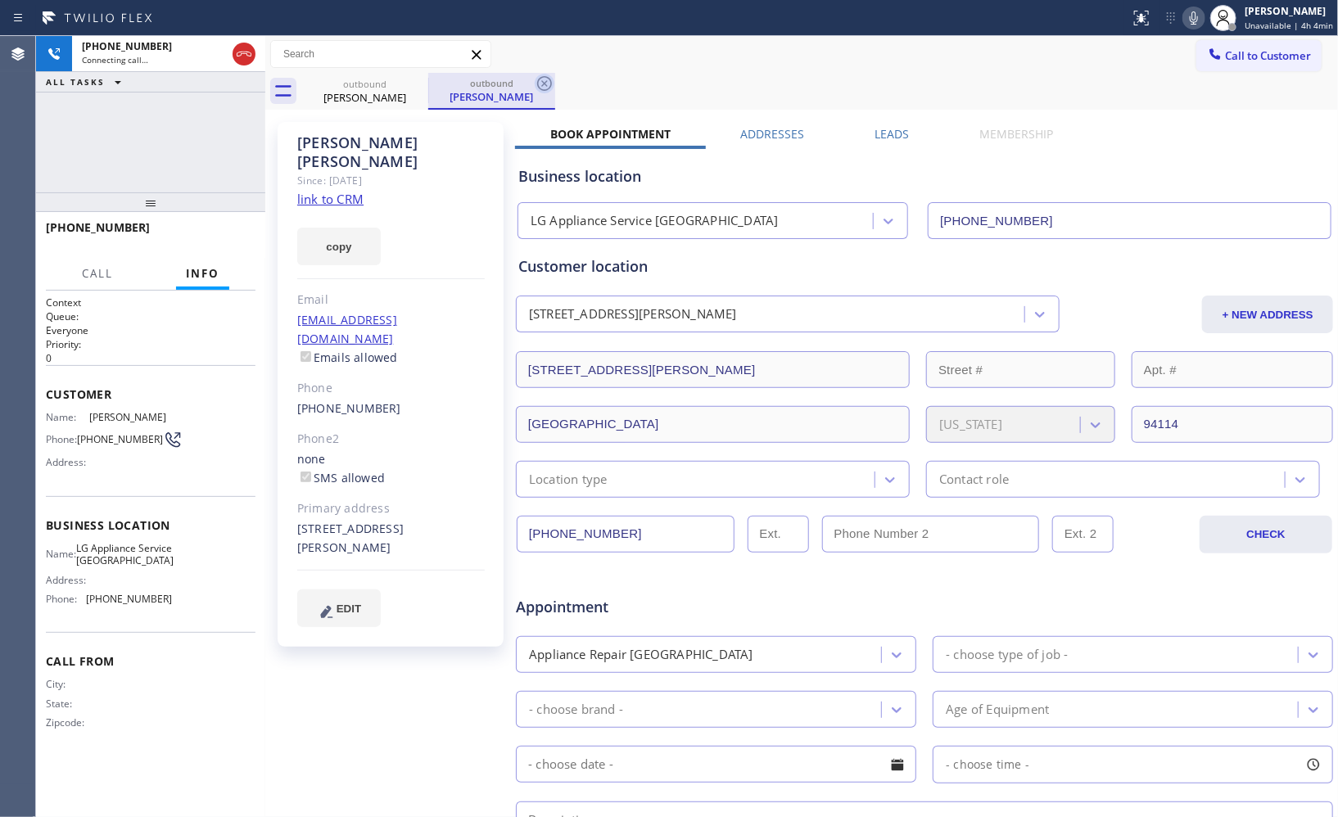
click at [546, 84] on icon at bounding box center [544, 83] width 15 height 15
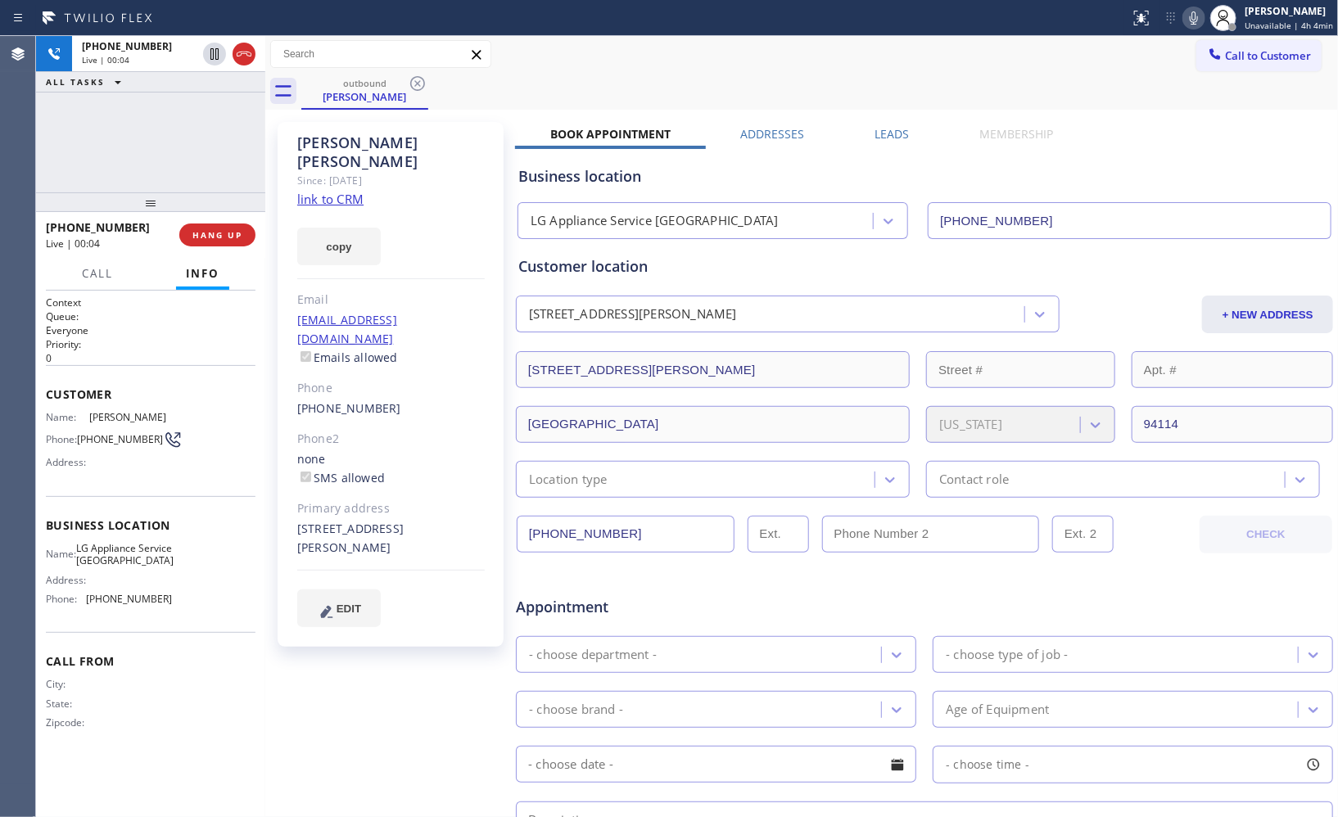
drag, startPoint x: 248, startPoint y: 53, endPoint x: 306, endPoint y: 16, distance: 68.9
click at [248, 54] on icon at bounding box center [244, 54] width 20 height 20
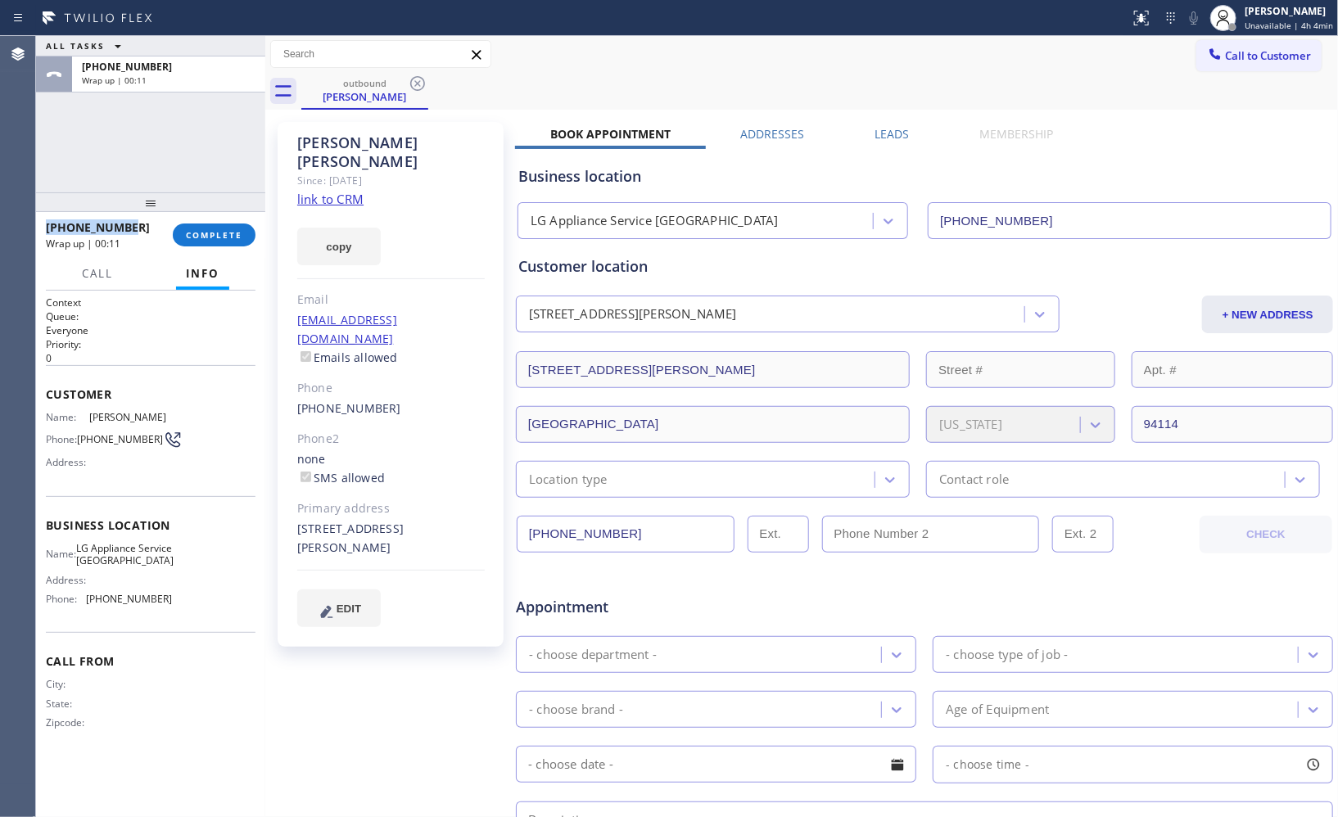
drag, startPoint x: 125, startPoint y: 230, endPoint x: 41, endPoint y: 222, distance: 83.9
click at [41, 222] on div "[PHONE_NUMBER] Wrap up | 00:11 COMPLETE" at bounding box center [150, 235] width 229 height 46
click at [84, 152] on div "ALL TASKS ALL TASKS ACTIVE TASKS TASKS IN WRAP UP [PHONE_NUMBER] Wrap up | 02:18" at bounding box center [150, 114] width 229 height 156
click at [201, 238] on span "COMPLETE" at bounding box center [214, 234] width 57 height 11
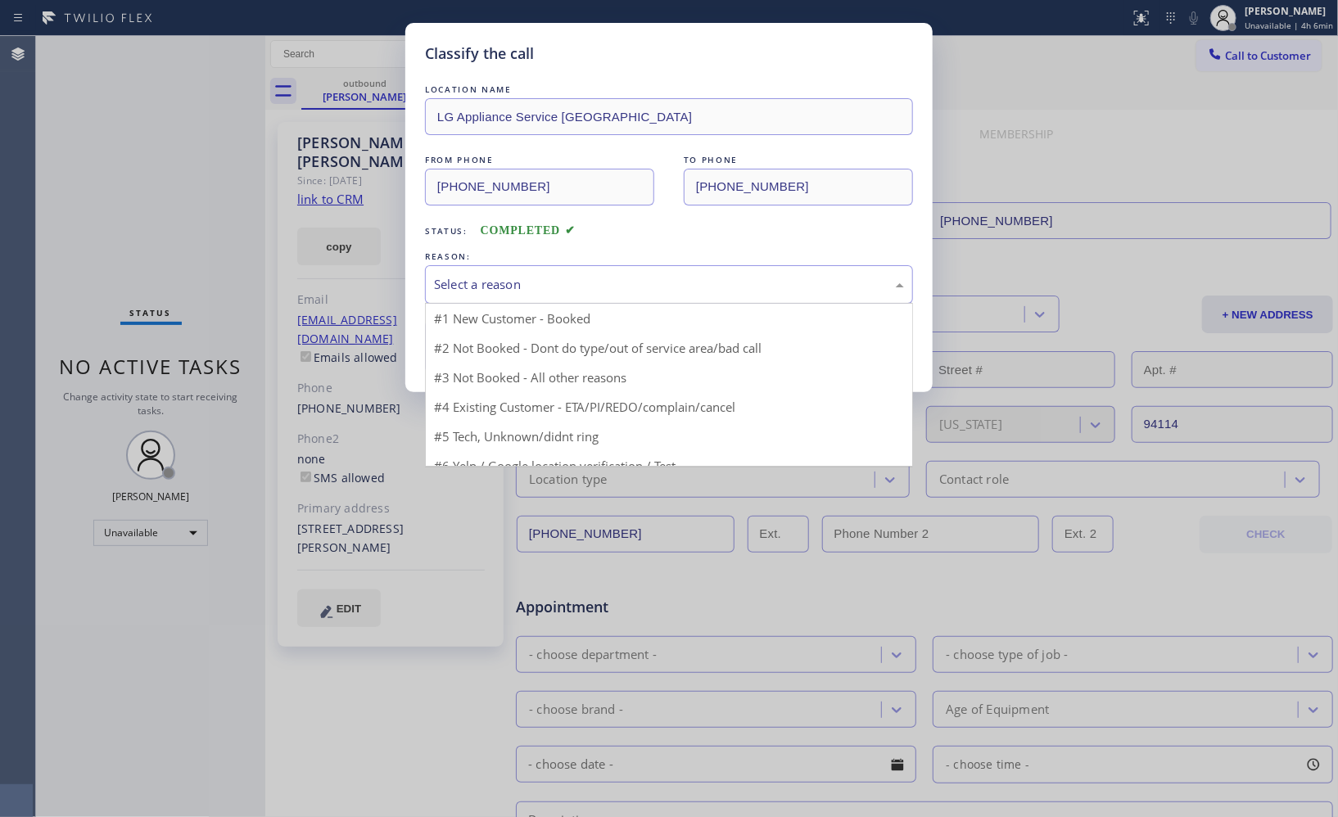
click at [566, 283] on div "Select a reason" at bounding box center [669, 284] width 470 height 19
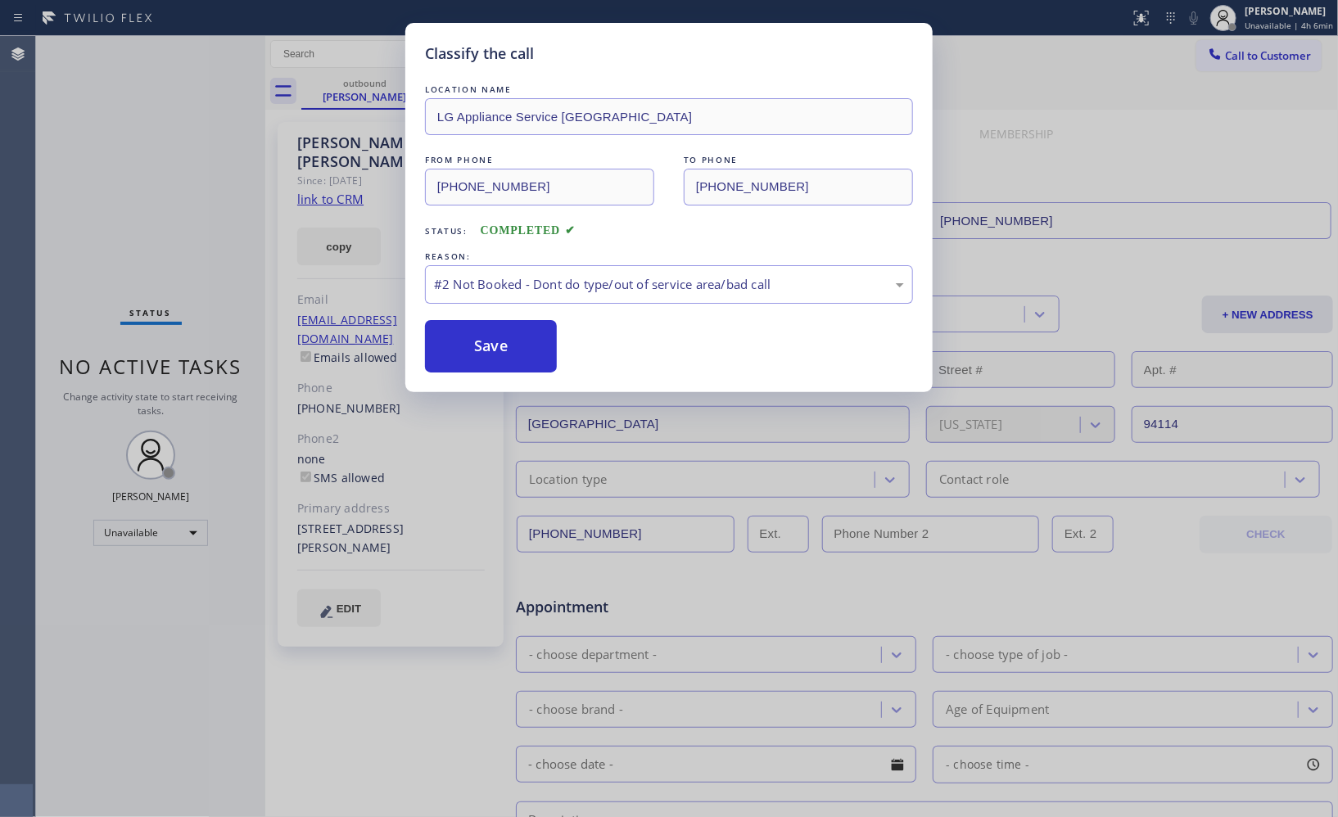
click at [504, 357] on button "Save" at bounding box center [491, 346] width 132 height 52
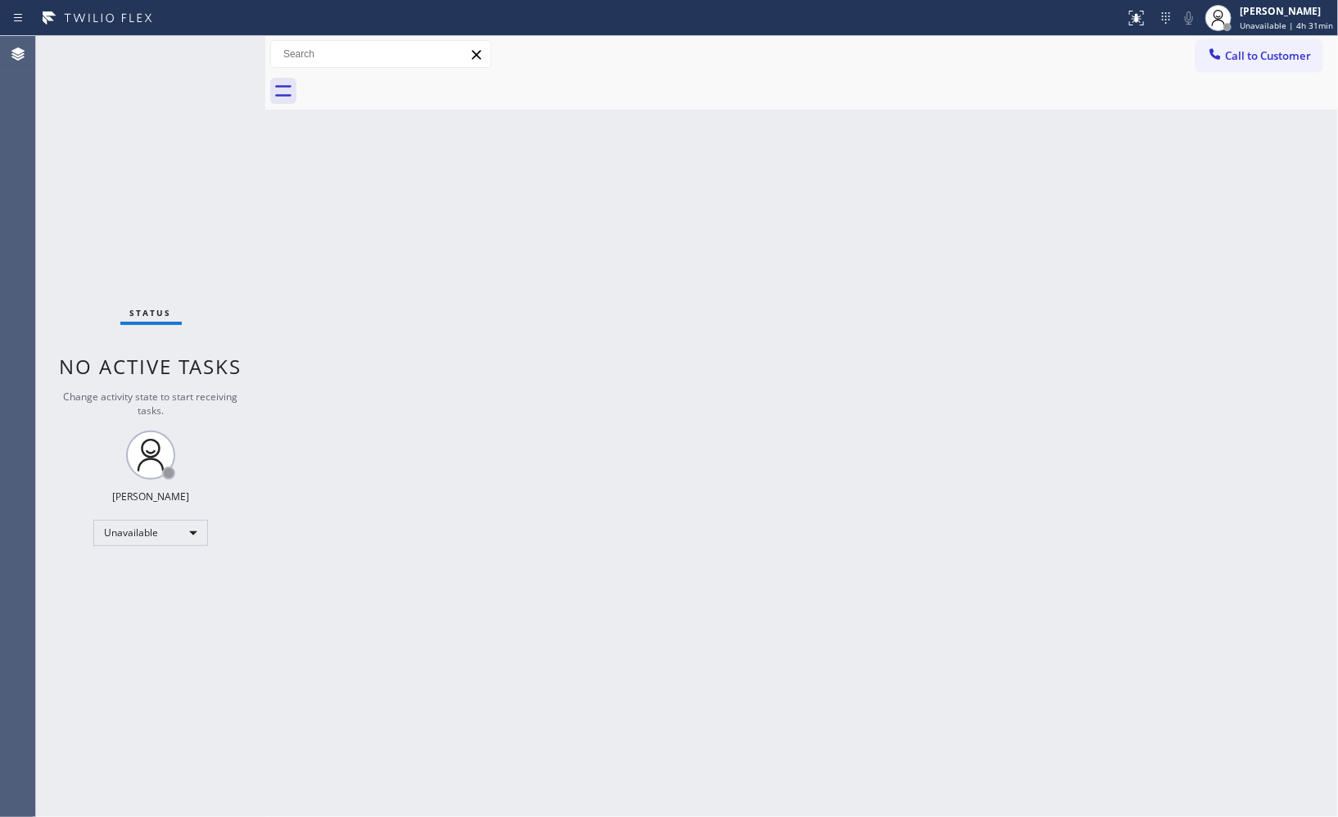
click at [1189, 398] on div "Back to Dashboard Change Sender ID Customers Technicians Select a contact Outbo…" at bounding box center [801, 426] width 1073 height 781
click at [1288, 52] on span "Call to Customer" at bounding box center [1268, 55] width 86 height 15
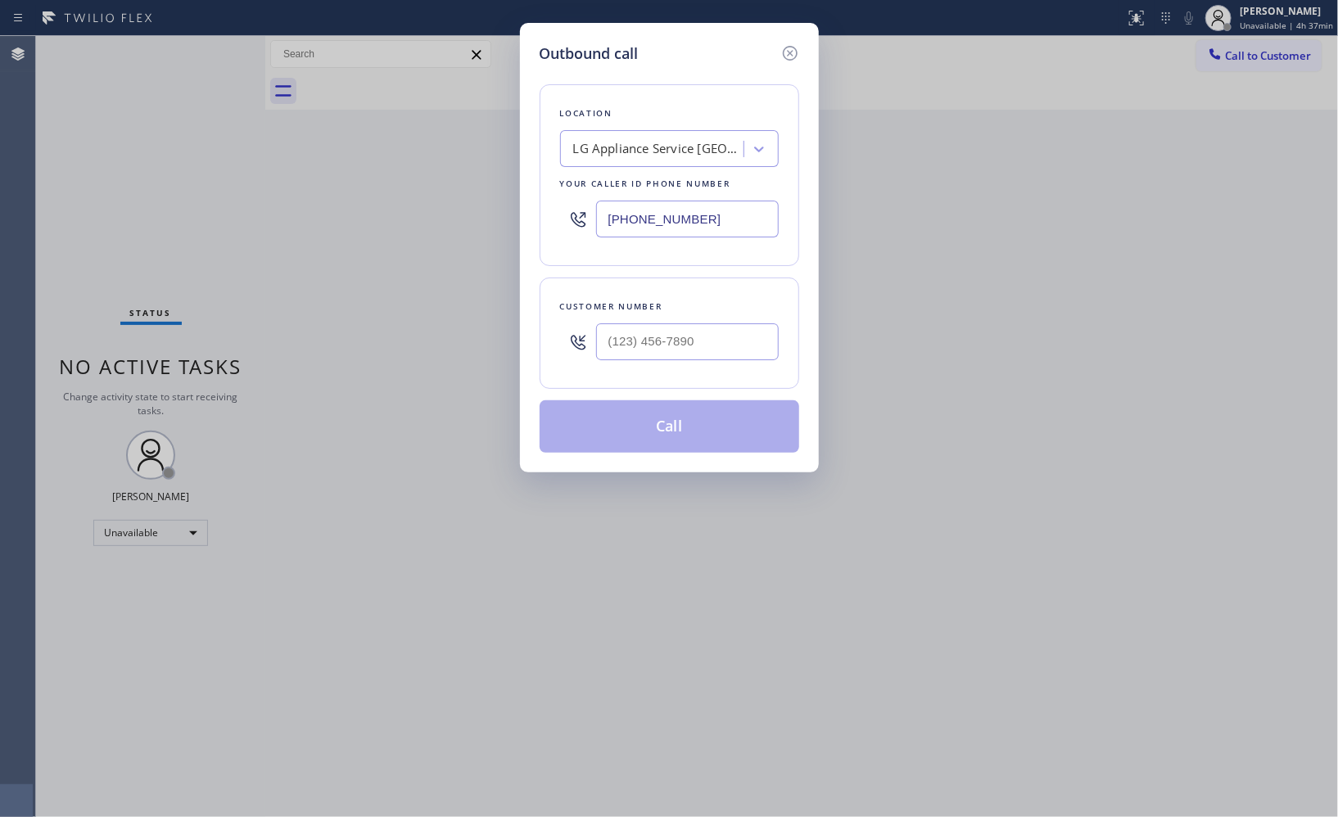
drag, startPoint x: 693, startPoint y: 219, endPoint x: 495, endPoint y: 116, distance: 223.1
click at [509, 192] on div "Outbound call Location LG Appliance Service [GEOGRAPHIC_DATA] Your caller id ph…" at bounding box center [669, 408] width 1338 height 817
drag, startPoint x: 692, startPoint y: 338, endPoint x: 484, endPoint y: 224, distance: 237.2
click at [540, 321] on div "Customer number (___) ___-____" at bounding box center [670, 333] width 260 height 111
paste input "773) 791-5148"
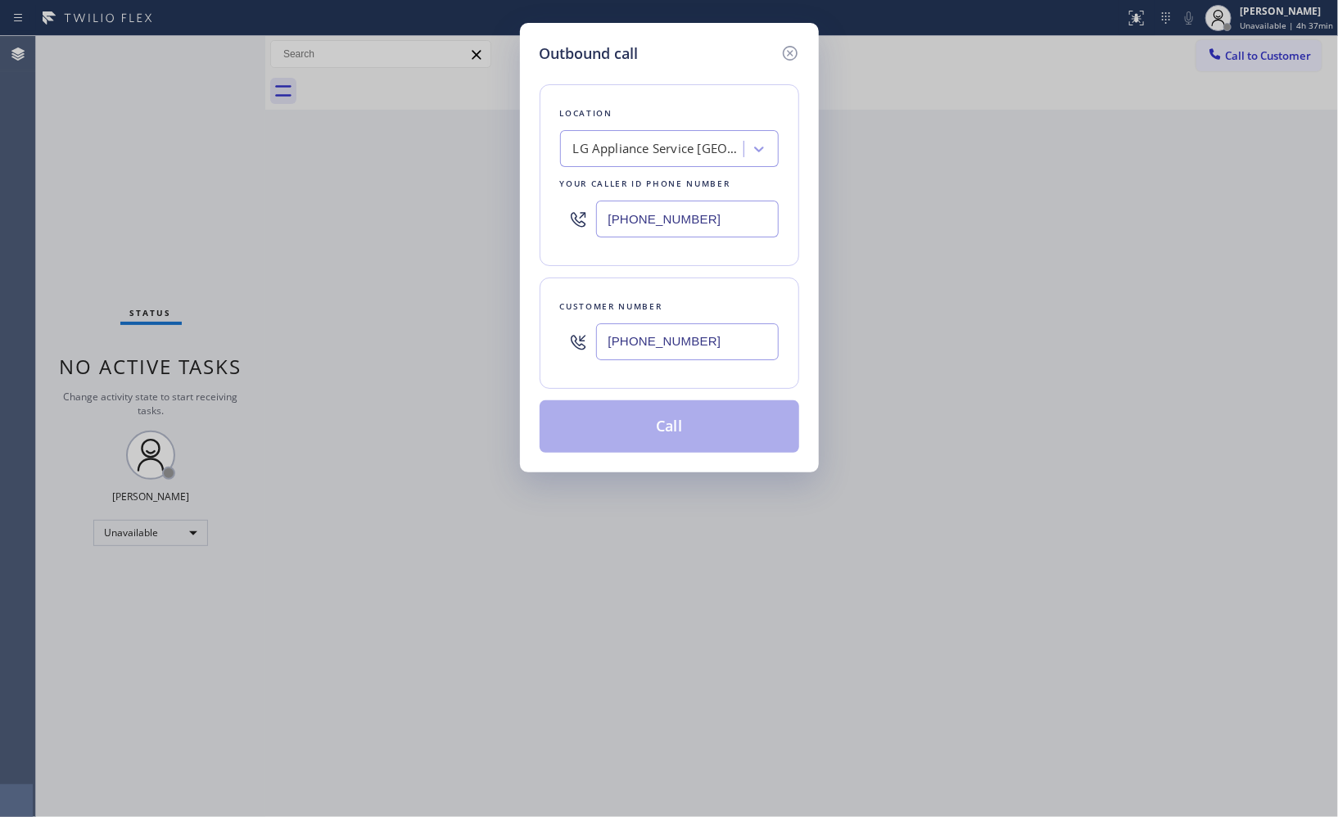
type input "[PHONE_NUMBER]"
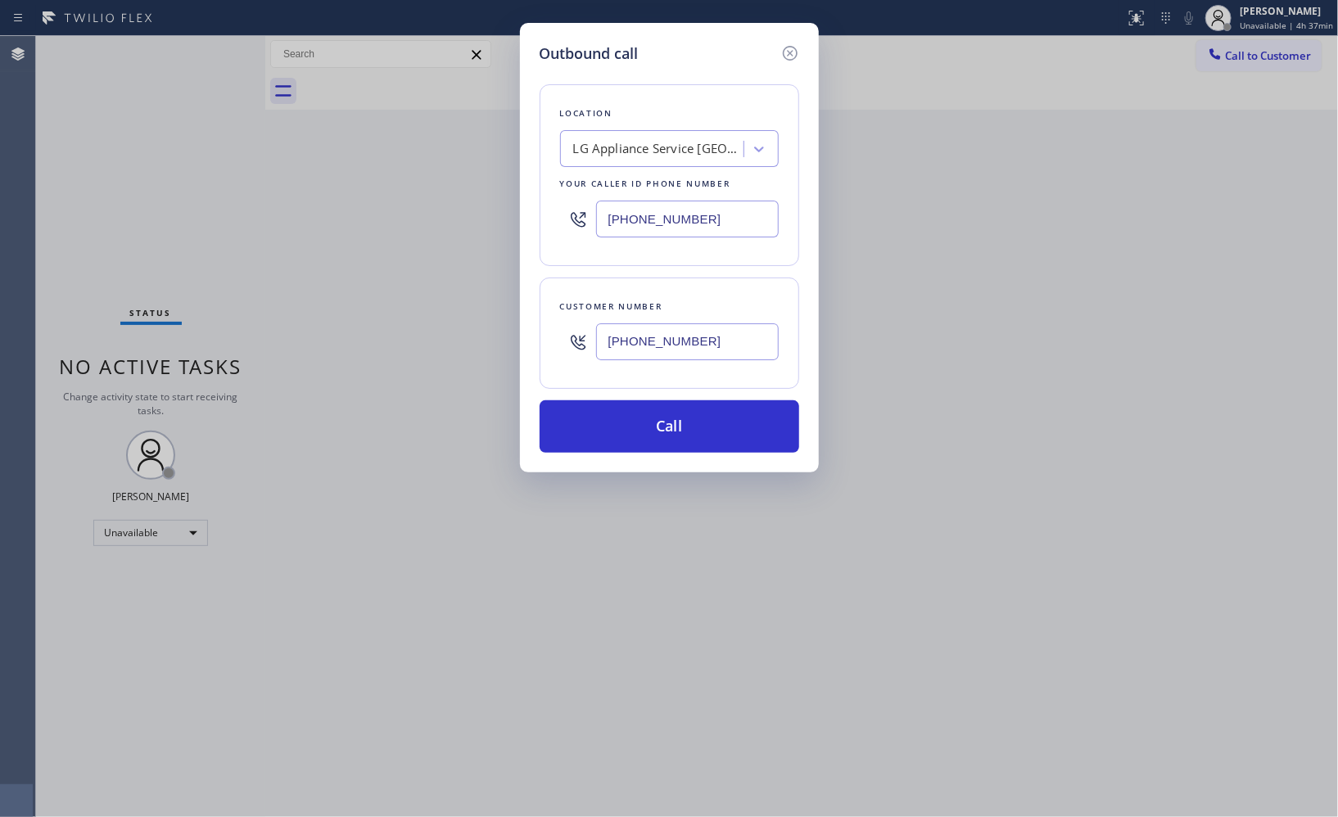
drag, startPoint x: 721, startPoint y: 215, endPoint x: 571, endPoint y: 206, distance: 150.2
click at [571, 206] on div "[PHONE_NUMBER]" at bounding box center [669, 218] width 219 height 53
paste input "855) 731-495"
type input "[PHONE_NUMBER]"
click at [669, 429] on button "Call" at bounding box center [670, 427] width 260 height 52
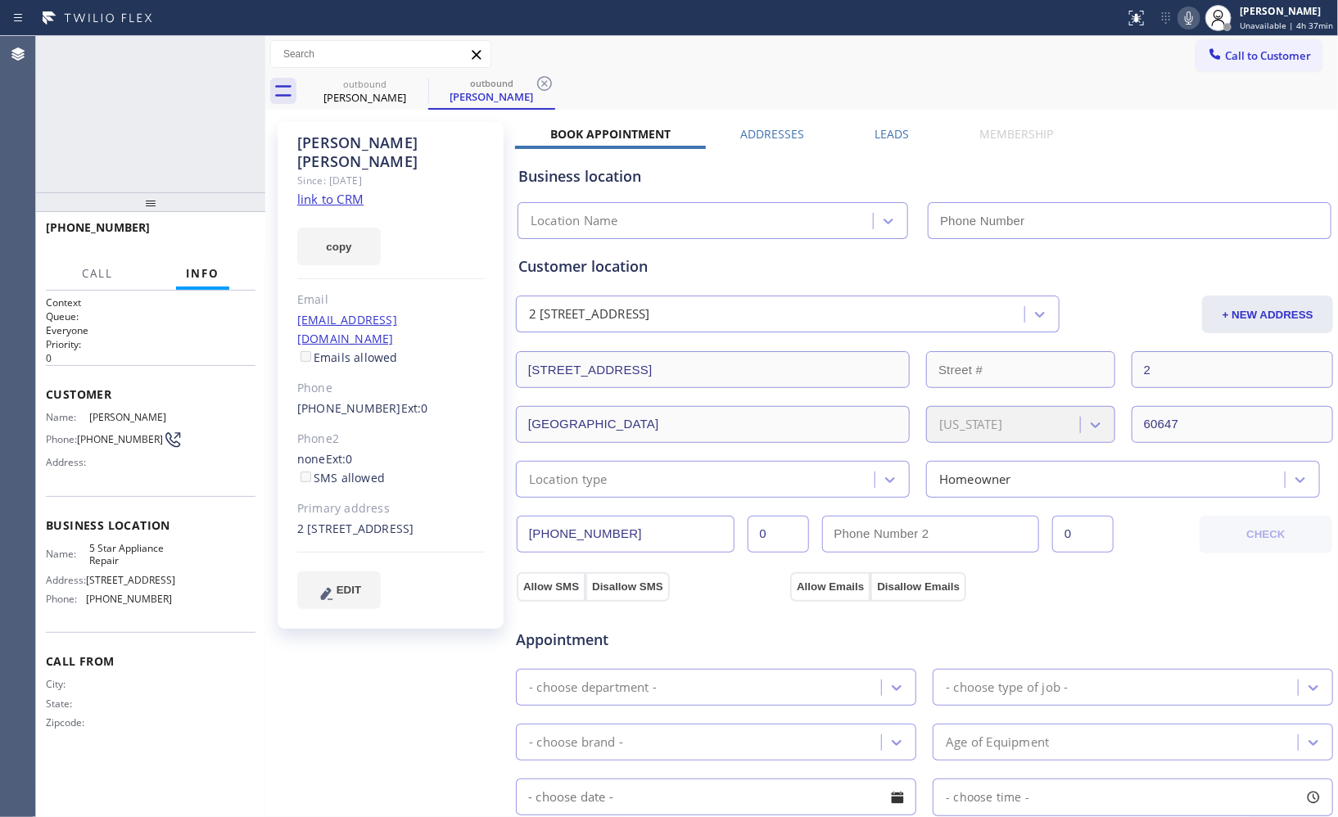
type input "[PHONE_NUMBER]"
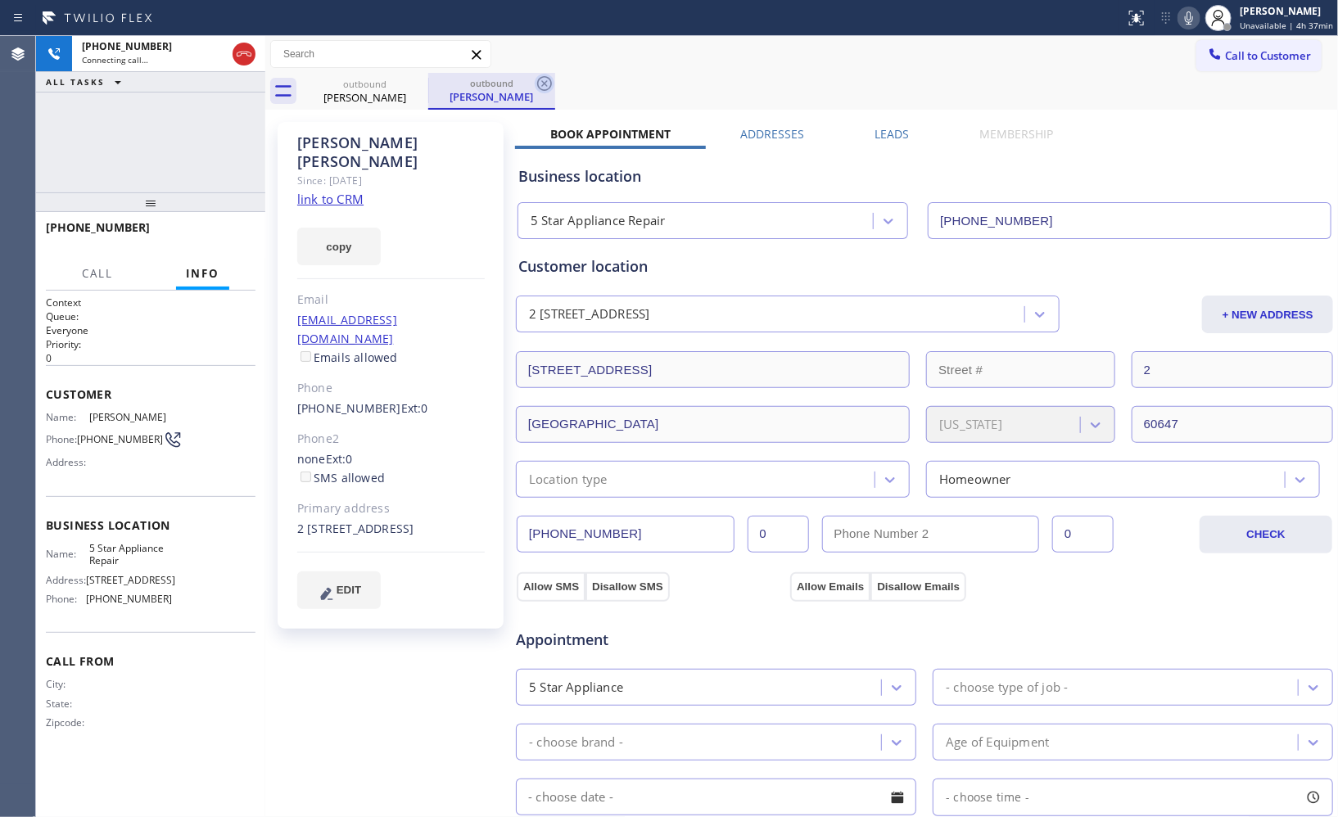
click at [541, 77] on icon at bounding box center [545, 84] width 20 height 20
drag, startPoint x: 161, startPoint y: 159, endPoint x: 165, endPoint y: 124, distance: 35.5
click at [165, 124] on div "[PHONE_NUMBER] Connecting call… ALL TASKS ALL TASKS ACTIVE TASKS TASKS IN WRAP …" at bounding box center [150, 426] width 229 height 781
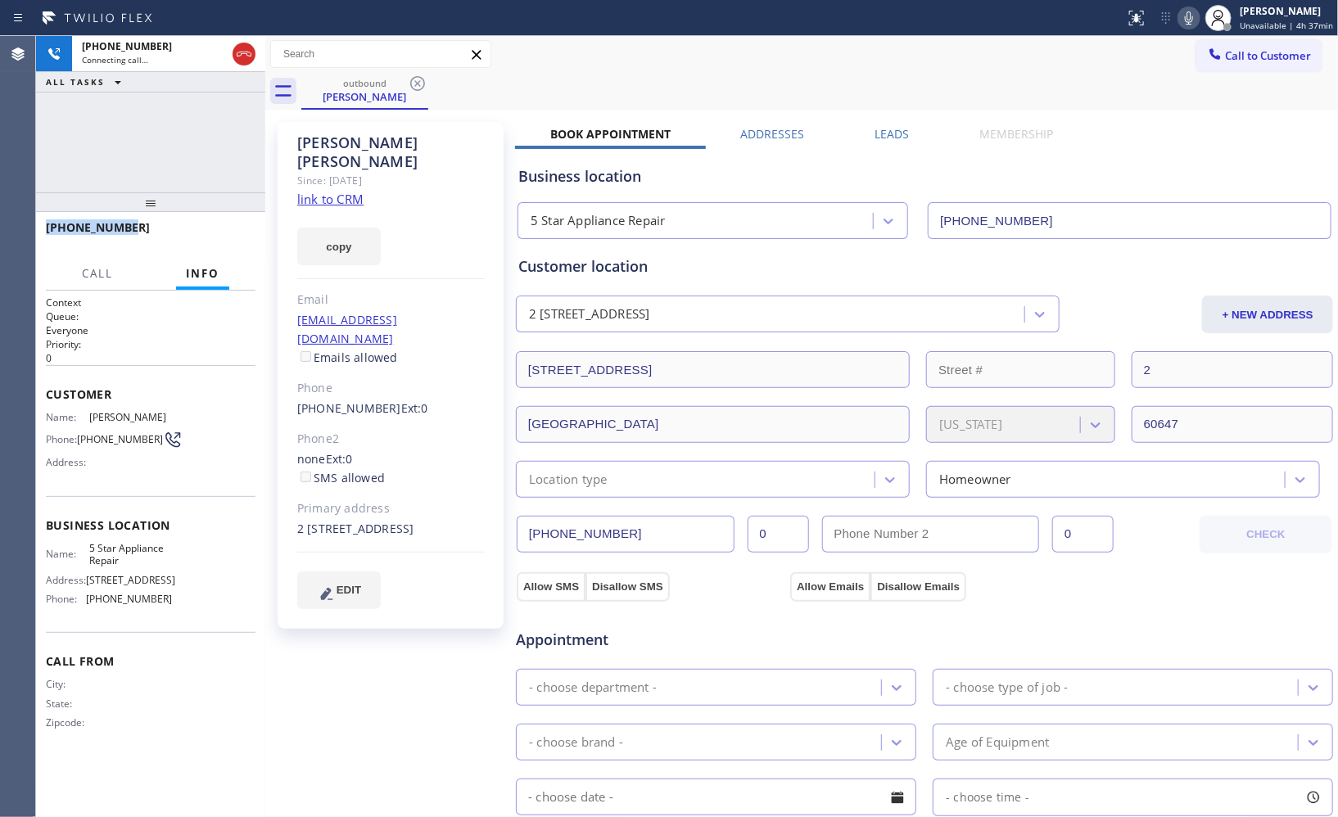
drag, startPoint x: 139, startPoint y: 218, endPoint x: 42, endPoint y: 225, distance: 97.8
click at [42, 225] on div "[PHONE_NUMBER]" at bounding box center [150, 235] width 229 height 46
click at [226, 235] on span "HANG UP" at bounding box center [217, 234] width 50 height 11
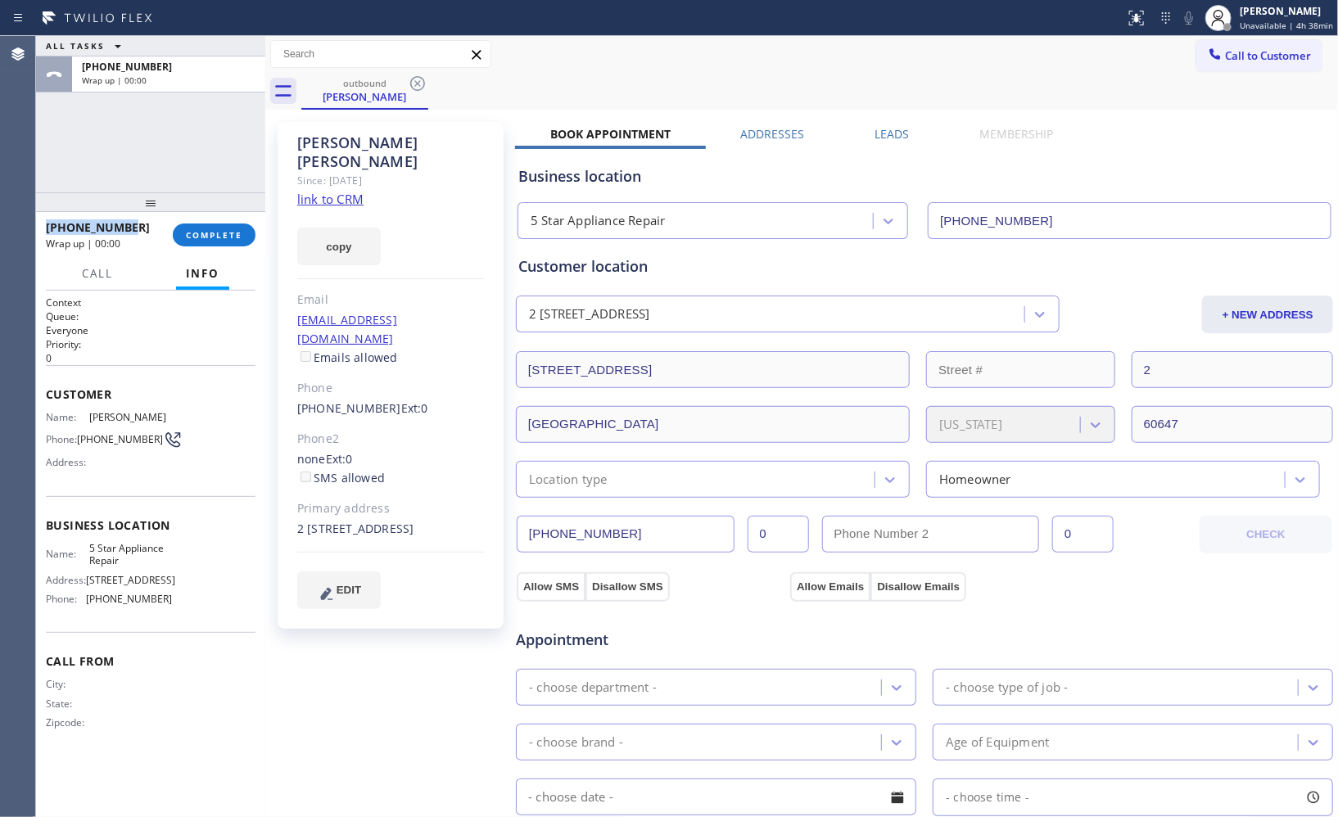
click at [135, 229] on div "[PHONE_NUMBER]" at bounding box center [103, 228] width 115 height 16
drag, startPoint x: 139, startPoint y: 226, endPoint x: 34, endPoint y: 226, distance: 105.7
click at [34, 226] on div "Agent Desktop Classify the call LOCATION NAME Thermador Appliance Repair Zone D…" at bounding box center [669, 426] width 1338 height 781
click at [233, 232] on span "COMPLETE" at bounding box center [214, 234] width 57 height 11
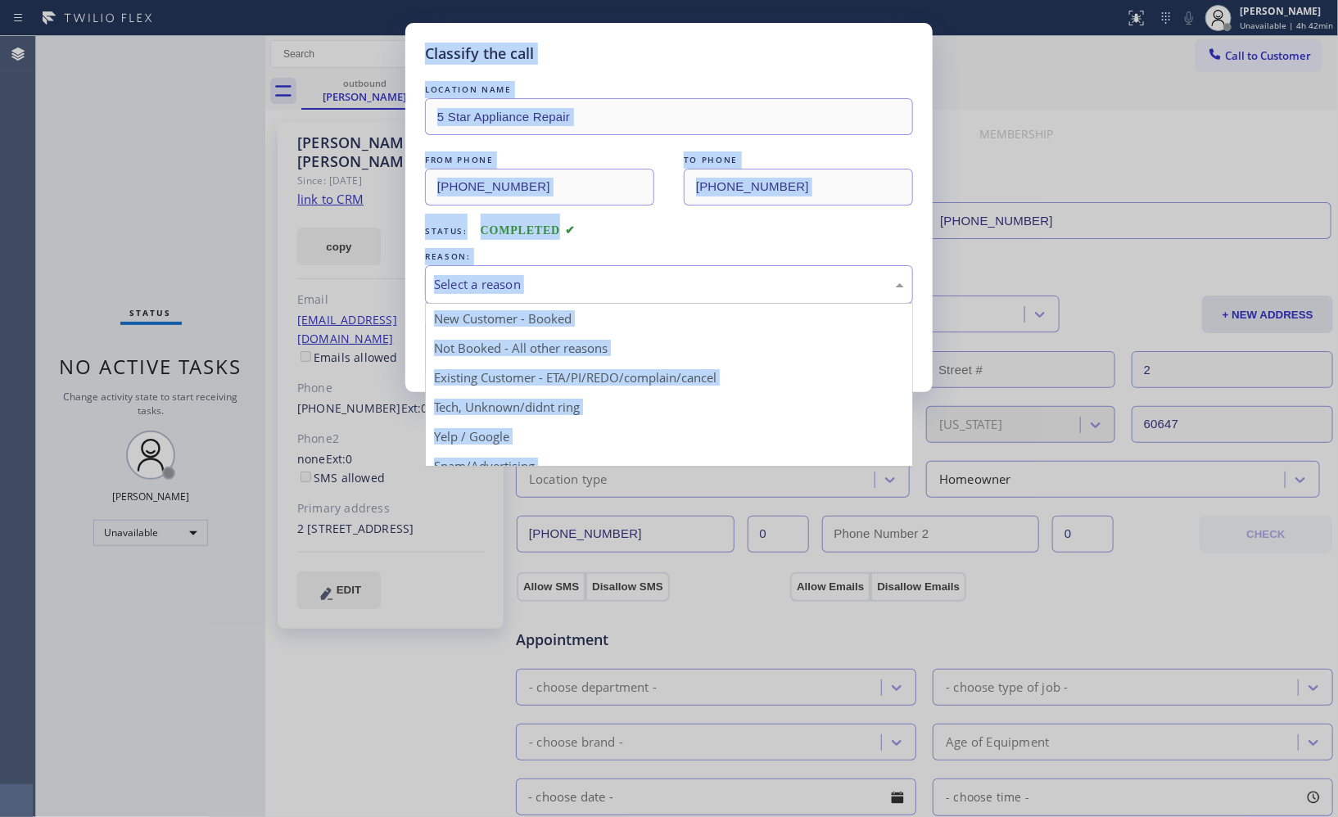
click at [664, 284] on div "Select a reason" at bounding box center [669, 284] width 470 height 19
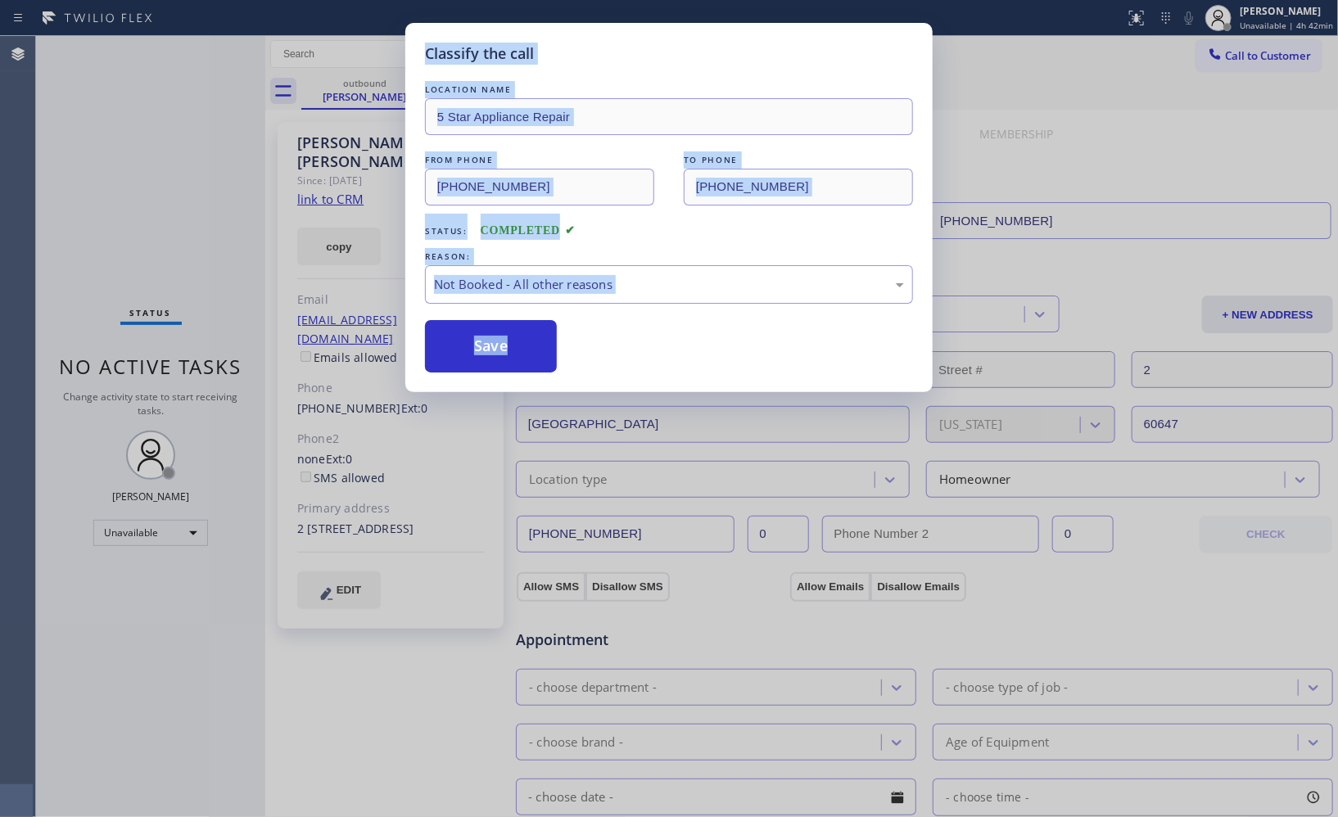
click at [496, 342] on button "Save" at bounding box center [491, 346] width 132 height 52
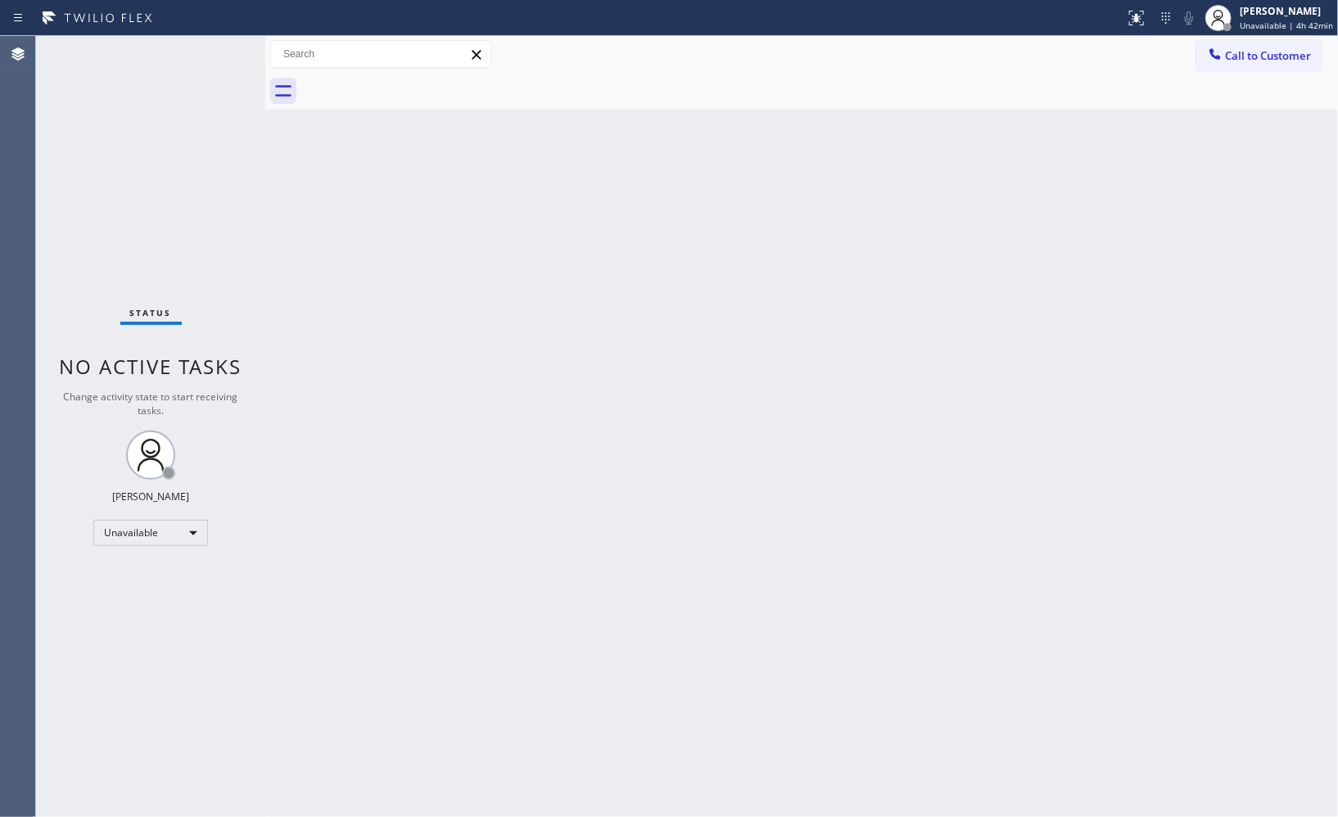
drag, startPoint x: 952, startPoint y: 342, endPoint x: 677, endPoint y: 289, distance: 280.2
click at [952, 342] on div "Back to Dashboard Change Sender ID Customers Technicians Select a contact Outbo…" at bounding box center [801, 426] width 1073 height 781
click at [1295, 46] on button "Call to Customer" at bounding box center [1259, 55] width 125 height 31
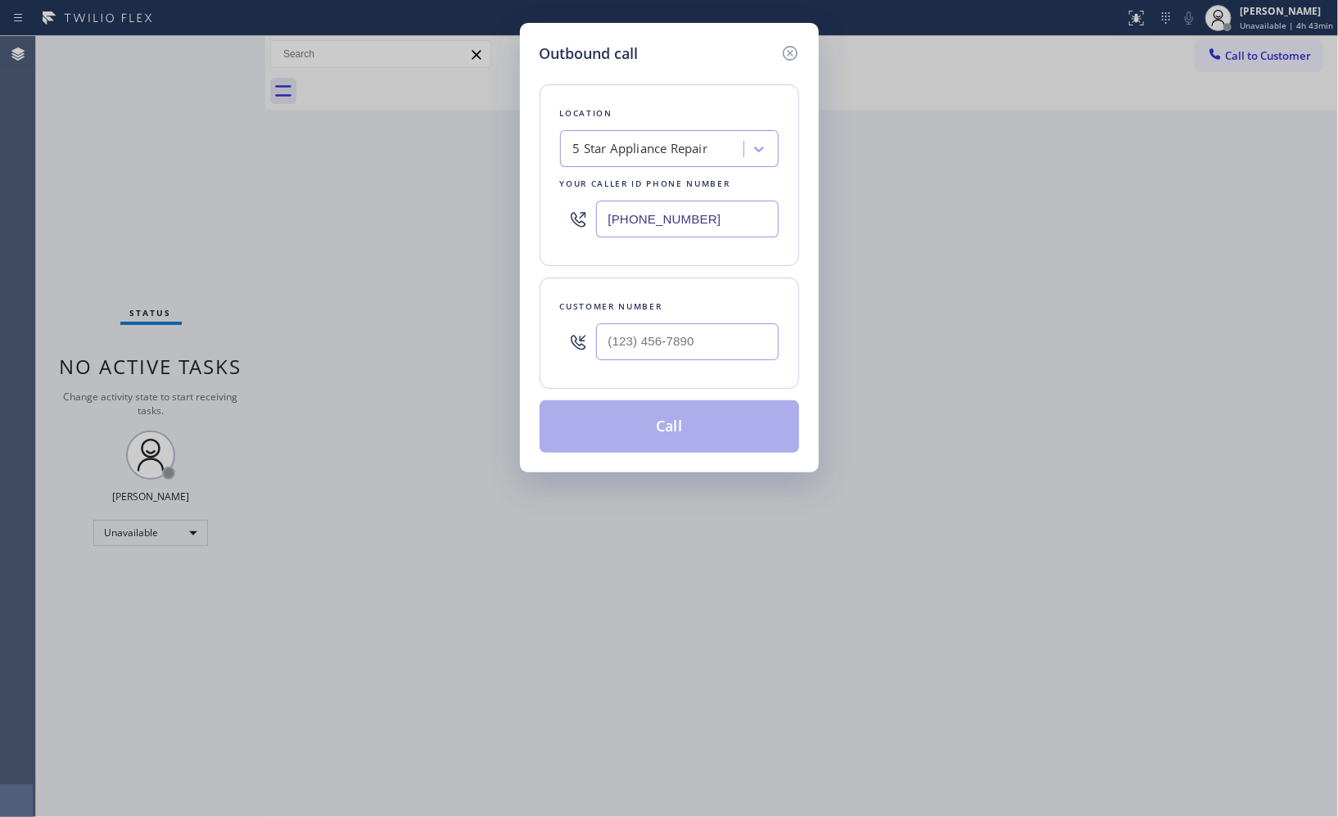
drag, startPoint x: 722, startPoint y: 222, endPoint x: 528, endPoint y: 184, distance: 197.8
click at [528, 184] on div "Outbound call Location 5 Star Appliance Repair Your caller id phone number [PHO…" at bounding box center [669, 248] width 299 height 450
paste input "text"
type input "[PHONE_NUMBER]"
drag, startPoint x: 708, startPoint y: 344, endPoint x: 563, endPoint y: 333, distance: 145.4
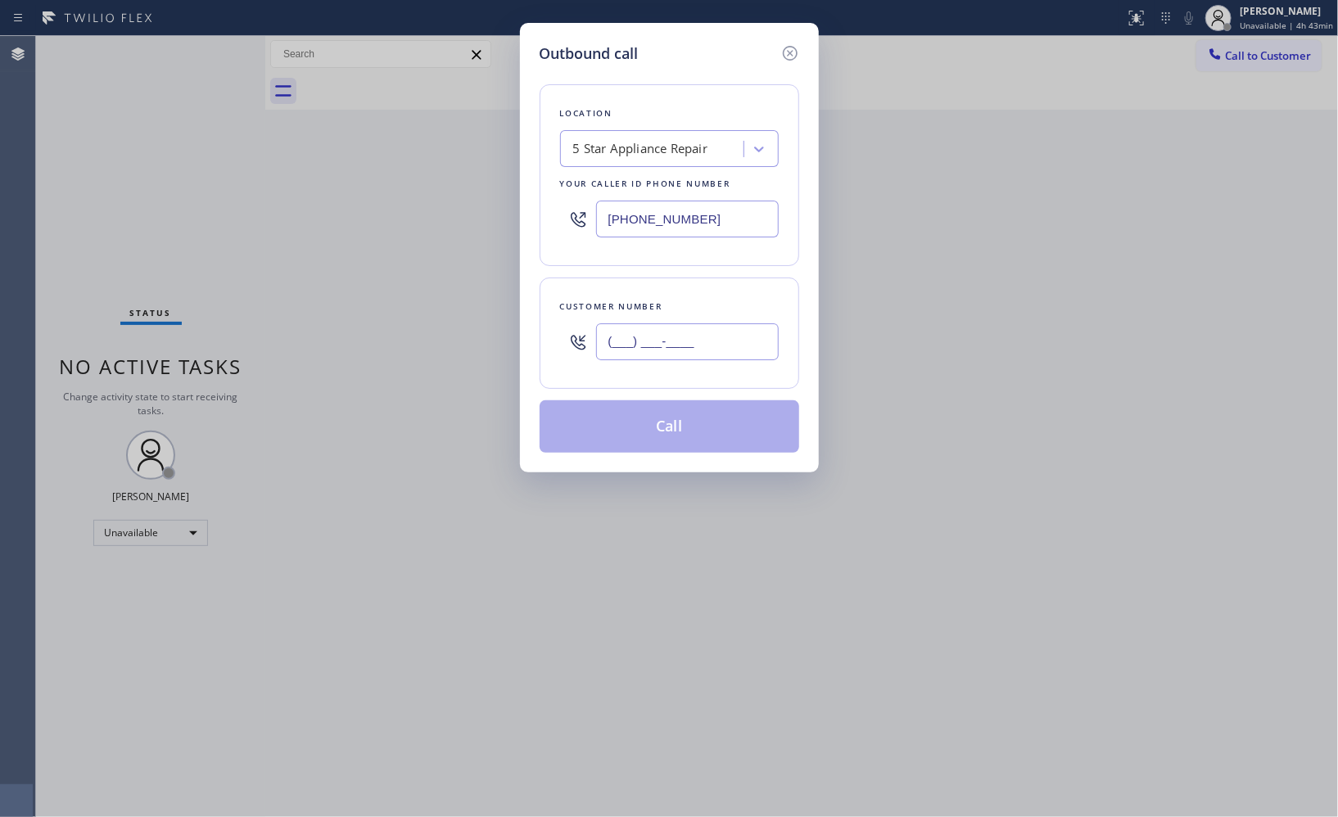
click at [563, 333] on div "(___) ___-____" at bounding box center [669, 341] width 219 height 53
paste input "848) 210-5227"
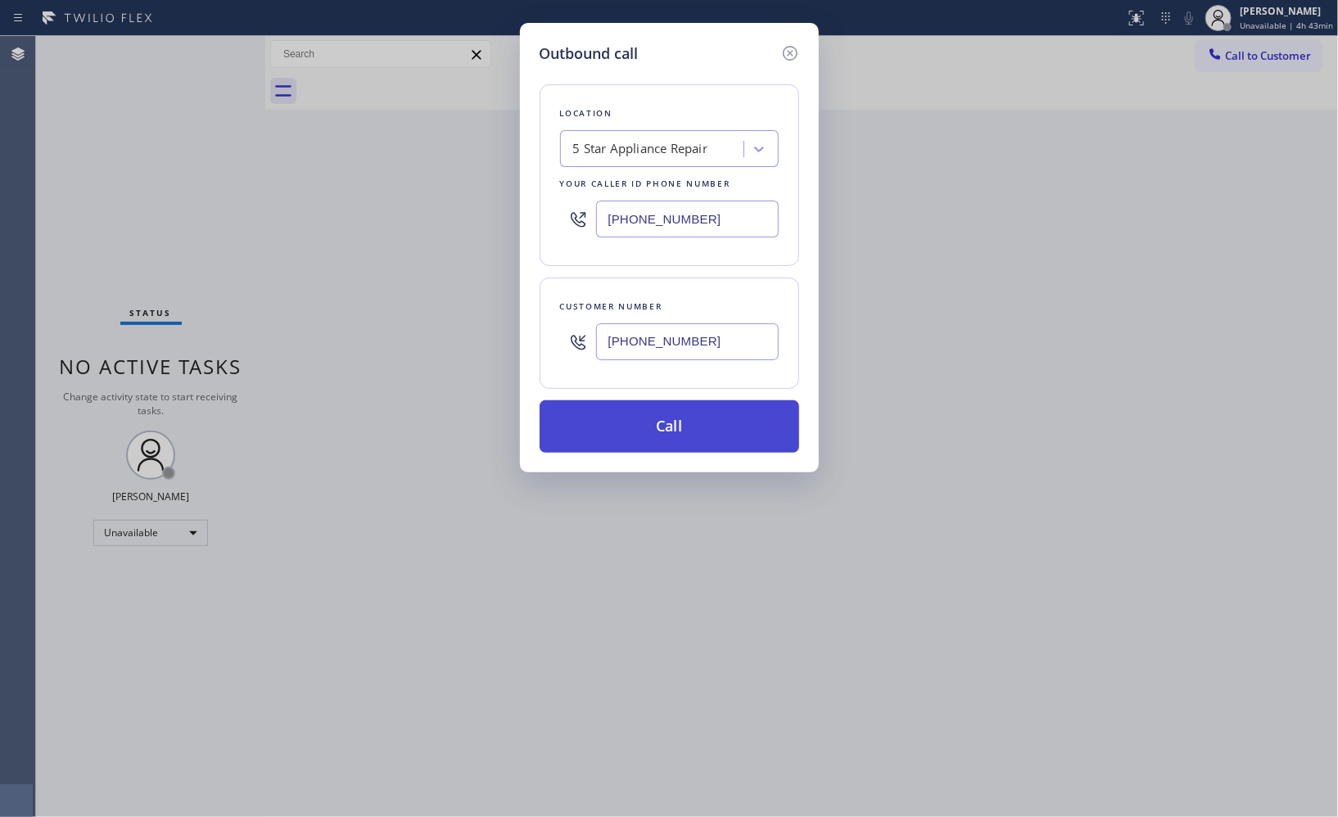
type input "[PHONE_NUMBER]"
drag, startPoint x: 698, startPoint y: 416, endPoint x: 617, endPoint y: 0, distance: 423.9
click at [697, 402] on button "Call" at bounding box center [670, 427] width 260 height 52
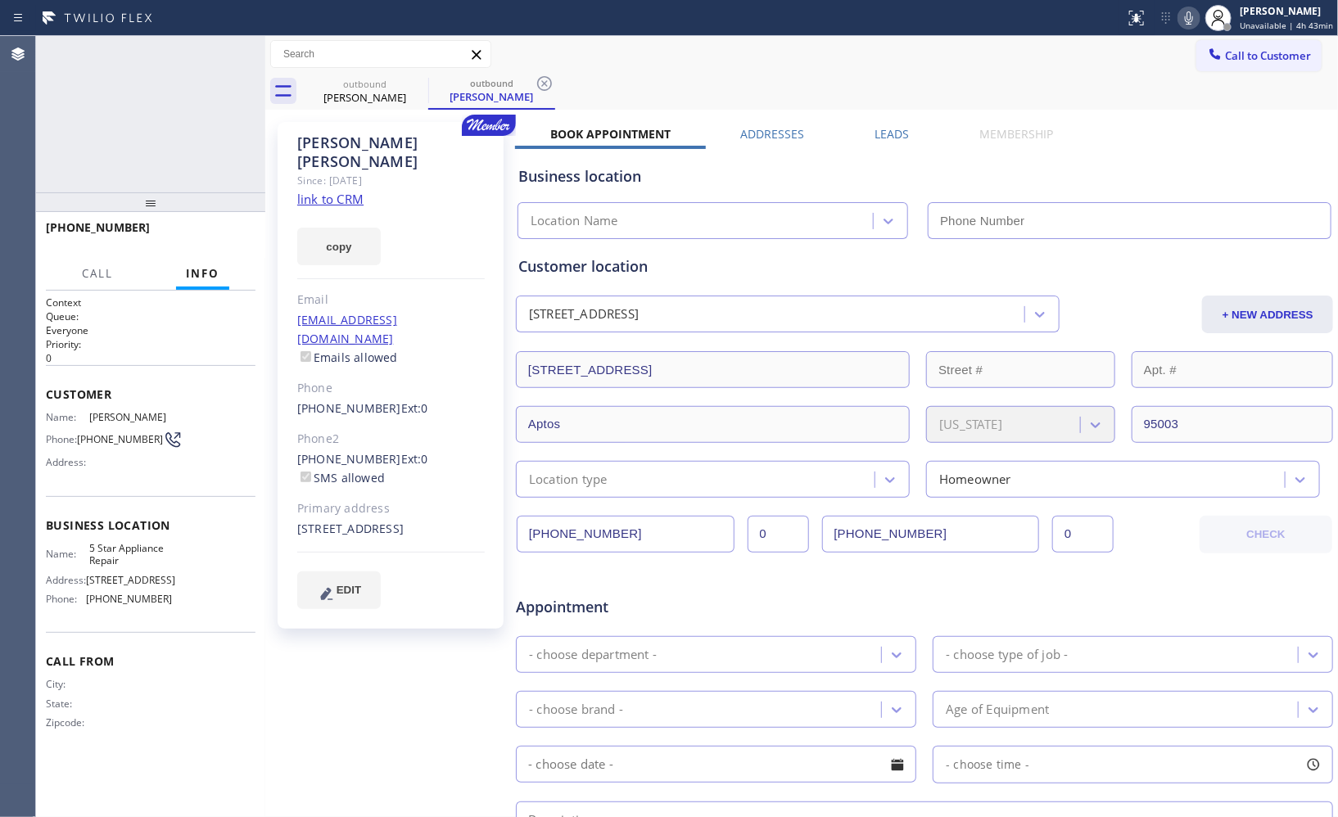
type input "[PHONE_NUMBER]"
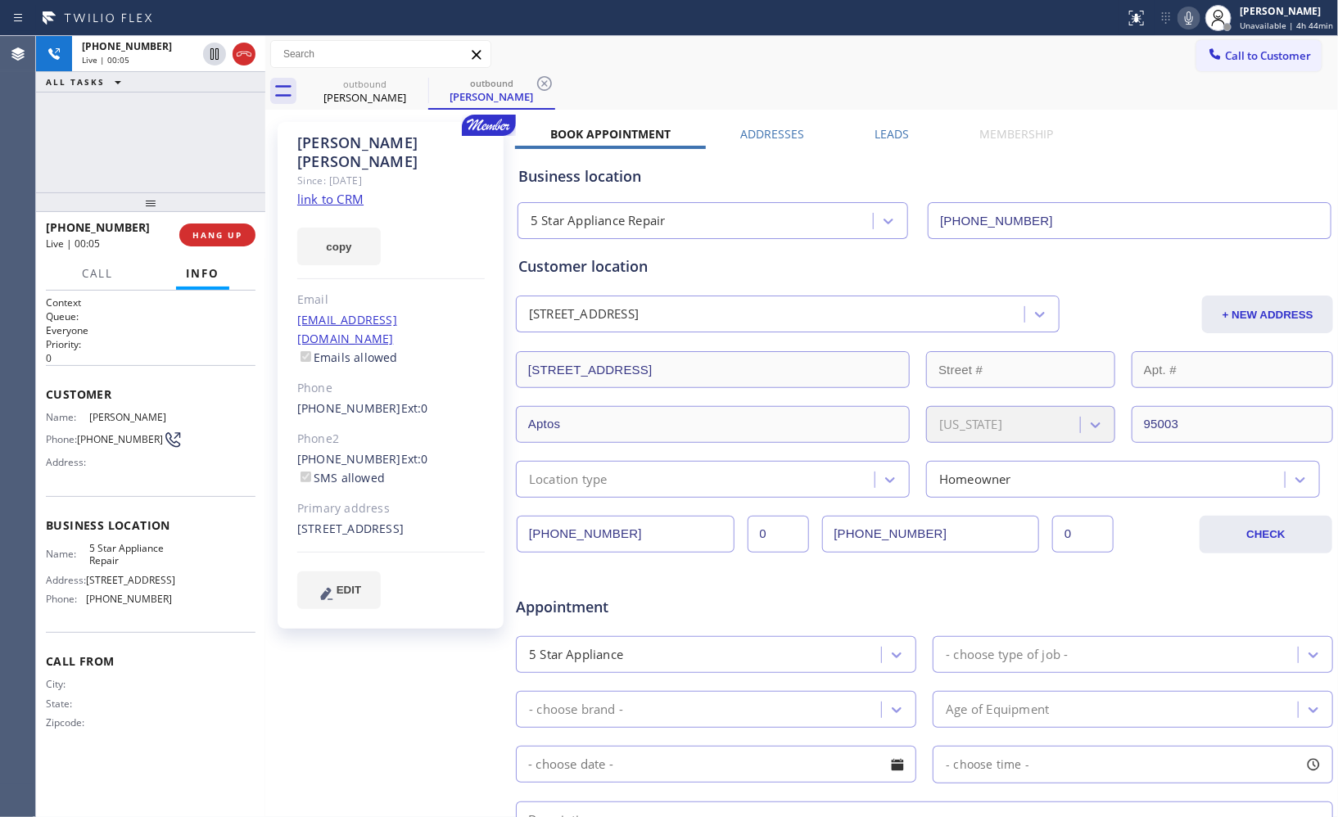
click at [223, 247] on div "[PHONE_NUMBER] Live | 00:05 HANG UP" at bounding box center [151, 235] width 210 height 43
click at [221, 231] on span "HANG UP" at bounding box center [217, 234] width 50 height 11
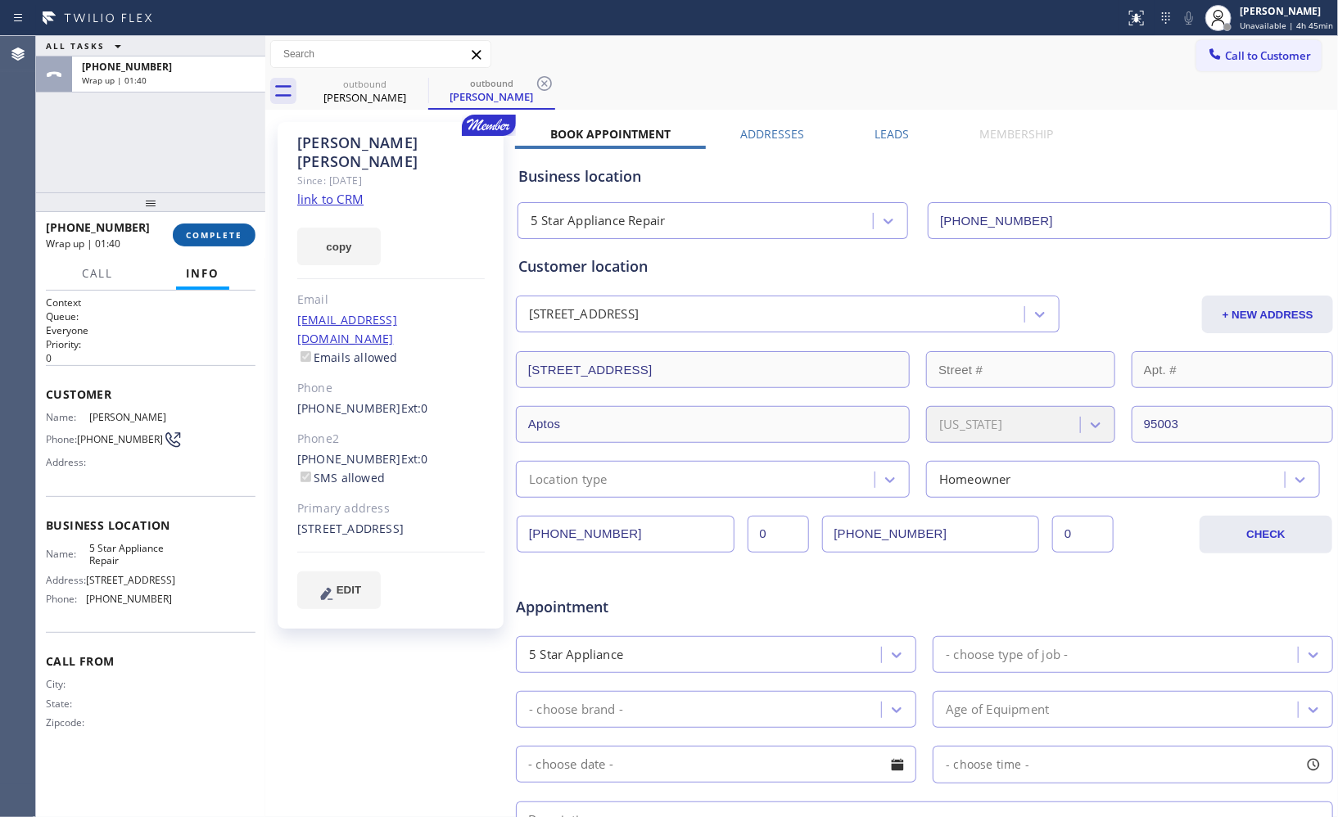
click at [214, 236] on span "COMPLETE" at bounding box center [214, 234] width 57 height 11
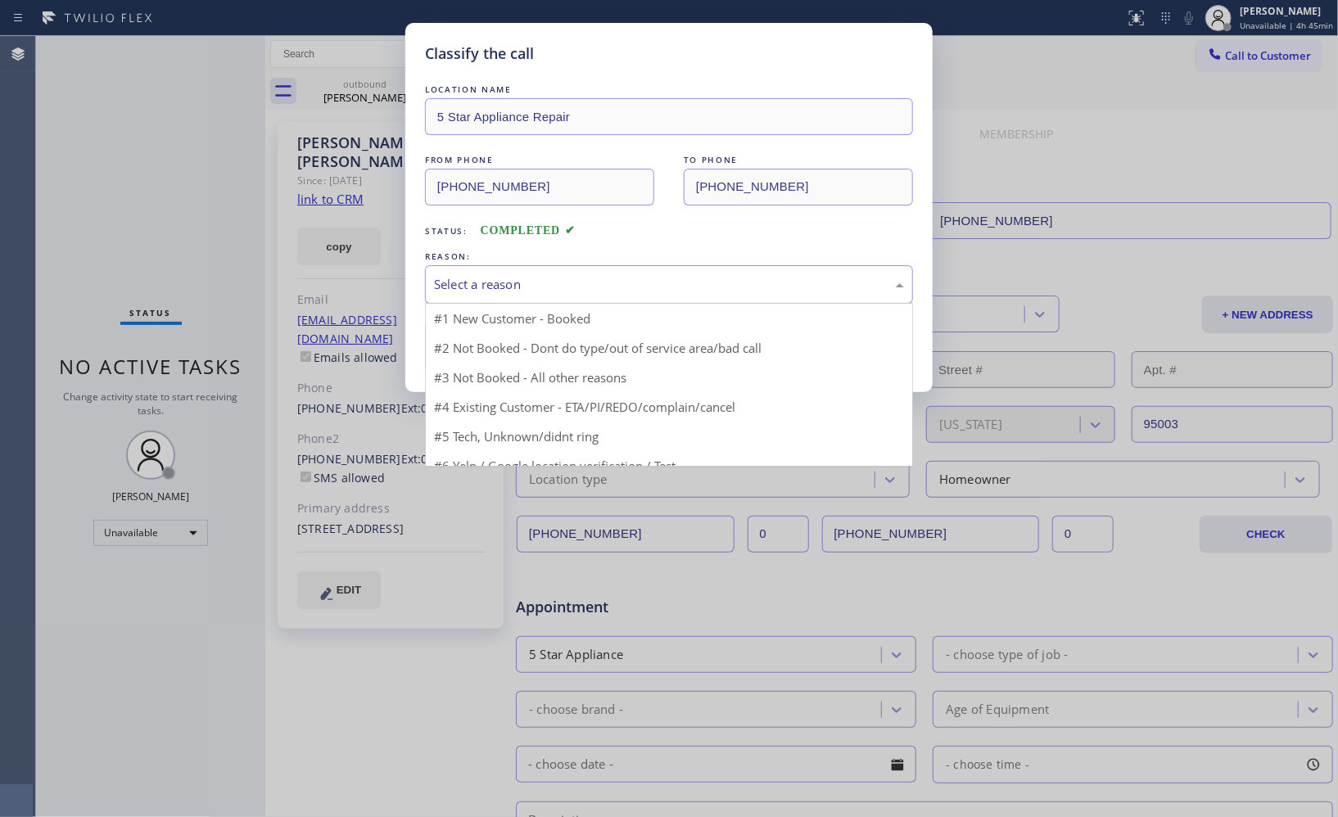
click at [569, 296] on div "Select a reason" at bounding box center [669, 284] width 488 height 38
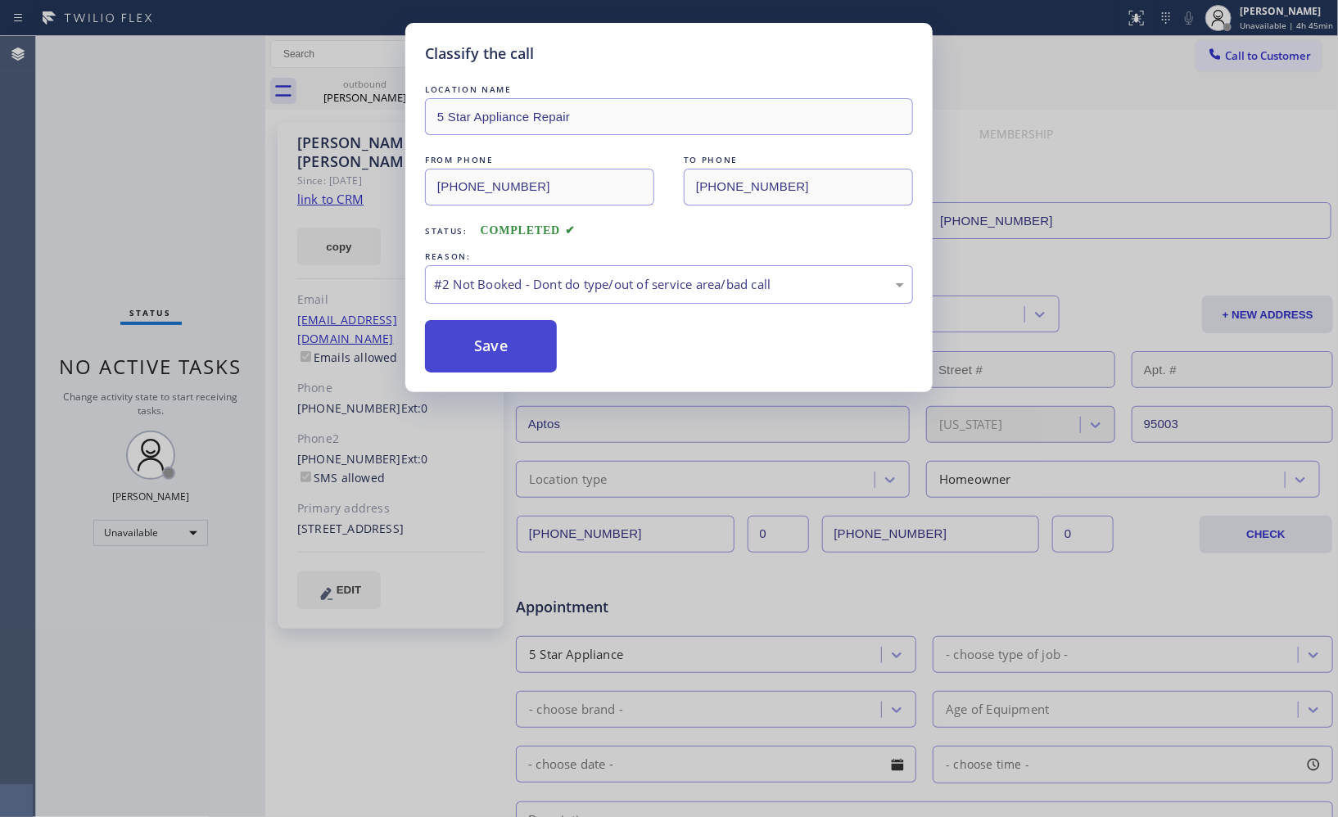
click at [513, 347] on button "Save" at bounding box center [491, 346] width 132 height 52
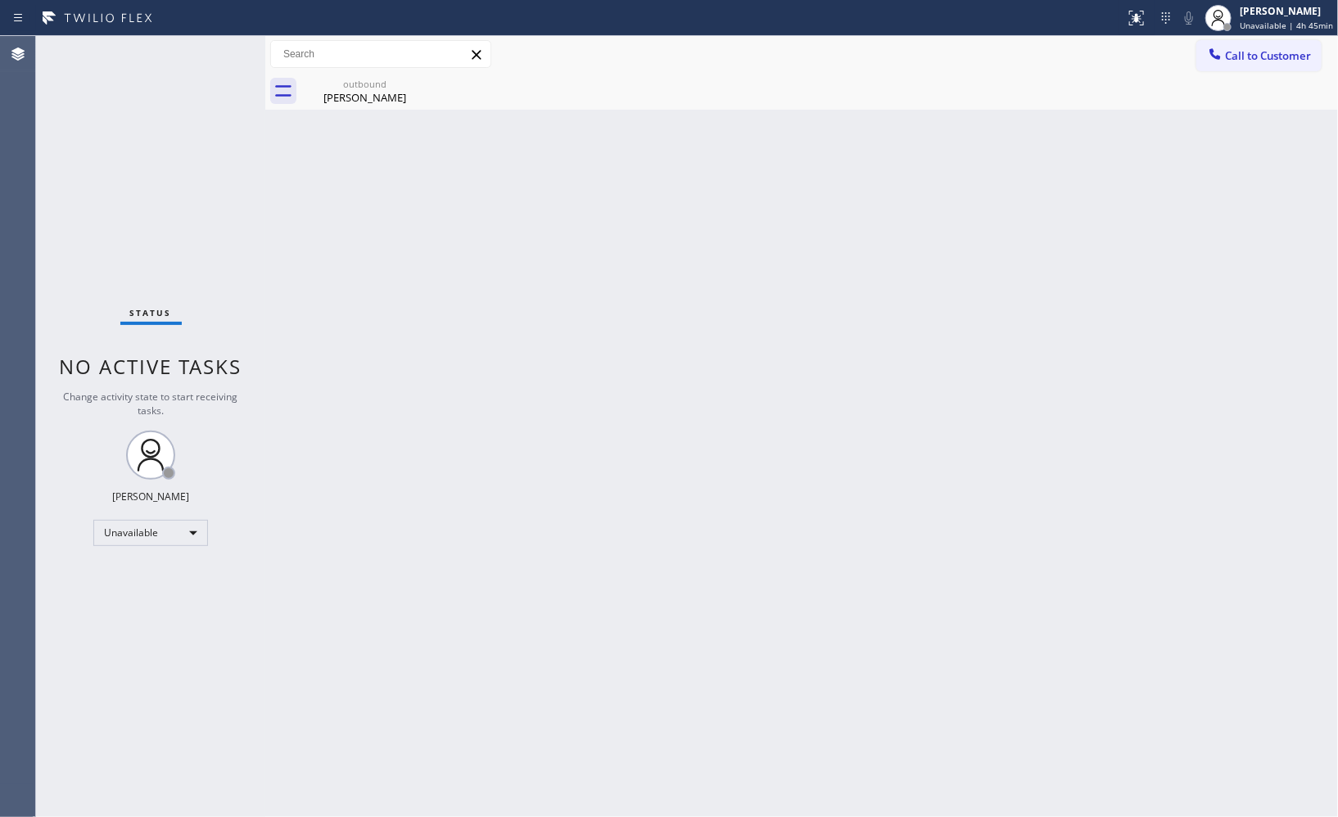
drag, startPoint x: 1132, startPoint y: 131, endPoint x: 1011, endPoint y: 123, distance: 121.5
click at [1132, 131] on div "Back to Dashboard Change Sender ID Customers Technicians Select a contact Outbo…" at bounding box center [801, 426] width 1073 height 781
click at [373, 85] on div "outbound" at bounding box center [365, 84] width 124 height 12
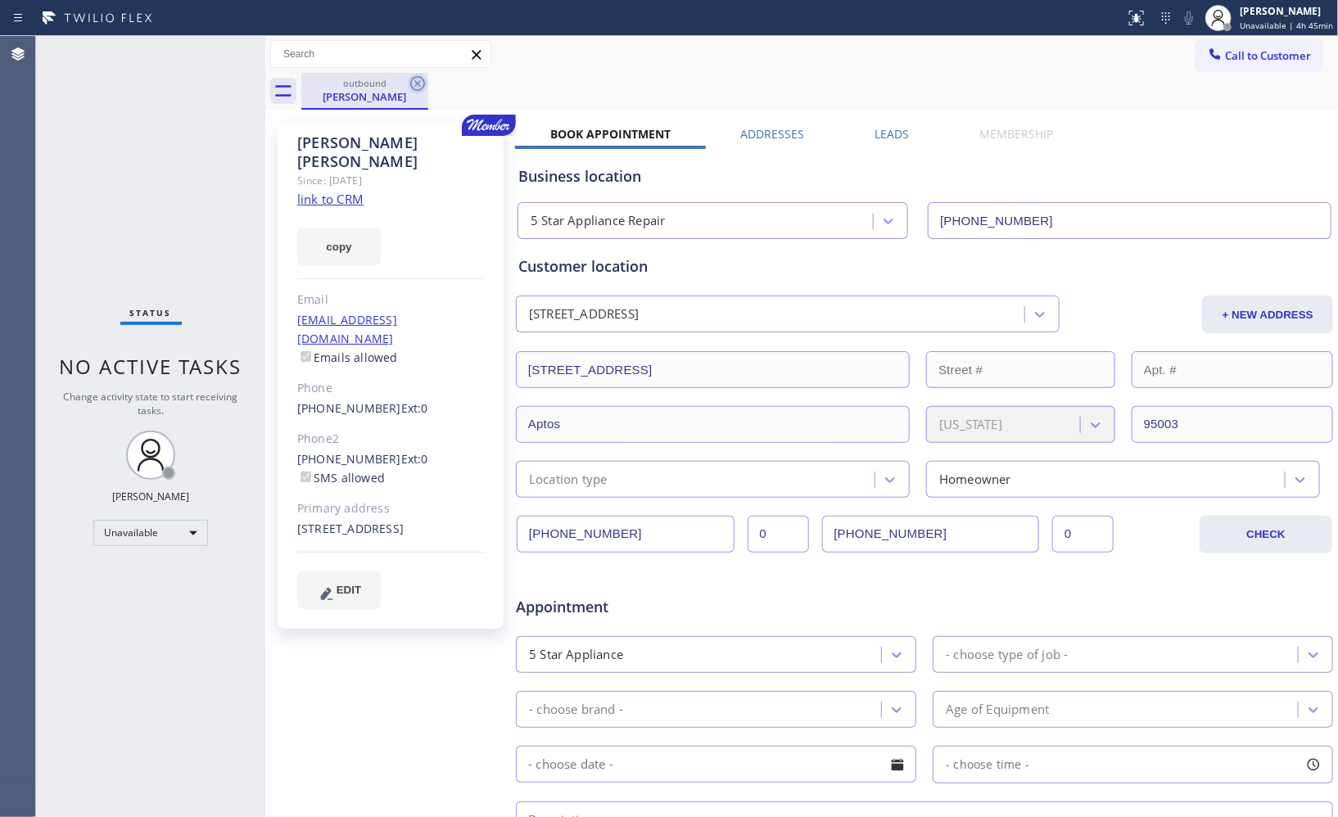
click at [413, 84] on icon at bounding box center [418, 84] width 20 height 20
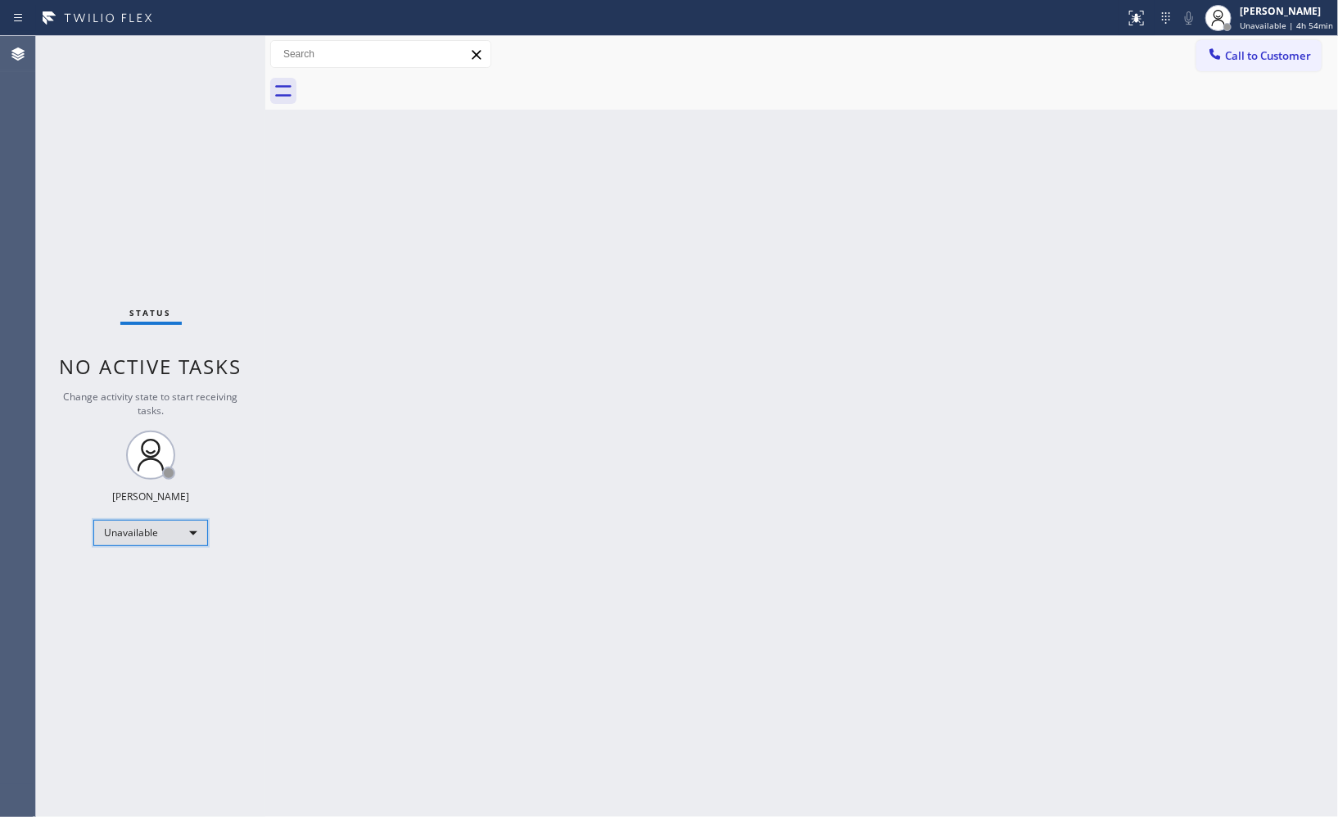
click at [188, 541] on div "Unavailable" at bounding box center [150, 533] width 115 height 26
click at [143, 617] on li "Break" at bounding box center [149, 618] width 111 height 20
drag, startPoint x: 1083, startPoint y: 546, endPoint x: 1063, endPoint y: 491, distance: 58.3
click at [1083, 546] on div "Back to Dashboard Change Sender ID Customers Technicians Select a contact Outbo…" at bounding box center [801, 426] width 1073 height 781
click at [797, 483] on div "Back to Dashboard Change Sender ID Customers Technicians Select a contact Outbo…" at bounding box center [801, 426] width 1073 height 781
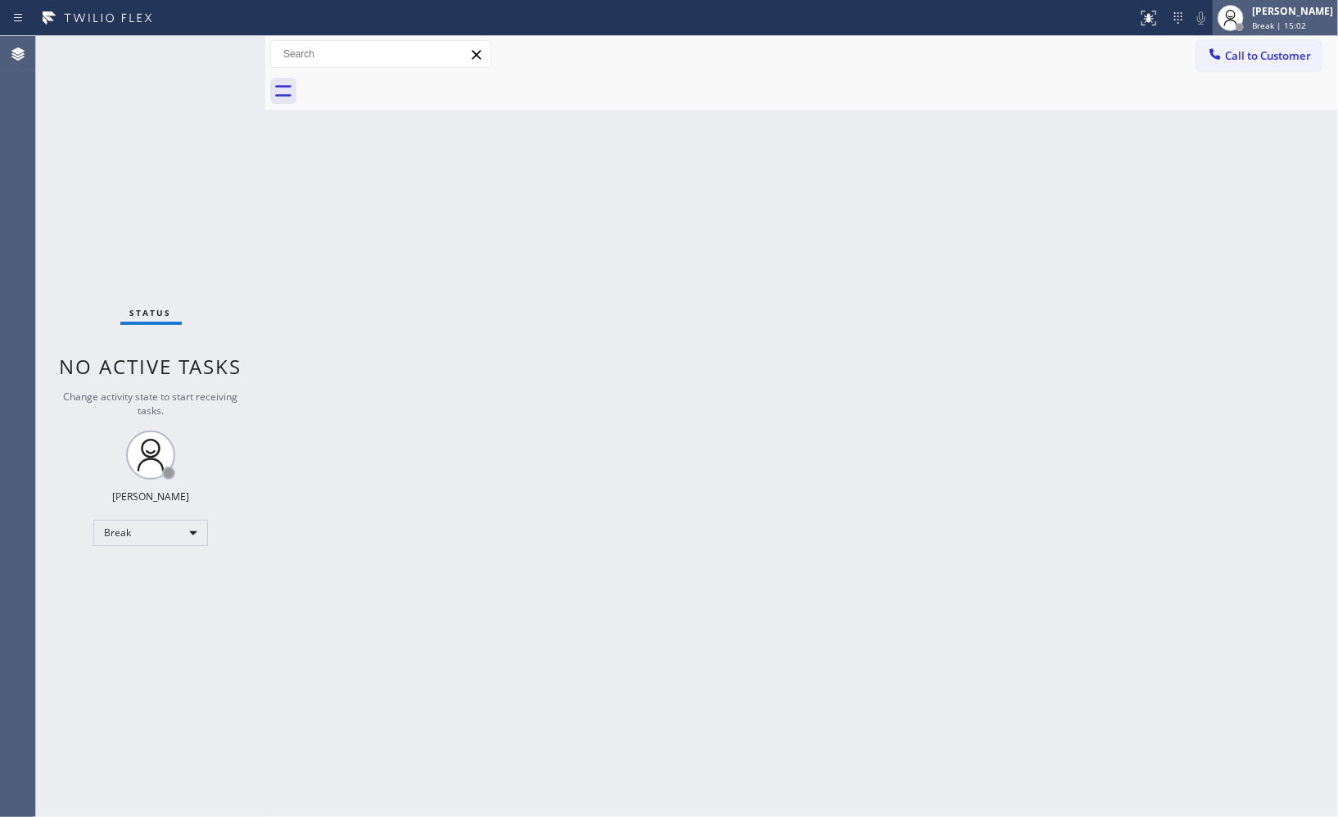
click at [1281, 20] on span "Break | 15:02" at bounding box center [1279, 25] width 54 height 11
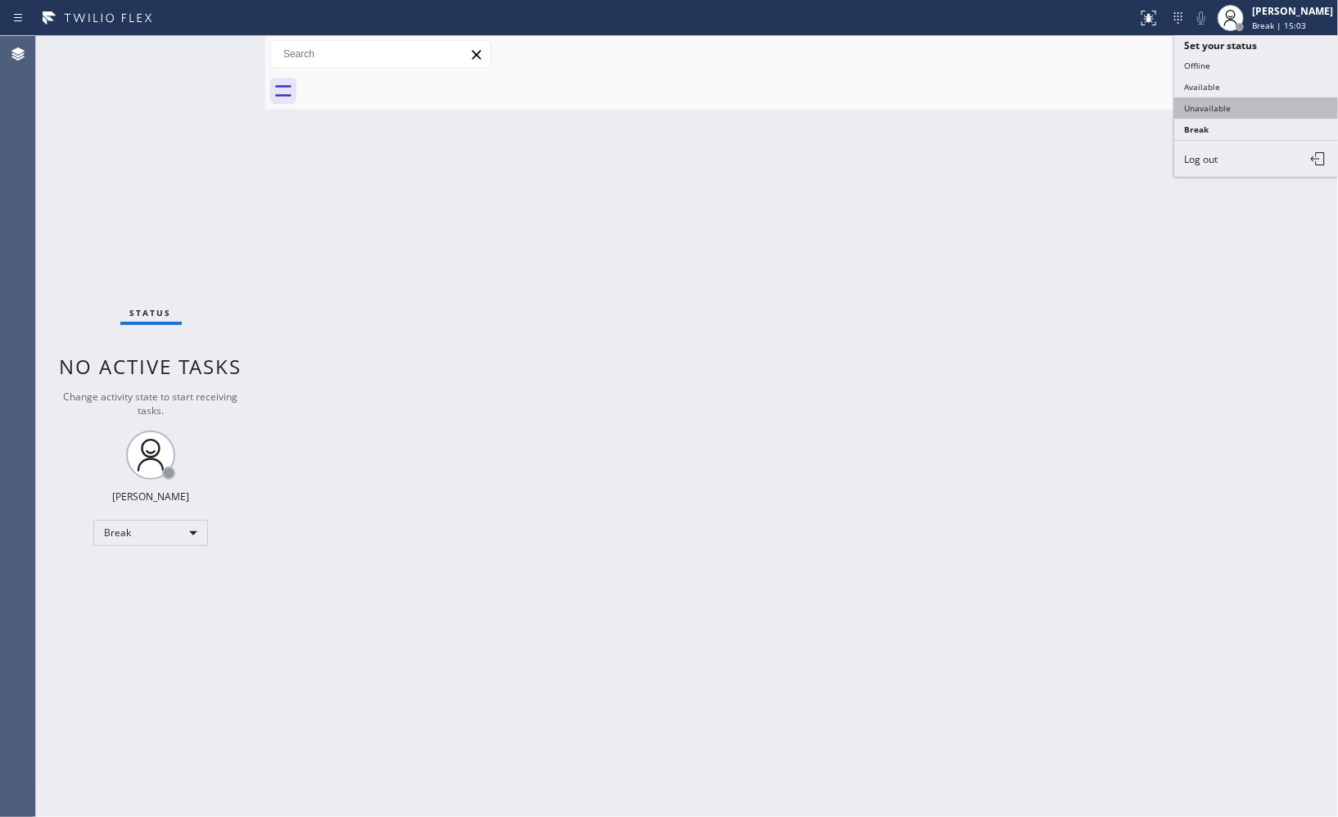
click at [1256, 101] on button "Unavailable" at bounding box center [1257, 107] width 164 height 21
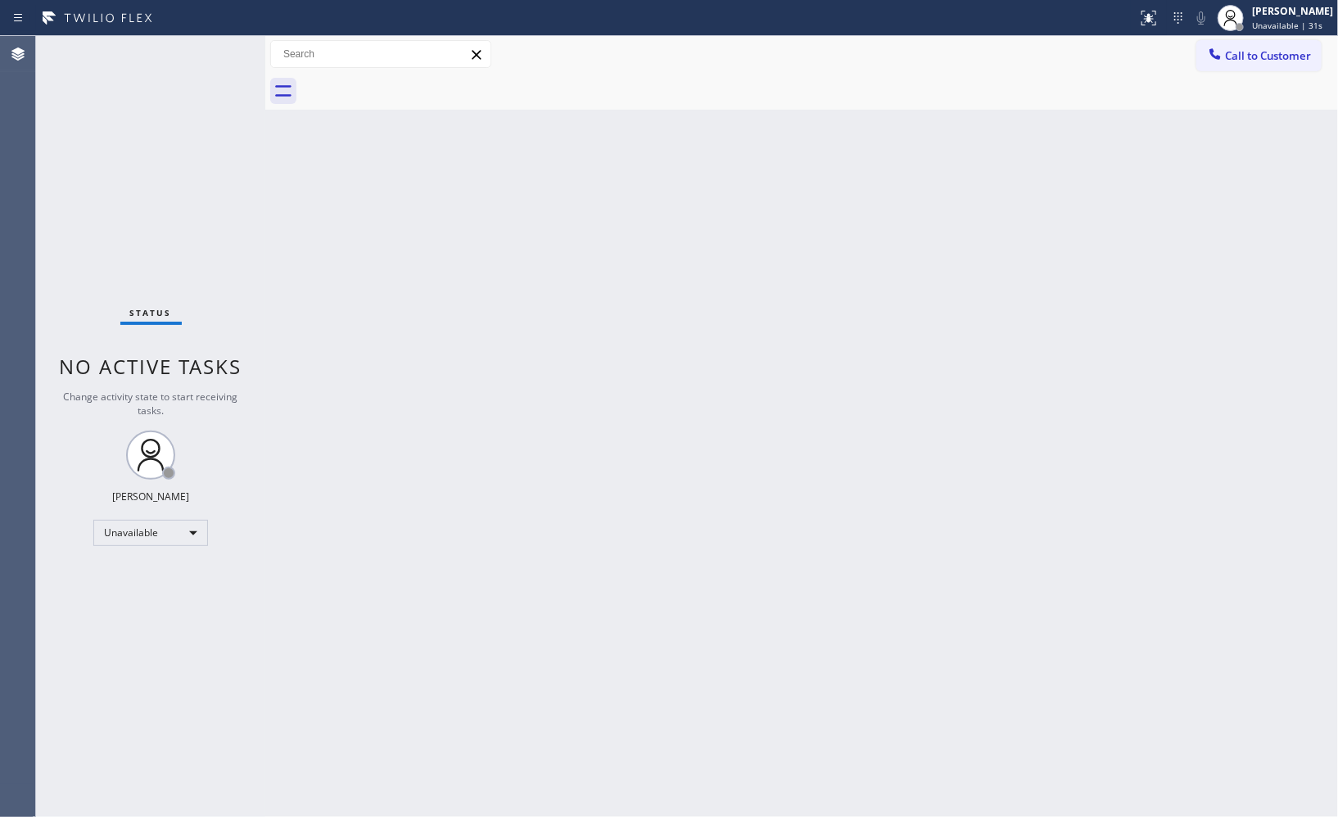
drag, startPoint x: 1025, startPoint y: 191, endPoint x: 645, endPoint y: 111, distance: 387.6
click at [1025, 191] on div "Back to Dashboard Change Sender ID Customers Technicians Select a contact Outbo…" at bounding box center [801, 426] width 1073 height 781
drag, startPoint x: 961, startPoint y: 381, endPoint x: 898, endPoint y: 436, distance: 83.6
click at [961, 381] on div "Back to Dashboard Change Sender ID Customers Technicians Select a contact Outbo…" at bounding box center [801, 426] width 1073 height 781
click at [961, 167] on div "Back to Dashboard Change Sender ID Customers Technicians Select a contact Outbo…" at bounding box center [801, 426] width 1073 height 781
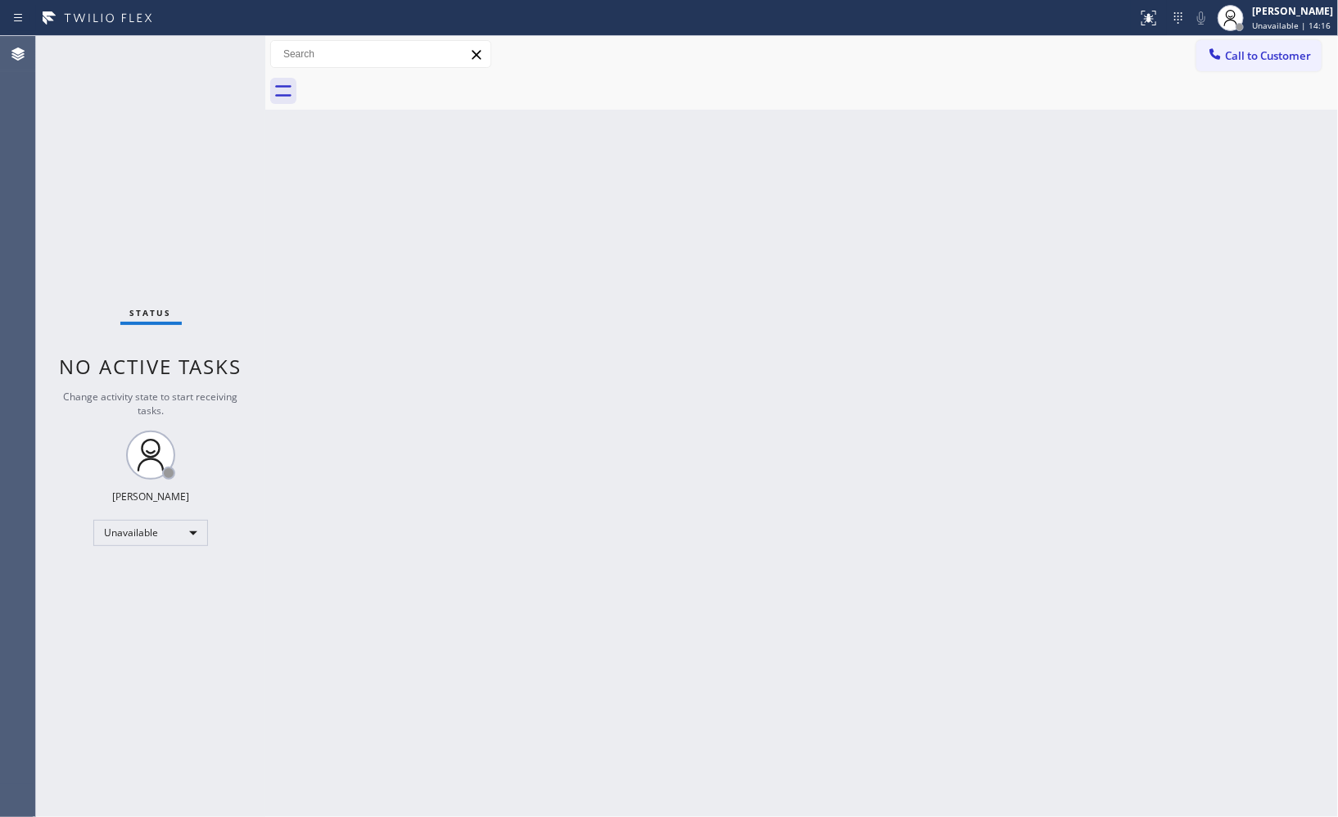
click at [1123, 326] on div "Back to Dashboard Change Sender ID Customers Technicians Select a contact Outbo…" at bounding box center [801, 426] width 1073 height 781
click at [813, 391] on div "Back to Dashboard Change Sender ID Customers Technicians Select a contact Outbo…" at bounding box center [801, 426] width 1073 height 781
click at [895, 309] on div "Back to Dashboard Change Sender ID Customers Technicians Select a contact Outbo…" at bounding box center [801, 426] width 1073 height 781
